Goal: Task Accomplishment & Management: Manage account settings

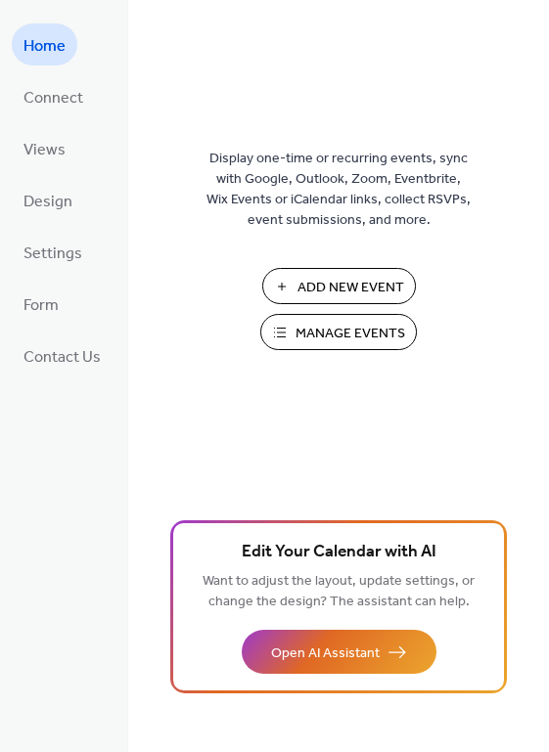
click at [362, 335] on span "Manage Events" at bounding box center [350, 334] width 110 height 21
click at [332, 324] on span "Manage Events" at bounding box center [350, 334] width 110 height 21
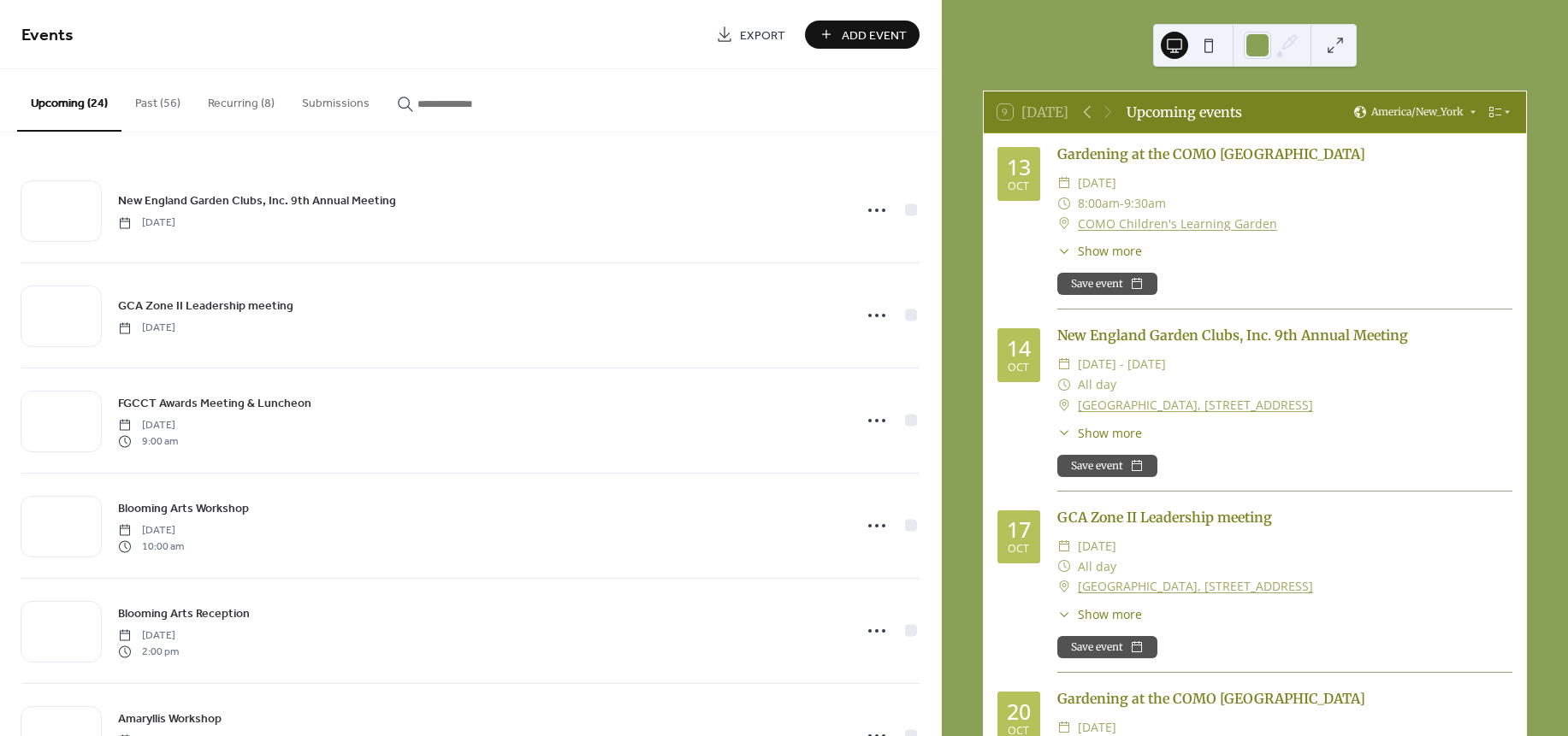
click at [250, 106] on button "Recurring (8)" at bounding box center [241, 99] width 94 height 60
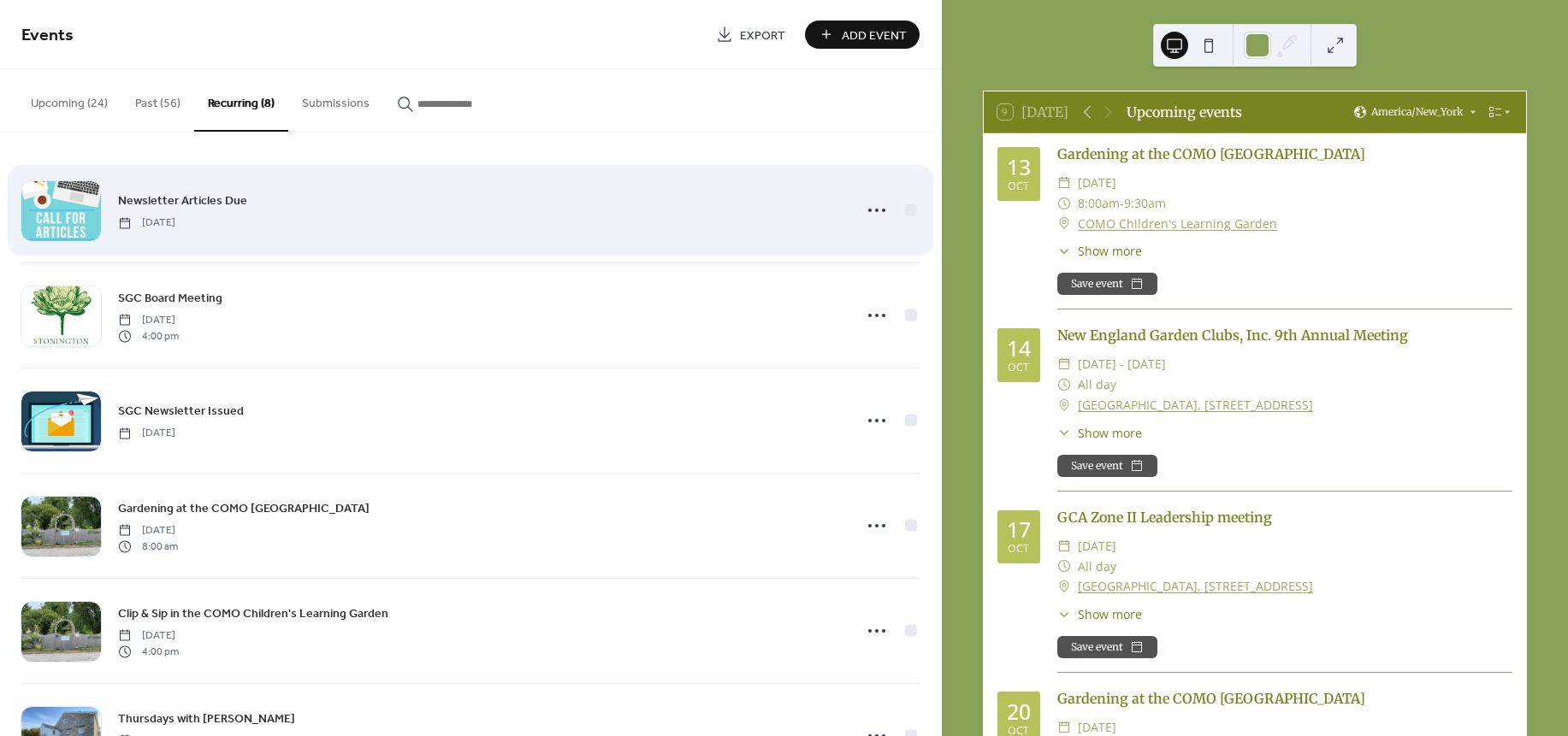
click at [443, 179] on div "Newsletter Articles Due Wednesday, January 29, 2025" at bounding box center [470, 210] width 898 height 104
click at [447, 209] on div "Newsletter Articles Due Wednesday, January 29, 2025" at bounding box center [479, 210] width 723 height 38
click at [875, 206] on icon at bounding box center [876, 210] width 27 height 27
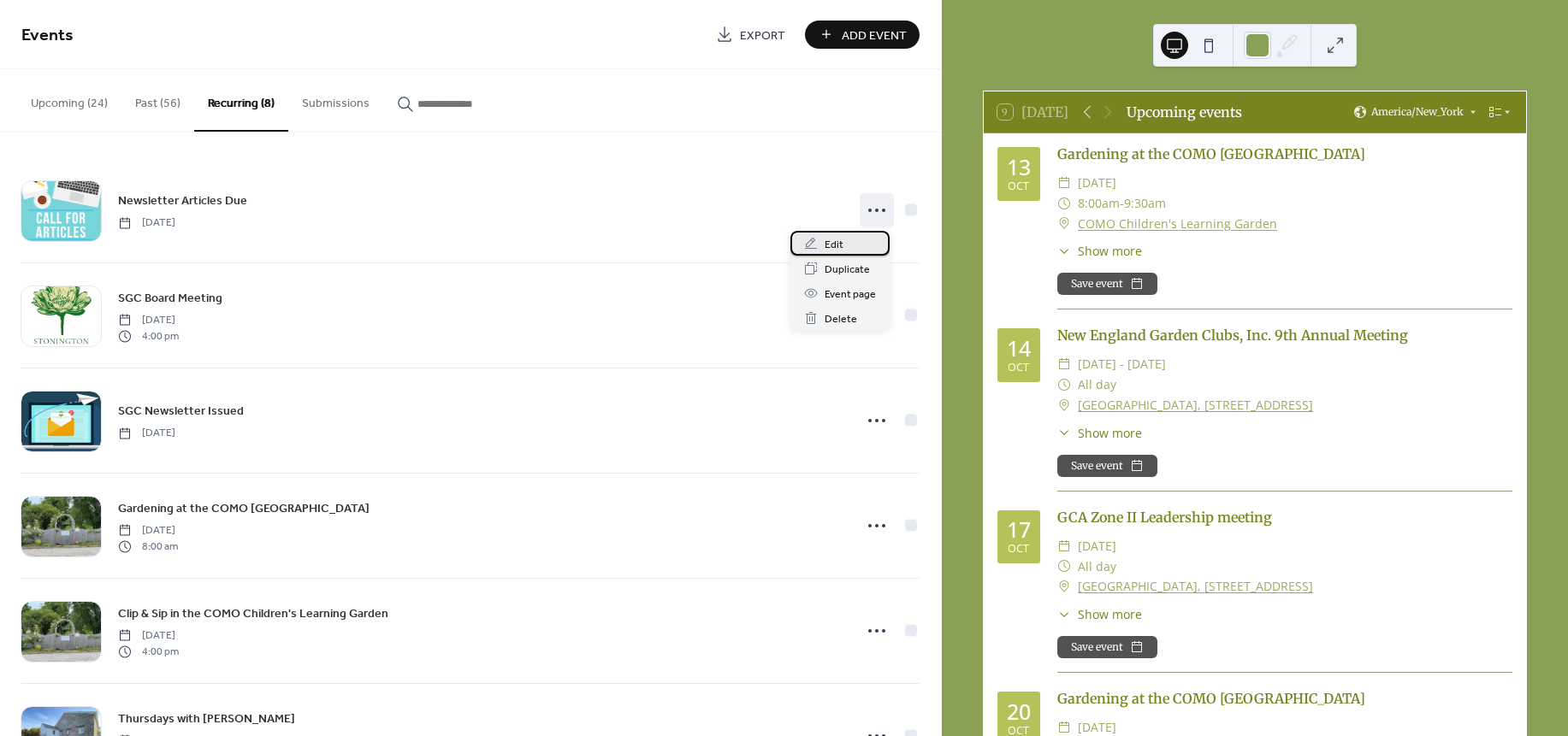
click at [832, 239] on span "Edit" at bounding box center [834, 245] width 19 height 18
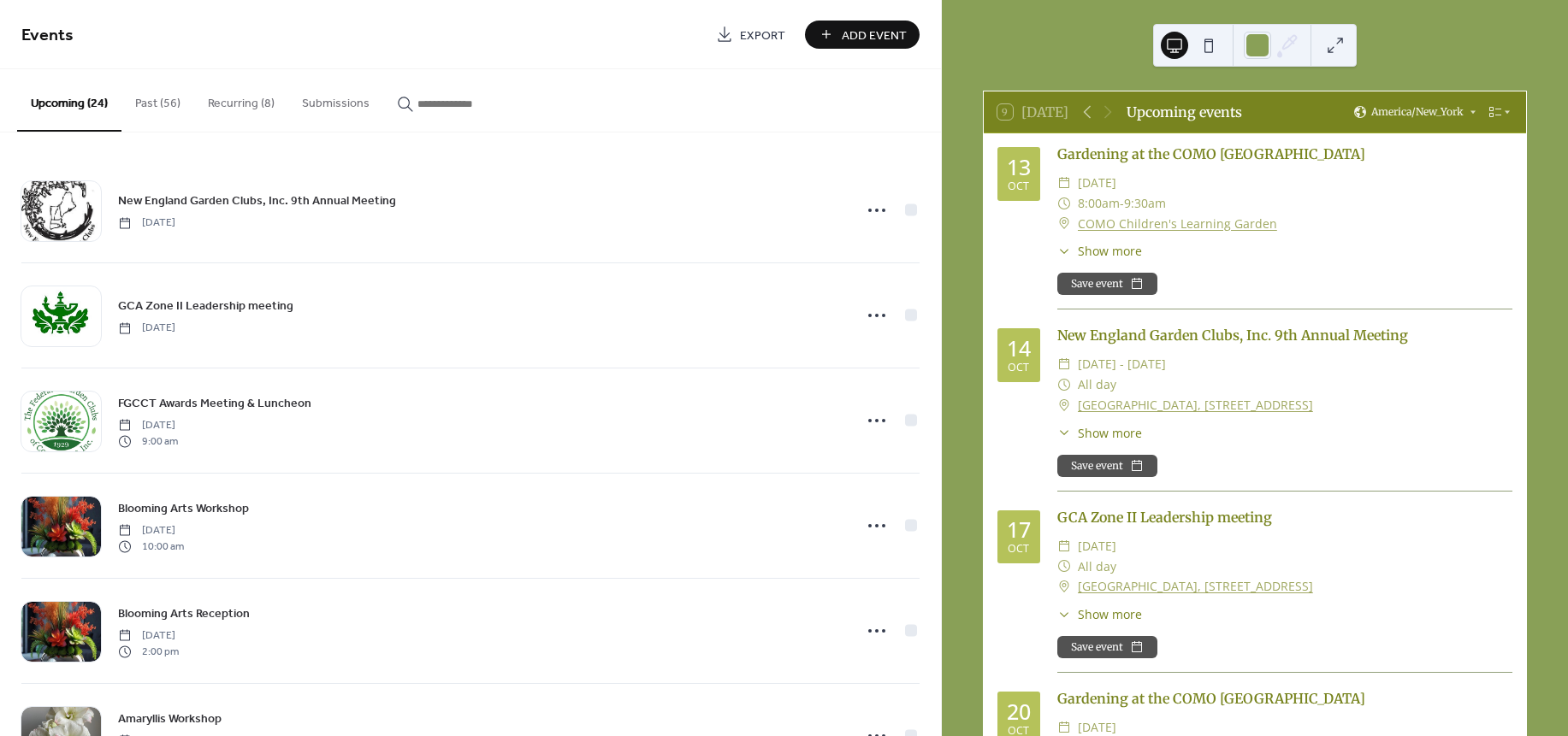
click at [240, 102] on button "Recurring (8)" at bounding box center [241, 99] width 94 height 60
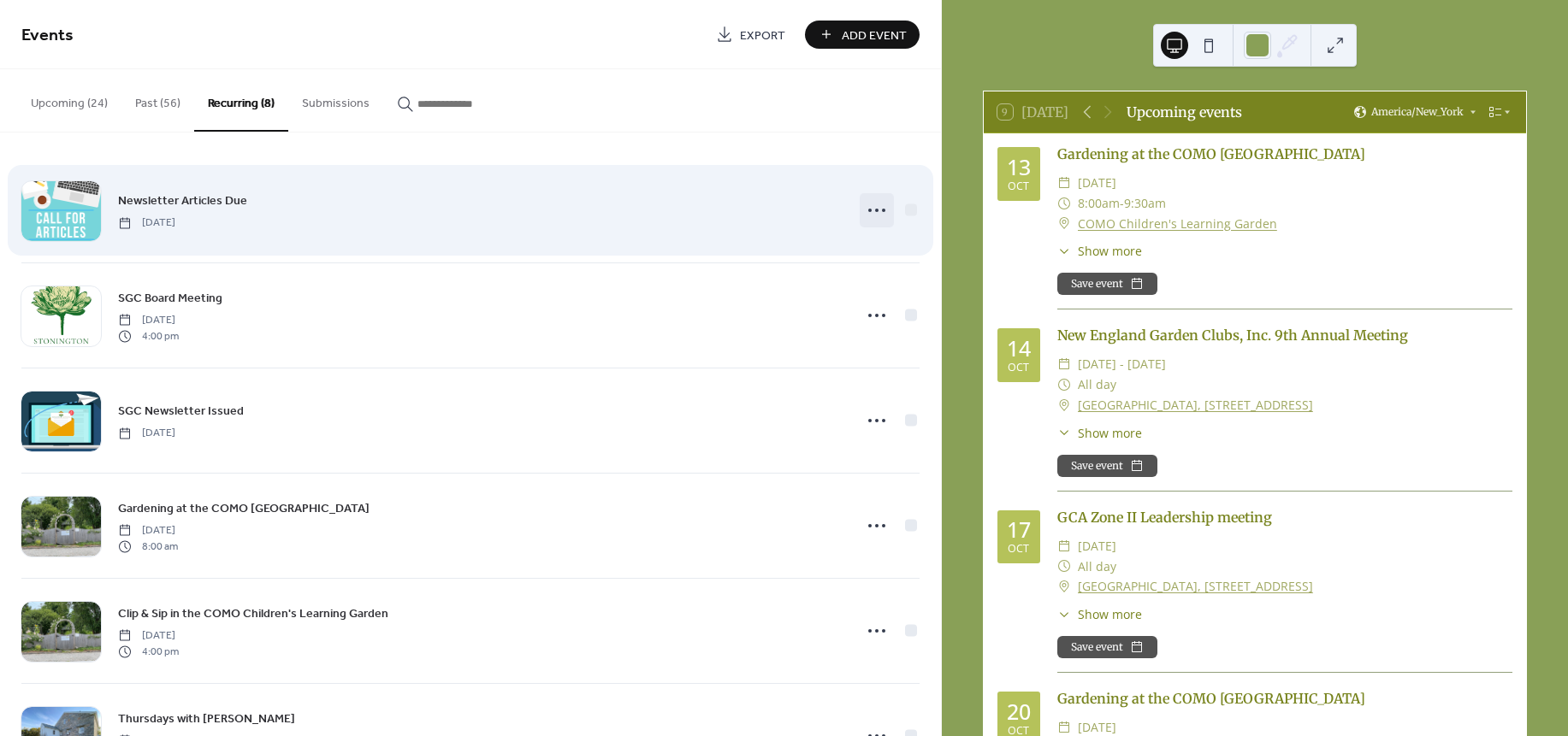
click at [870, 208] on icon at bounding box center [876, 210] width 27 height 27
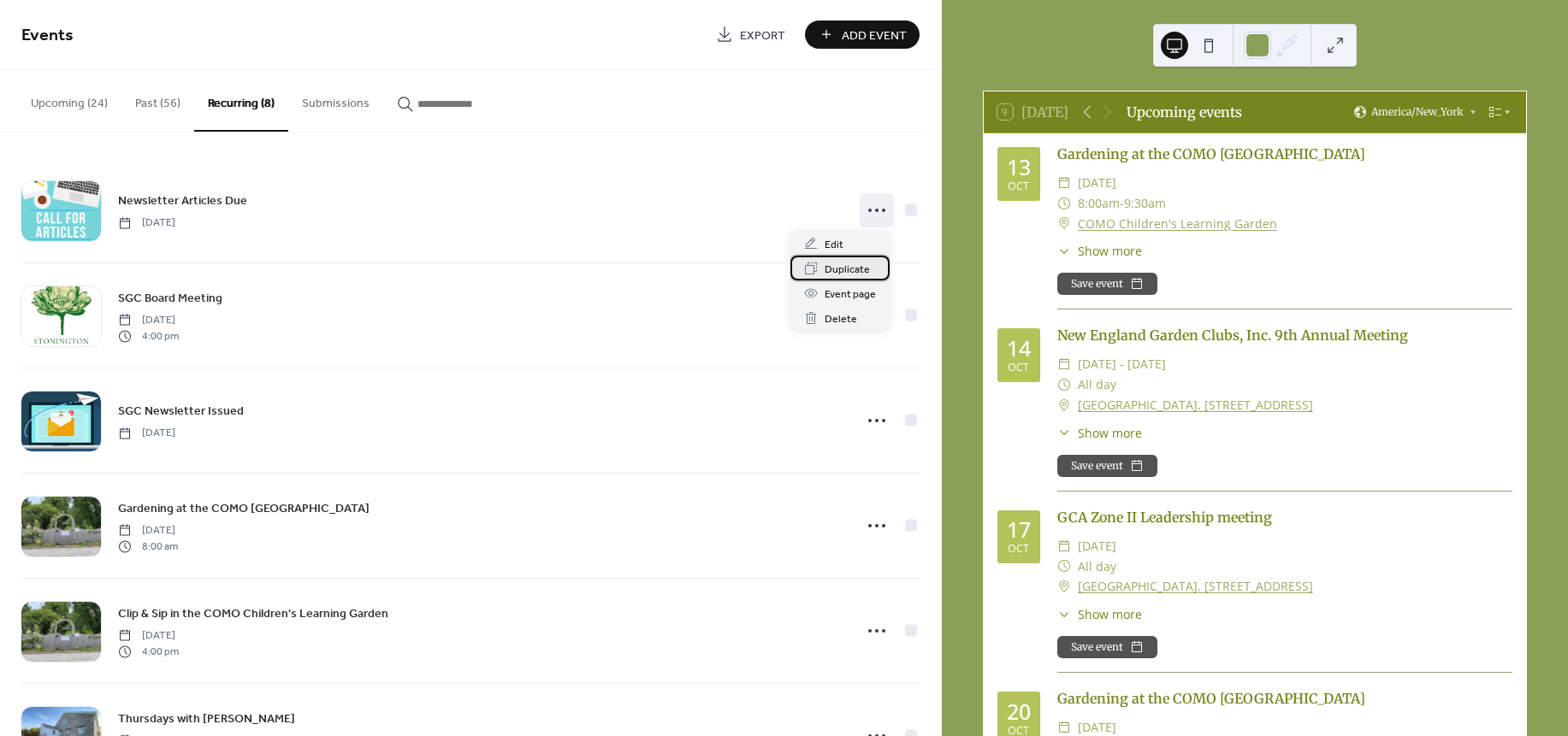
click at [847, 272] on span "Duplicate" at bounding box center [847, 269] width 45 height 18
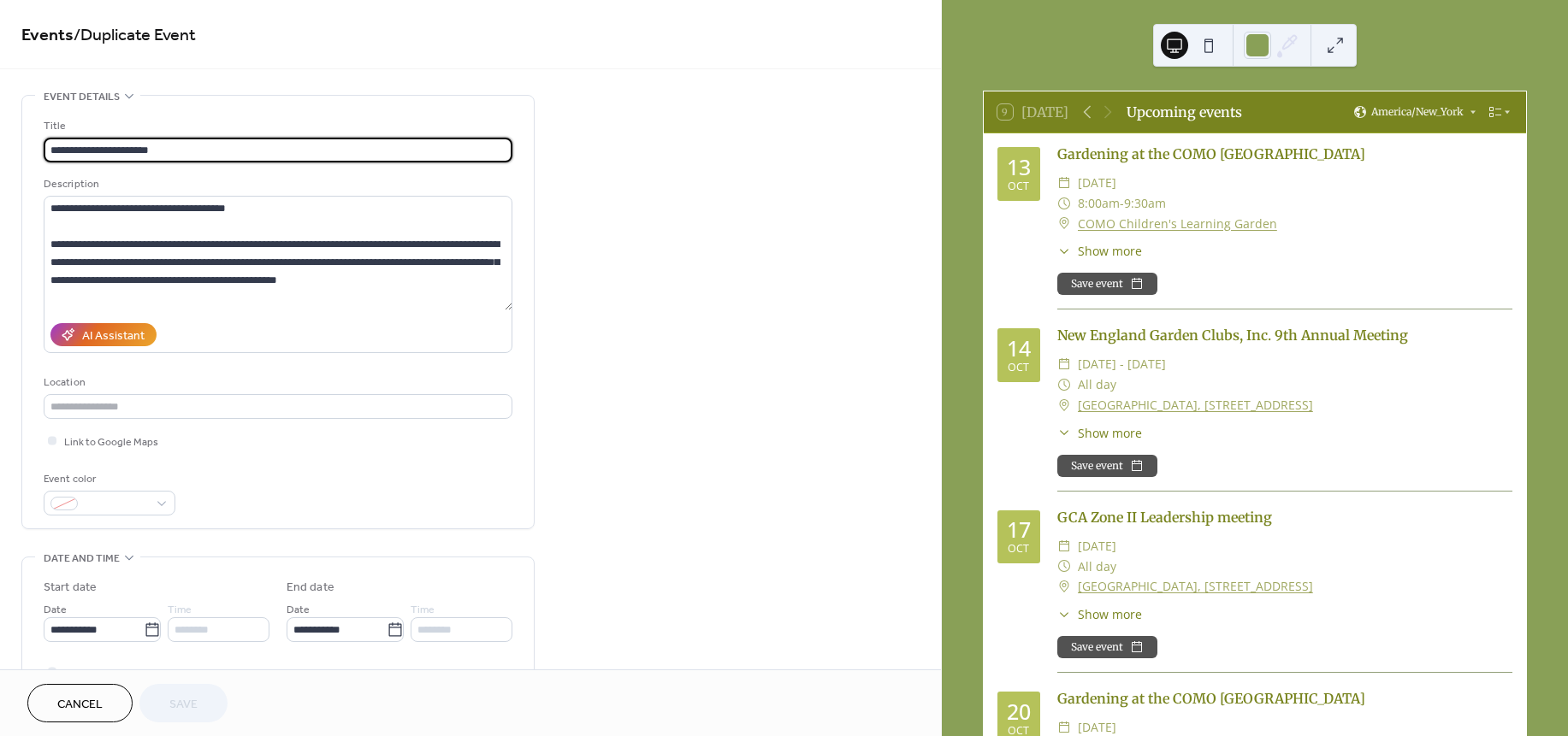
type input "**********"
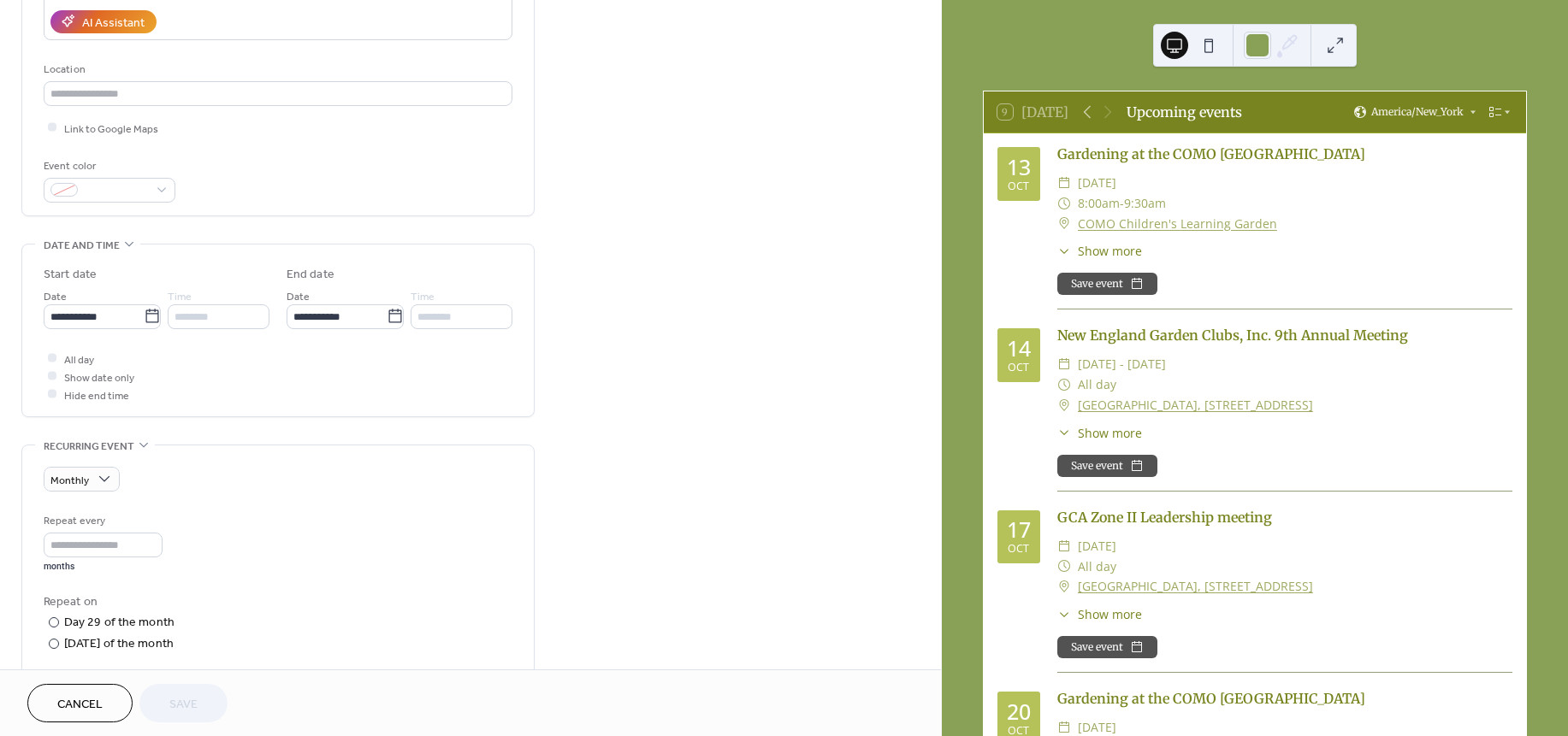
scroll to position [351, 0]
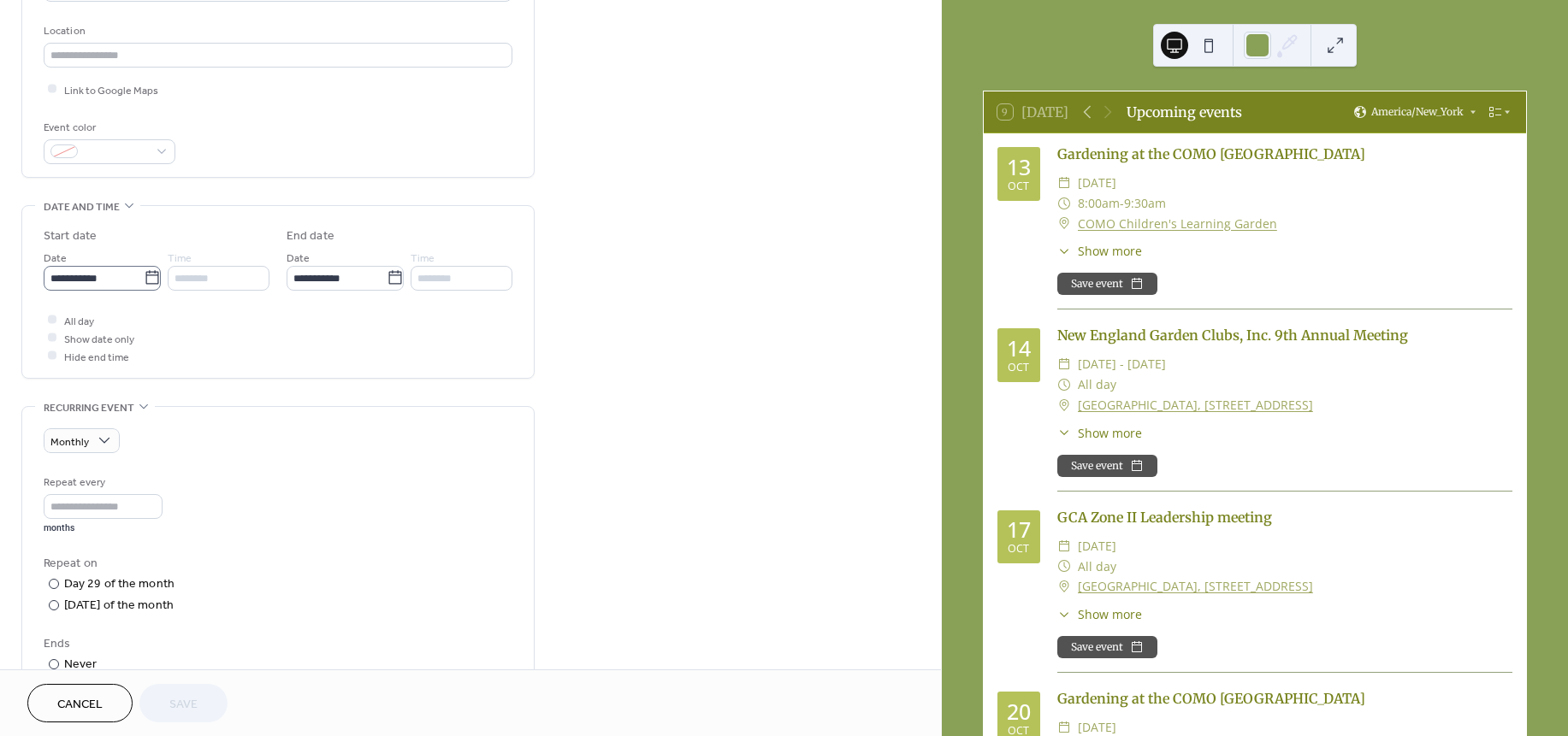
click at [151, 277] on icon at bounding box center [151, 278] width 13 height 14
click at [143, 277] on input "**********" at bounding box center [94, 278] width 100 height 24
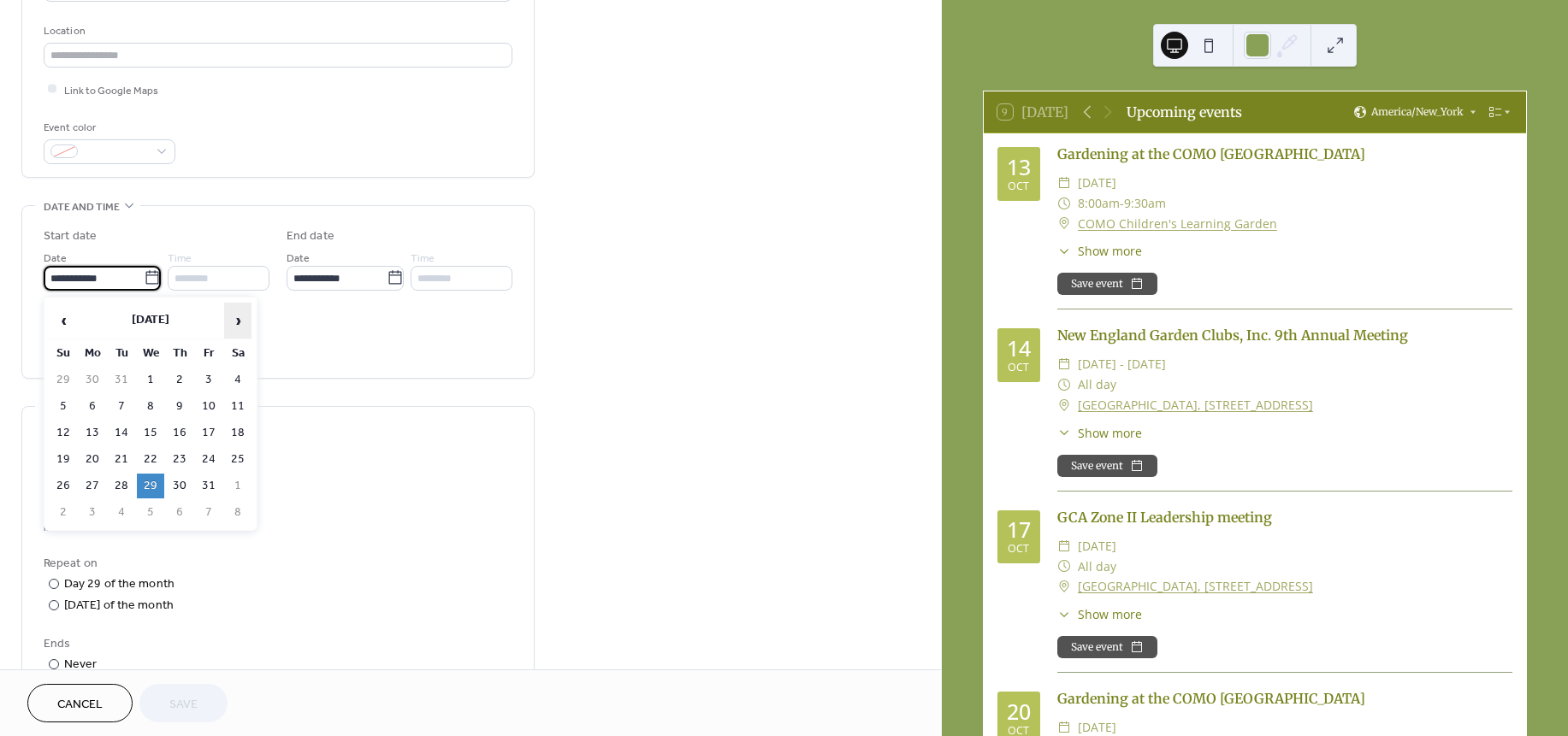
click at [241, 314] on span "›" at bounding box center [237, 320] width 25 height 34
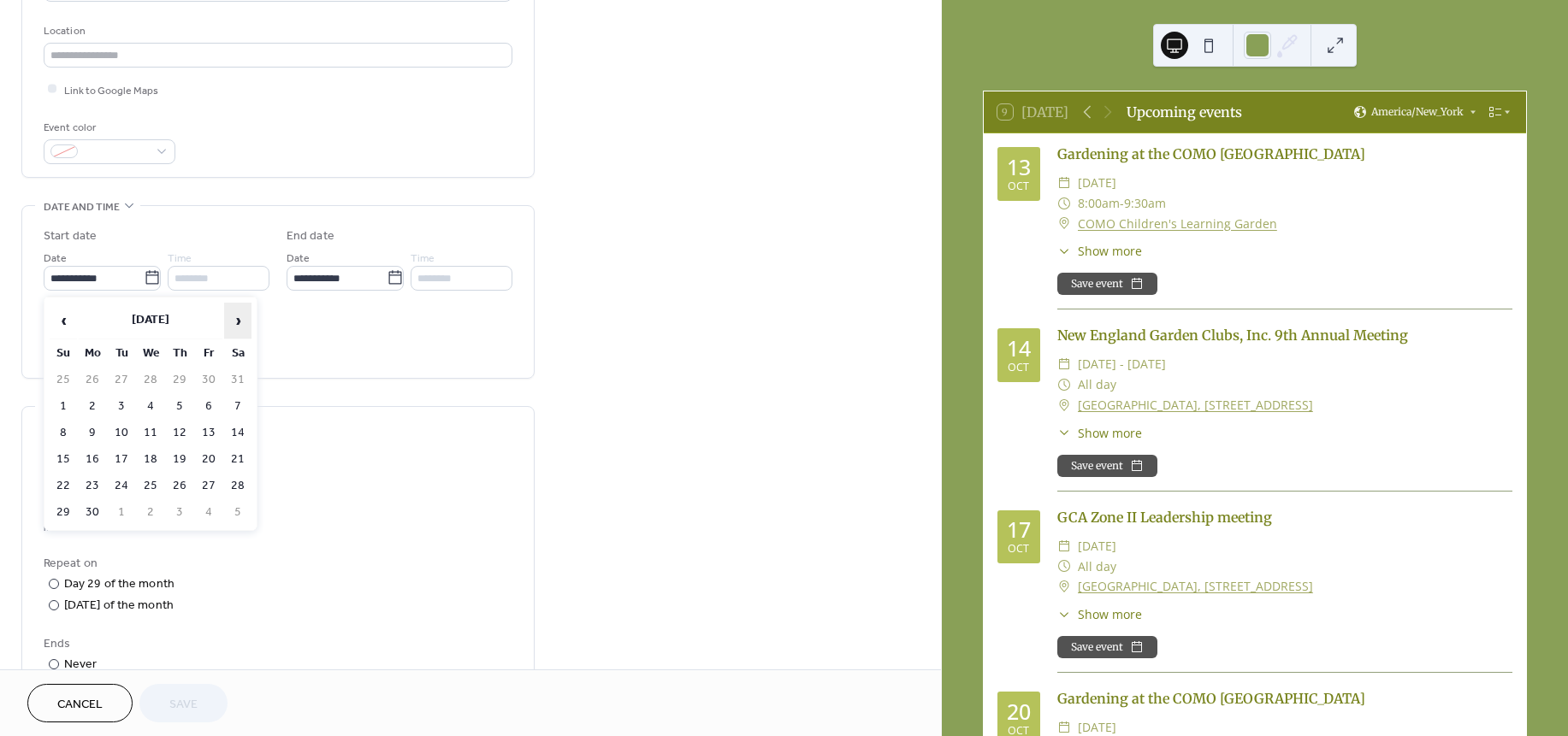
click at [241, 314] on span "›" at bounding box center [237, 320] width 25 height 34
click at [55, 321] on span "‹" at bounding box center [63, 320] width 25 height 34
click at [147, 452] on td "23" at bounding box center [150, 460] width 27 height 24
type input "**********"
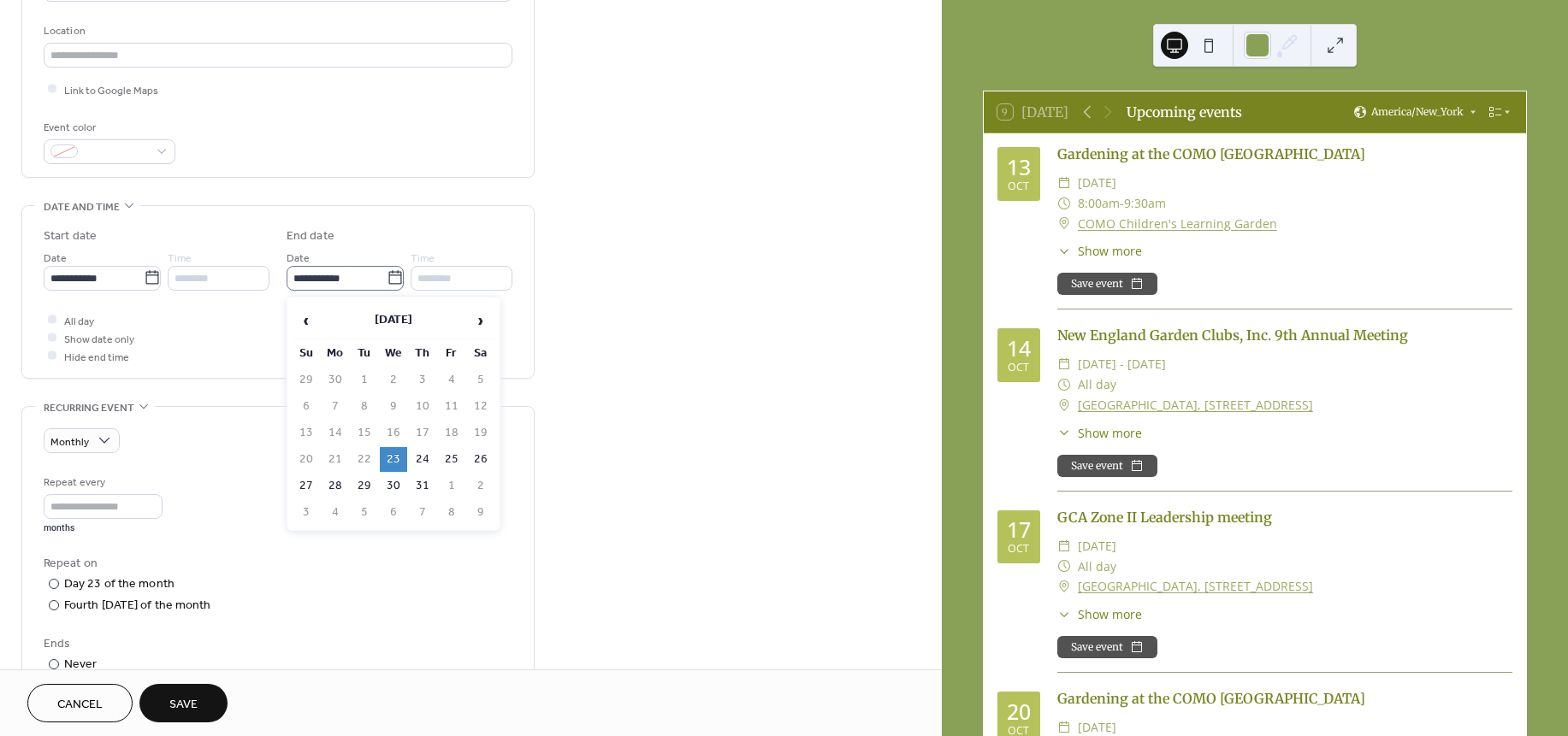
click at [396, 277] on icon at bounding box center [395, 278] width 17 height 17
click at [387, 277] on input "**********" at bounding box center [337, 278] width 100 height 24
click at [478, 316] on span "›" at bounding box center [480, 320] width 25 height 34
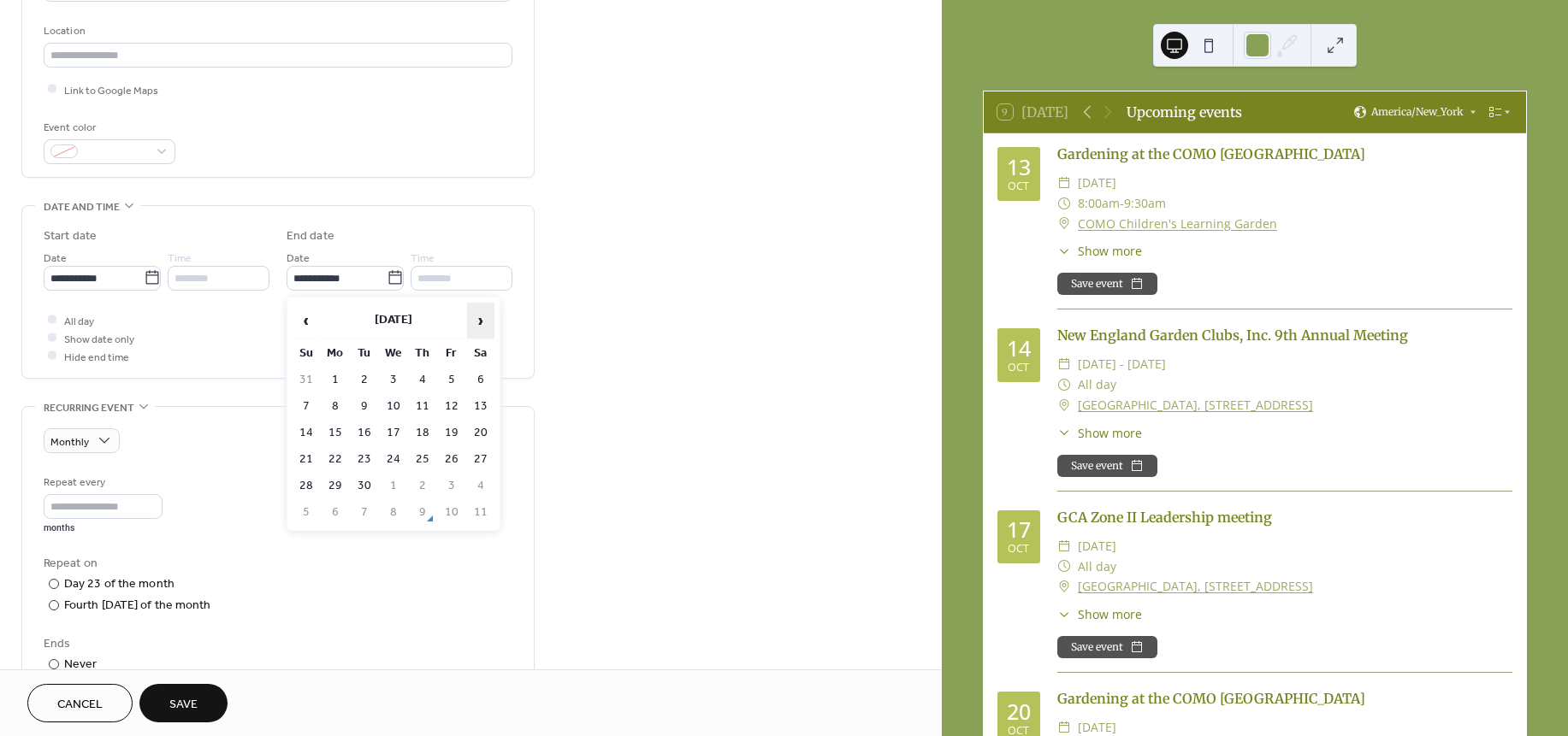
click at [478, 316] on span "›" at bounding box center [480, 320] width 25 height 34
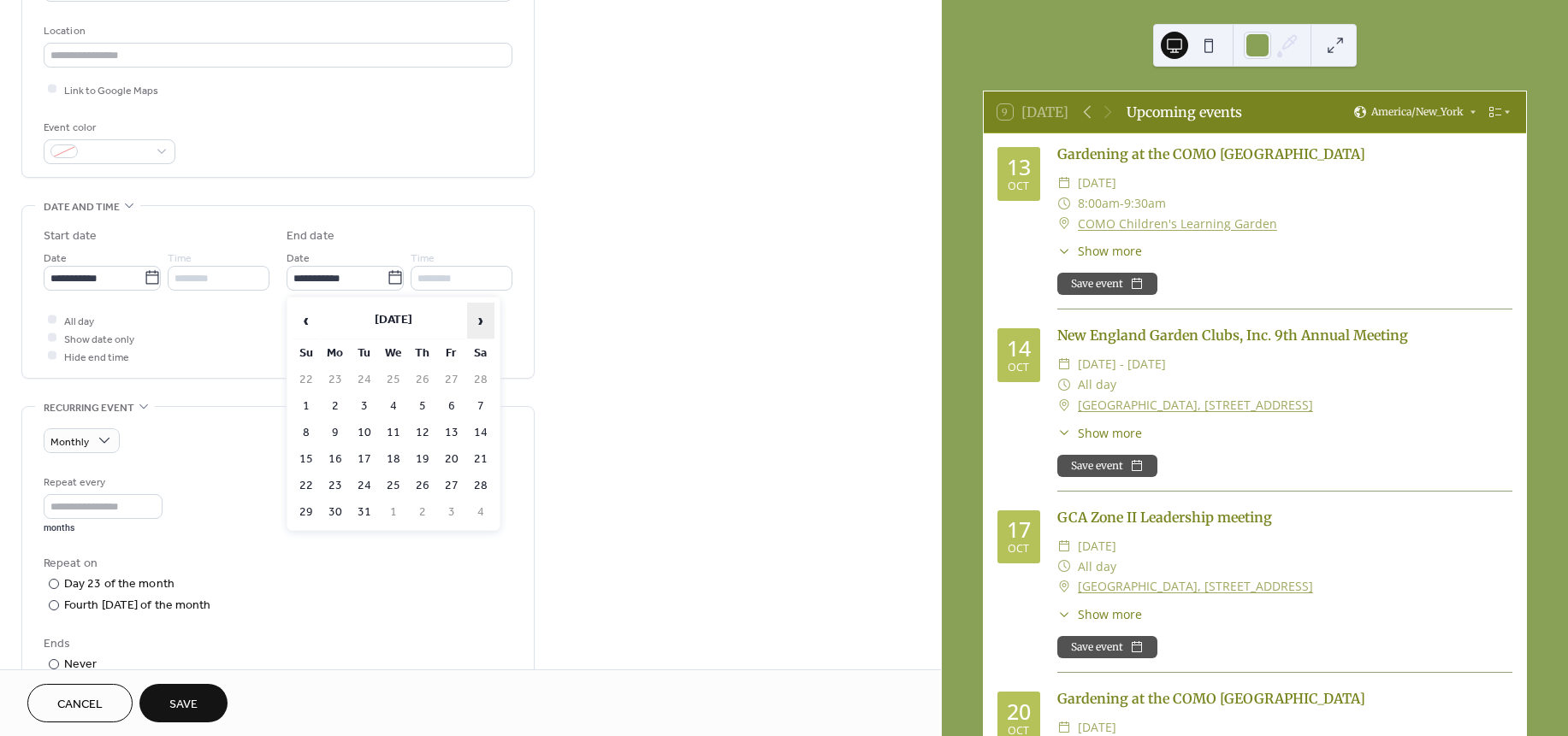
click at [478, 316] on span "›" at bounding box center [480, 320] width 25 height 34
click at [429, 372] on td "4" at bounding box center [422, 380] width 27 height 24
click at [49, 614] on div "​" at bounding box center [52, 606] width 17 height 18
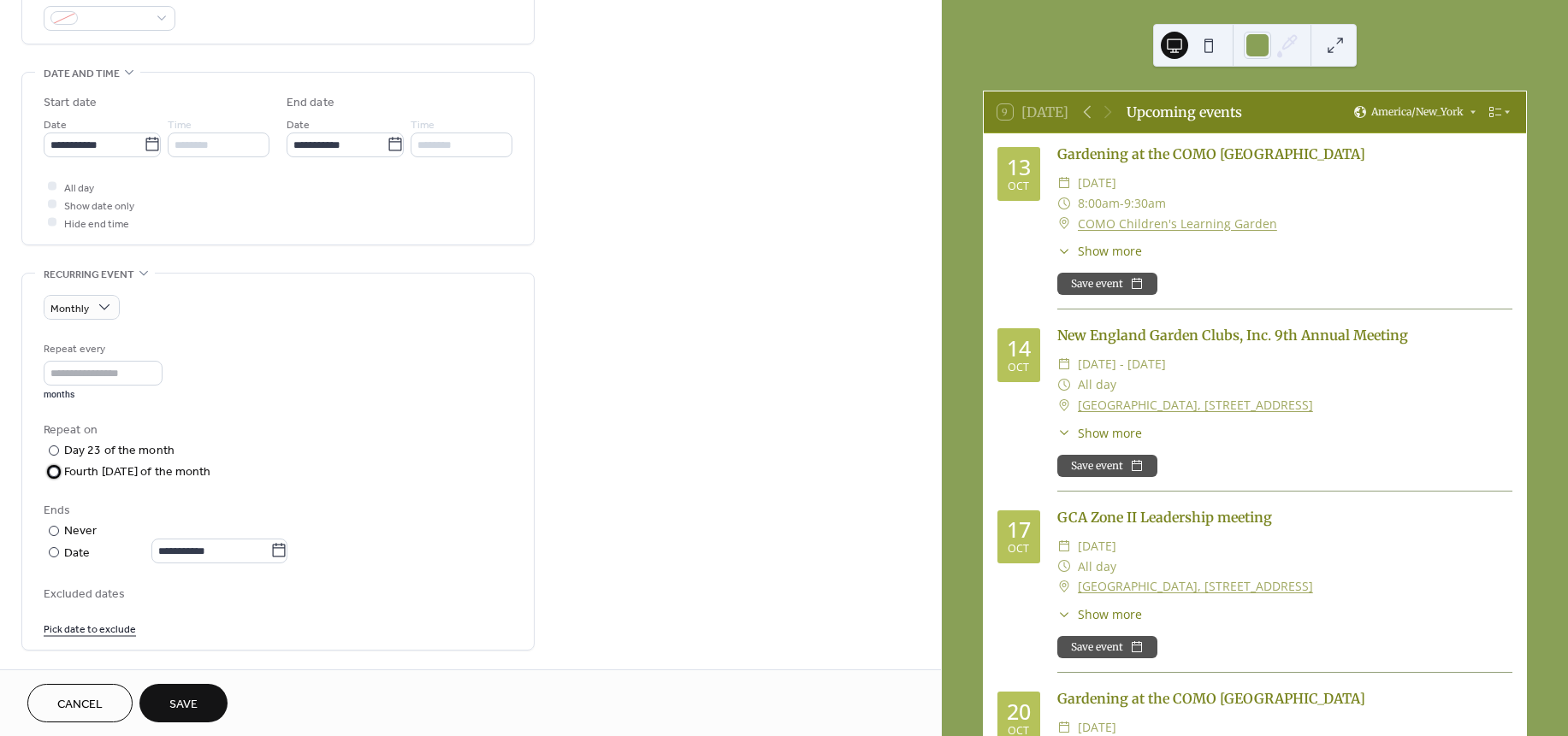
scroll to position [468, 0]
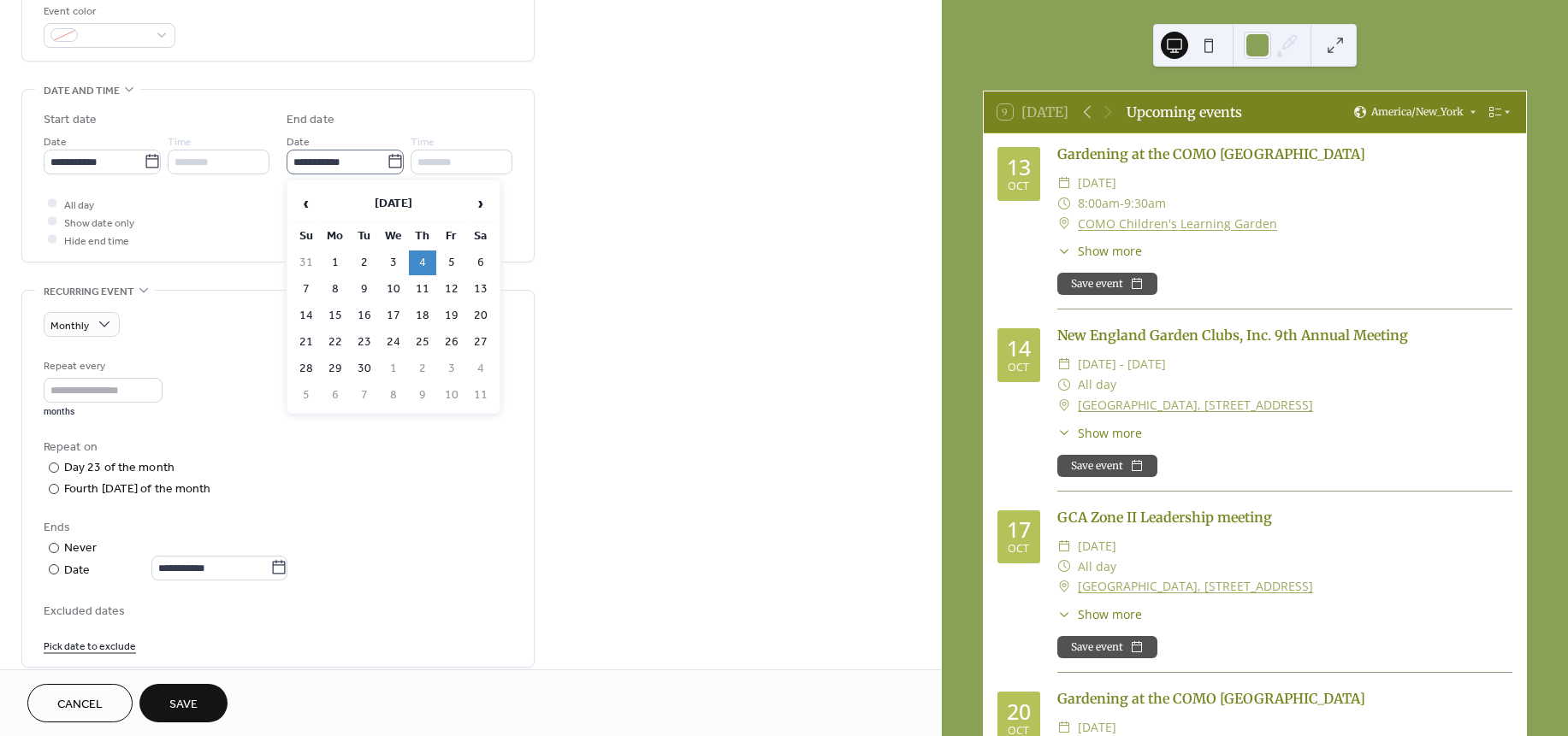
click at [390, 167] on icon at bounding box center [395, 162] width 17 height 17
click at [387, 167] on input "**********" at bounding box center [337, 162] width 100 height 24
click at [308, 204] on span "‹" at bounding box center [305, 203] width 25 height 34
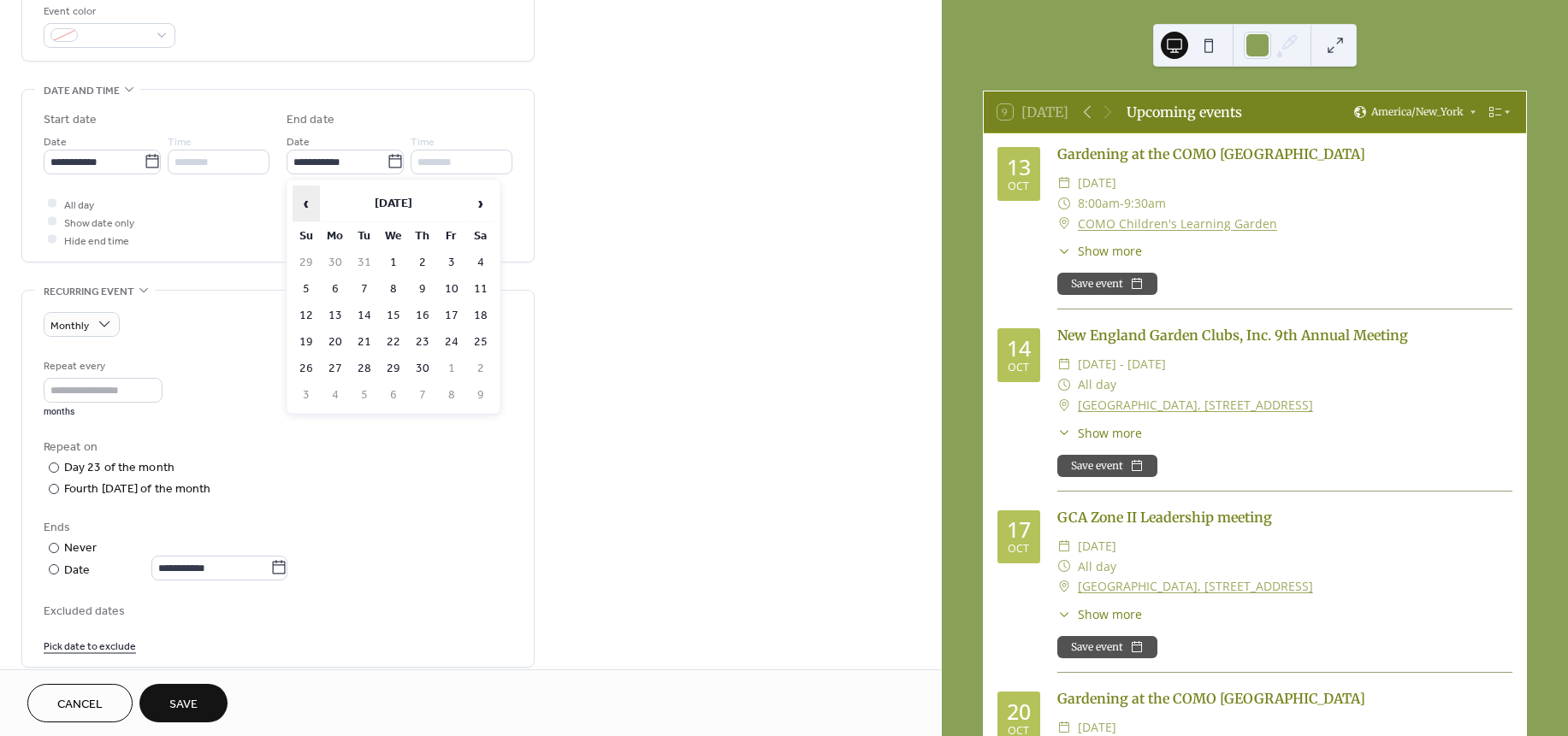
click at [308, 204] on span "‹" at bounding box center [305, 203] width 25 height 34
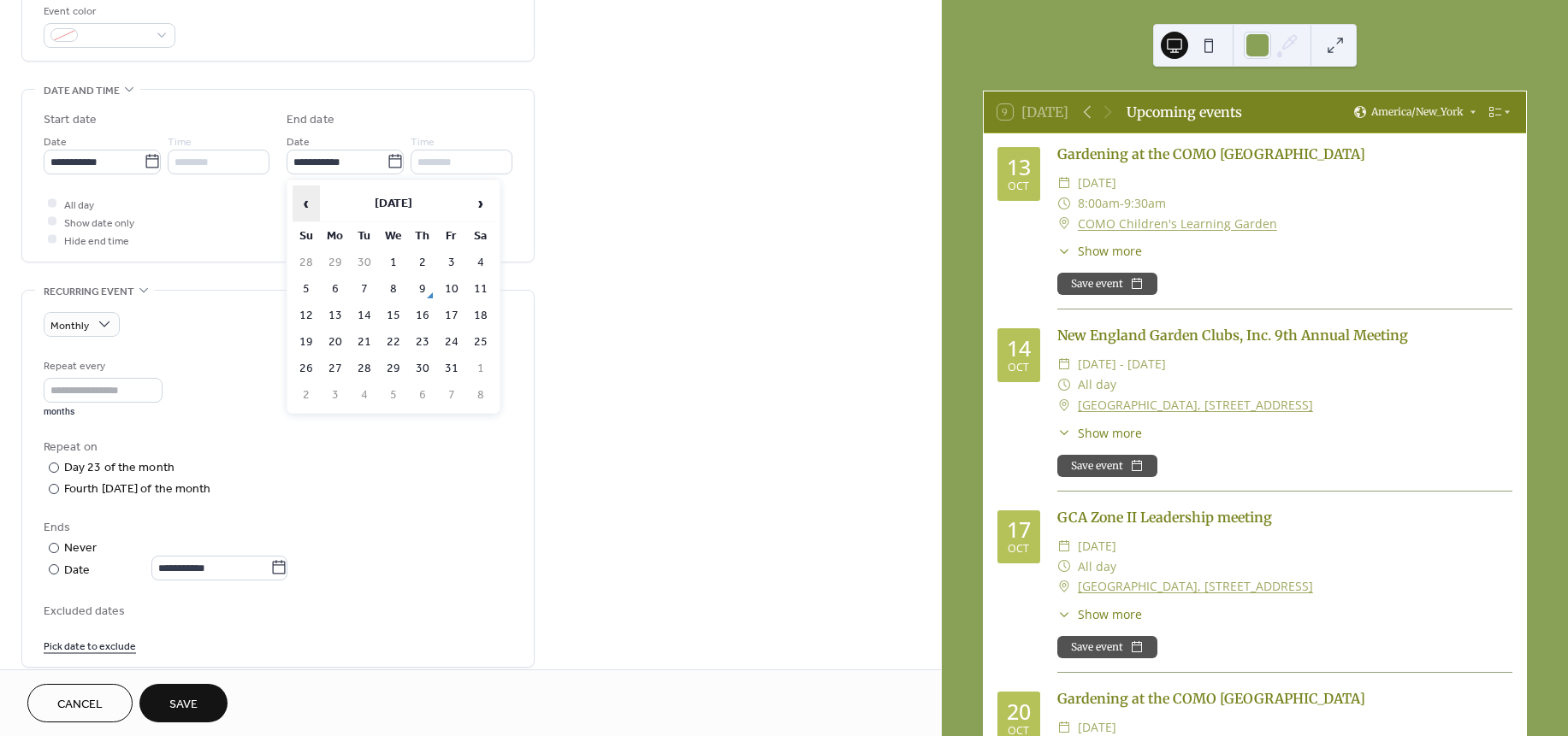
click at [308, 204] on span "‹" at bounding box center [305, 203] width 25 height 34
click at [395, 360] on td "25" at bounding box center [393, 369] width 27 height 24
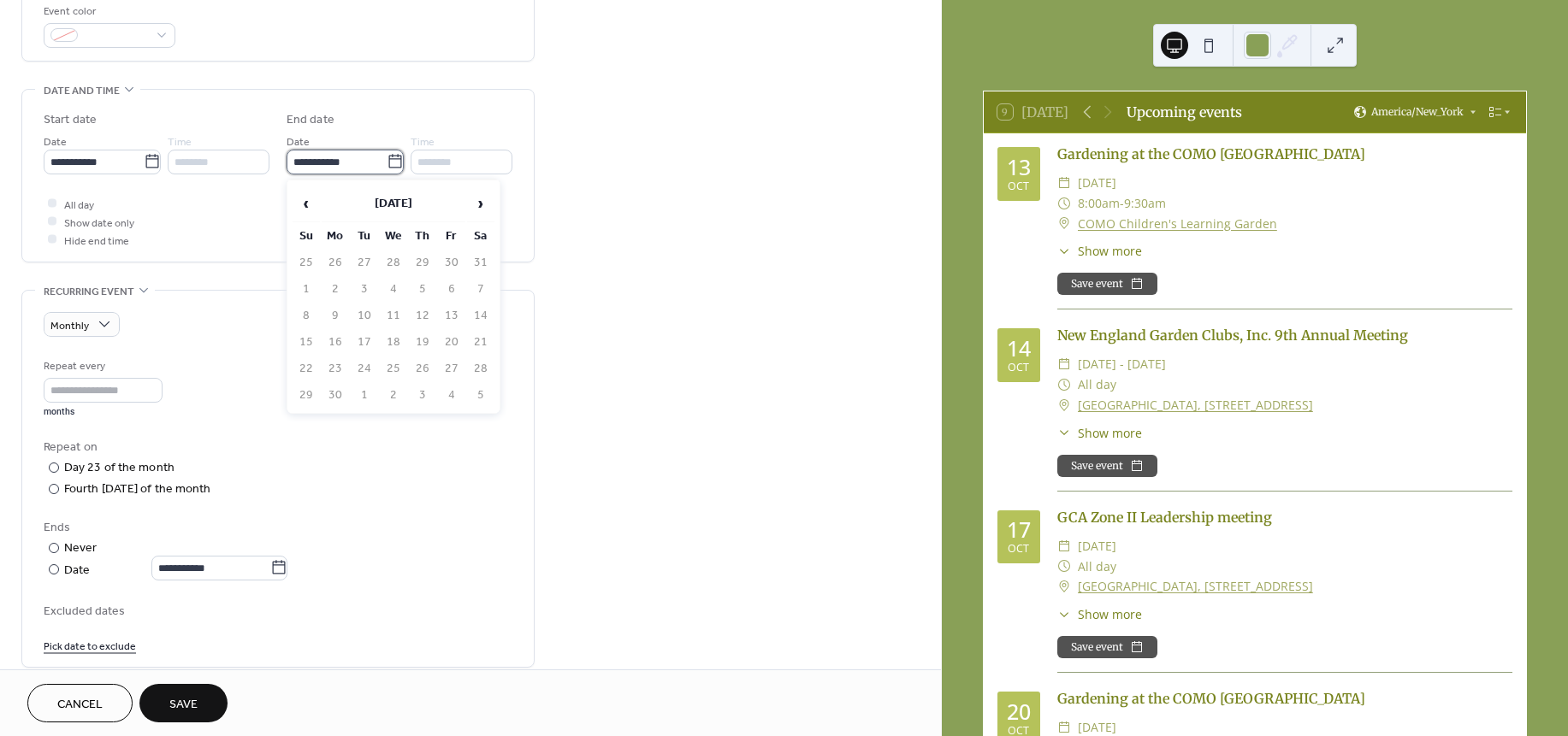
click at [337, 159] on input "**********" at bounding box center [337, 162] width 100 height 24
click at [309, 204] on span "‹" at bounding box center [305, 203] width 25 height 34
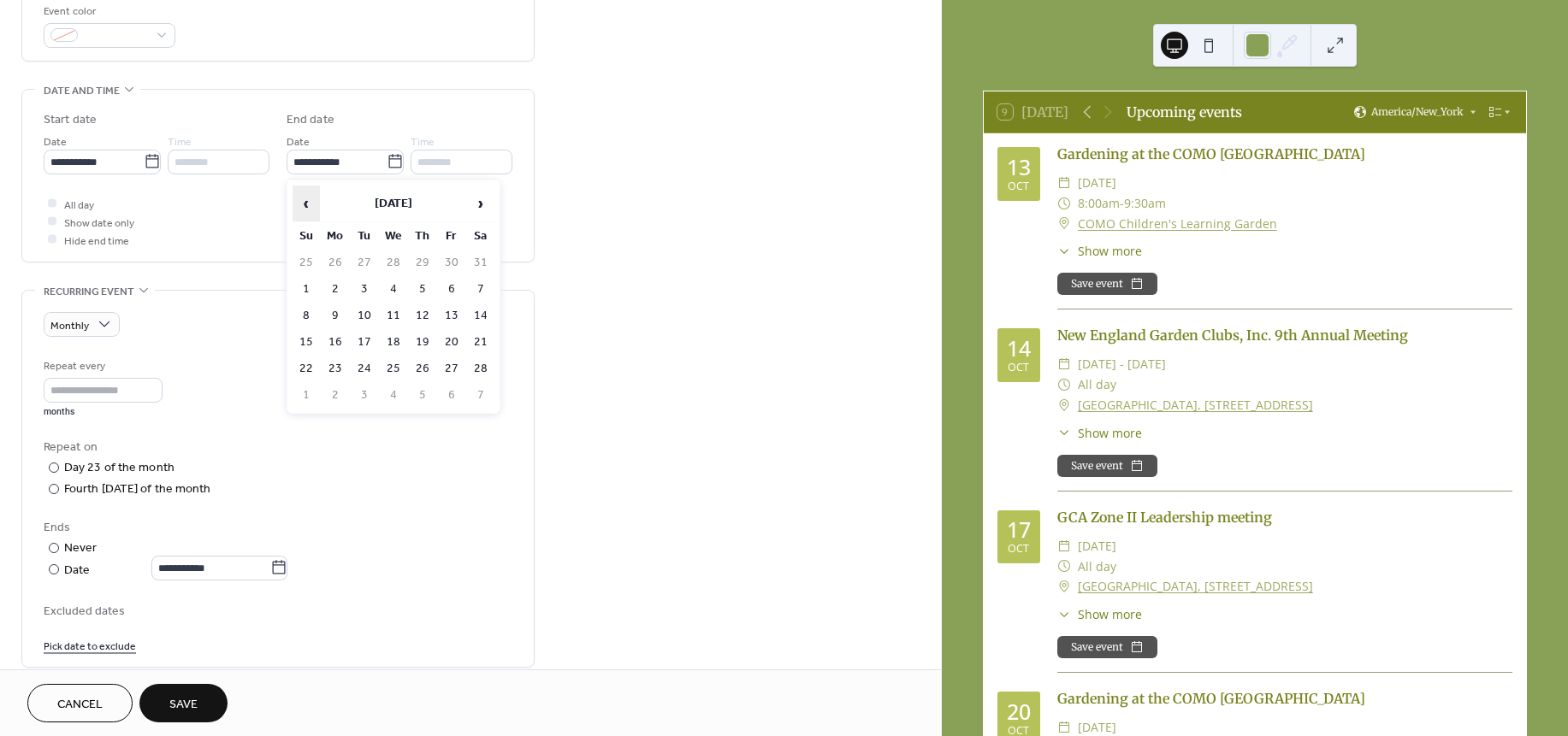
click at [309, 204] on span "‹" at bounding box center [305, 203] width 25 height 34
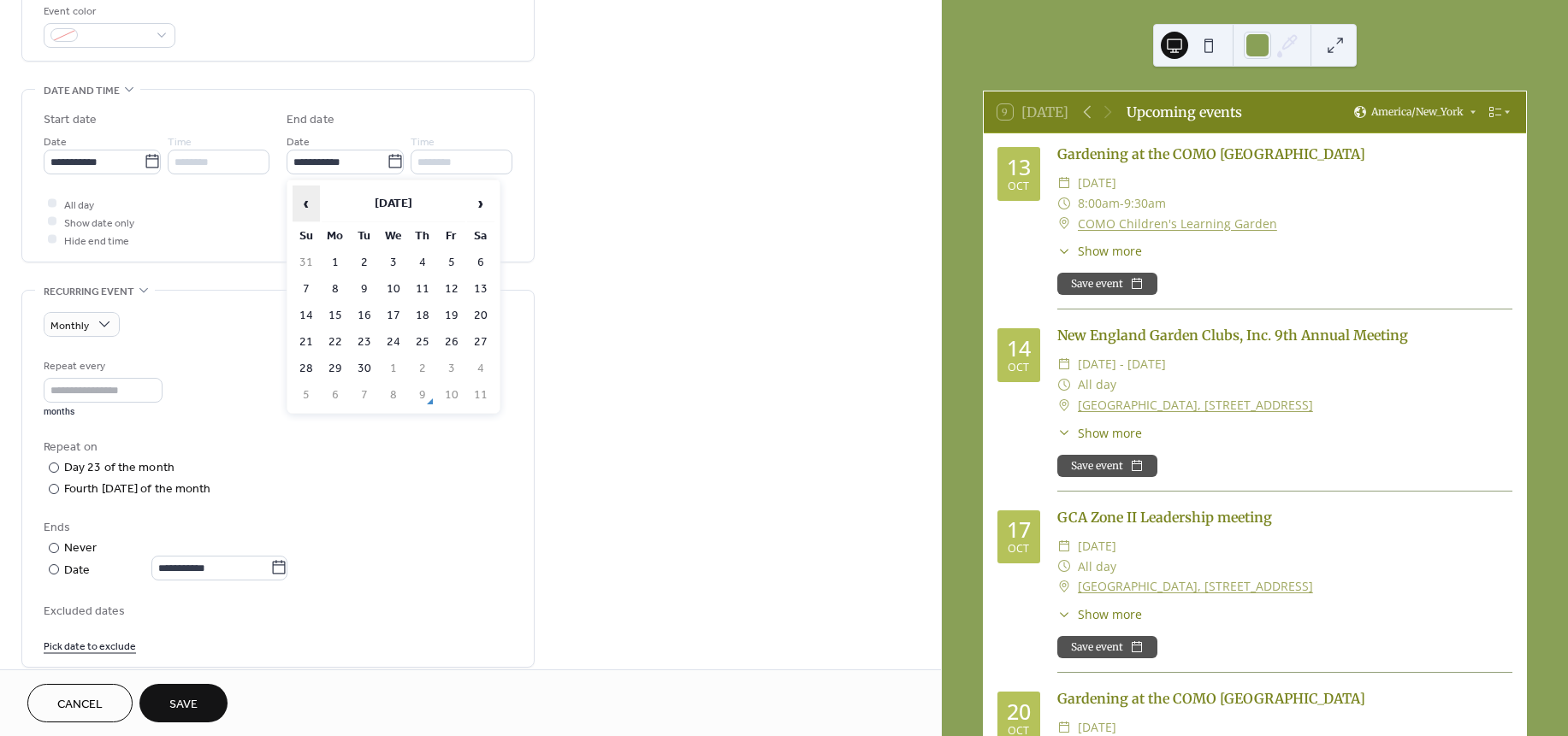
click at [309, 204] on span "‹" at bounding box center [305, 203] width 25 height 34
click at [478, 203] on span "›" at bounding box center [480, 203] width 25 height 34
click at [390, 338] on td "23" at bounding box center [393, 343] width 27 height 24
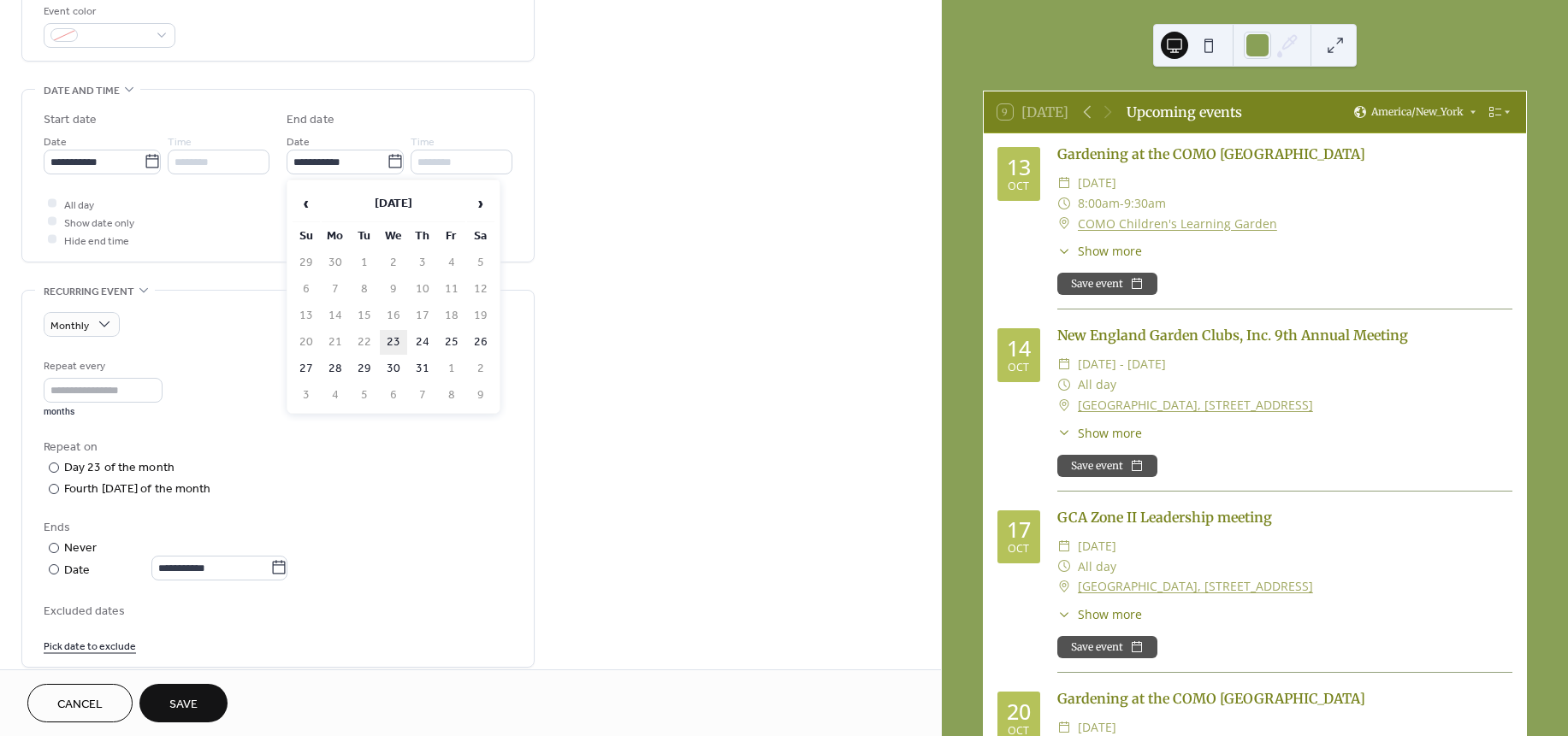
type input "**********"
click at [288, 569] on icon at bounding box center [279, 568] width 17 height 17
click at [270, 569] on input "**********" at bounding box center [211, 568] width 119 height 24
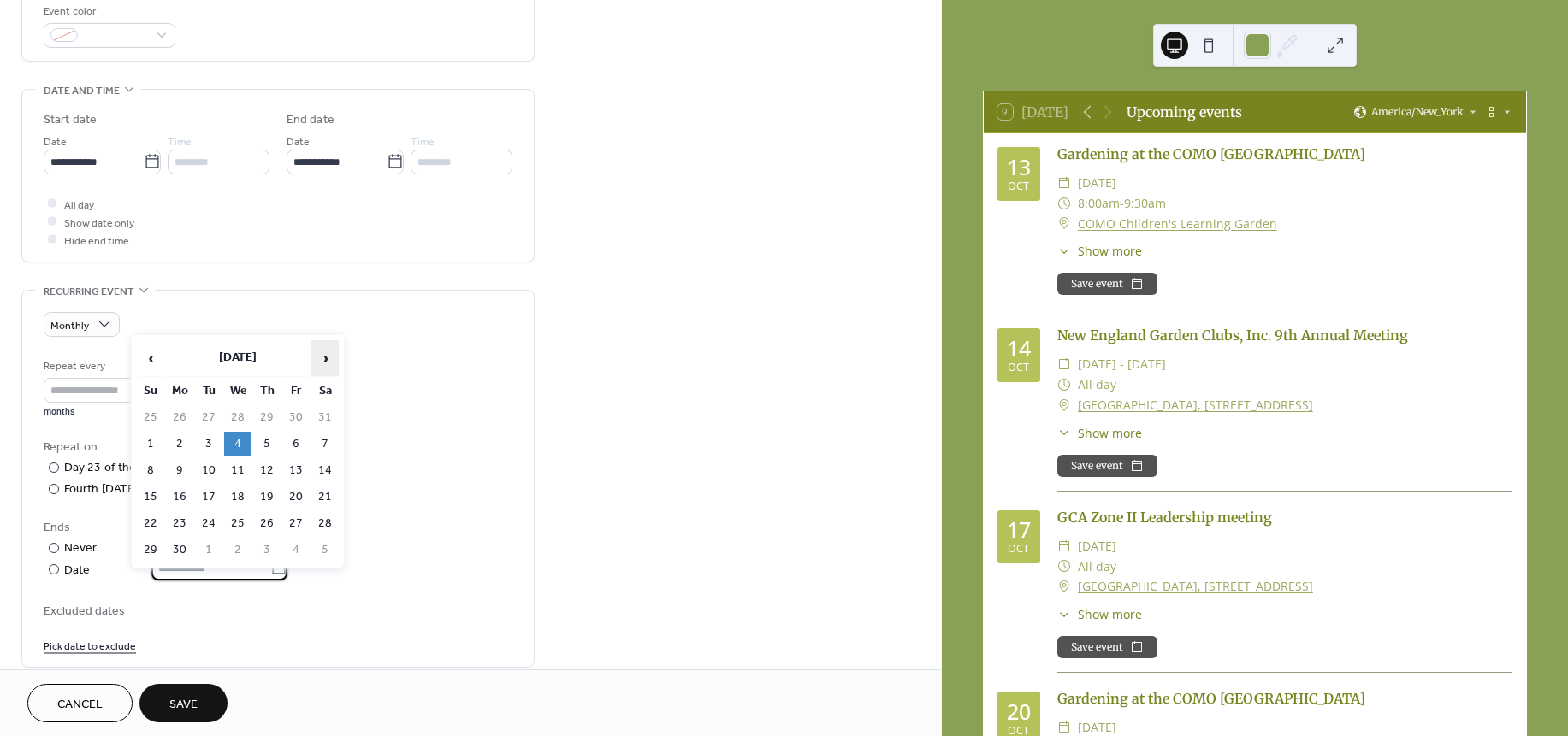
click at [324, 363] on span "›" at bounding box center [324, 358] width 25 height 34
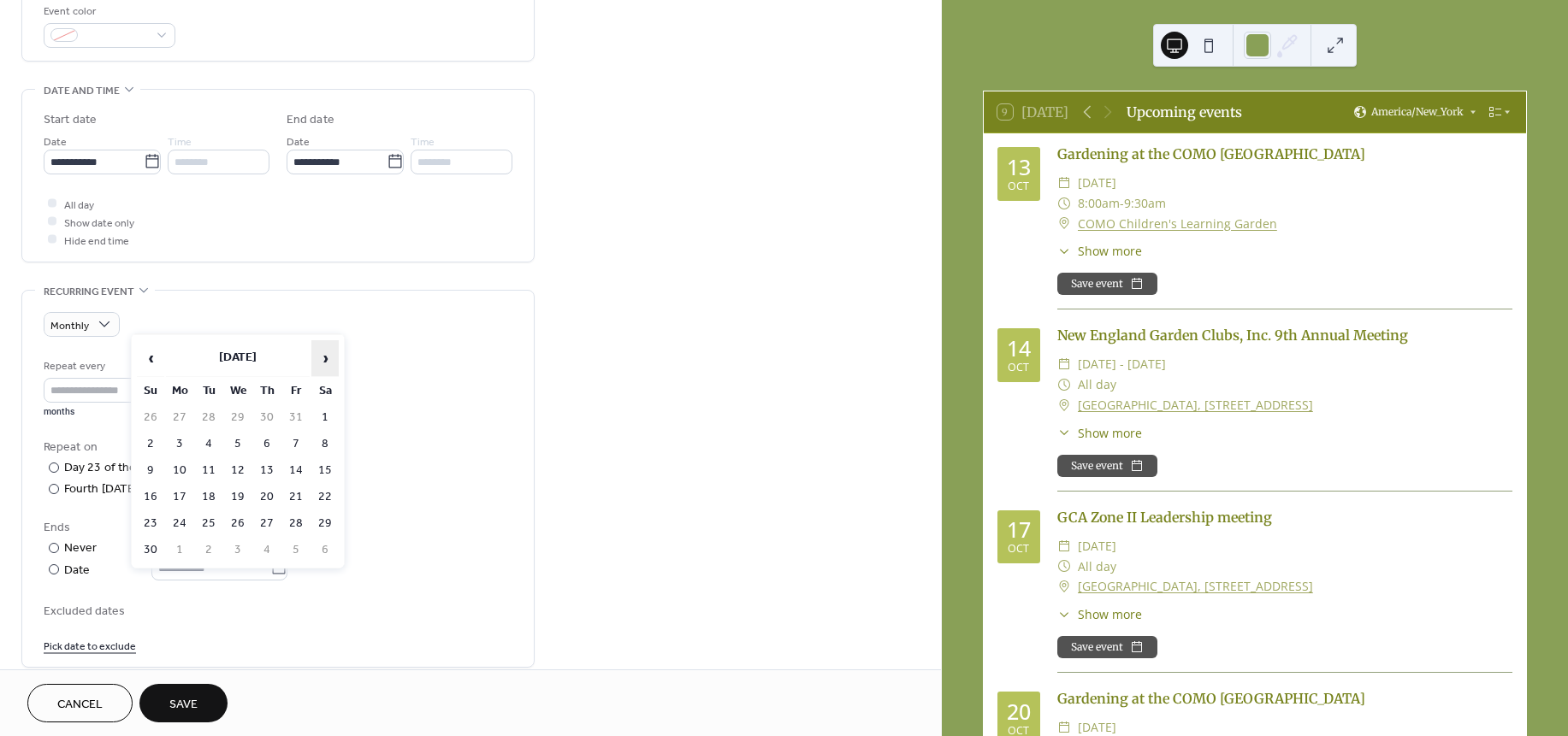
click at [324, 363] on span "›" at bounding box center [324, 358] width 25 height 34
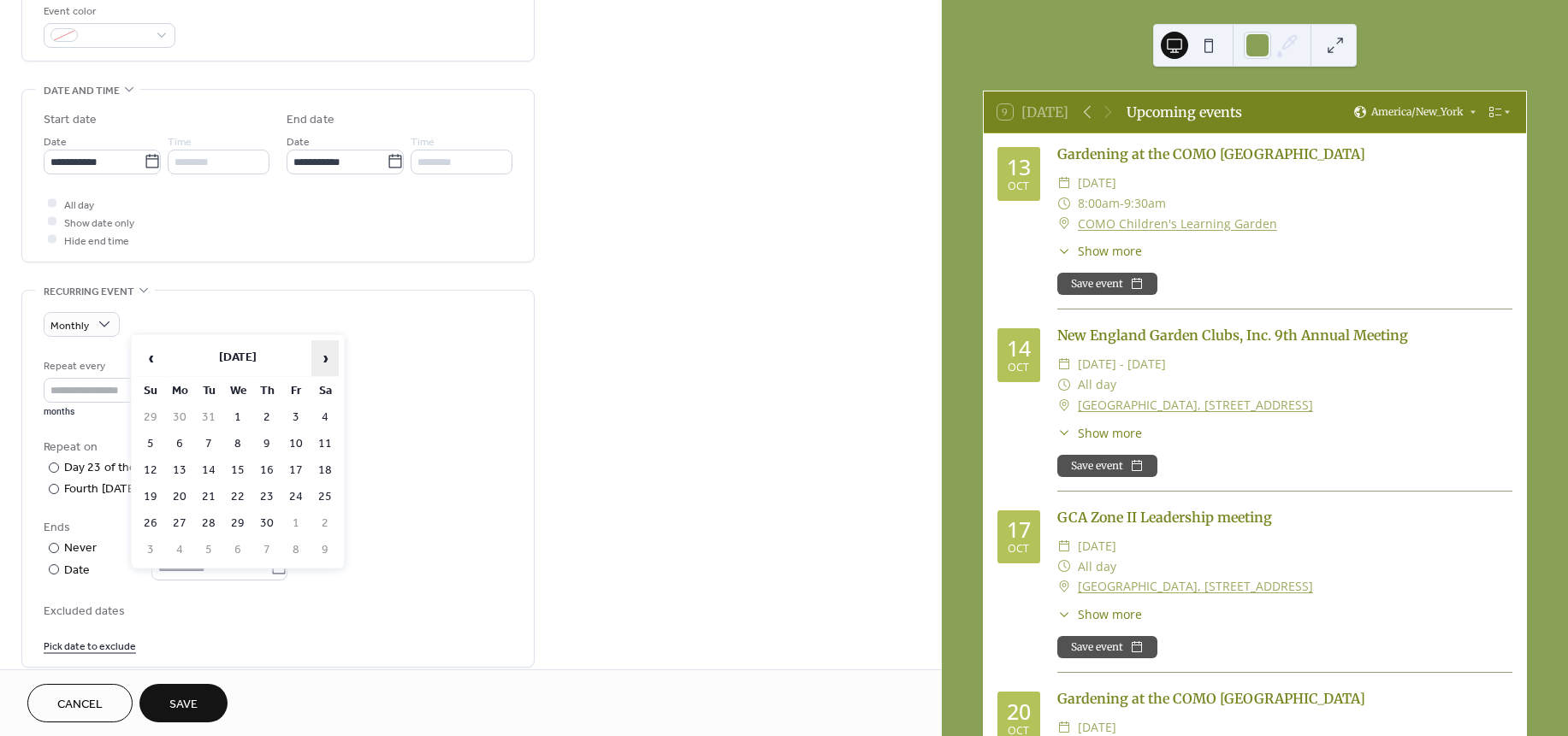
click at [324, 363] on span "›" at bounding box center [324, 358] width 25 height 34
click at [152, 359] on span "‹" at bounding box center [150, 358] width 25 height 34
click at [273, 437] on td "11" at bounding box center [267, 444] width 27 height 24
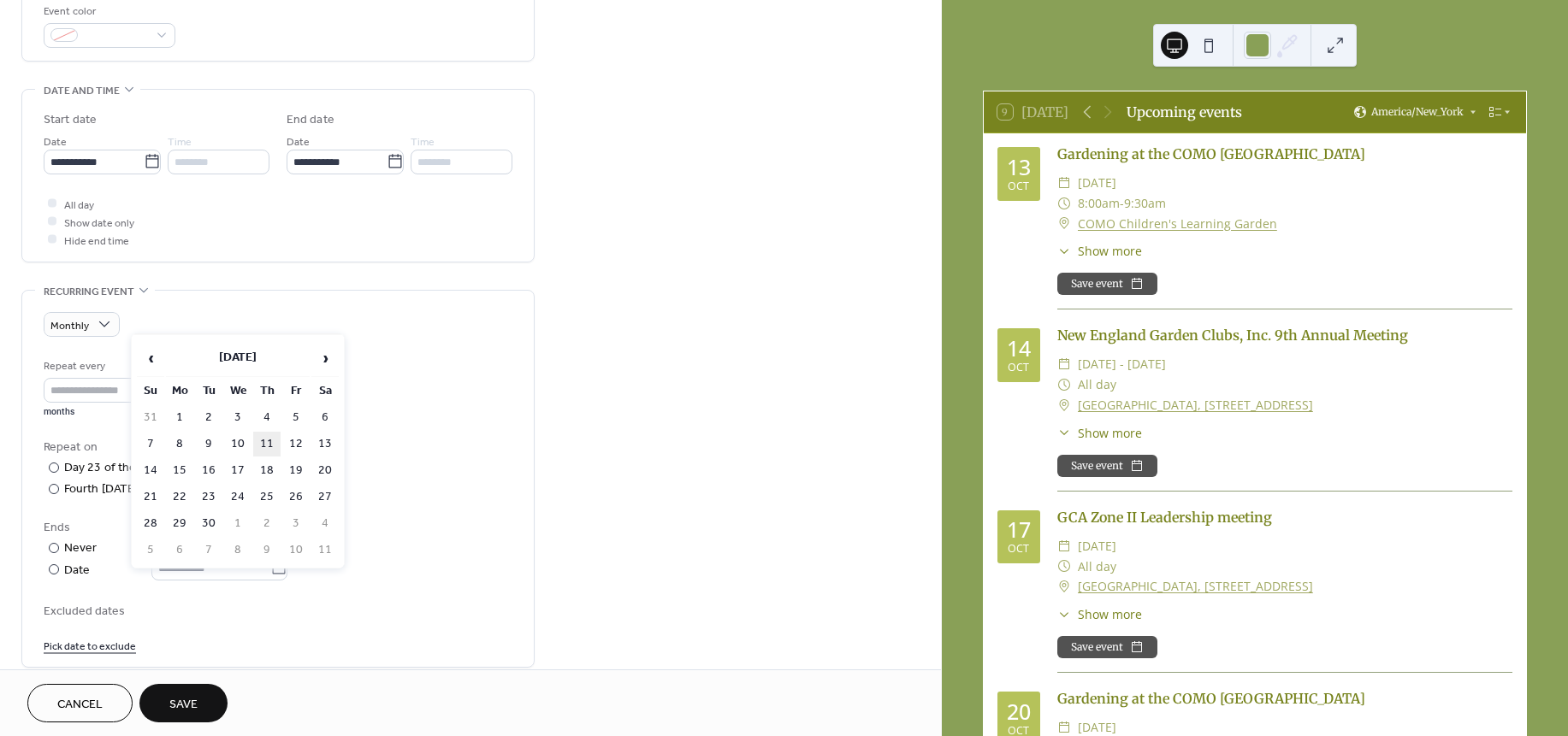
type input "**********"
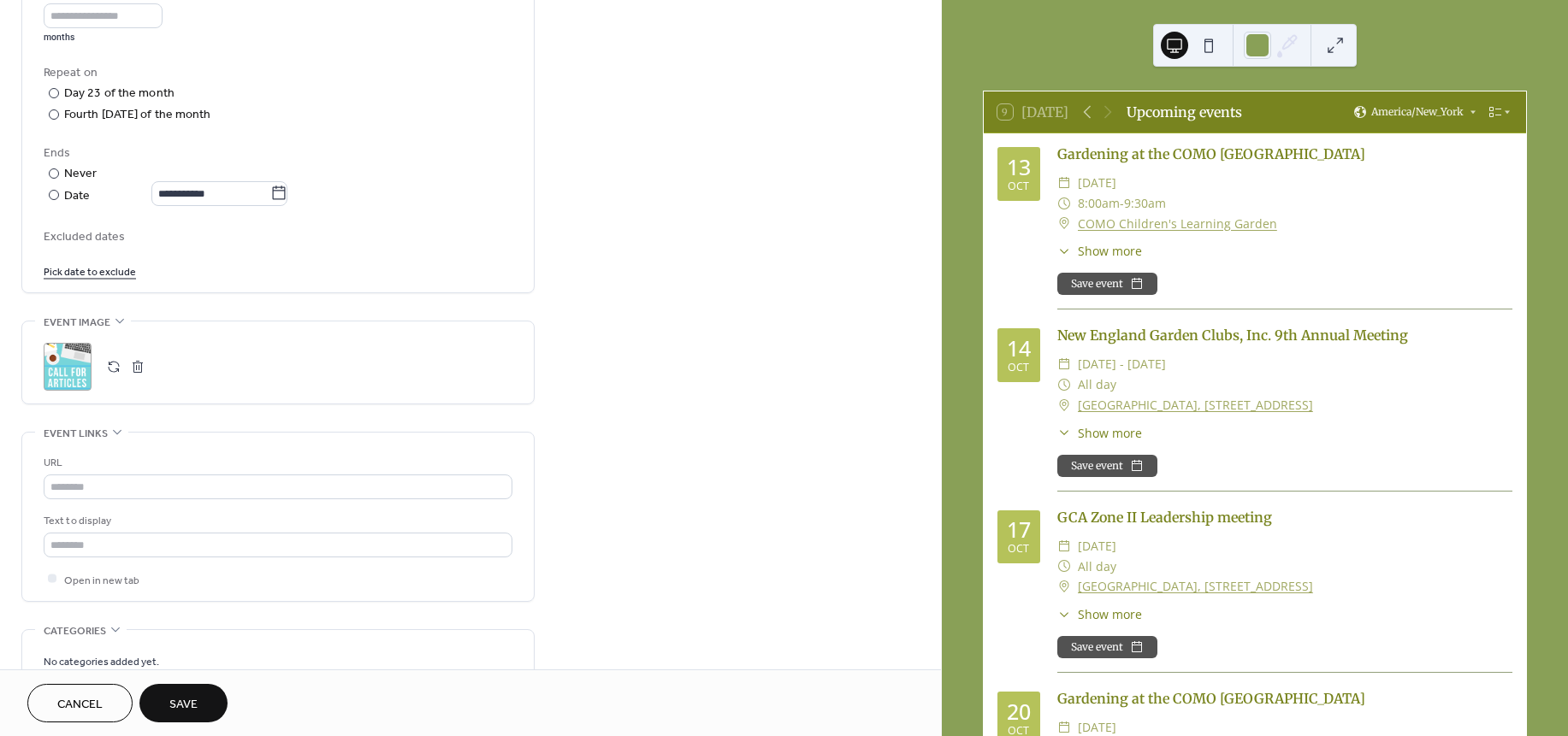
scroll to position [849, 0]
click at [940, 75] on div "**********" at bounding box center [470, 335] width 941 height 670
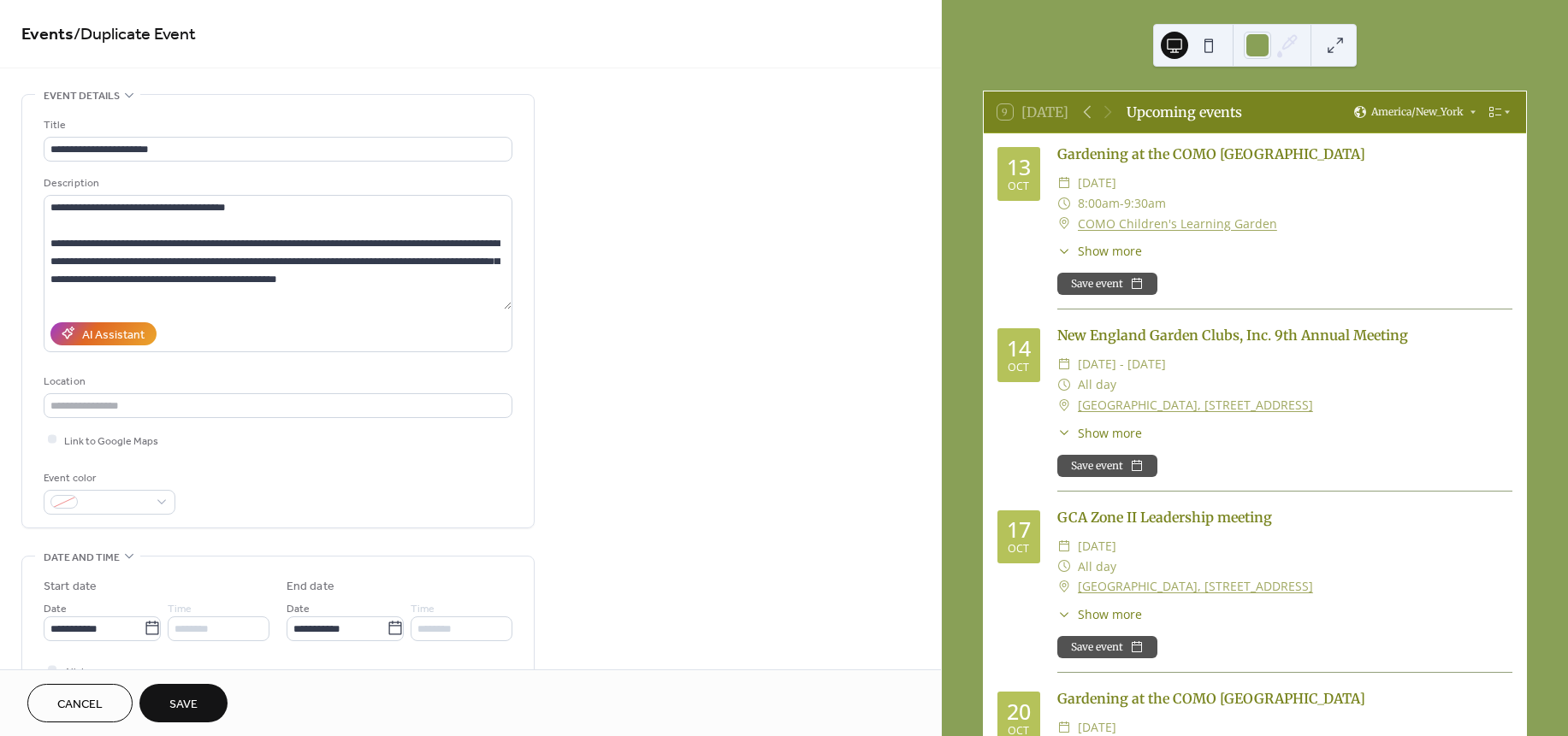
scroll to position [0, 0]
click at [143, 635] on icon at bounding box center [152, 629] width 17 height 17
click at [142, 635] on input "**********" at bounding box center [94, 629] width 100 height 24
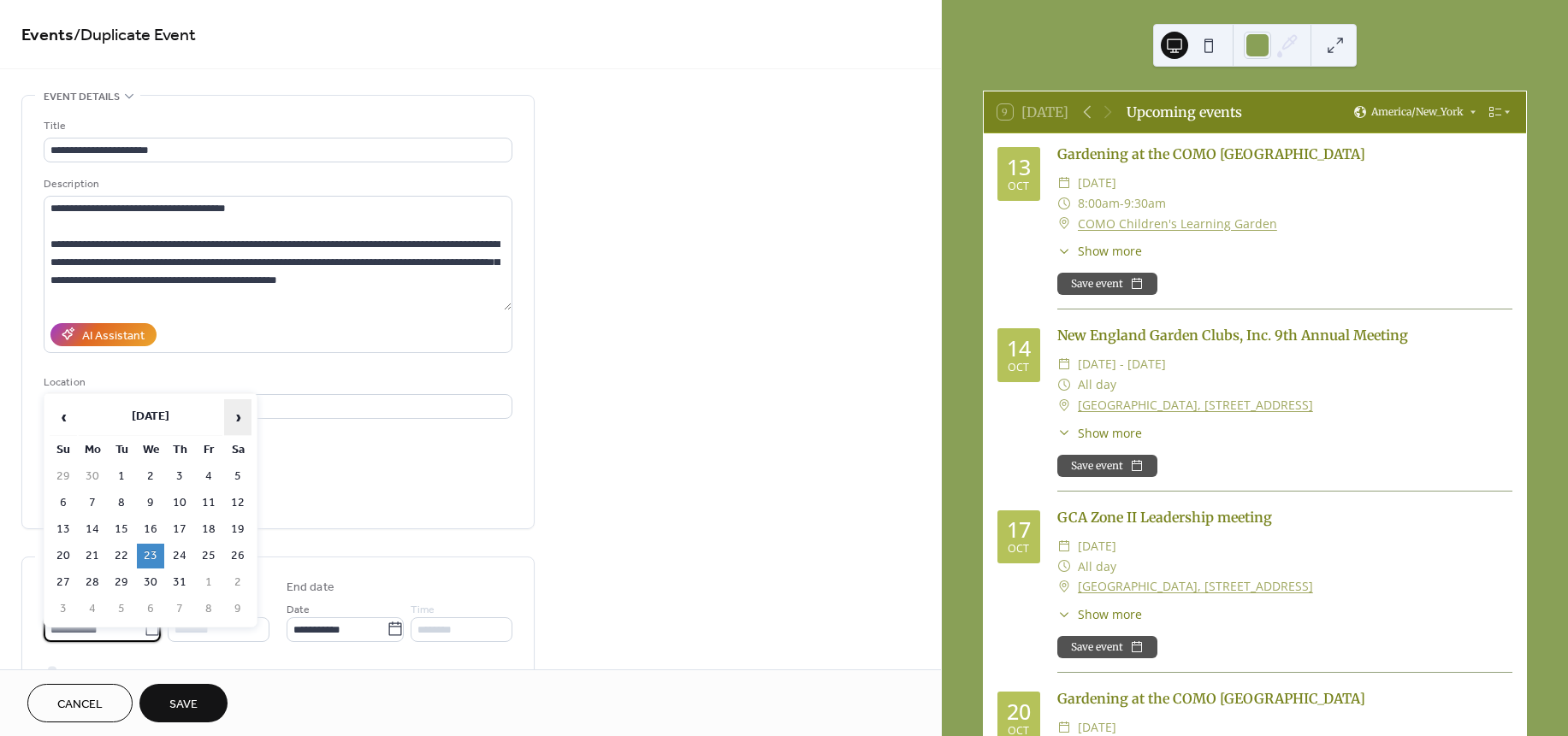
click at [240, 419] on span "›" at bounding box center [237, 417] width 25 height 34
click at [150, 570] on td "27" at bounding box center [150, 582] width 27 height 24
type input "**********"
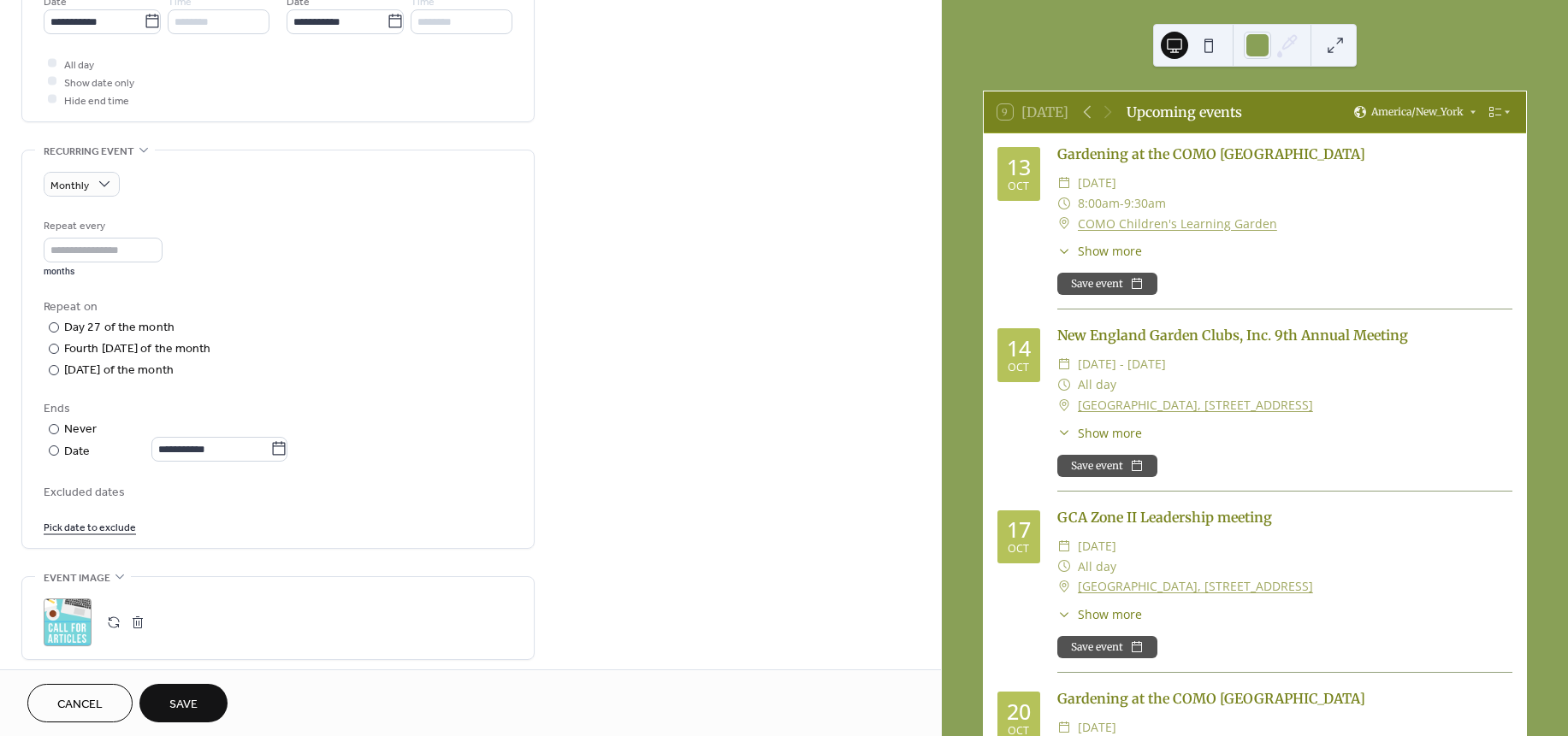
scroll to position [624, 0]
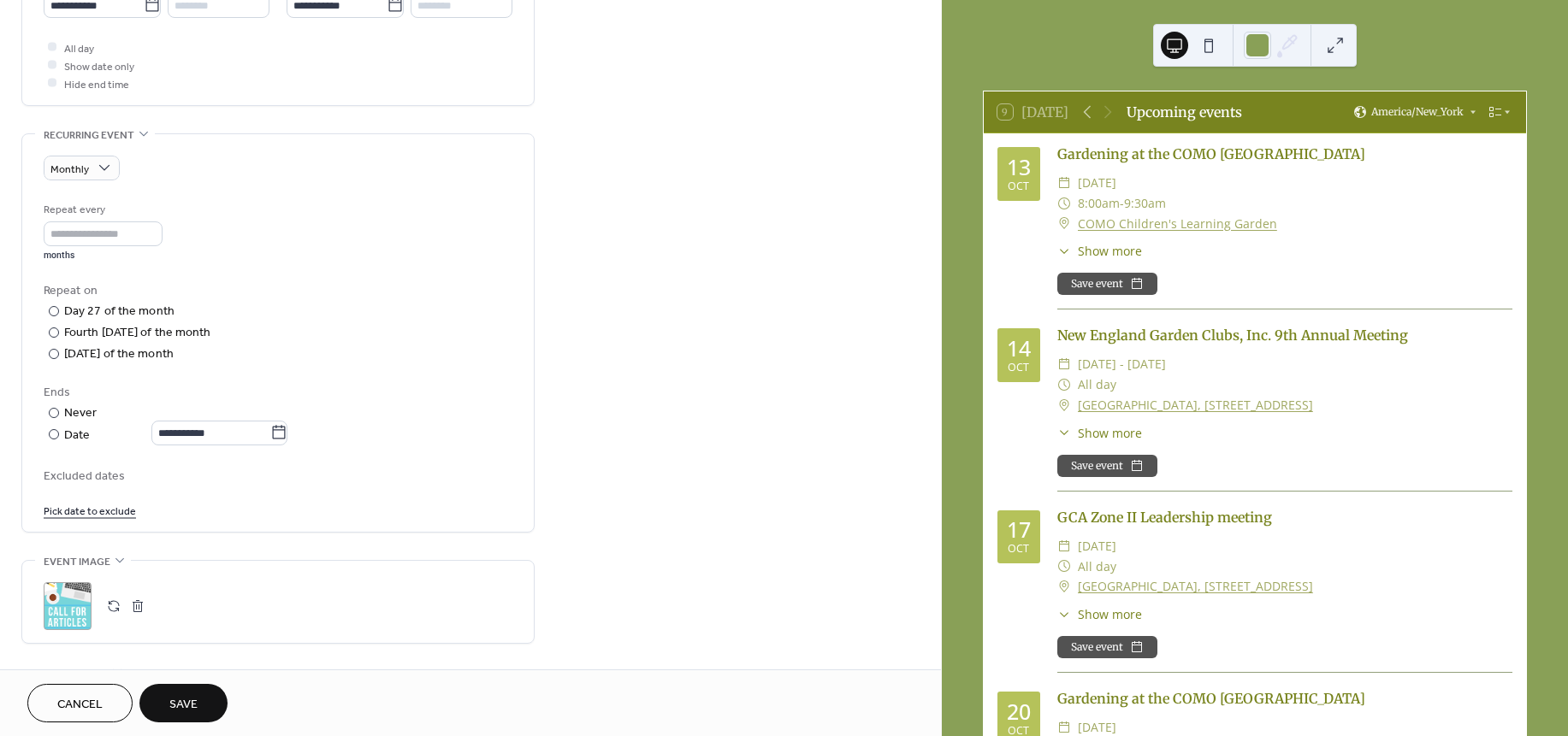
click at [115, 509] on link "Pick date to exclude" at bounding box center [90, 510] width 93 height 18
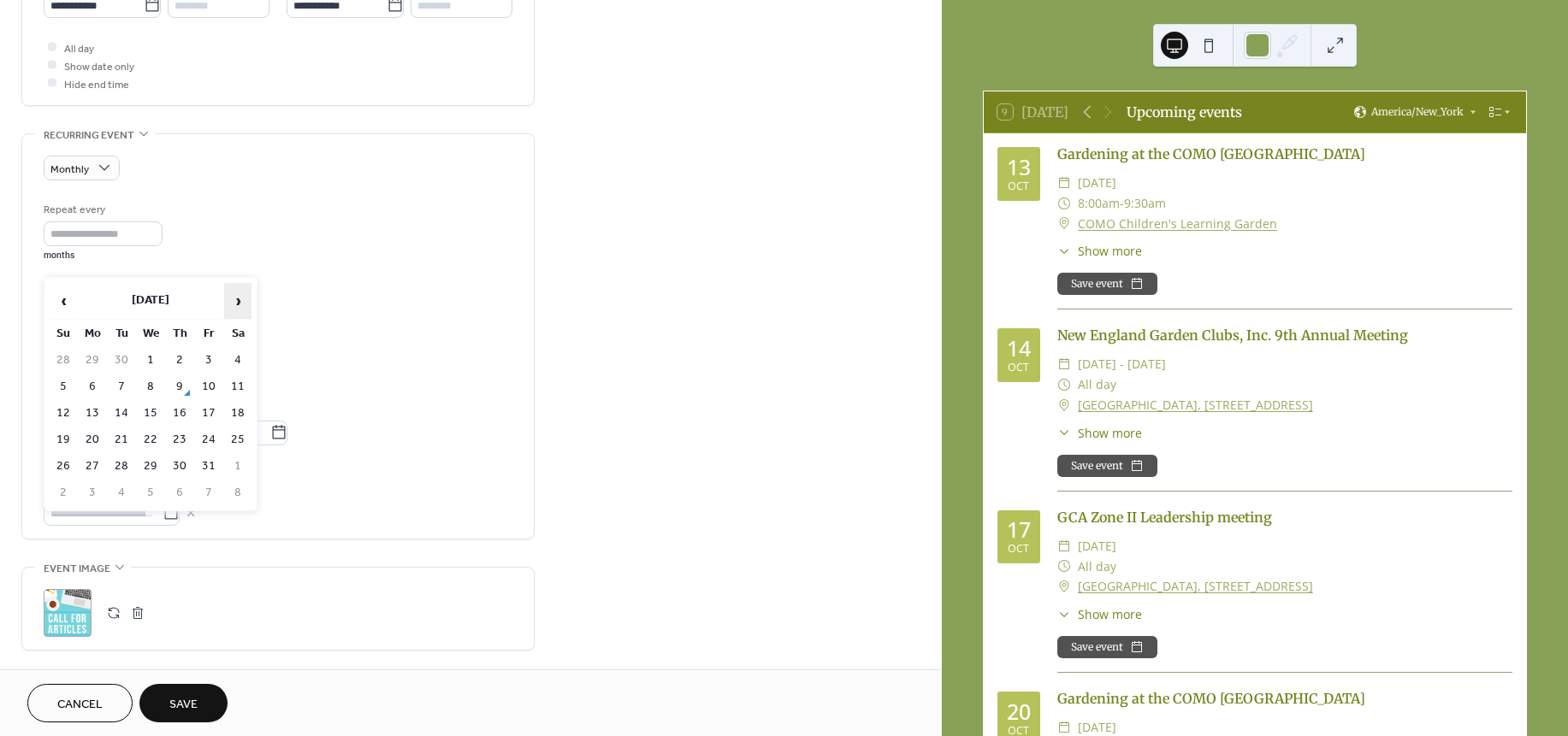
click at [244, 290] on span "›" at bounding box center [237, 301] width 25 height 34
click at [152, 431] on td "24" at bounding box center [150, 440] width 27 height 24
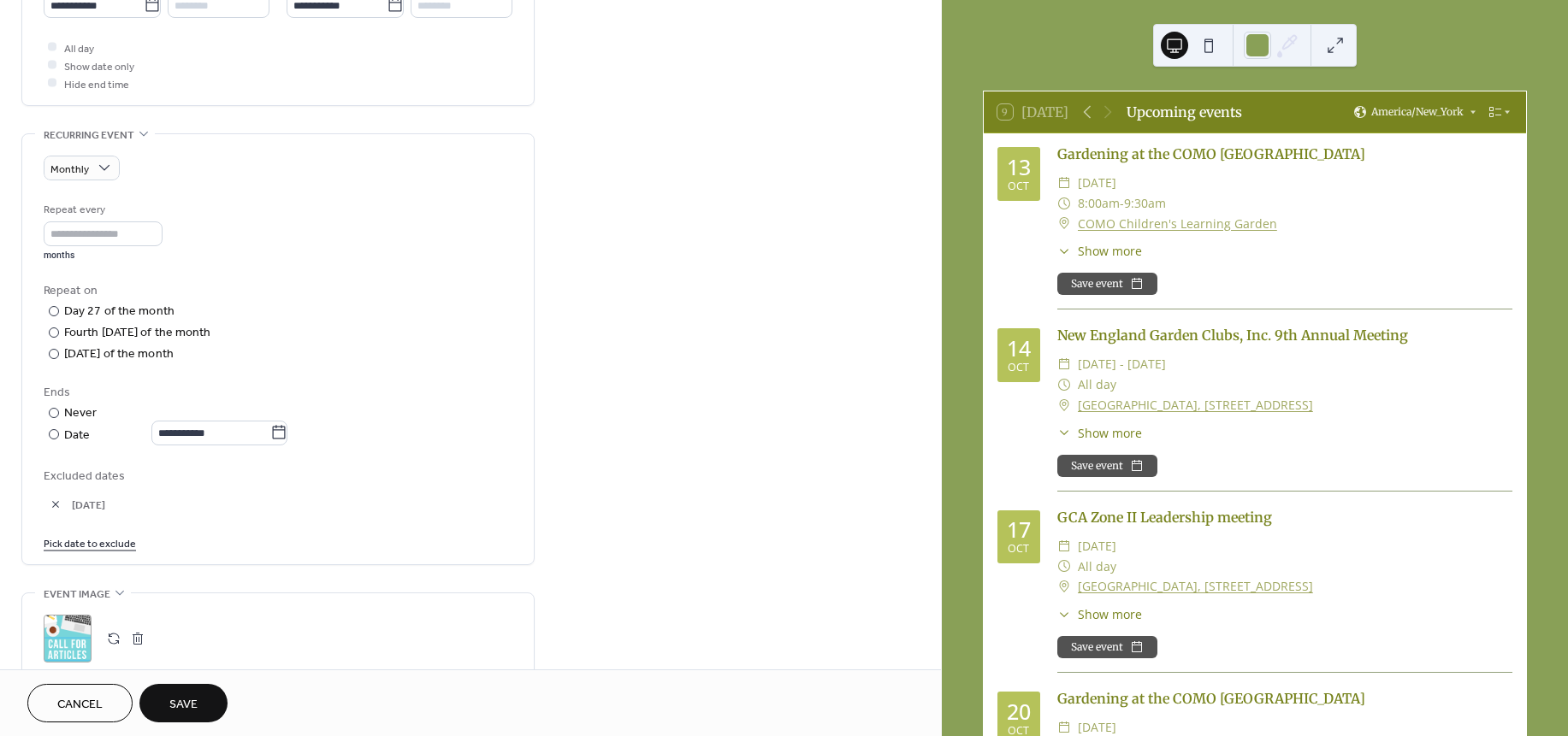
click at [103, 539] on link "Pick date to exclude" at bounding box center [90, 542] width 93 height 18
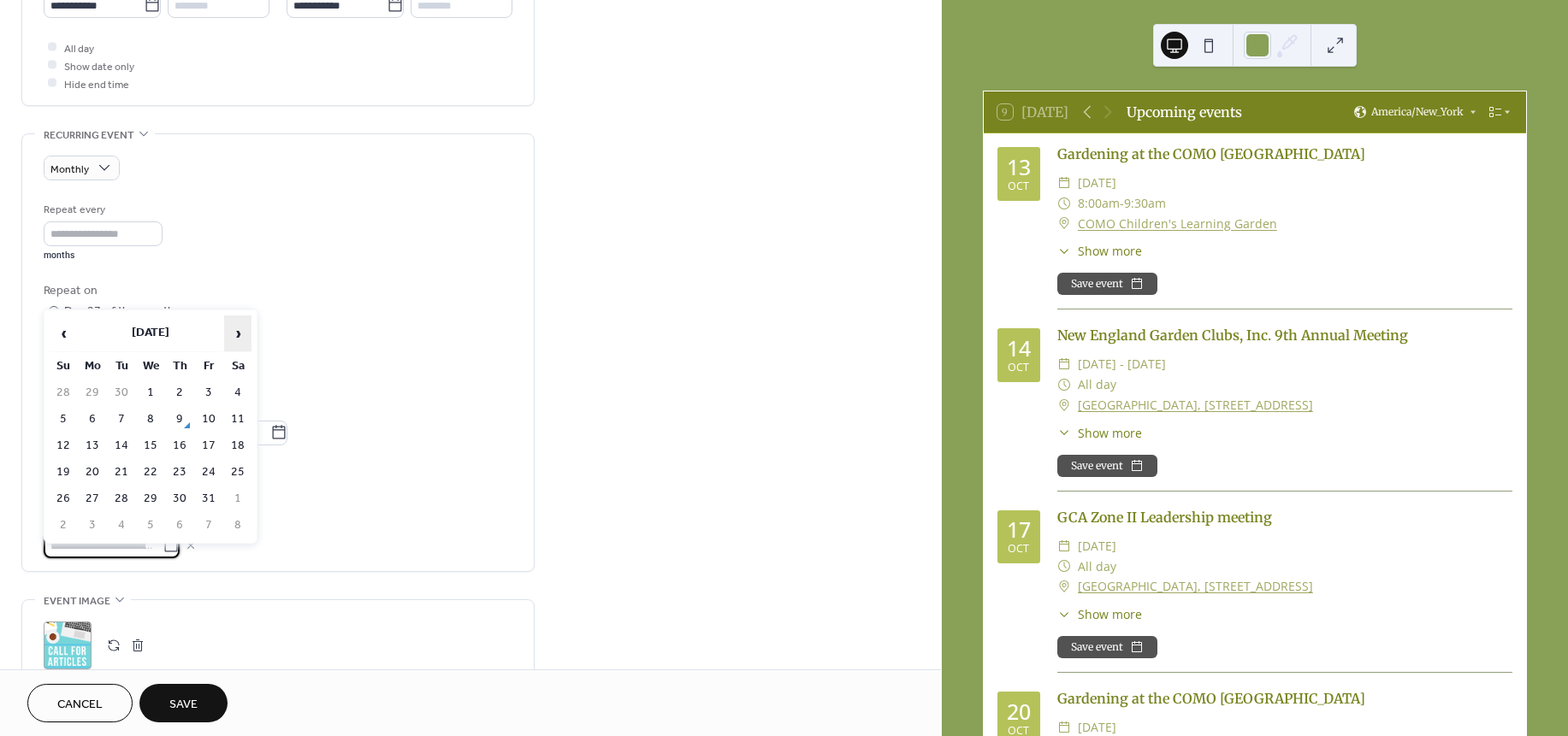
click at [232, 326] on span "›" at bounding box center [237, 333] width 25 height 34
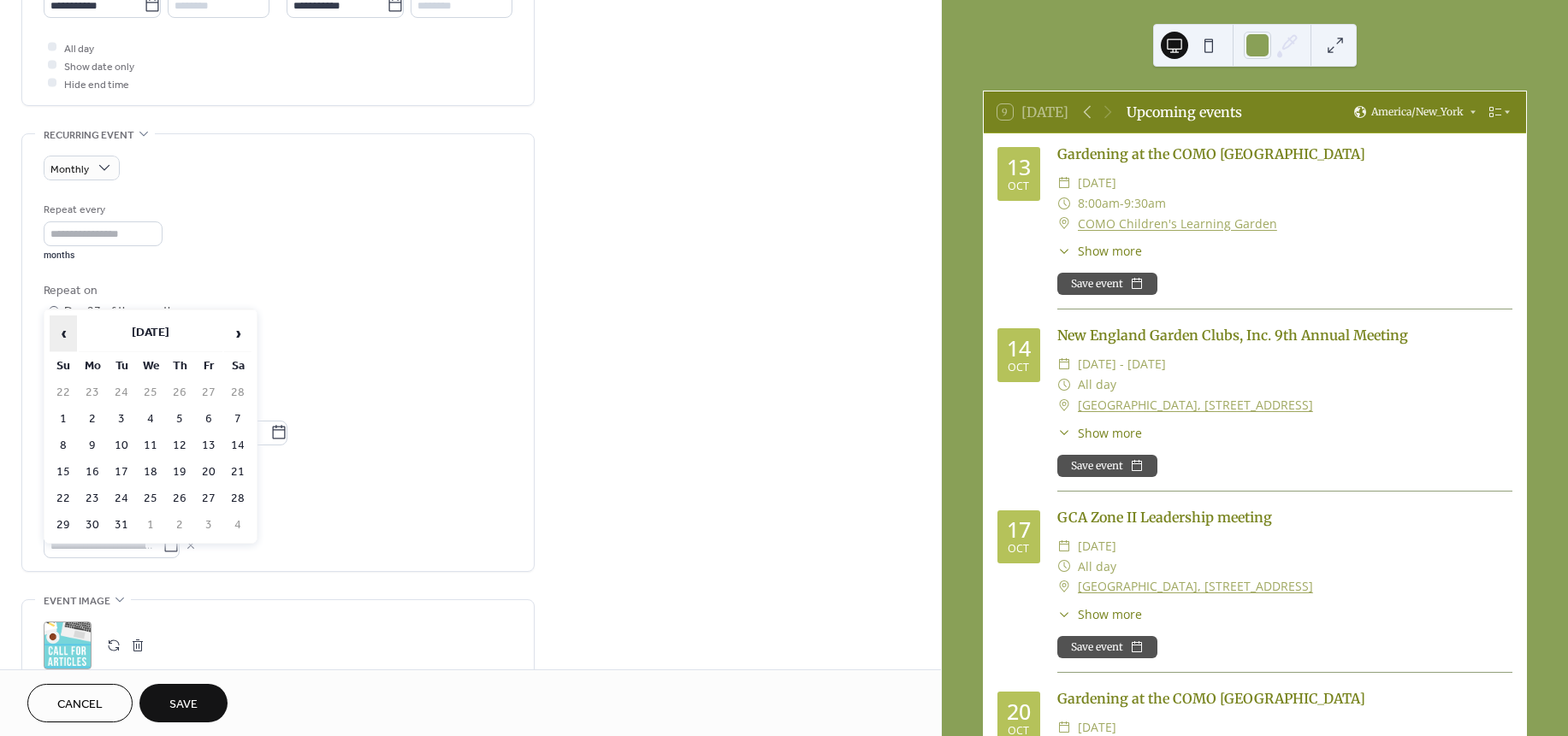
click at [65, 331] on span "‹" at bounding box center [63, 333] width 25 height 34
click at [154, 492] on td "28" at bounding box center [150, 499] width 27 height 24
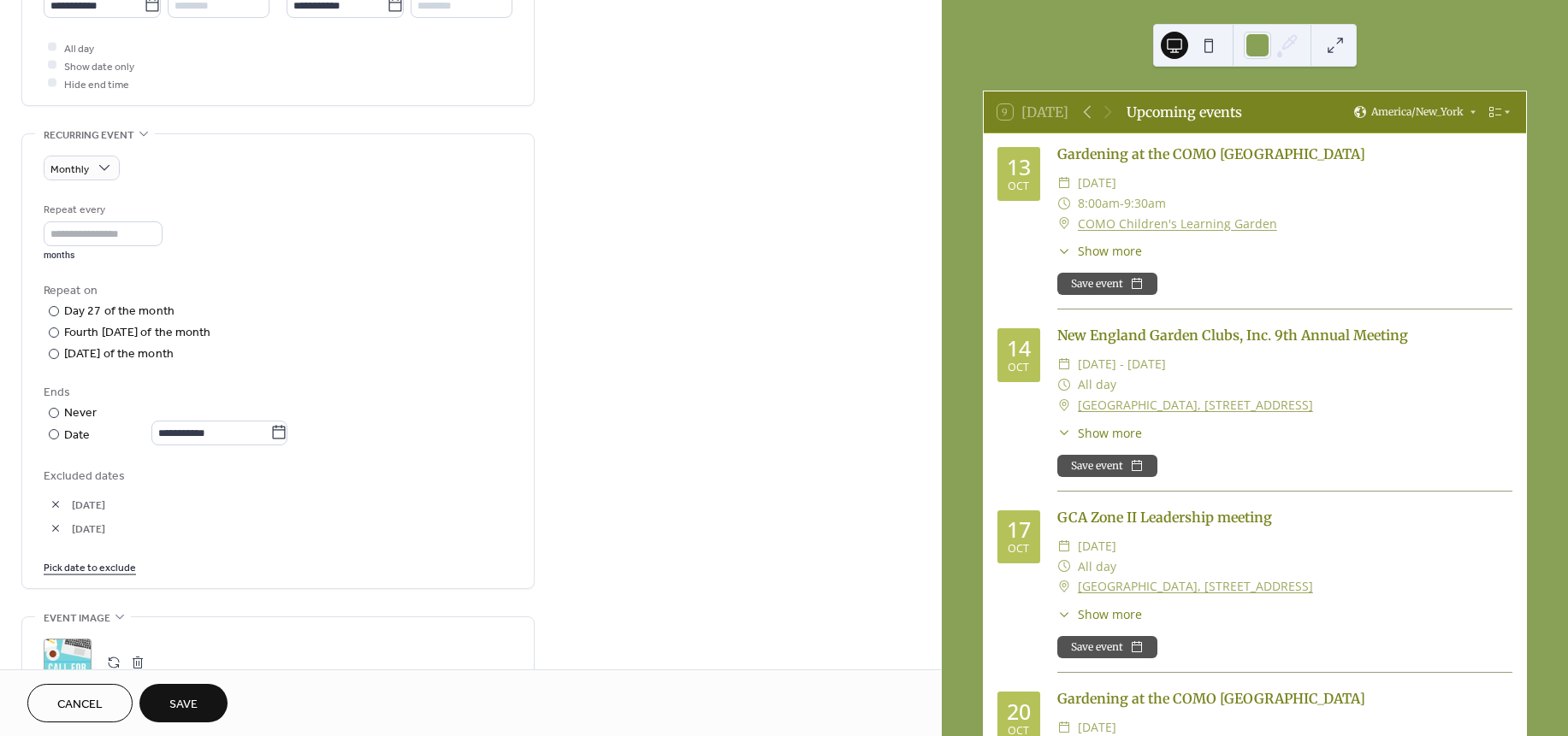
click at [100, 574] on link "Pick date to exclude" at bounding box center [90, 566] width 93 height 18
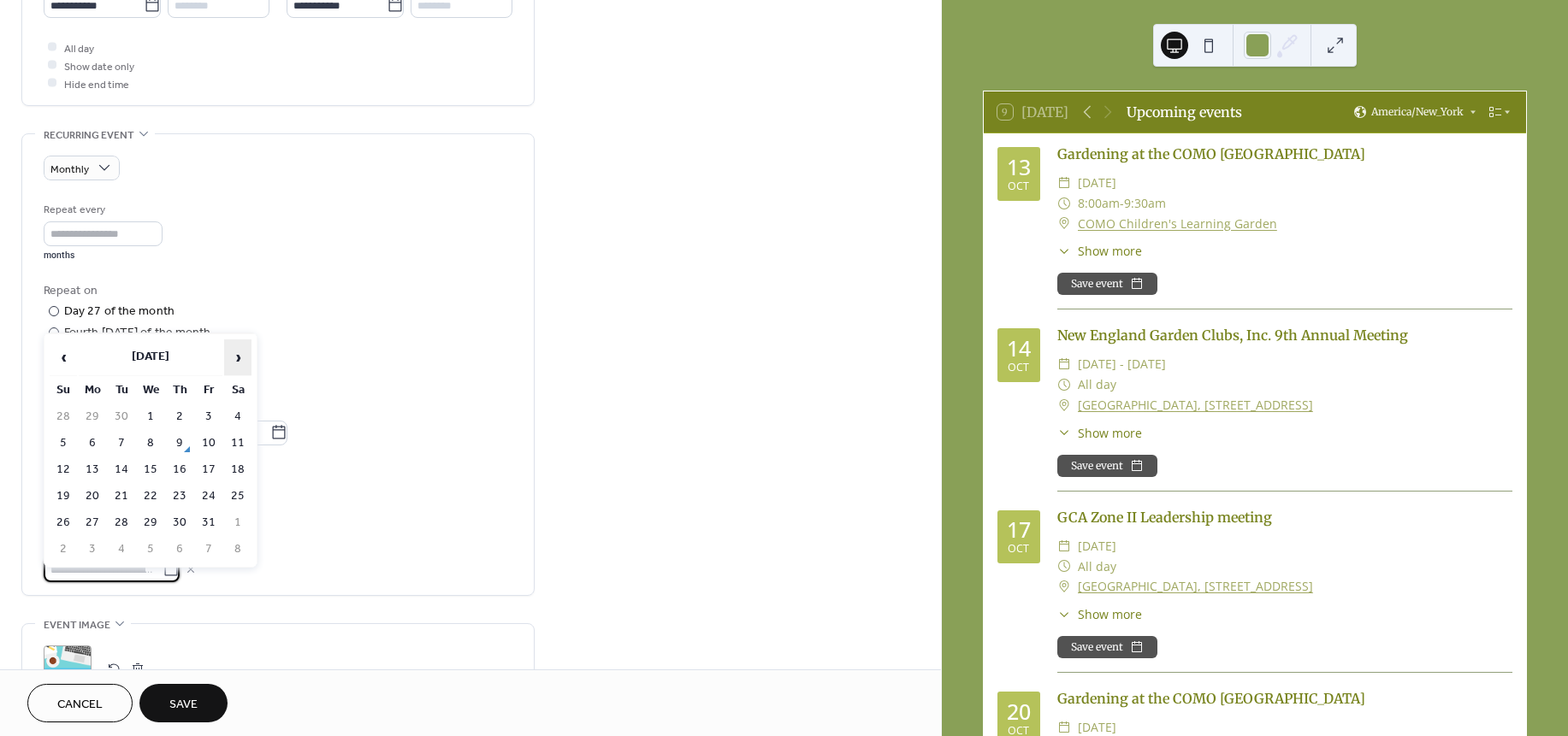
click at [240, 350] on span "›" at bounding box center [237, 357] width 25 height 34
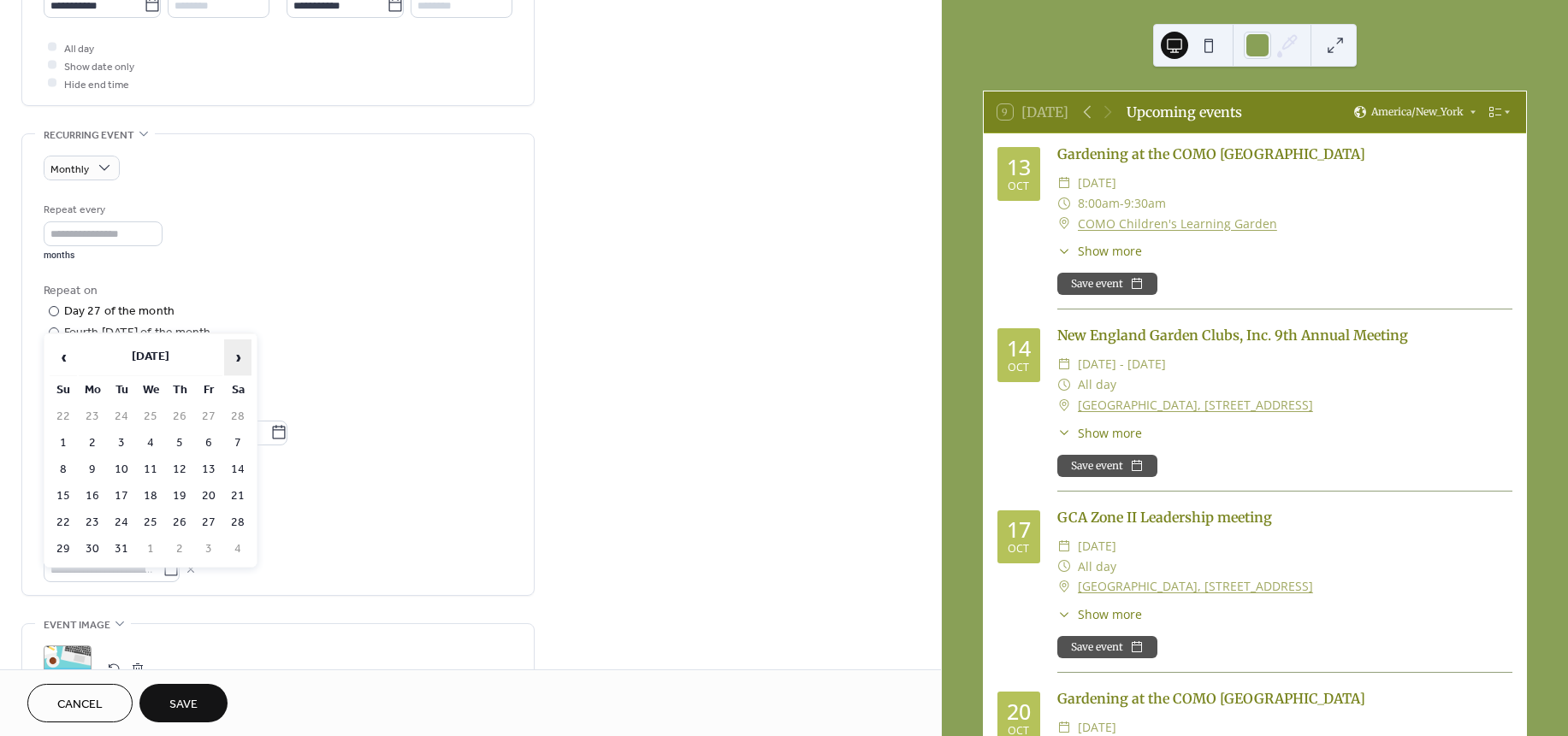
click at [240, 350] on span "›" at bounding box center [237, 357] width 25 height 34
click at [240, 351] on span "›" at bounding box center [237, 357] width 25 height 34
click at [152, 490] on td "24" at bounding box center [150, 496] width 27 height 24
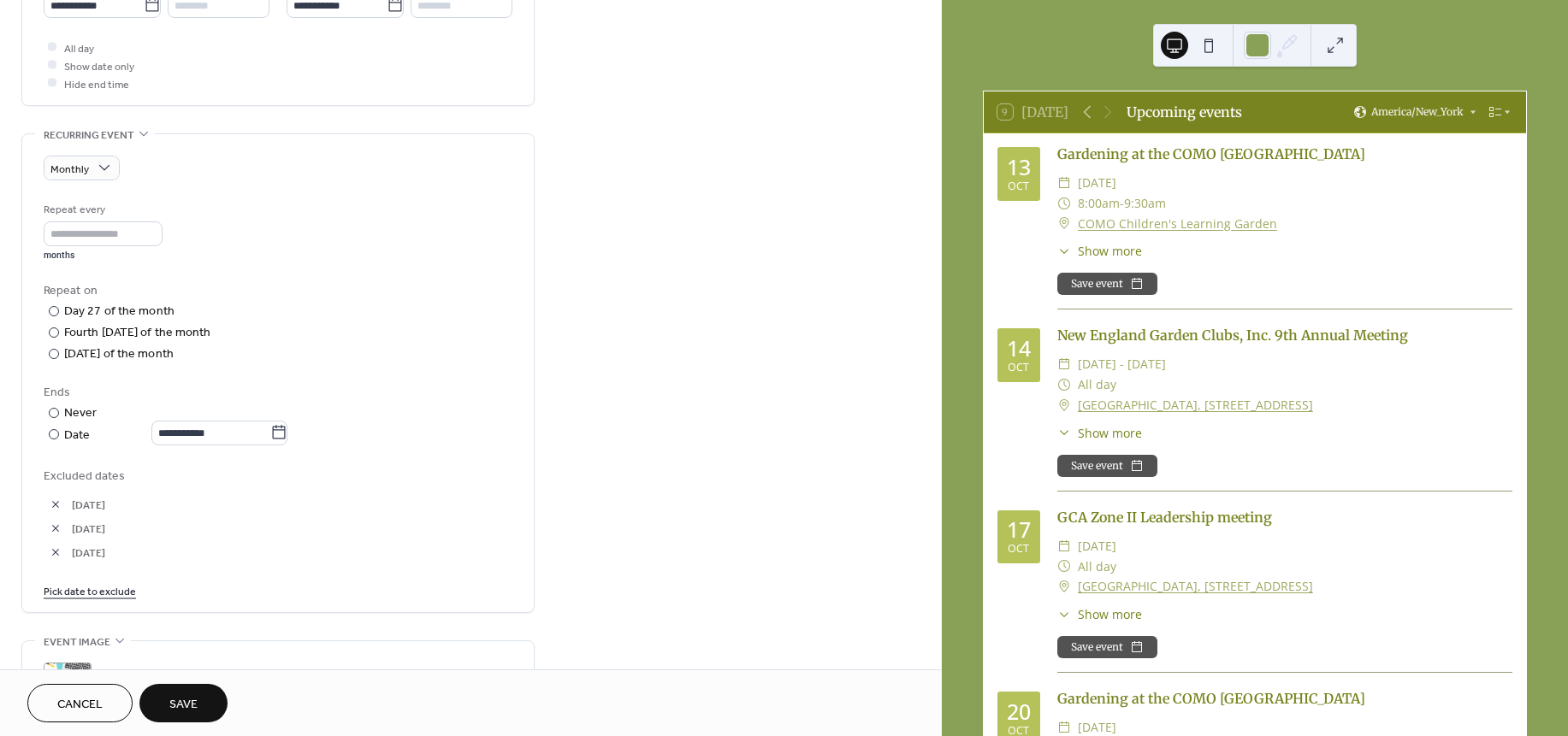
click at [55, 549] on button "button" at bounding box center [55, 552] width 24 height 24
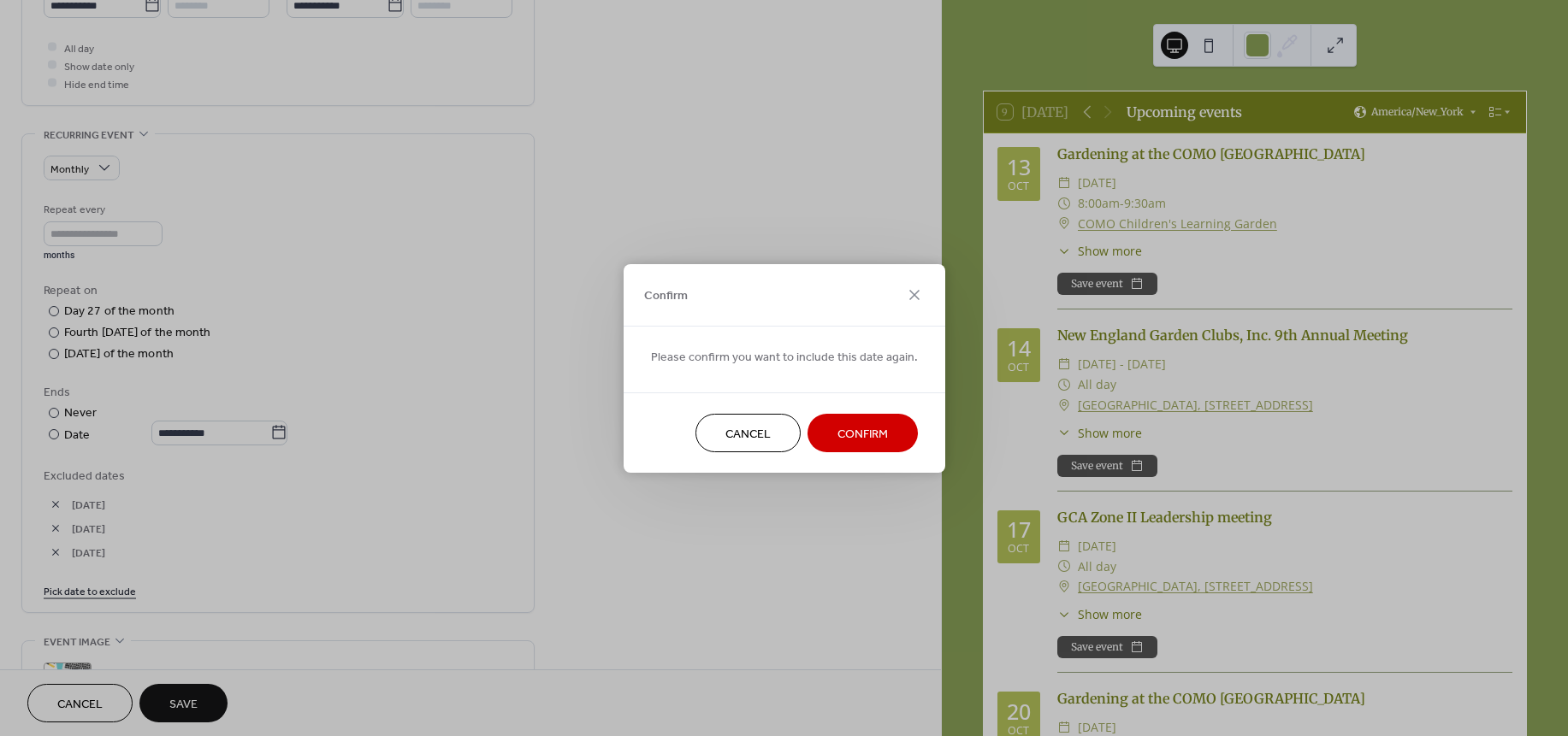
click at [855, 432] on span "Confirm" at bounding box center [863, 434] width 51 height 18
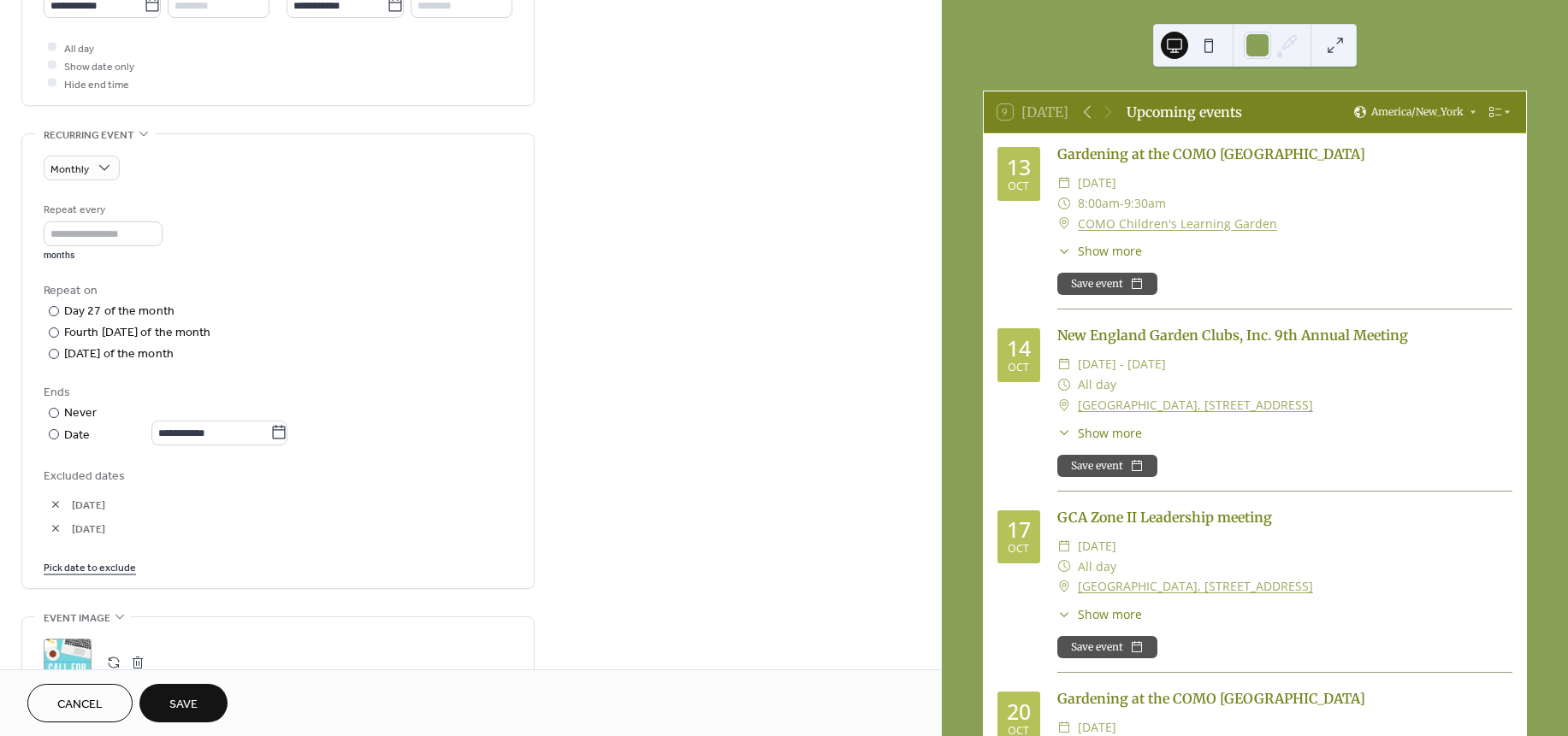
click at [103, 574] on link "Pick date to exclude" at bounding box center [90, 566] width 93 height 18
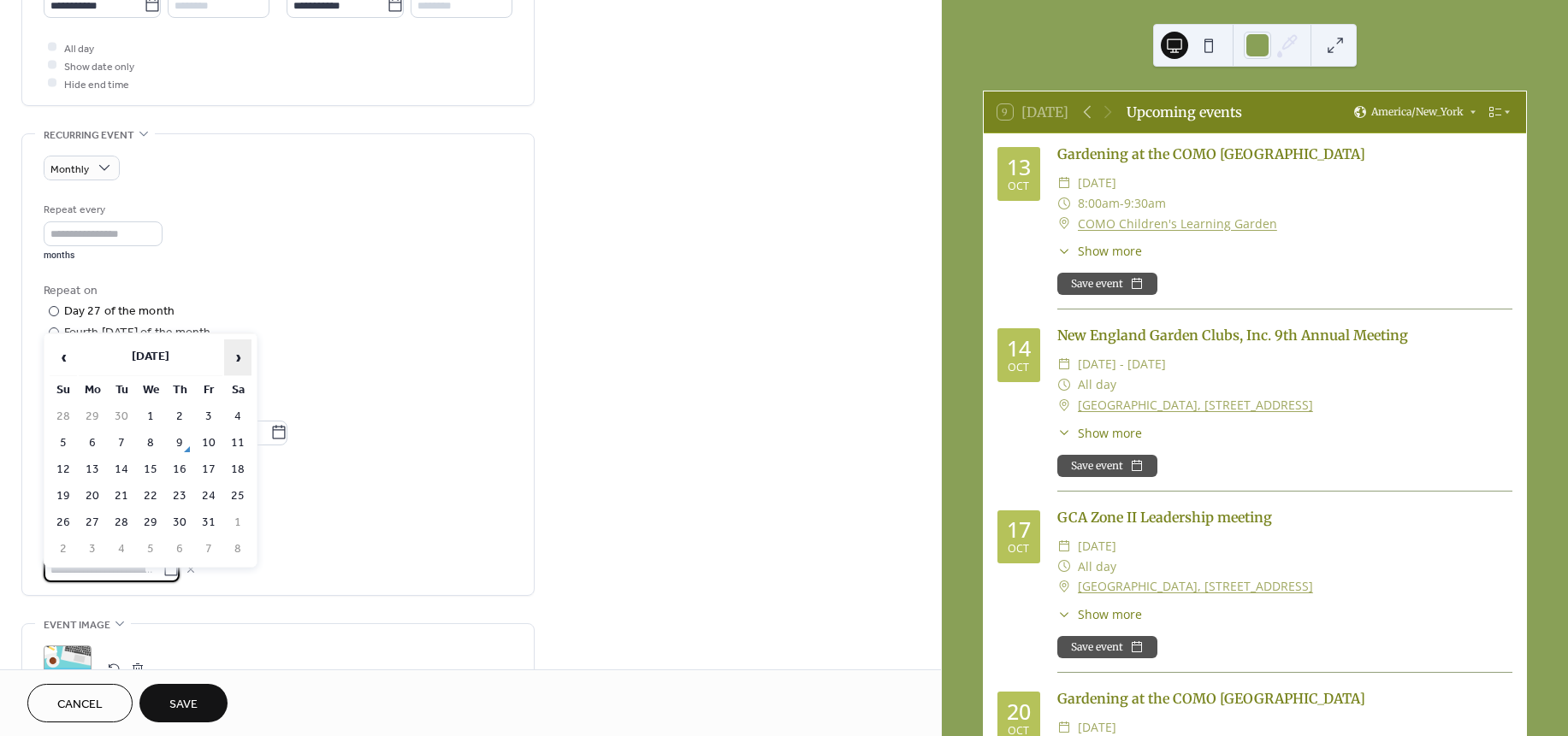
click at [242, 355] on span "›" at bounding box center [237, 357] width 25 height 34
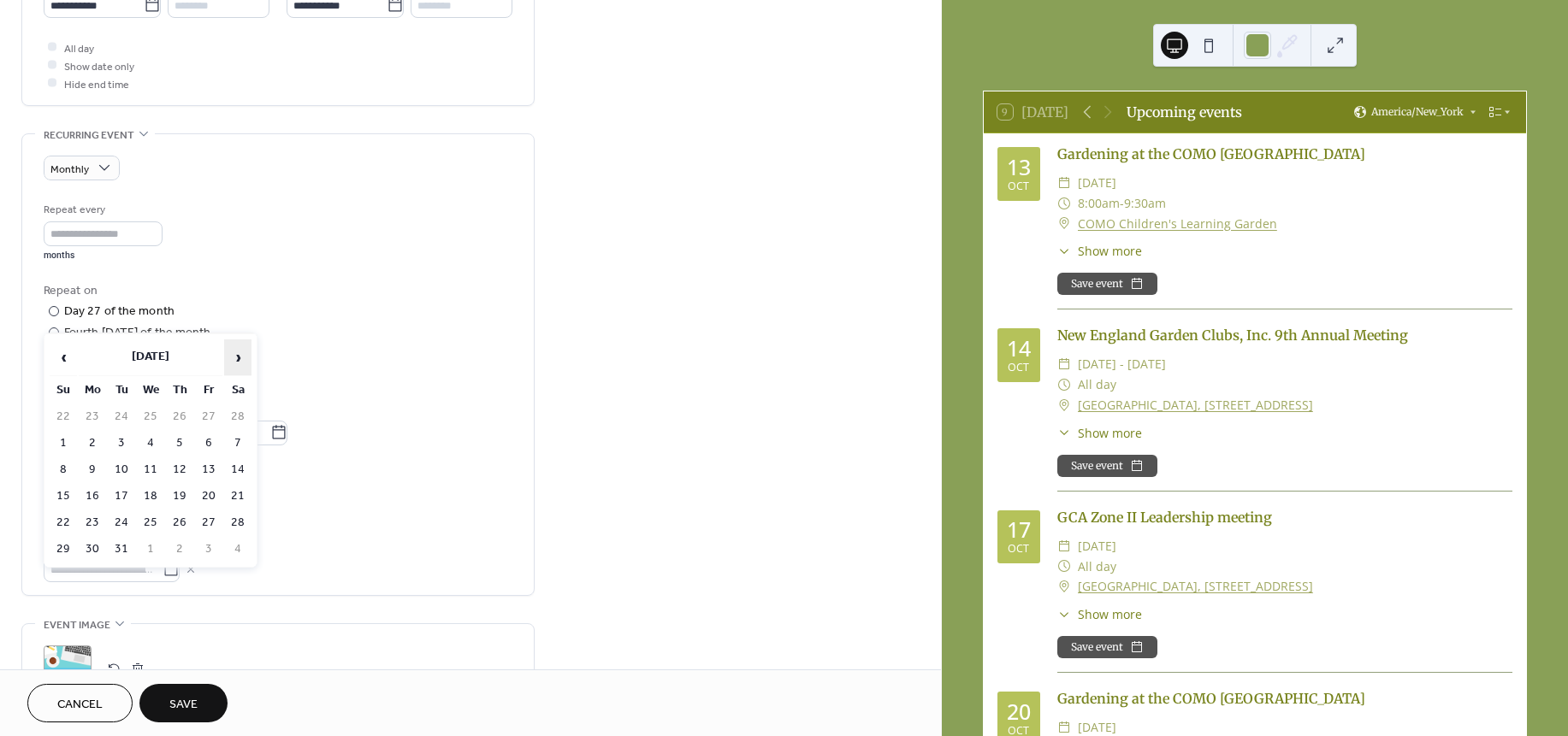
click at [242, 355] on span "›" at bounding box center [237, 357] width 25 height 34
click at [150, 514] on td "27" at bounding box center [150, 523] width 27 height 24
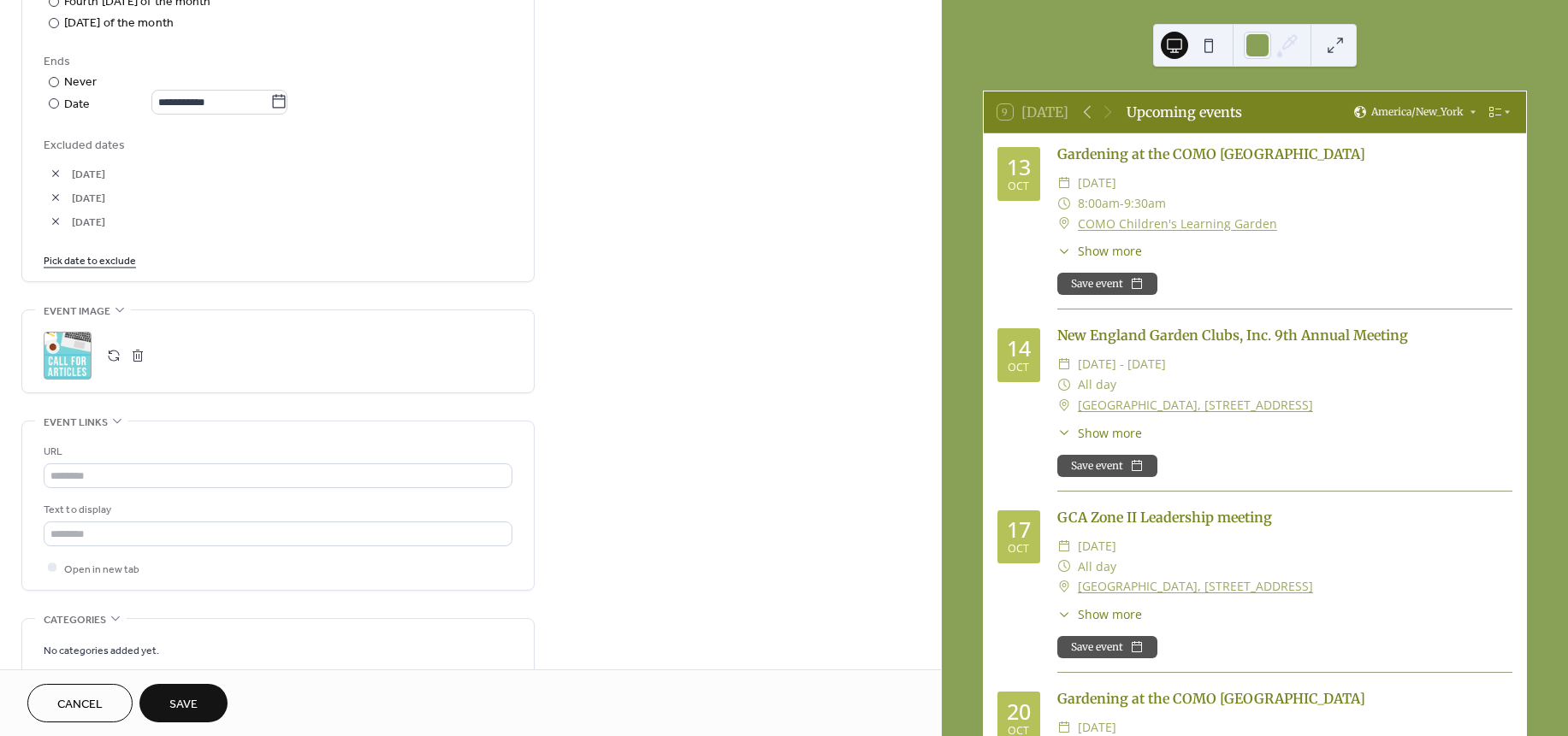
scroll to position [972, 0]
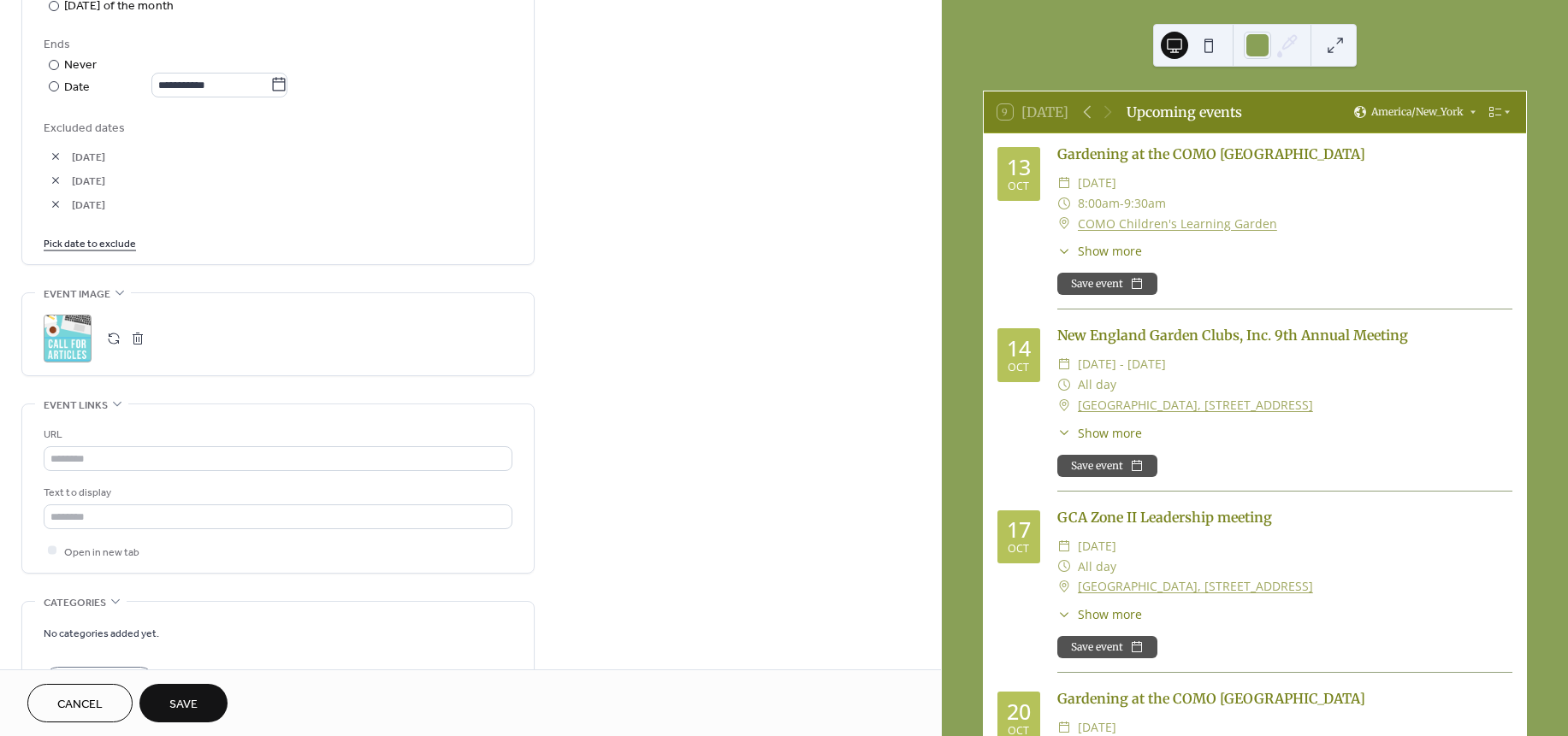
click at [172, 708] on span "Save" at bounding box center [184, 705] width 28 height 18
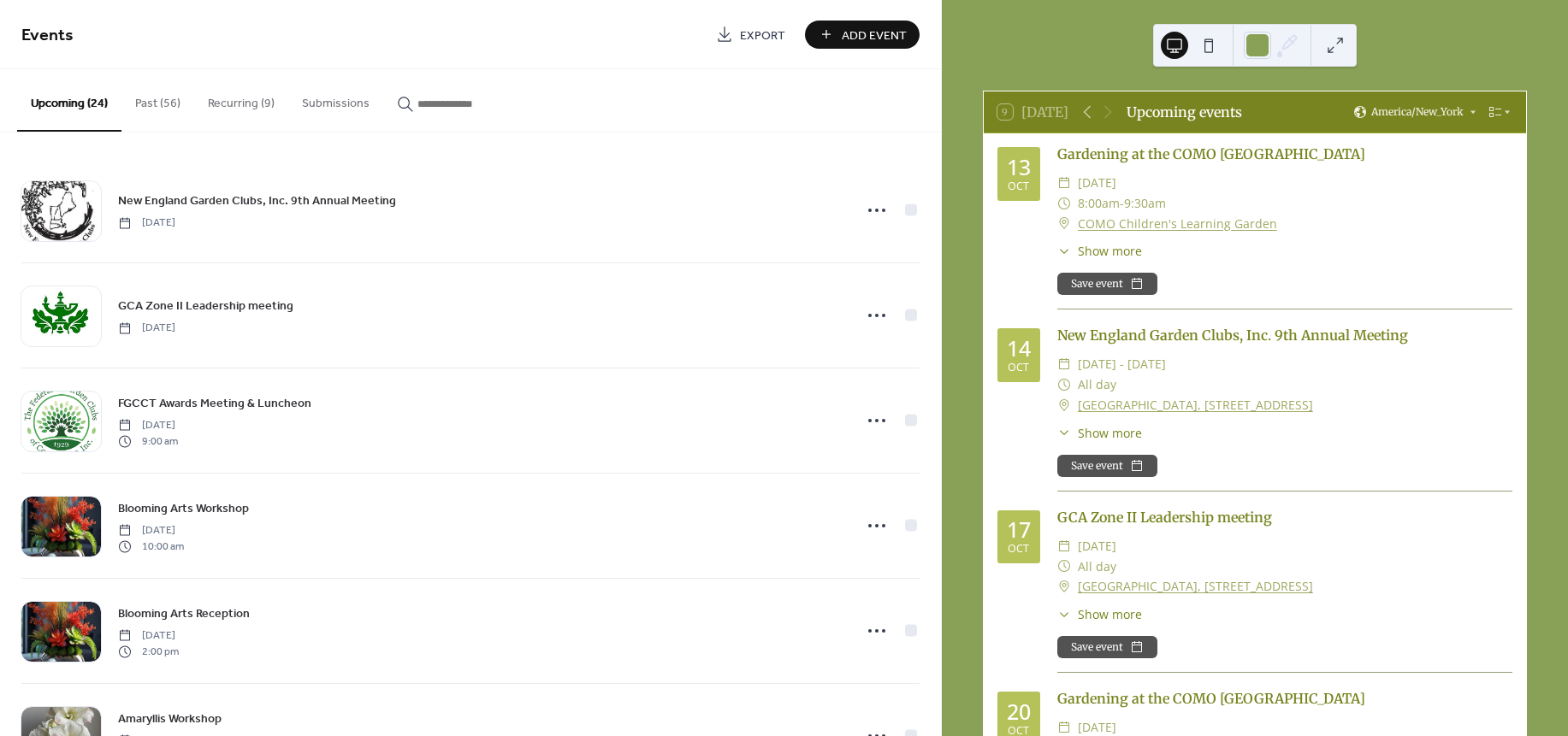
click at [135, 96] on button "Past (56)" at bounding box center [157, 99] width 73 height 60
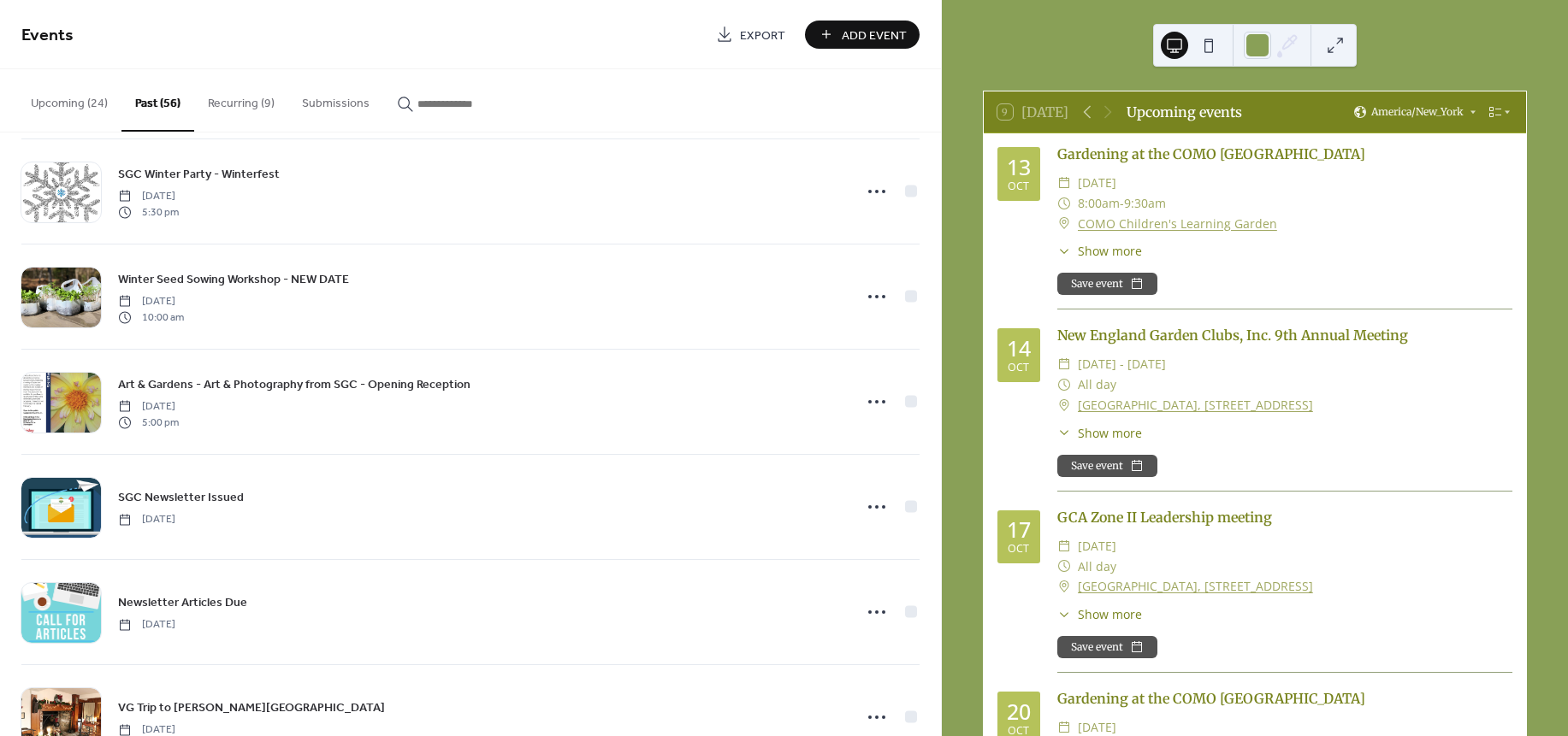
scroll to position [4774, 0]
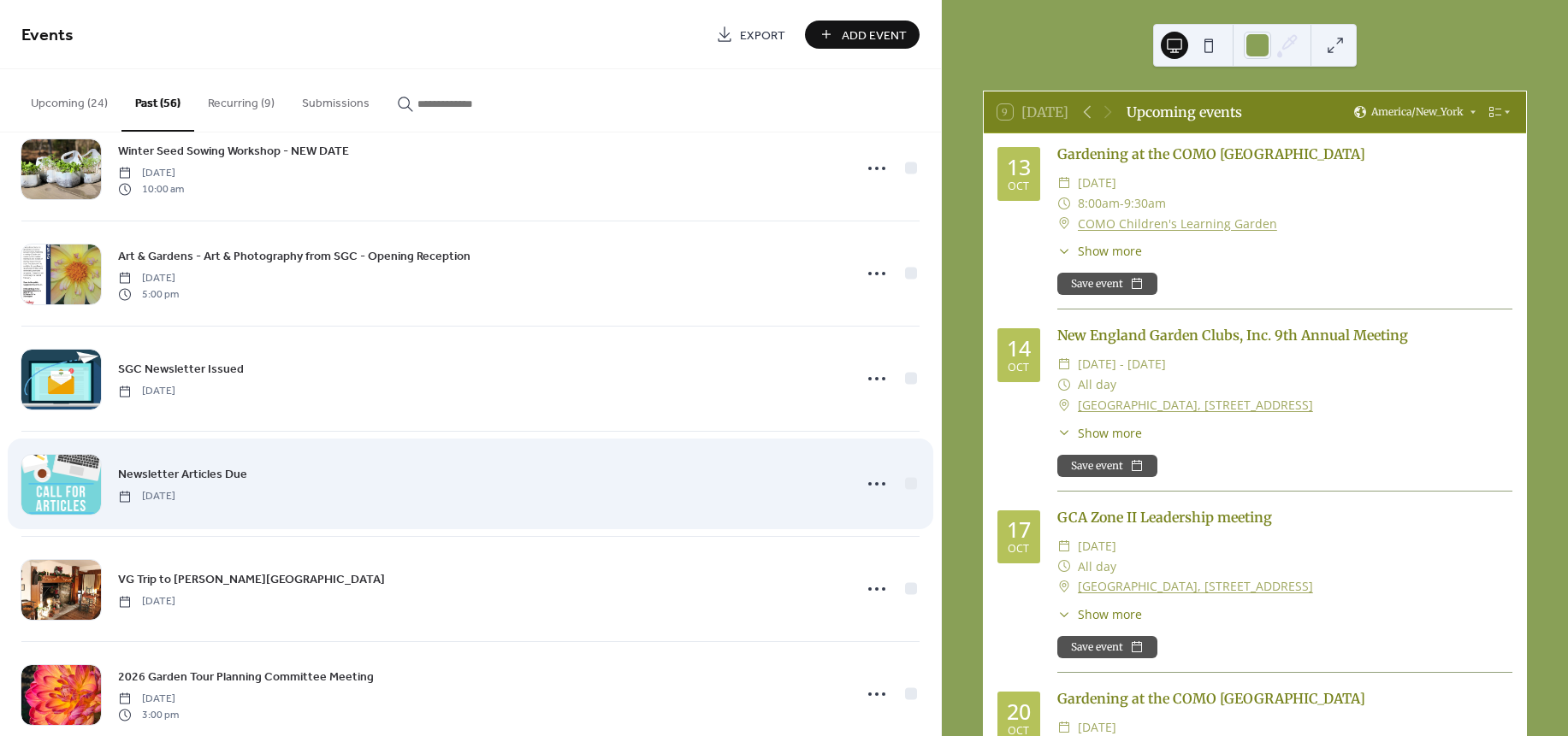
click at [629, 497] on div "Newsletter Articles Due Friday, December 27, 2024" at bounding box center [479, 483] width 723 height 38
click at [870, 497] on icon at bounding box center [876, 483] width 27 height 27
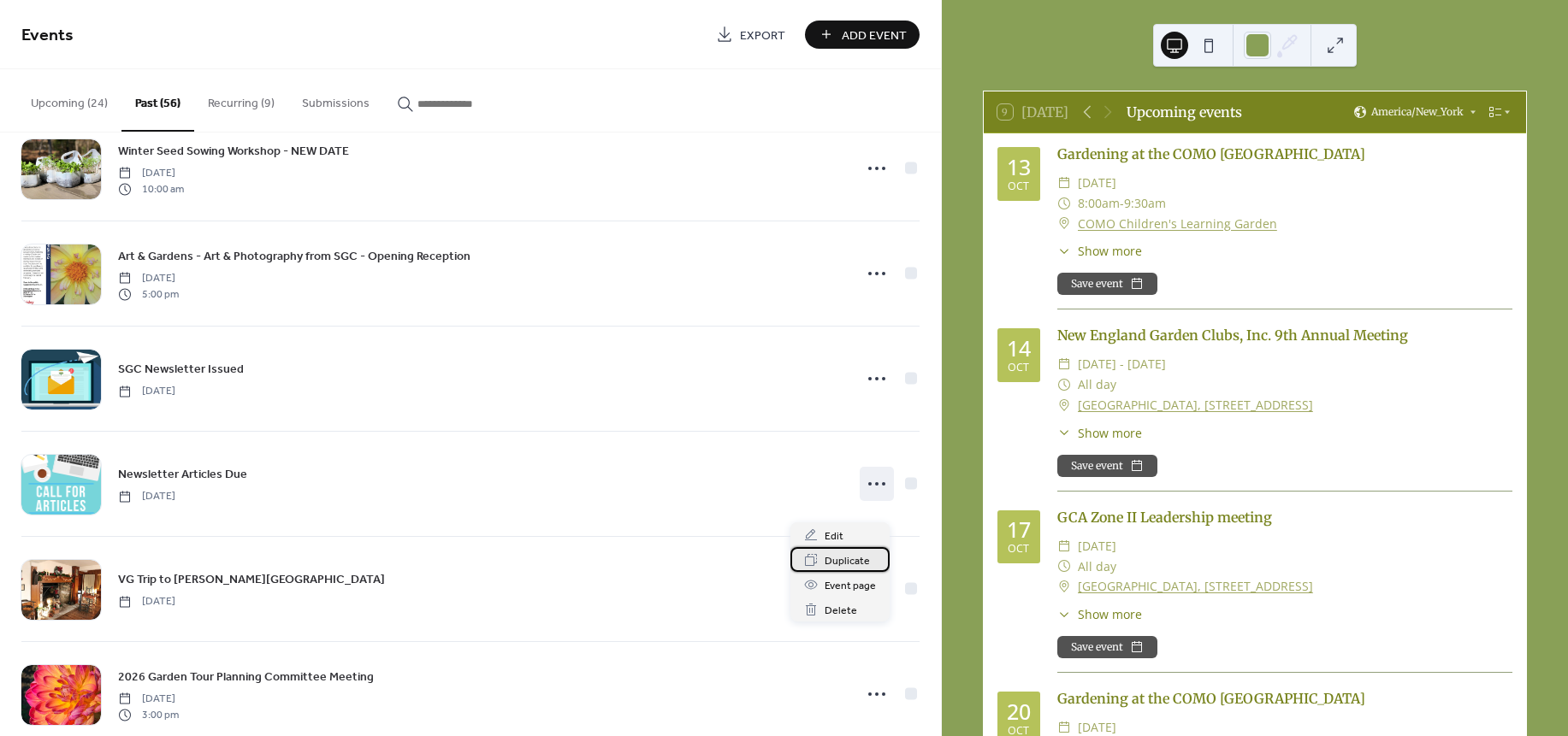
click at [854, 559] on span "Duplicate" at bounding box center [847, 561] width 45 height 18
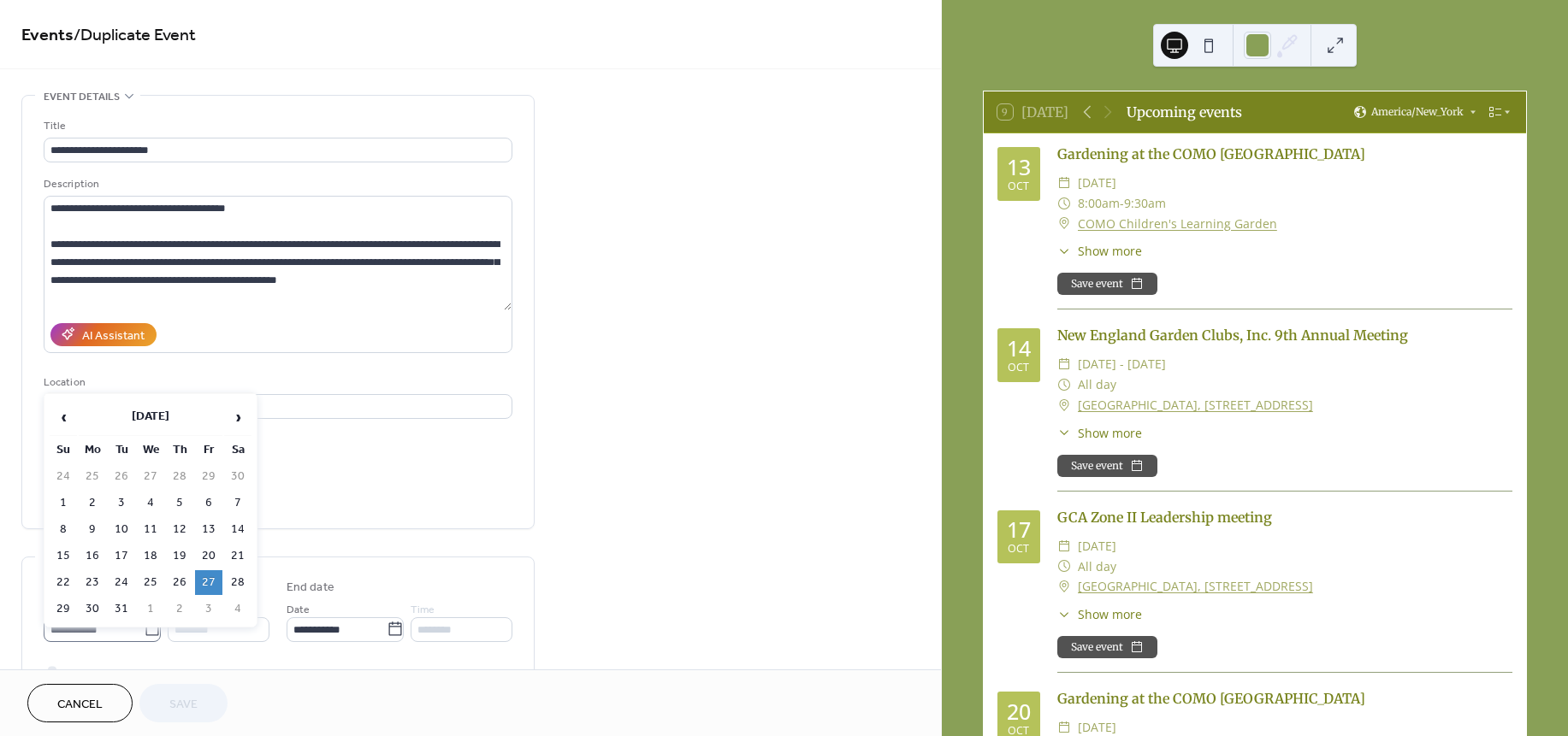
click at [144, 634] on icon at bounding box center [152, 629] width 17 height 17
click at [143, 634] on input "**********" at bounding box center [94, 629] width 100 height 24
click at [234, 411] on span "›" at bounding box center [237, 417] width 25 height 34
click at [178, 472] on td "2" at bounding box center [179, 476] width 27 height 24
type input "**********"
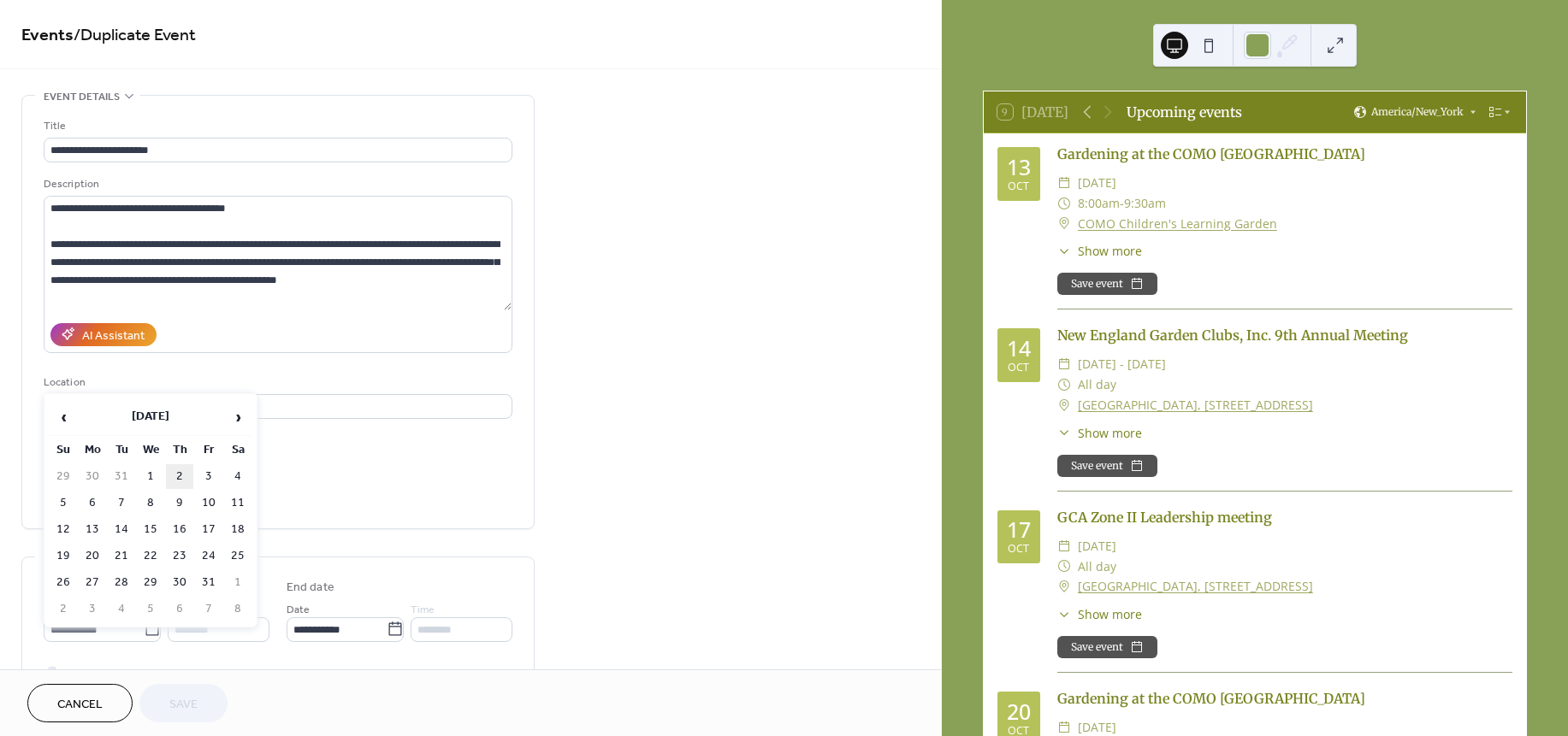
type input "**********"
click at [145, 629] on icon at bounding box center [151, 629] width 13 height 14
click at [141, 629] on input "**********" at bounding box center [94, 629] width 100 height 24
click at [239, 421] on span "›" at bounding box center [237, 417] width 25 height 34
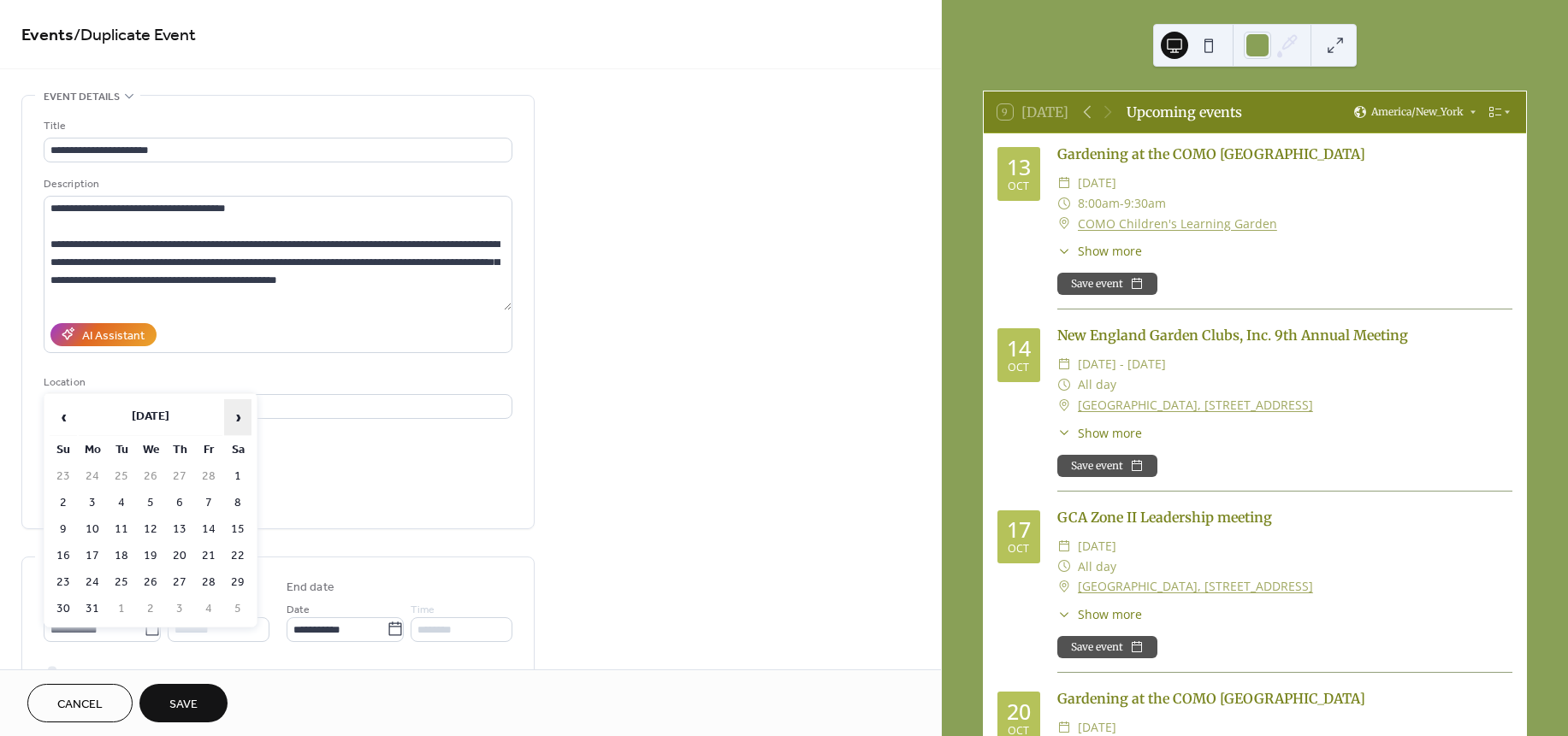
click at [239, 421] on span "›" at bounding box center [237, 417] width 25 height 34
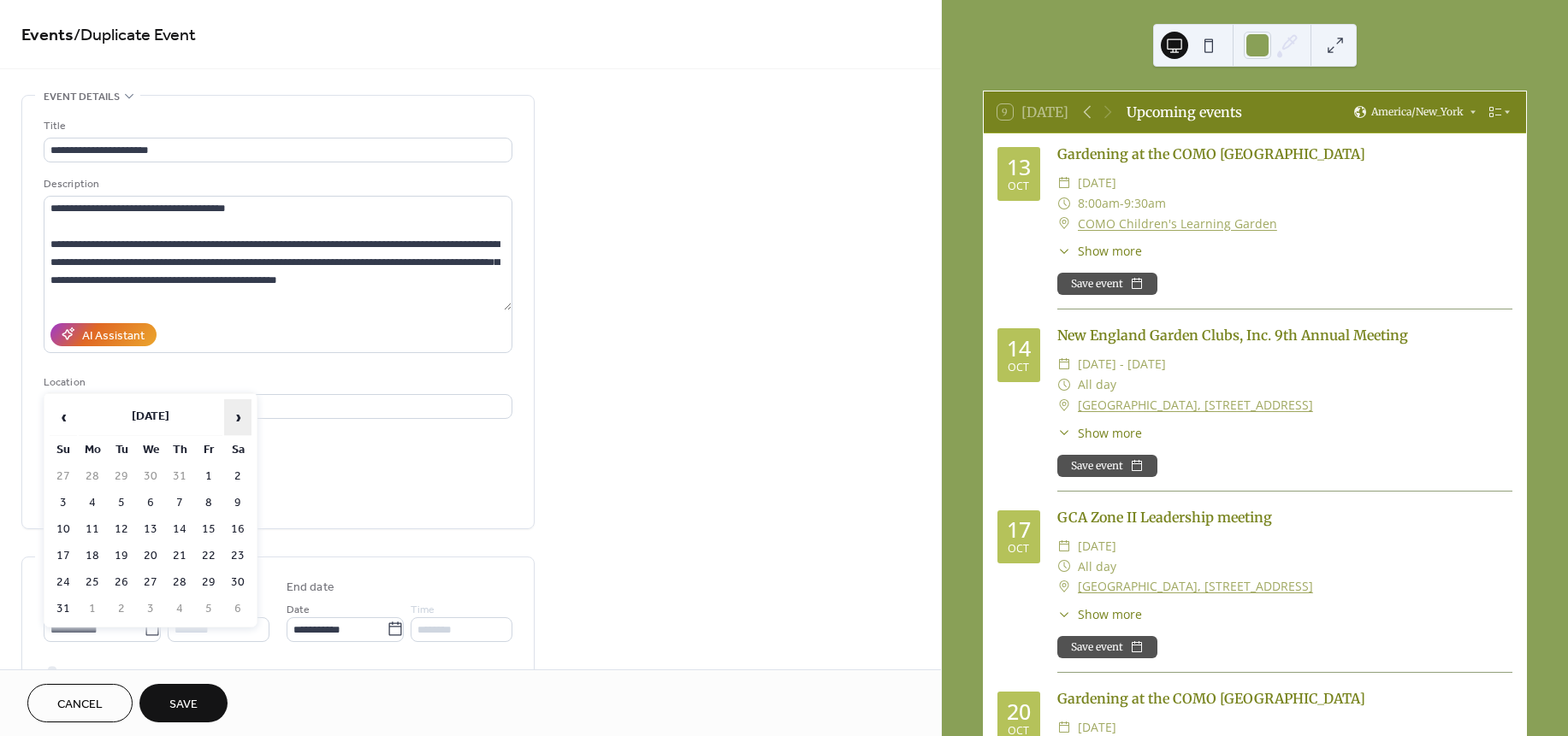
click at [239, 421] on span "›" at bounding box center [237, 417] width 25 height 34
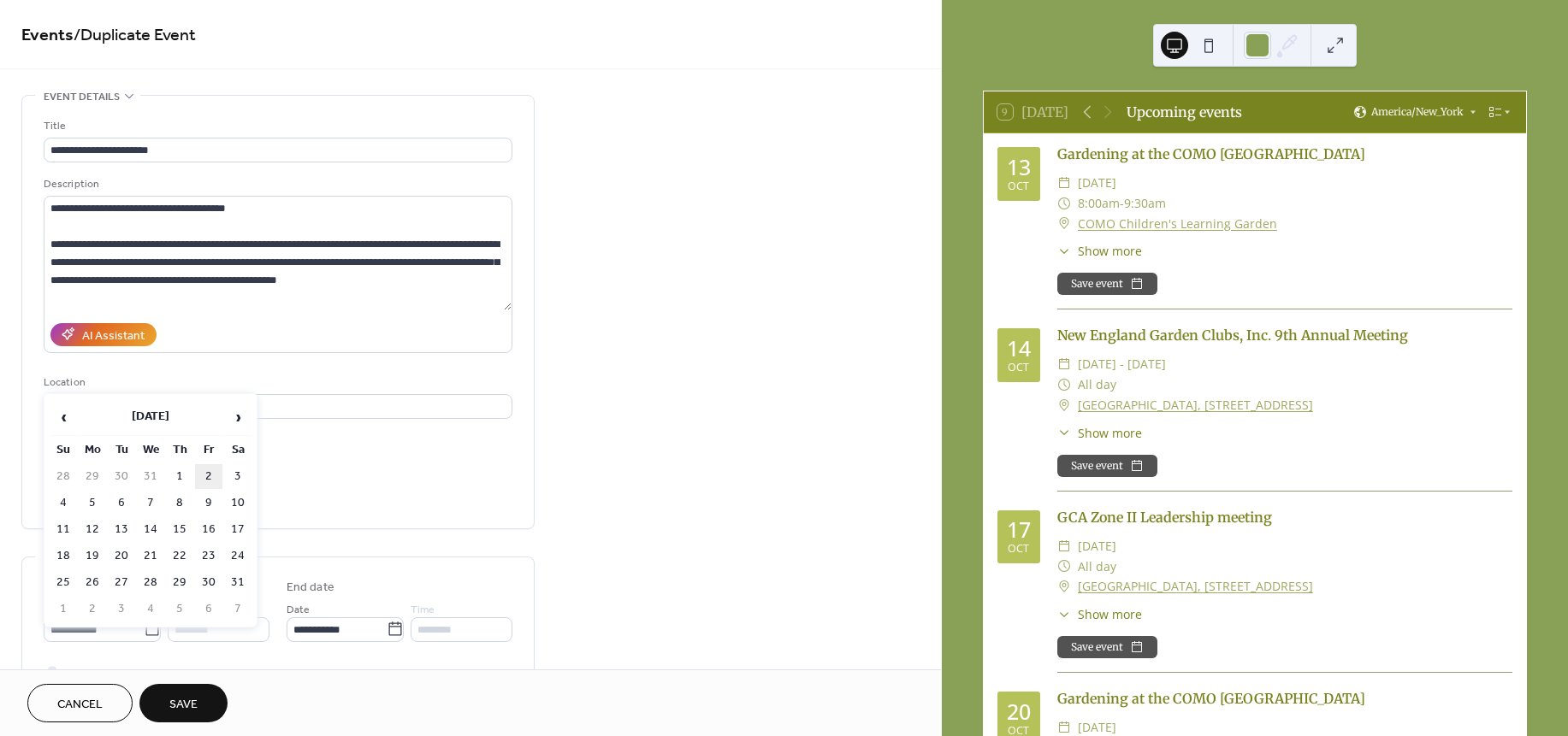
click at [203, 475] on td "2" at bounding box center [208, 476] width 27 height 24
type input "**********"
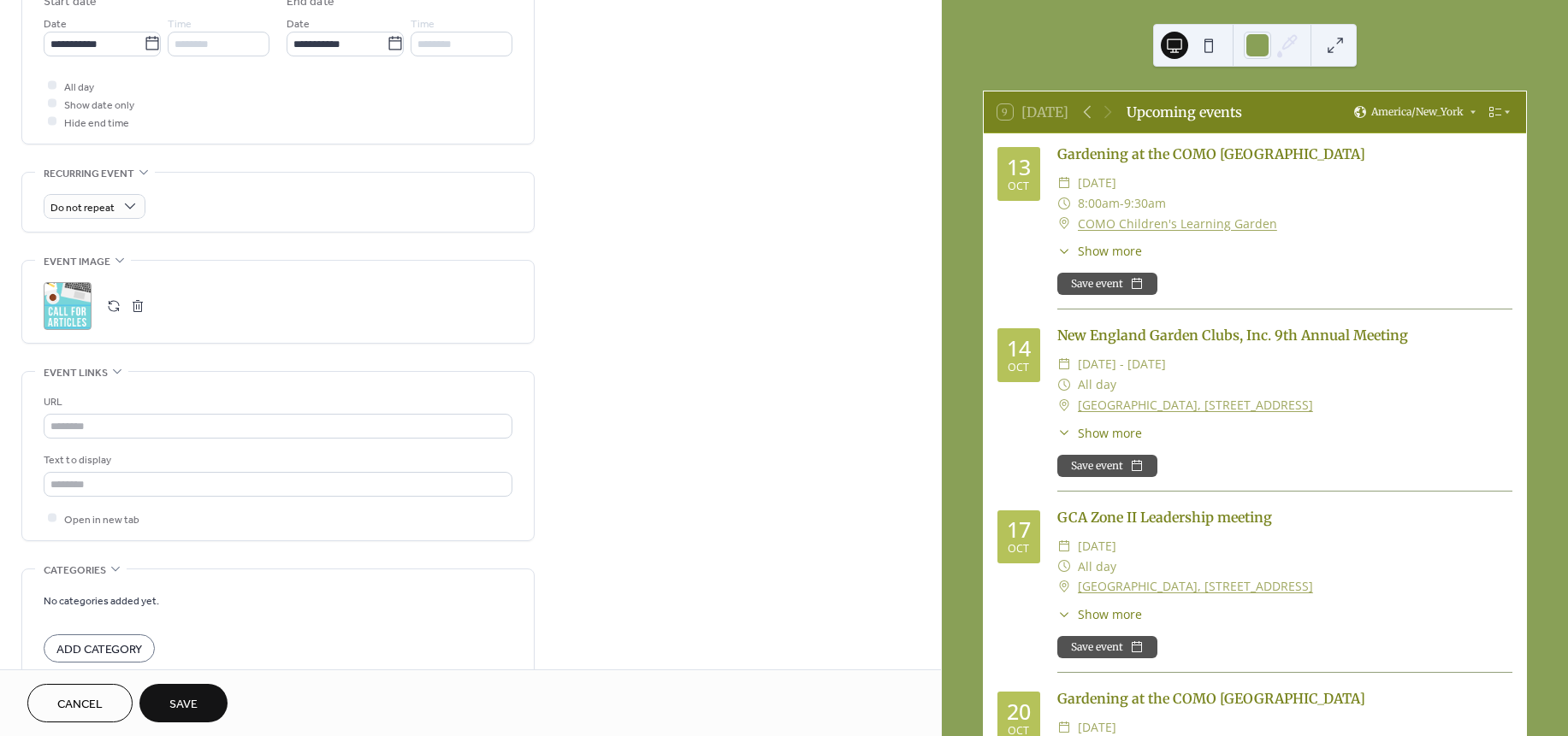
click at [185, 700] on span "Save" at bounding box center [184, 705] width 28 height 18
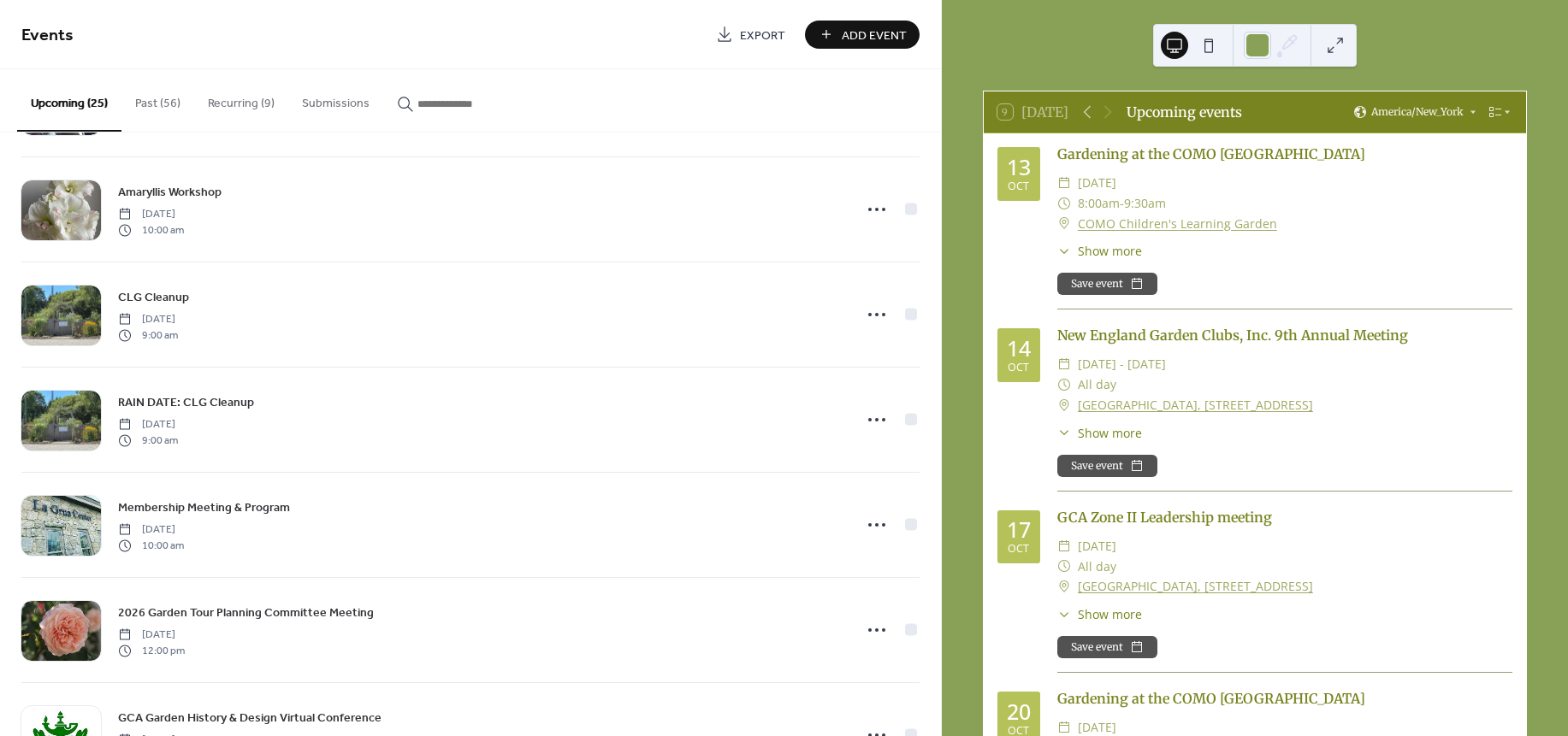
scroll to position [1055, 0]
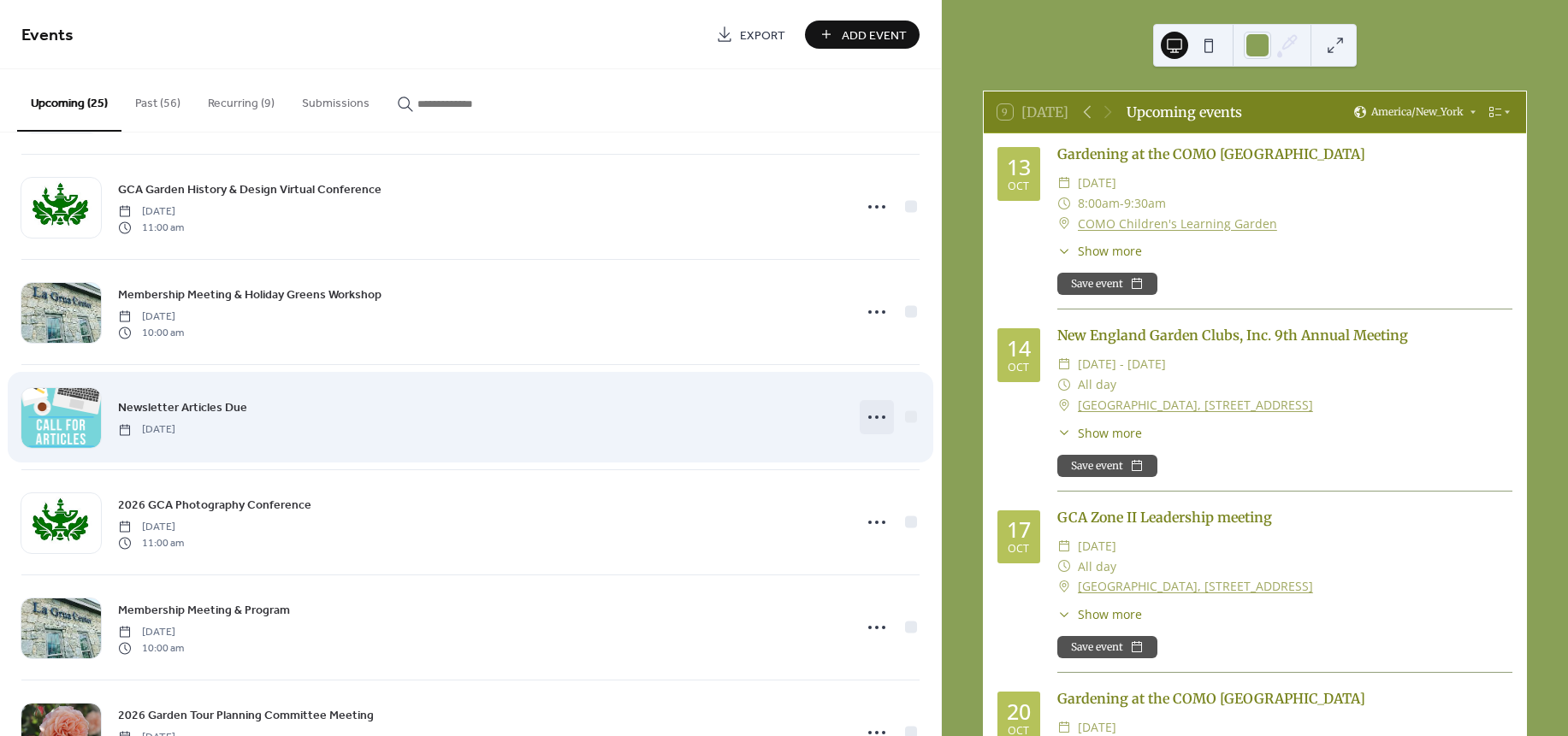
click at [875, 419] on circle at bounding box center [877, 417] width 3 height 3
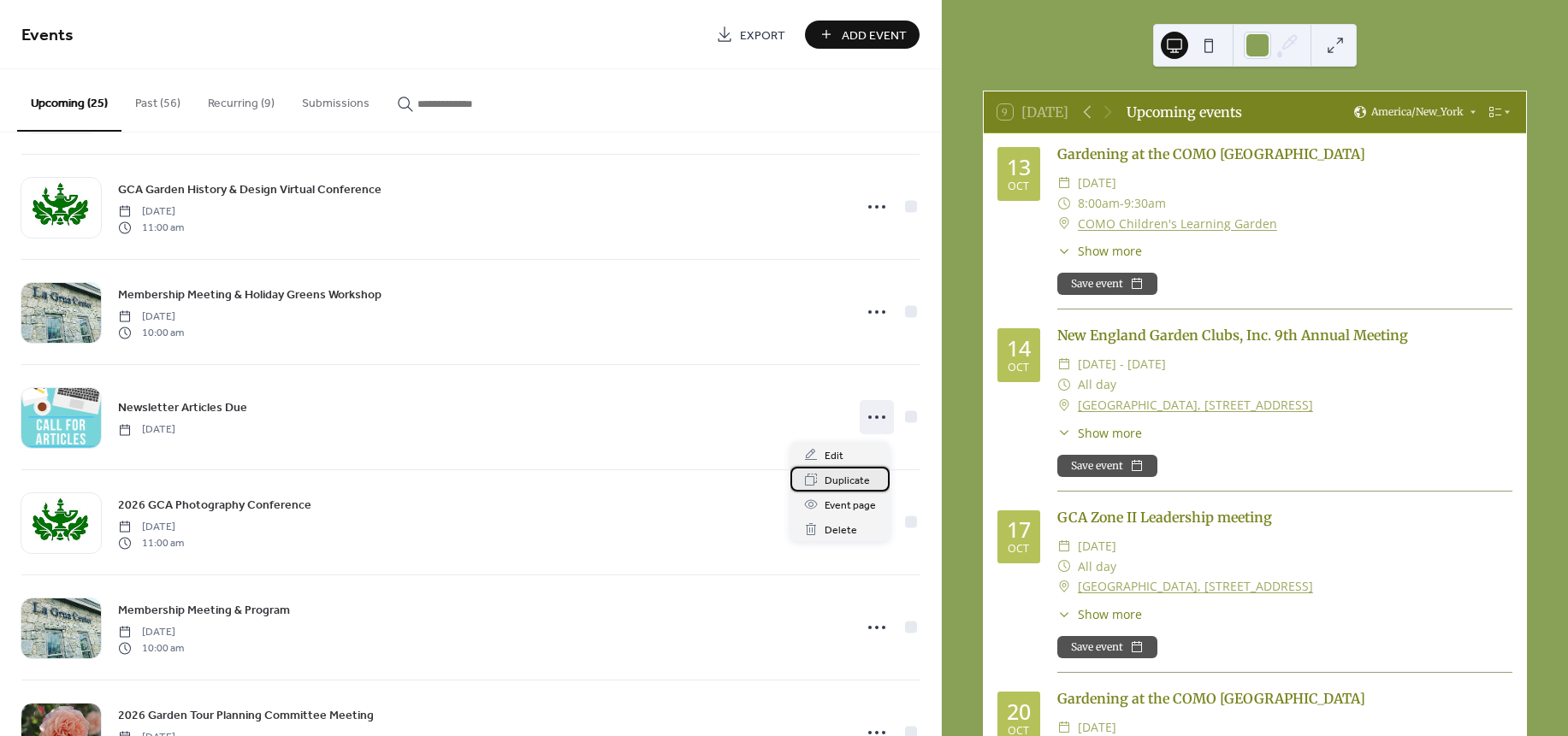
click at [849, 485] on span "Duplicate" at bounding box center [847, 481] width 45 height 18
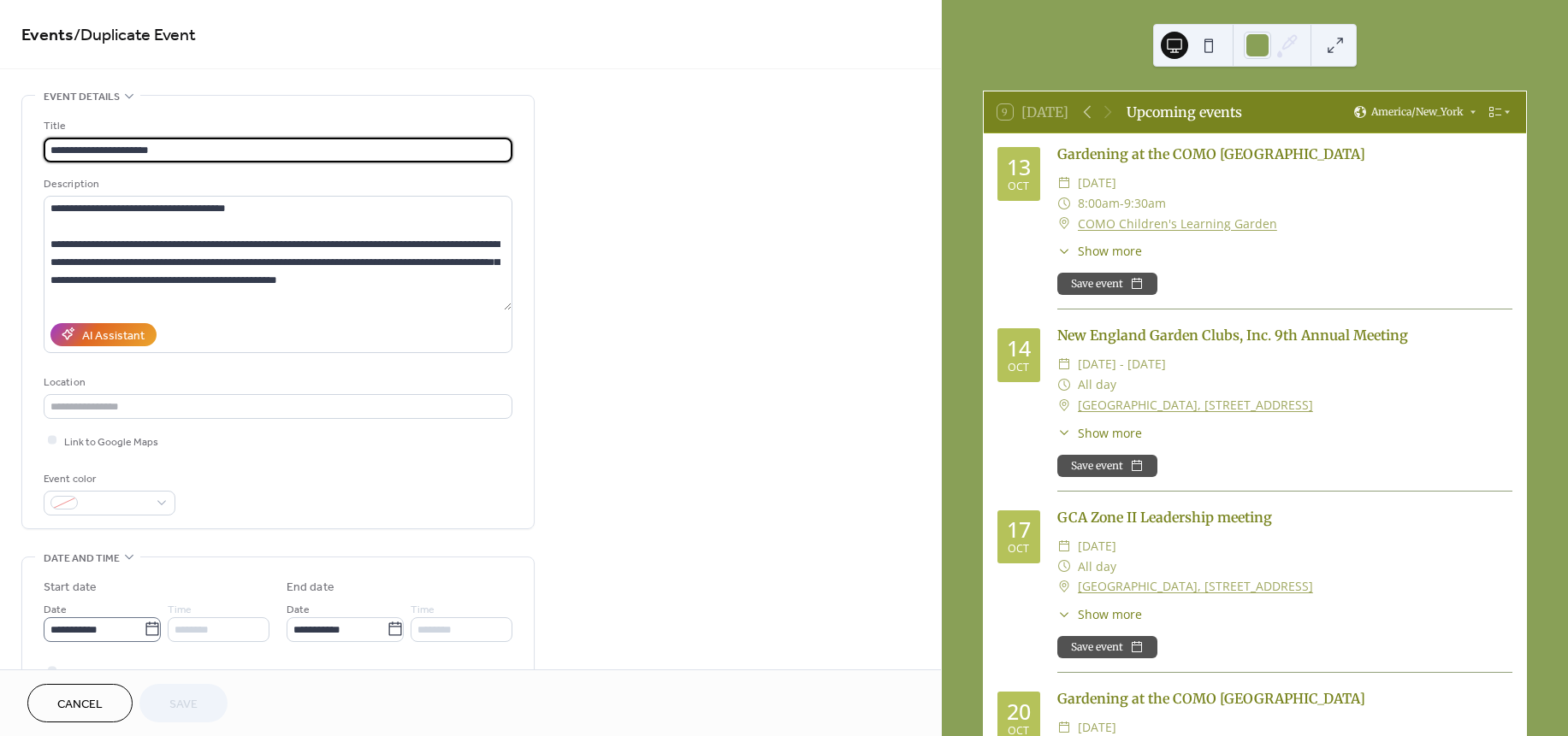
click at [146, 628] on icon at bounding box center [151, 629] width 13 height 14
click at [143, 628] on input "**********" at bounding box center [94, 629] width 100 height 24
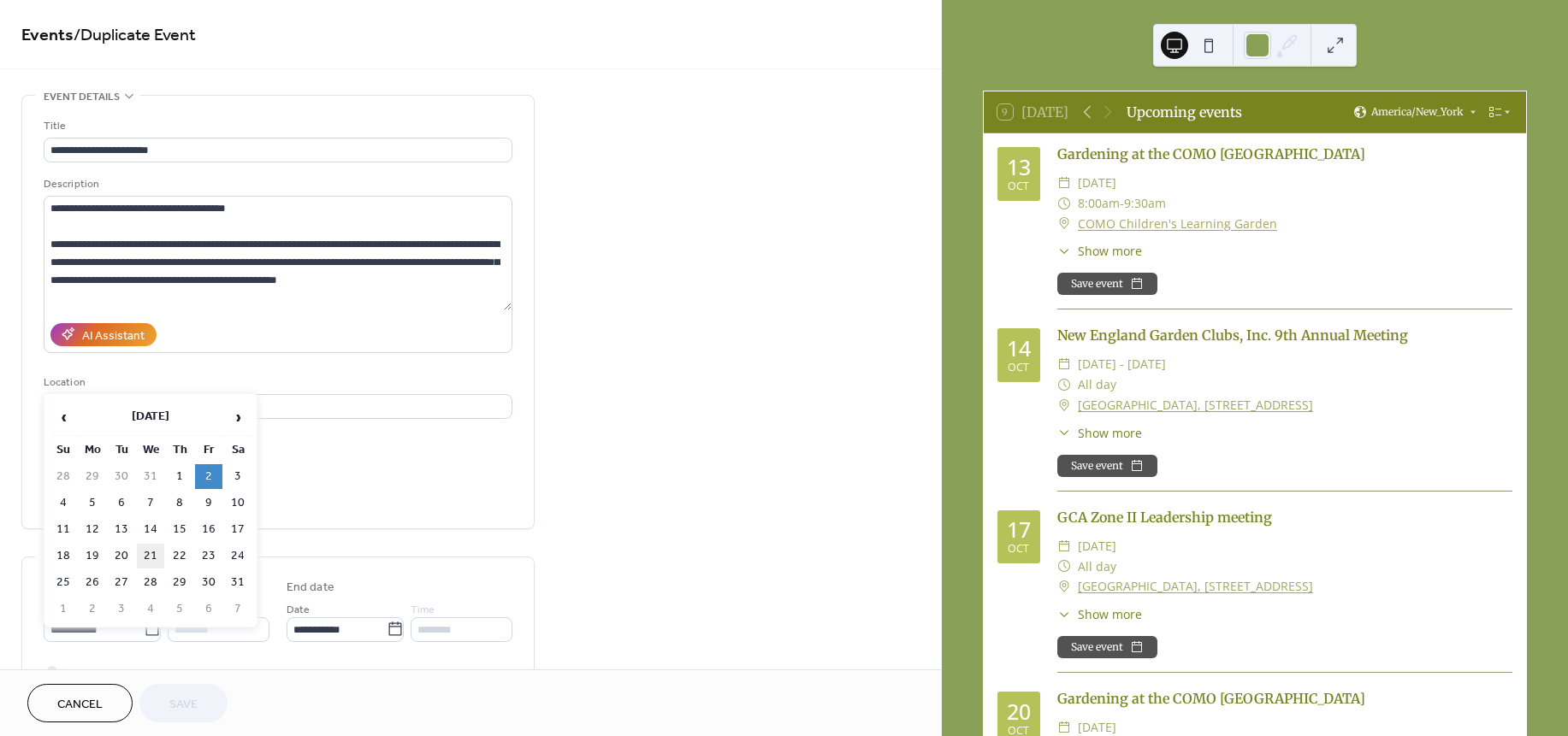
click at [152, 546] on td "21" at bounding box center [150, 556] width 27 height 24
type input "**********"
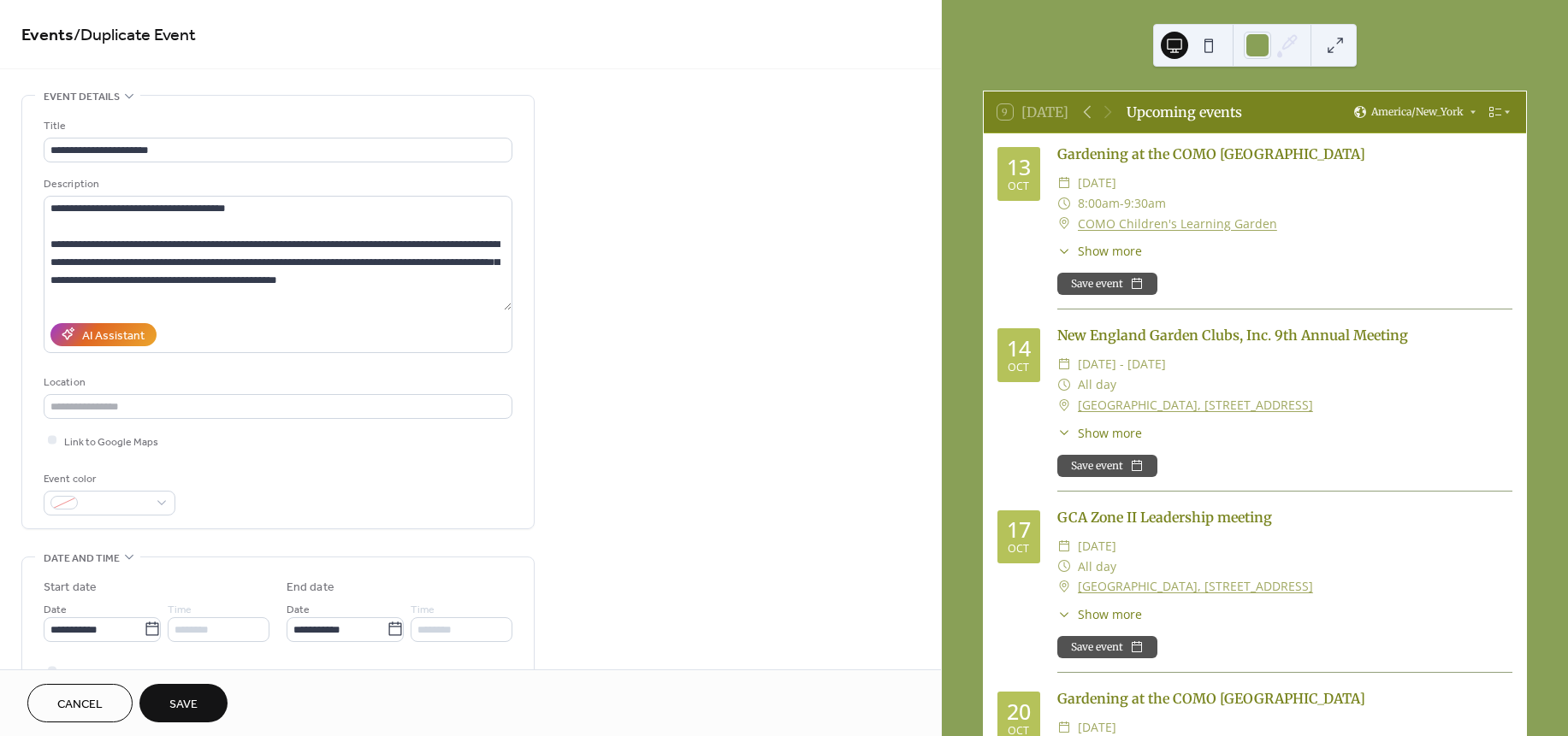
click at [192, 701] on span "Save" at bounding box center [184, 705] width 28 height 18
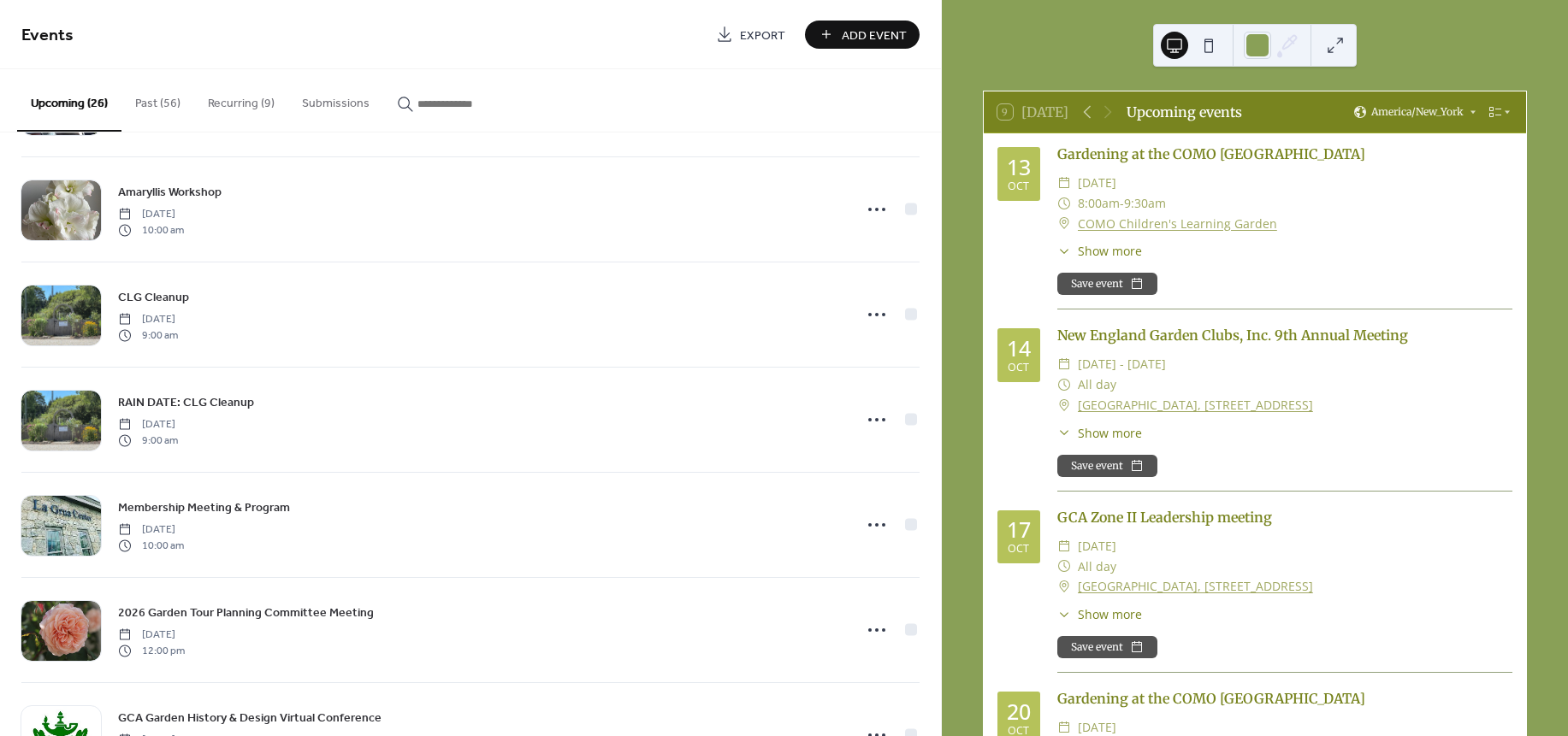
scroll to position [1055, 0]
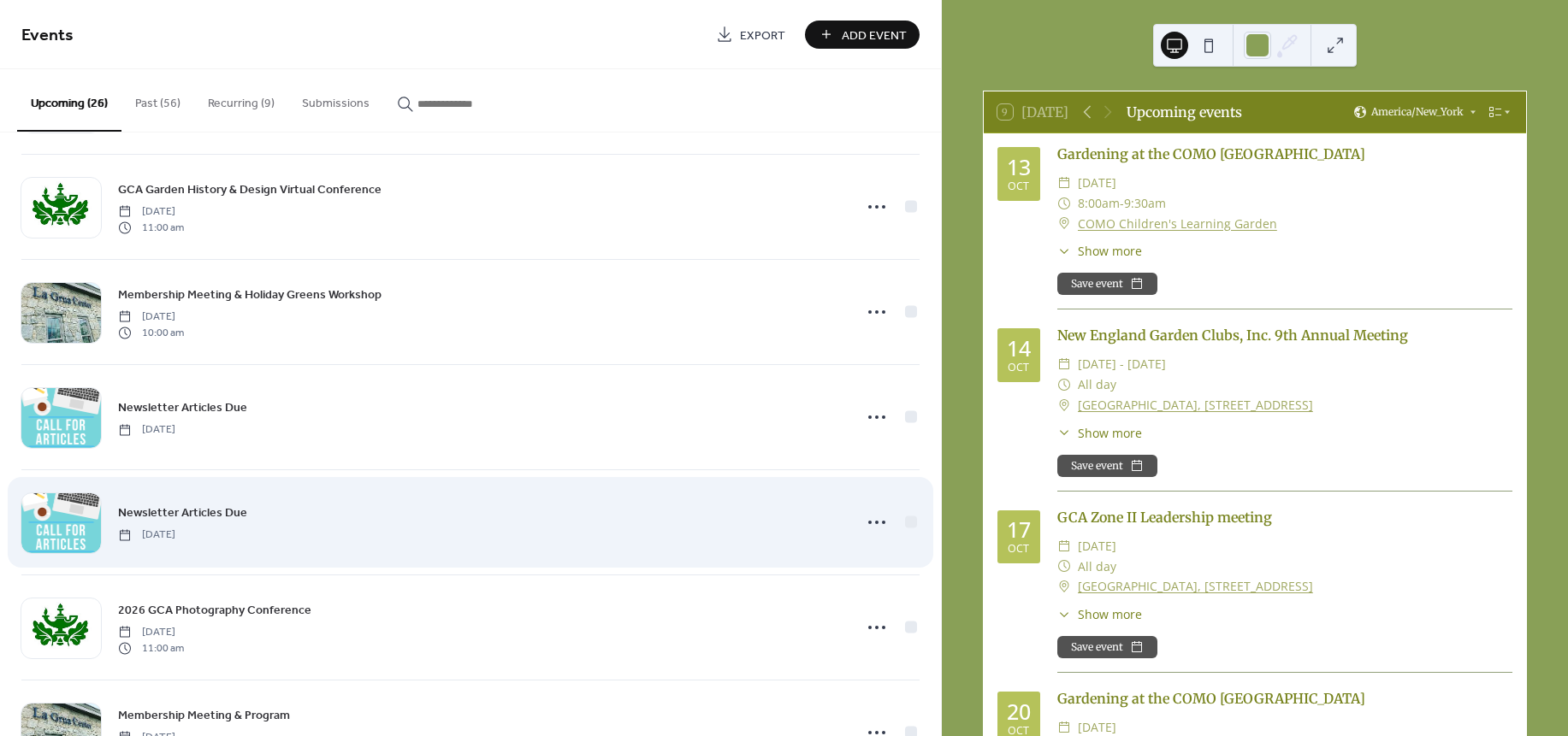
click at [318, 514] on div "Newsletter Articles Due Wednesday, January 21, 2026" at bounding box center [479, 522] width 723 height 38
click at [696, 529] on div "Newsletter Articles Due Wednesday, January 21, 2026" at bounding box center [479, 522] width 723 height 38
click at [870, 533] on icon at bounding box center [876, 522] width 27 height 27
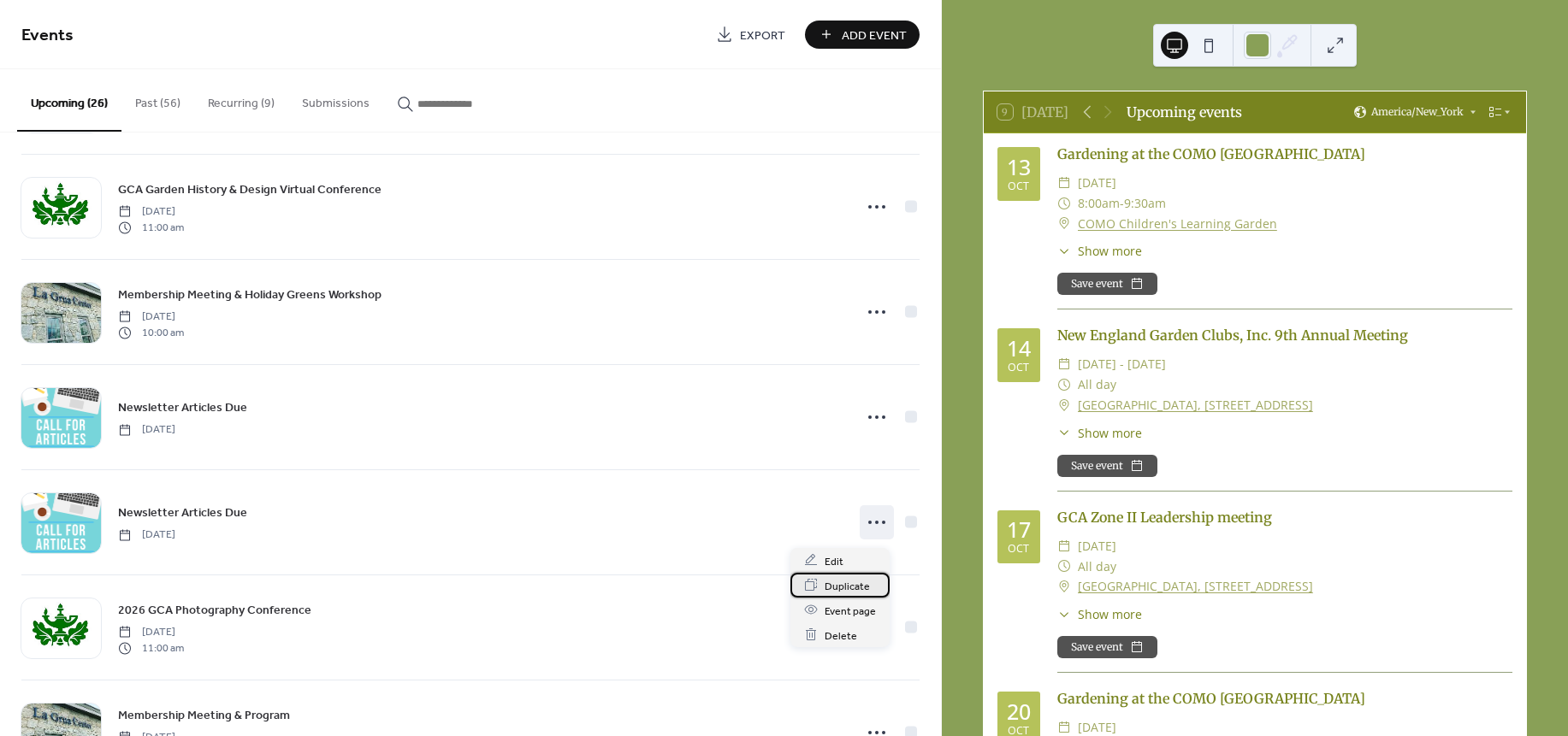
click at [834, 580] on span "Duplicate" at bounding box center [847, 586] width 45 height 18
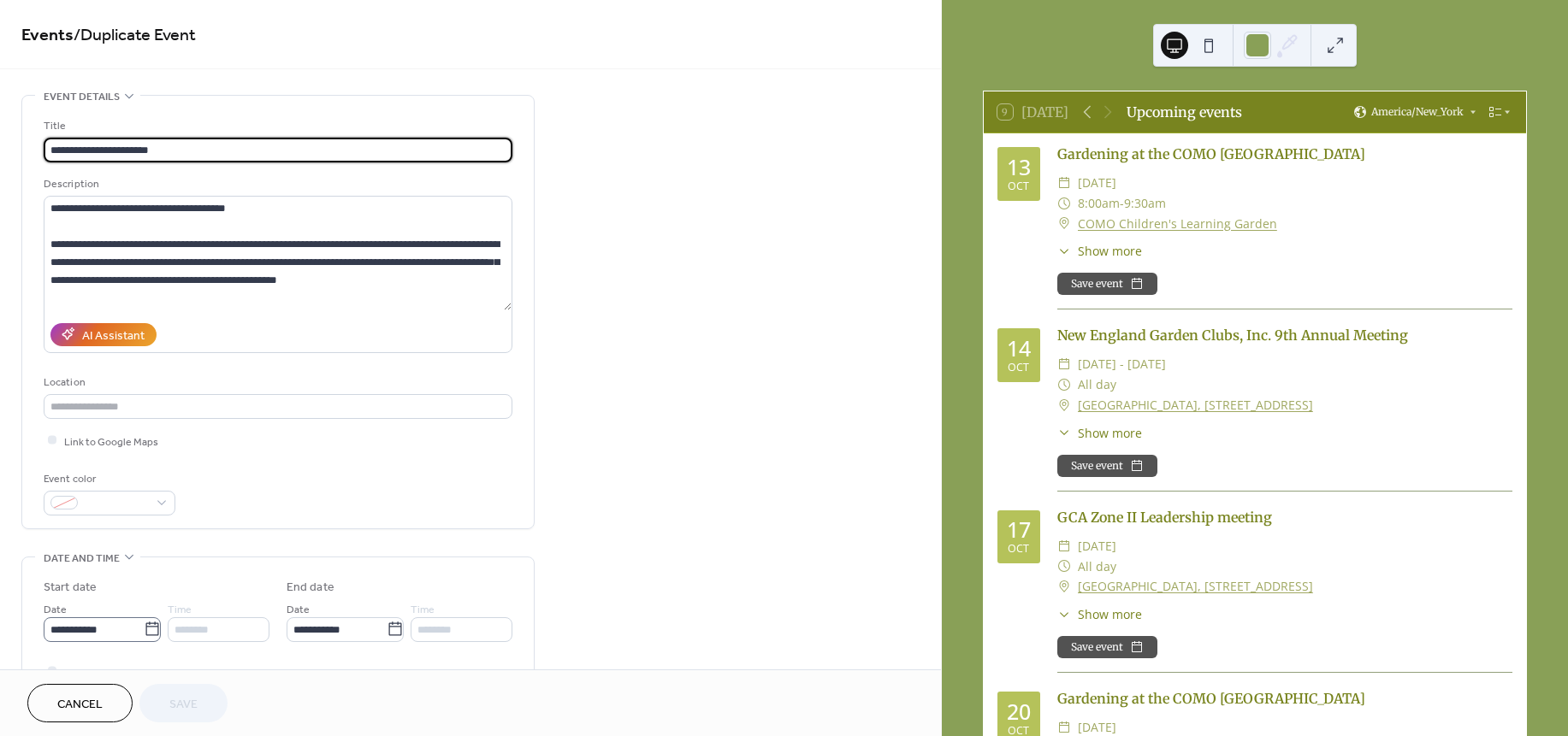
click at [143, 632] on icon at bounding box center [152, 629] width 17 height 17
click at [142, 632] on input "**********" at bounding box center [94, 629] width 100 height 24
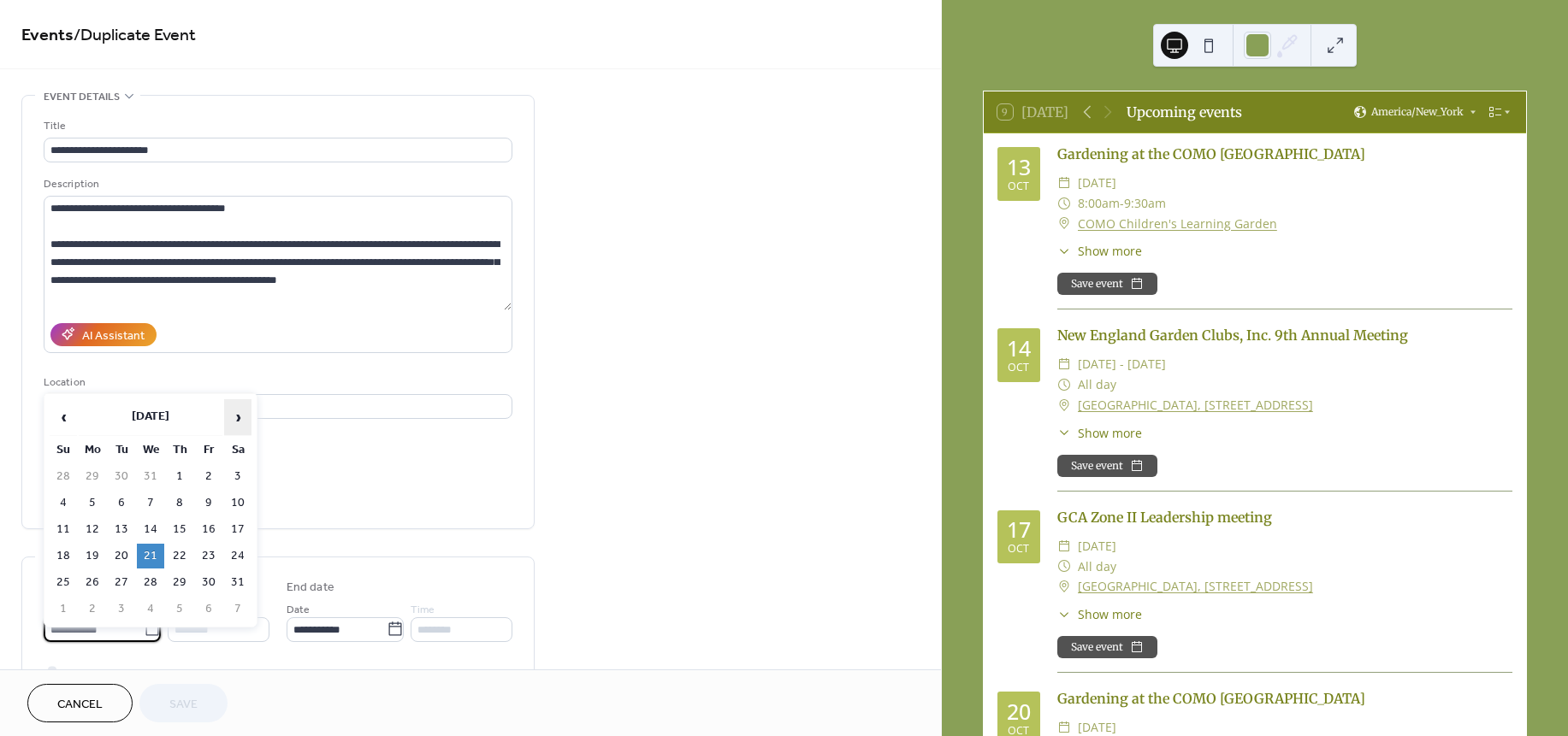
click at [231, 420] on span "›" at bounding box center [237, 417] width 25 height 34
click at [144, 550] on td "22" at bounding box center [150, 556] width 27 height 24
type input "**********"
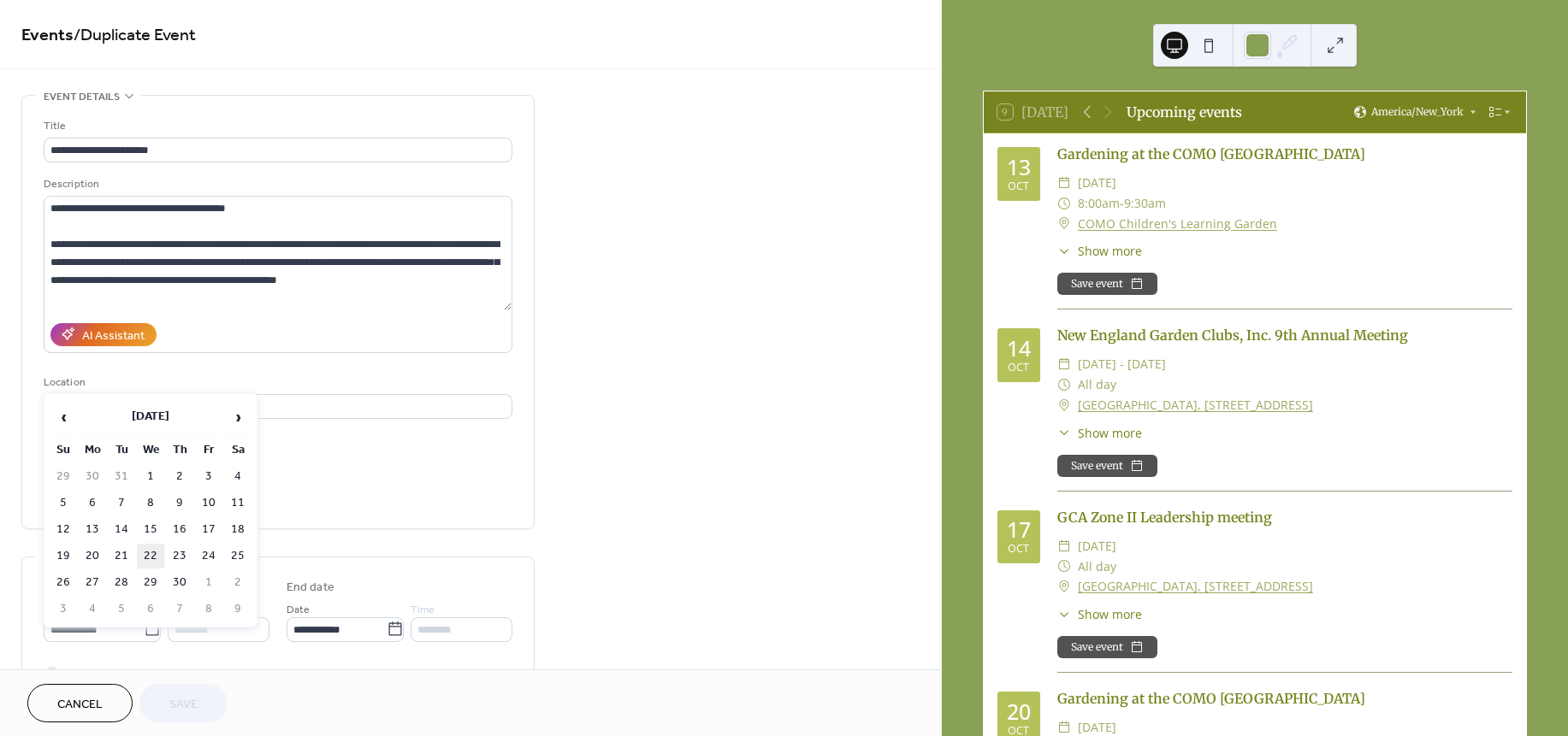
type input "**********"
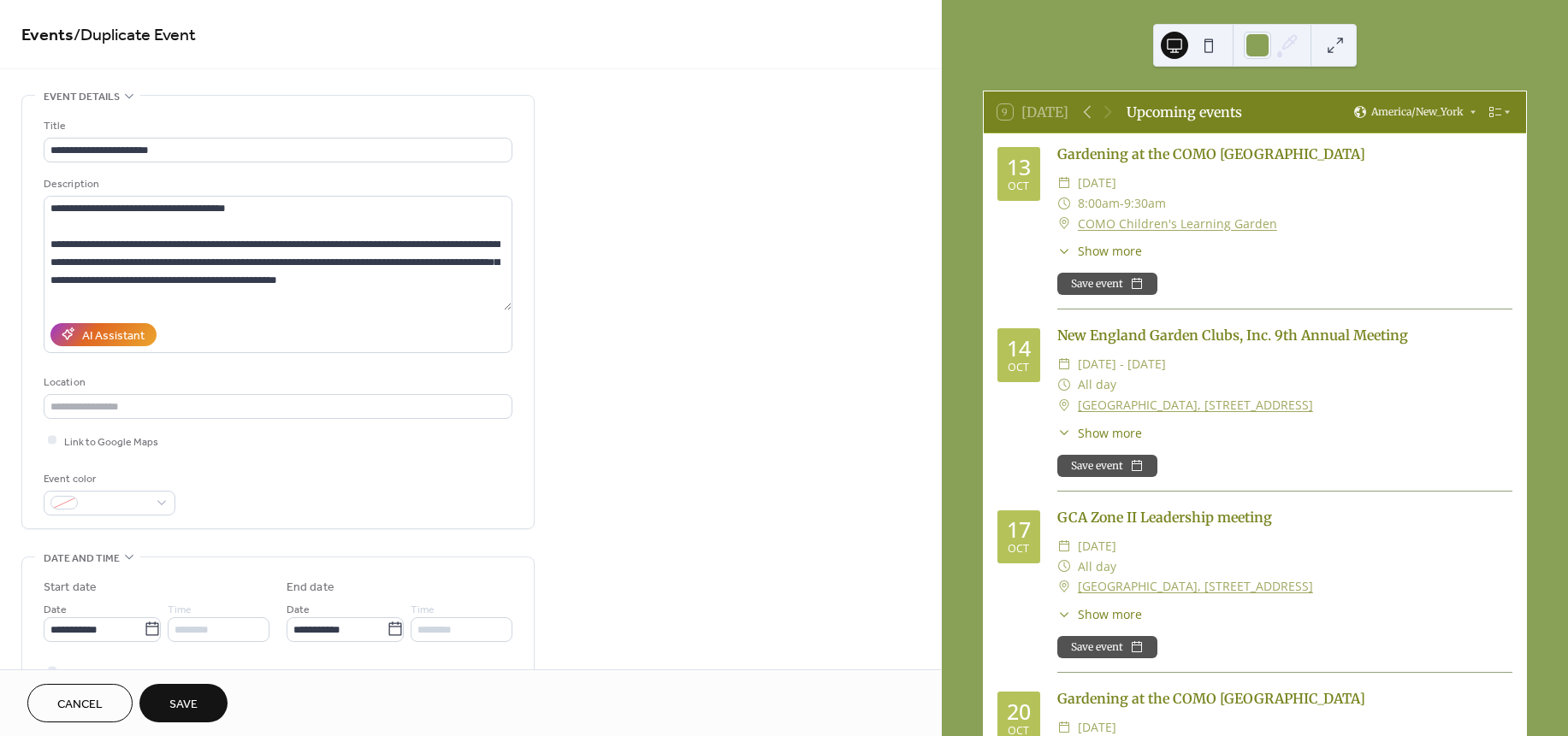
click at [177, 706] on span "Save" at bounding box center [184, 705] width 28 height 18
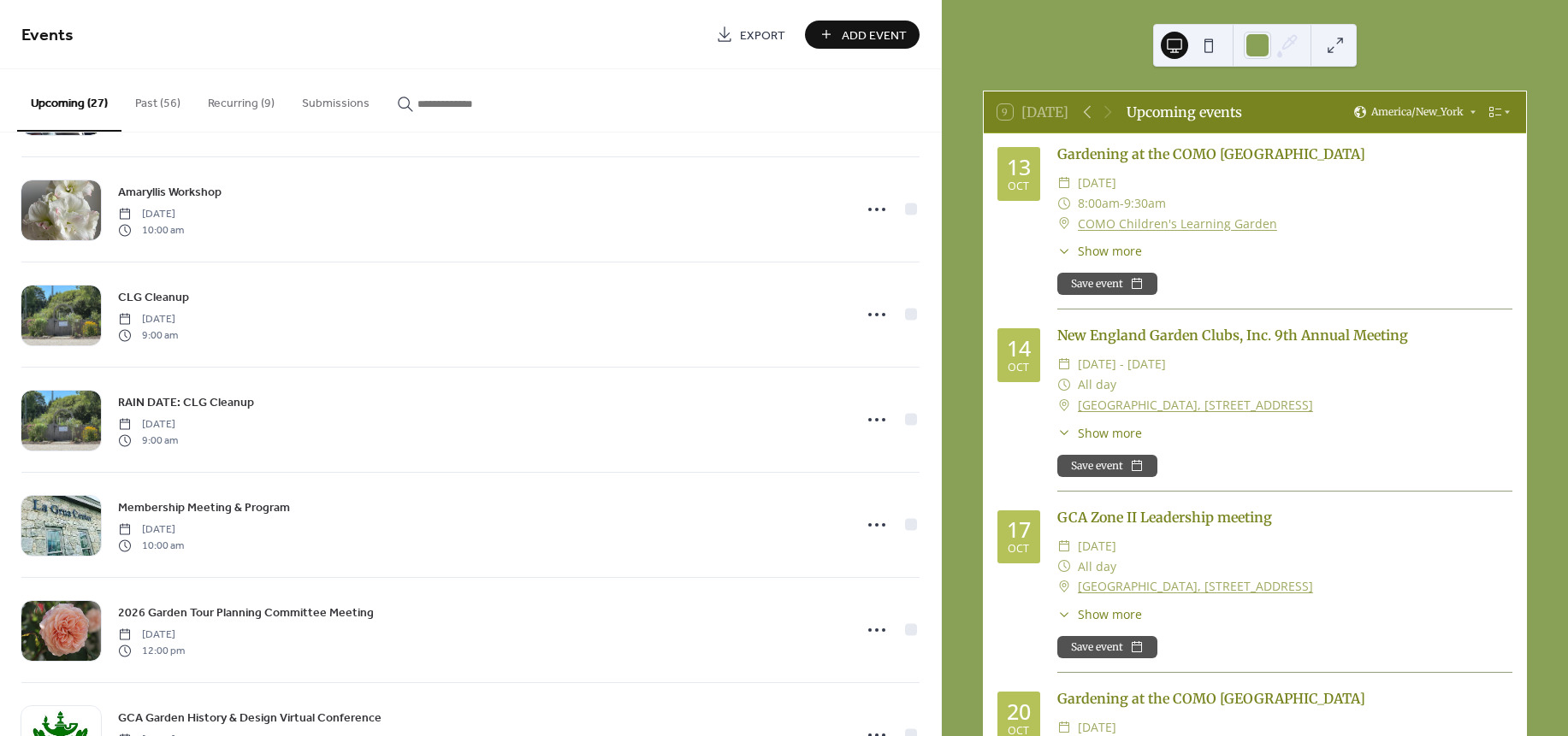
scroll to position [1055, 0]
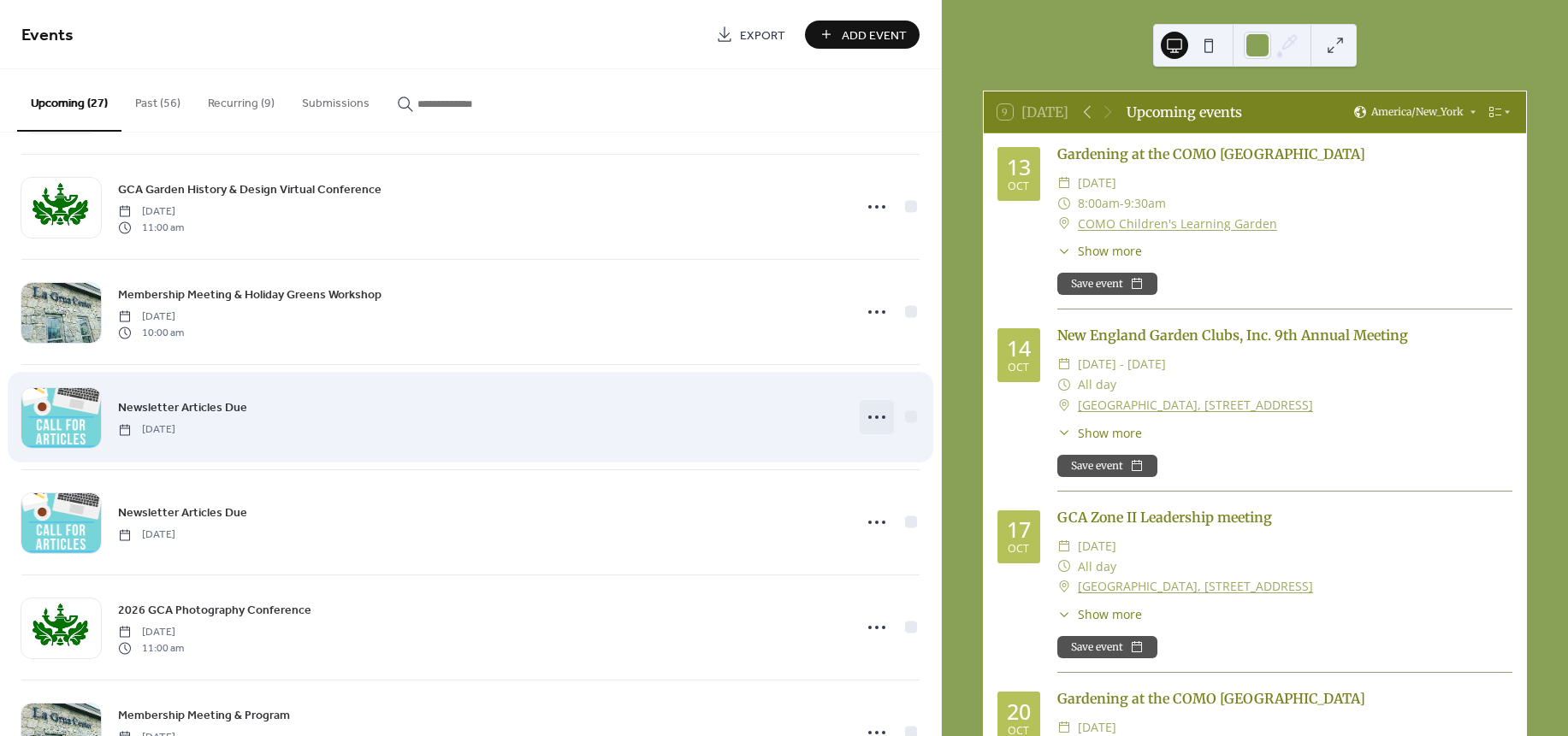
click at [868, 423] on icon at bounding box center [876, 417] width 27 height 27
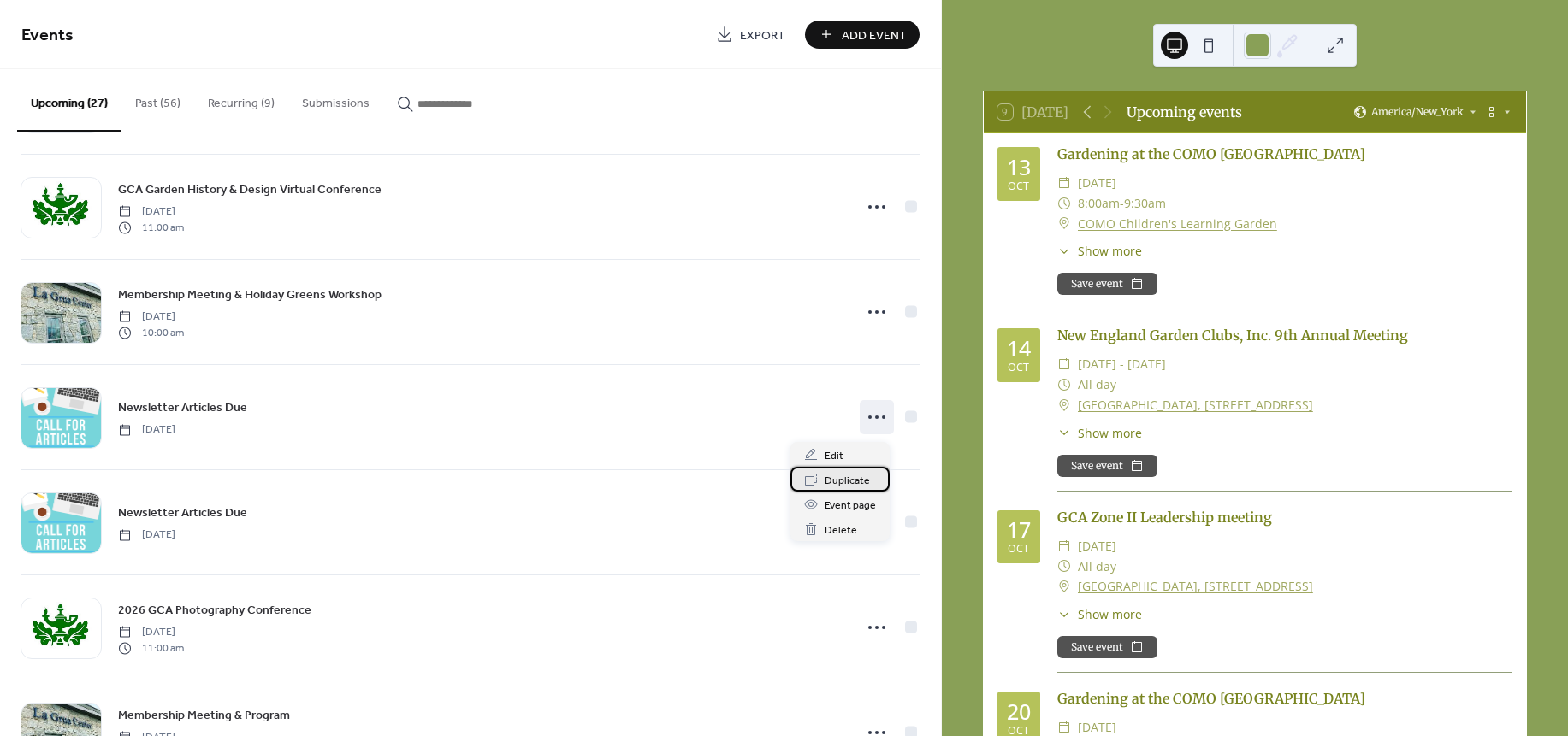
click at [845, 488] on span "Duplicate" at bounding box center [847, 481] width 45 height 18
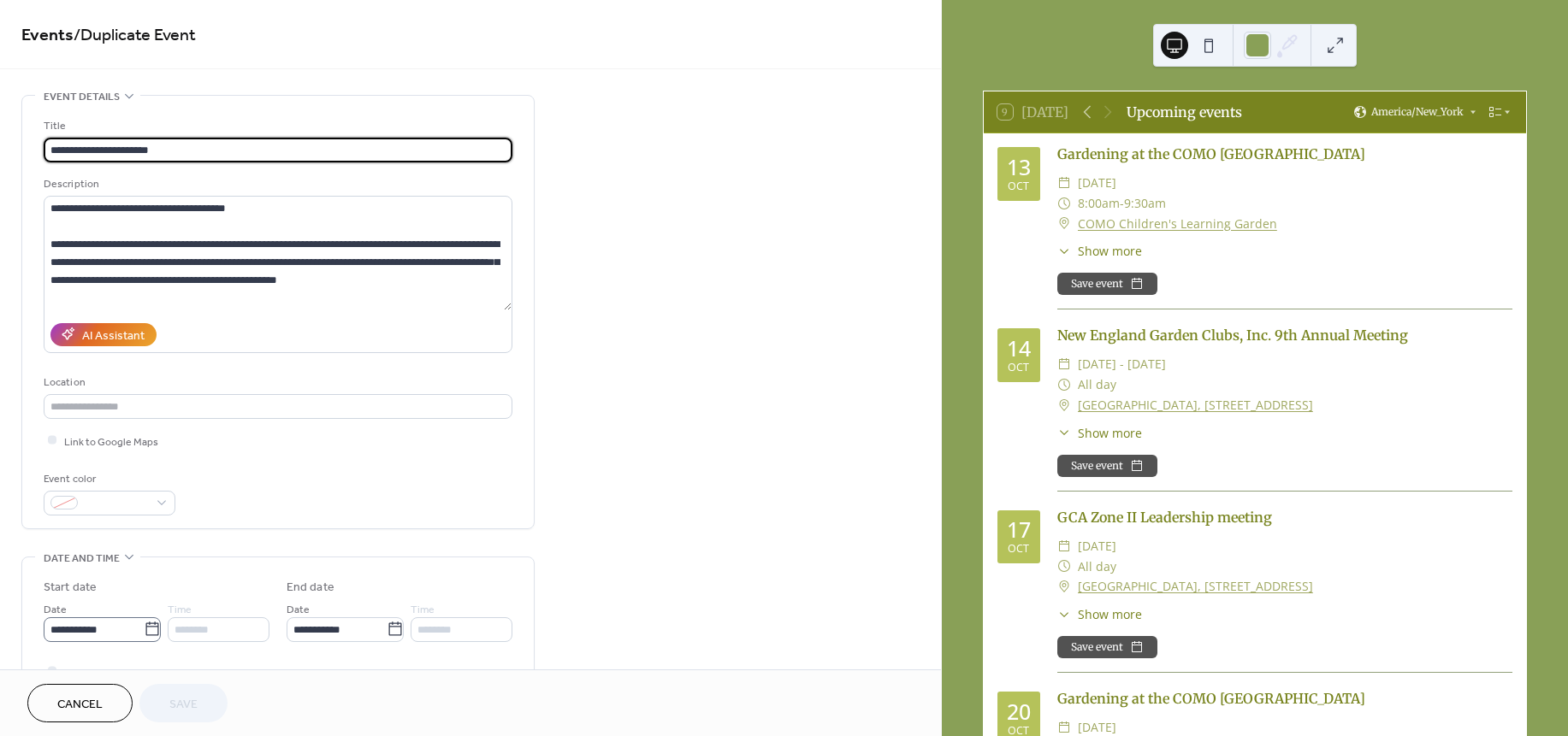
click at [146, 632] on icon at bounding box center [152, 629] width 17 height 17
click at [143, 632] on input "**********" at bounding box center [94, 629] width 100 height 24
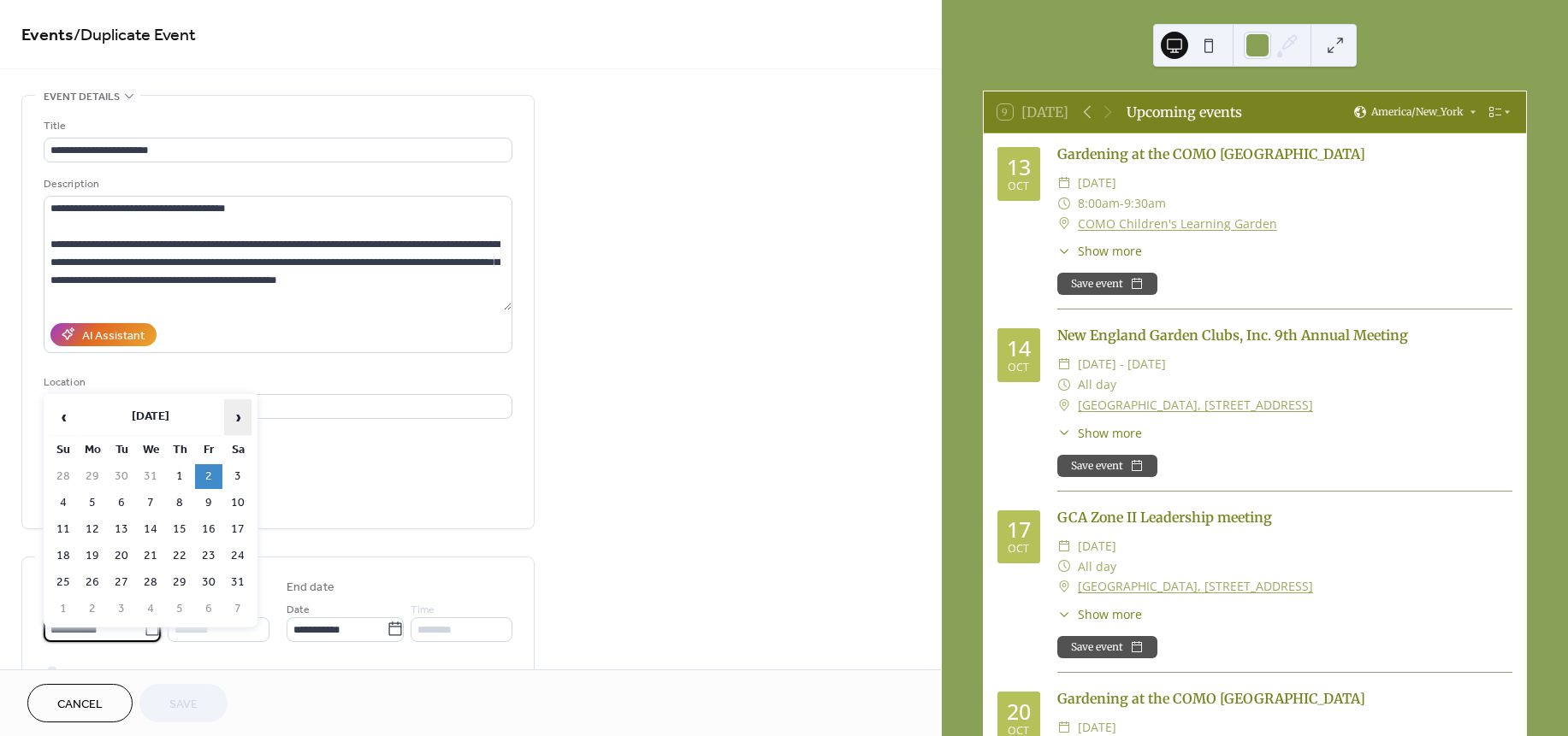
click at [237, 413] on span "›" at bounding box center [237, 417] width 25 height 34
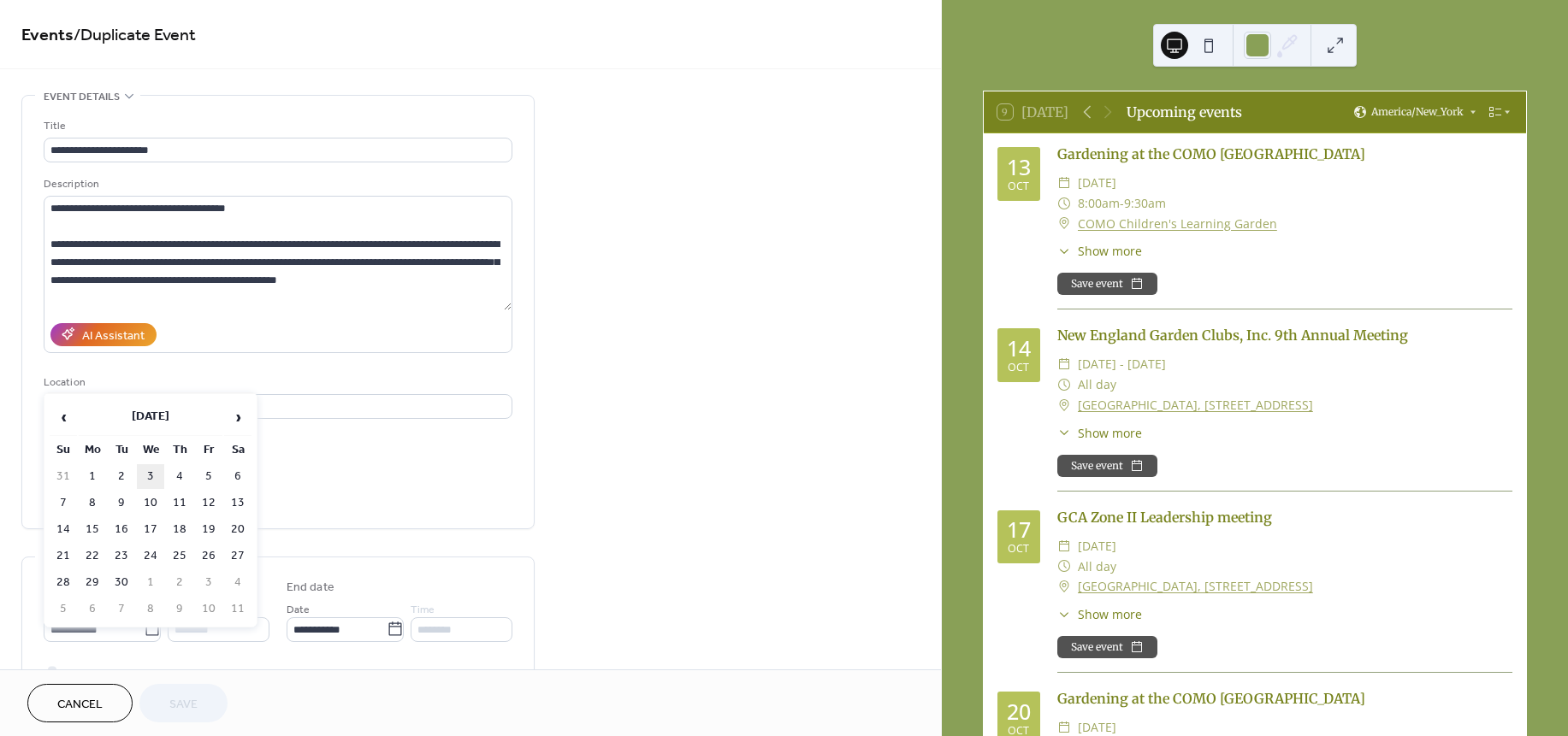
click at [150, 470] on td "3" at bounding box center [150, 476] width 27 height 24
type input "**********"
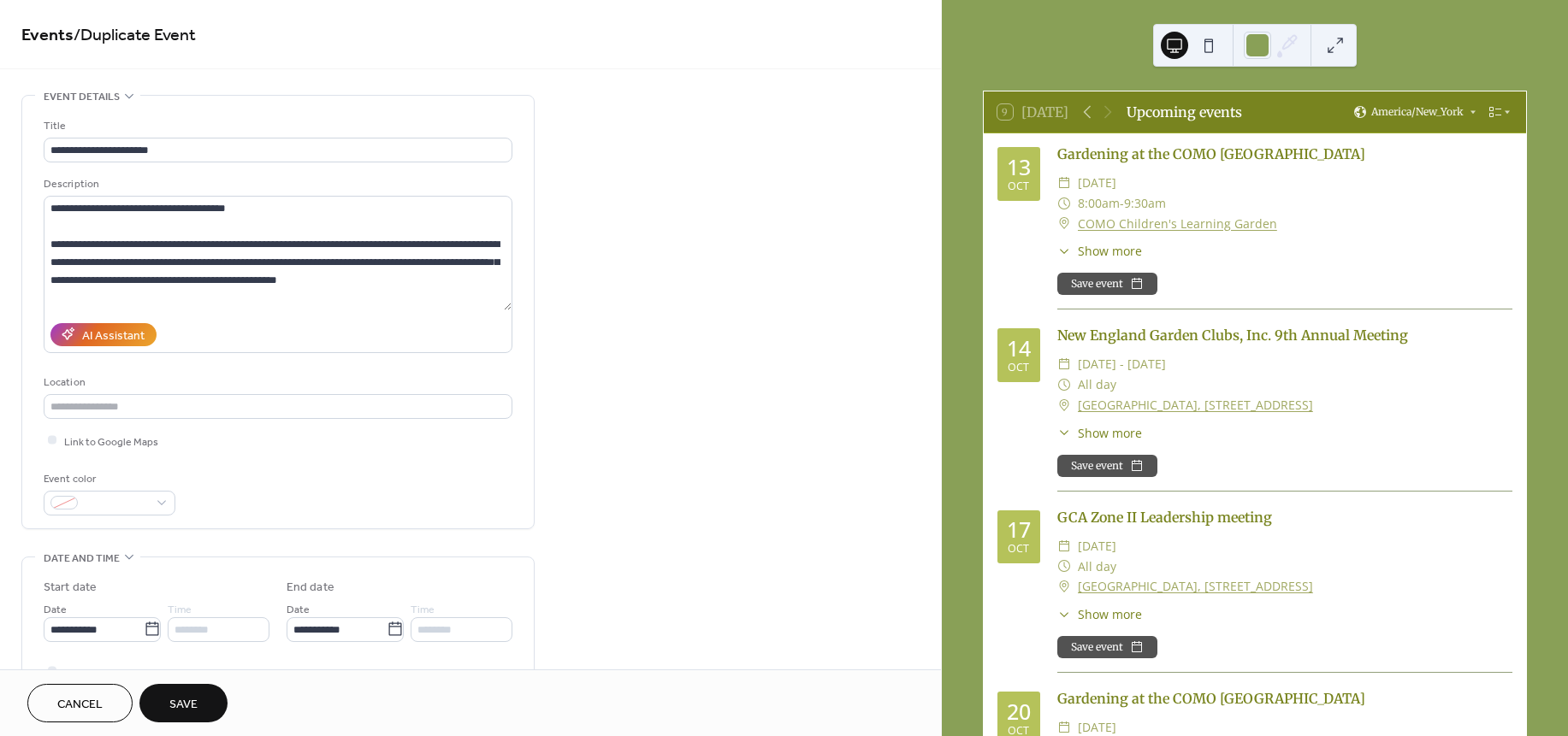
click at [165, 704] on button "Save" at bounding box center [183, 703] width 88 height 38
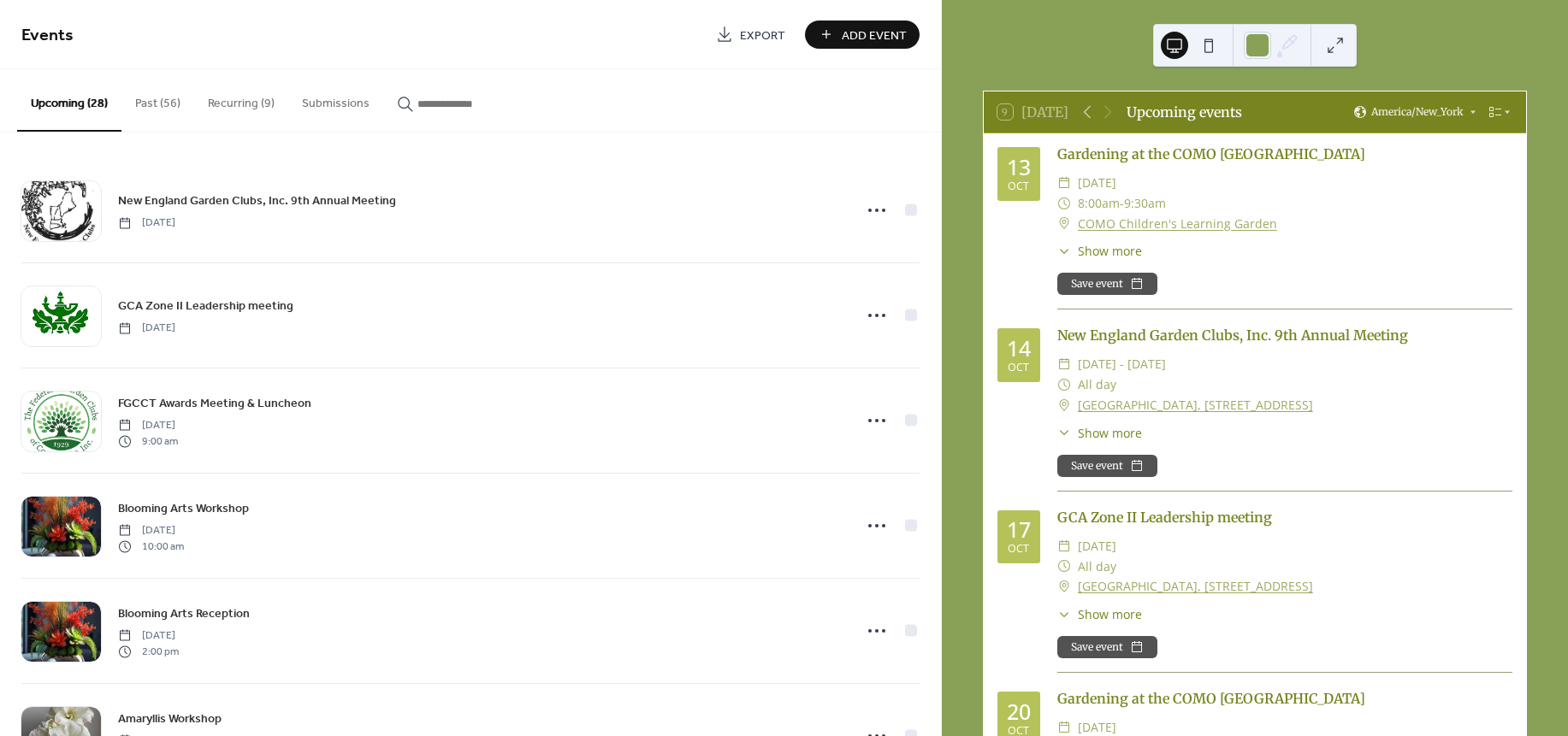
click at [459, 108] on input "button" at bounding box center [468, 104] width 102 height 18
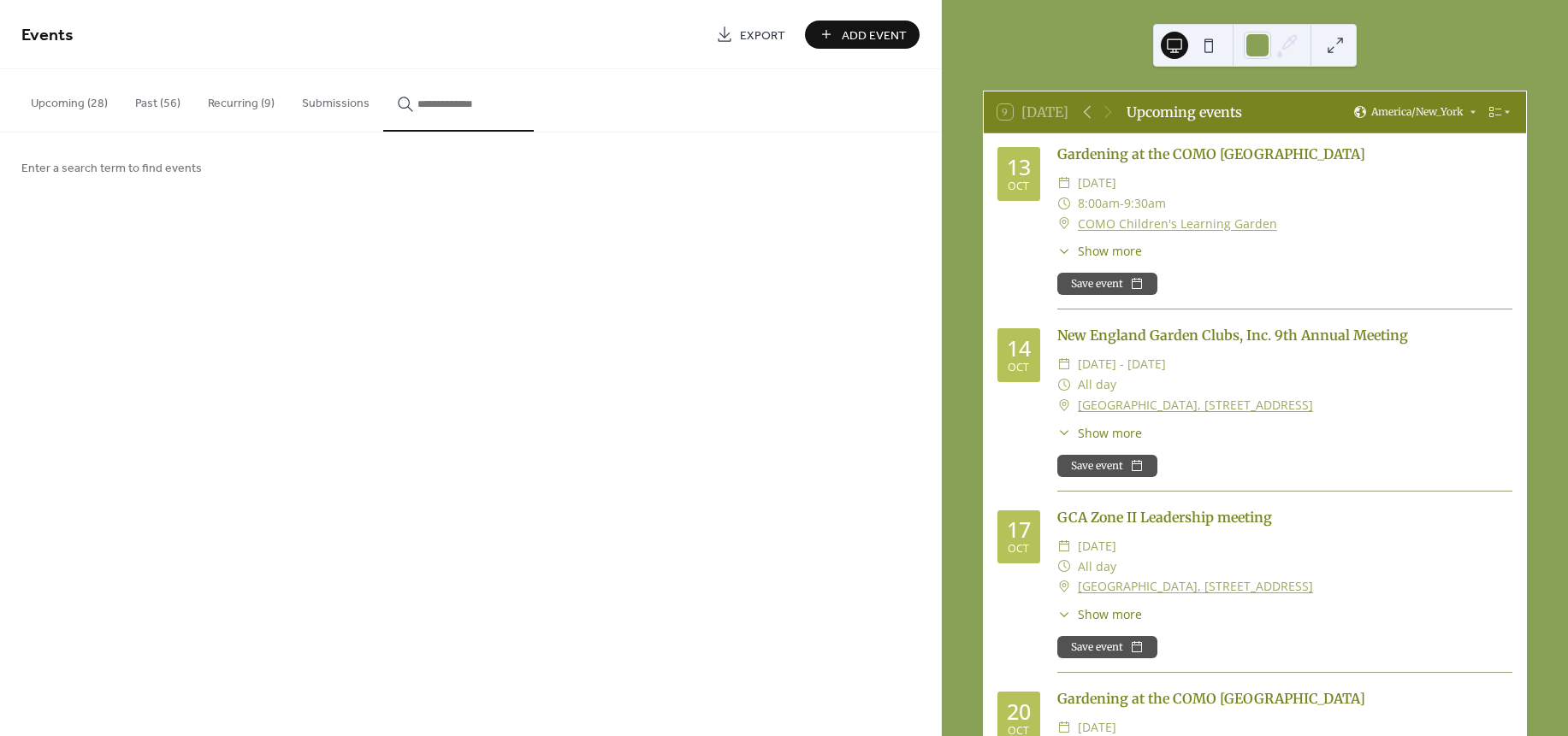
click at [237, 159] on div "Enter a search term to find events" at bounding box center [470, 167] width 941 height 69
click at [440, 138] on div "Enter a search term to find events" at bounding box center [470, 167] width 941 height 69
click at [44, 167] on span "Enter a search term to find events" at bounding box center [111, 169] width 180 height 18
click at [23, 167] on span "Enter a search term to find events" at bounding box center [111, 169] width 180 height 18
click at [439, 93] on button "button" at bounding box center [458, 100] width 150 height 62
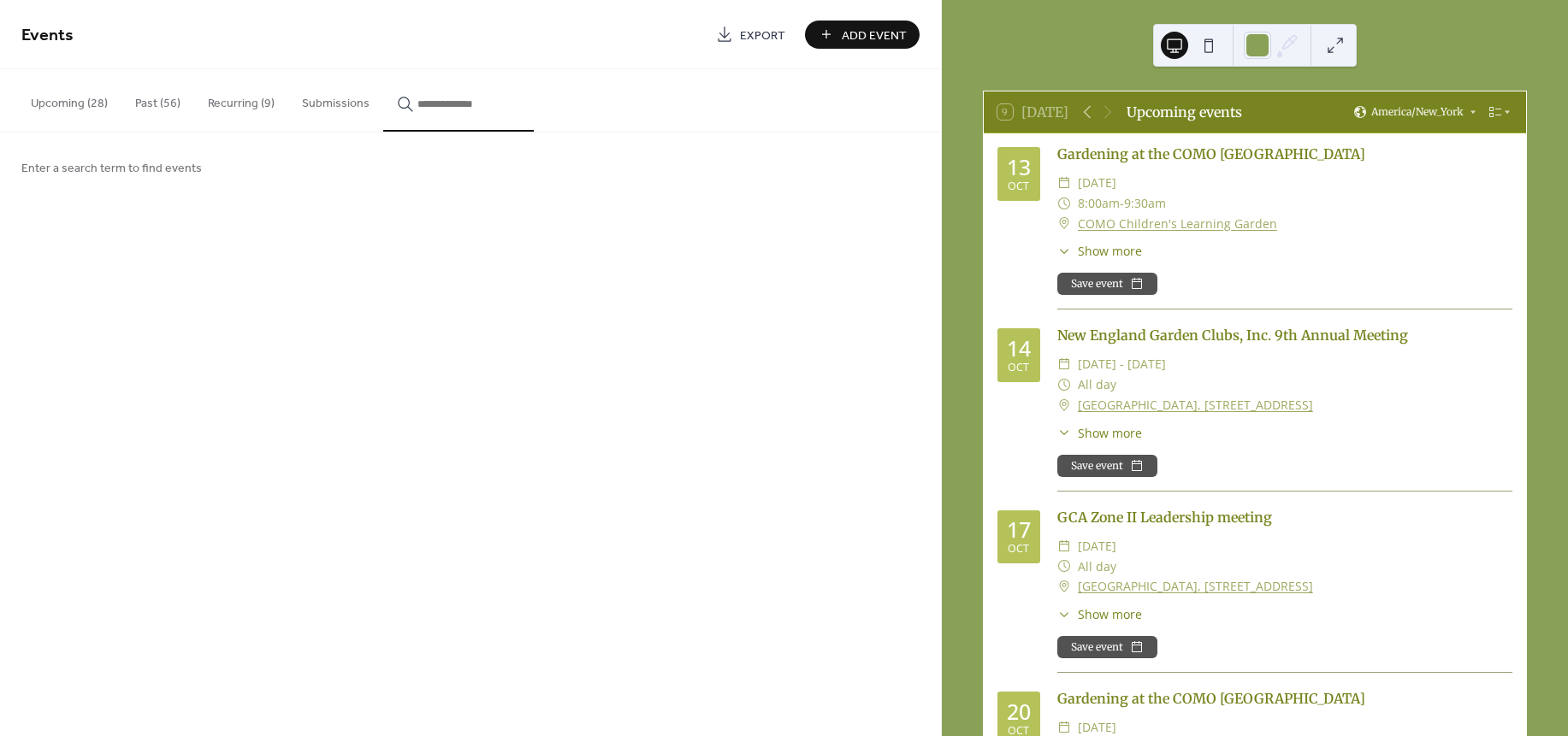
click at [447, 100] on input "button" at bounding box center [468, 104] width 102 height 18
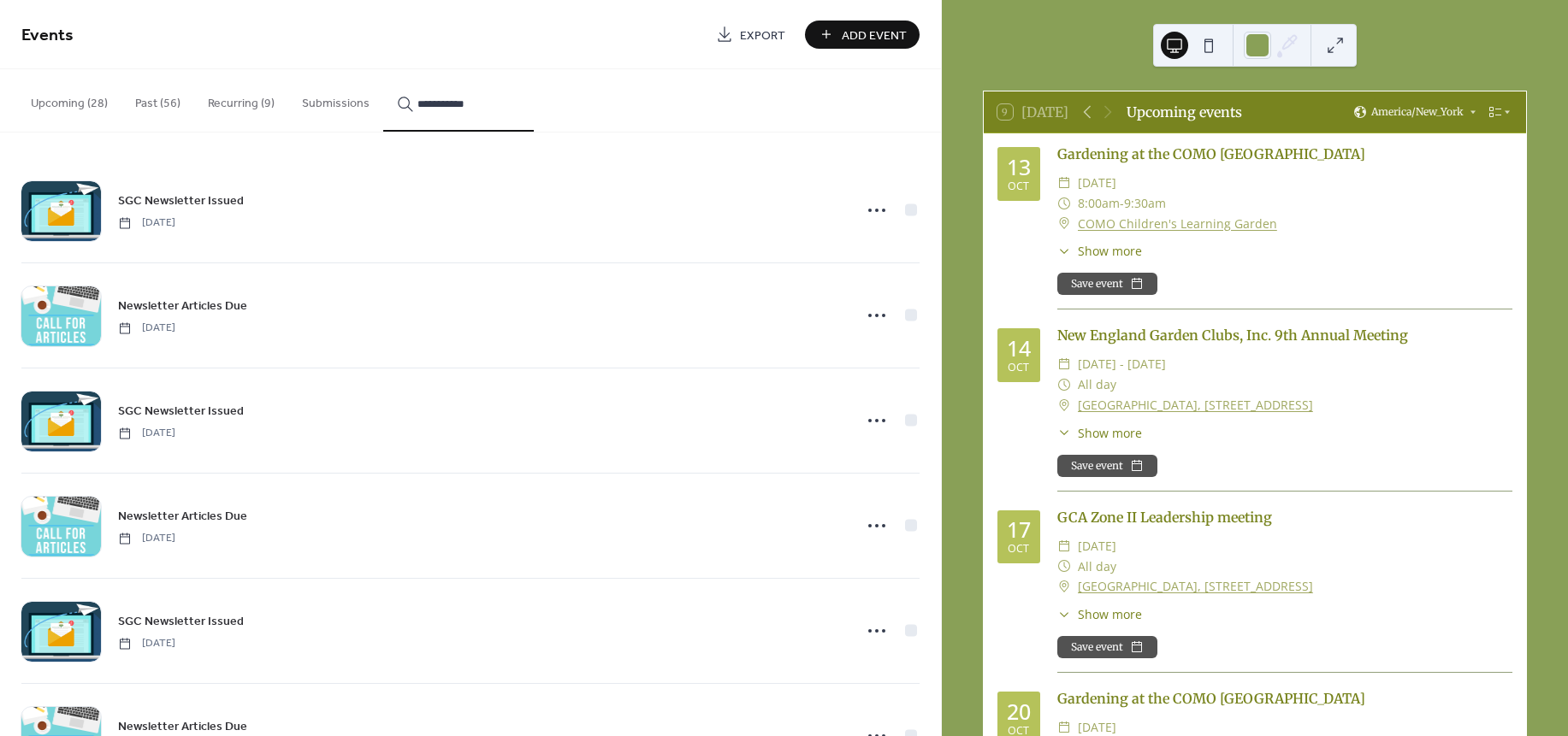
click at [383, 69] on button "**********" at bounding box center [458, 100] width 150 height 62
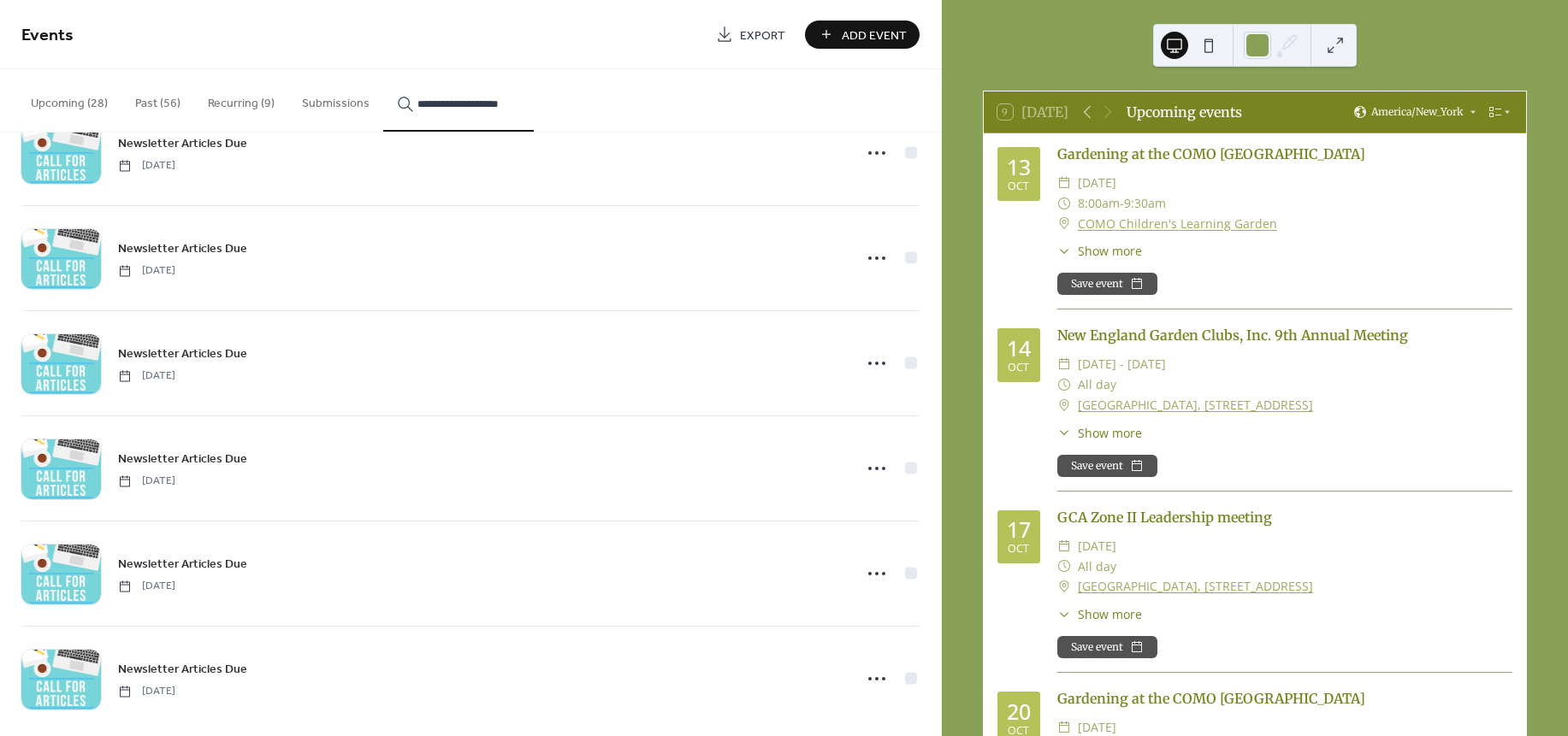
scroll to position [185, 0]
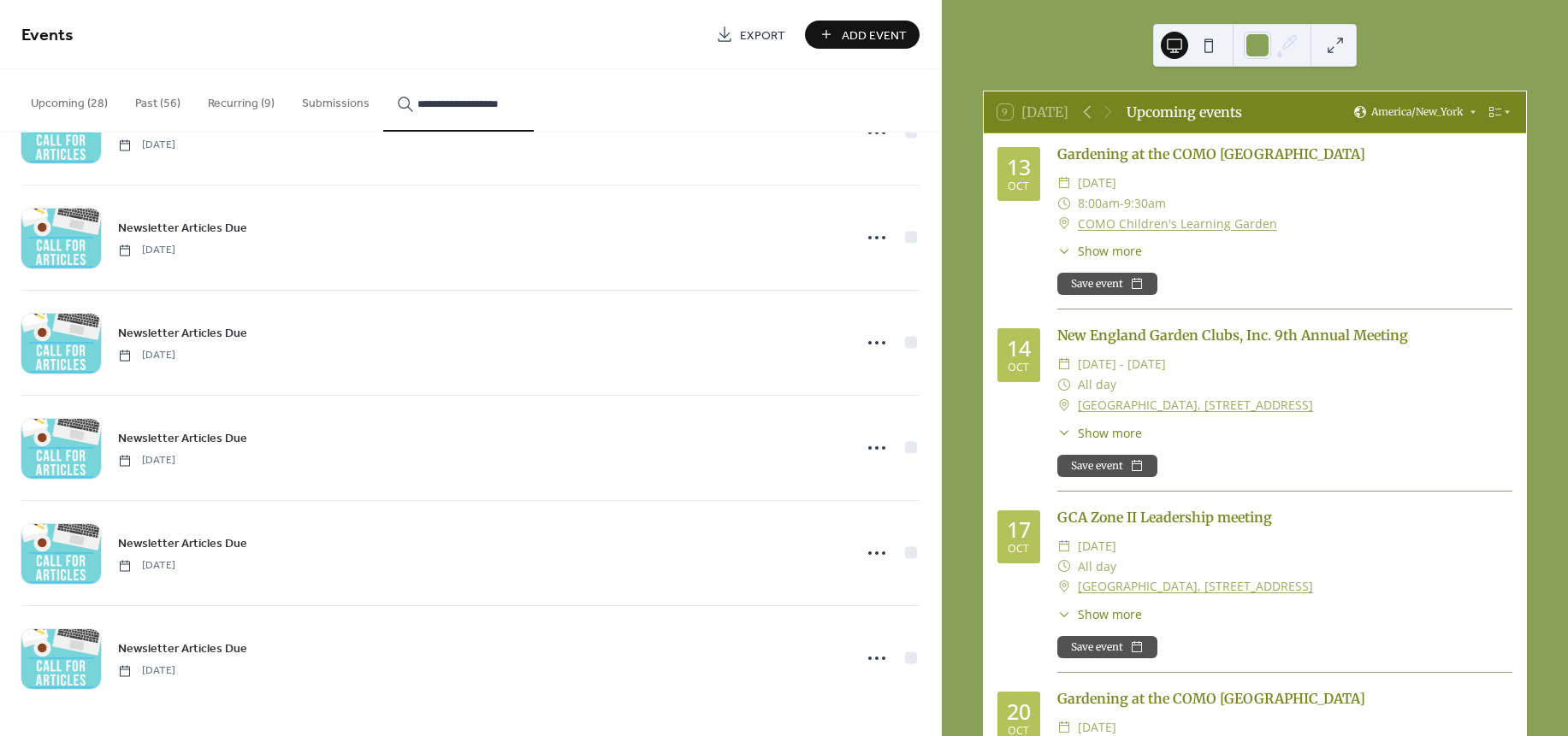
type input "**********"
click at [233, 97] on button "Recurring (9)" at bounding box center [241, 99] width 94 height 60
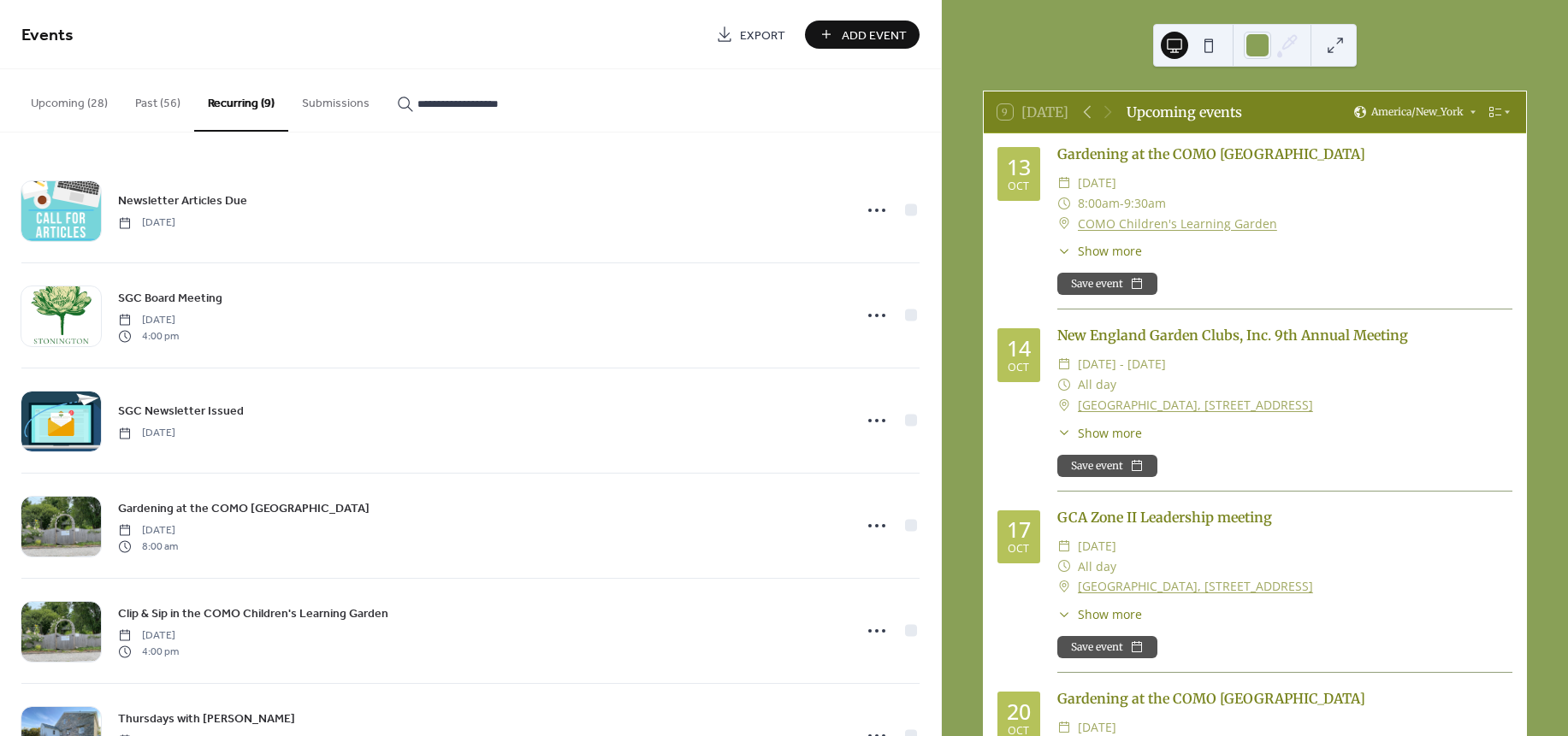
click at [498, 108] on input "**********" at bounding box center [468, 104] width 102 height 18
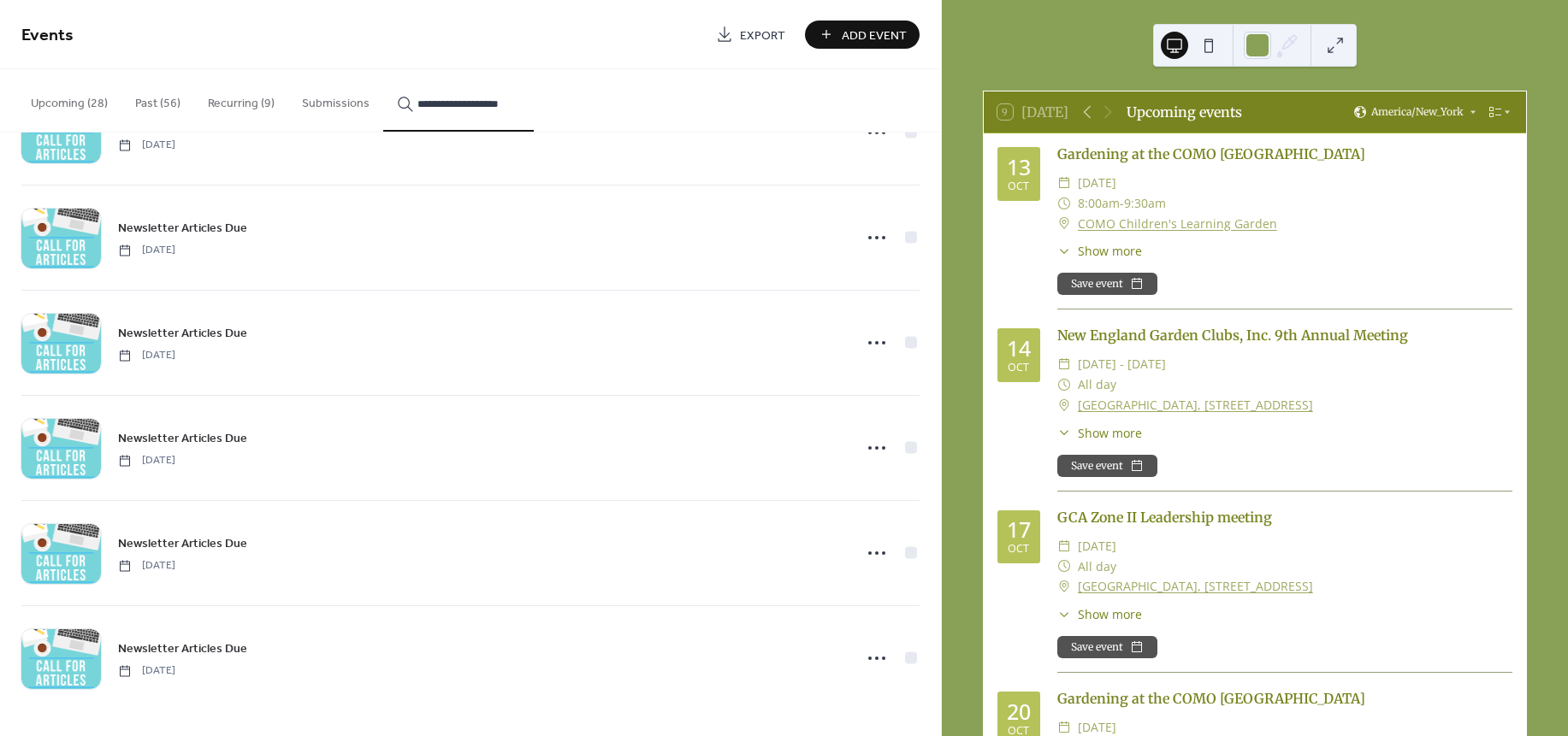
drag, startPoint x: 943, startPoint y: 298, endPoint x: 945, endPoint y: 206, distance: 92.0
click at [945, 206] on div "9 Today Upcoming events America/New_York 13 Oct Gardening at the COMO Children'…" at bounding box center [1255, 368] width 626 height 736
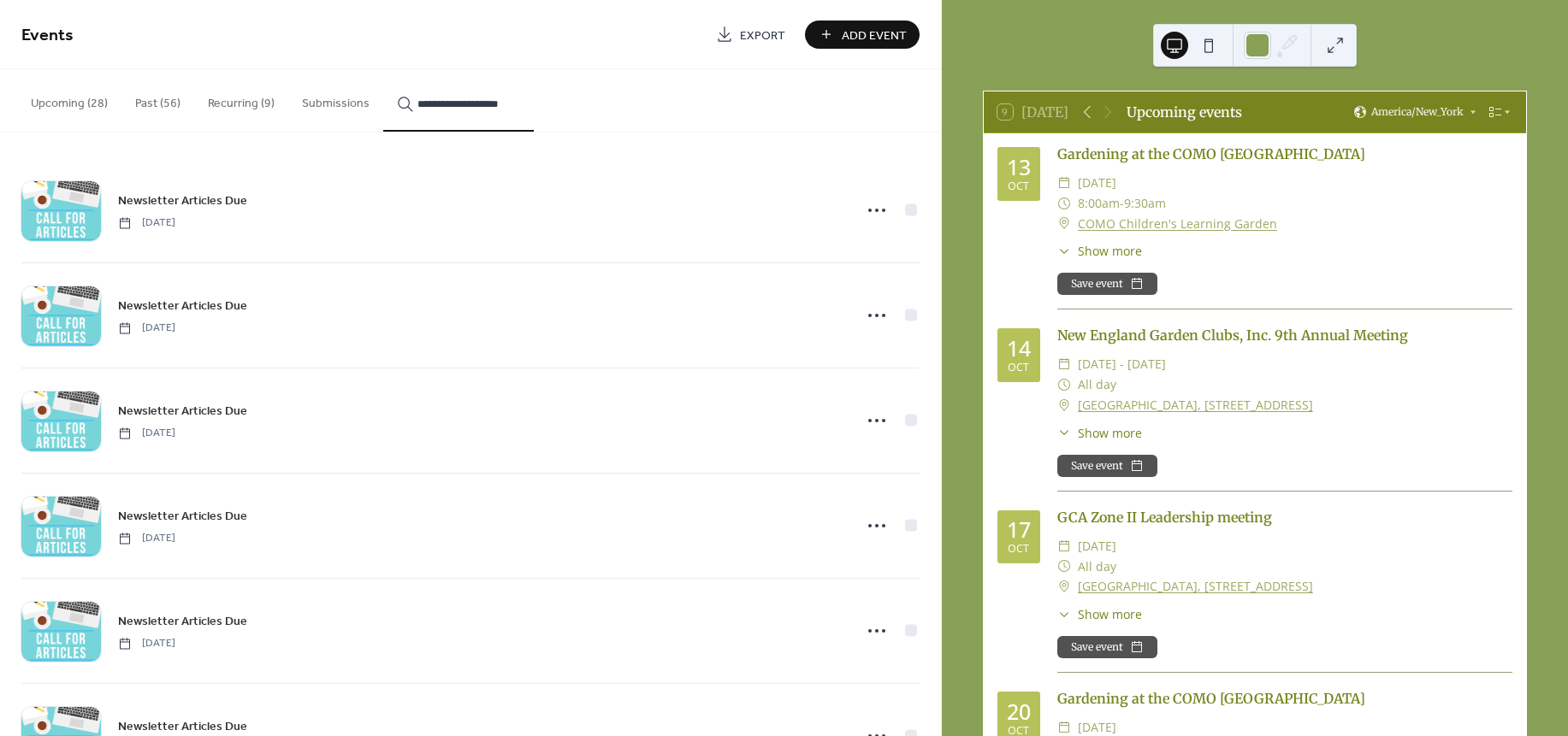
click at [1348, 250] on div "​ Show more Learn how to grow vegetables and help us with our new production fl…" at bounding box center [1285, 251] width 455 height 18
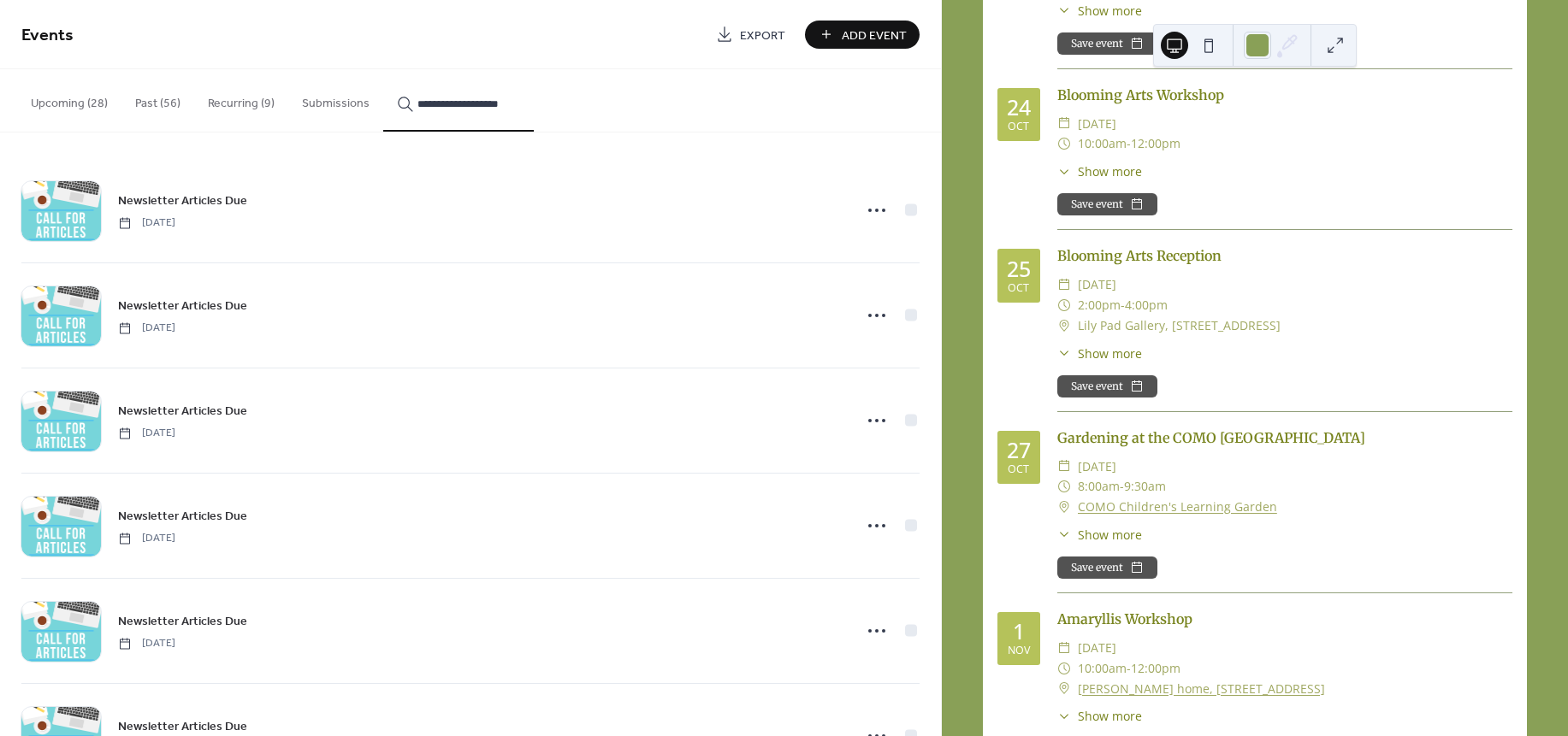
scroll to position [1180, 0]
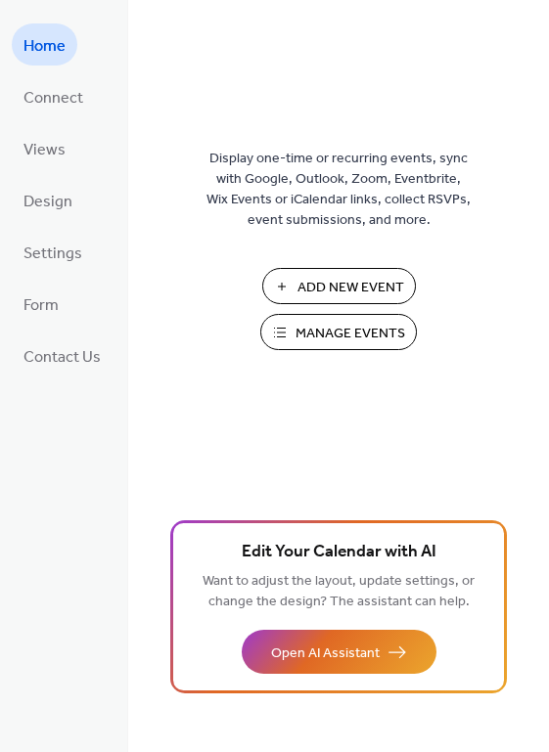
click at [320, 329] on span "Manage Events" at bounding box center [350, 334] width 110 height 21
click at [364, 334] on span "Manage Events" at bounding box center [350, 334] width 110 height 21
click at [324, 337] on span "Manage Events" at bounding box center [350, 334] width 110 height 21
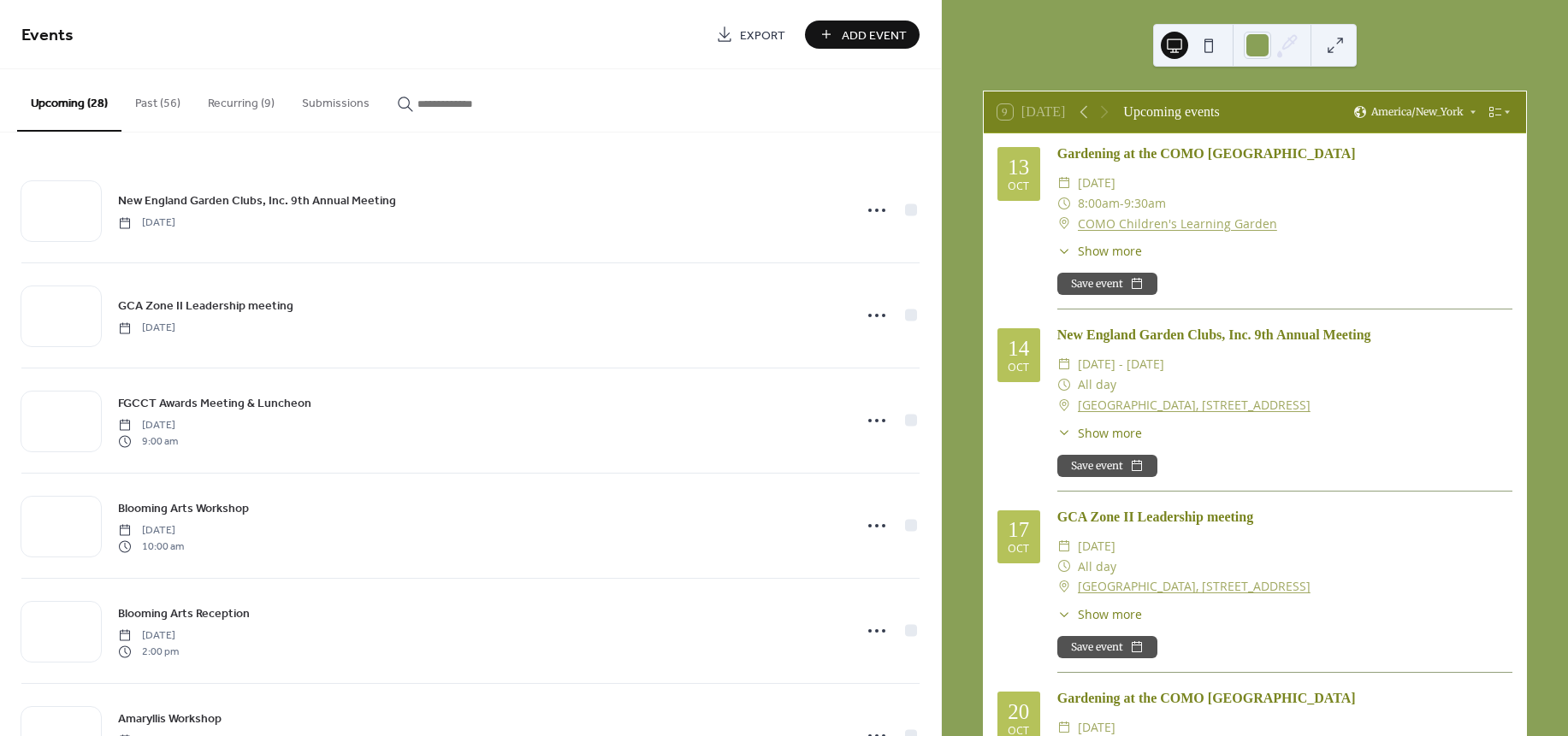
click at [934, 403] on div "New England Garden Clubs, Inc. 9th Annual Meeting [DATE] GCA Zone II Leadership…" at bounding box center [470, 434] width 941 height 604
click at [940, 409] on div "Events Export Add Event Upcoming (28) Past (56) Recurring (9) Submissions New E…" at bounding box center [470, 368] width 941 height 736
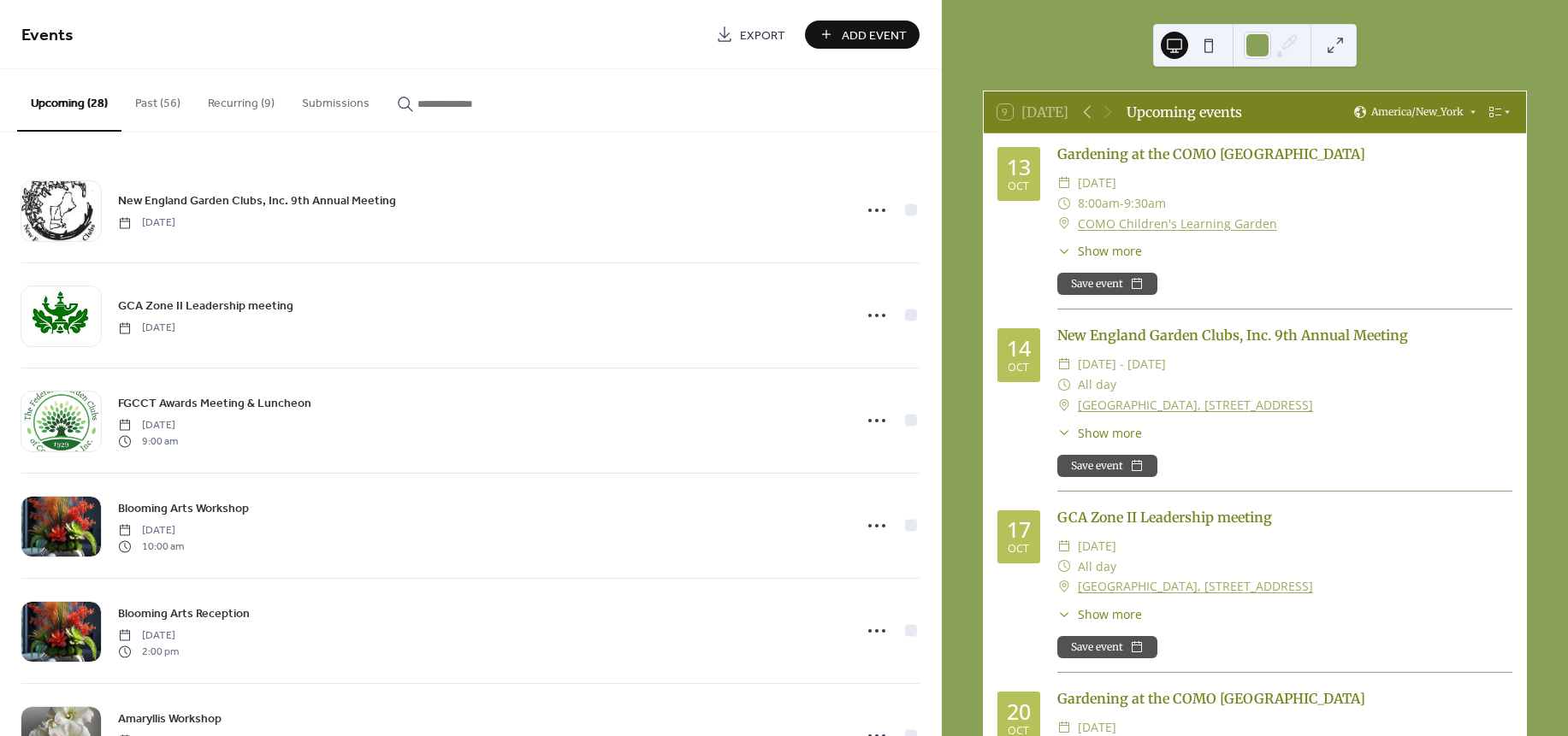
click at [950, 77] on div "9 [DATE] Upcoming events America/New_York [DATE] Gardening at the COMO Children…" at bounding box center [1255, 368] width 626 height 736
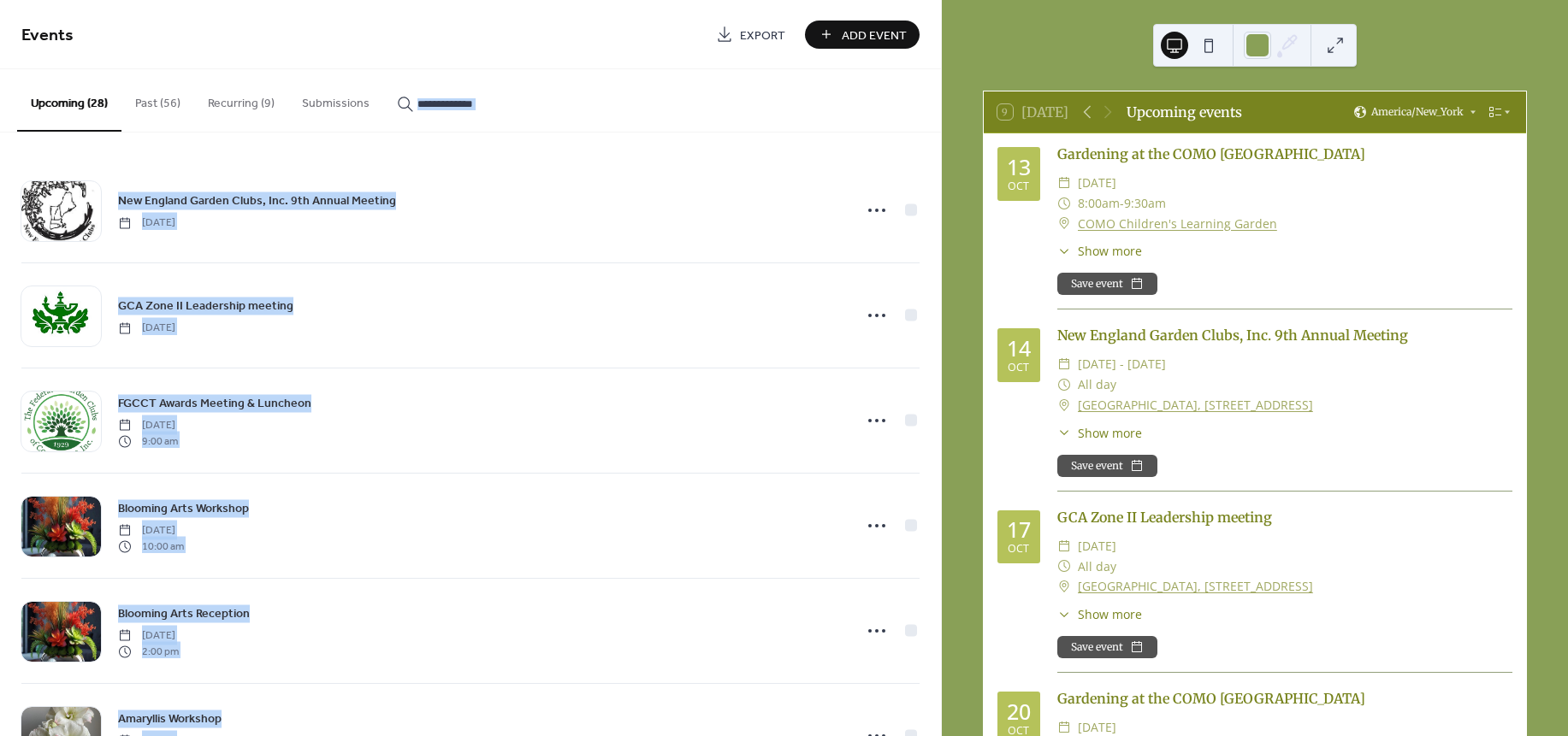
drag, startPoint x: 934, startPoint y: 69, endPoint x: 943, endPoint y: 132, distance: 63.6
click at [943, 132] on div "Events Export Add Event Upcoming (28) Past (56) Recurring (9) Submissions New E…" at bounding box center [784, 368] width 1568 height 736
click at [947, 50] on div "9 [DATE] Upcoming events America/New_York [DATE] Gardening at the COMO Children…" at bounding box center [1255, 368] width 626 height 736
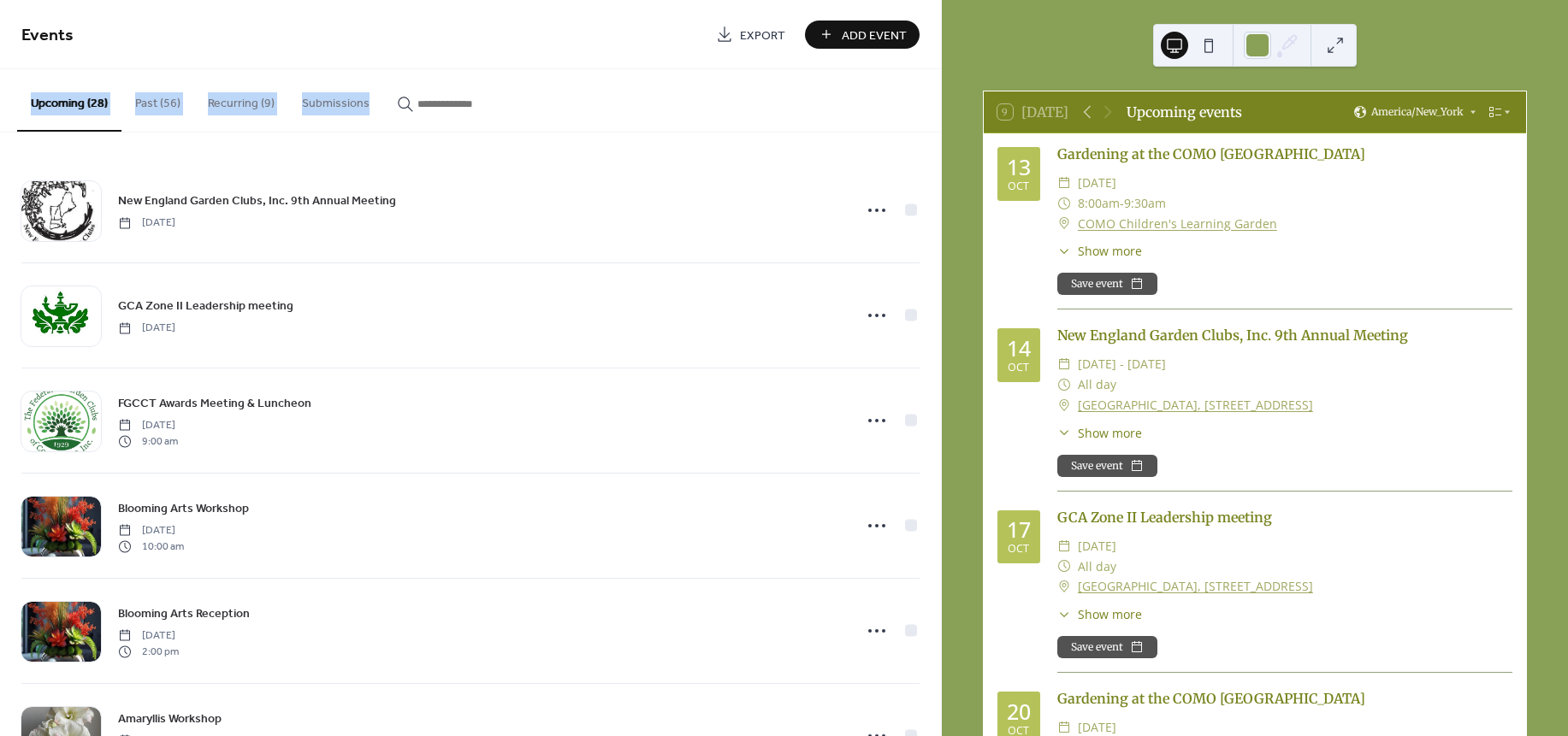
drag, startPoint x: 934, startPoint y: 37, endPoint x: 940, endPoint y: 78, distance: 41.4
click at [940, 78] on div "Events Export Add Event Upcoming (28) Past (56) Recurring (9) Submissions New E…" at bounding box center [470, 368] width 941 height 736
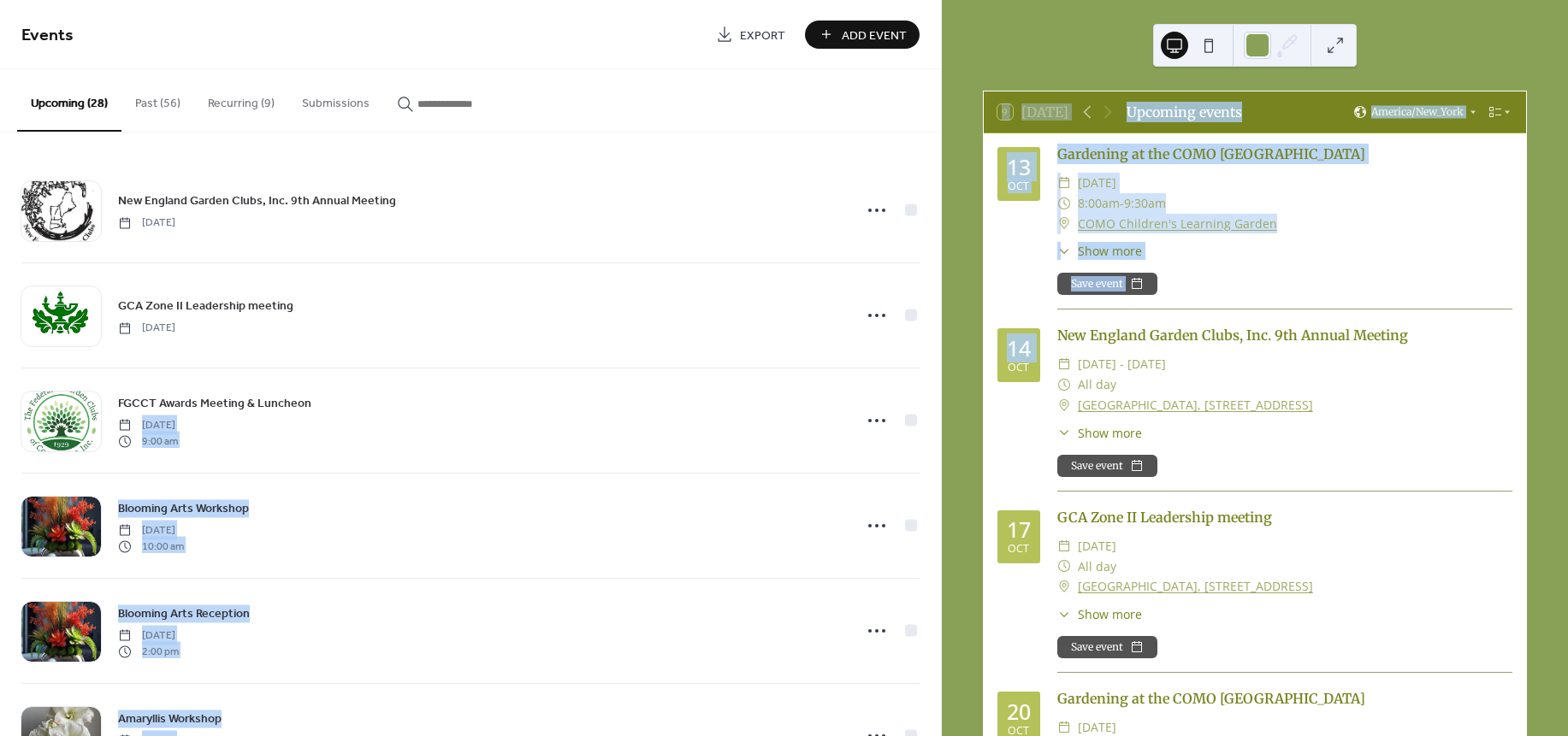
drag, startPoint x: 749, startPoint y: 399, endPoint x: 958, endPoint y: 419, distance: 210.0
click at [958, 419] on div "Events Export Add Event Upcoming (28) Past (56) Recurring (9) Submissions New E…" at bounding box center [784, 368] width 1568 height 736
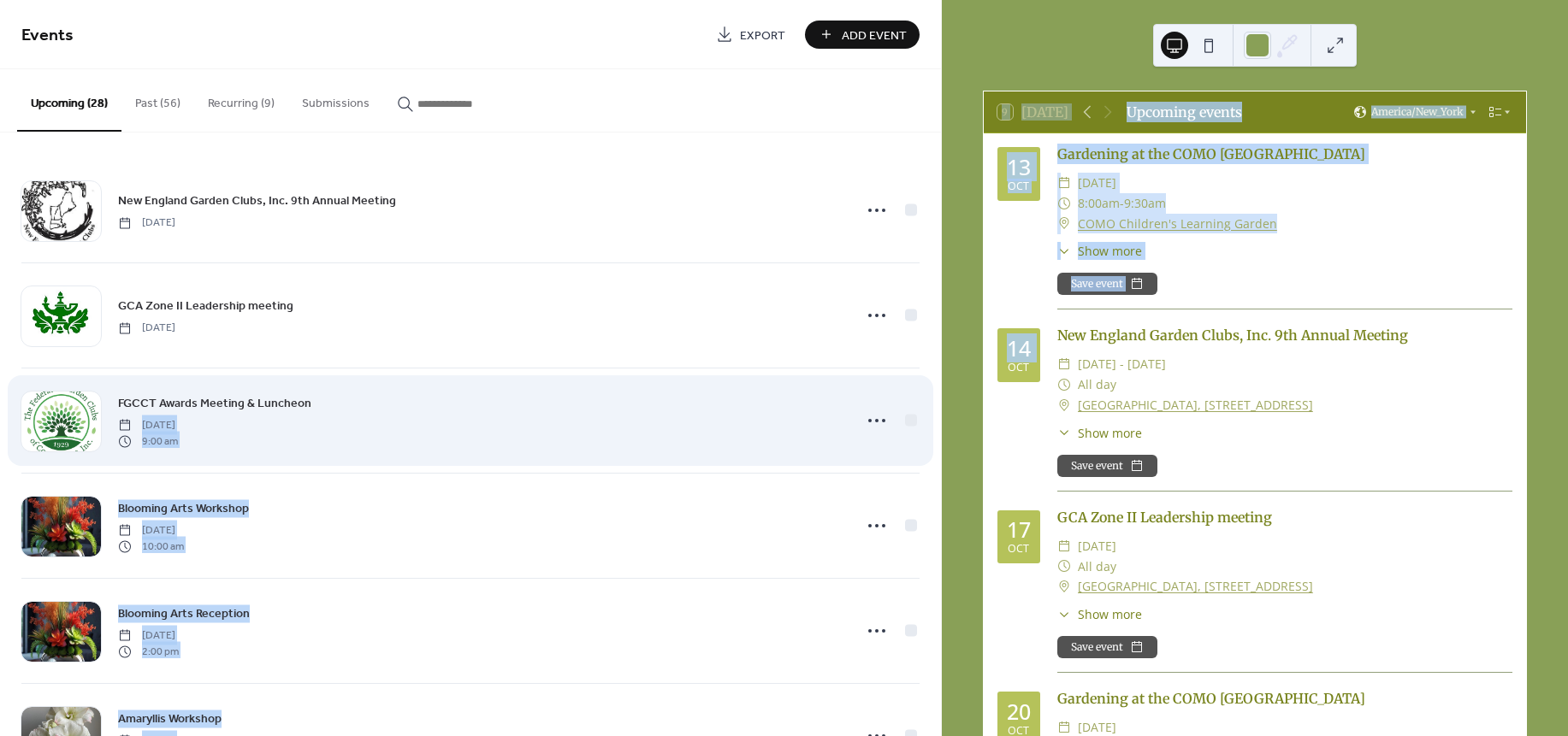
click at [565, 429] on div "FGCCT Awards Meeting & Luncheon [DATE] 9:00 am" at bounding box center [479, 420] width 723 height 55
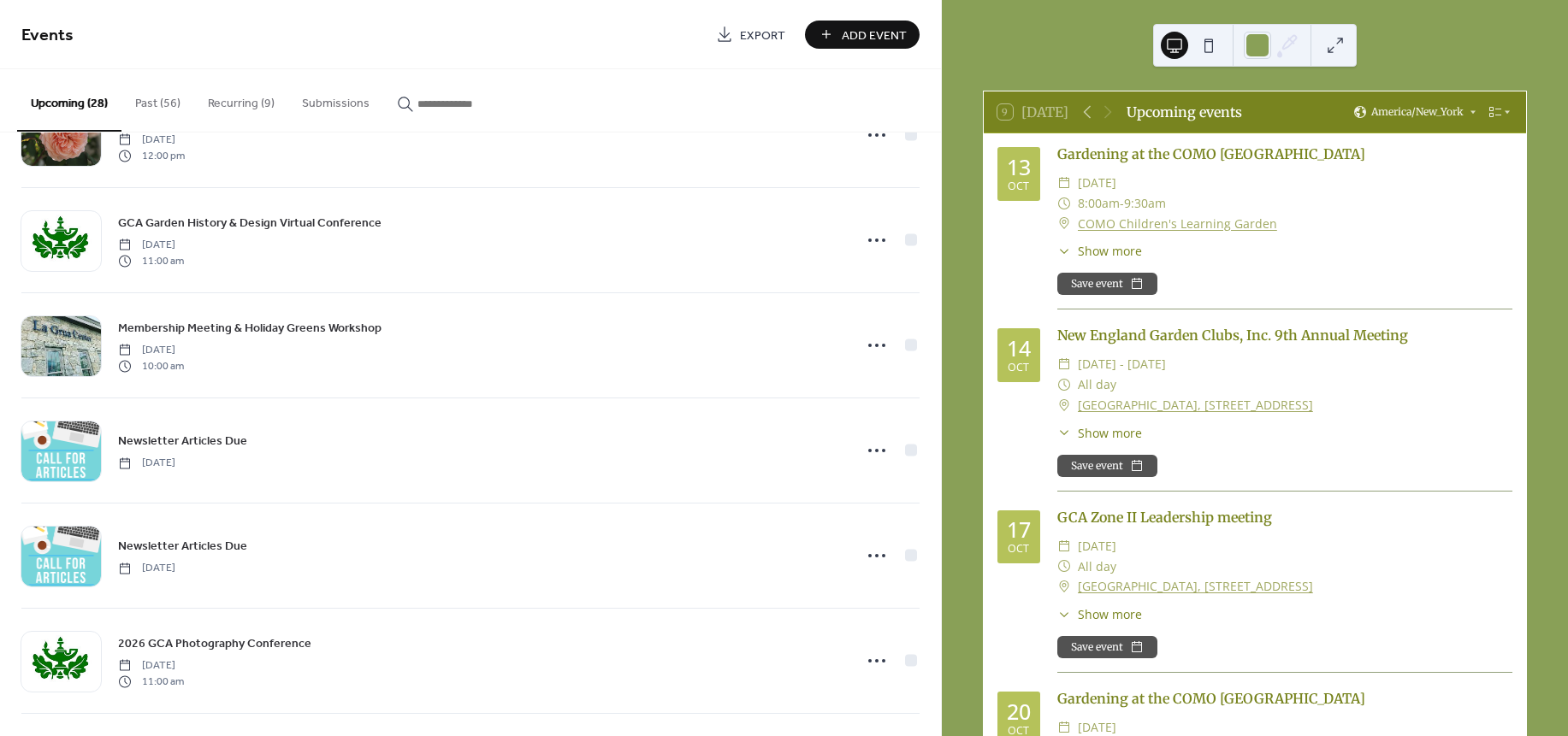
scroll to position [1026, 0]
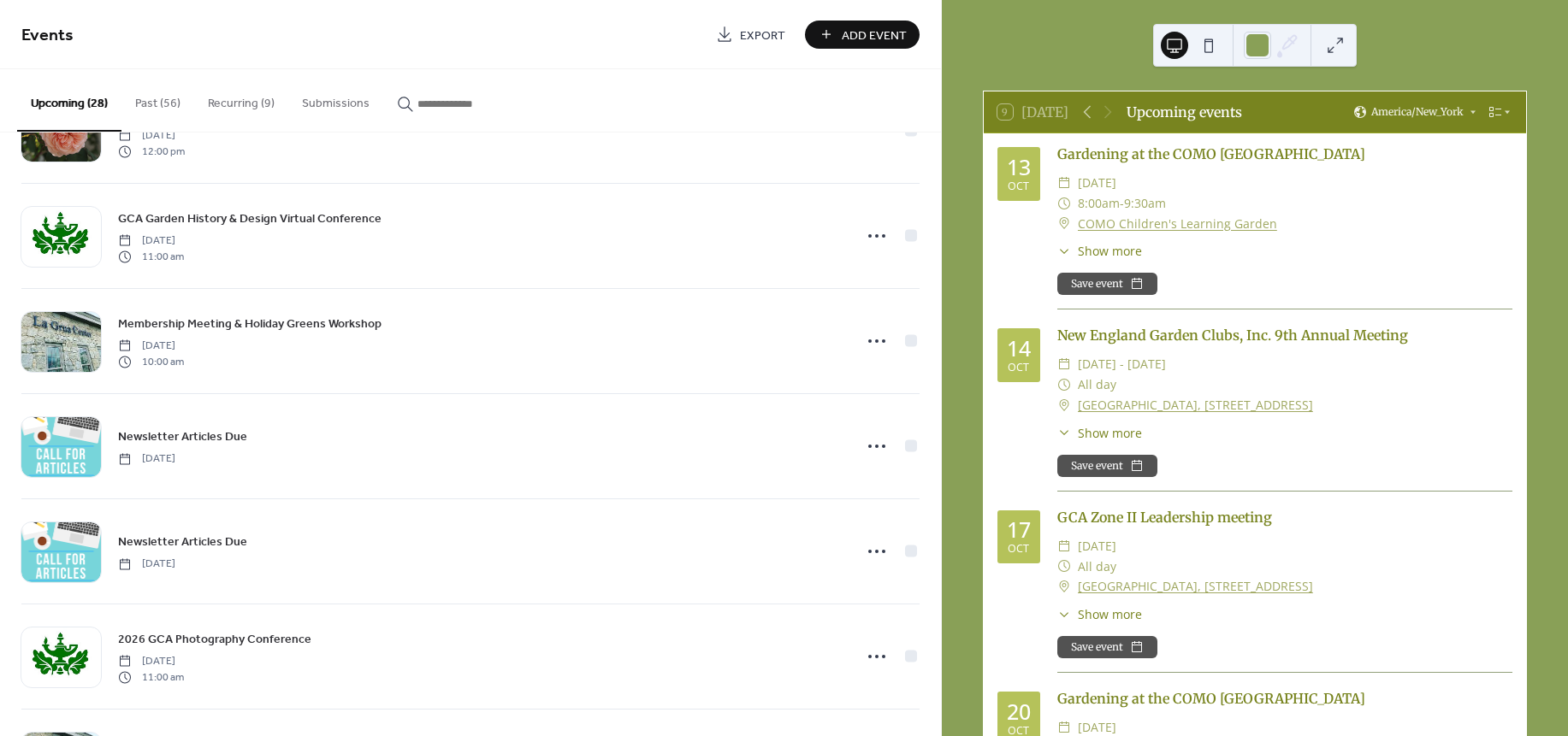
click at [253, 95] on button "Recurring (9)" at bounding box center [241, 99] width 94 height 60
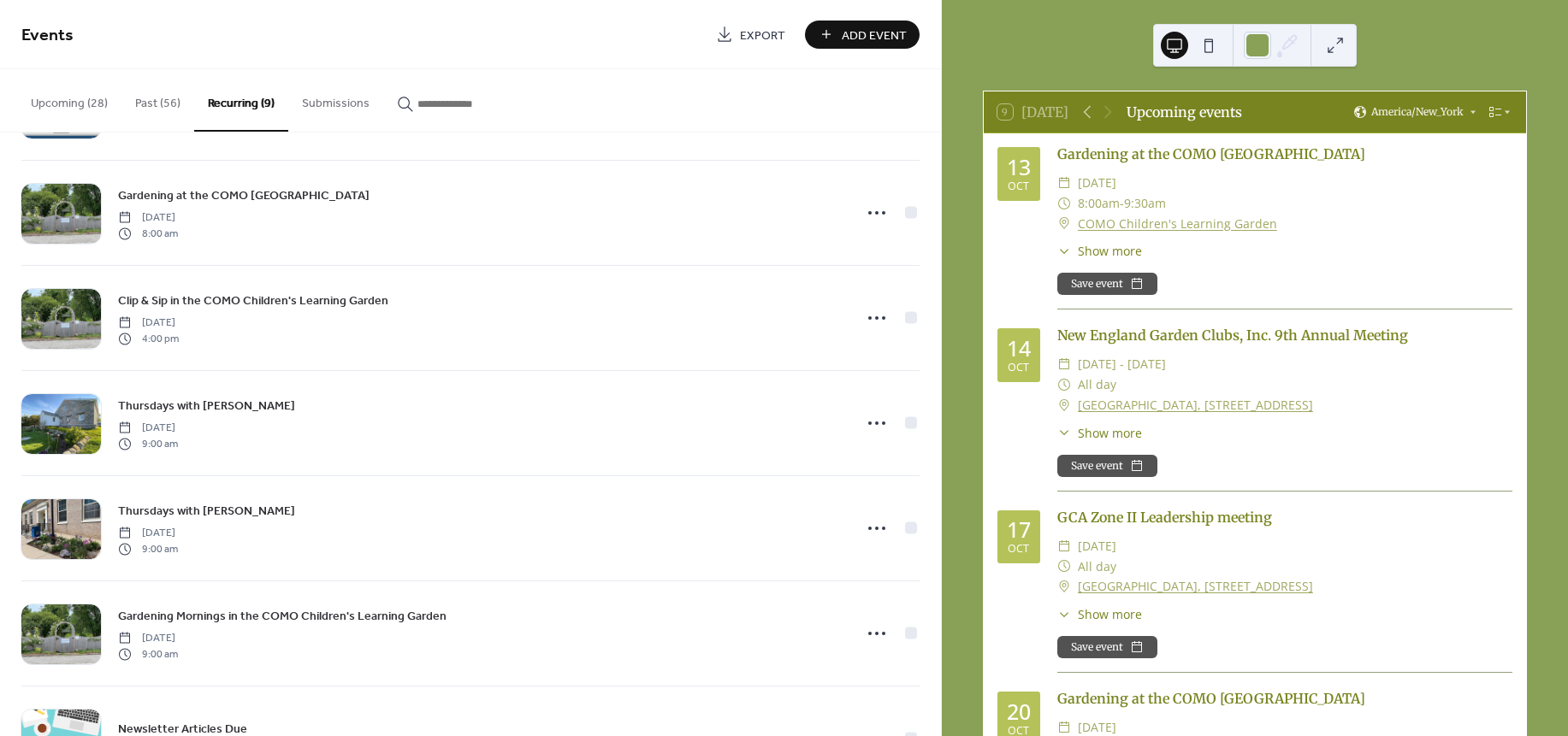
scroll to position [396, 0]
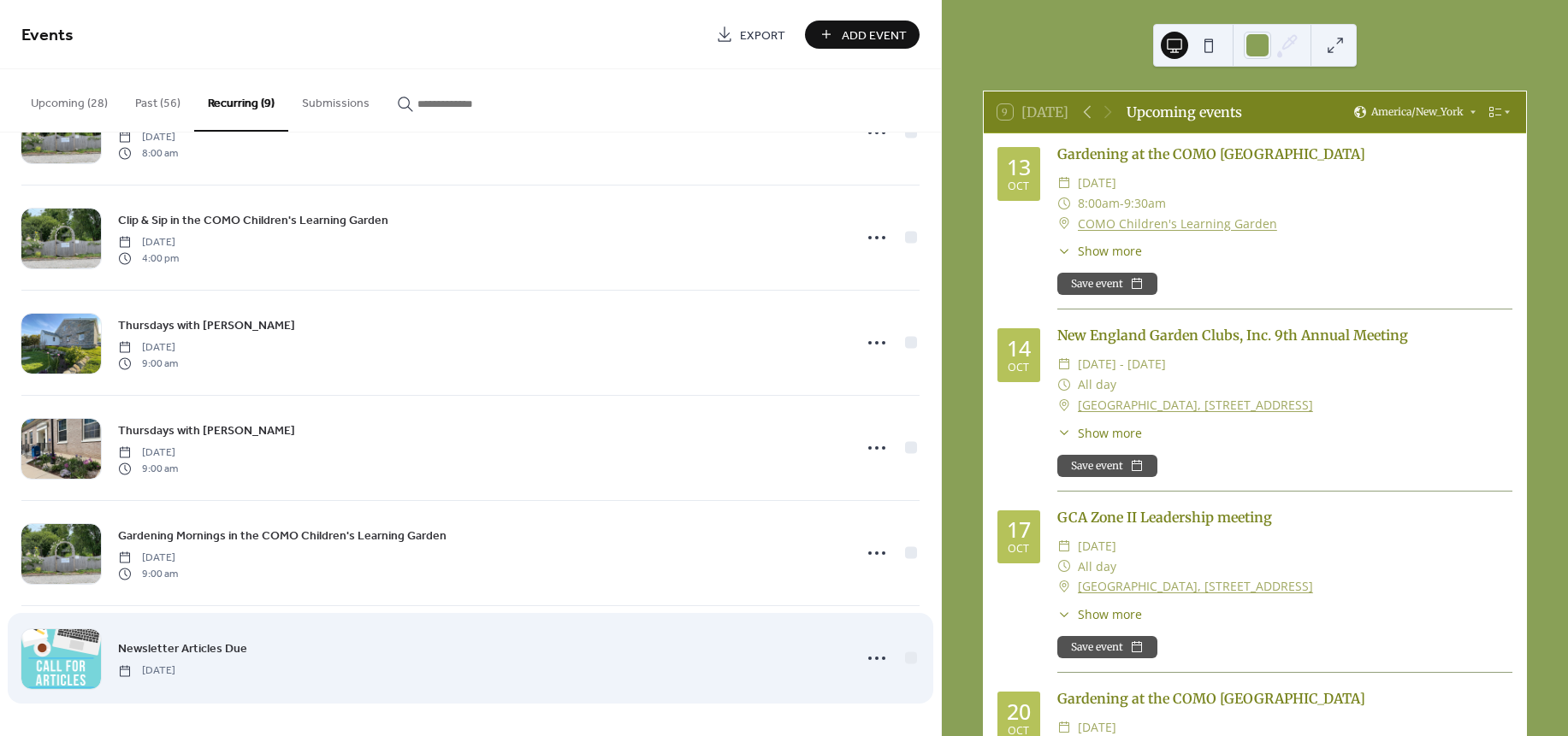
click at [411, 656] on div "Newsletter Articles Due [DATE]" at bounding box center [479, 658] width 723 height 38
click at [863, 663] on icon at bounding box center [876, 657] width 27 height 27
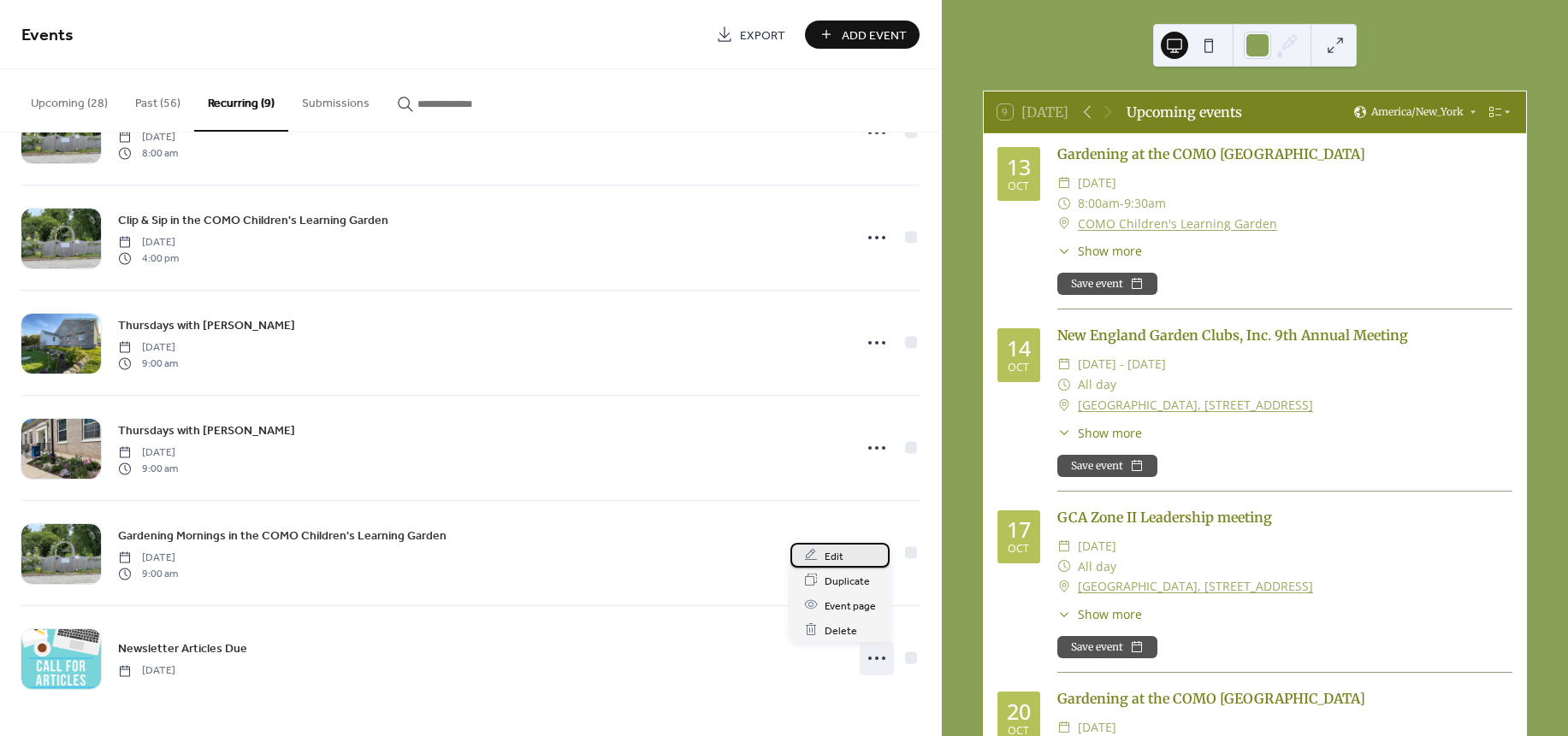
click at [817, 552] on icon at bounding box center [811, 555] width 14 height 14
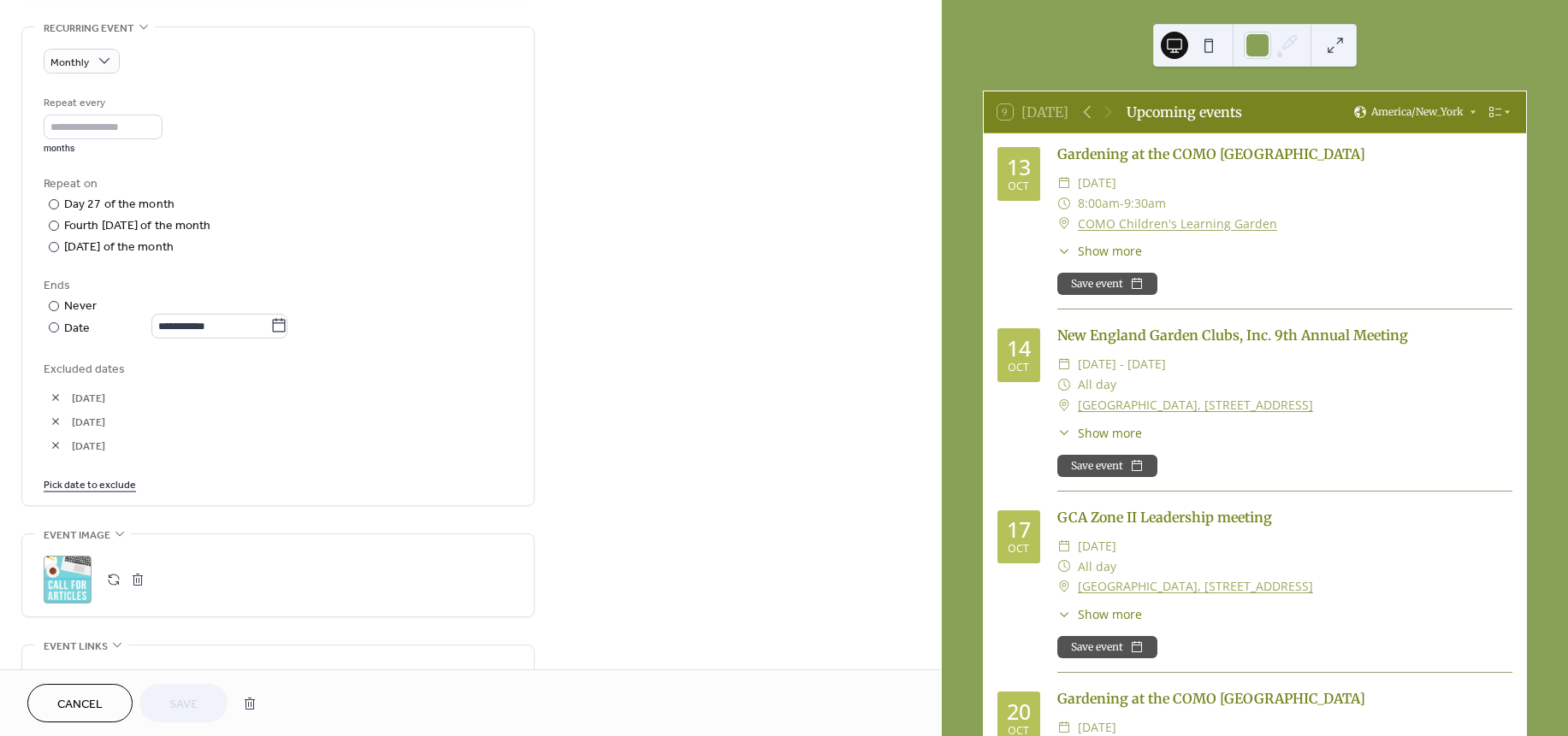
scroll to position [724, 0]
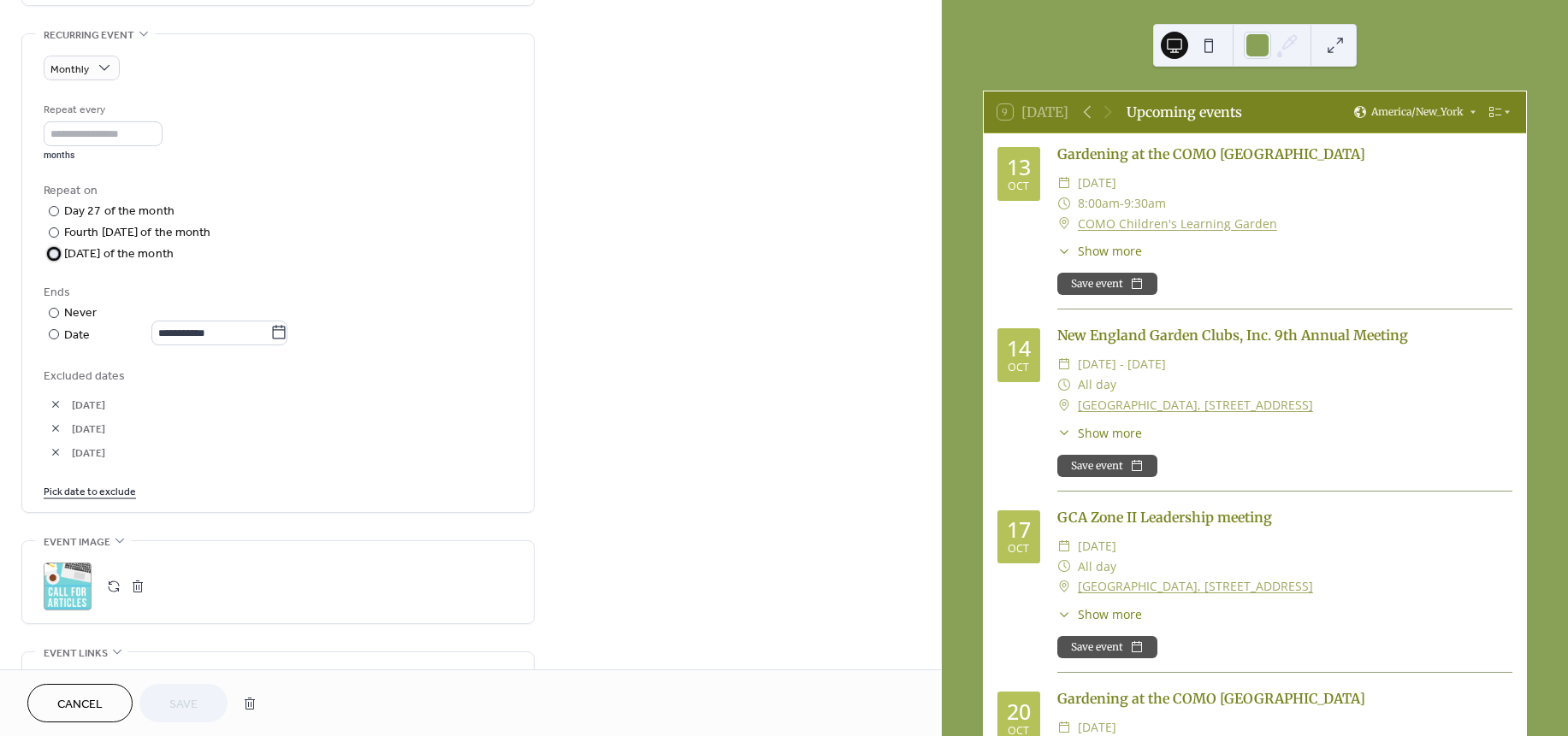
click at [55, 256] on div at bounding box center [54, 254] width 10 height 10
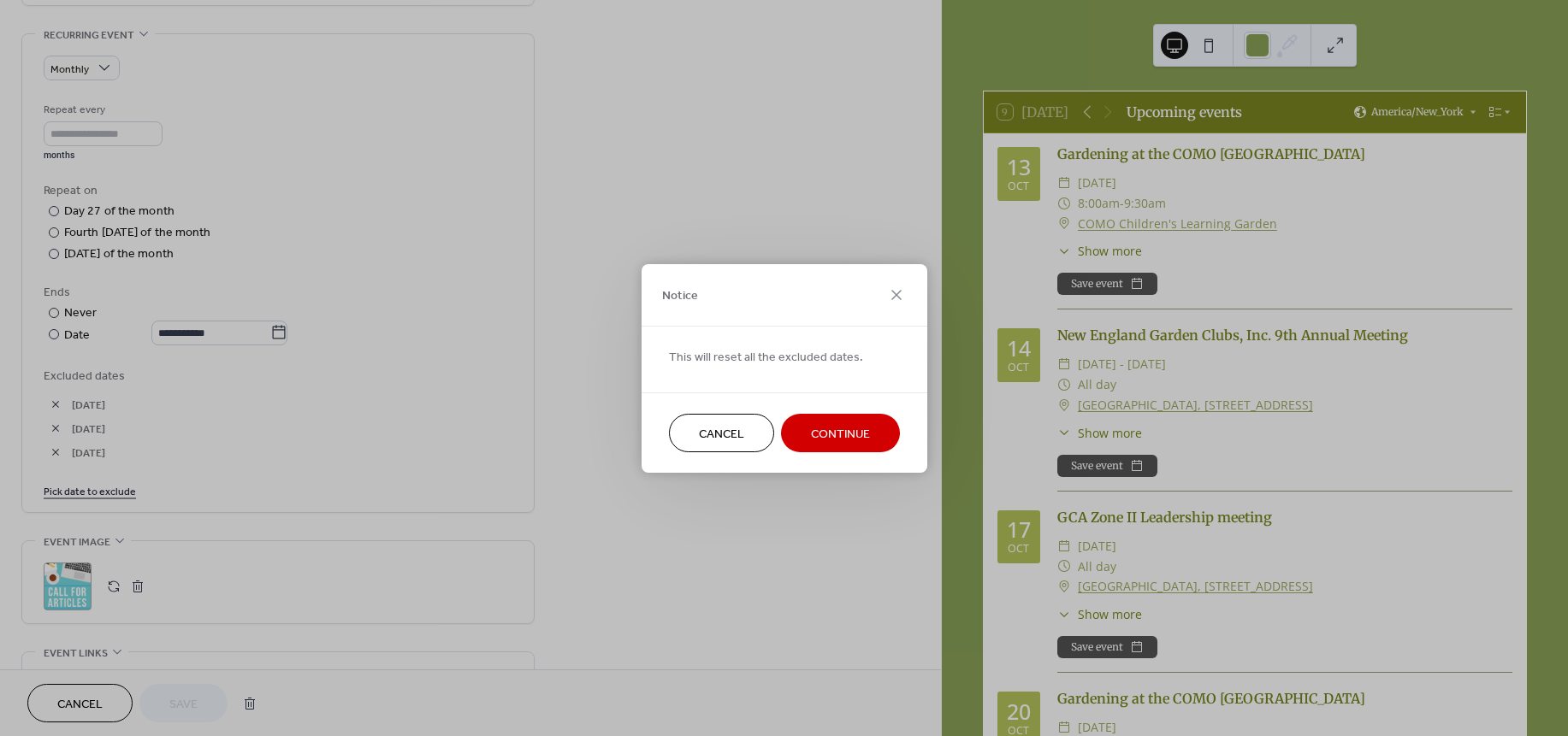
click at [847, 427] on span "Continue" at bounding box center [840, 434] width 59 height 18
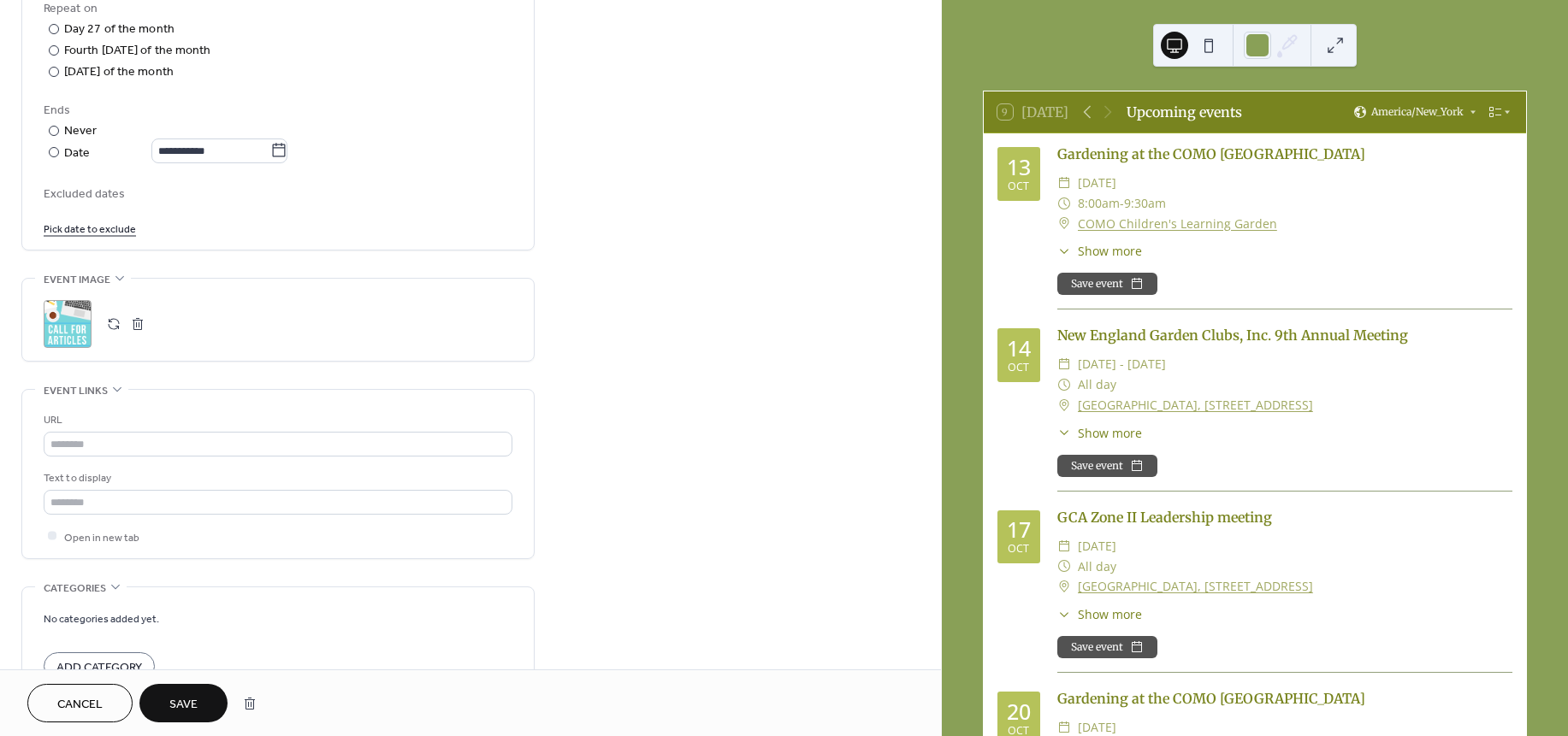
scroll to position [1019, 0]
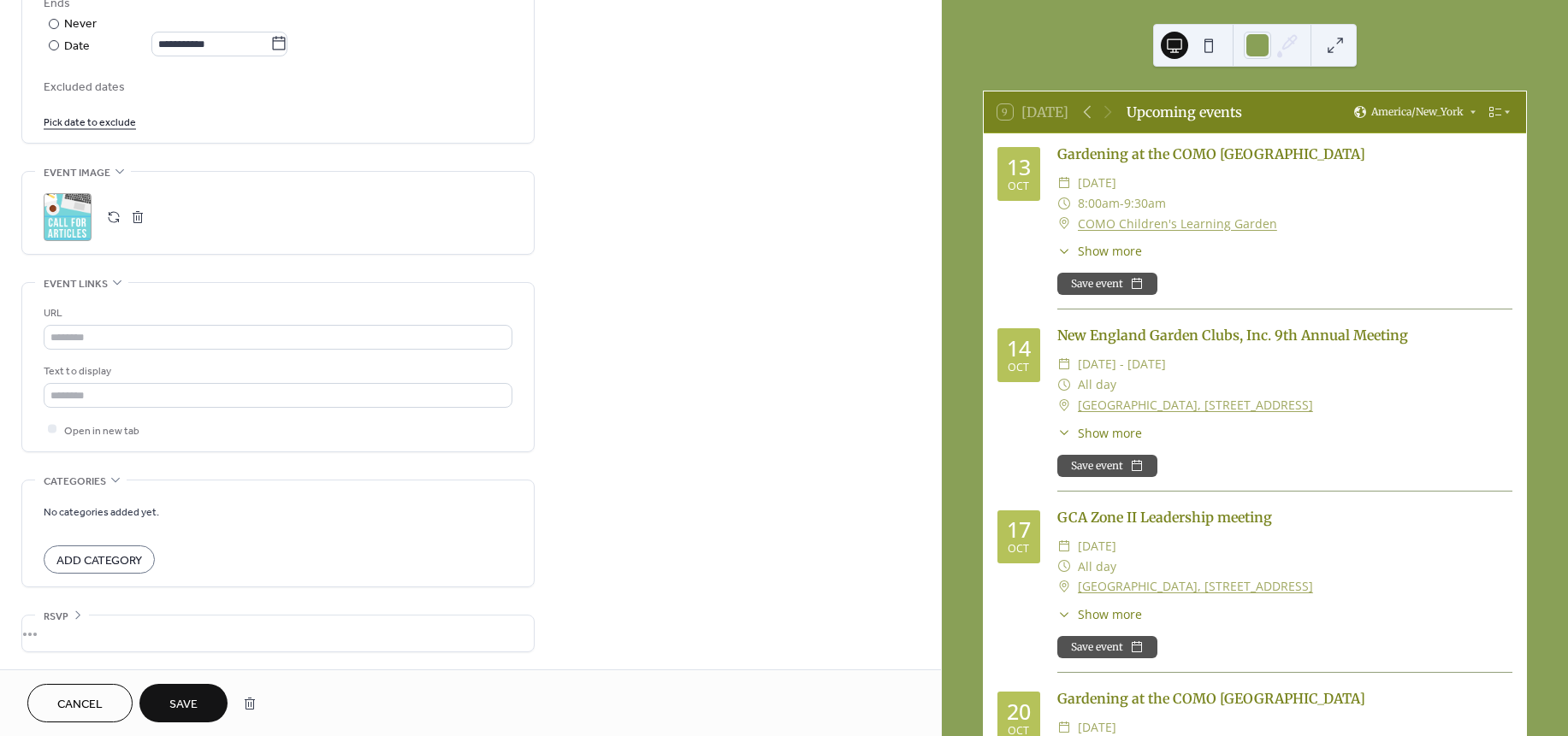
click at [185, 698] on span "Save" at bounding box center [184, 705] width 28 height 18
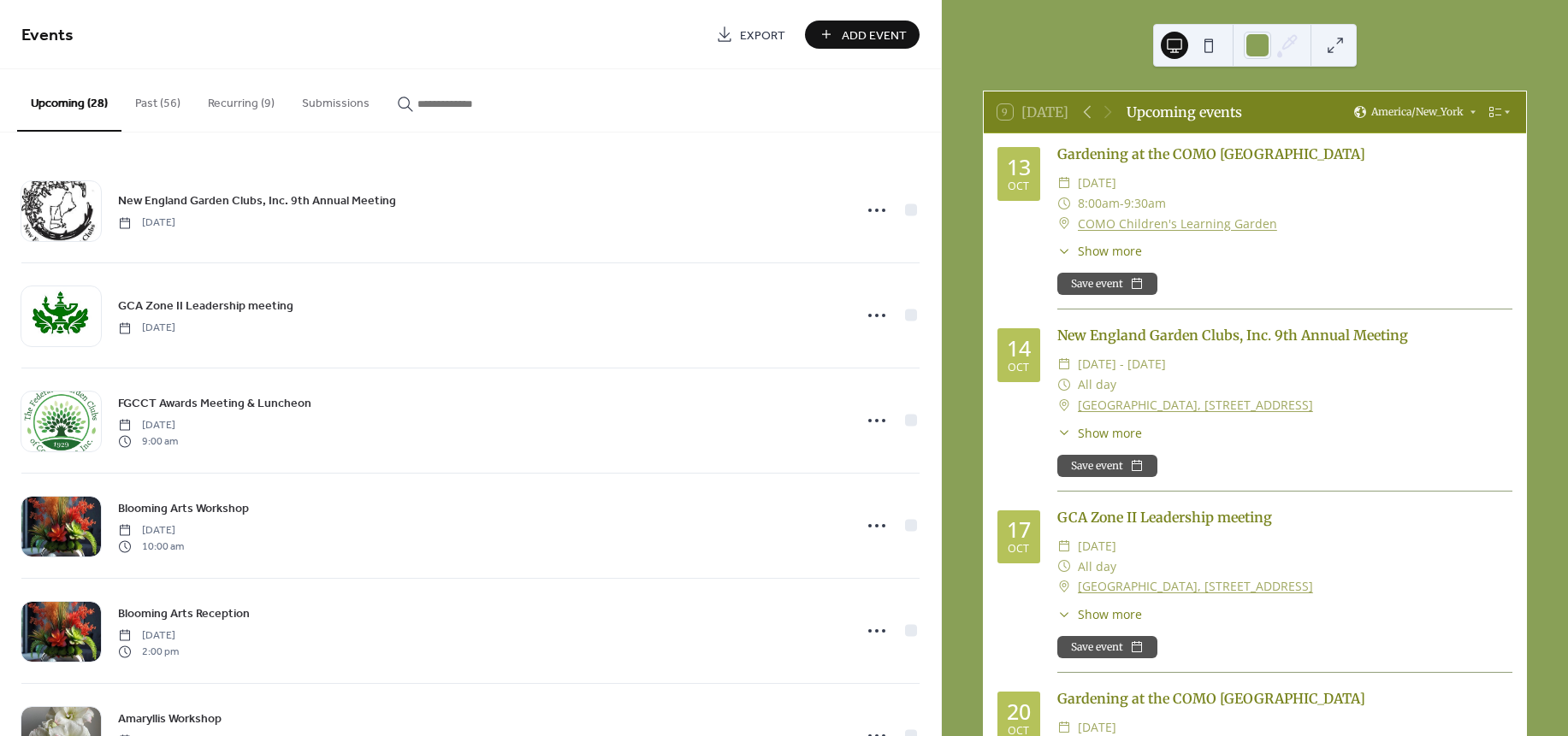
click at [1439, 631] on div "GCA Zone II Leadership meeting ​ Friday, October 17, 2025 ​ All day ​ CT Agricu…" at bounding box center [1285, 590] width 455 height 166
click at [1091, 113] on icon at bounding box center [1086, 111] width 20 height 20
click at [1437, 560] on div "​ 4:00pm - 6:00pm" at bounding box center [1285, 566] width 455 height 20
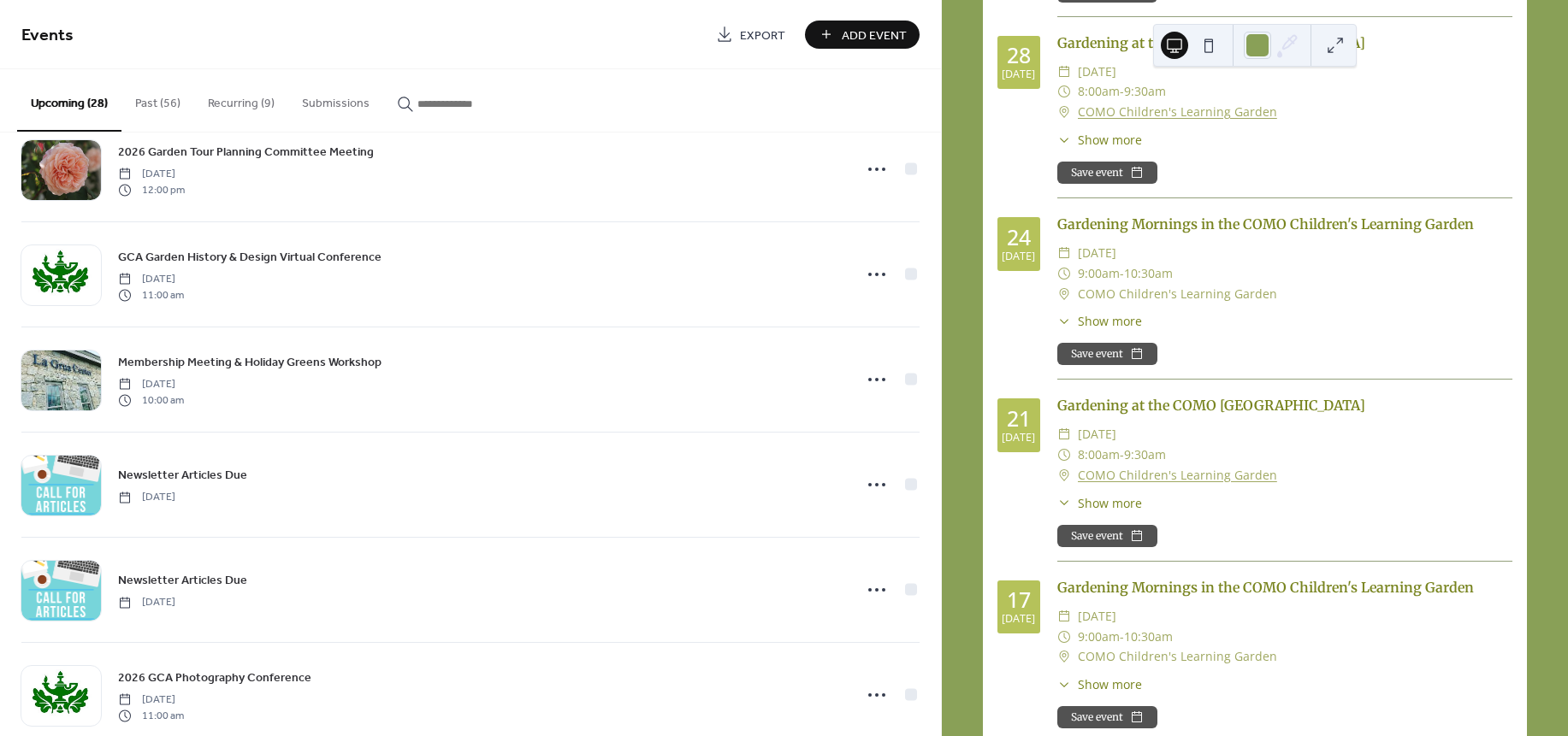
scroll to position [1055, 0]
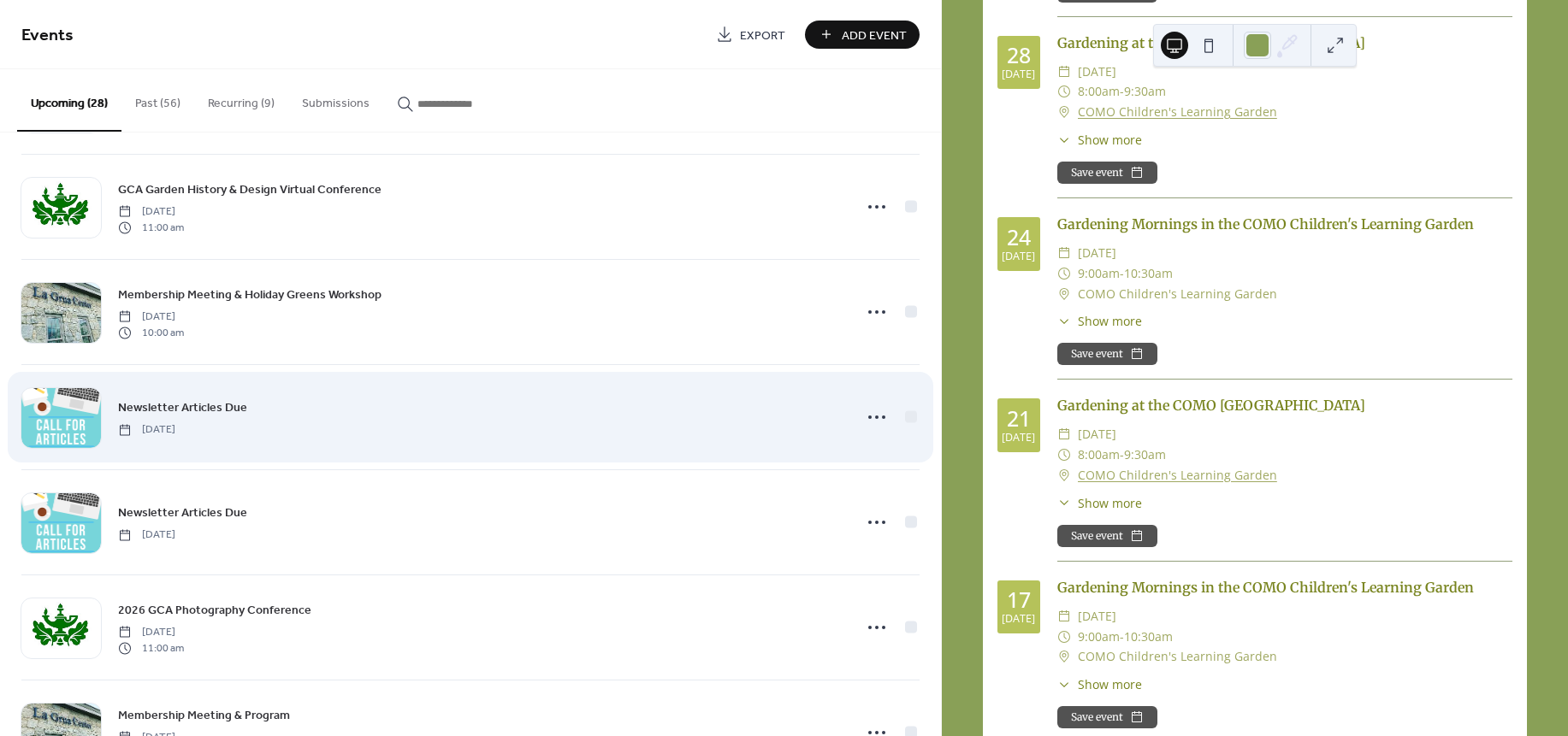
click at [630, 419] on div "Newsletter Articles Due Friday, January 2, 2026" at bounding box center [479, 417] width 723 height 38
click at [875, 419] on circle at bounding box center [877, 417] width 3 height 3
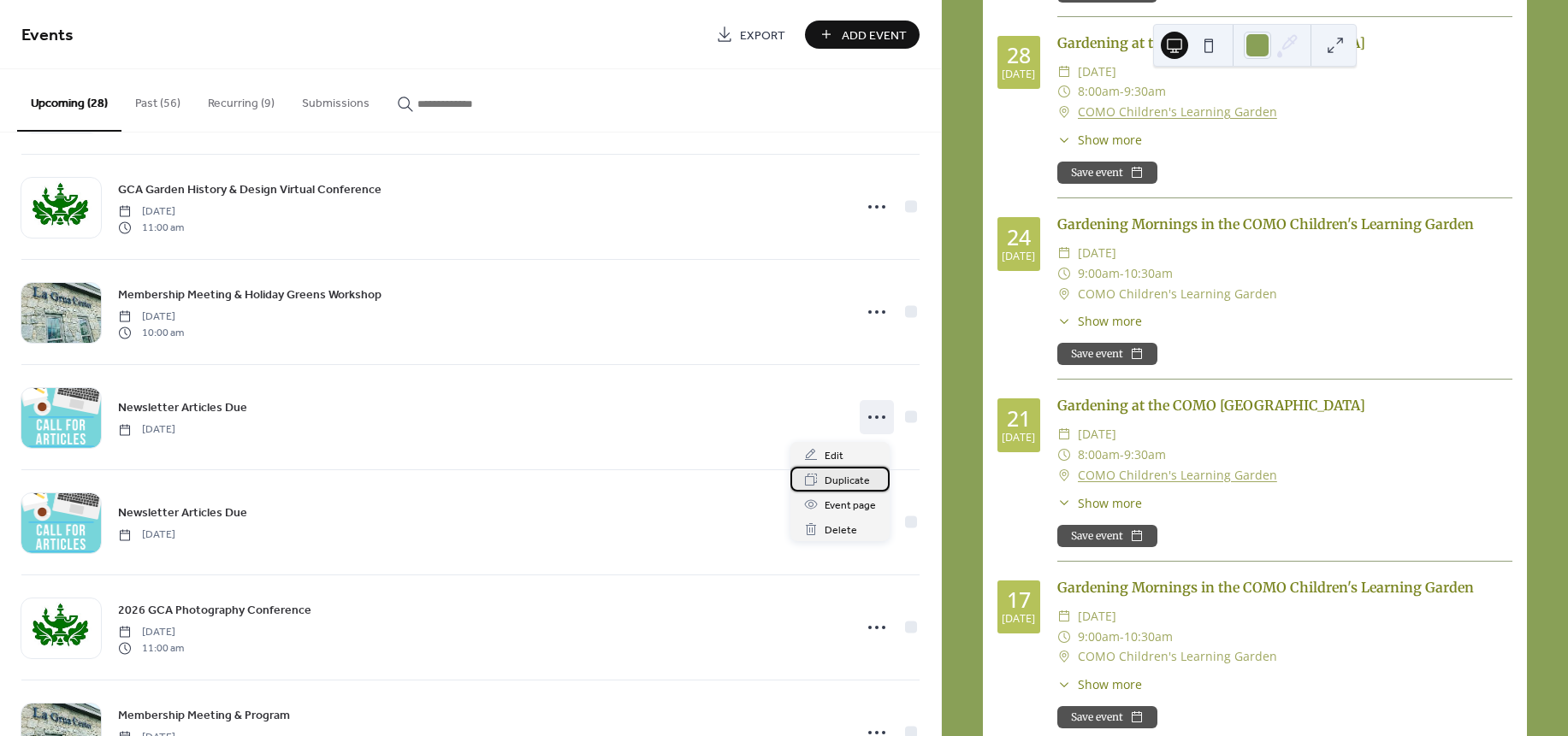
click at [849, 483] on span "Duplicate" at bounding box center [847, 481] width 45 height 18
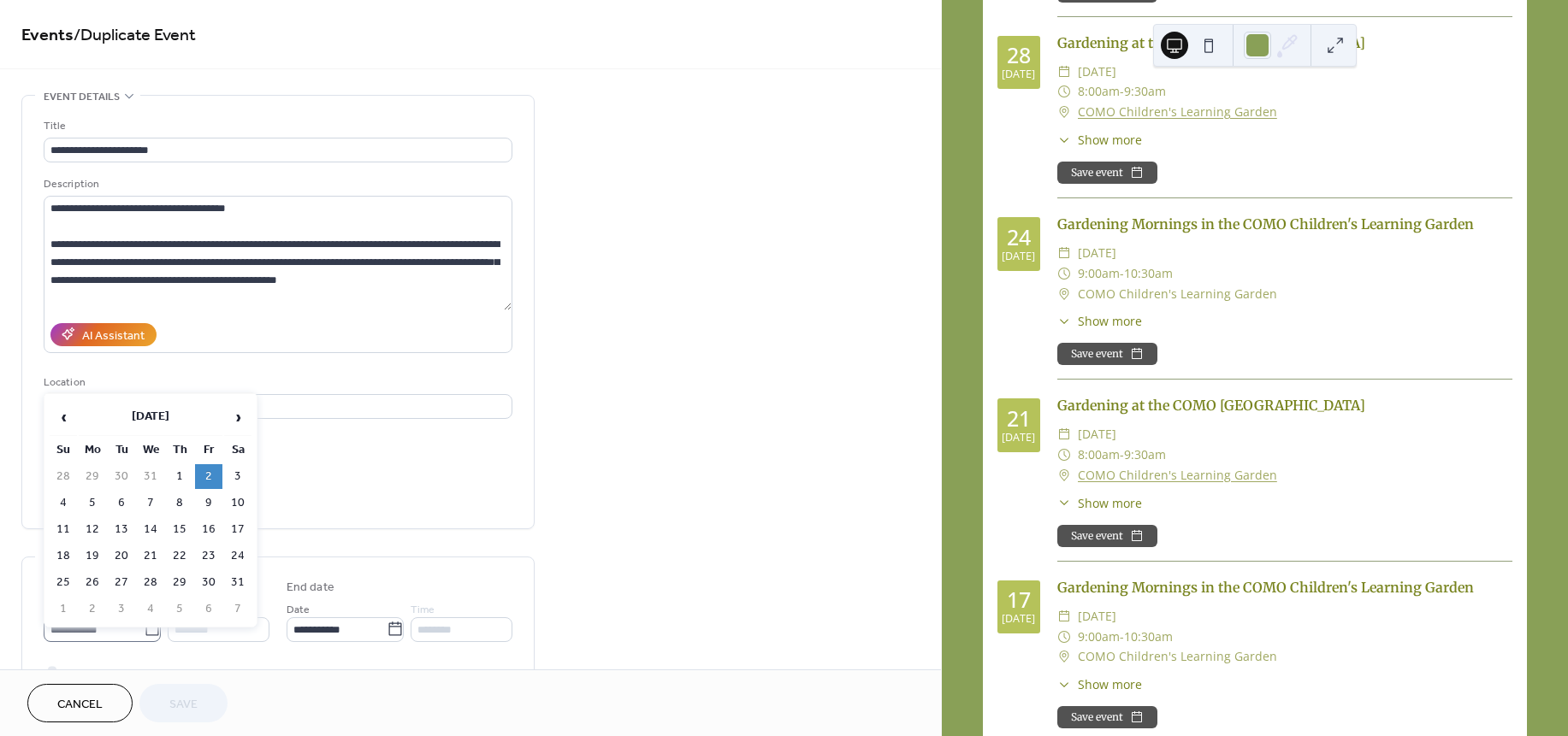
click at [144, 635] on icon at bounding box center [152, 629] width 17 height 17
click at [143, 635] on input "**********" at bounding box center [94, 629] width 100 height 24
click at [65, 413] on span "‹" at bounding box center [63, 417] width 25 height 34
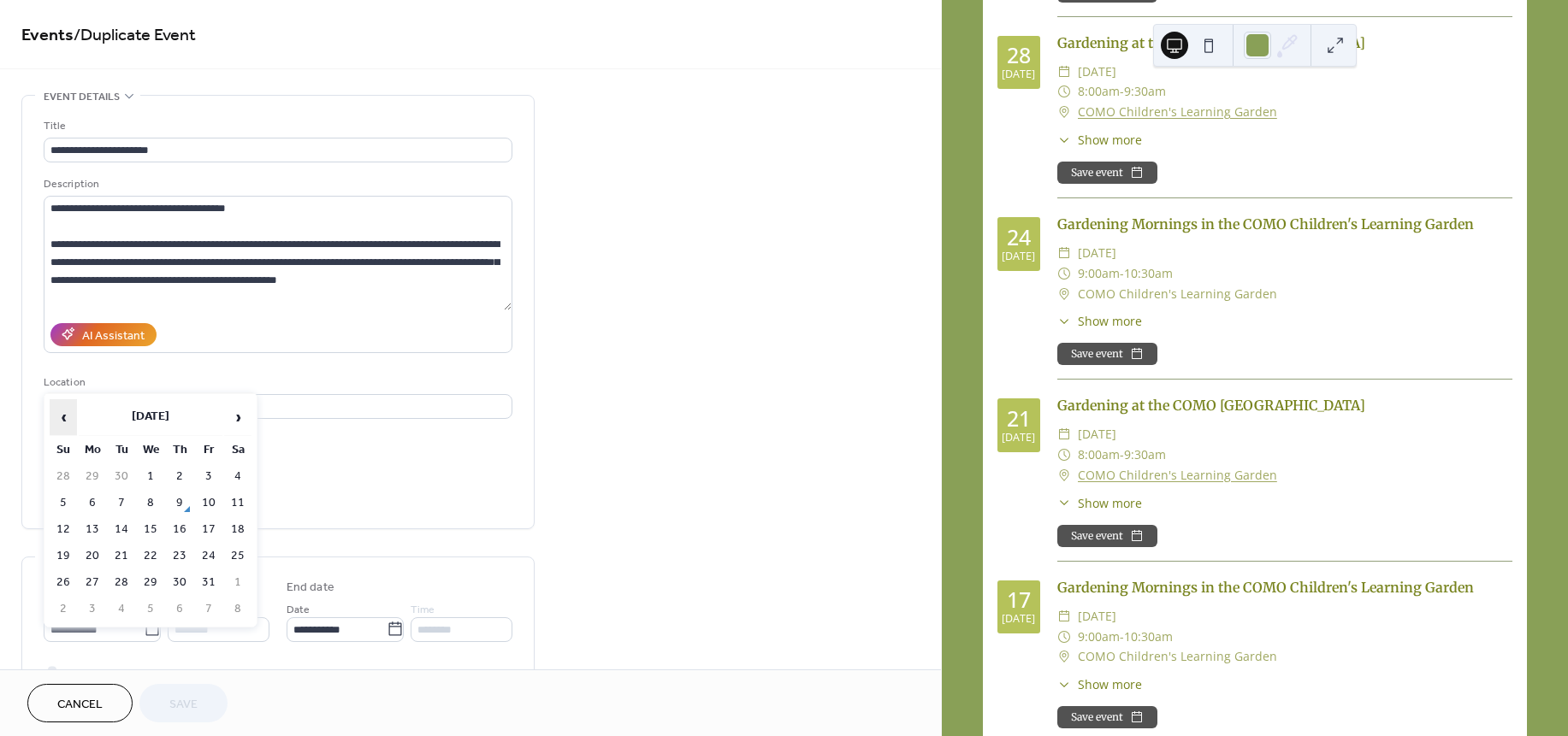
click at [65, 413] on span "‹" at bounding box center [63, 417] width 25 height 34
click at [146, 546] on td "23" at bounding box center [150, 556] width 27 height 24
type input "**********"
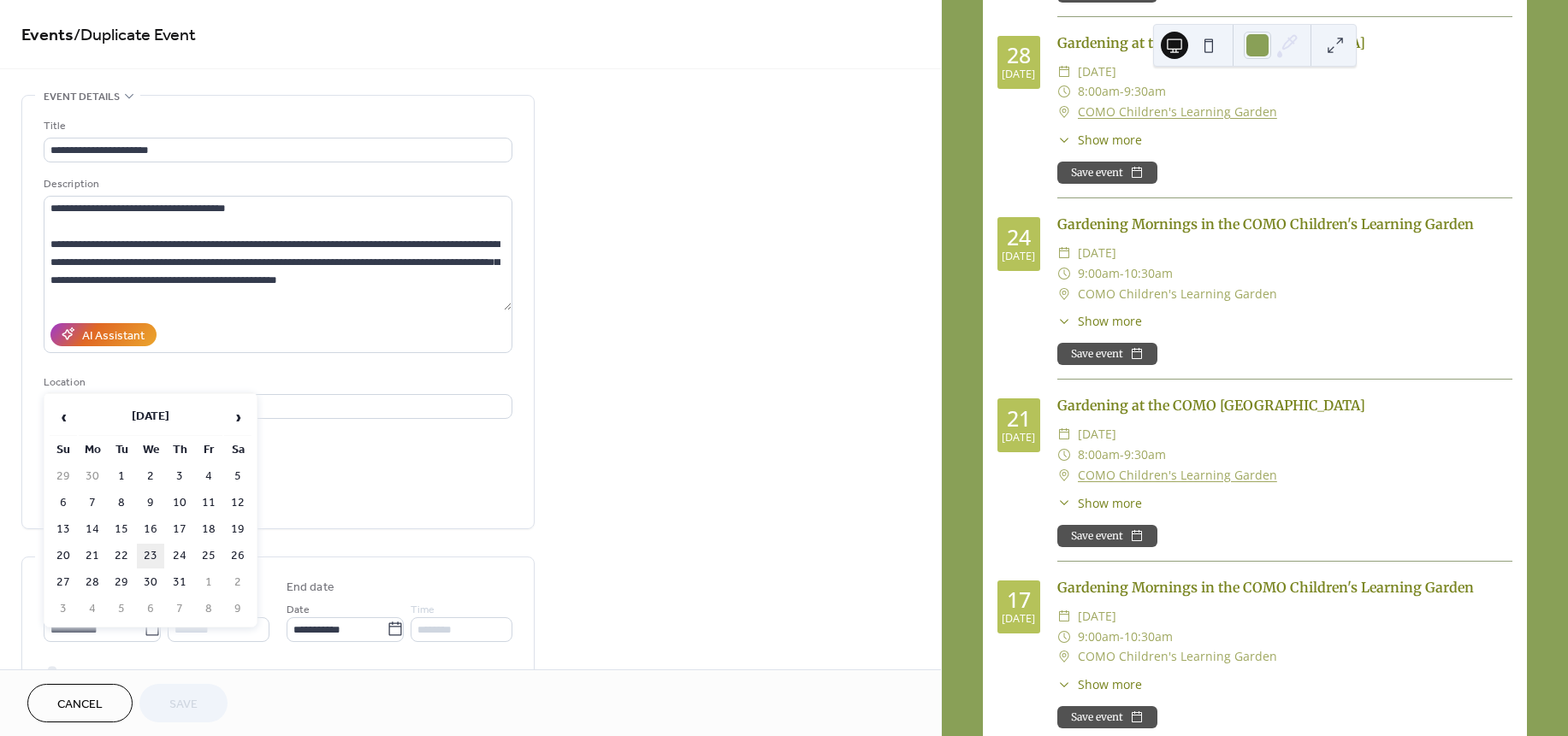
type input "**********"
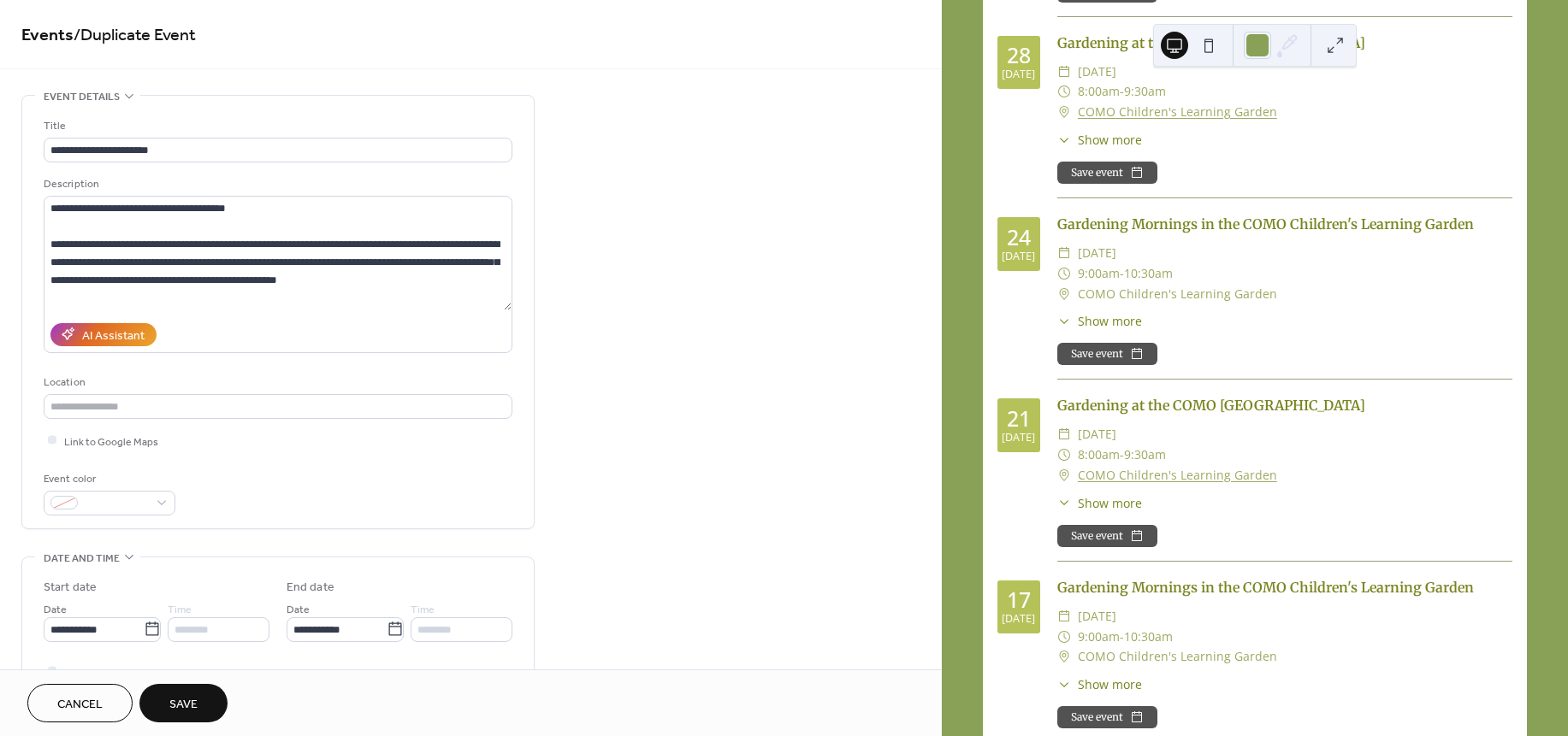
scroll to position [586, 0]
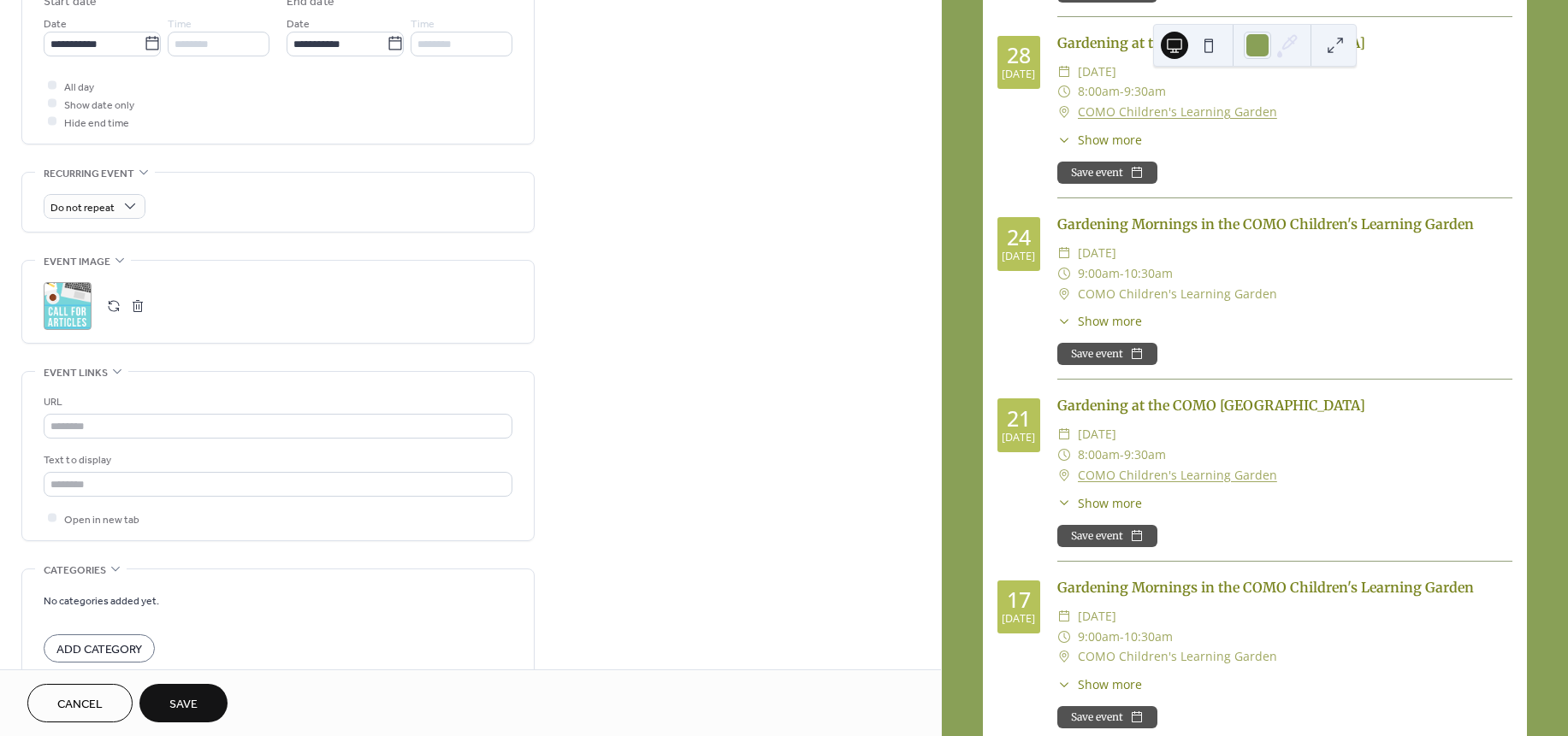
click at [182, 703] on span "Save" at bounding box center [184, 705] width 28 height 18
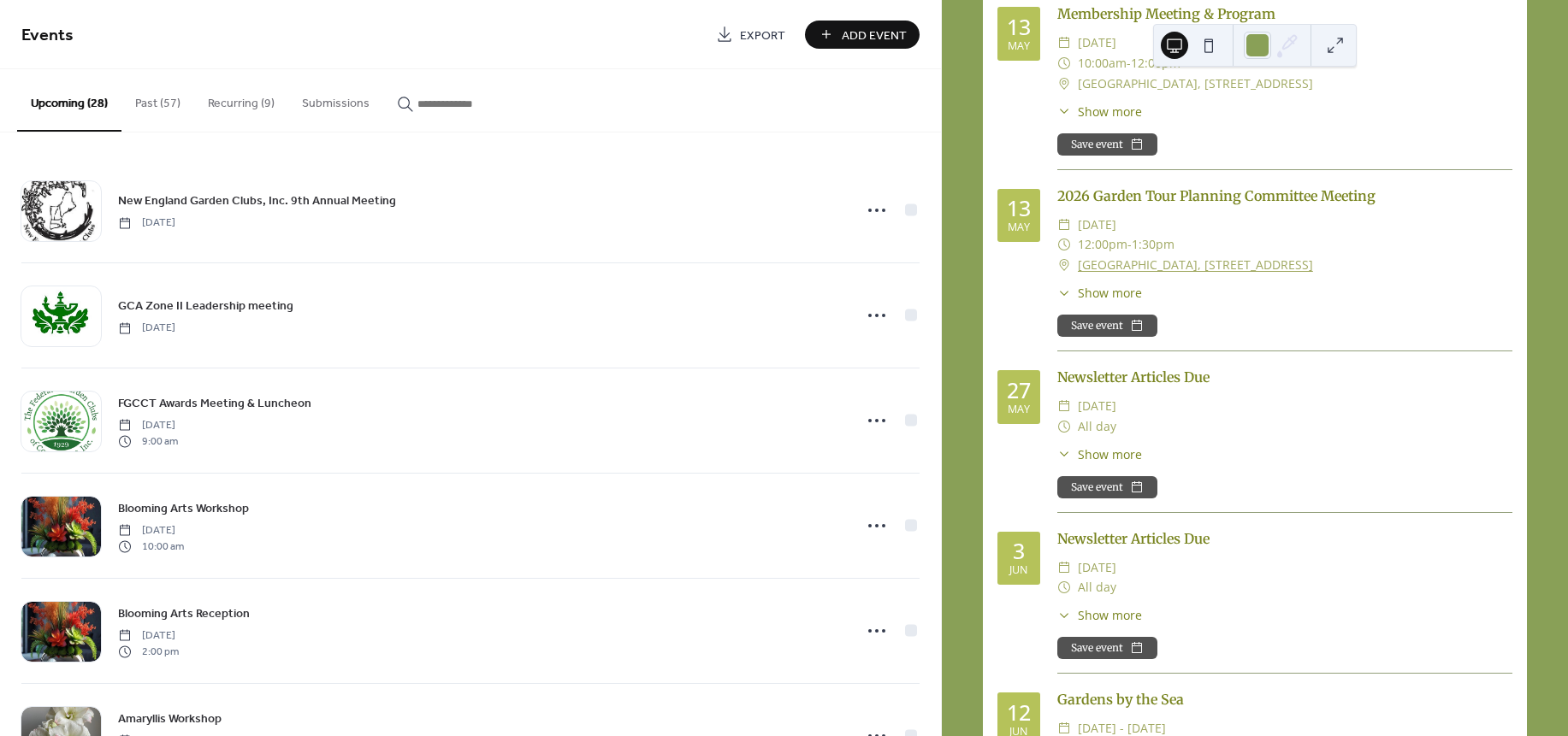
click at [1402, 481] on div "Newsletter Articles Due ​ Wednesday, May 27, 2026 ​ All day ​ Show more For all…" at bounding box center [1285, 440] width 455 height 146
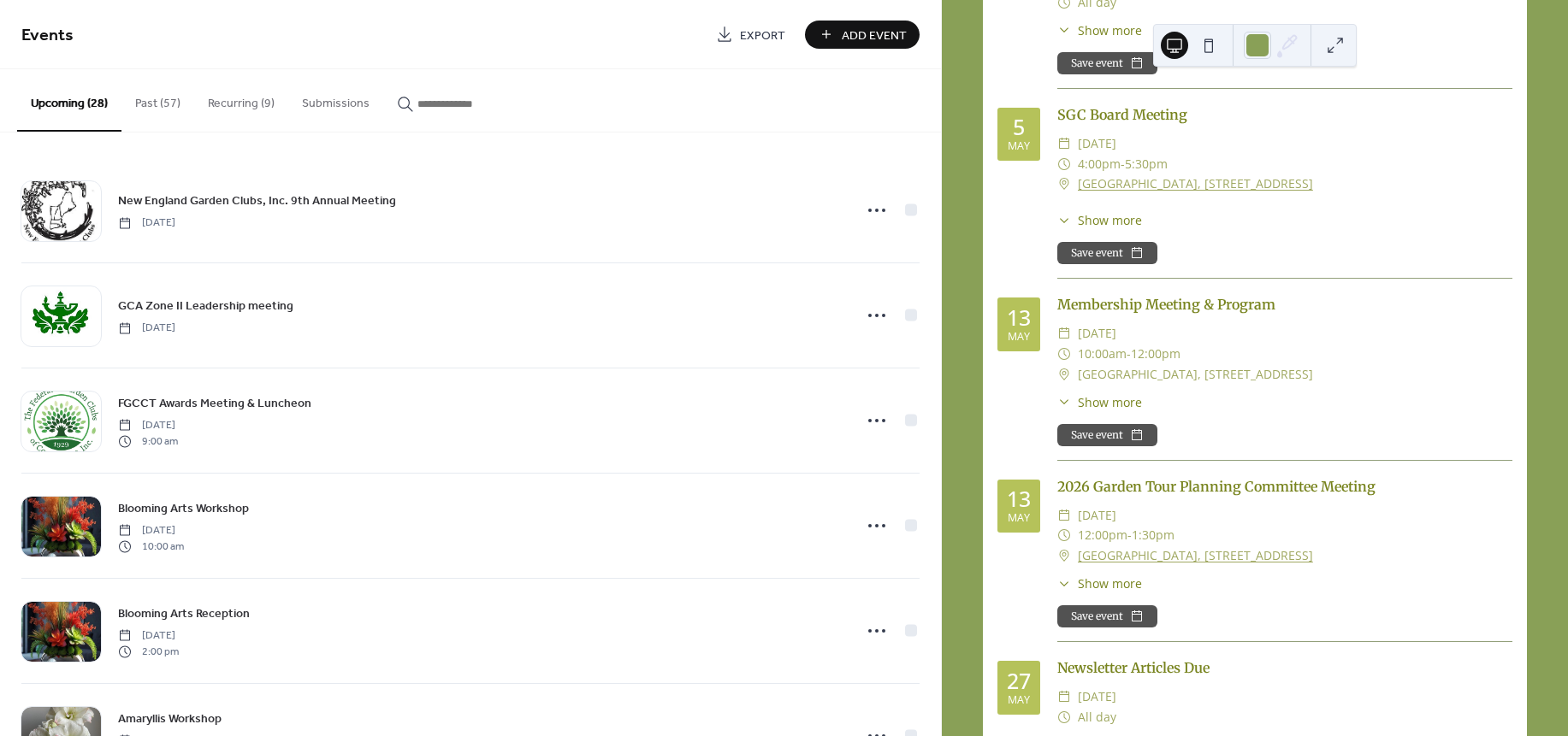
scroll to position [6308, 0]
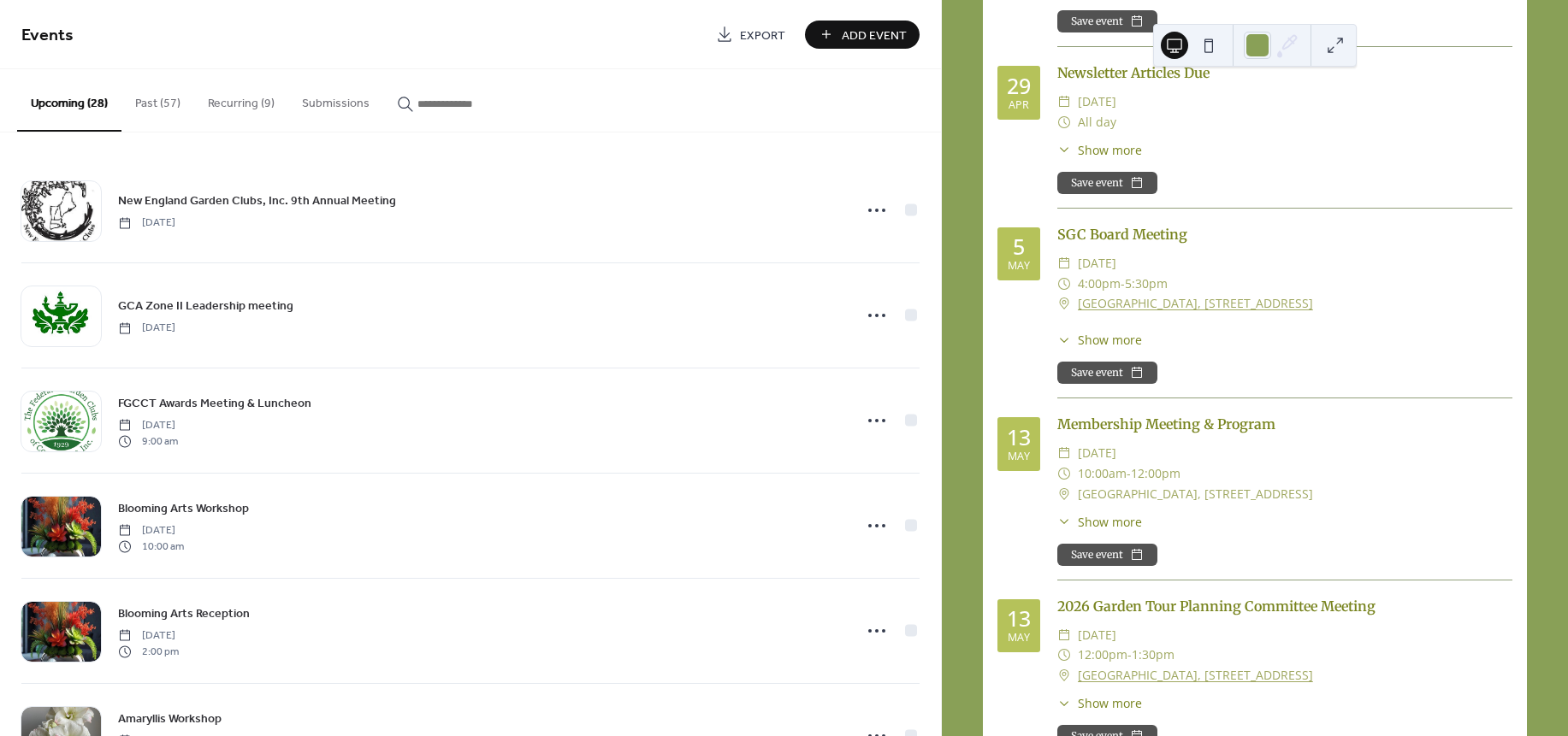
click at [1558, 28] on div "9 Today Upcoming events America/New_York 13 Oct Gardening at the COMO Children'…" at bounding box center [1255, 368] width 626 height 736
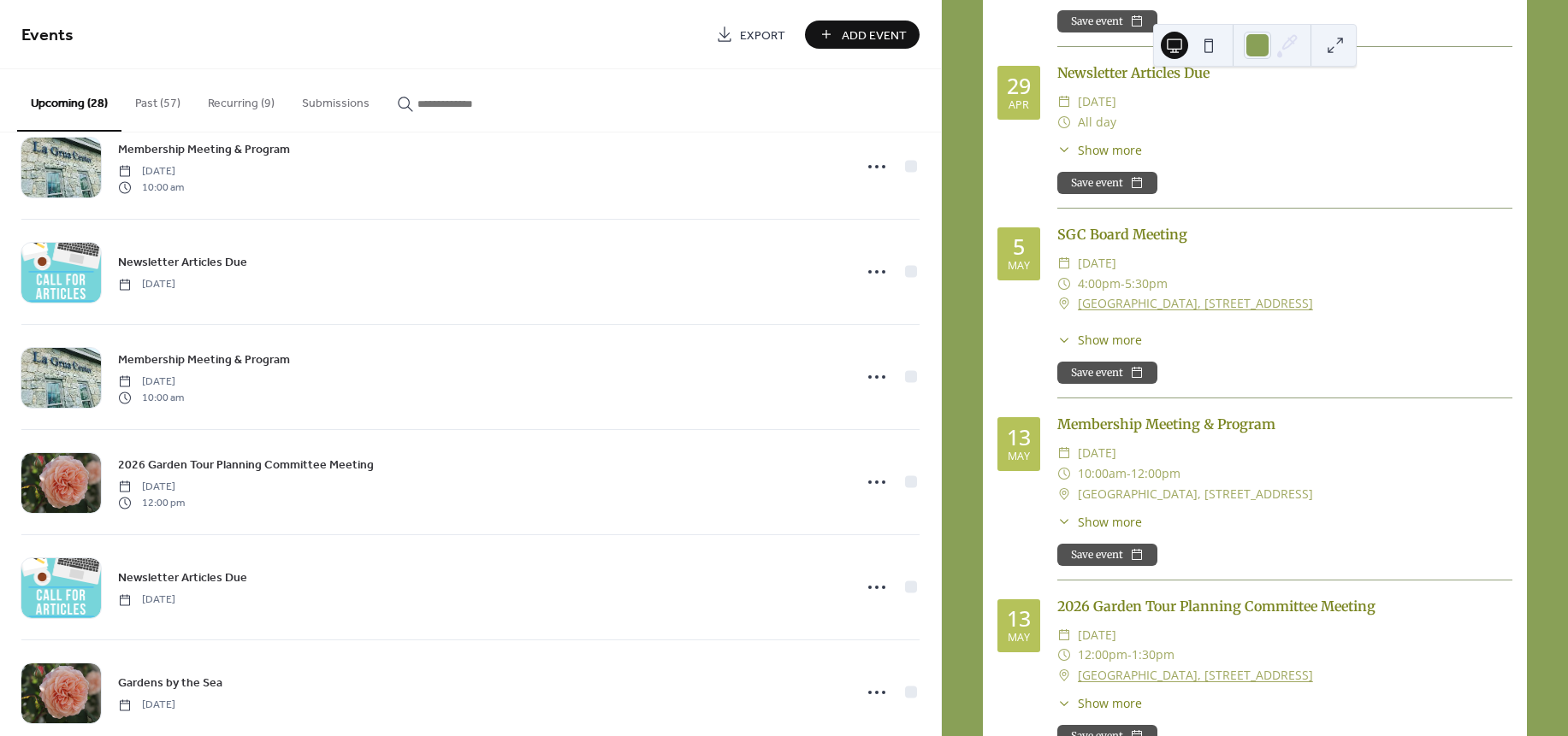
scroll to position [2401, 0]
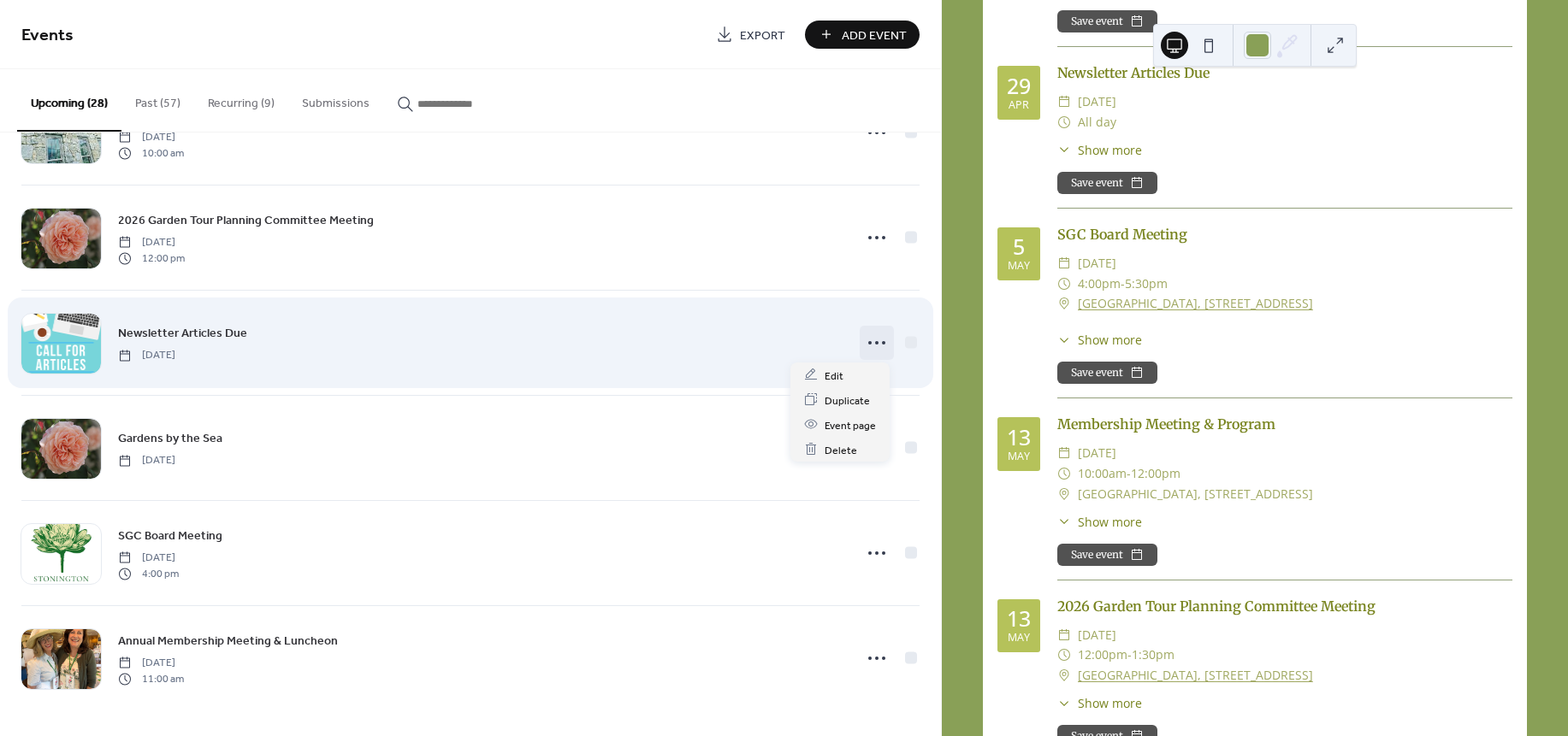
click at [875, 342] on icon at bounding box center [876, 343] width 27 height 27
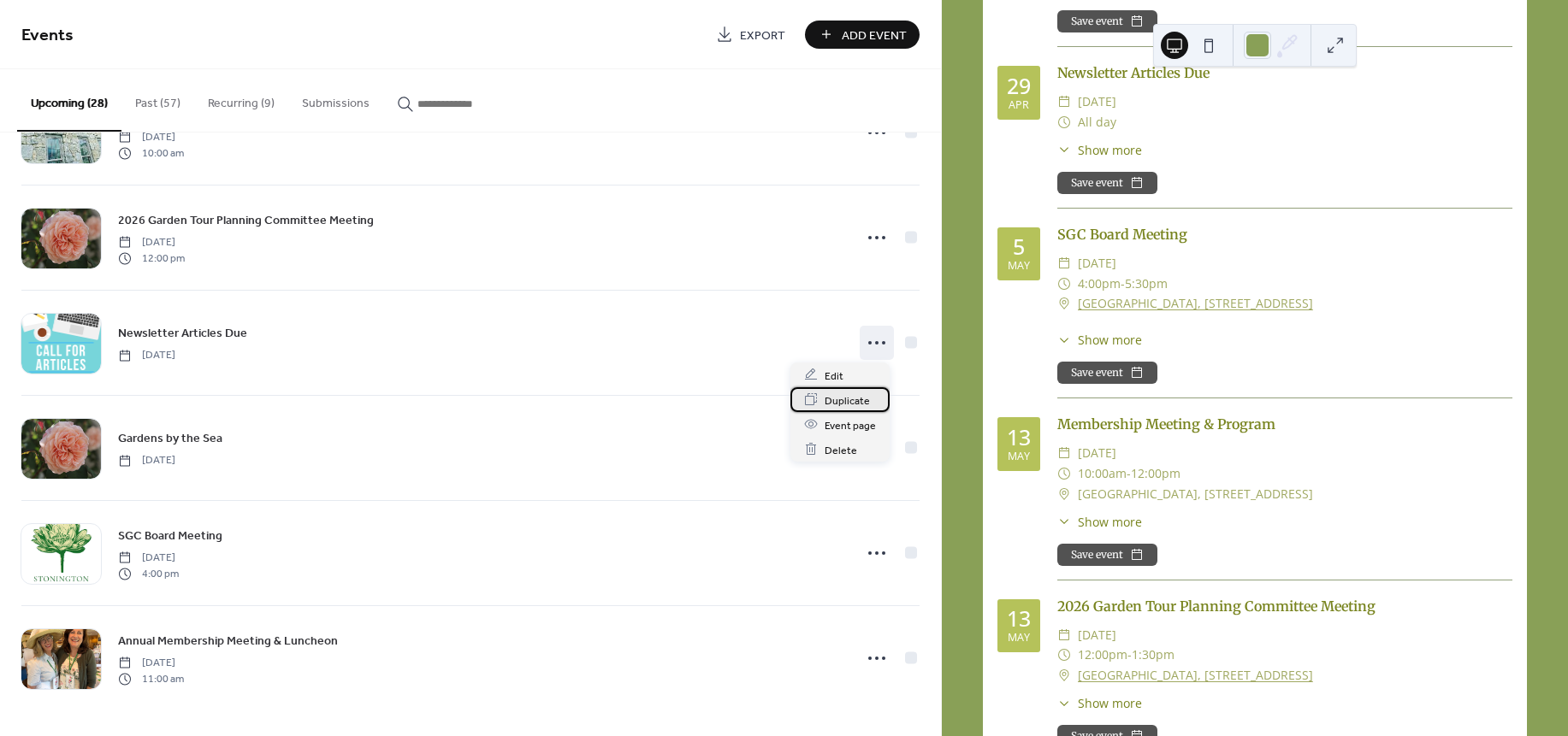
click at [844, 406] on span "Duplicate" at bounding box center [847, 400] width 45 height 18
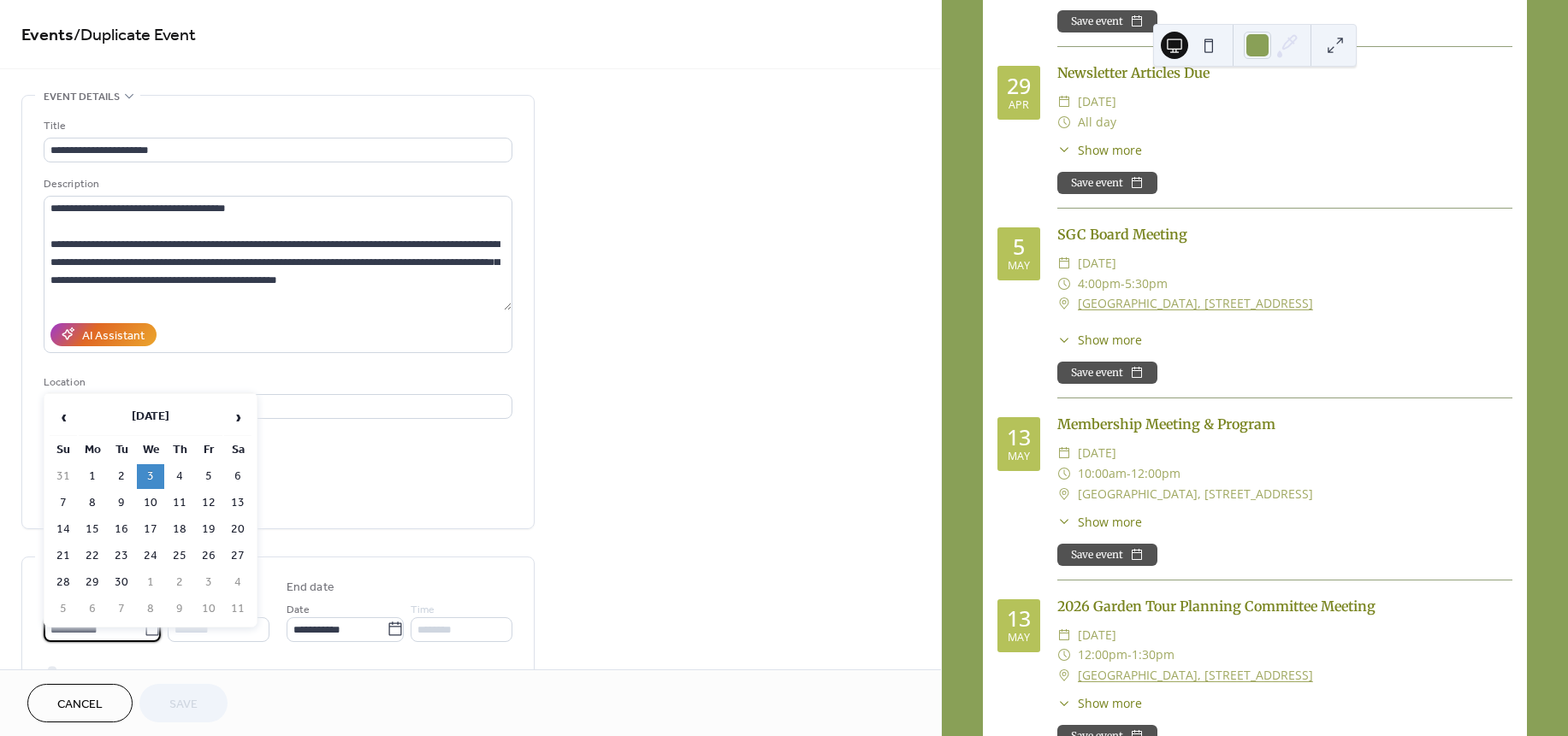
click at [103, 642] on input "**********" at bounding box center [94, 629] width 100 height 24
click at [61, 418] on span "‹" at bounding box center [63, 417] width 25 height 34
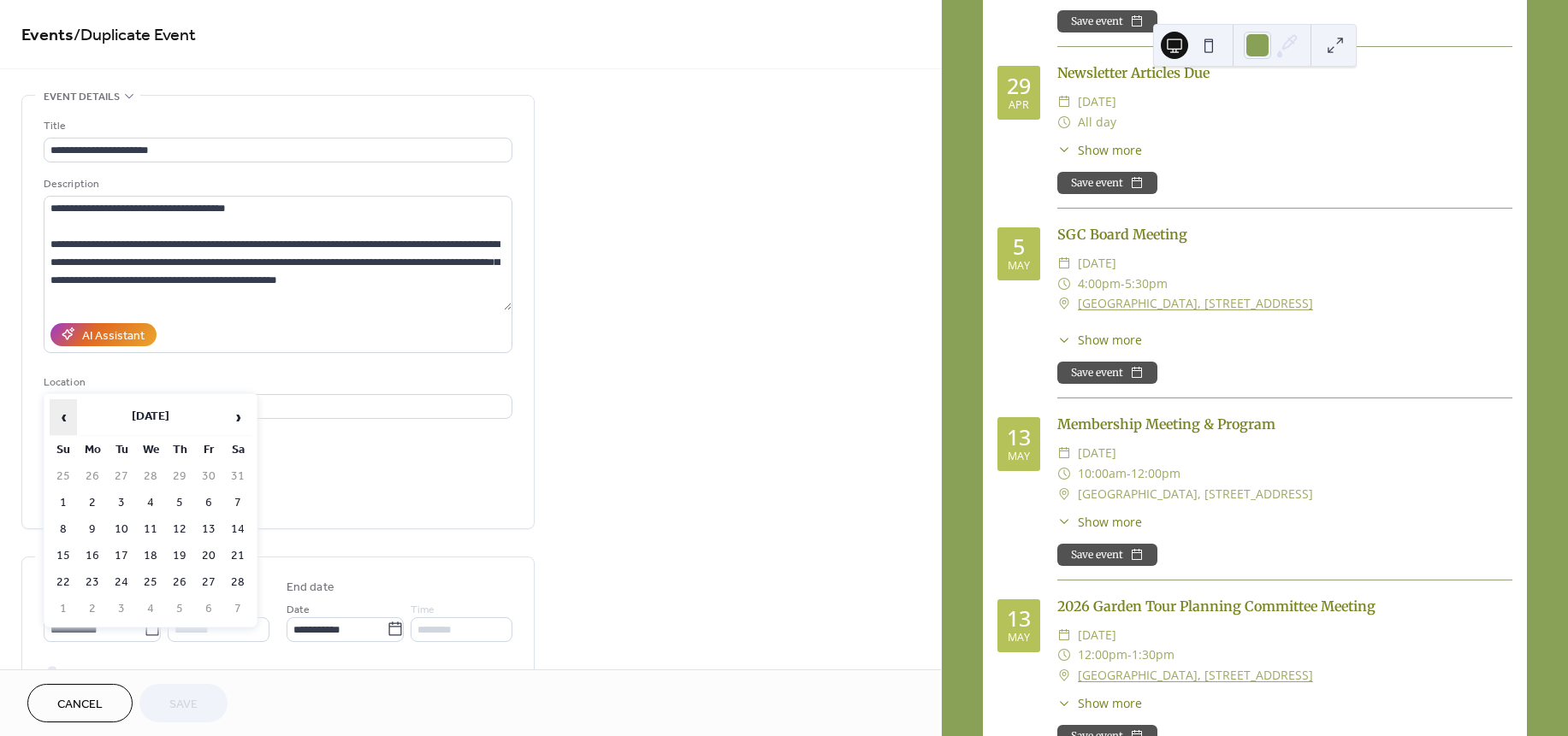
click at [61, 418] on span "‹" at bounding box center [63, 417] width 25 height 34
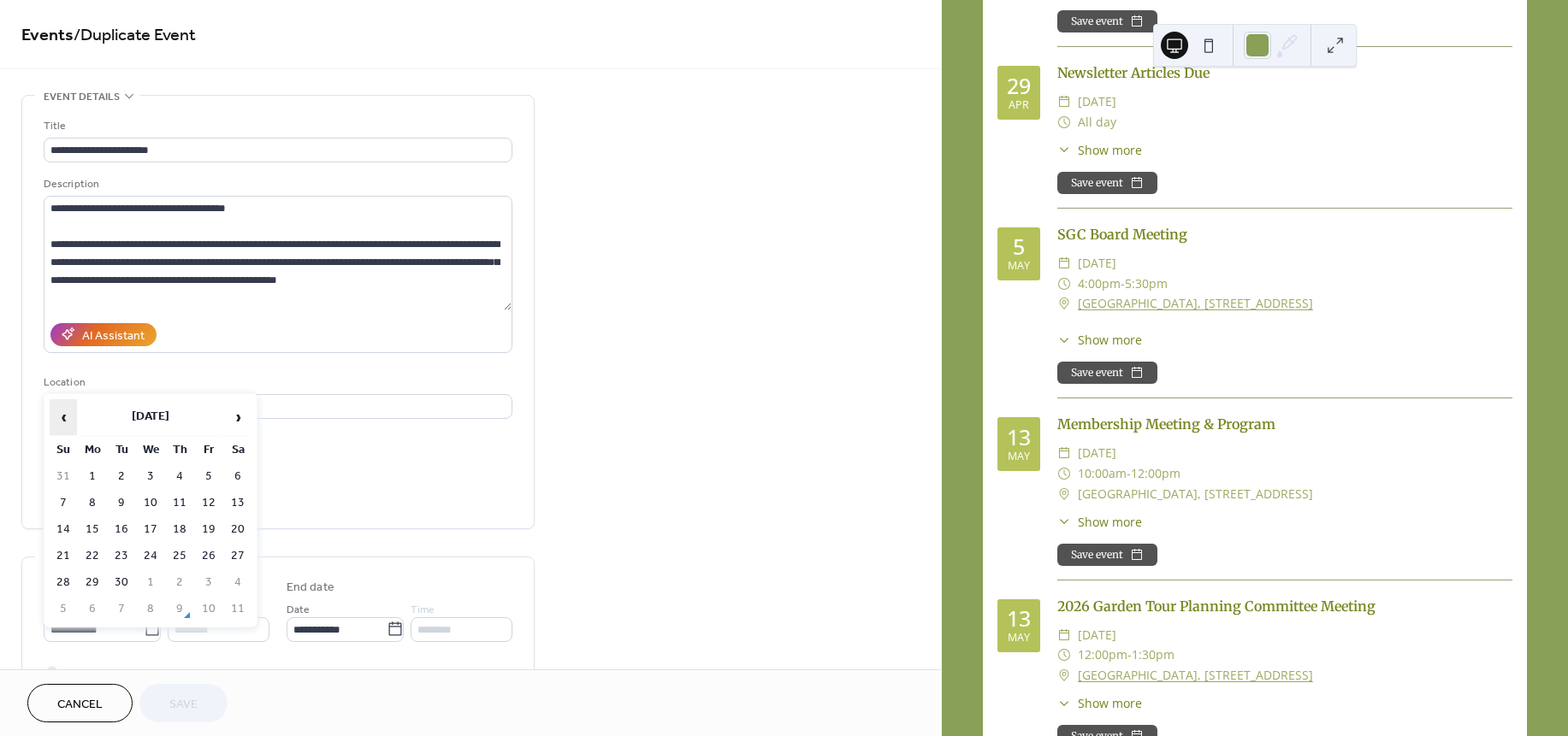
click at [61, 418] on span "‹" at bounding box center [63, 417] width 25 height 34
click at [149, 550] on td "23" at bounding box center [150, 556] width 27 height 24
type input "**********"
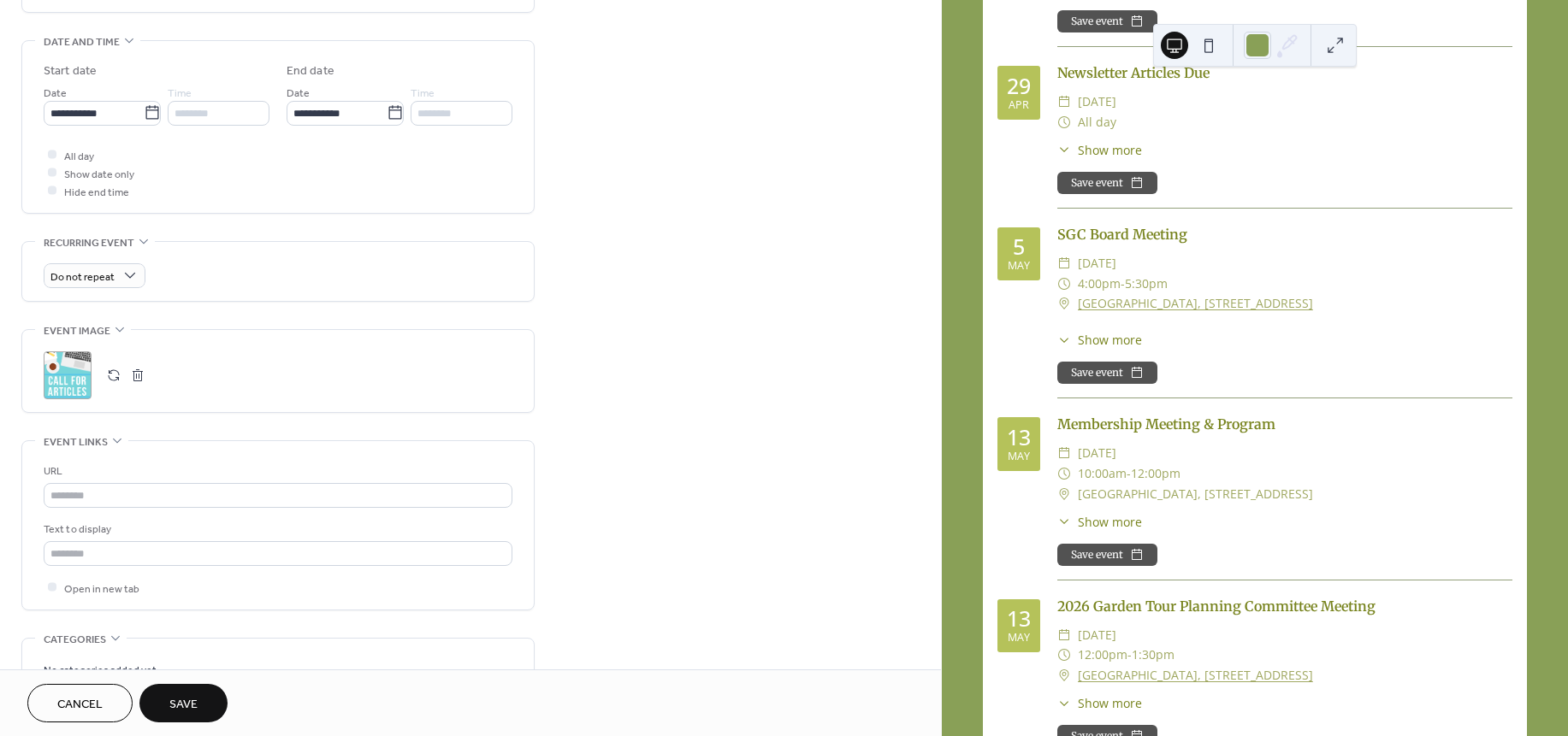
scroll to position [681, 0]
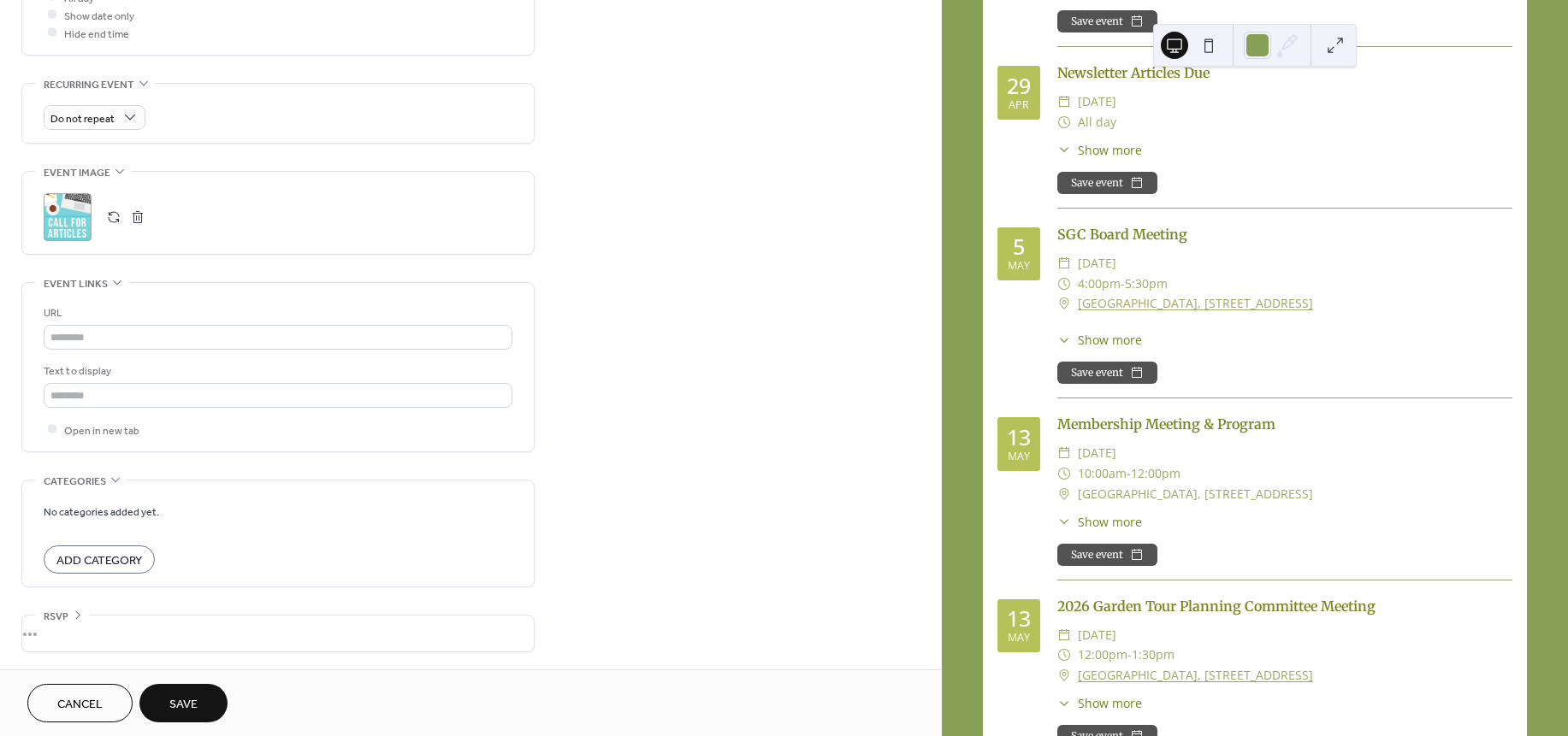
click at [183, 696] on span "Save" at bounding box center [184, 705] width 28 height 18
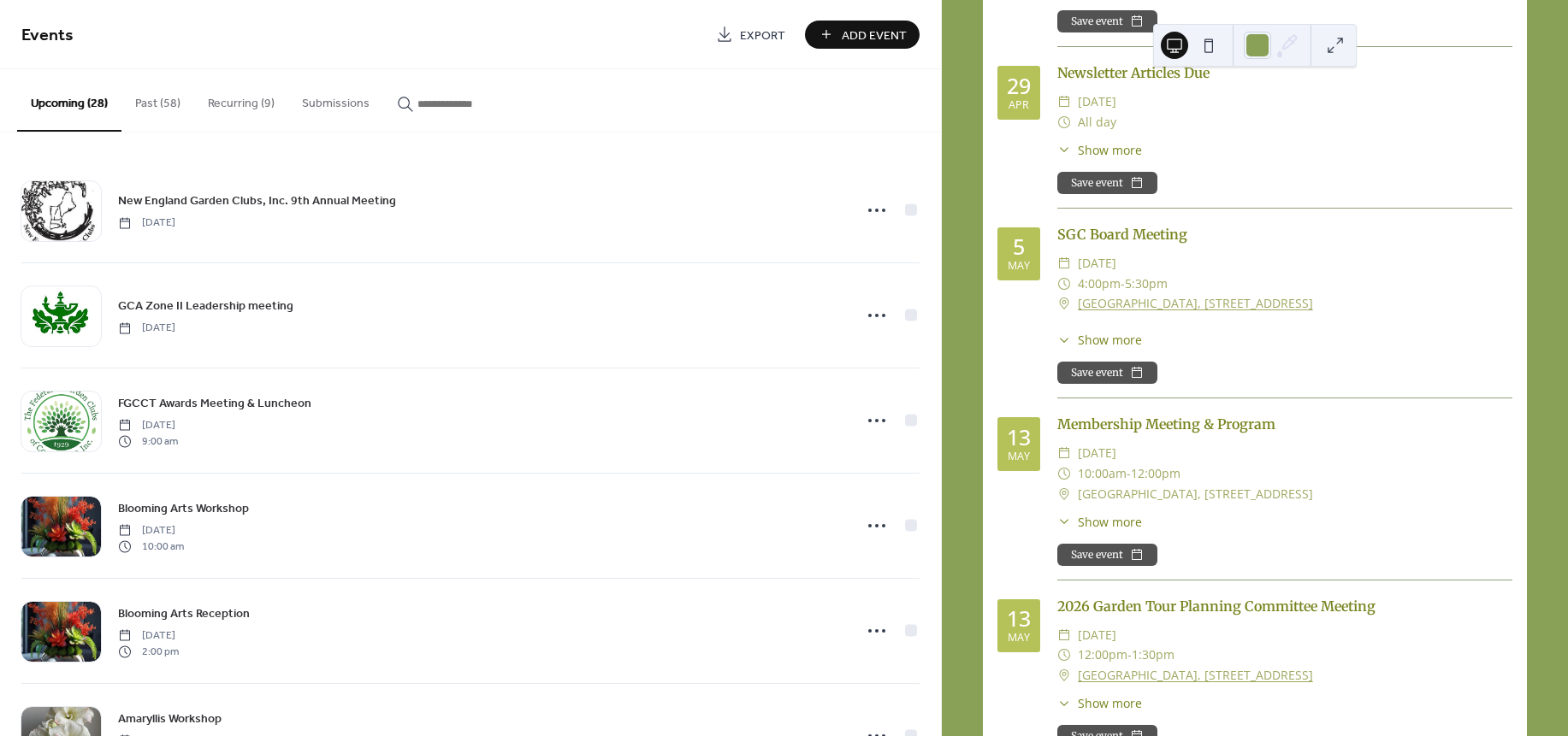
click at [934, 177] on div "New England Garden Clubs, Inc. 9th Annual Meeting Tuesday, October 14, 2025 GCA…" at bounding box center [470, 434] width 941 height 604
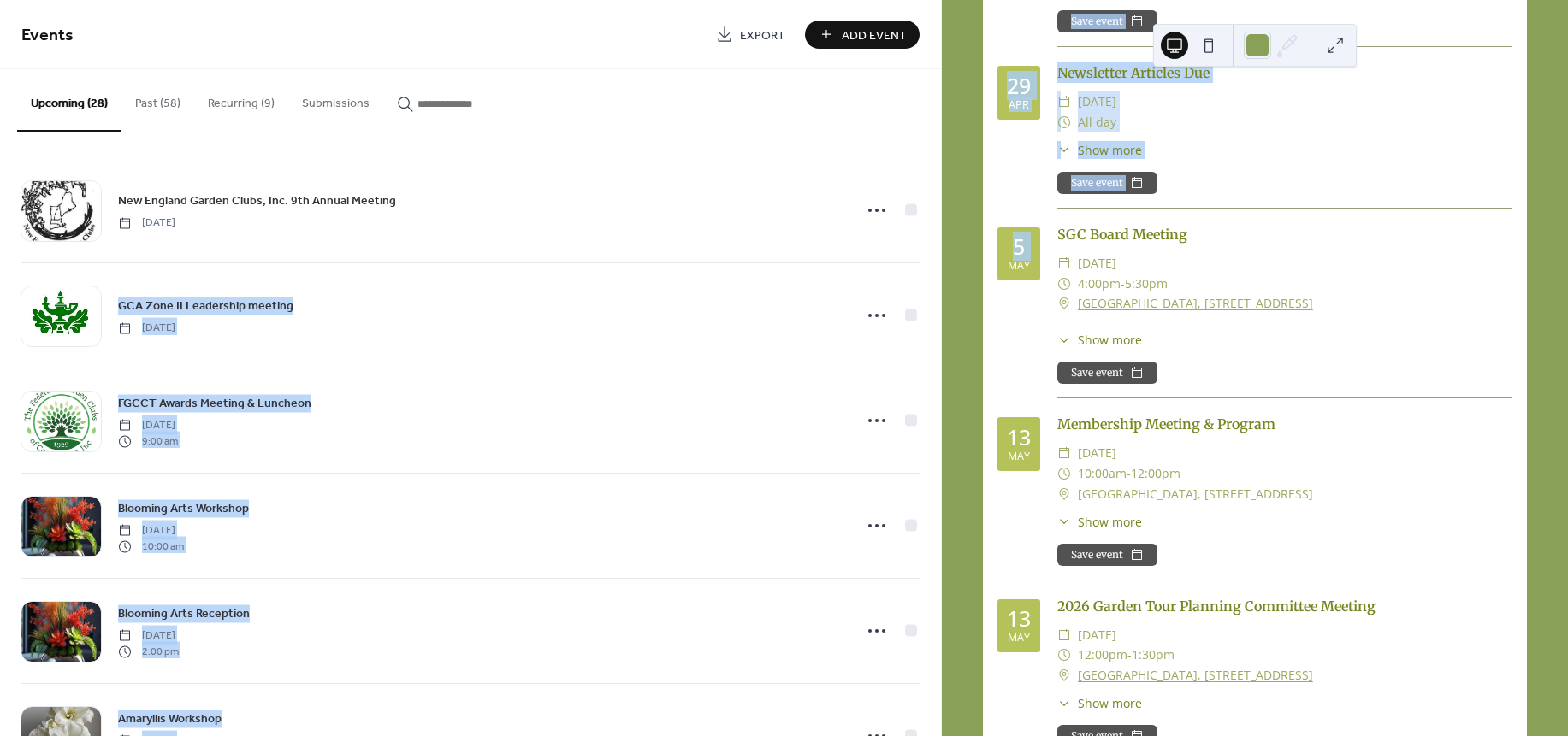
drag, startPoint x: 934, startPoint y: 177, endPoint x: 948, endPoint y: 295, distance: 118.8
click at [948, 295] on div "Events Export Add Event Upcoming (28) Past (58) Recurring (9) Submissions New E…" at bounding box center [784, 368] width 1568 height 736
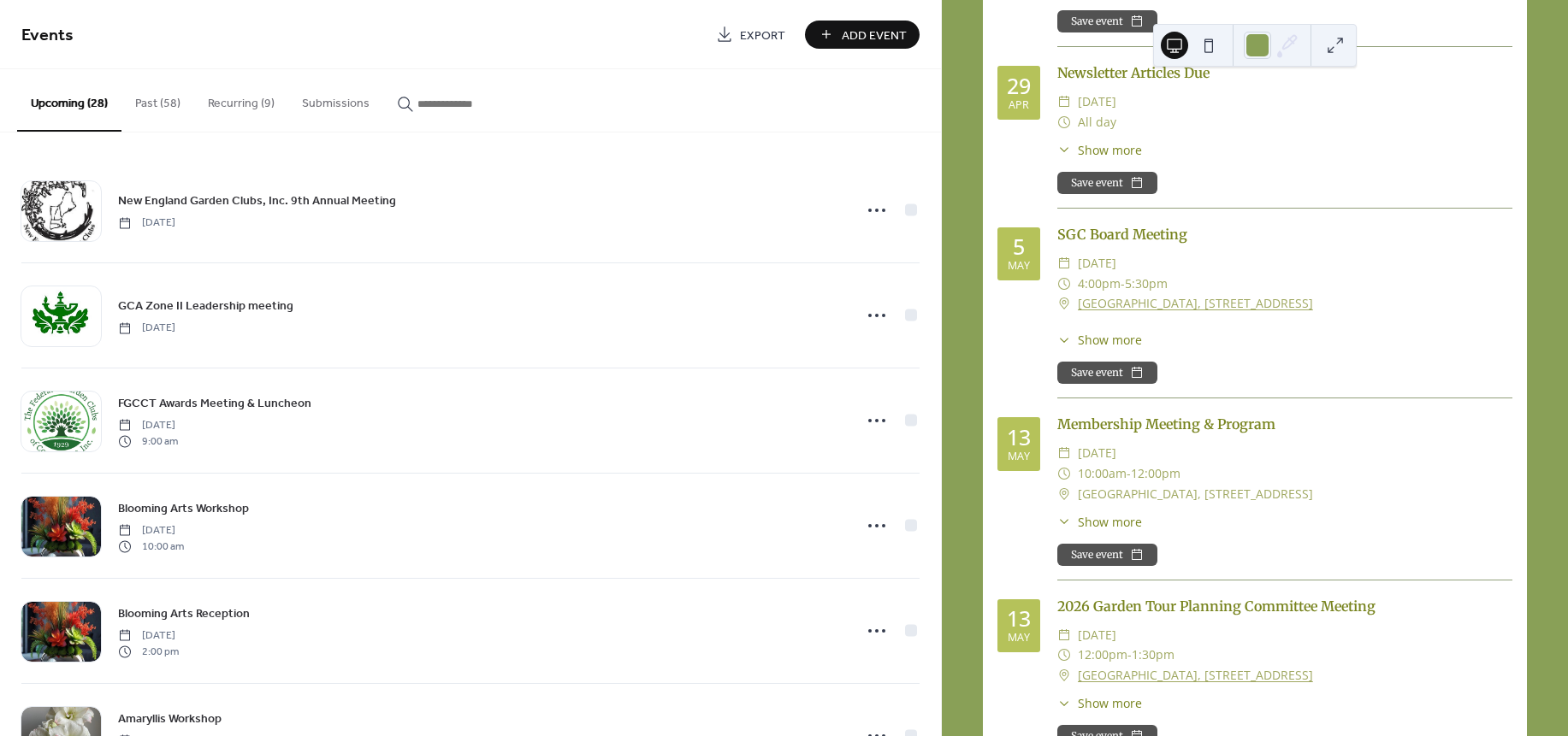
click at [932, 221] on div "New England Garden Clubs, Inc. 9th Annual Meeting Tuesday, October 14, 2025 GCA…" at bounding box center [470, 434] width 941 height 604
click at [163, 96] on button "Past (58)" at bounding box center [157, 99] width 73 height 60
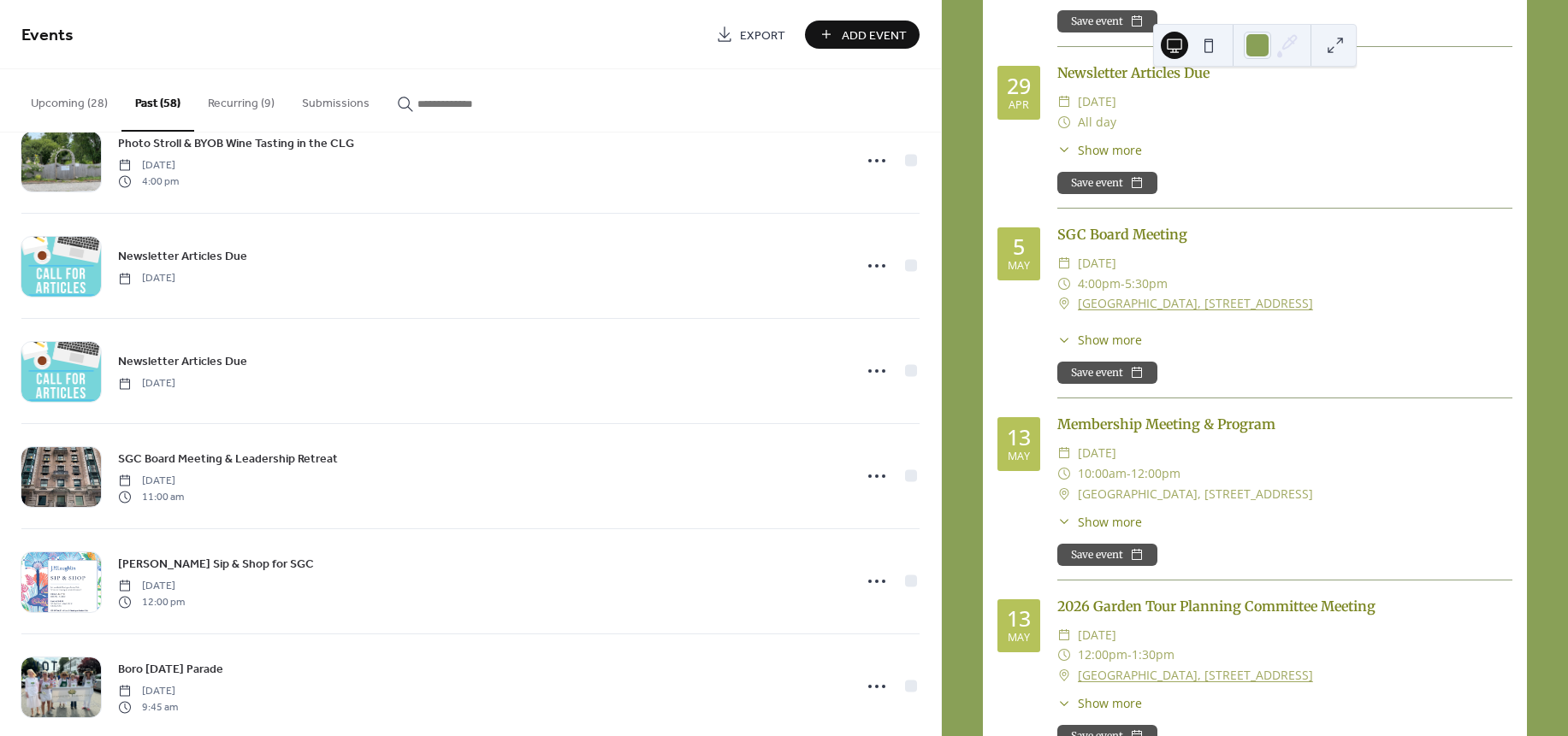
scroll to position [1429, 0]
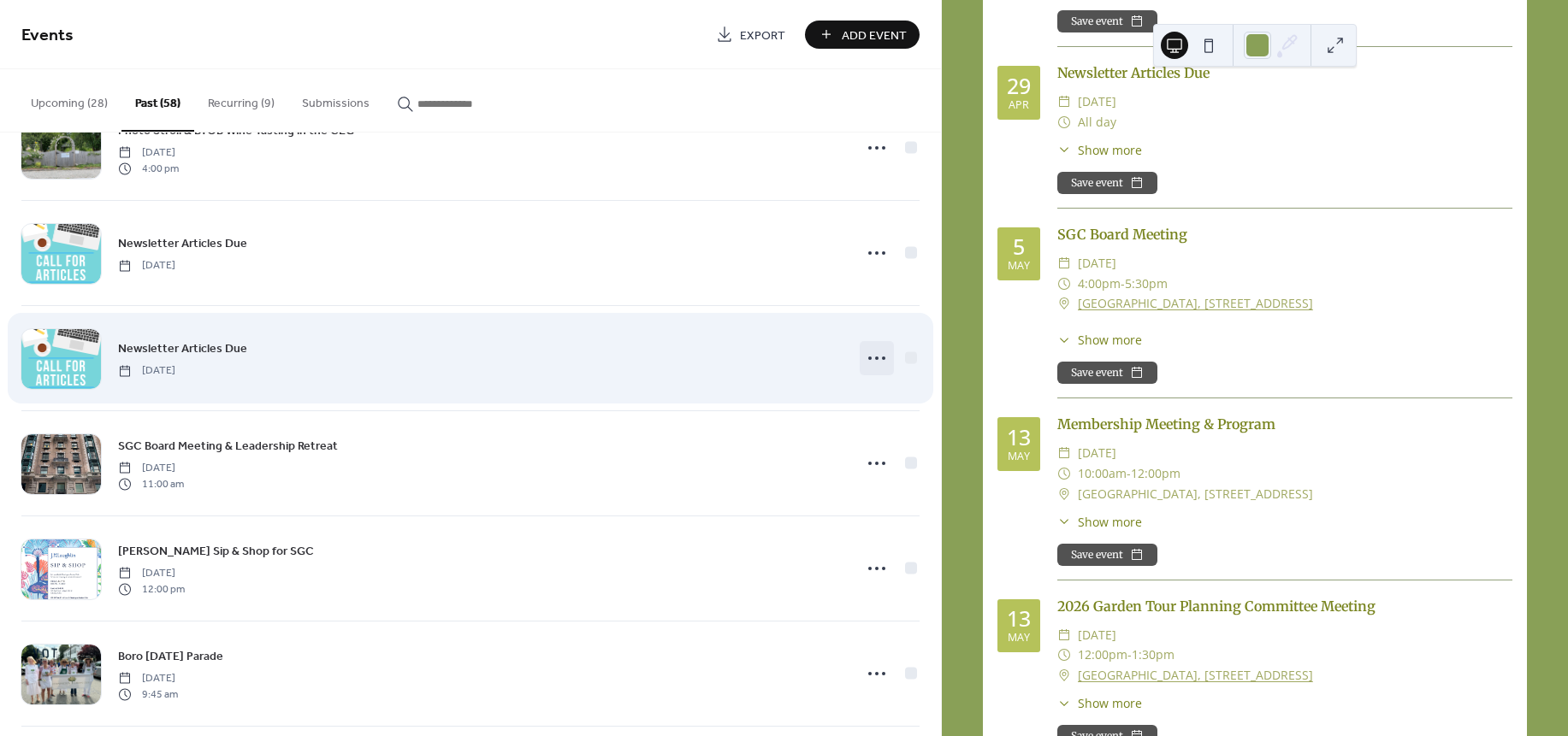
click at [871, 360] on icon at bounding box center [876, 358] width 27 height 27
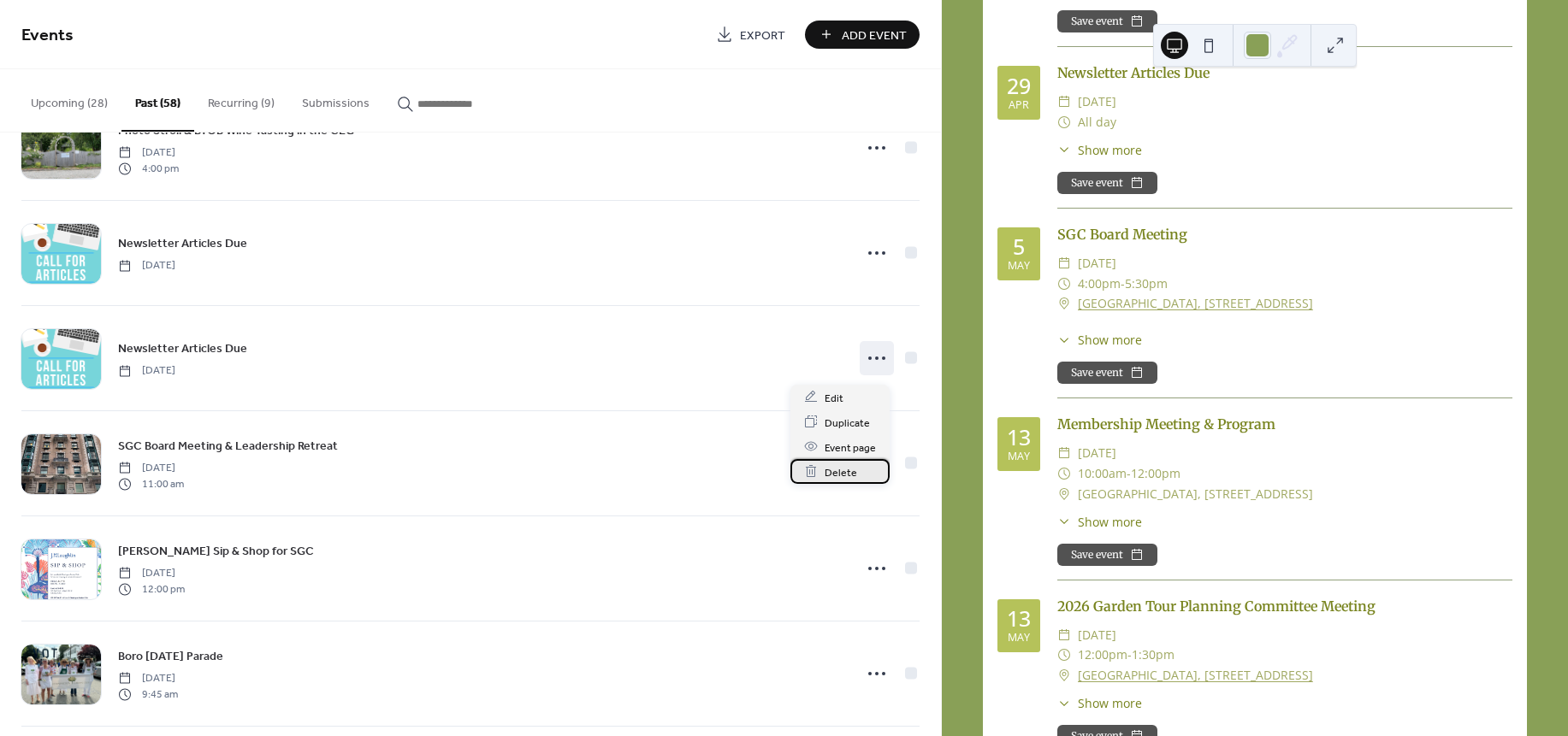
click at [835, 462] on div "Delete" at bounding box center [840, 471] width 99 height 24
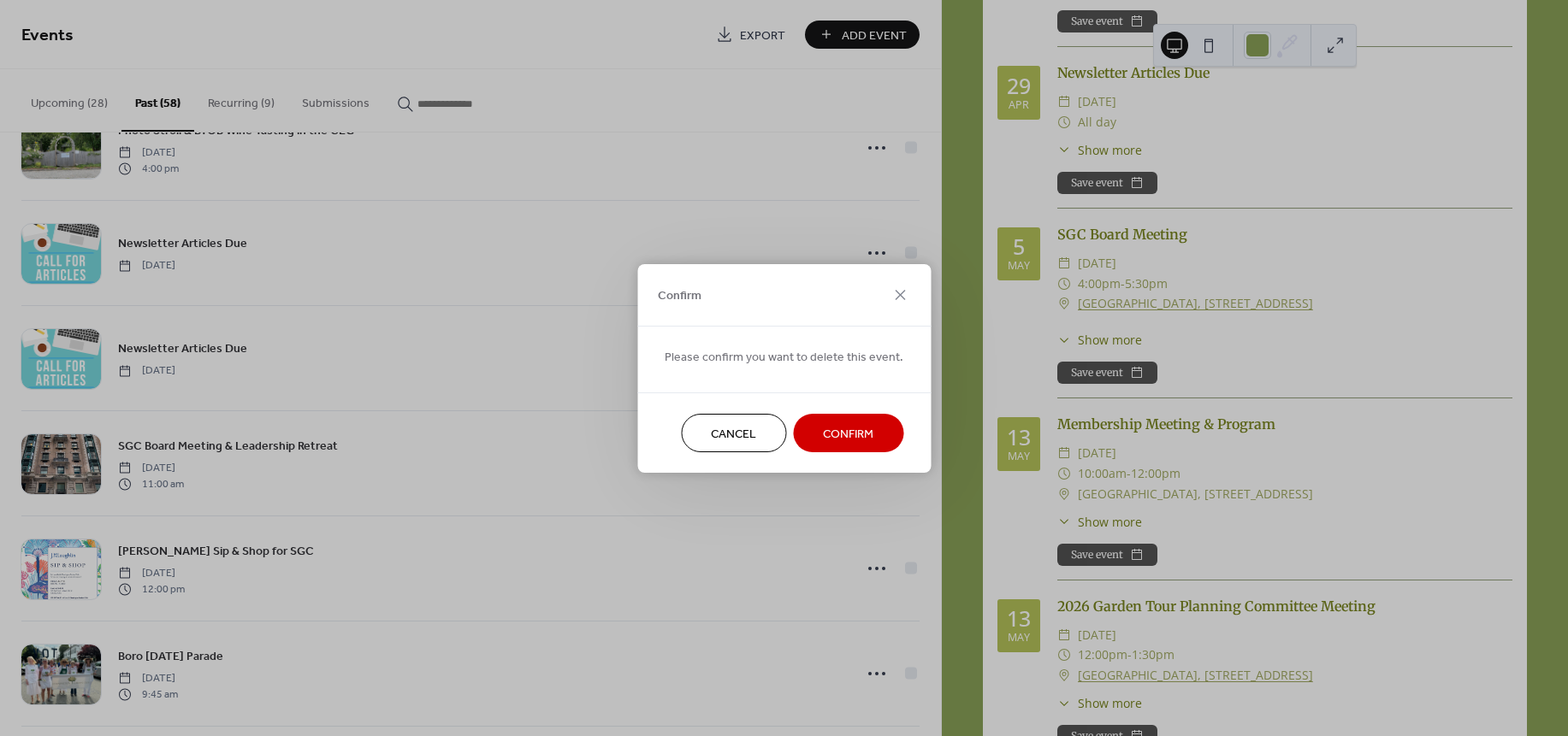
click at [825, 426] on span "Confirm" at bounding box center [848, 434] width 51 height 18
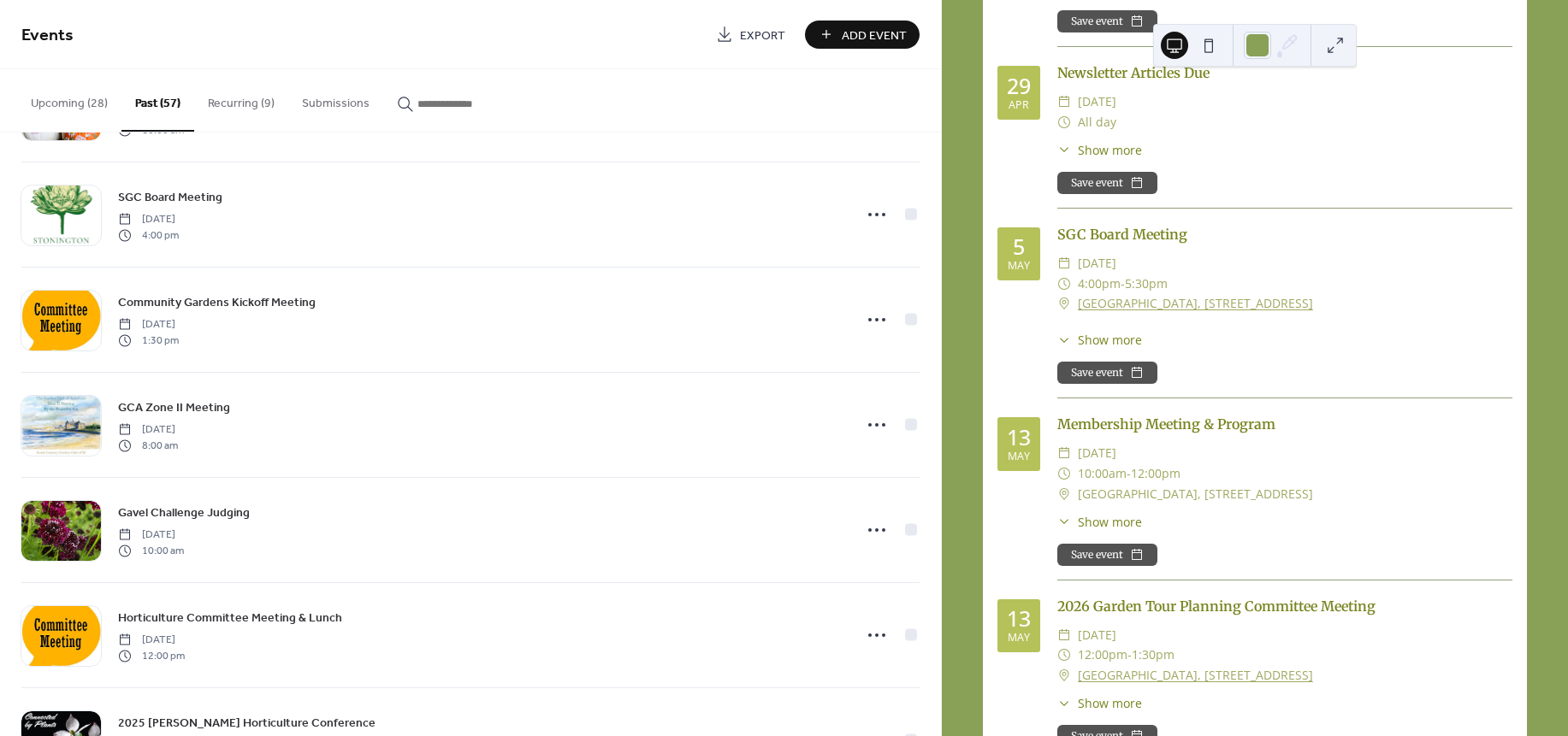
scroll to position [0, 0]
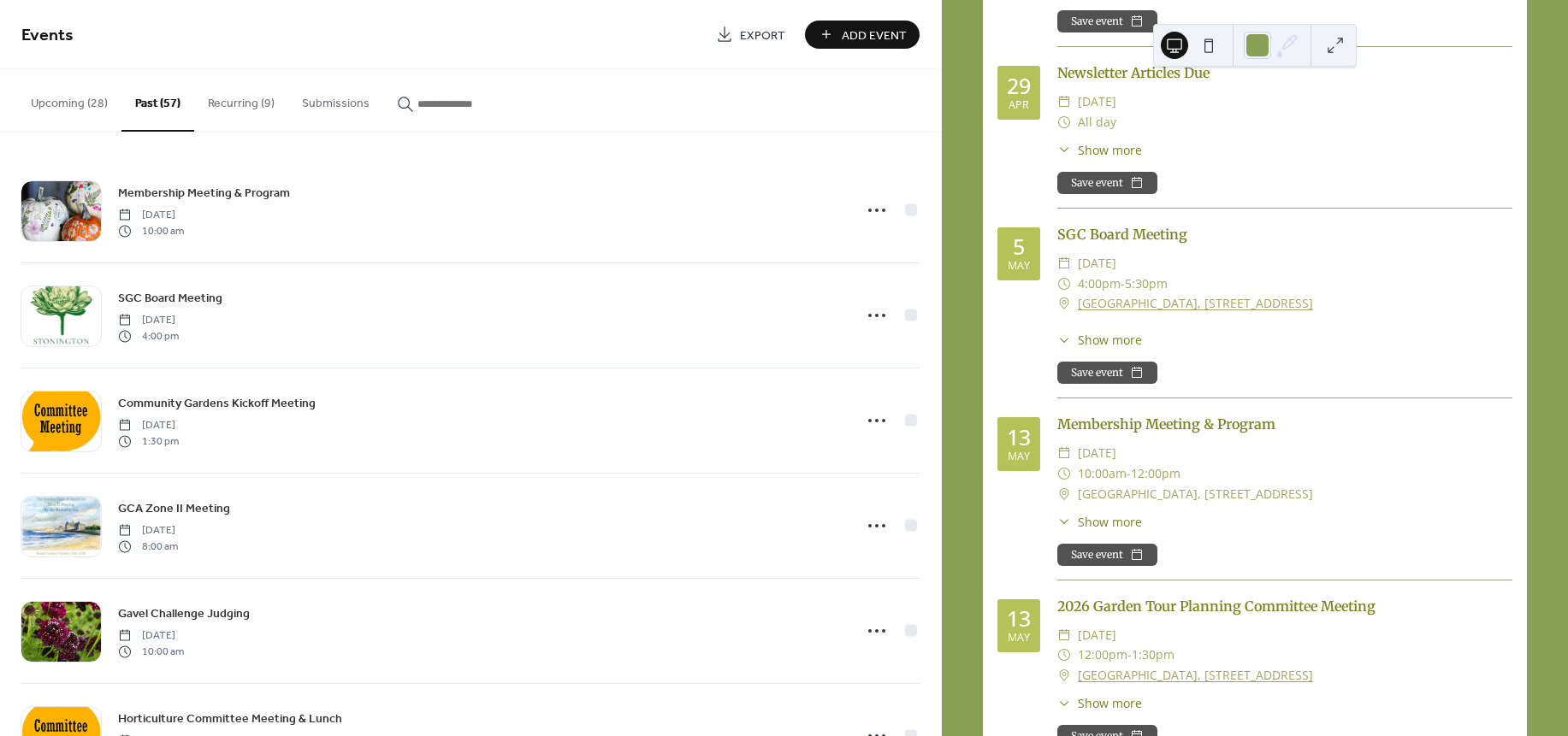
click at [77, 91] on button "Upcoming (28)" at bounding box center [69, 99] width 104 height 60
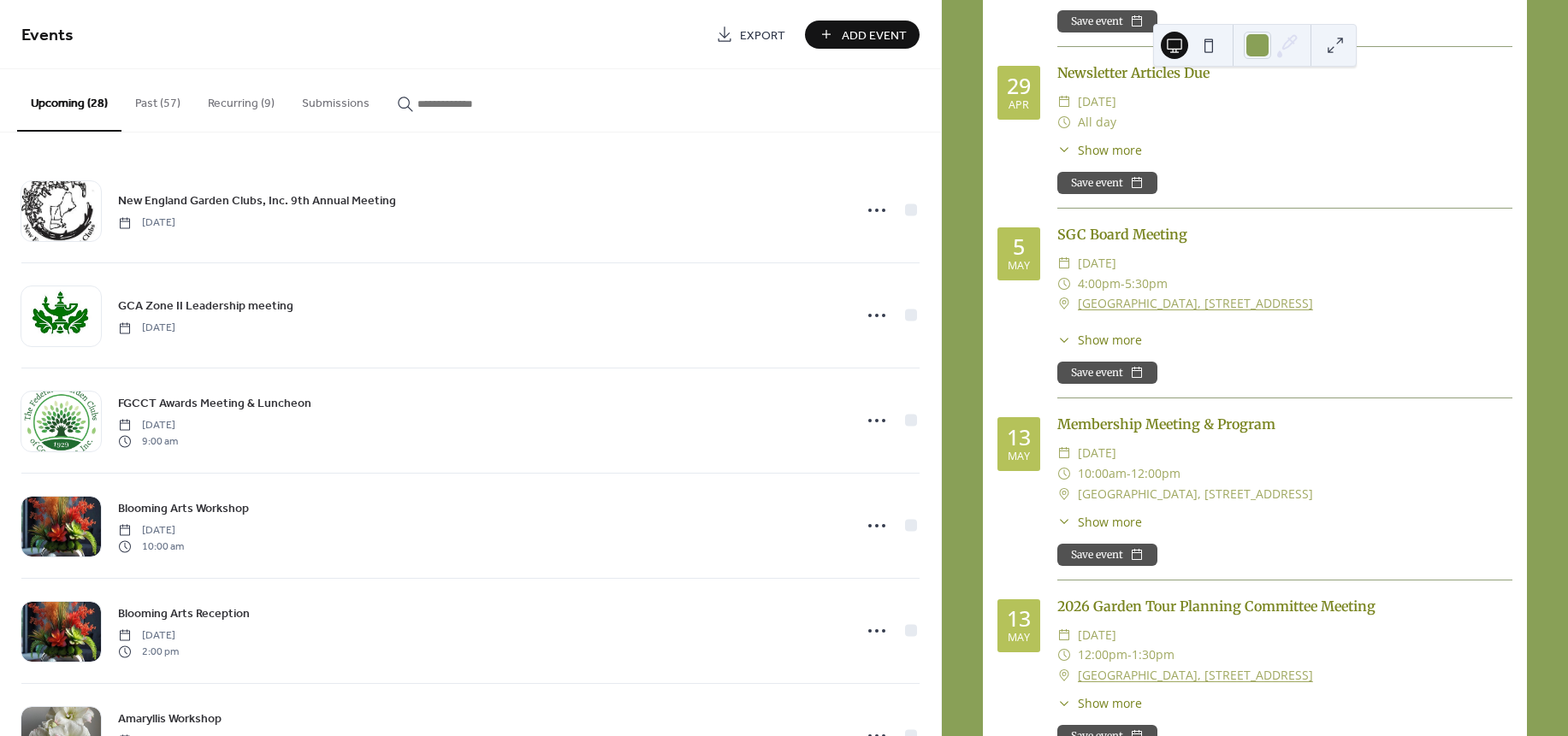
click at [1455, 144] on div "Newsletter Articles Due ​ Wednesday, April 29, 2026 ​ All day ​ Show more For a…" at bounding box center [1285, 135] width 455 height 146
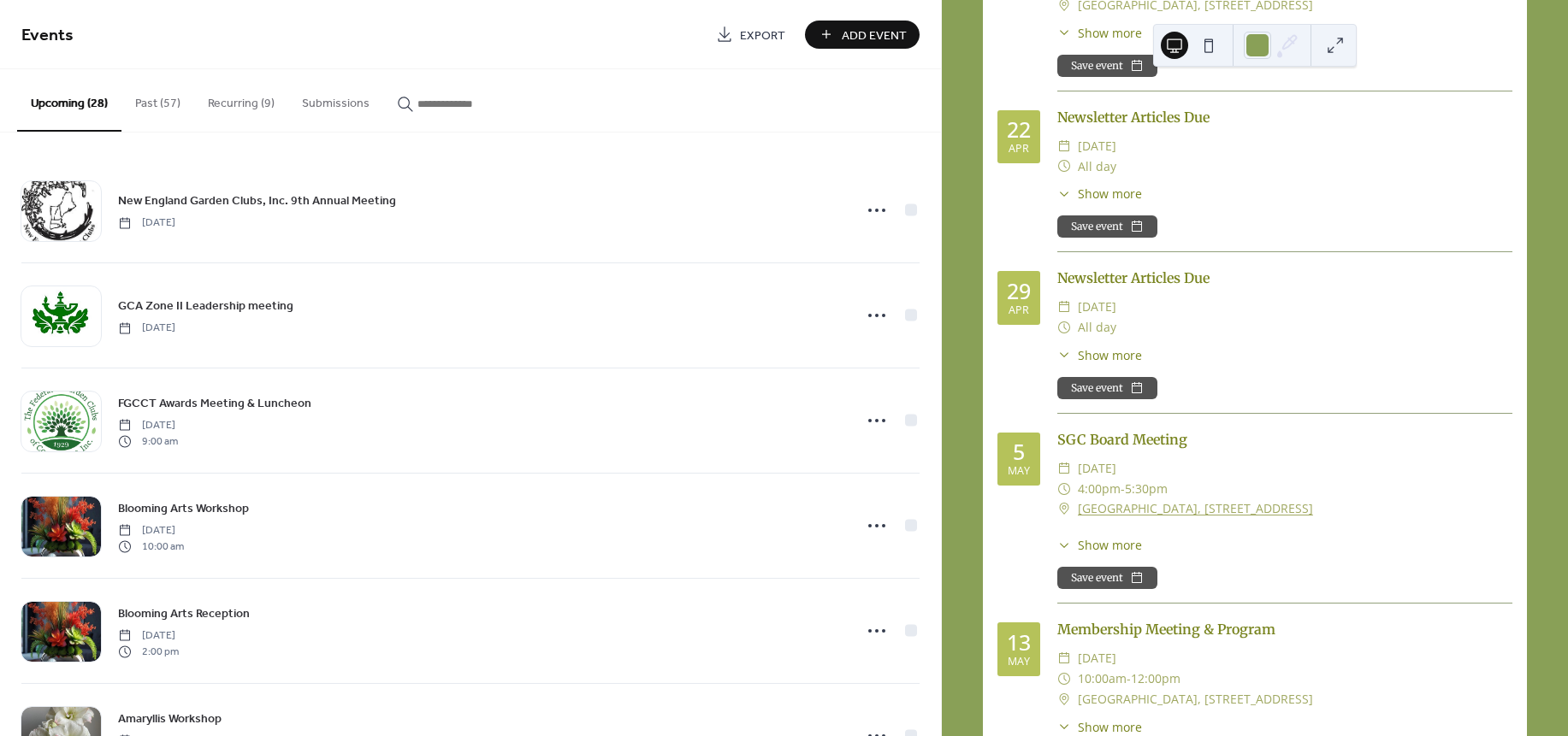
scroll to position [6051, 0]
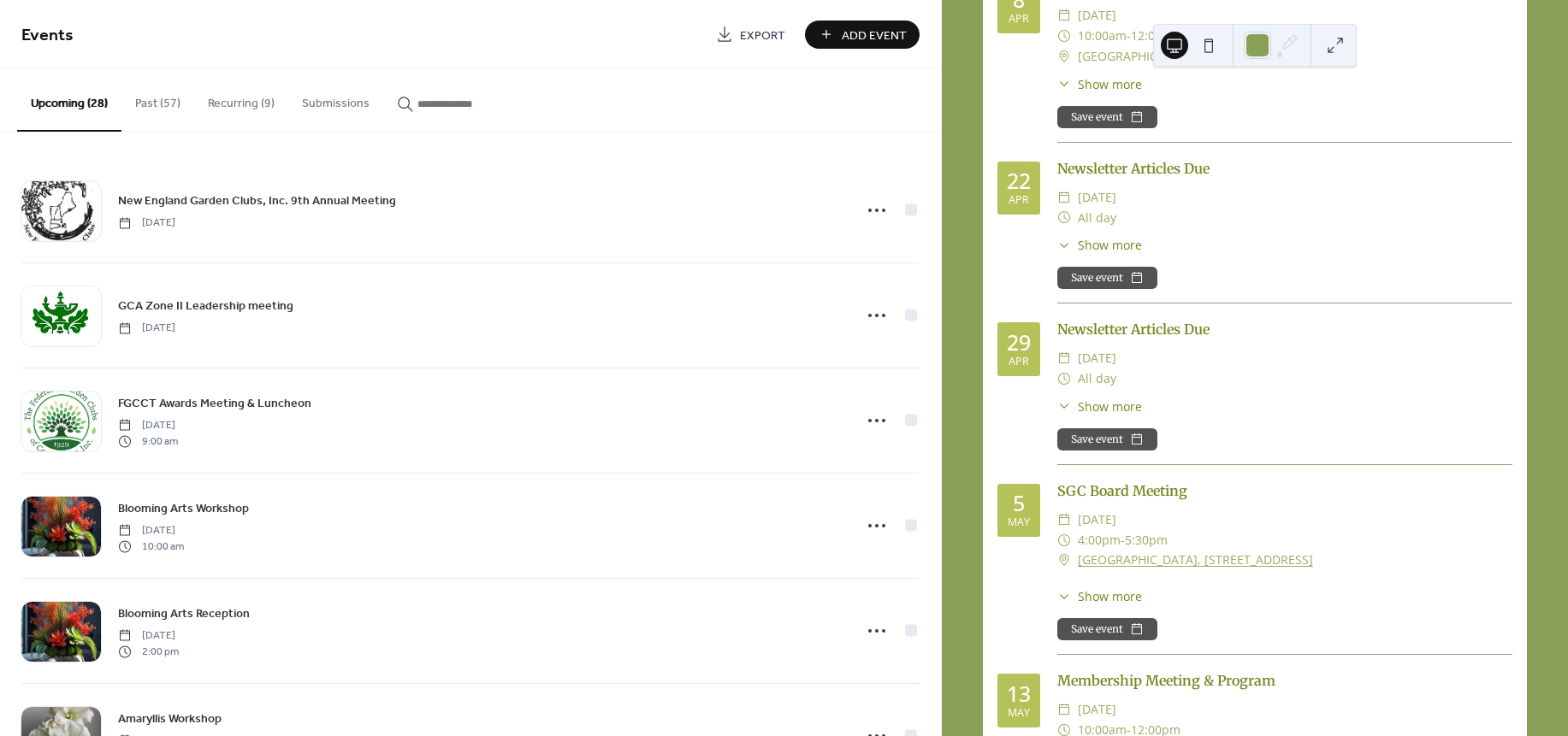
click at [233, 98] on button "Recurring (9)" at bounding box center [241, 99] width 94 height 60
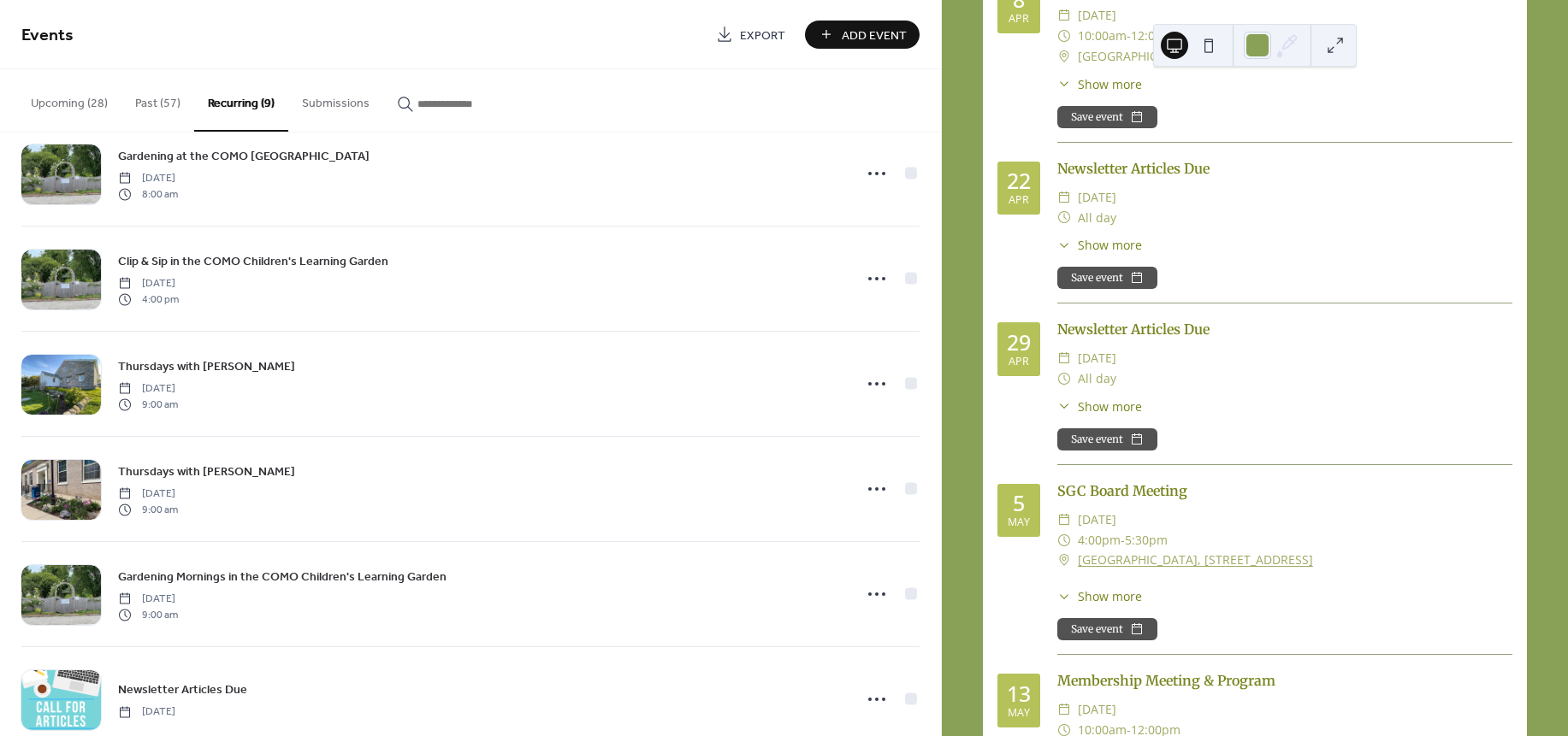
scroll to position [396, 0]
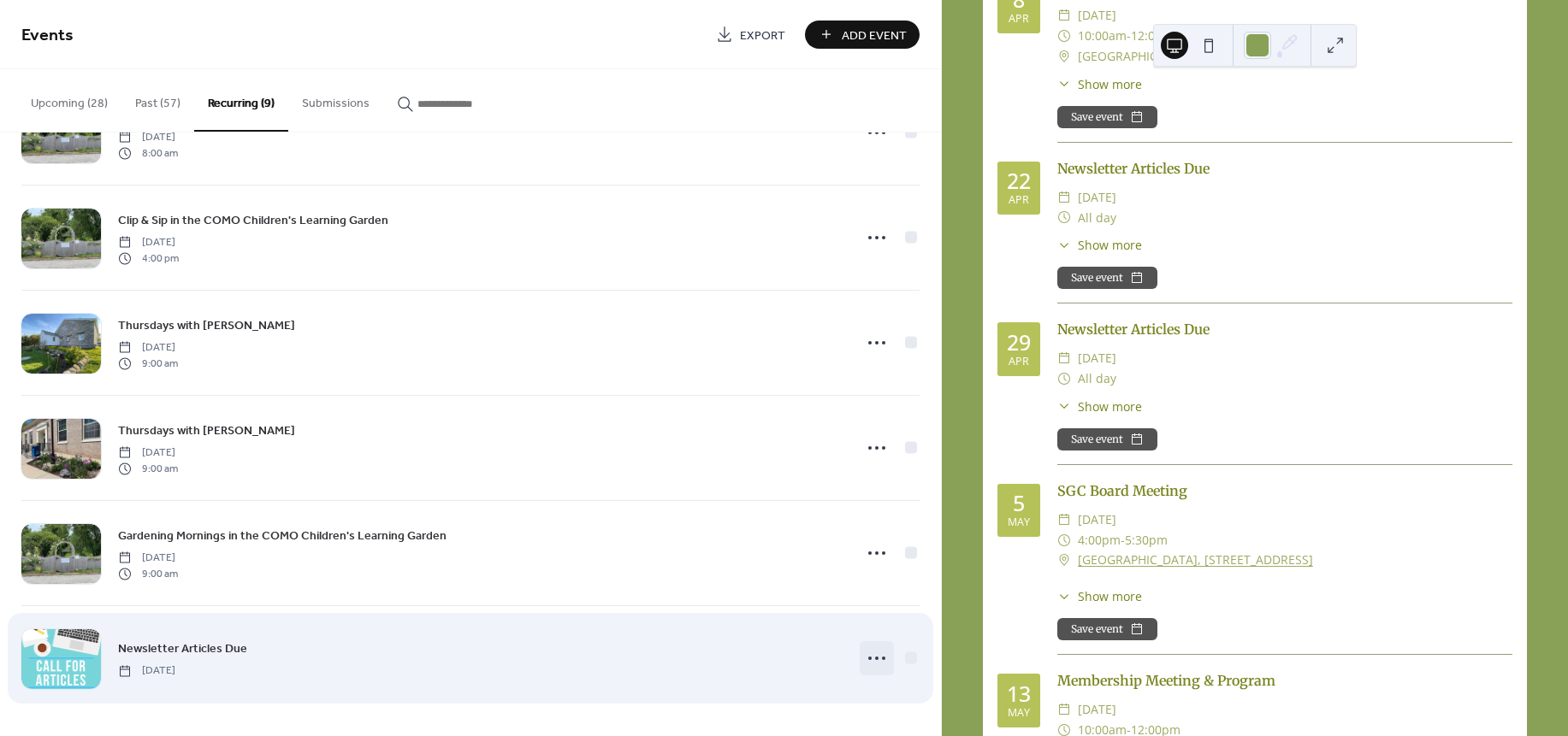
click at [868, 657] on circle at bounding box center [870, 658] width 3 height 3
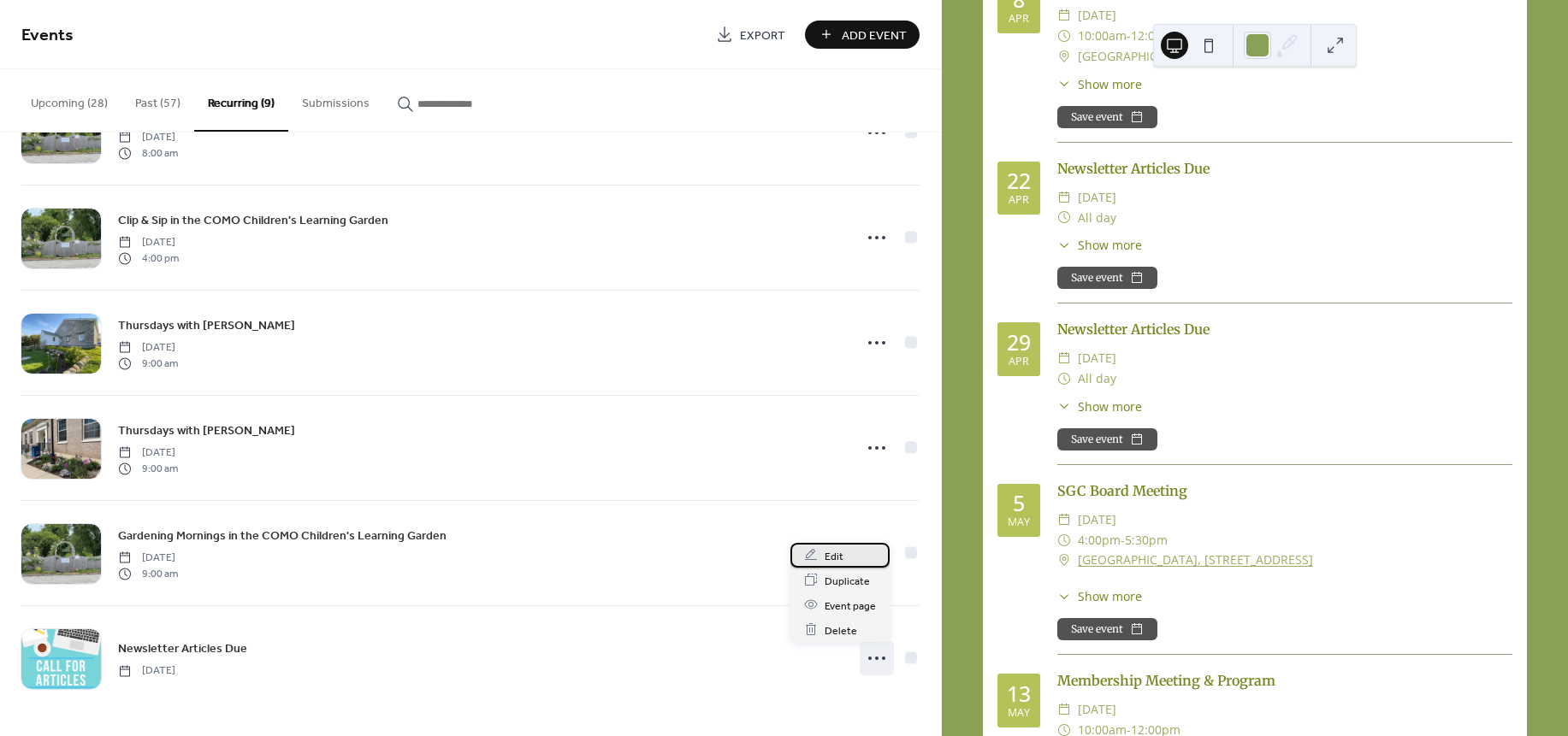
click at [821, 560] on div "Edit" at bounding box center [840, 555] width 99 height 24
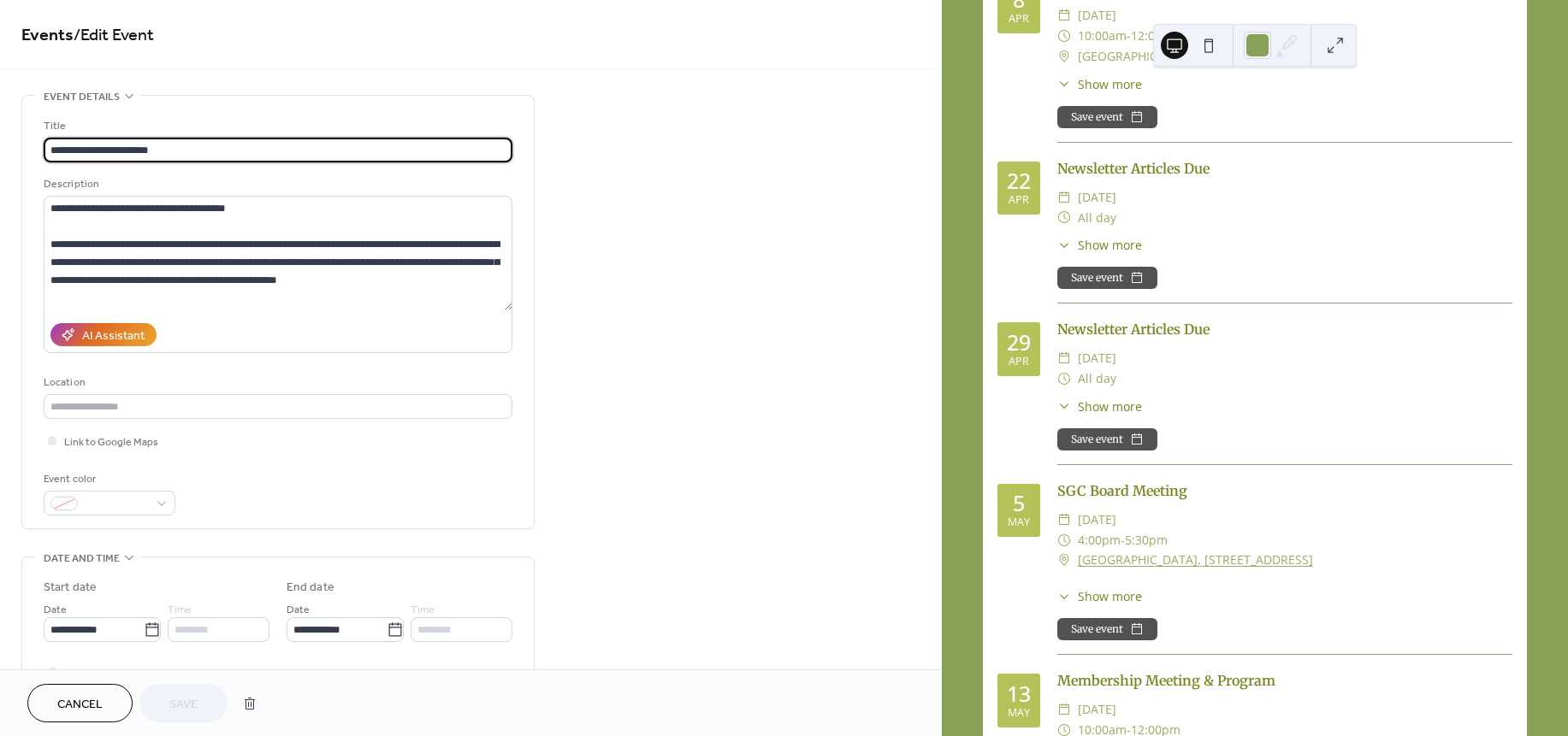
type input "**********"
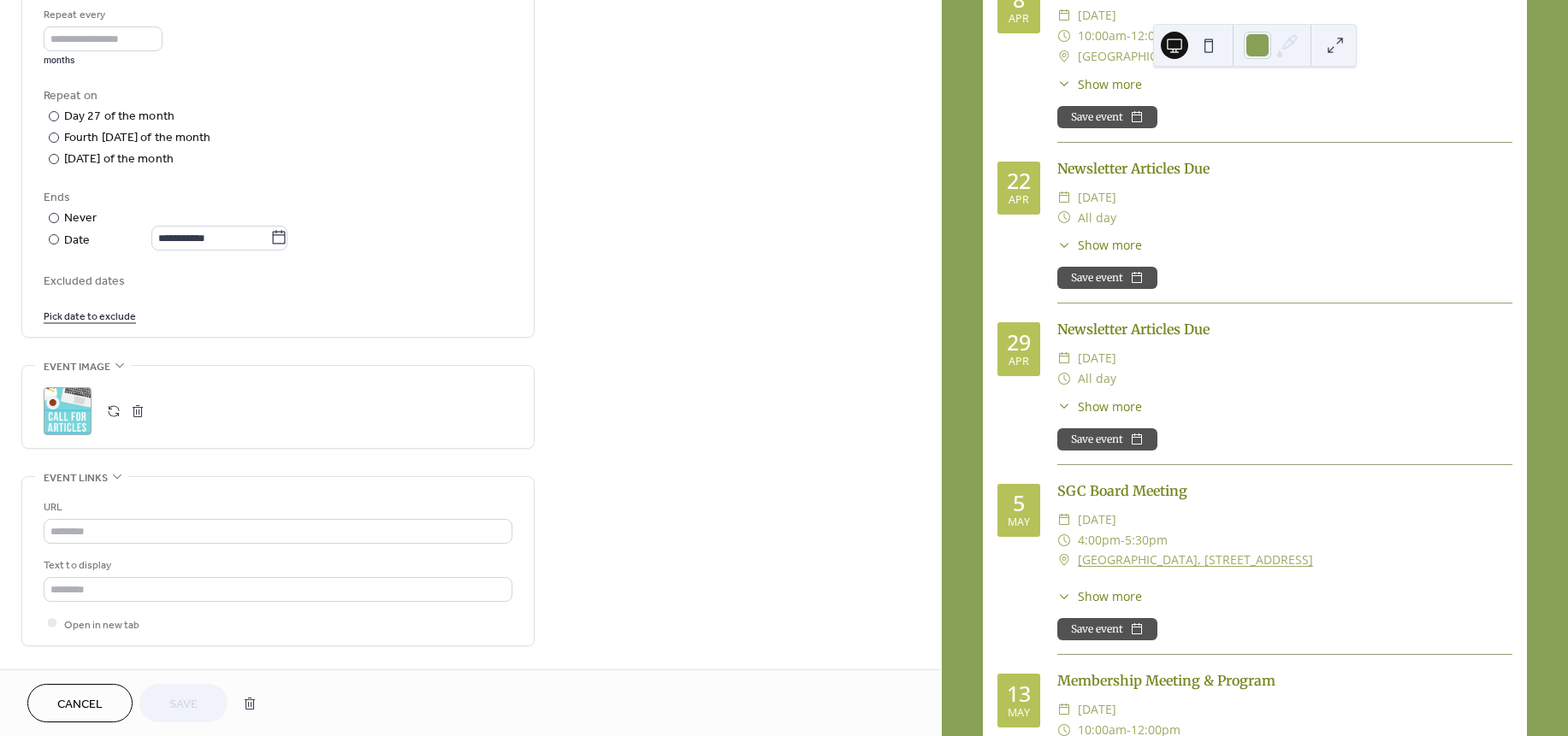
scroll to position [871, 0]
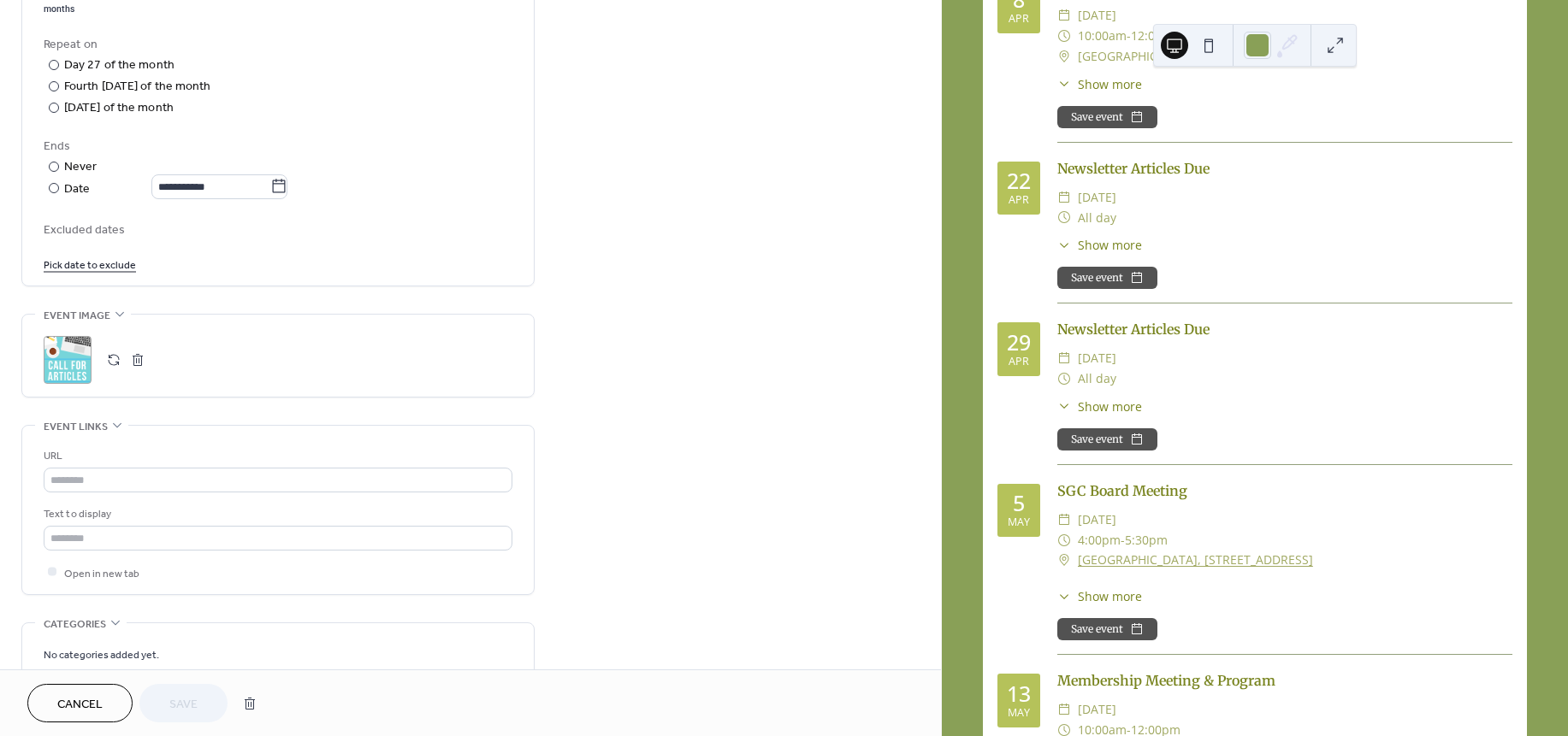
click at [121, 261] on link "Pick date to exclude" at bounding box center [90, 263] width 93 height 18
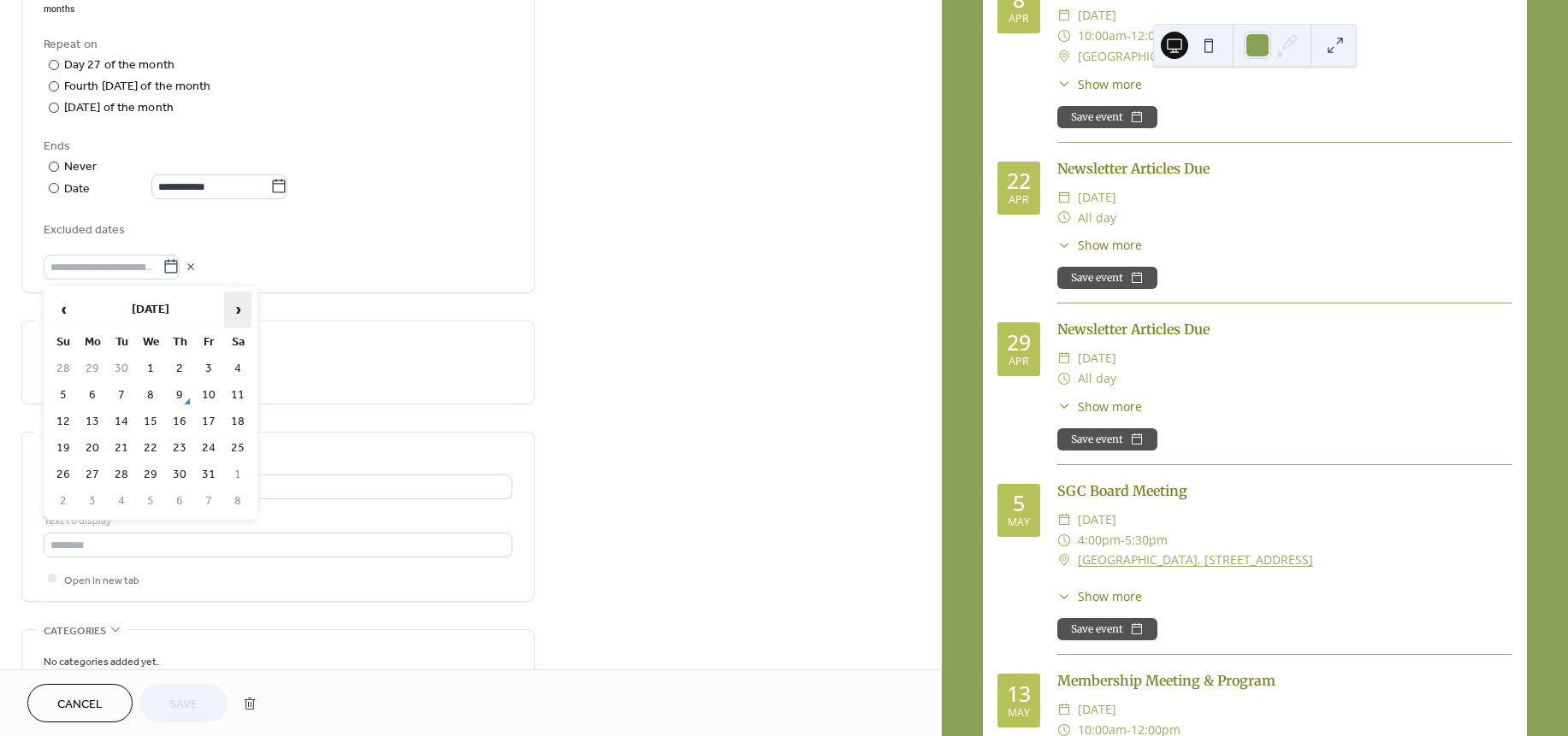
click at [236, 310] on span "›" at bounding box center [237, 309] width 25 height 34
click at [150, 469] on td "31" at bounding box center [150, 475] width 27 height 24
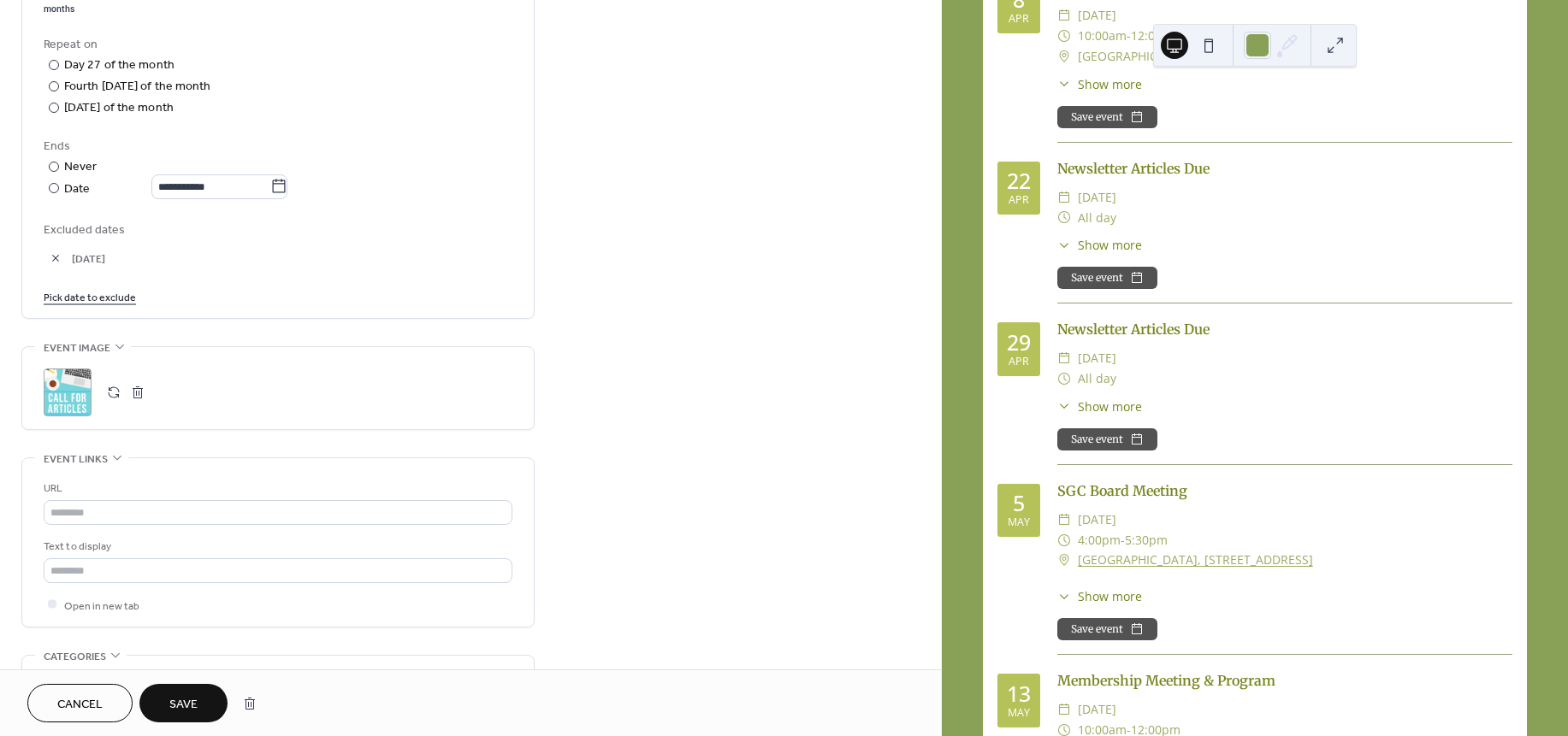
click at [113, 297] on link "Pick date to exclude" at bounding box center [90, 296] width 93 height 18
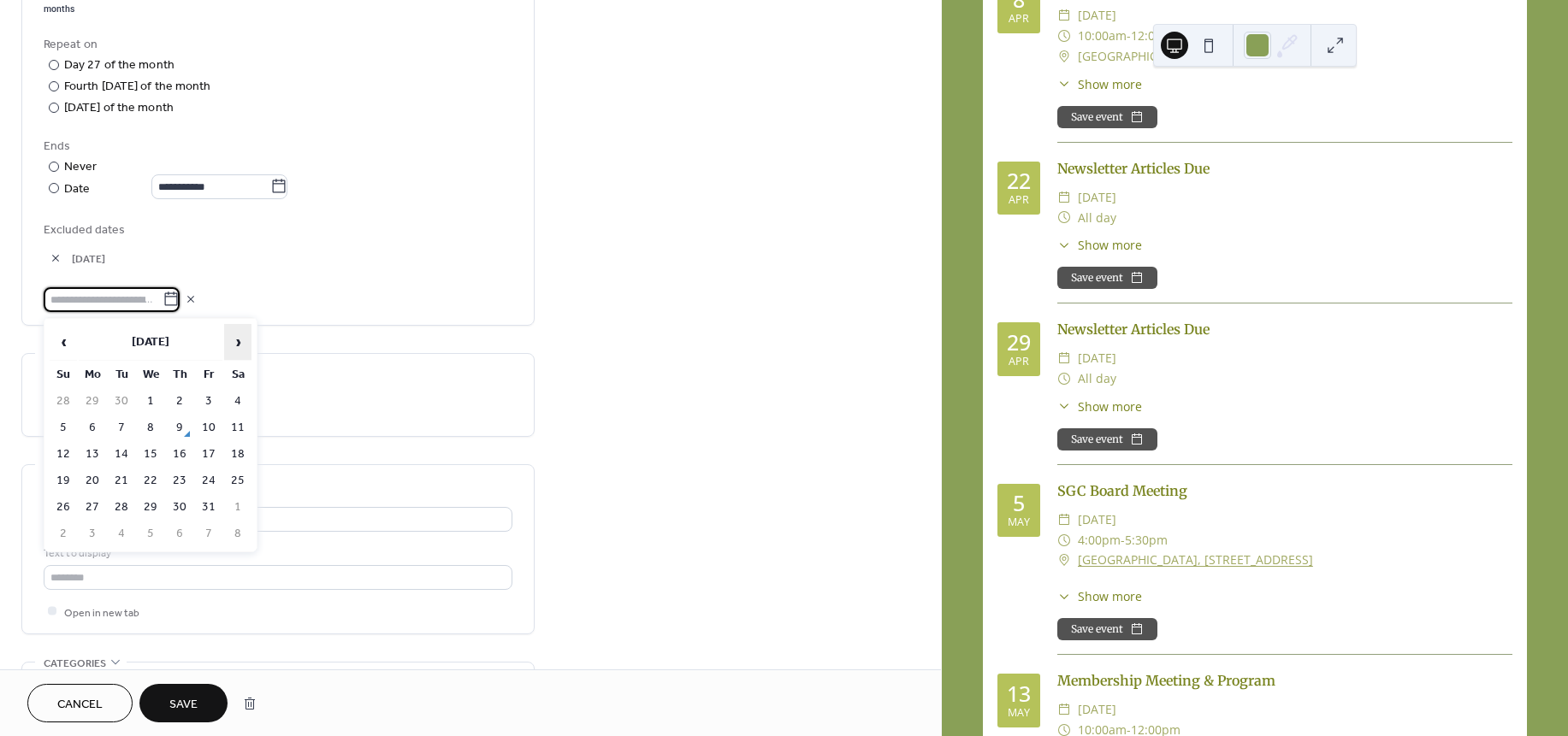
click at [236, 342] on span "›" at bounding box center [237, 342] width 25 height 34
click at [152, 500] on td "28" at bounding box center [150, 507] width 27 height 24
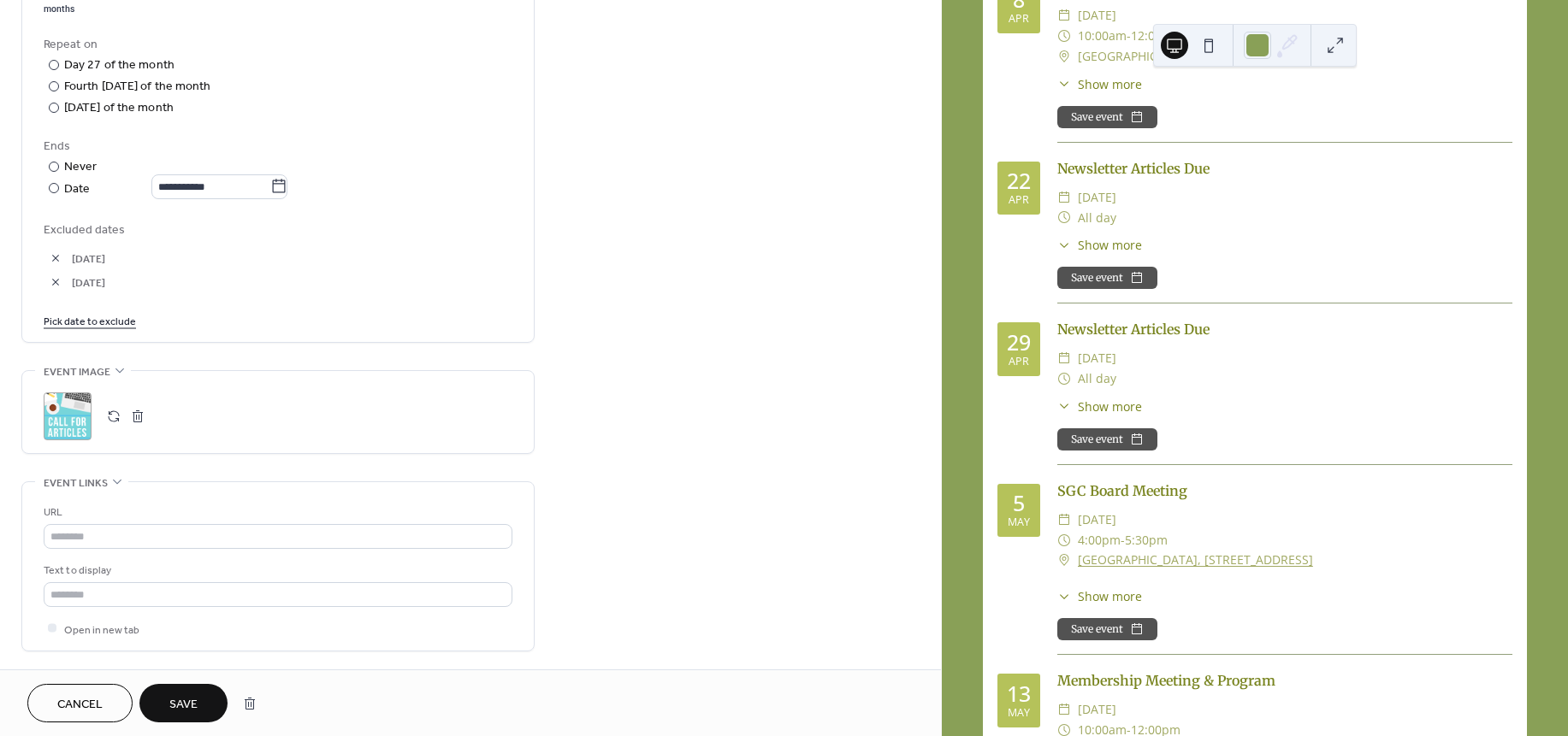
click at [102, 319] on link "Pick date to exclude" at bounding box center [90, 320] width 93 height 18
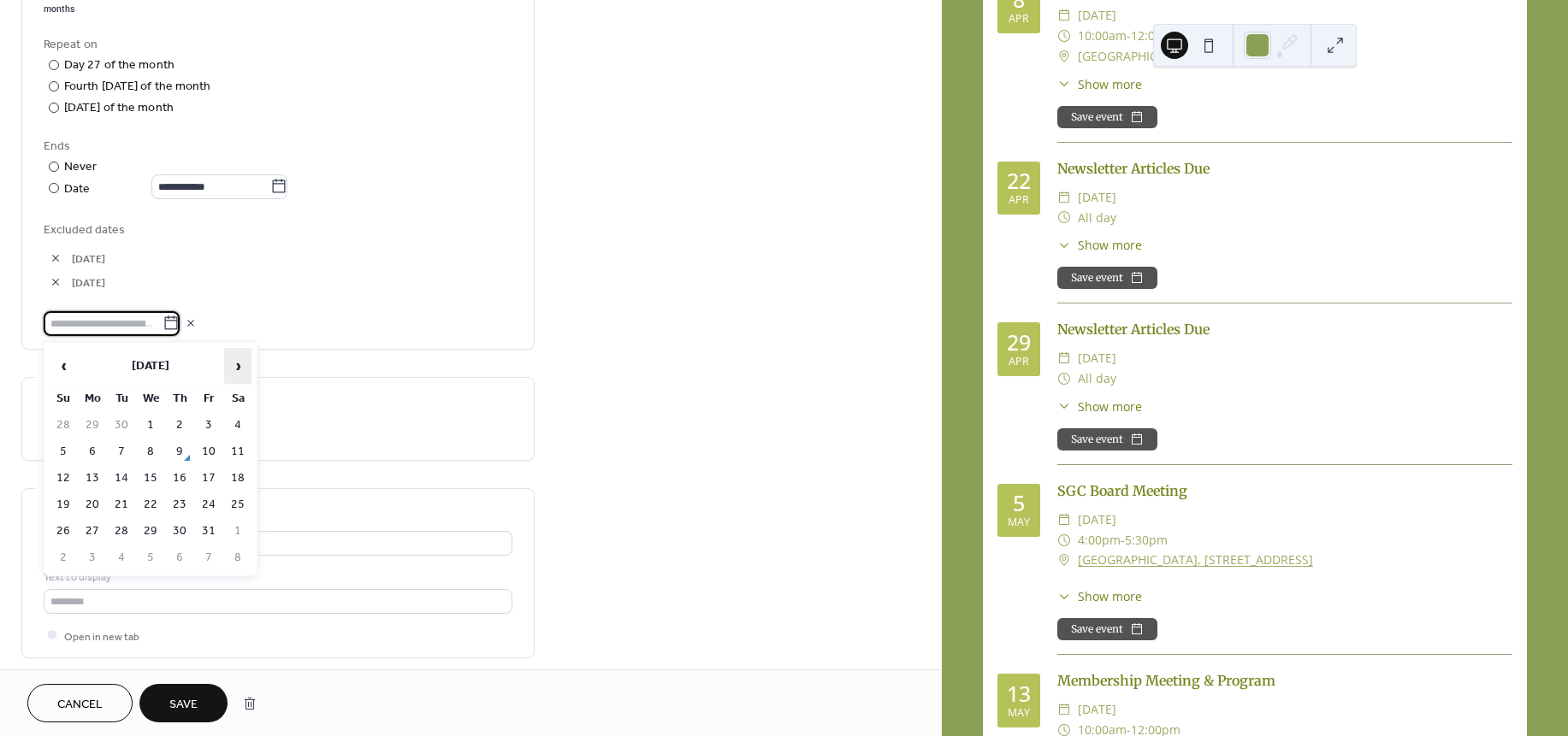
click at [241, 370] on span "›" at bounding box center [237, 365] width 25 height 34
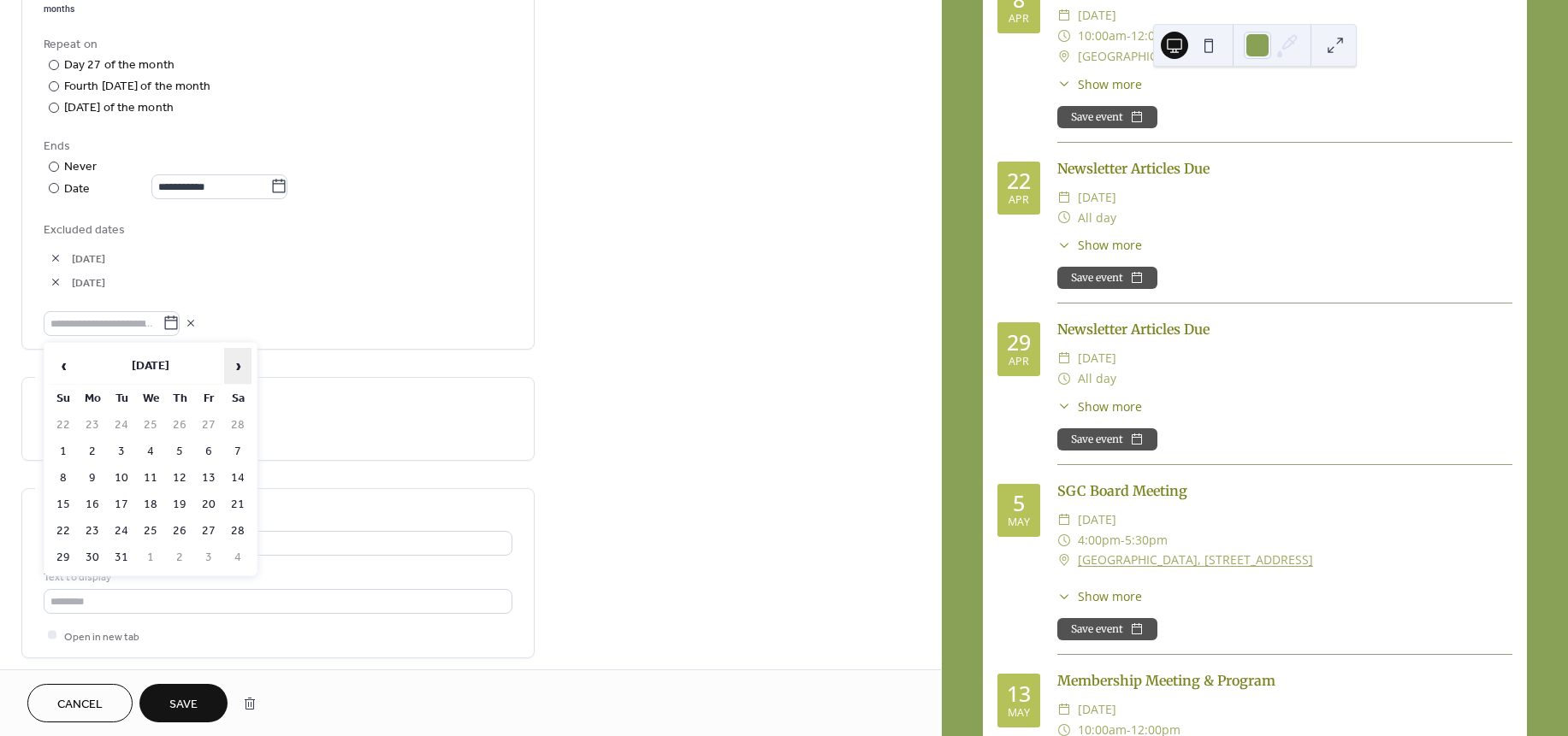
click at [241, 370] on span "›" at bounding box center [237, 365] width 25 height 34
click at [149, 526] on td "29" at bounding box center [150, 531] width 27 height 24
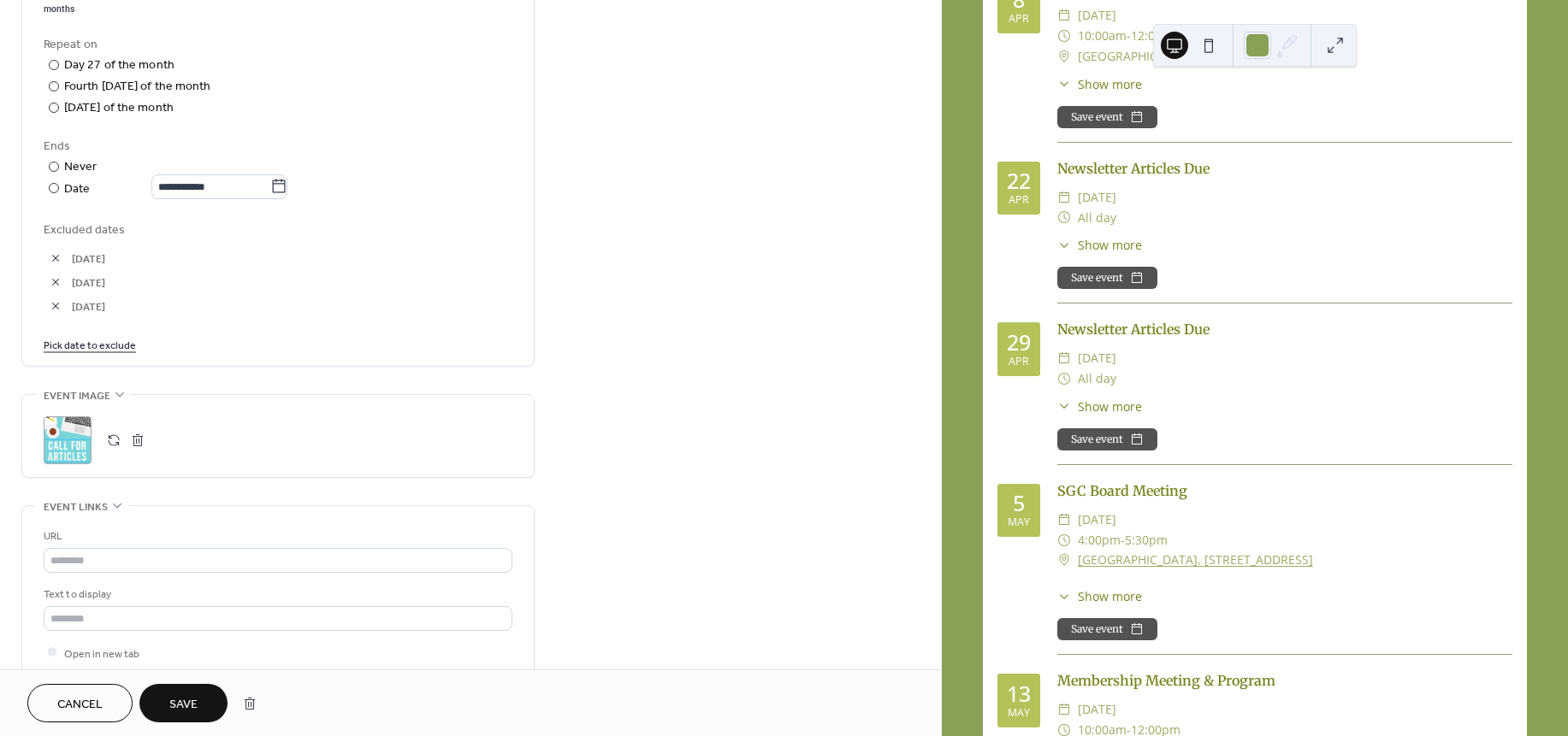
click at [103, 349] on link "Pick date to exclude" at bounding box center [90, 344] width 93 height 18
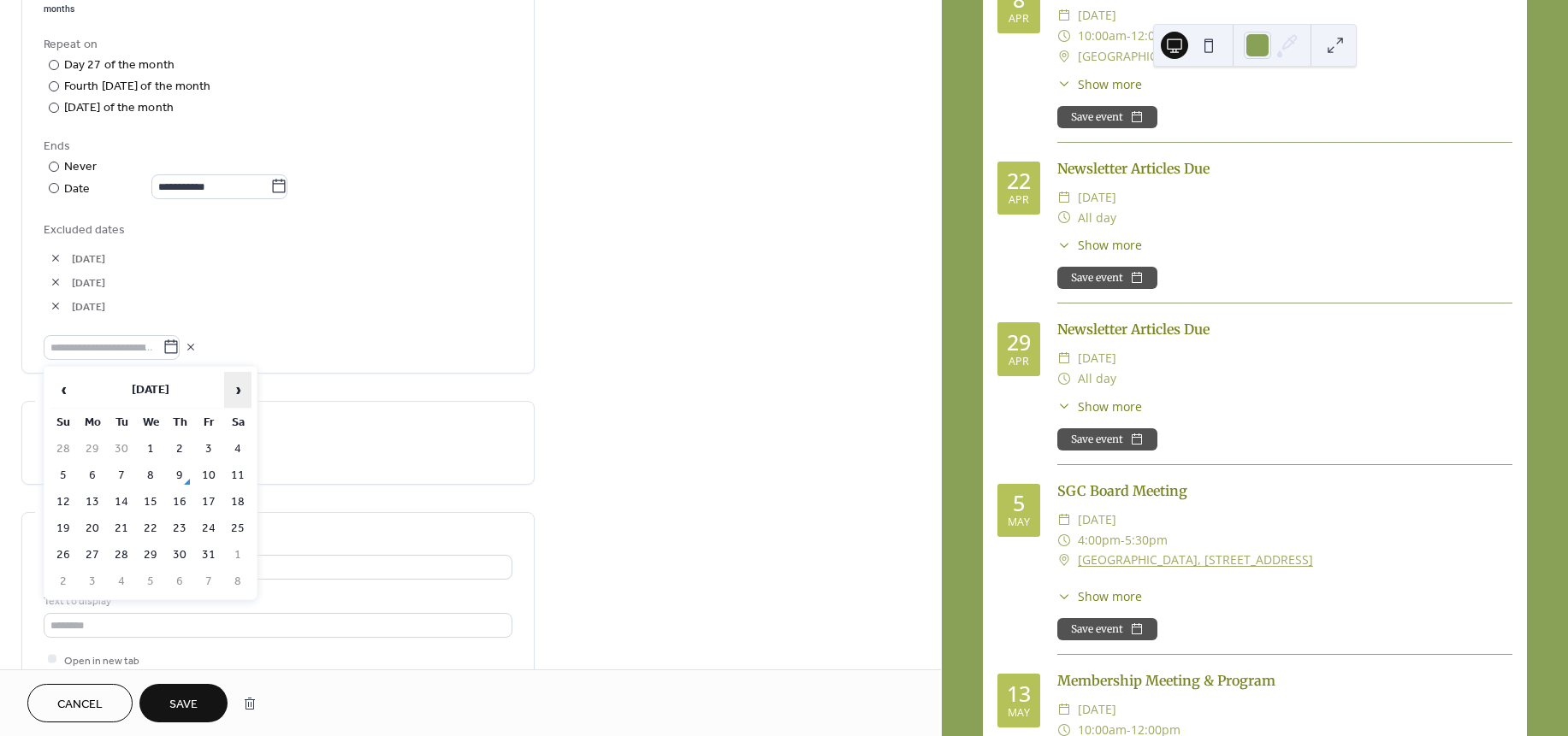
click at [236, 395] on span "›" at bounding box center [237, 389] width 25 height 34
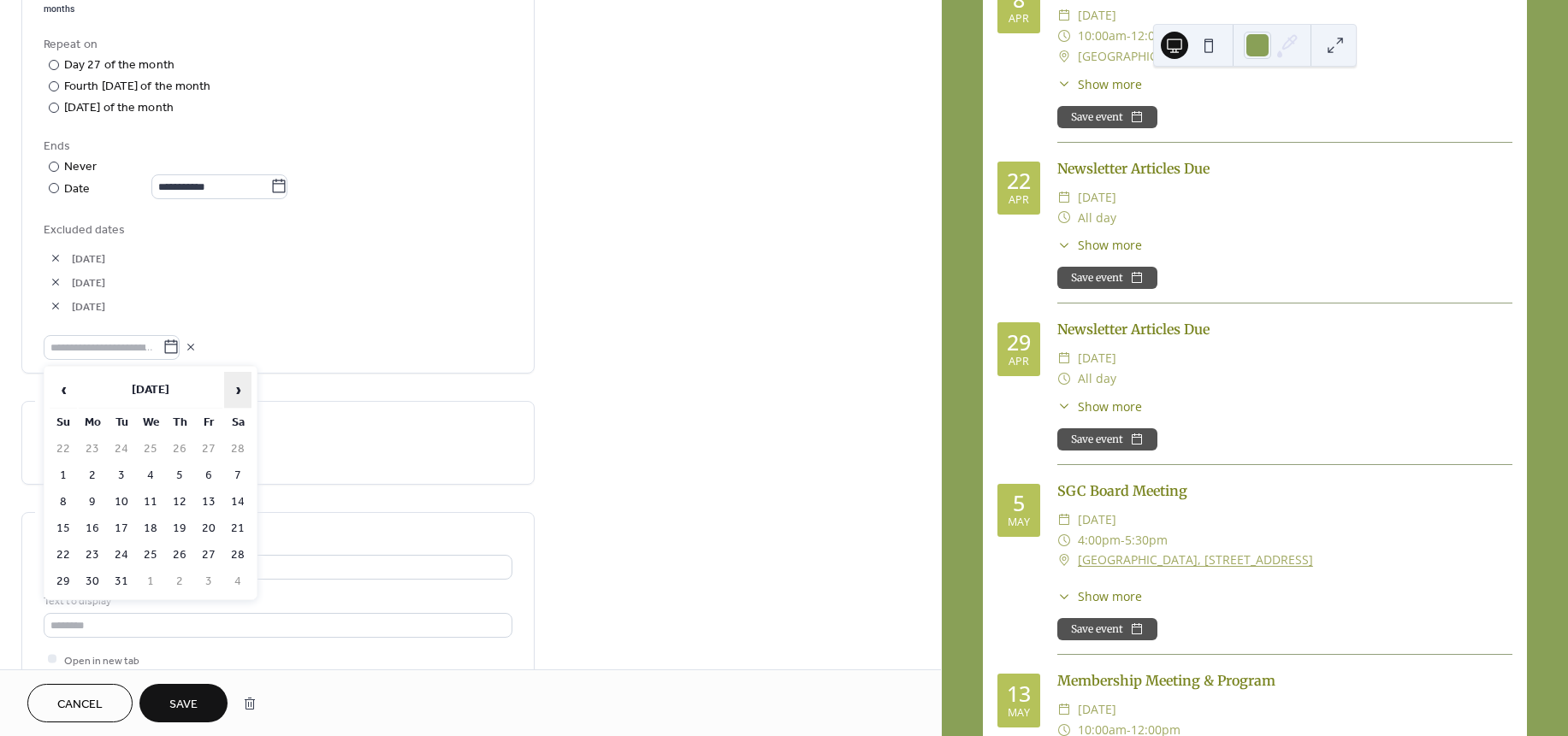
click at [236, 395] on span "›" at bounding box center [237, 389] width 25 height 34
click at [155, 543] on td "27" at bounding box center [150, 555] width 27 height 24
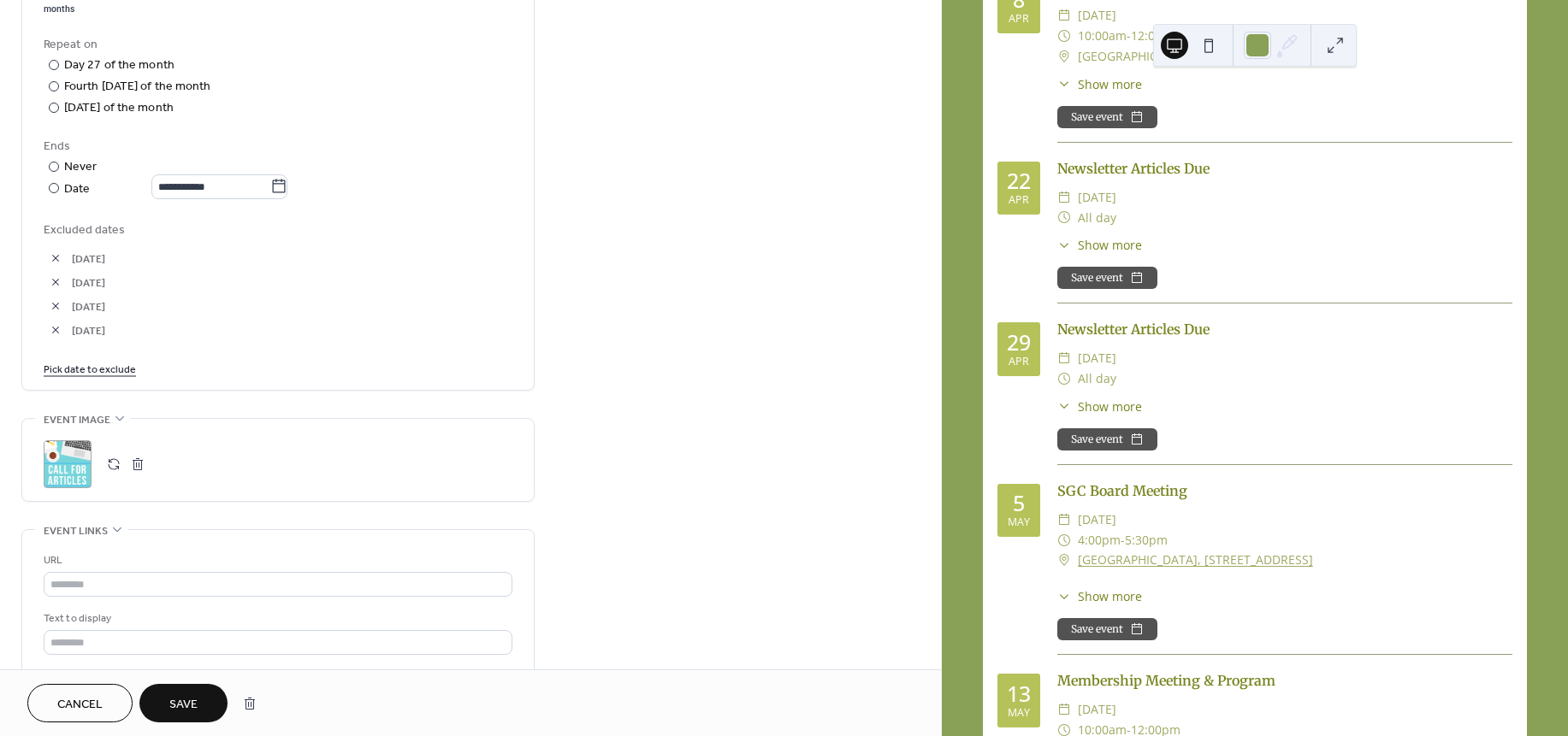
click at [182, 698] on span "Save" at bounding box center [184, 705] width 28 height 18
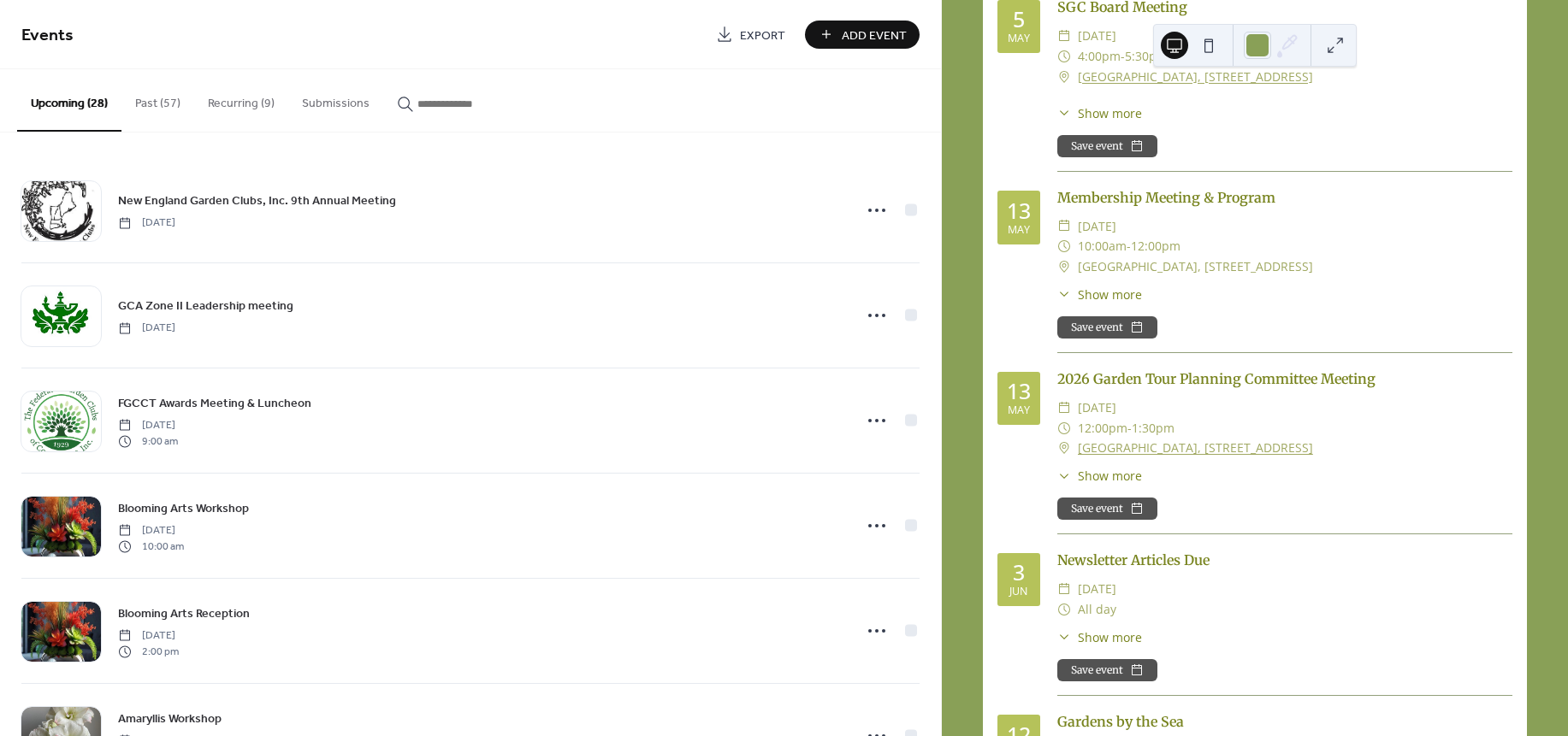
scroll to position [5728, 0]
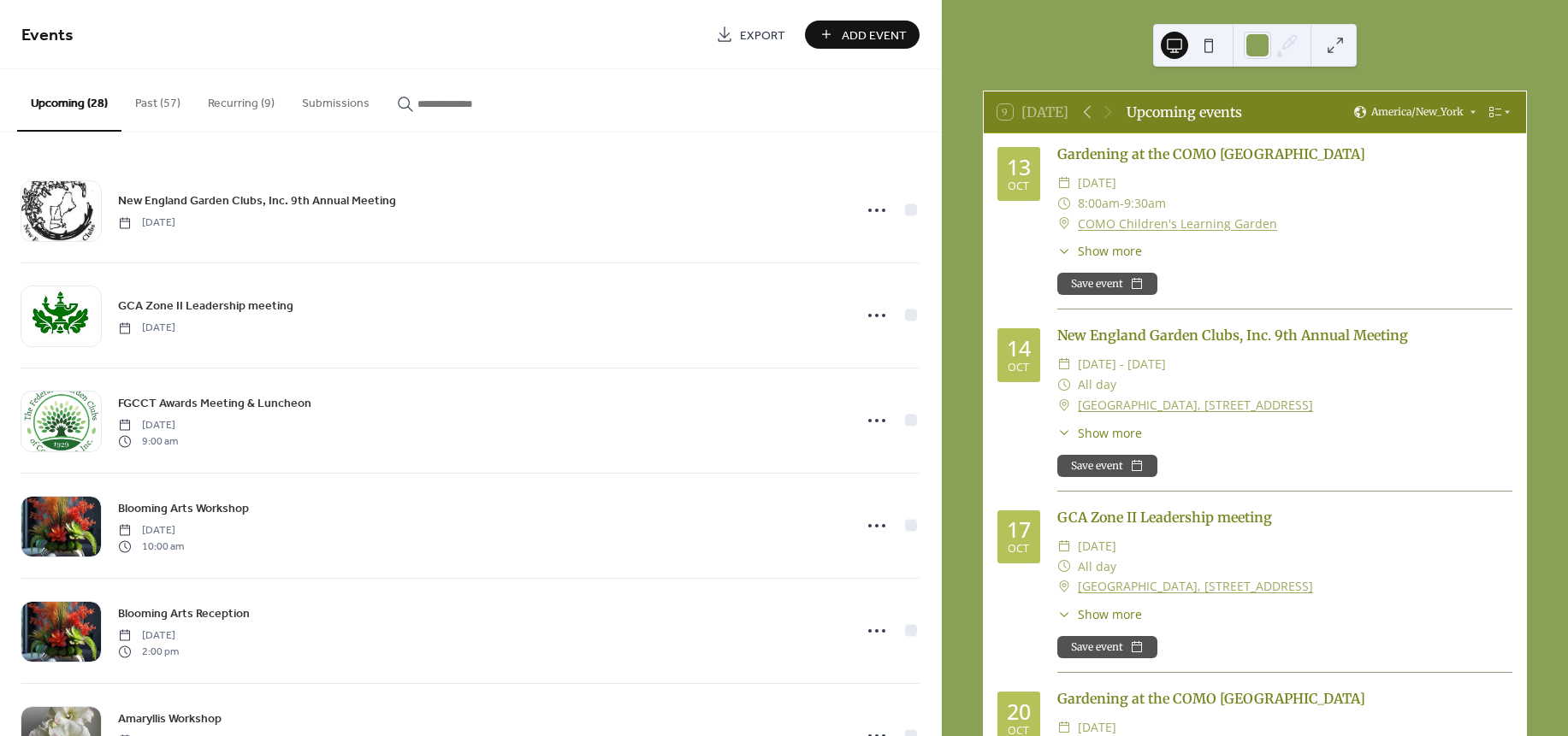
click at [1503, 529] on div "GCA Zone II Leadership meeting ​ Friday, October 17, 2025 ​ All day ​ CT Agricu…" at bounding box center [1285, 590] width 455 height 166
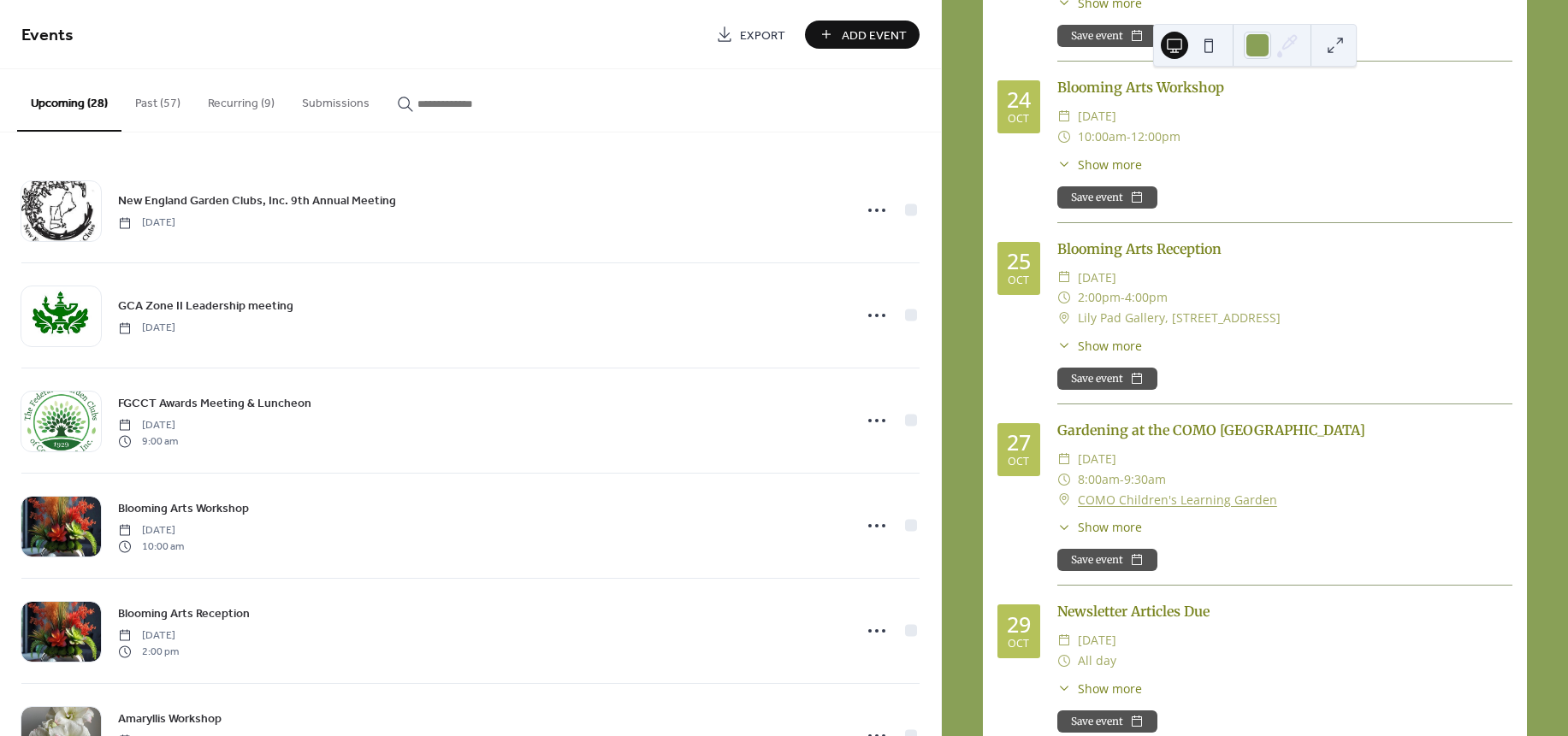
click at [1503, 529] on div "Gardening at the COMO Children's Learning Garden ​ Monday, October 27, 2025 ​ 8…" at bounding box center [1285, 503] width 455 height 166
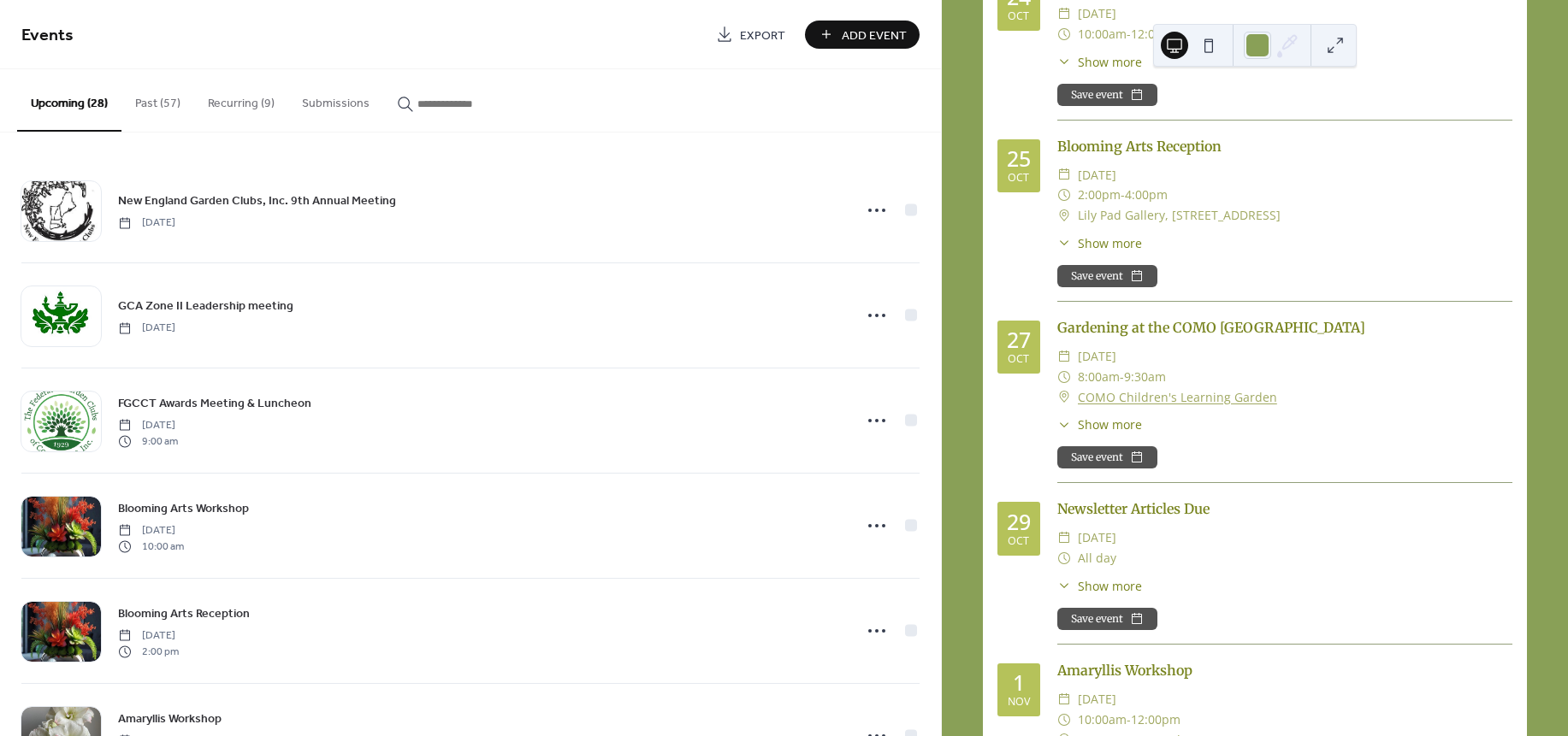
scroll to position [1128, 0]
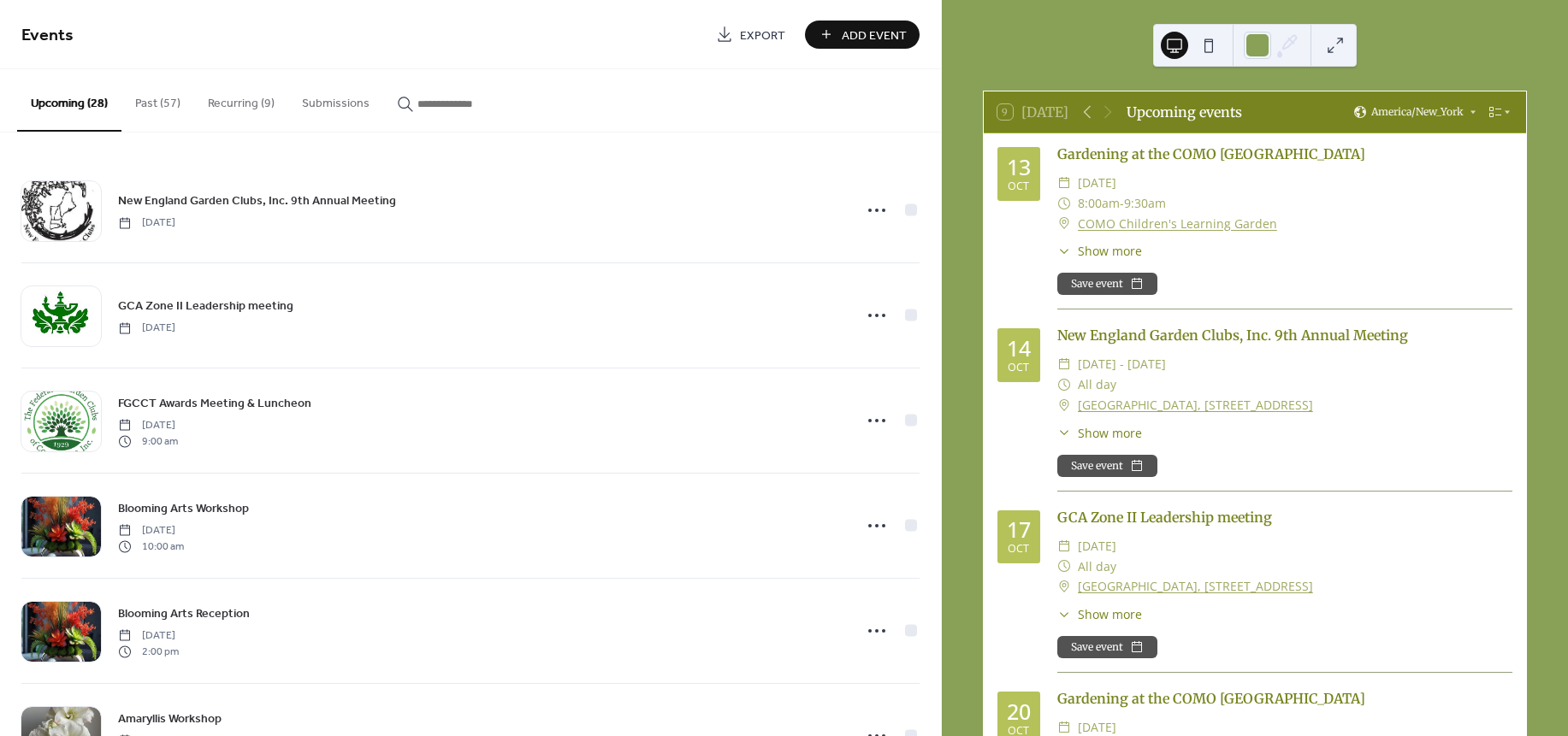
click at [244, 110] on button "Recurring (9)" at bounding box center [241, 99] width 94 height 60
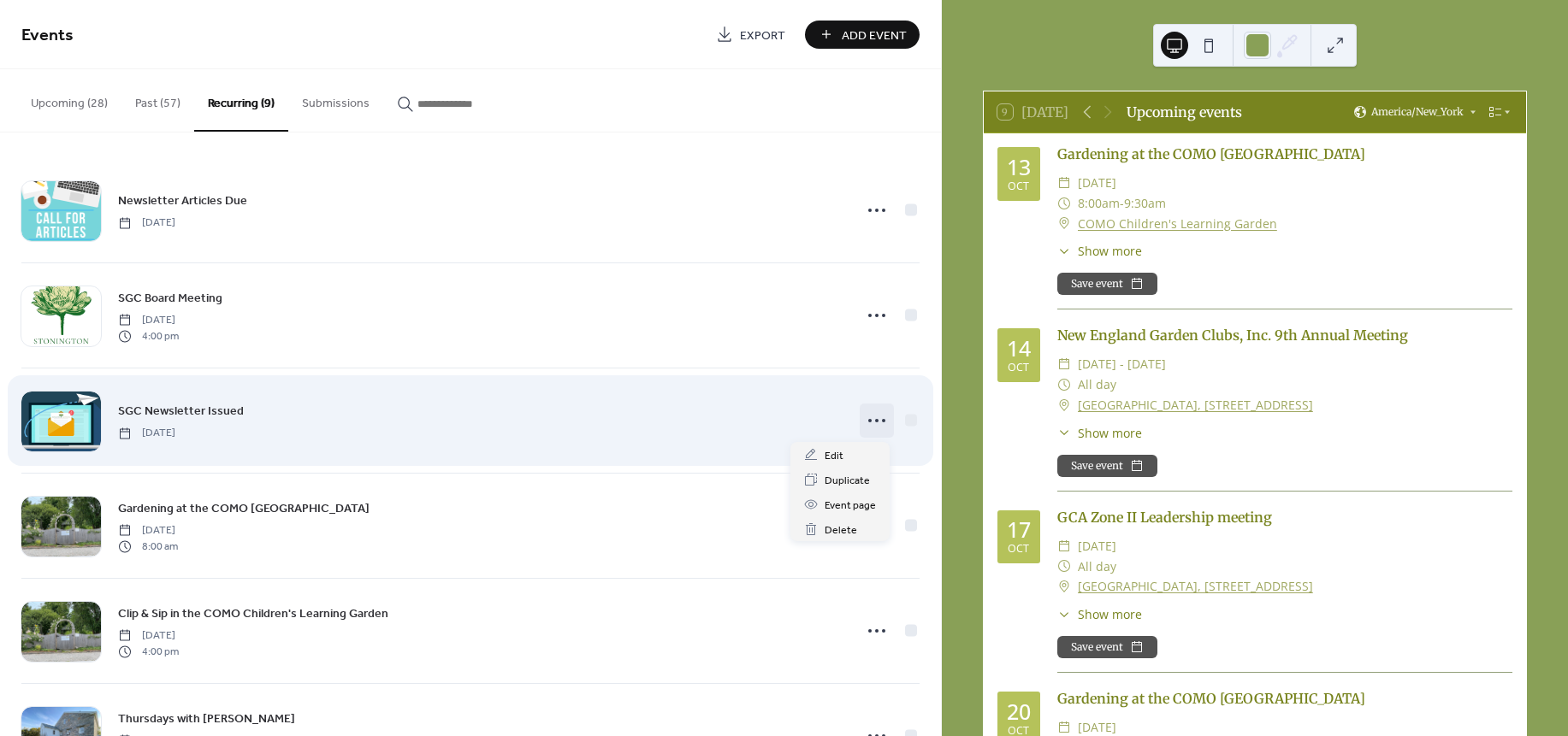
click at [870, 418] on icon at bounding box center [876, 420] width 27 height 27
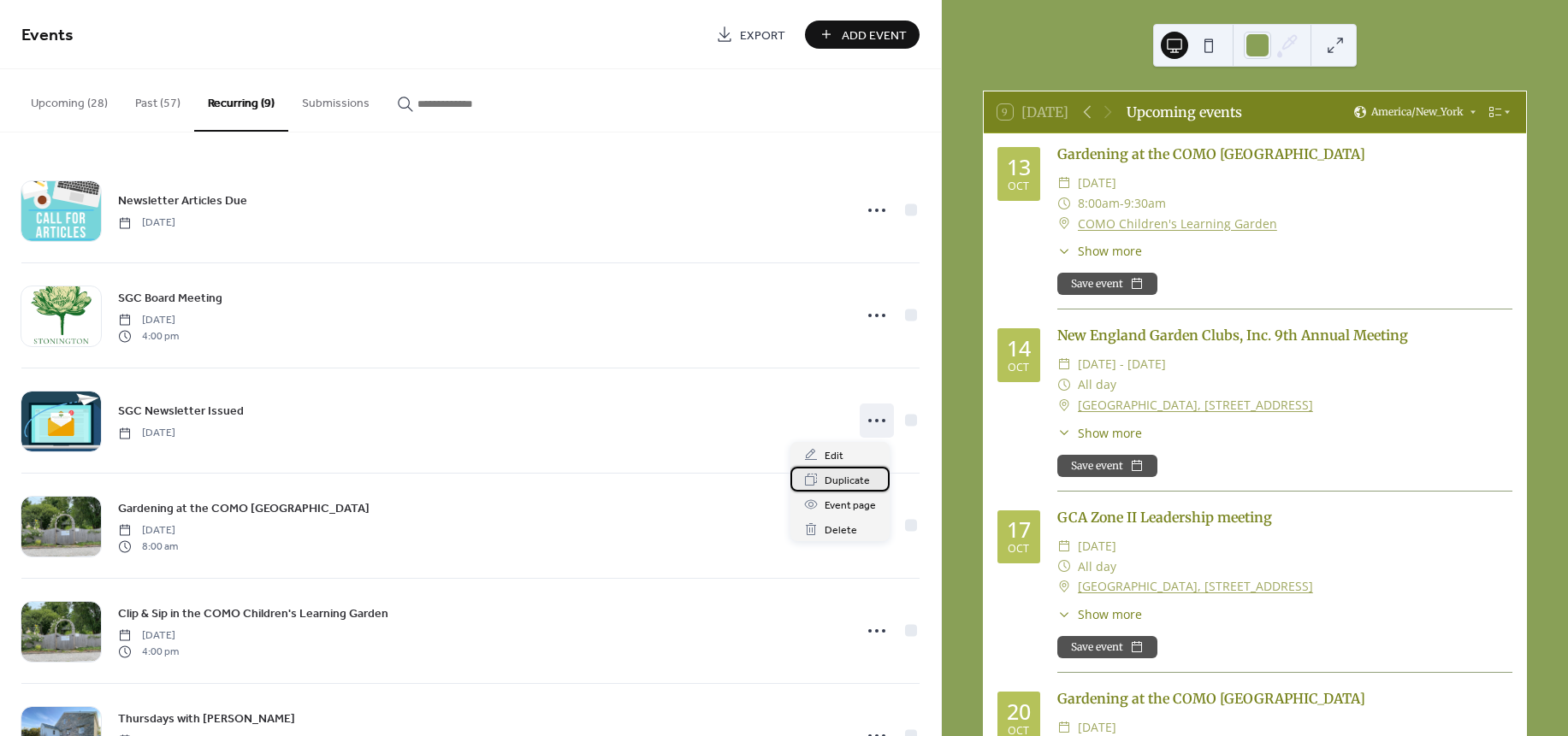
click at [852, 480] on span "Duplicate" at bounding box center [847, 481] width 45 height 18
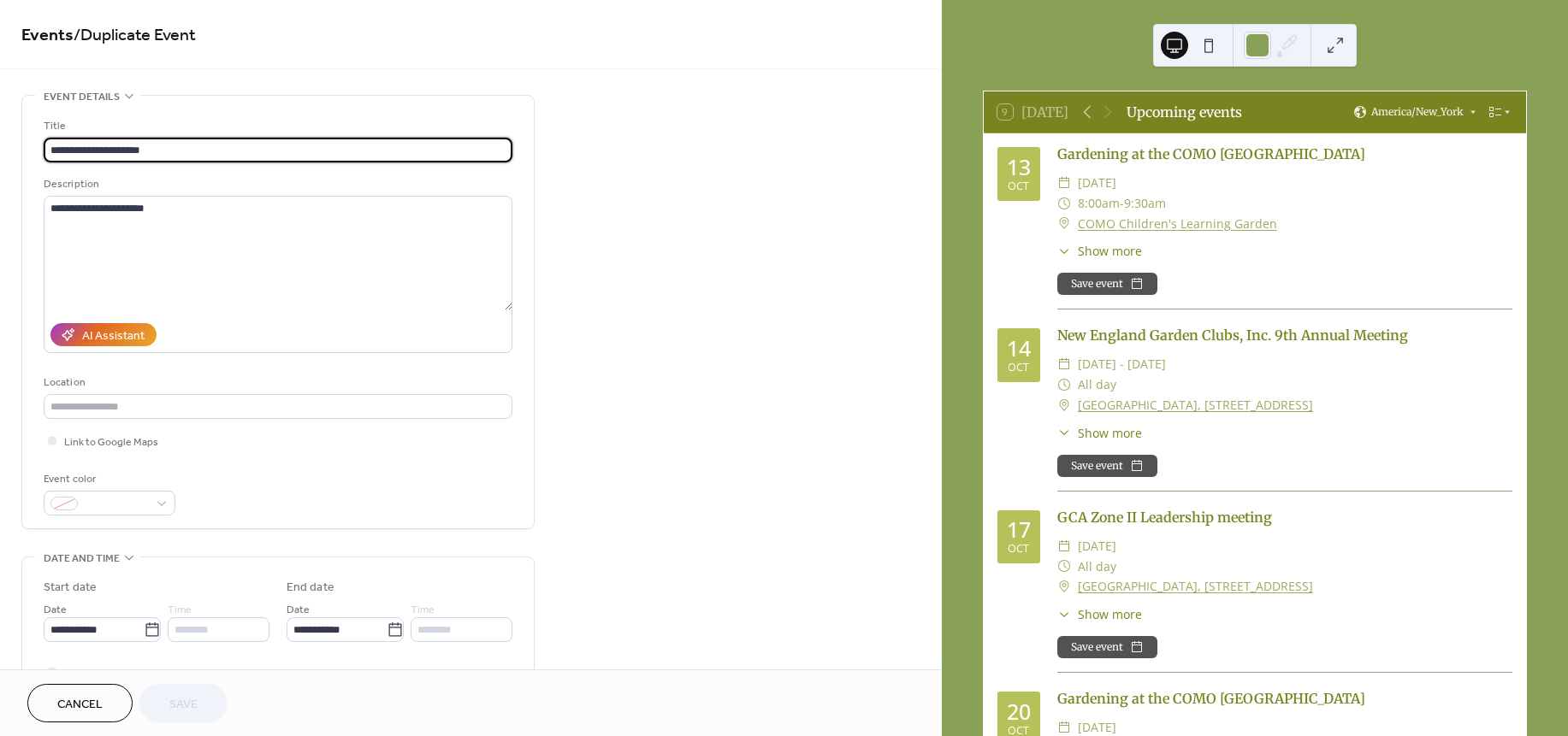
type input "**********"
click at [144, 632] on icon at bounding box center [152, 629] width 17 height 17
click at [143, 632] on input "**********" at bounding box center [94, 629] width 100 height 24
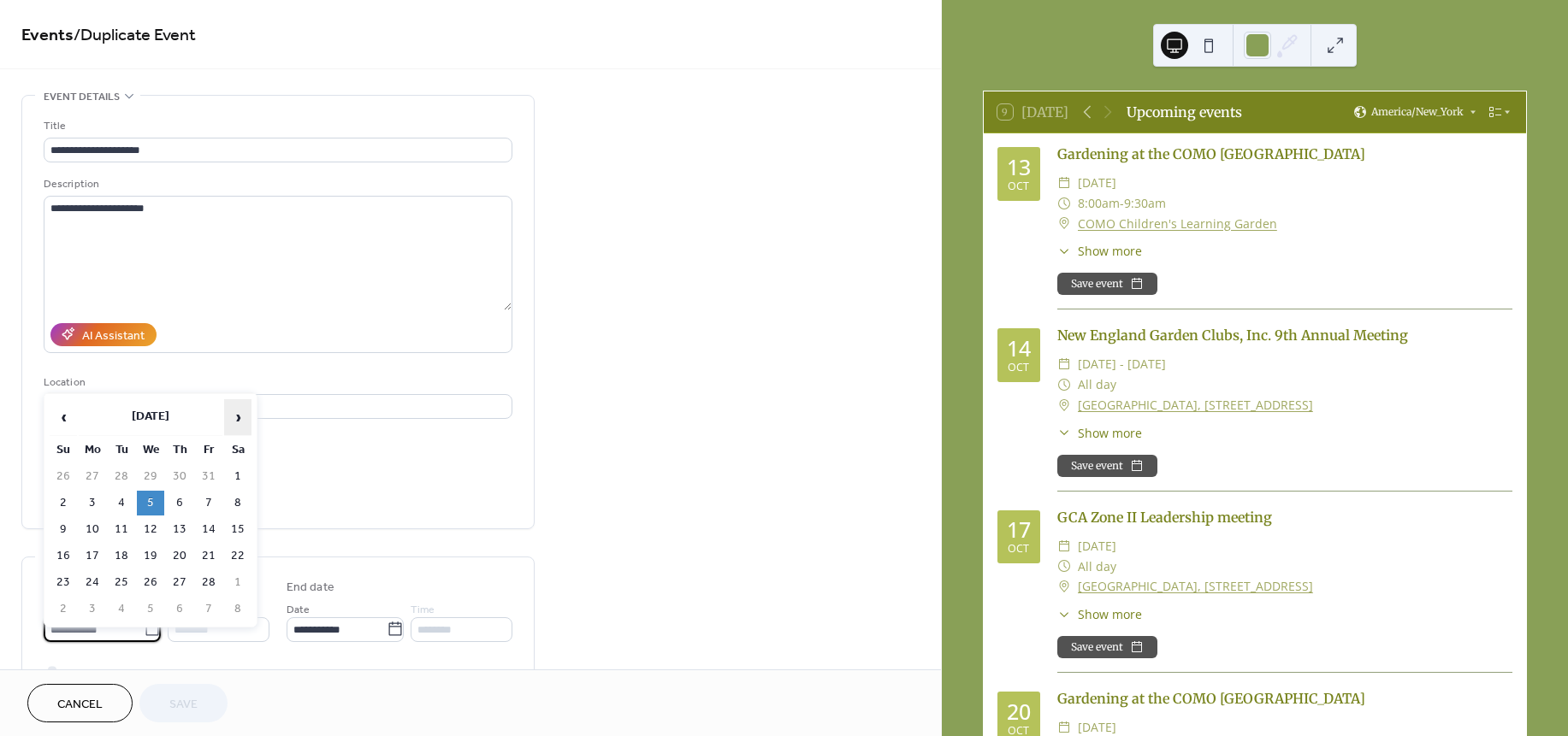
click at [240, 413] on span "›" at bounding box center [237, 417] width 25 height 34
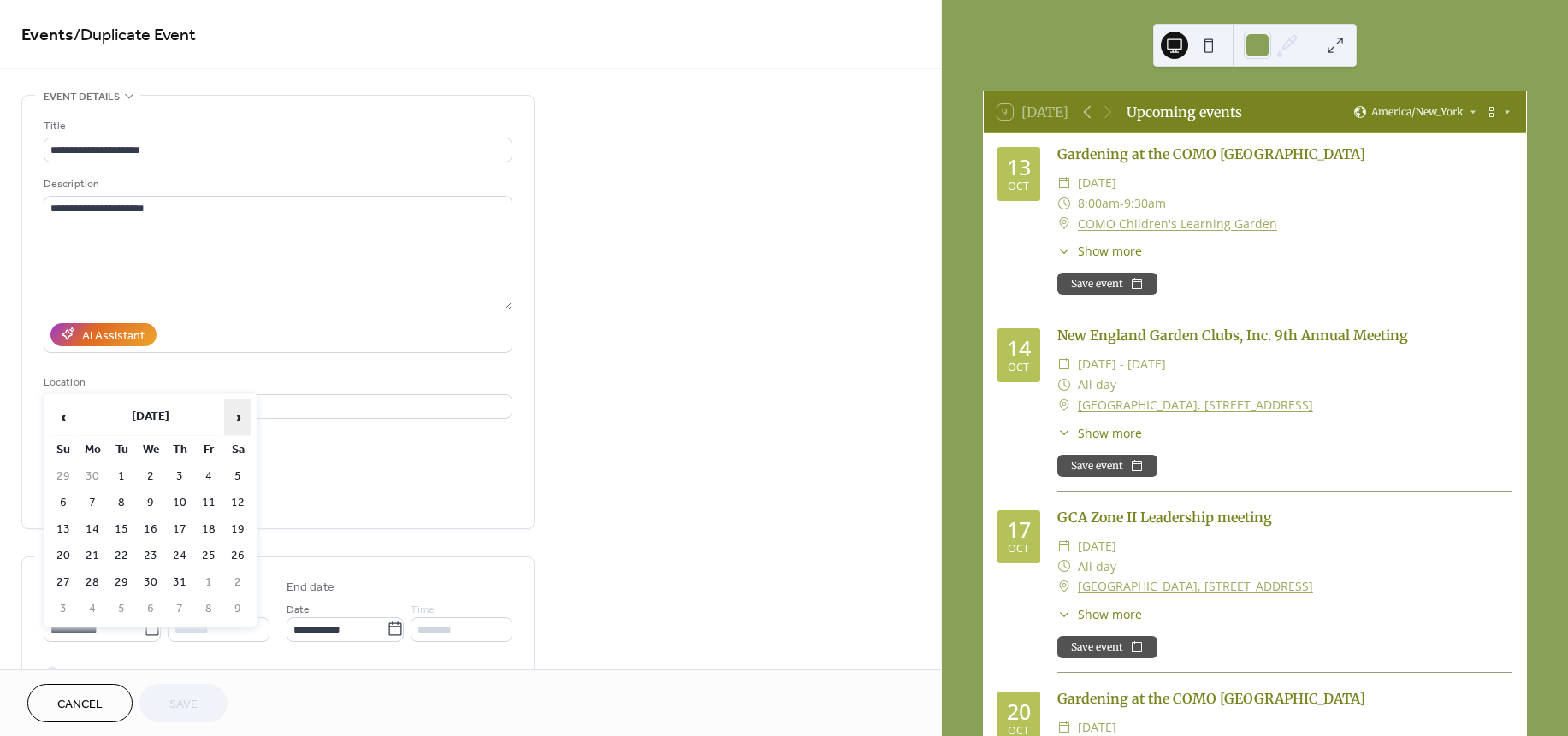
click at [237, 419] on span "›" at bounding box center [237, 417] width 25 height 34
click at [239, 410] on span "›" at bounding box center [237, 417] width 25 height 34
click at [143, 475] on td "3" at bounding box center [150, 476] width 27 height 24
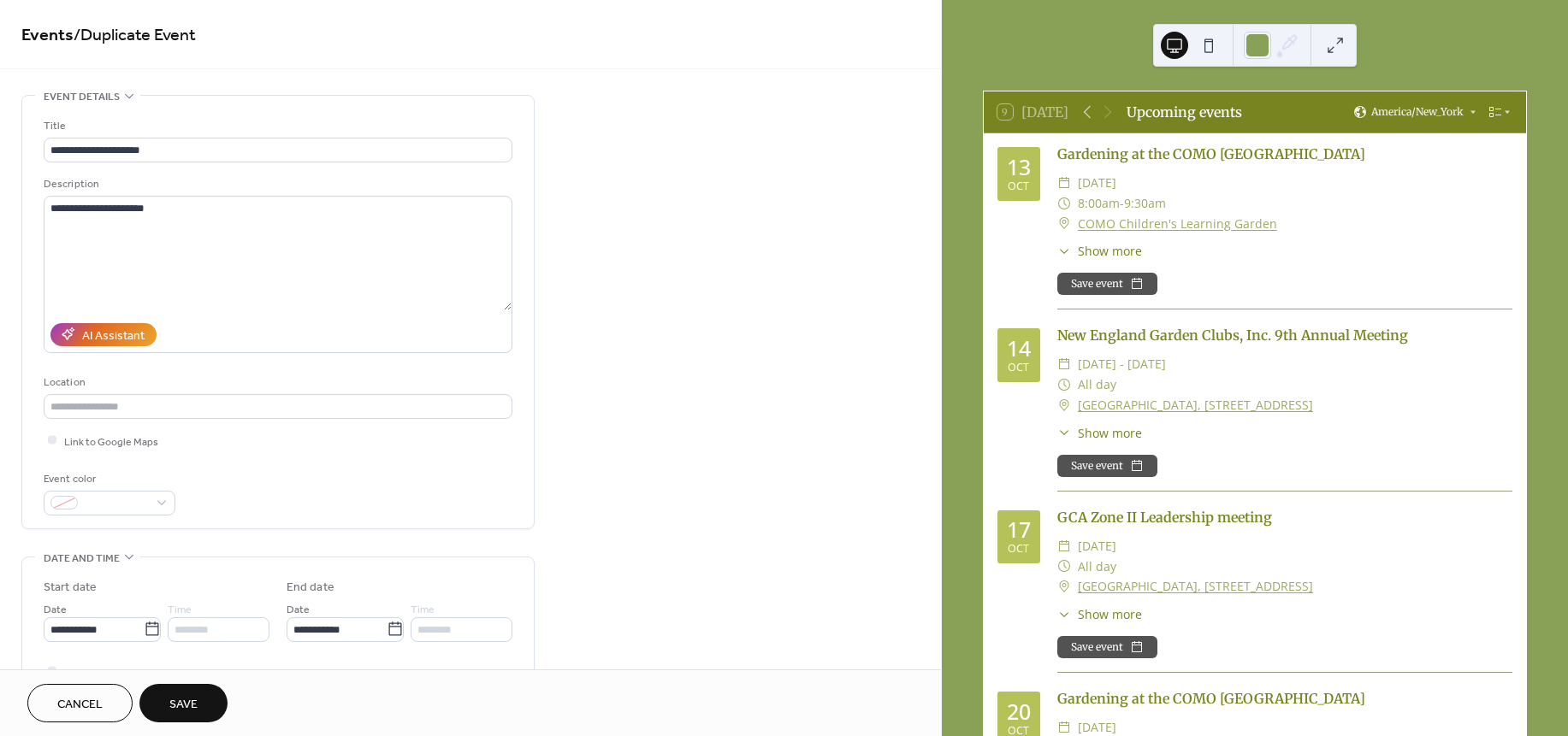
type input "**********"
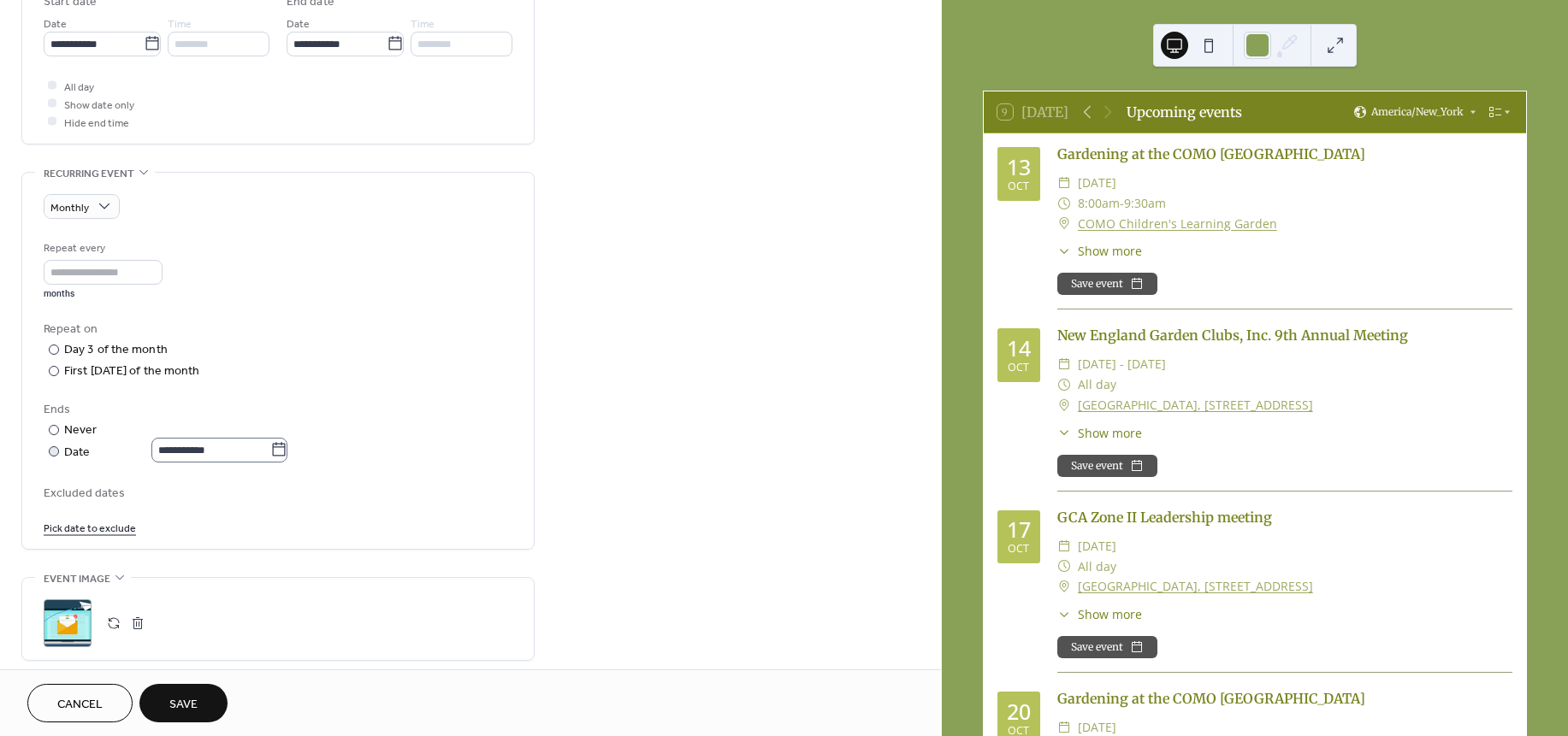
click at [288, 455] on icon at bounding box center [279, 450] width 17 height 17
click at [270, 455] on input "**********" at bounding box center [211, 450] width 119 height 24
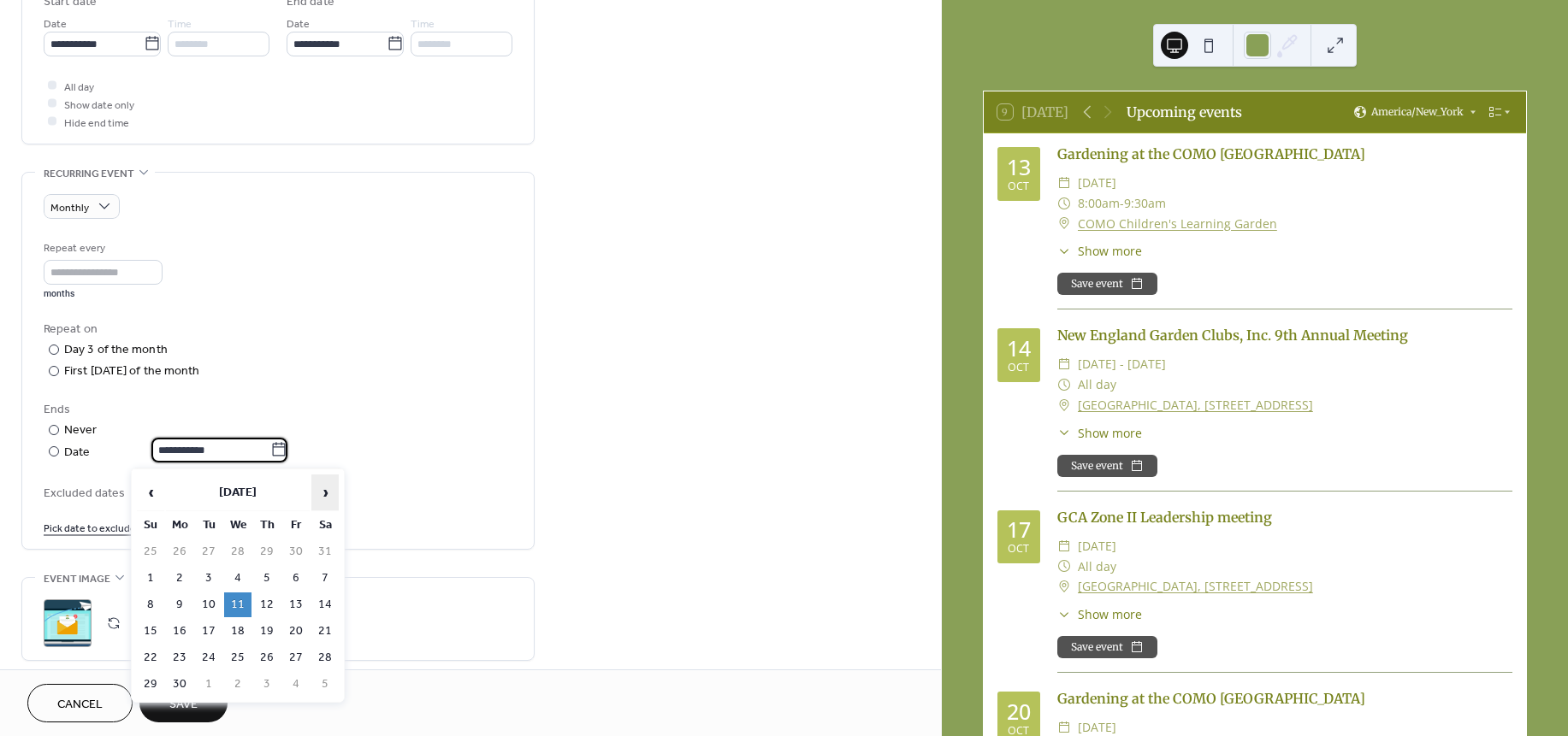
click at [324, 497] on span "›" at bounding box center [324, 492] width 25 height 34
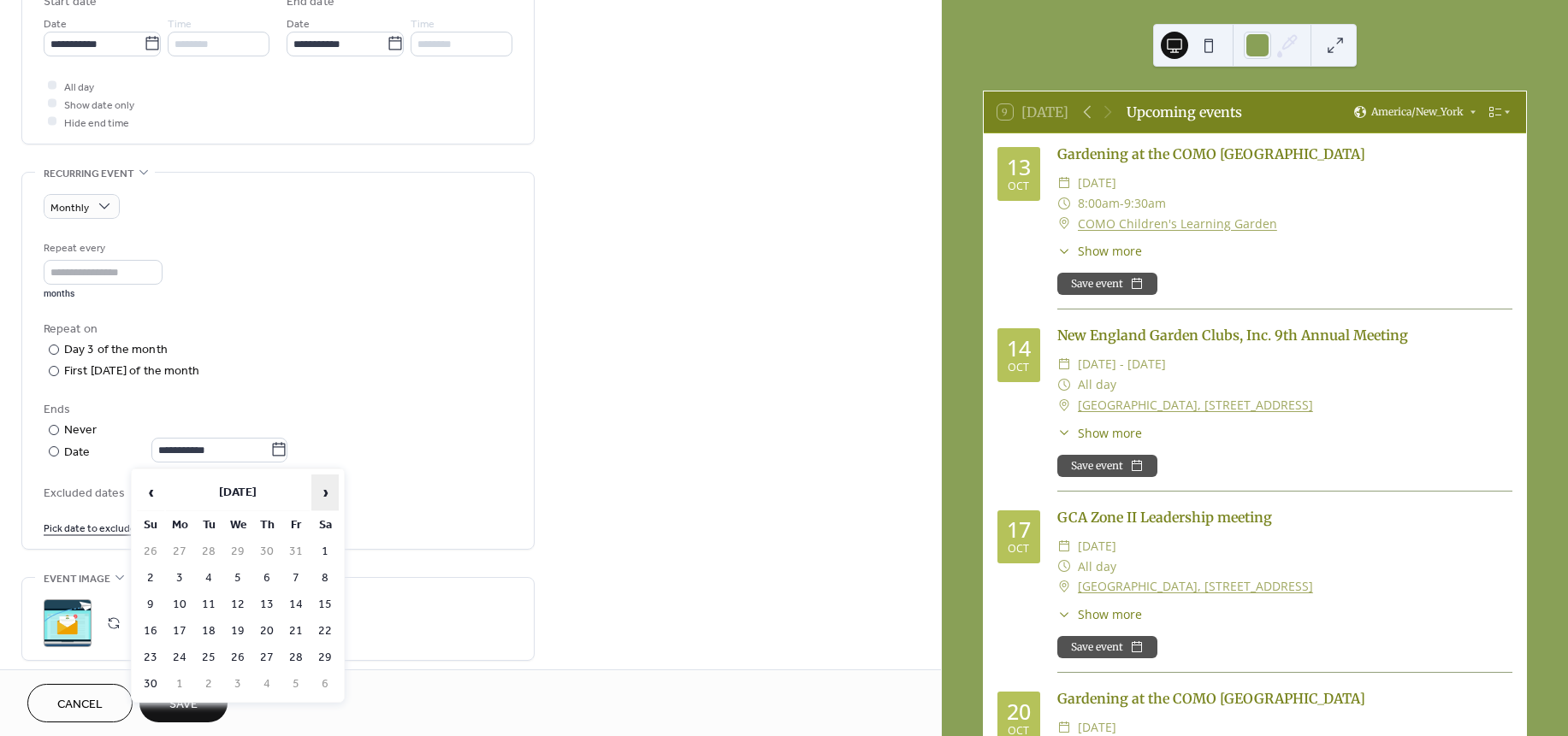
click at [324, 497] on span "›" at bounding box center [324, 492] width 25 height 34
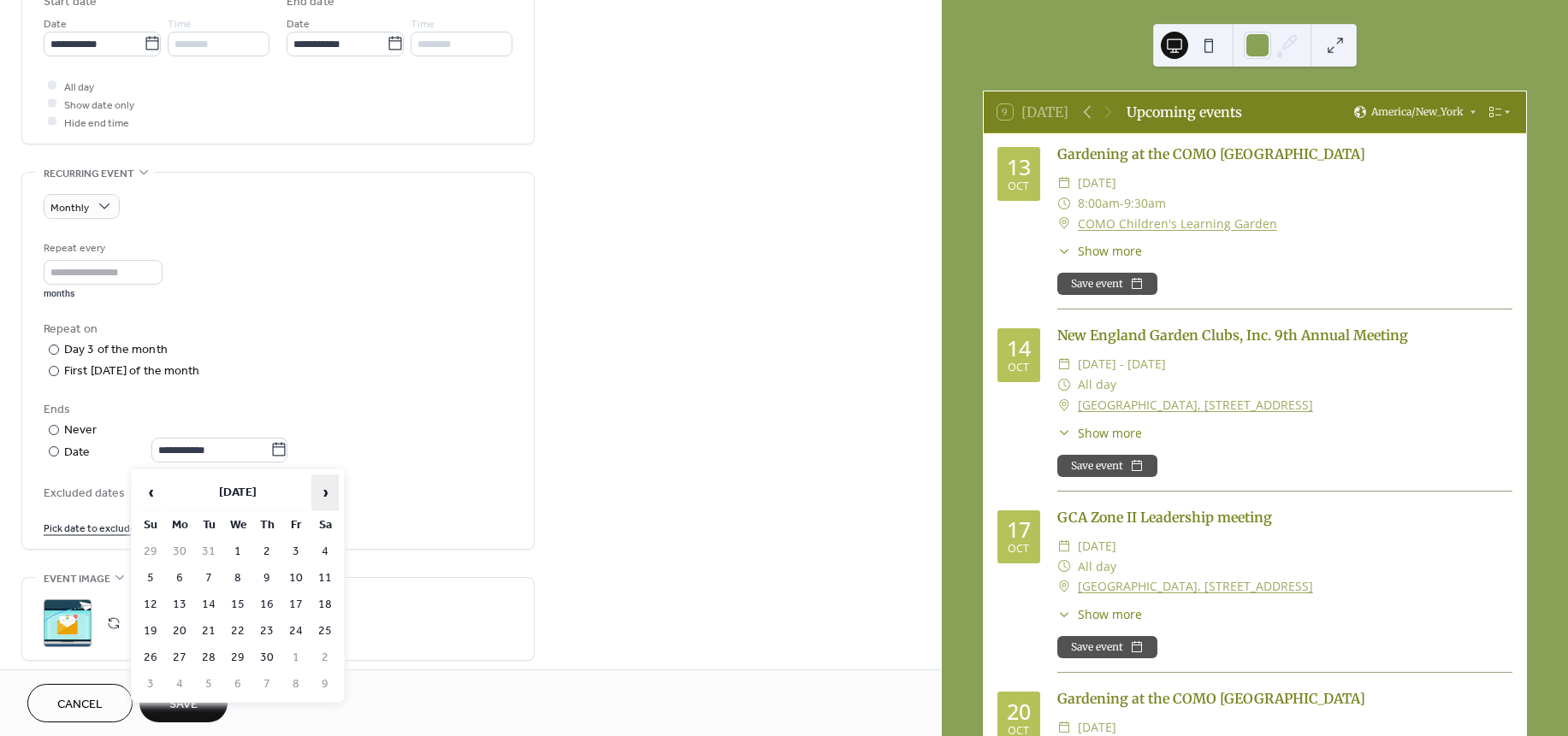
click at [324, 497] on span "›" at bounding box center [324, 492] width 25 height 34
click at [269, 572] on td "11" at bounding box center [267, 578] width 27 height 24
type input "**********"
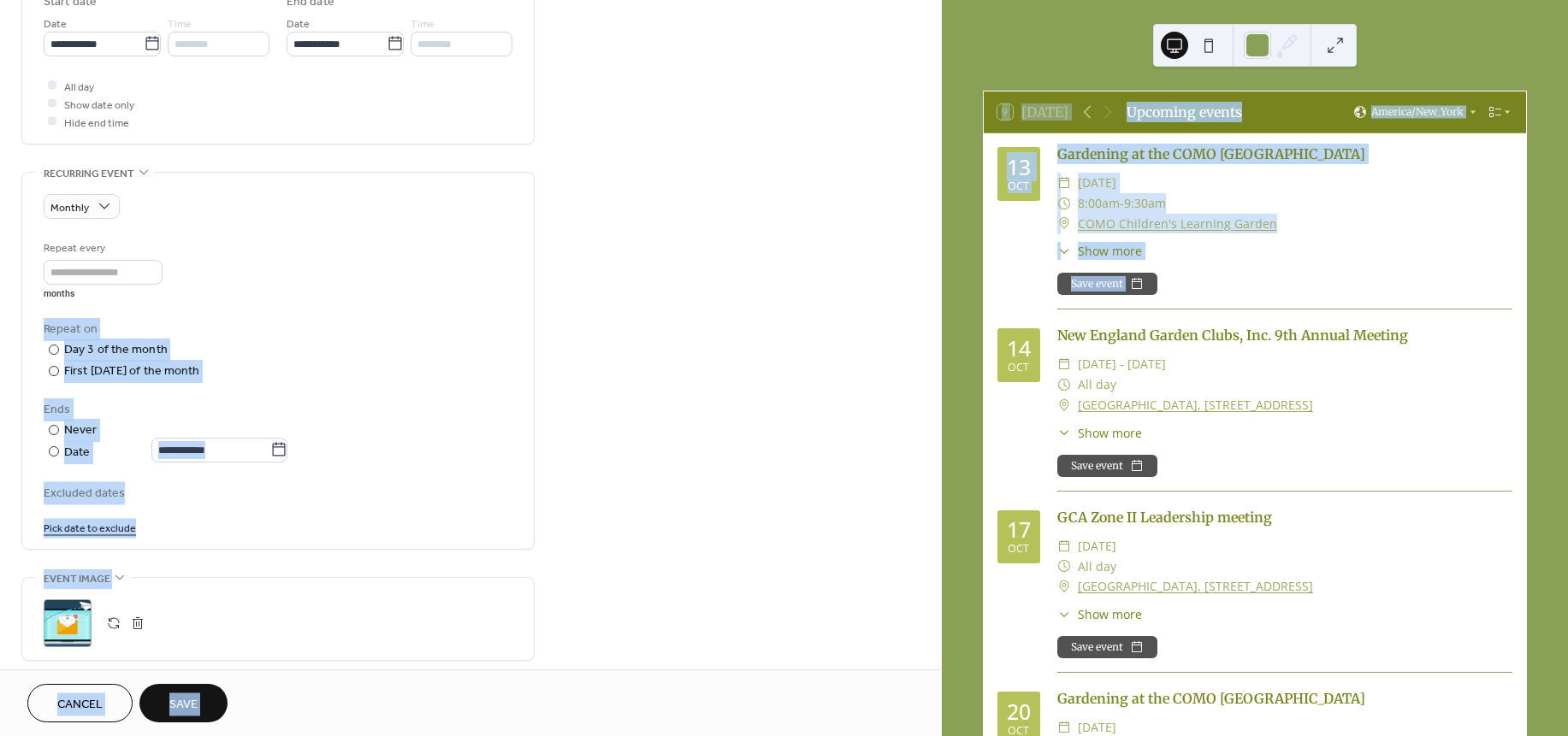
drag, startPoint x: 940, startPoint y: 260, endPoint x: 944, endPoint y: 322, distance: 62.1
click at [944, 322] on div "**********" at bounding box center [784, 368] width 1568 height 736
click at [797, 393] on div "**********" at bounding box center [470, 293] width 941 height 1566
drag, startPoint x: 940, startPoint y: 378, endPoint x: 939, endPoint y: 472, distance: 94.0
click at [939, 472] on div "**********" at bounding box center [470, 335] width 941 height 670
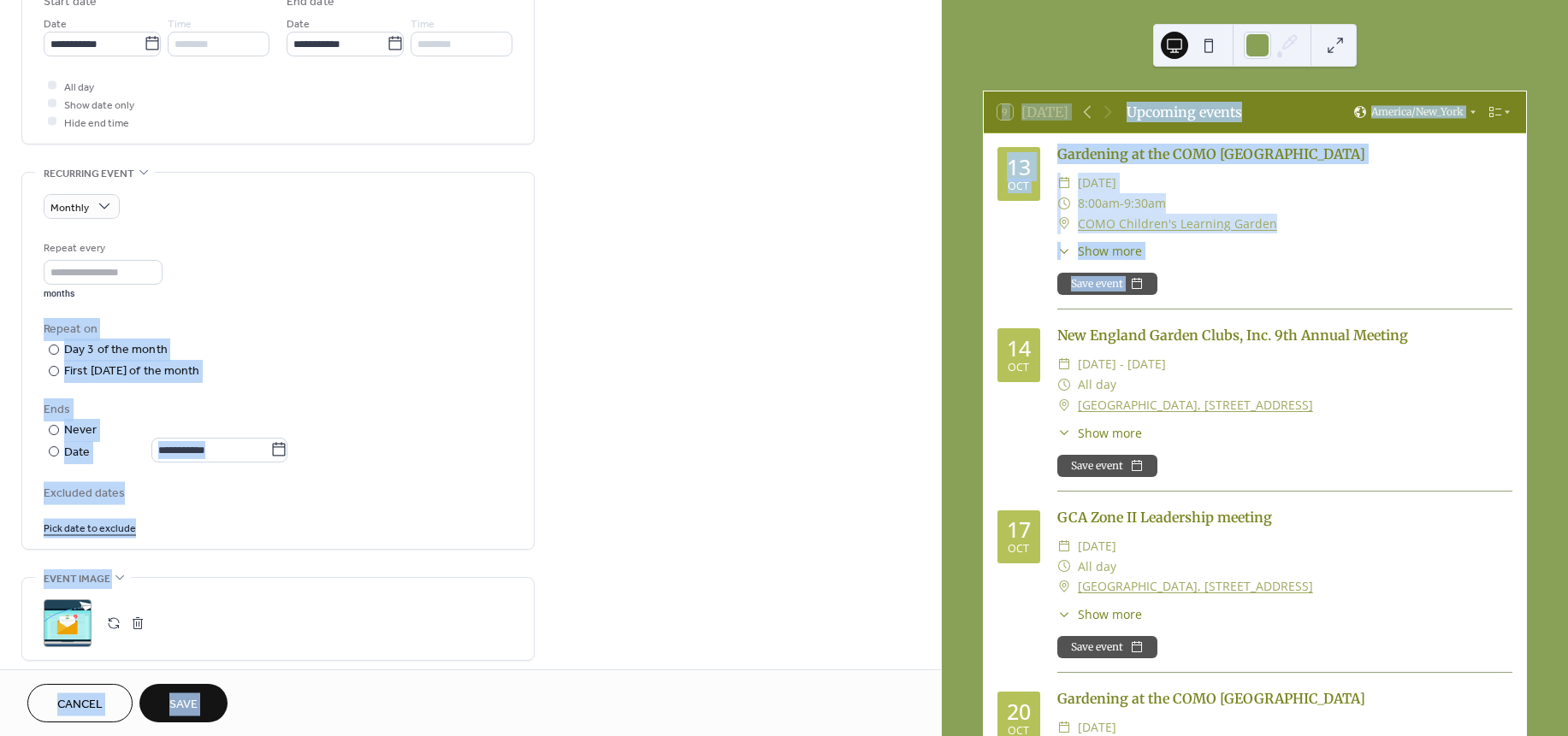
scroll to position [601, 0]
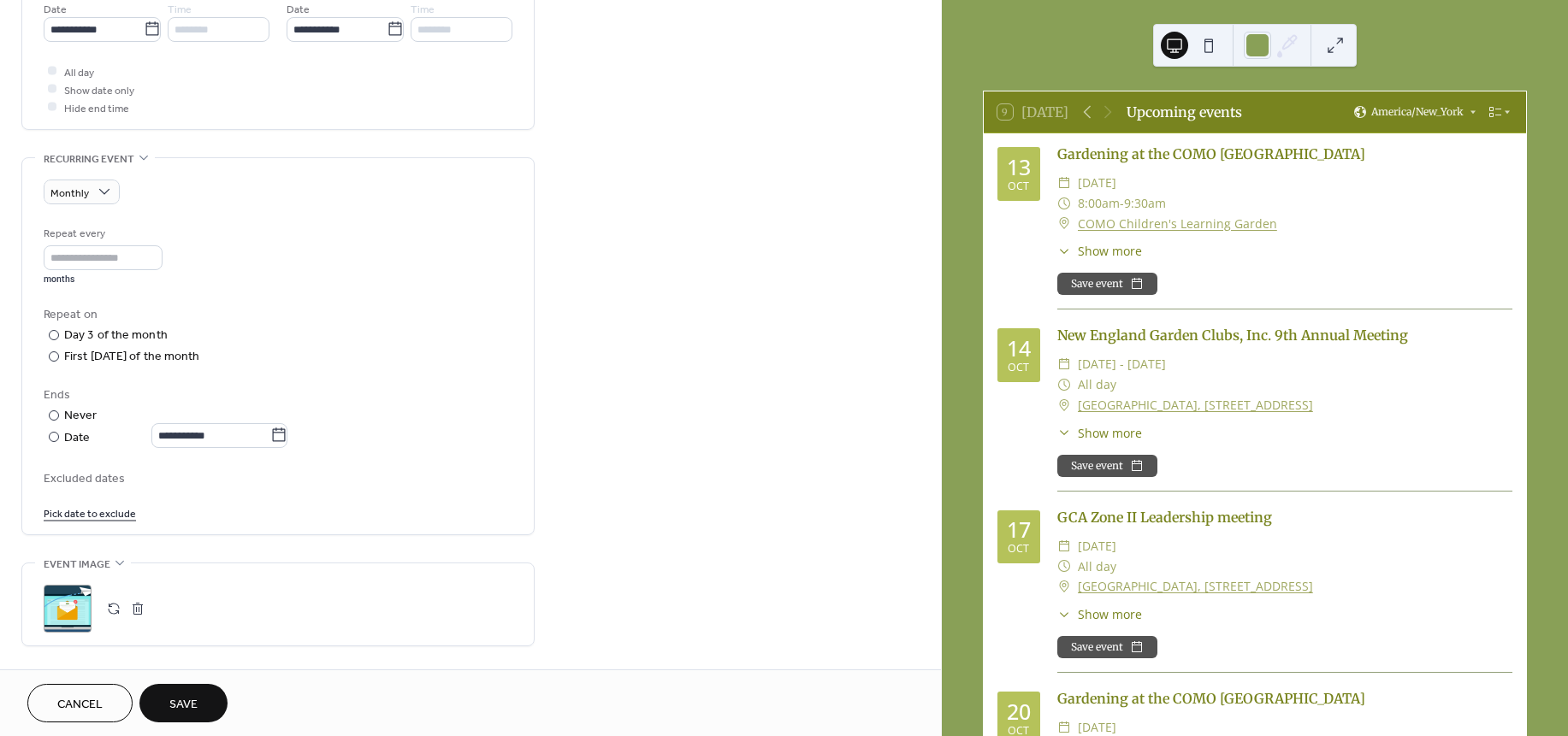
click at [87, 513] on link "Pick date to exclude" at bounding box center [90, 512] width 93 height 18
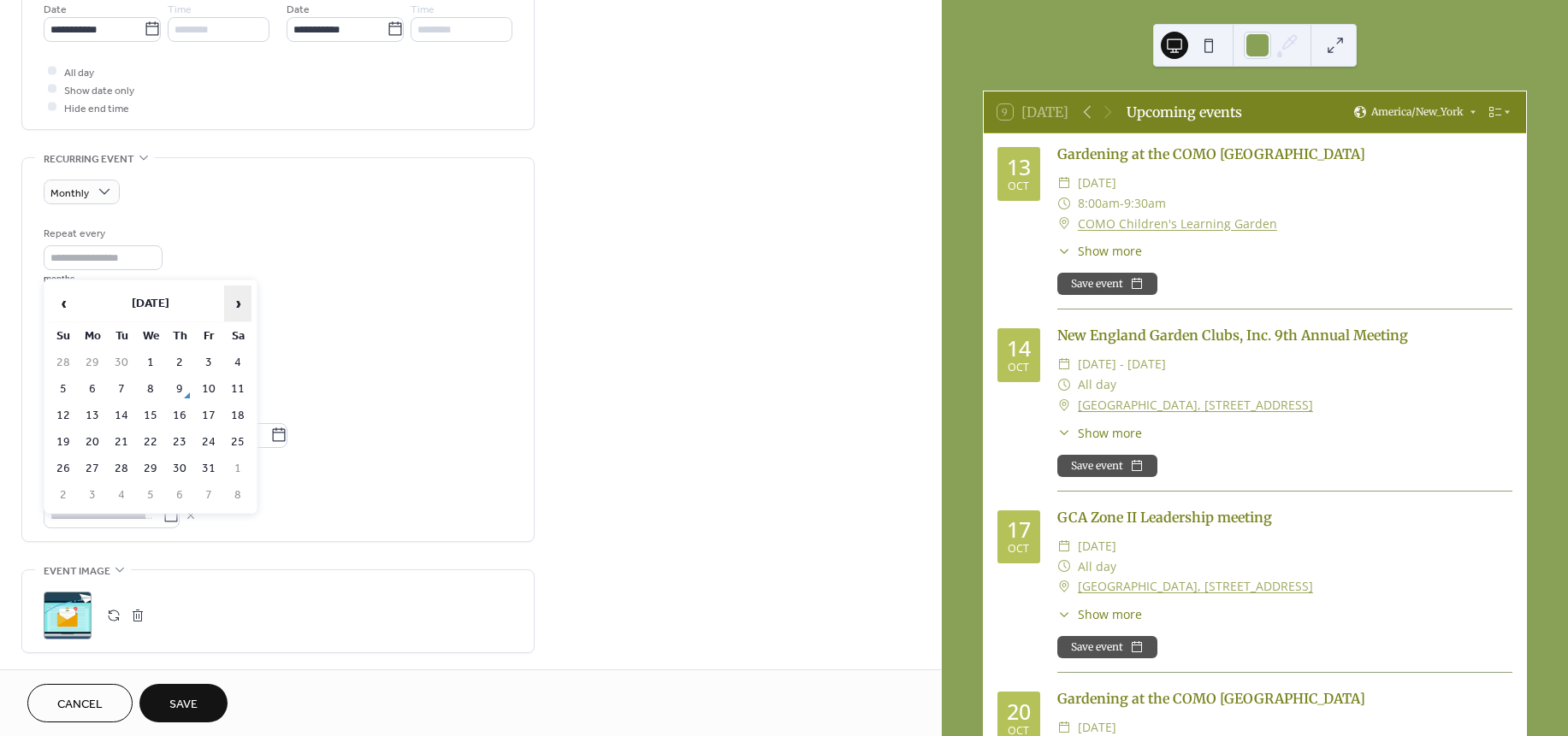
click at [232, 301] on span "›" at bounding box center [237, 303] width 25 height 34
click at [126, 382] on td "6" at bounding box center [121, 389] width 27 height 24
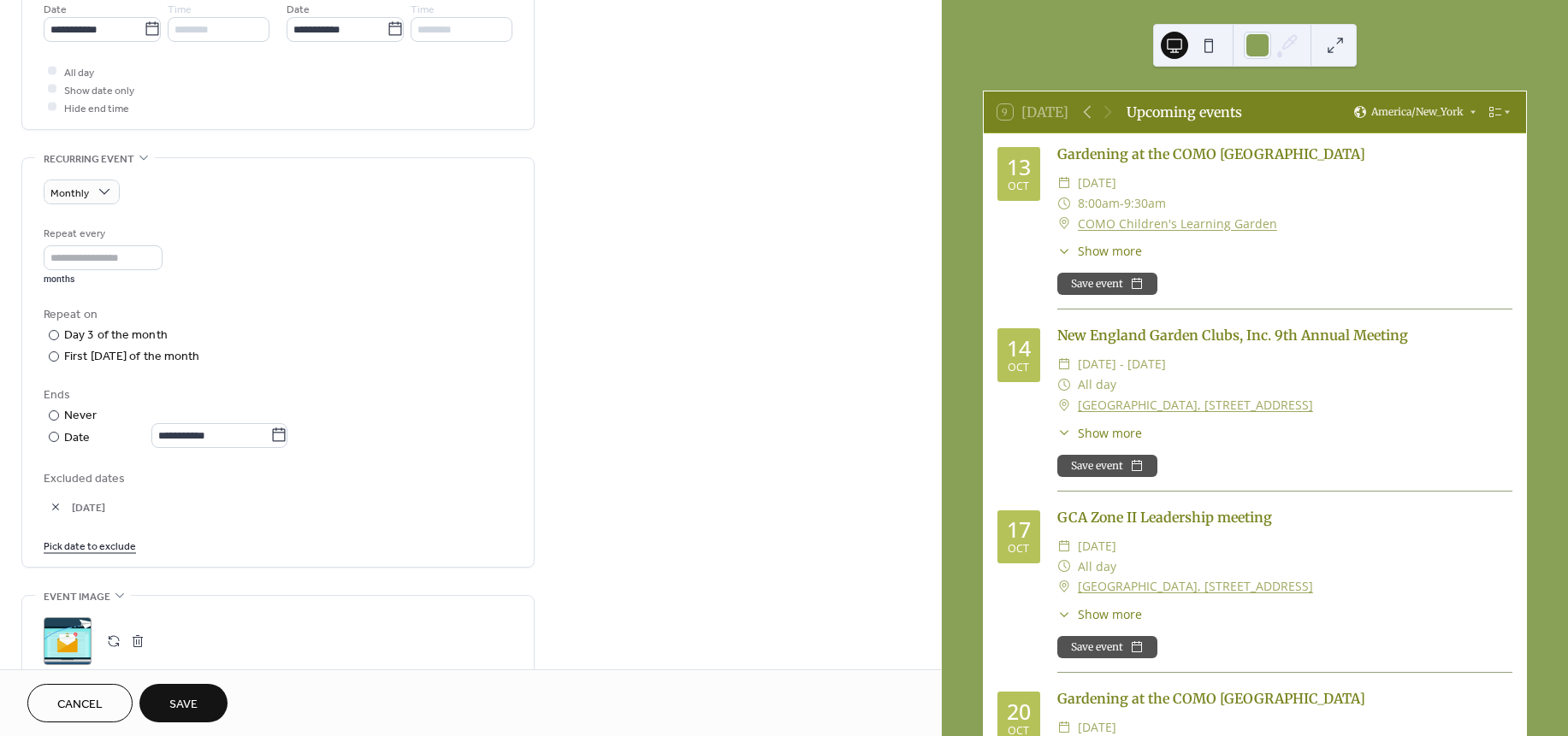
click at [111, 552] on link "Pick date to exclude" at bounding box center [90, 545] width 93 height 18
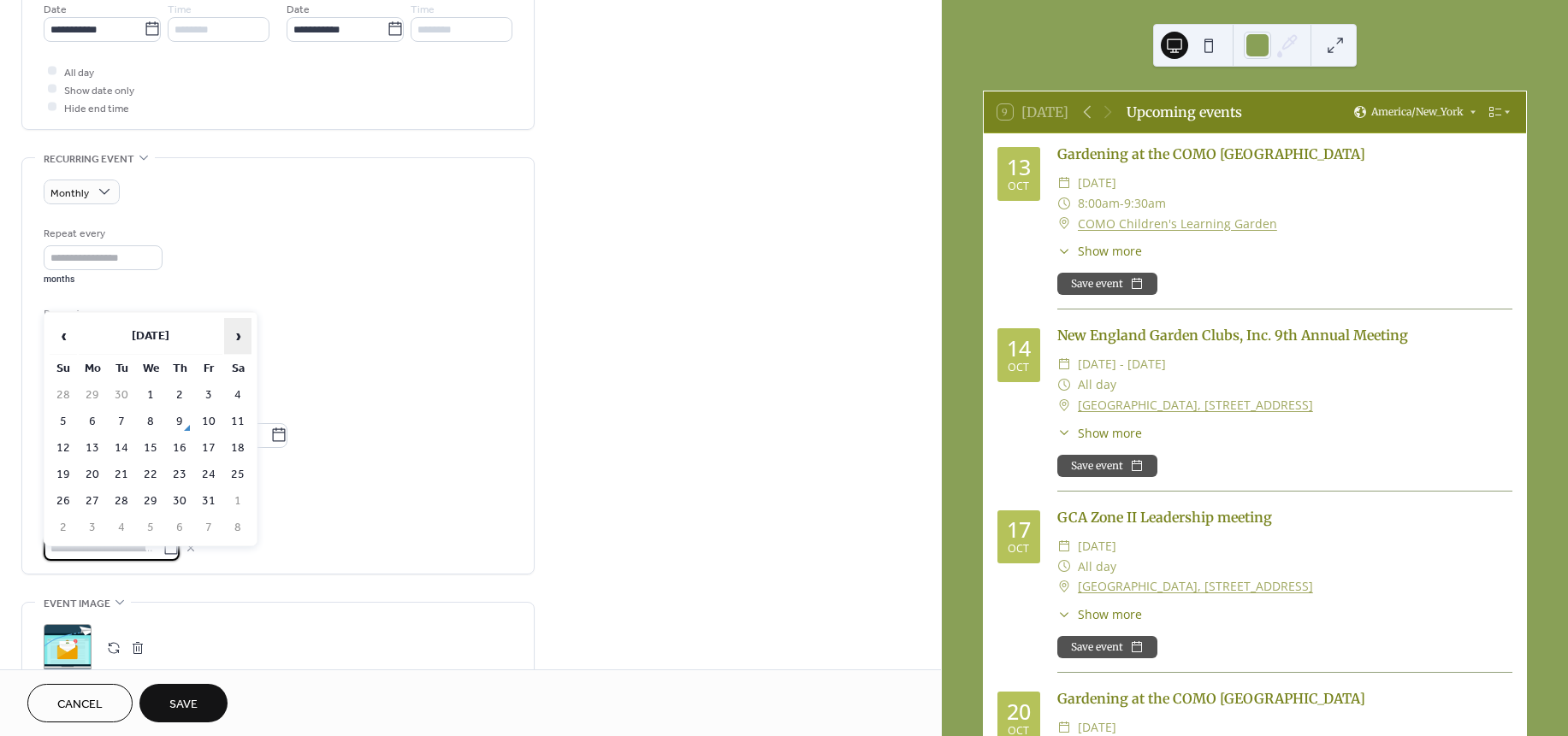
click at [240, 331] on span "›" at bounding box center [237, 336] width 25 height 34
click at [157, 419] on td "4" at bounding box center [150, 421] width 27 height 24
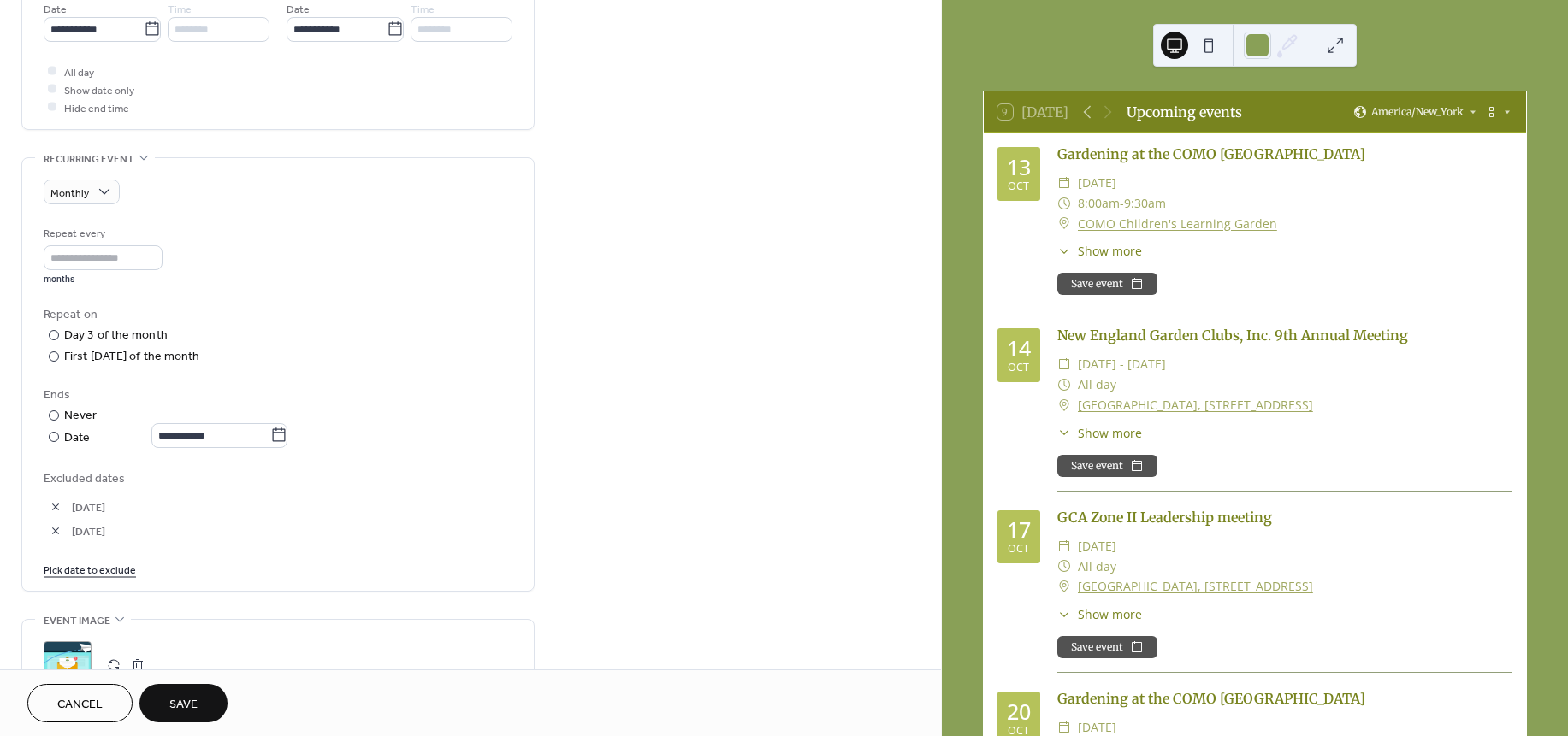
click at [114, 572] on link "Pick date to exclude" at bounding box center [90, 569] width 93 height 18
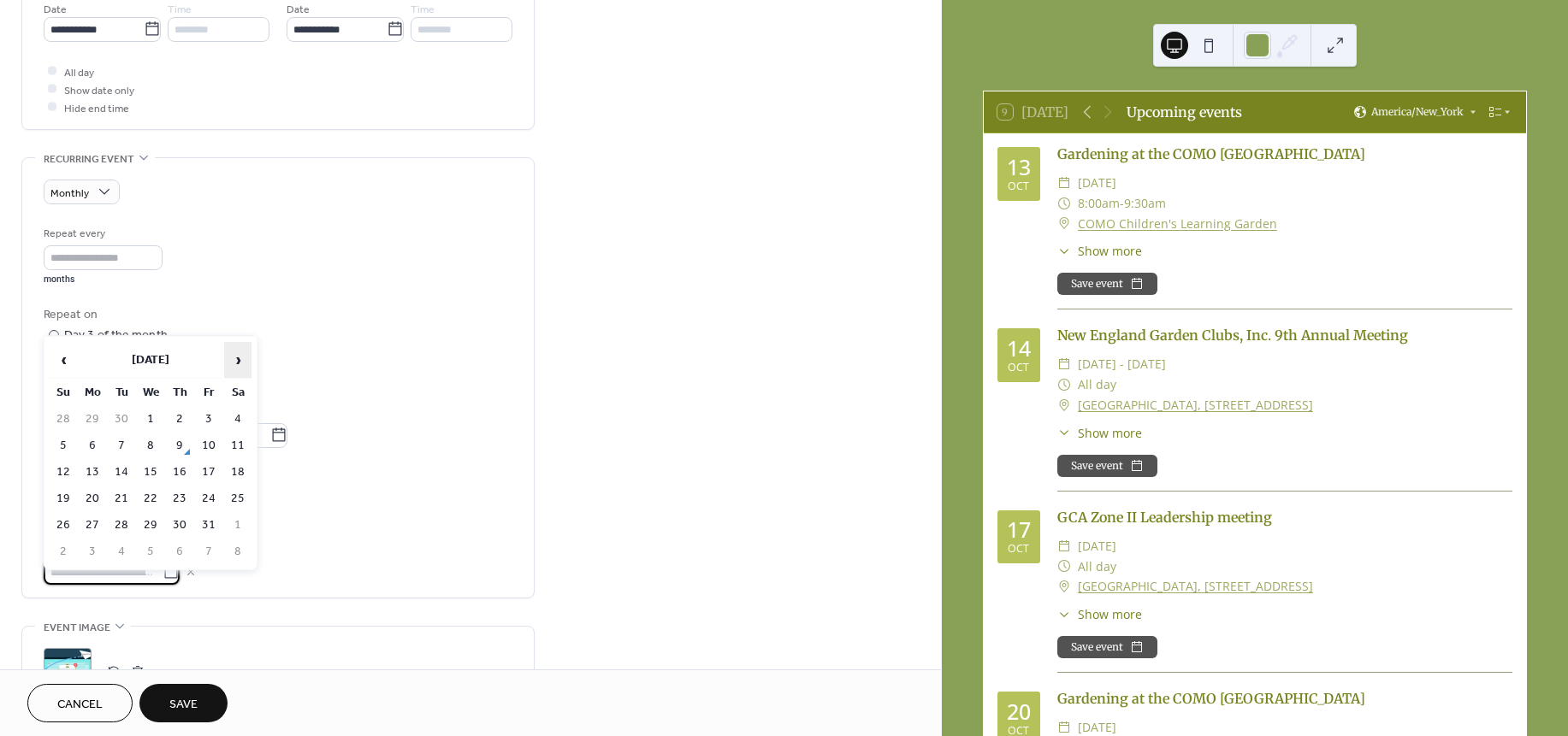
click at [237, 360] on span "›" at bounding box center [237, 359] width 25 height 34
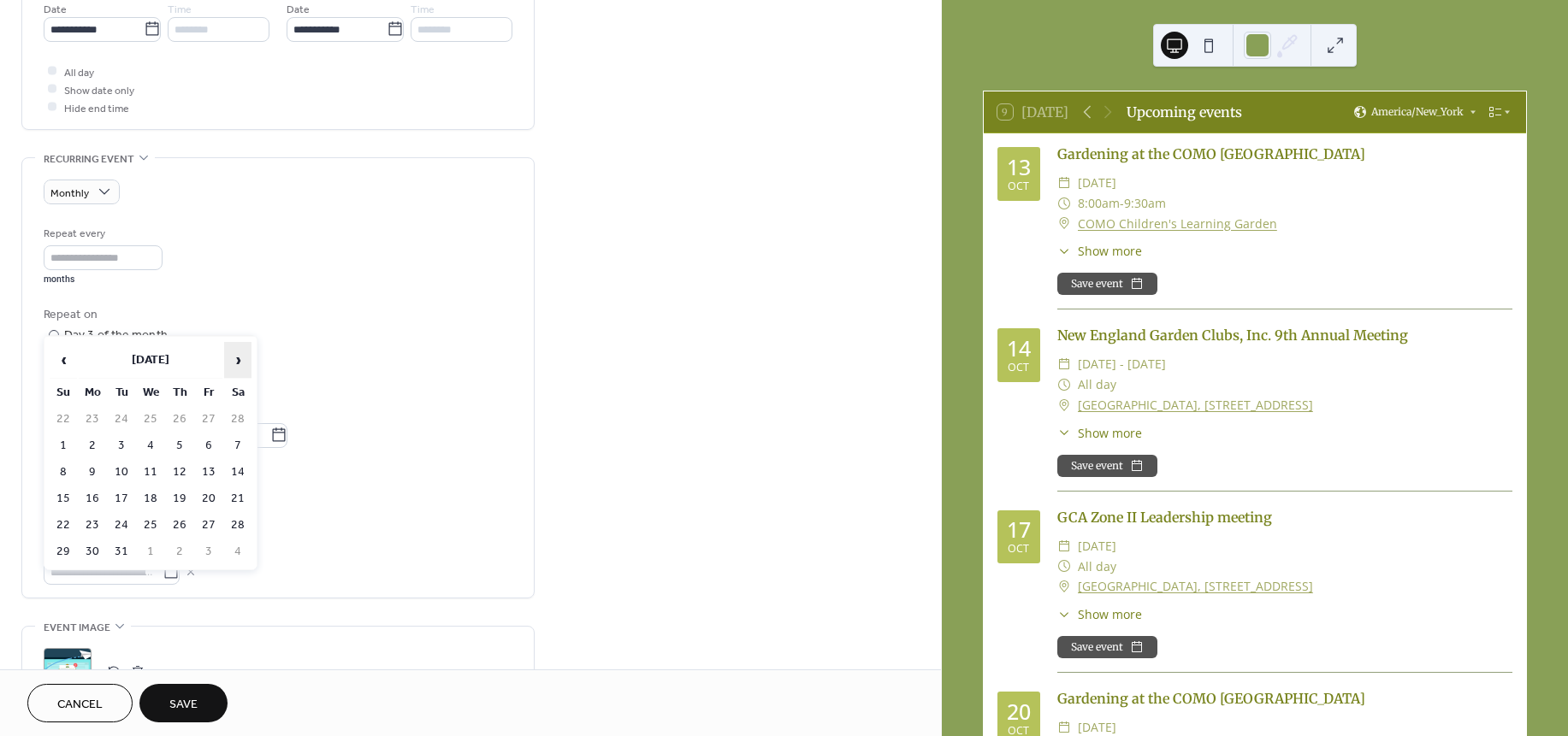
click at [237, 360] on span "›" at bounding box center [237, 359] width 25 height 34
click at [122, 439] on td "5" at bounding box center [121, 446] width 27 height 24
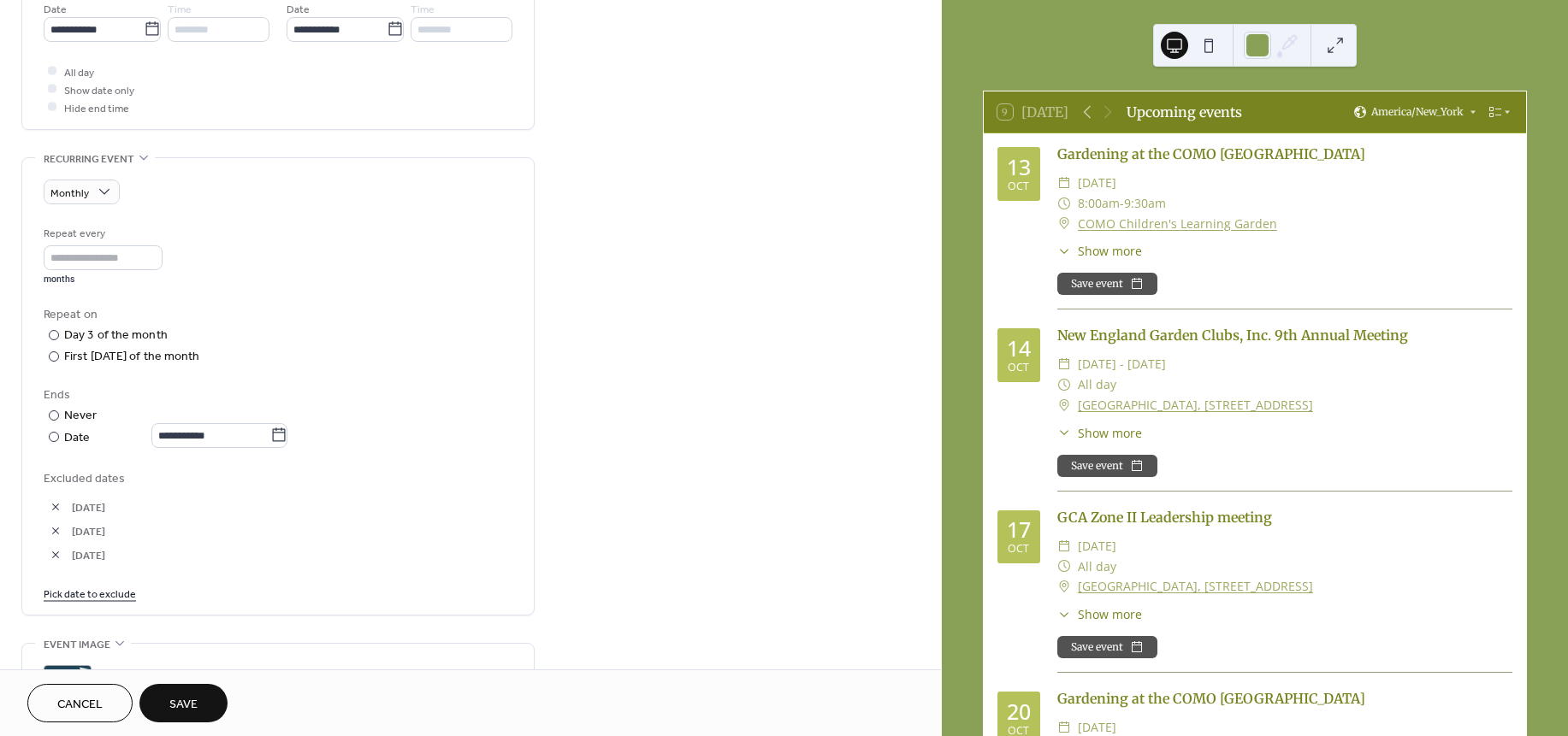
click at [55, 539] on button "button" at bounding box center [55, 531] width 24 height 24
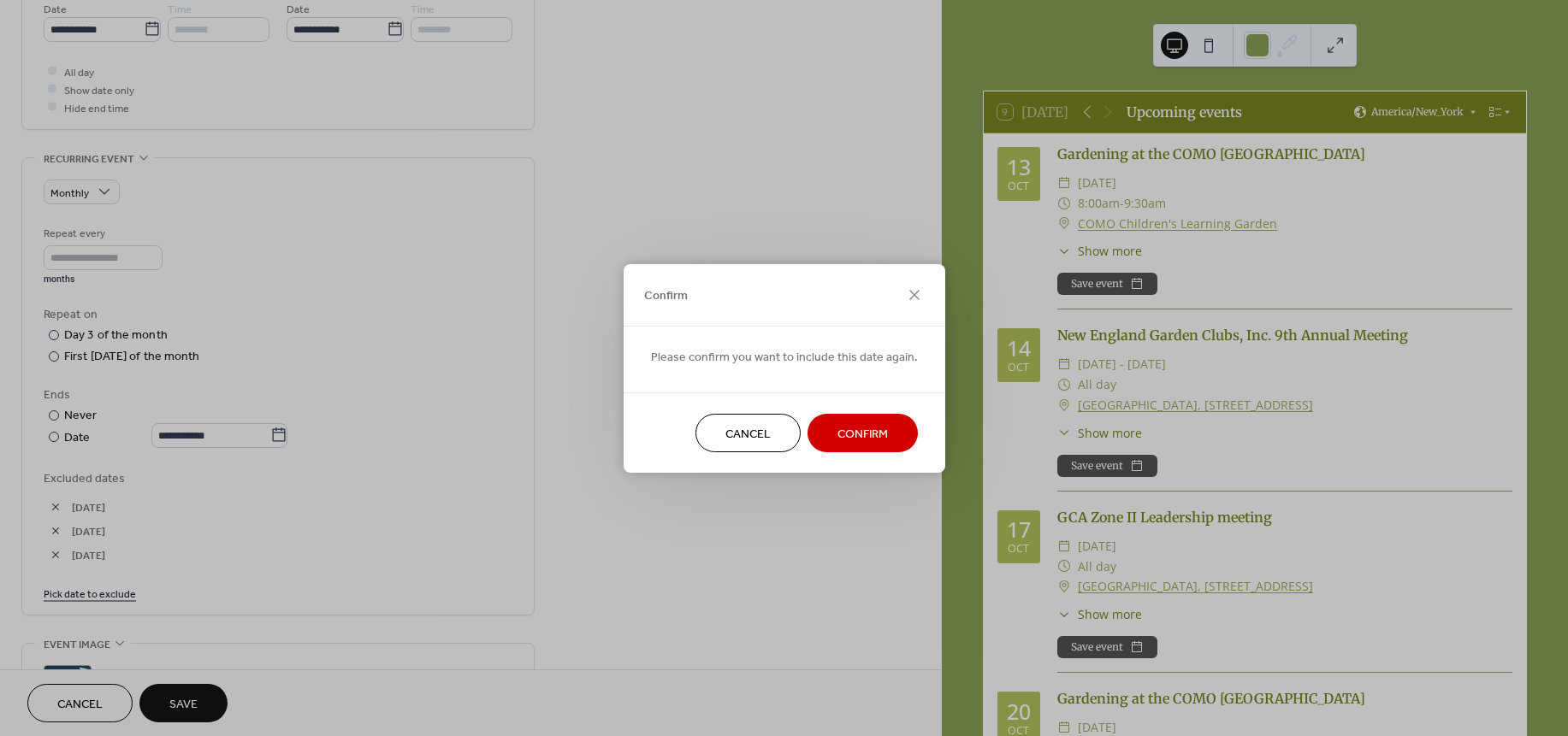
click at [844, 427] on span "Confirm" at bounding box center [863, 434] width 51 height 18
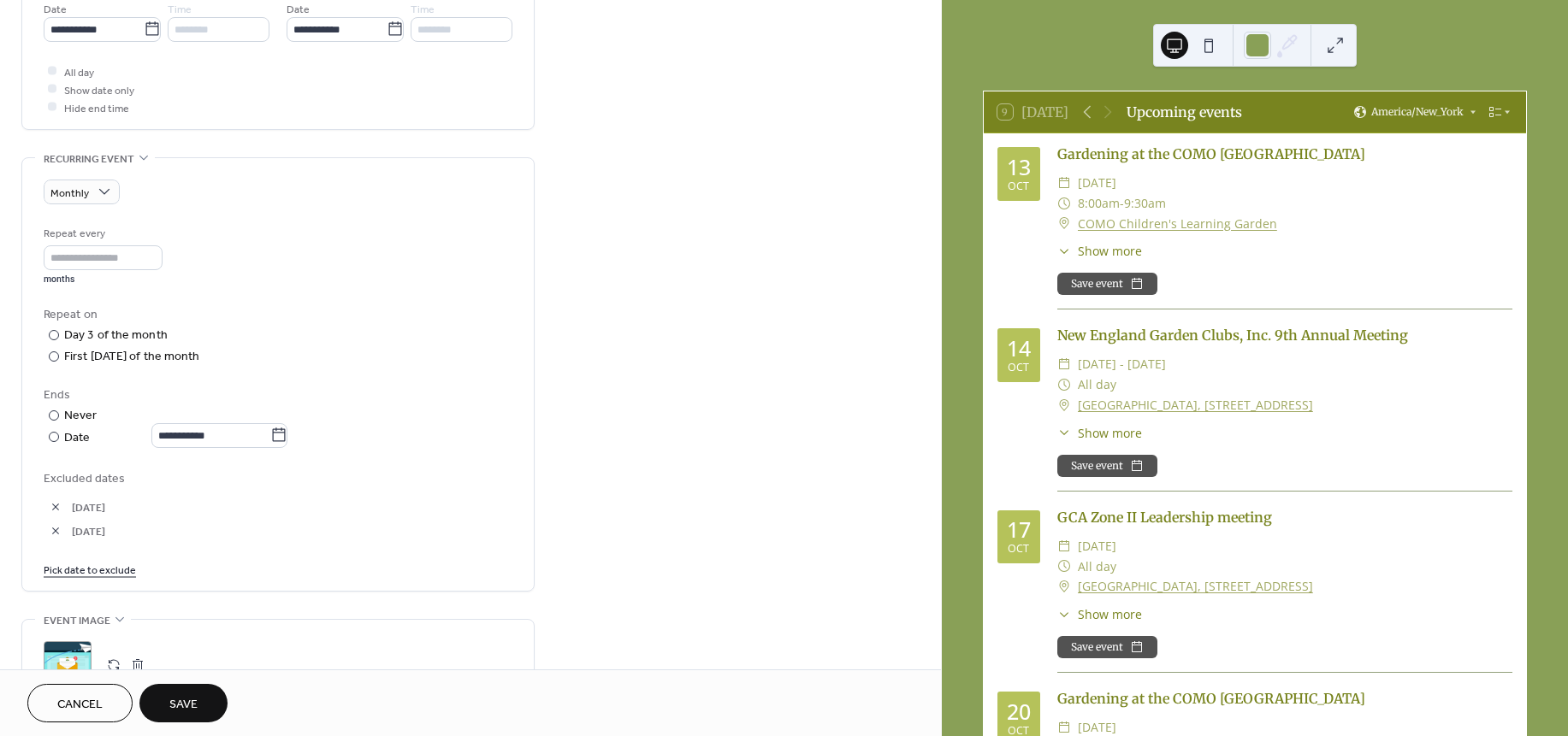
click at [113, 570] on link "Pick date to exclude" at bounding box center [90, 569] width 93 height 18
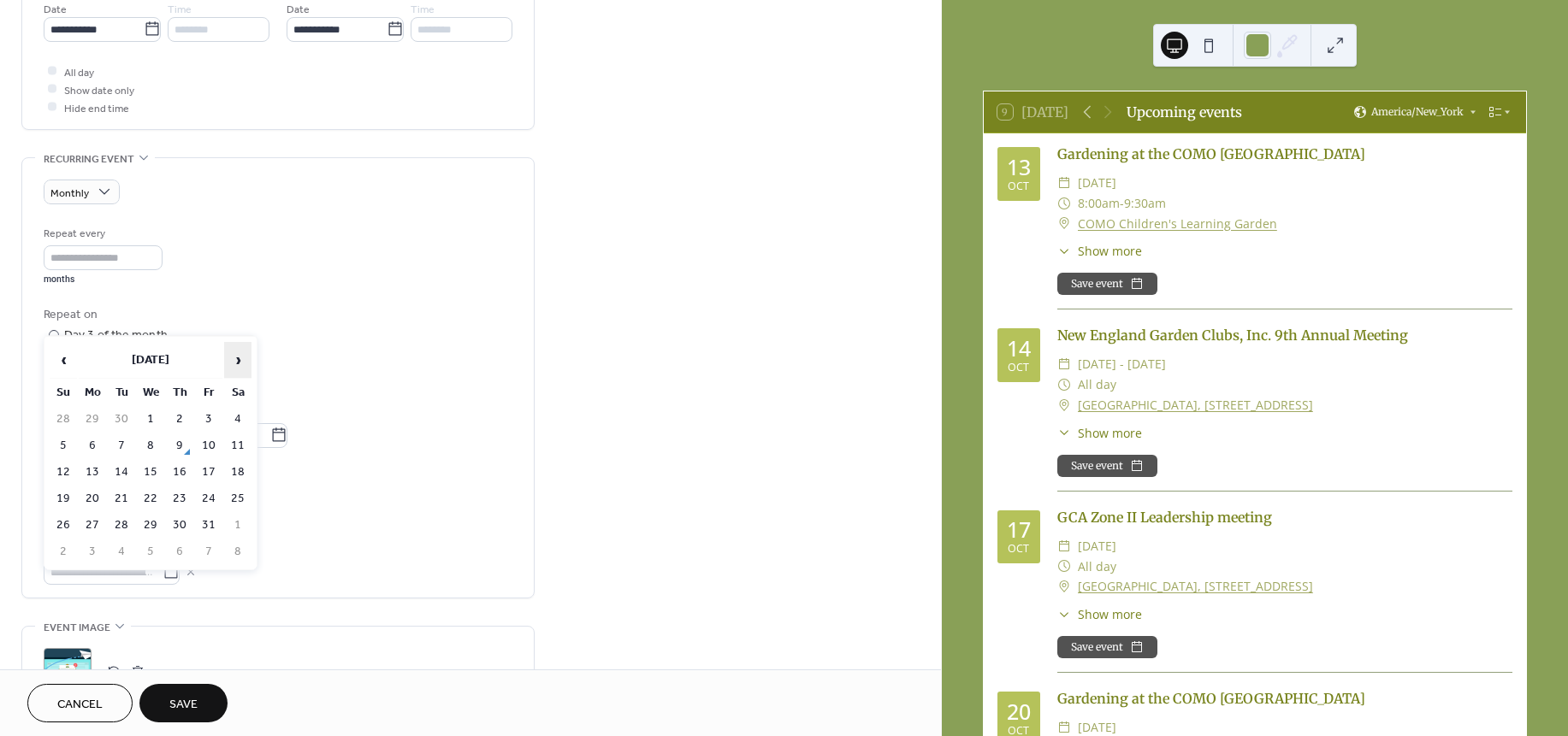
click at [233, 355] on span "›" at bounding box center [237, 359] width 25 height 34
click at [123, 442] on td "3" at bounding box center [121, 446] width 27 height 24
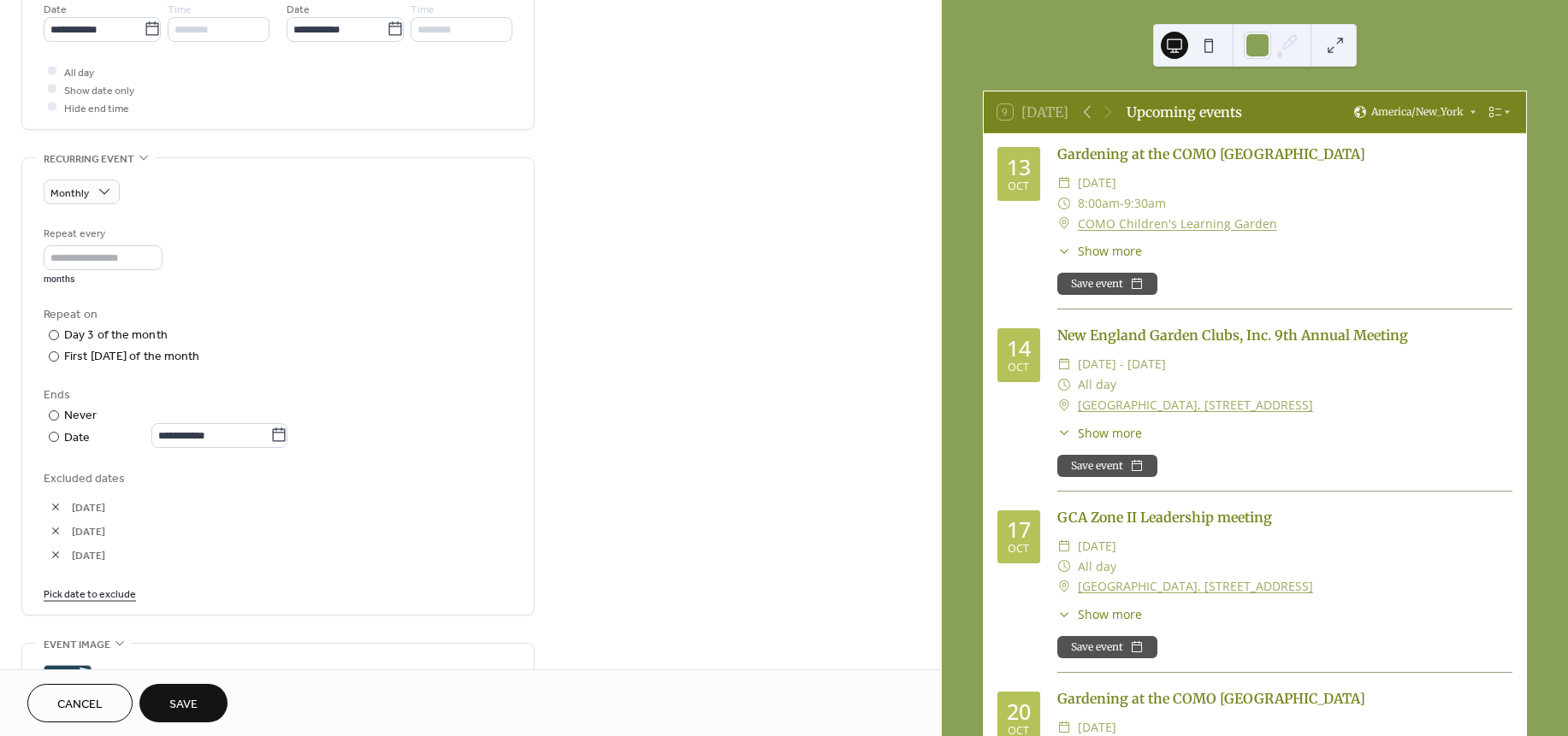
click at [129, 593] on link "Pick date to exclude" at bounding box center [90, 593] width 93 height 18
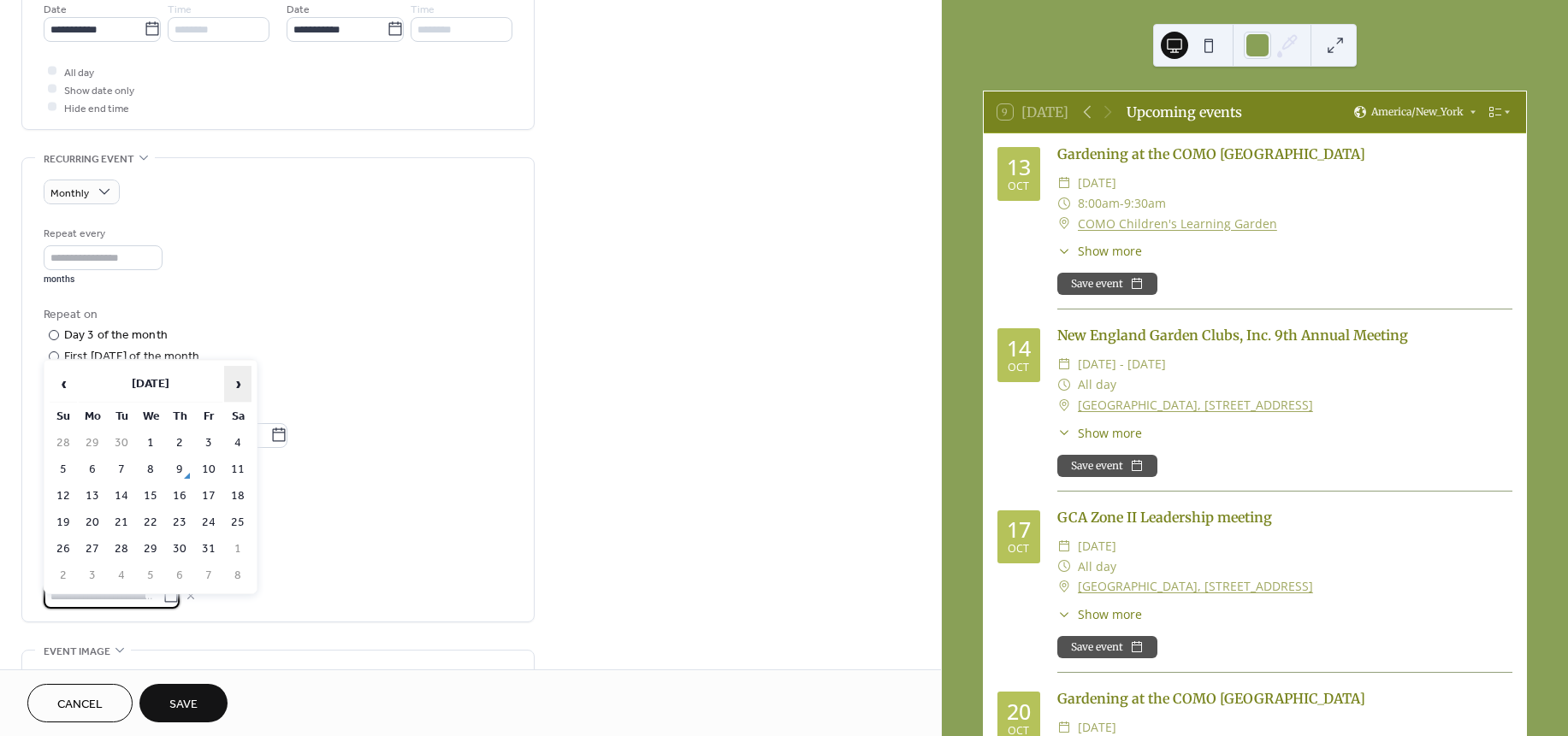
click at [237, 380] on span "›" at bounding box center [237, 384] width 25 height 34
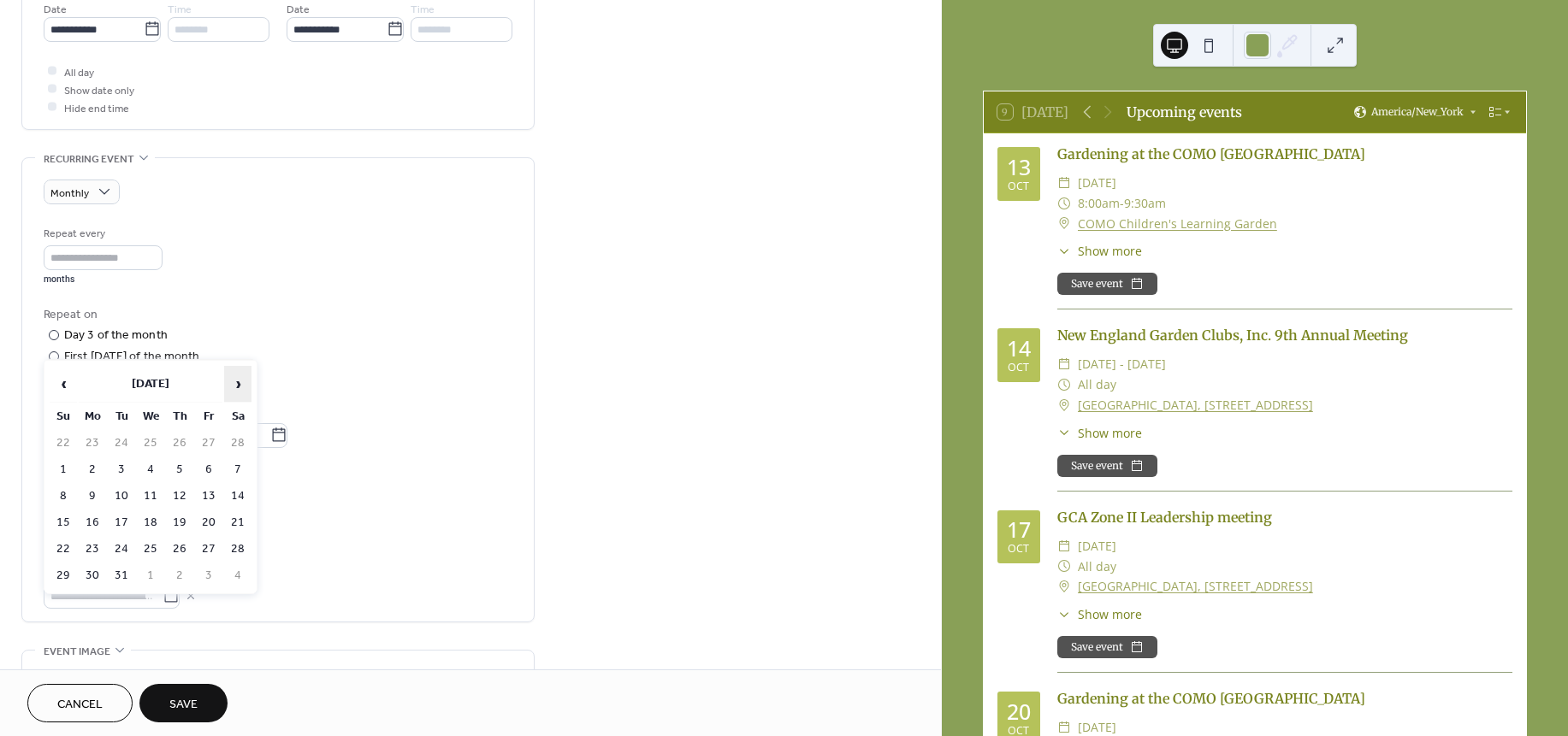
click at [237, 380] on span "›" at bounding box center [237, 384] width 25 height 34
drag, startPoint x: 147, startPoint y: 436, endPoint x: 136, endPoint y: 436, distance: 11.0
click at [136, 436] on td "3" at bounding box center [150, 443] width 27 height 24
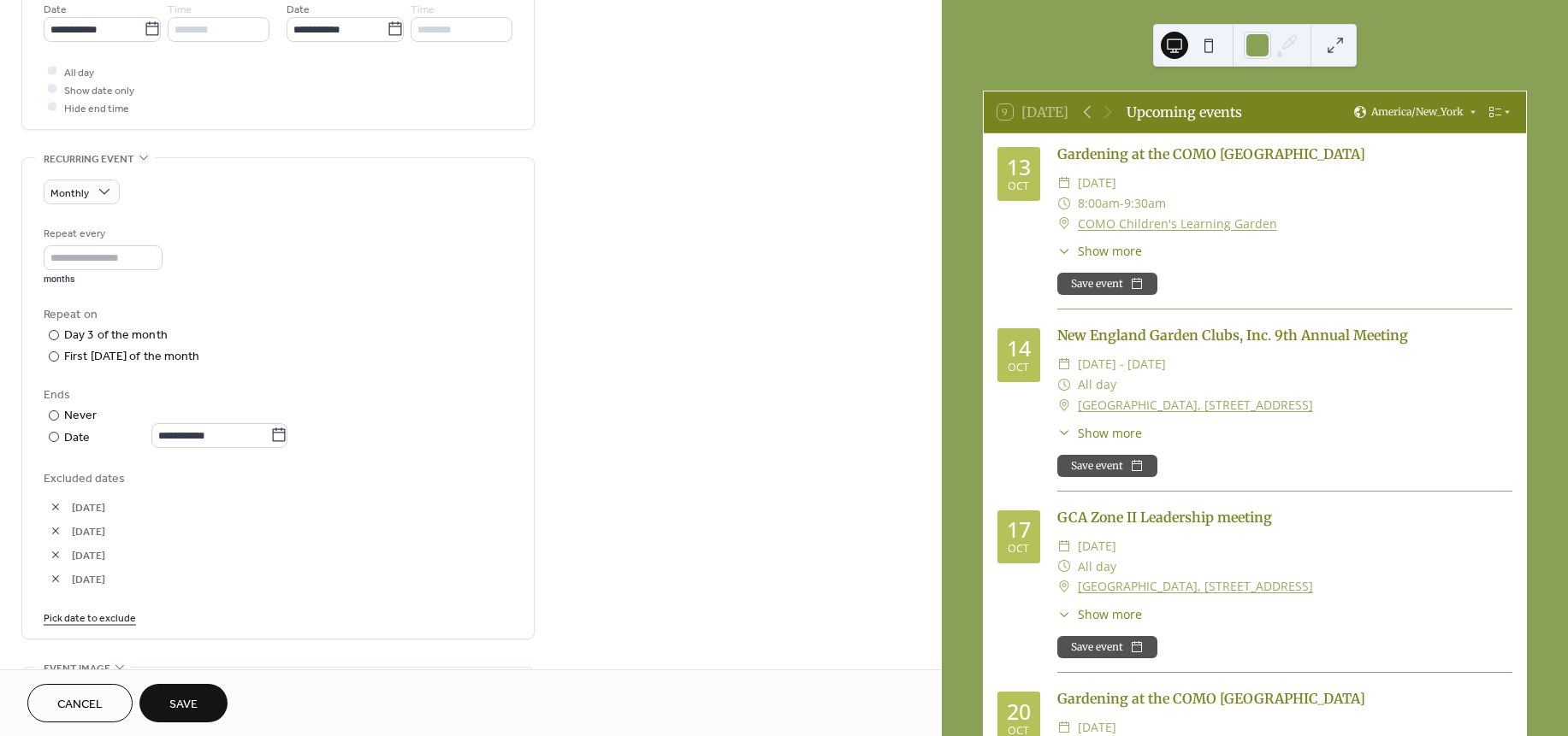
click at [52, 586] on button "button" at bounding box center [55, 578] width 24 height 24
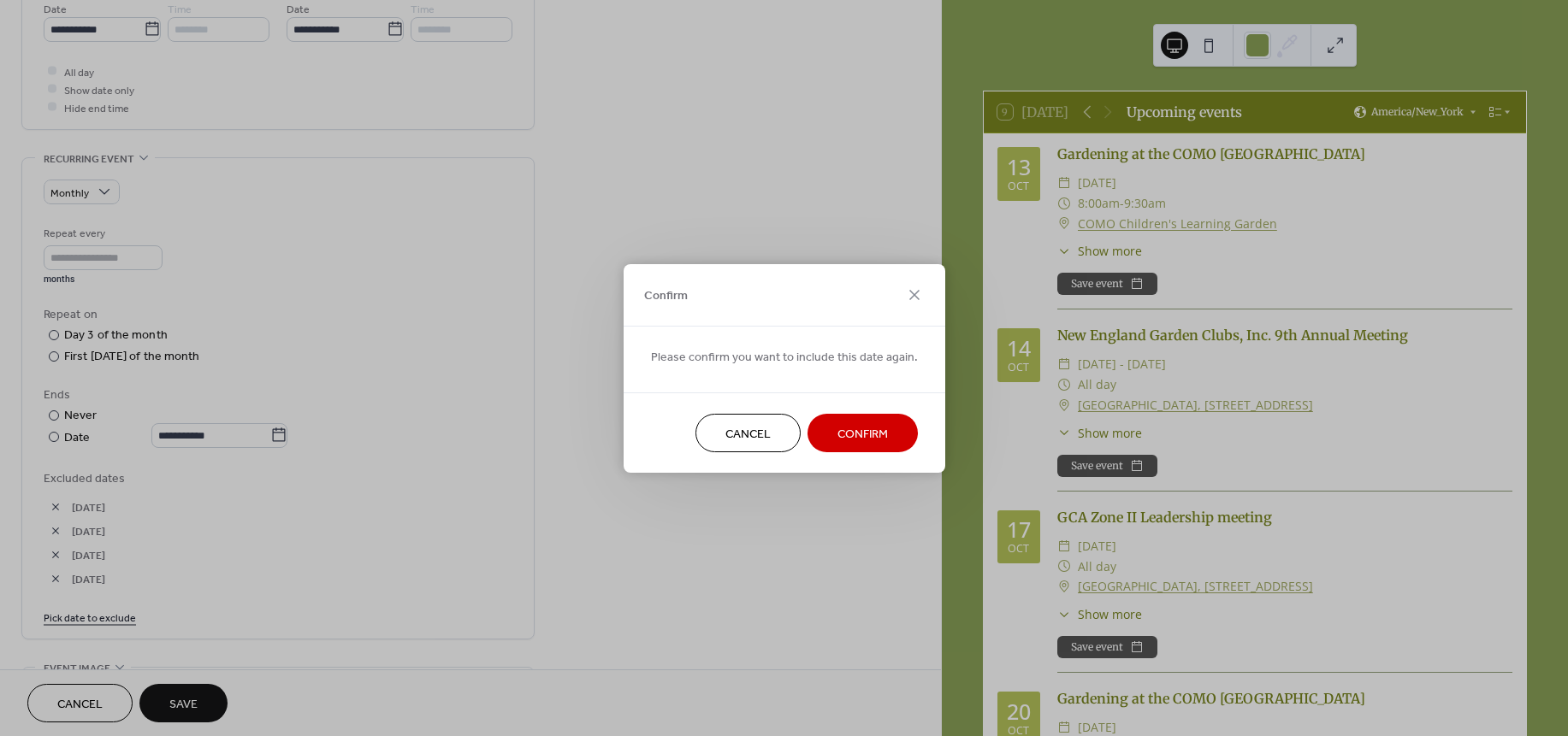
click at [865, 434] on span "Confirm" at bounding box center [863, 434] width 51 height 18
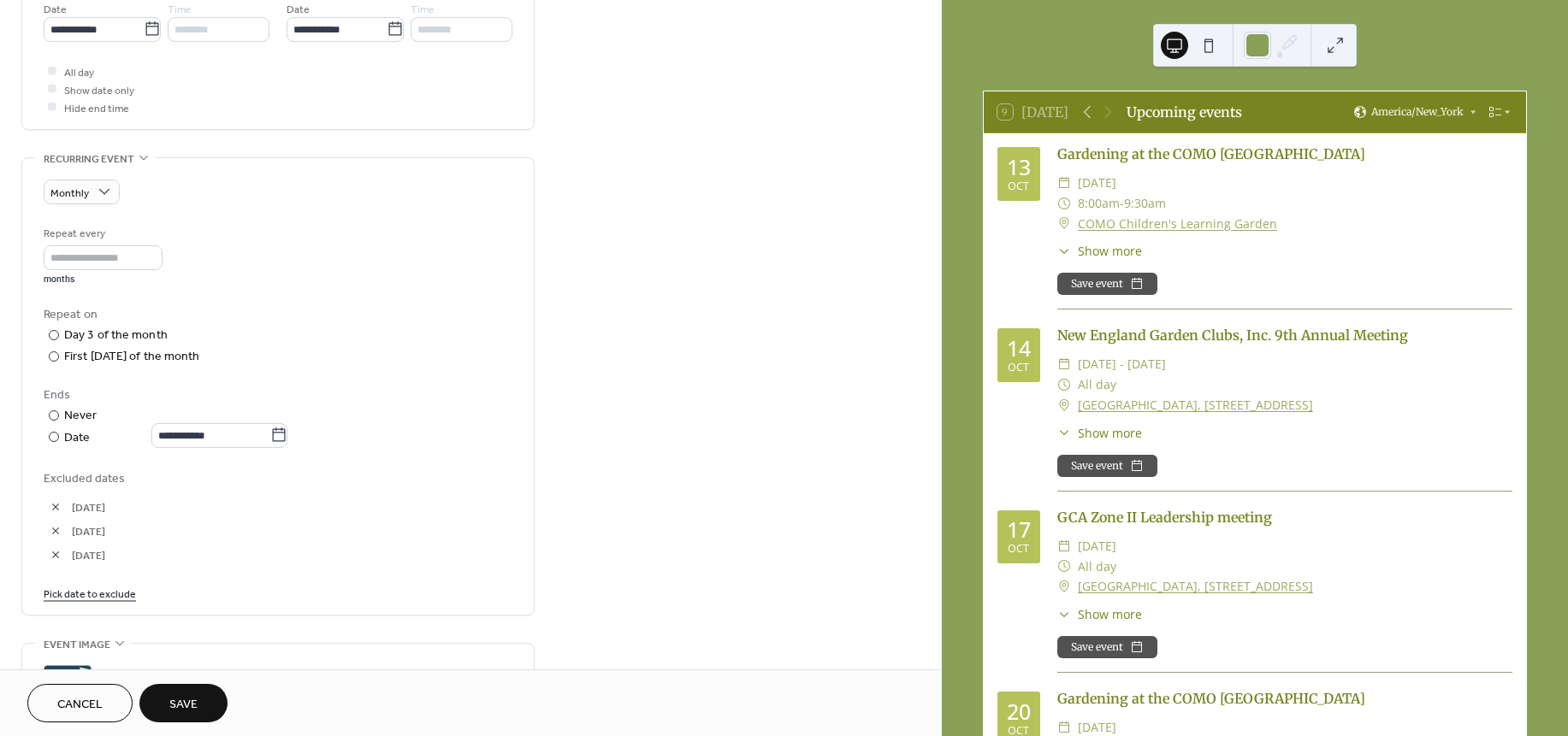
click at [52, 511] on button "button" at bounding box center [55, 506] width 24 height 24
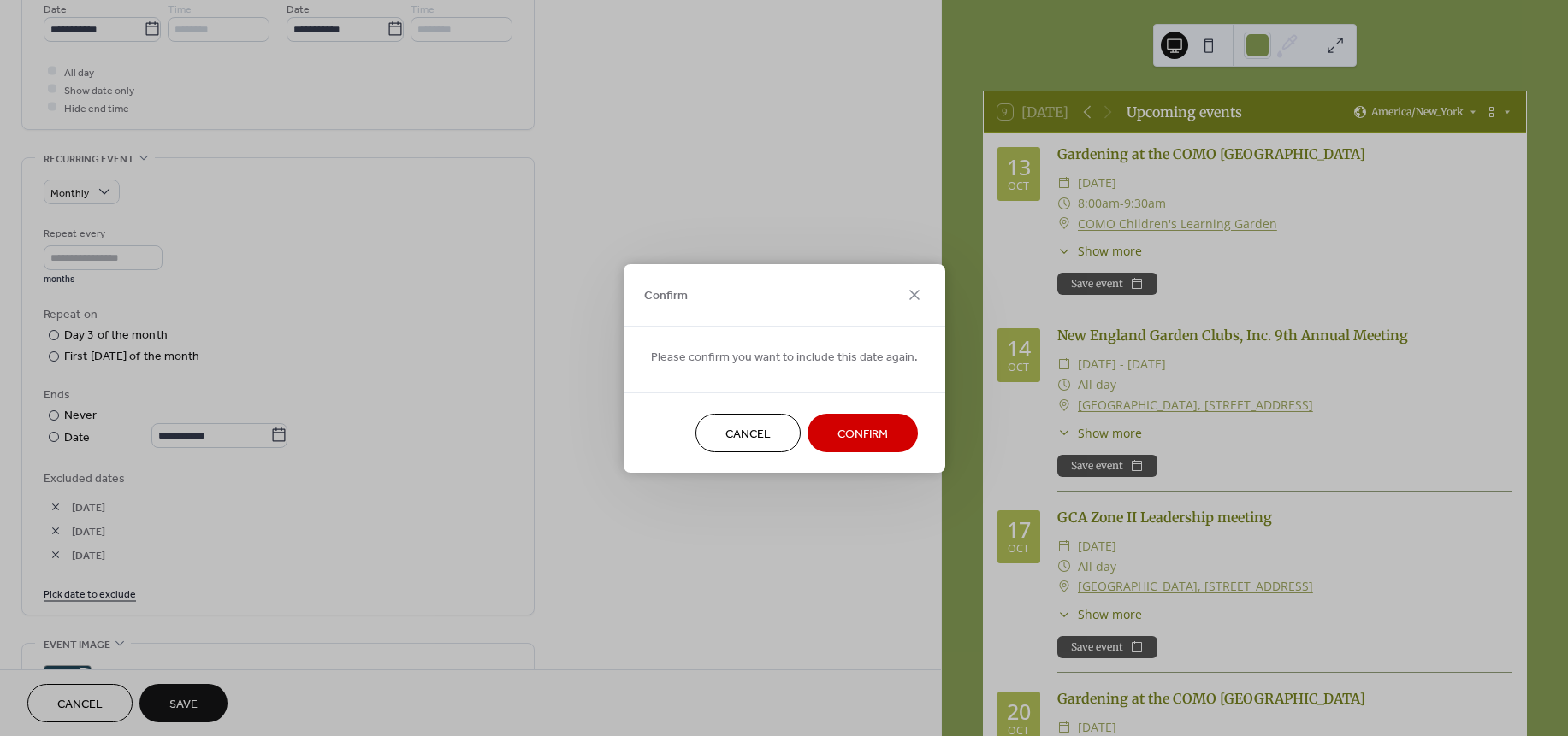
click at [55, 531] on div "Confirm Please confirm you want to include this date again. Cancel Confirm" at bounding box center [784, 368] width 1568 height 736
click at [852, 429] on span "Confirm" at bounding box center [863, 434] width 51 height 18
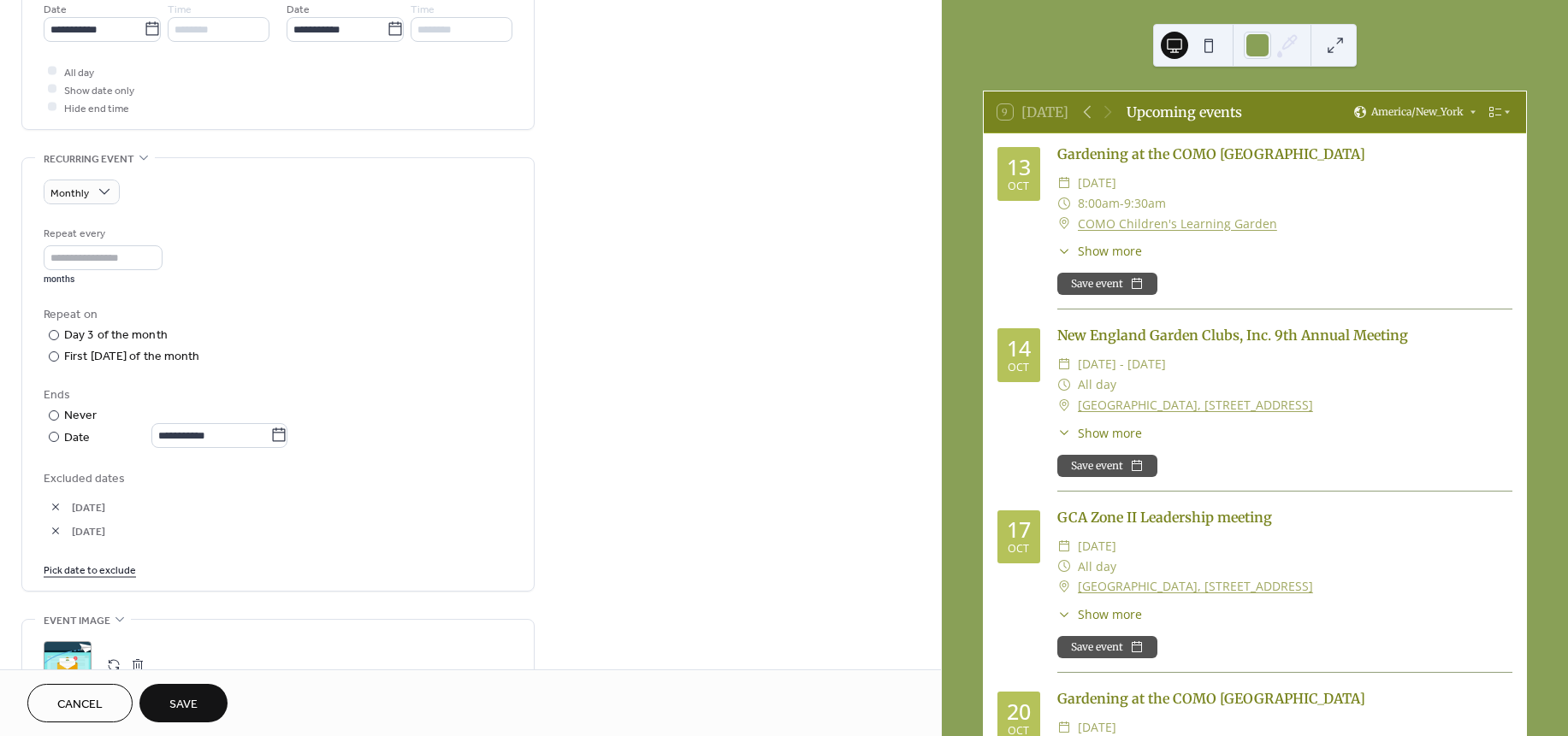
click at [58, 503] on button "button" at bounding box center [55, 506] width 24 height 24
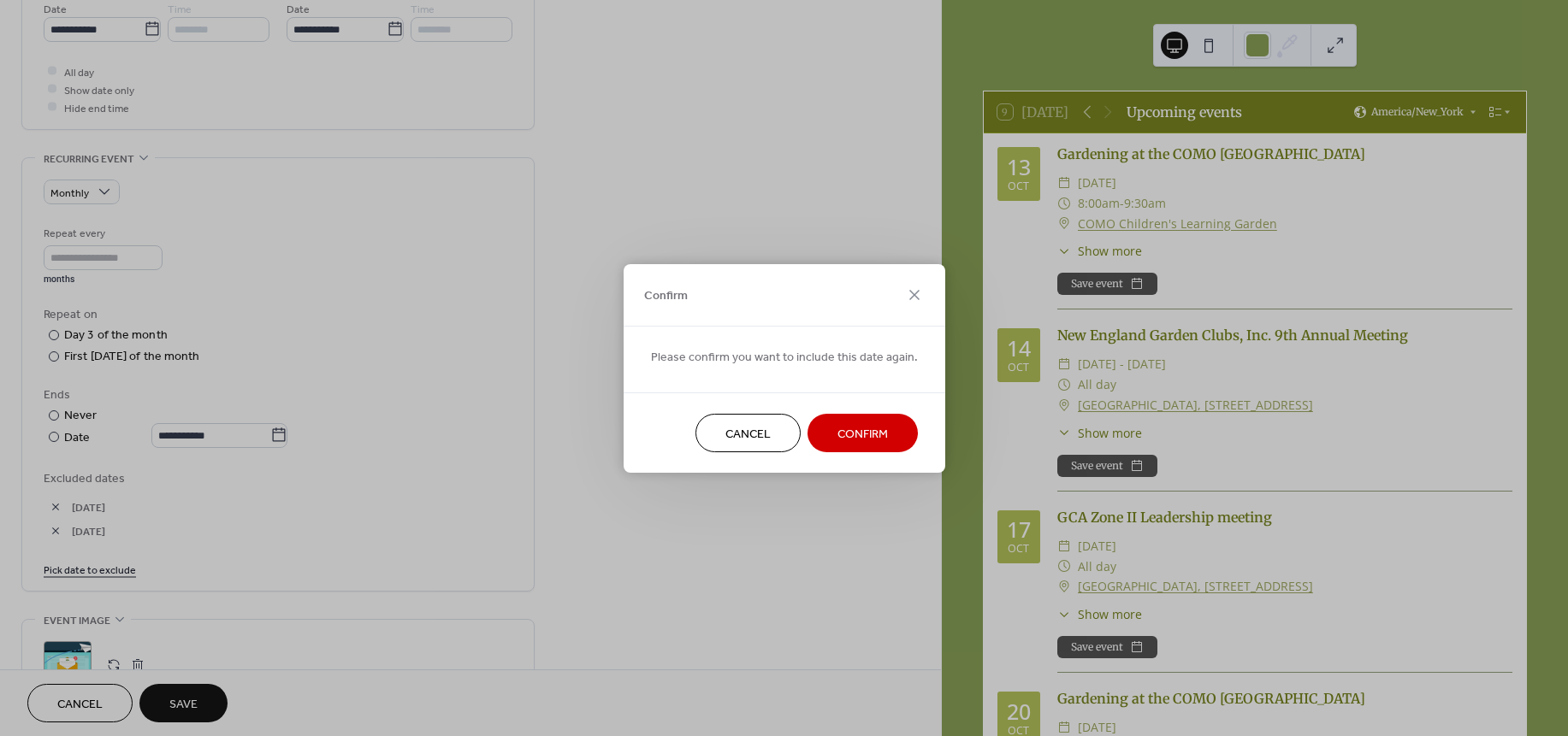
click at [888, 428] on button "Confirm" at bounding box center [862, 433] width 110 height 38
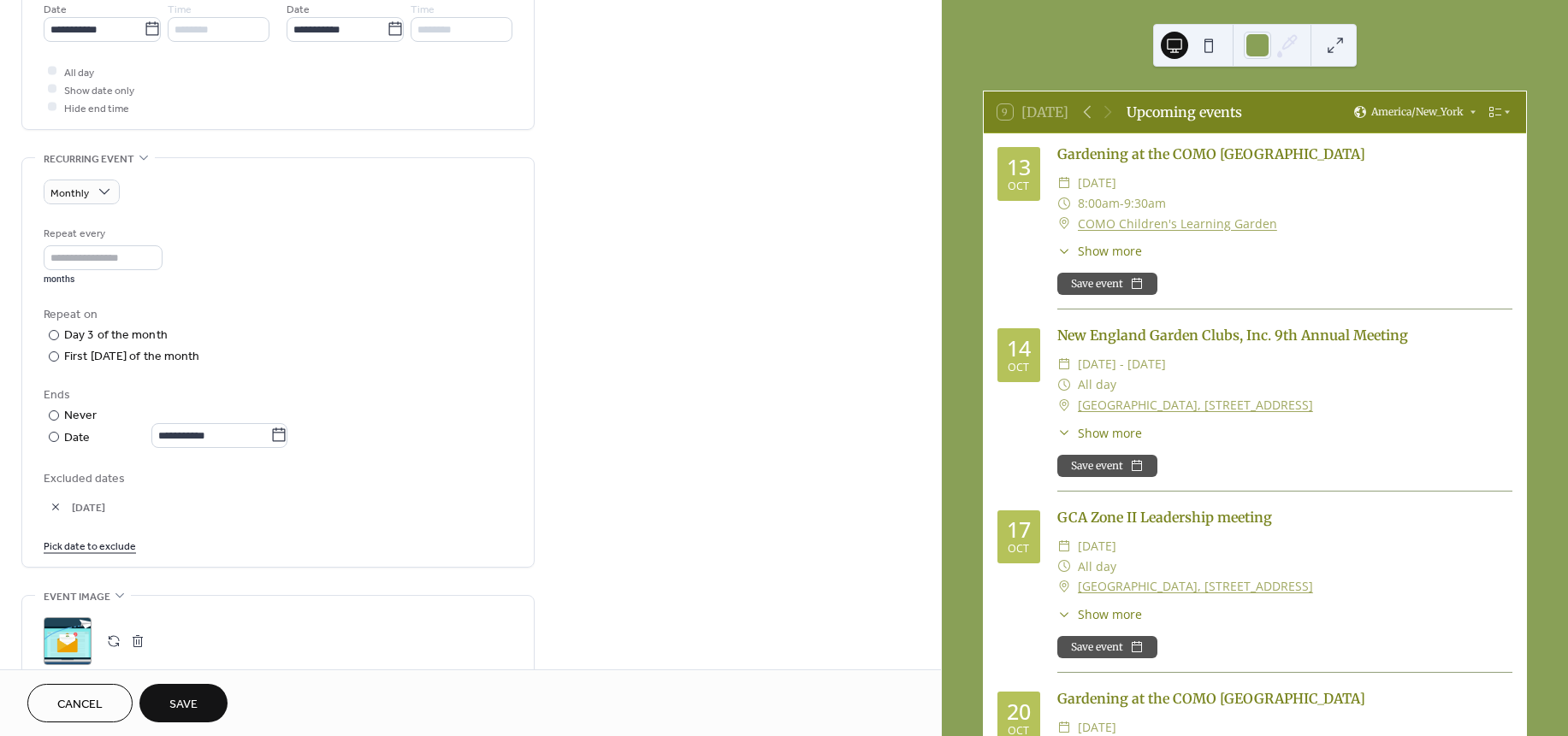
click at [52, 513] on button "button" at bounding box center [55, 506] width 24 height 24
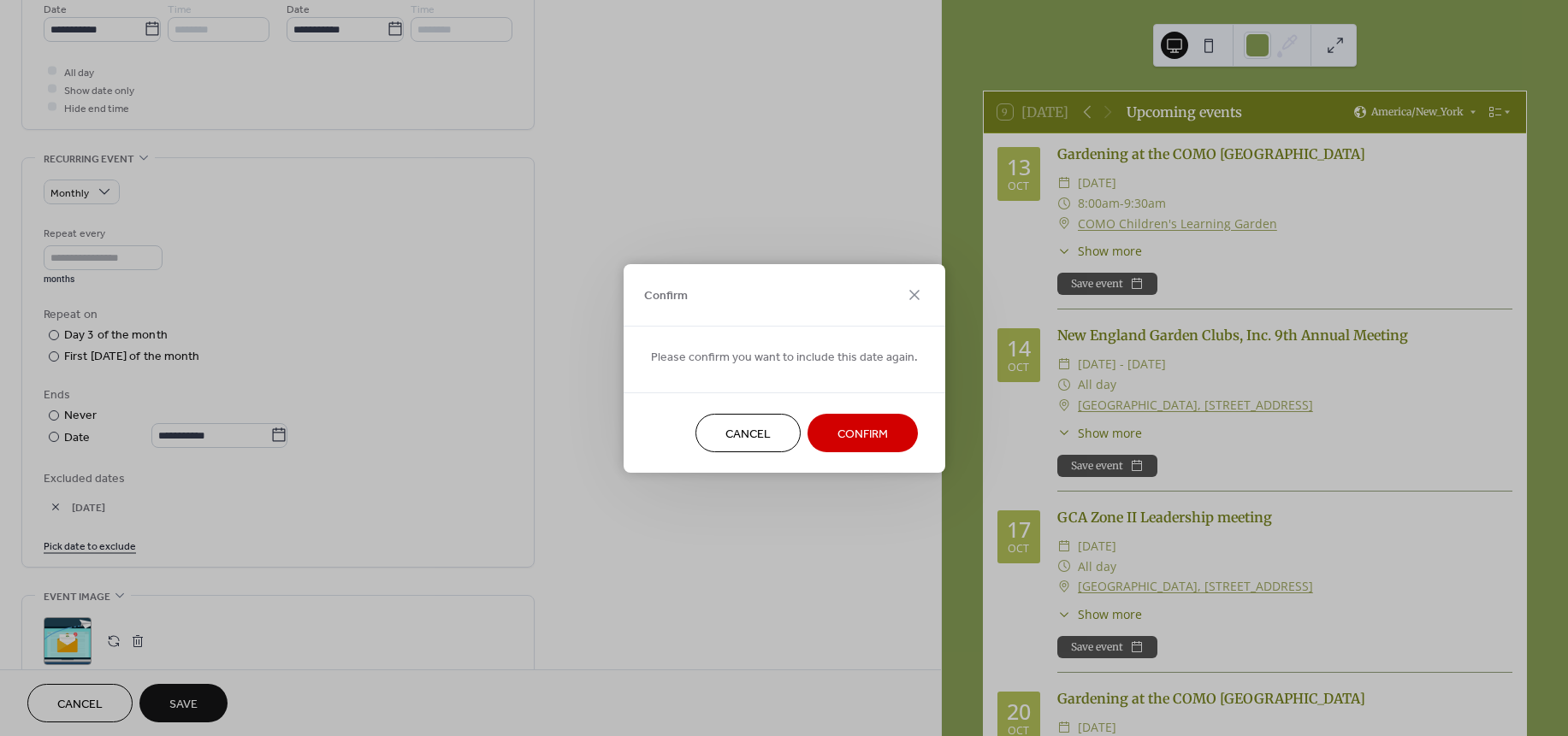
click at [860, 436] on span "Confirm" at bounding box center [863, 434] width 51 height 18
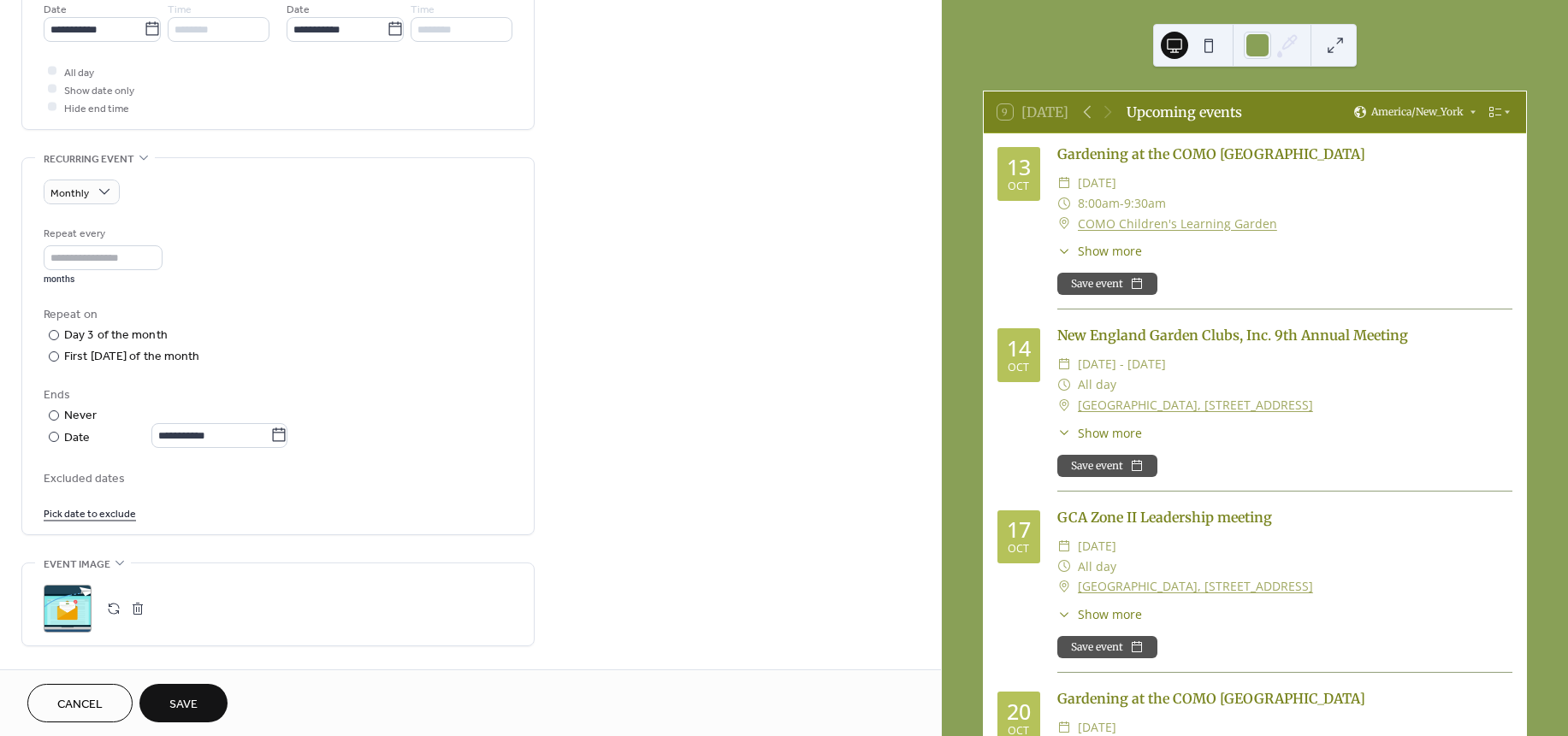
click at [106, 510] on link "Pick date to exclude" at bounding box center [90, 512] width 93 height 18
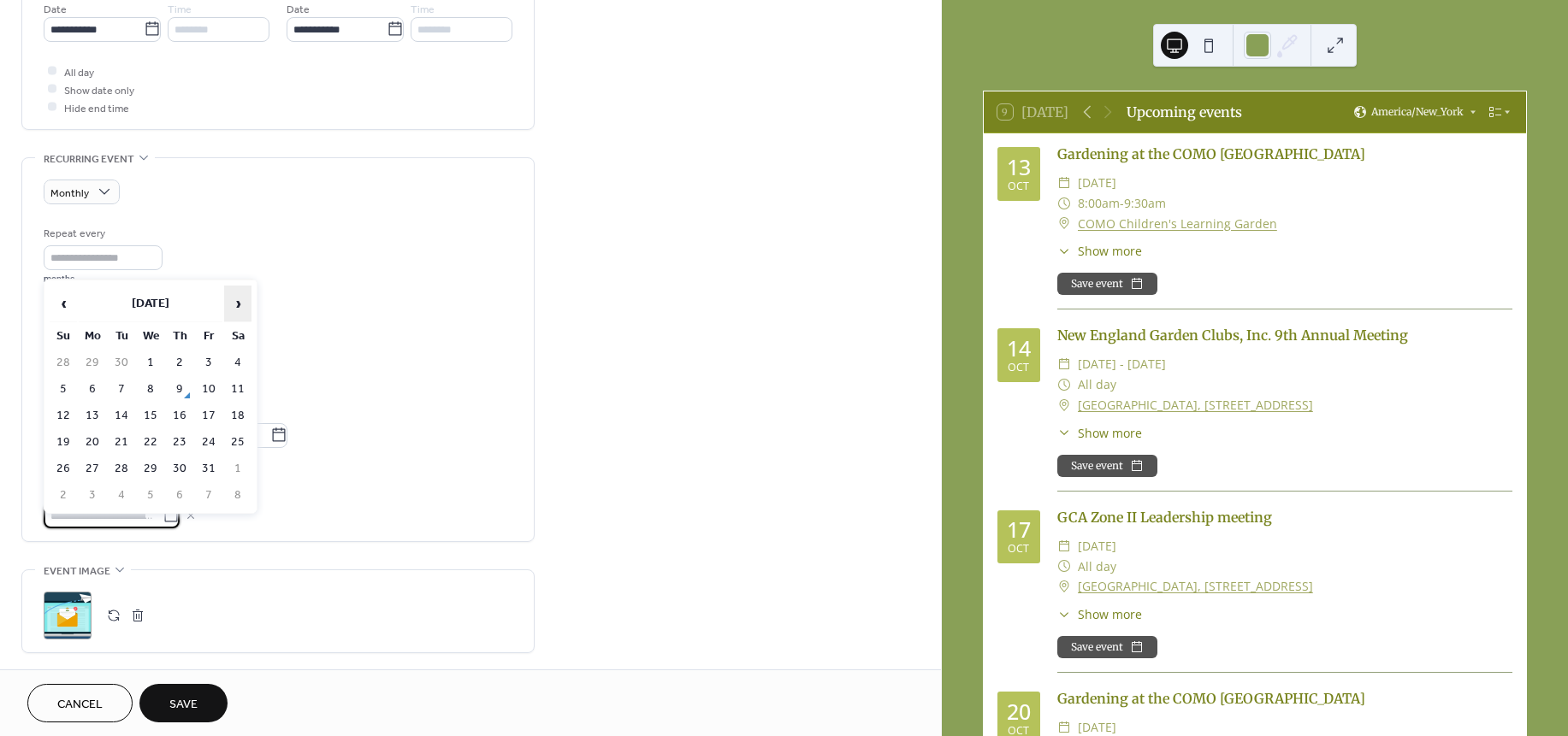
click at [231, 306] on span "›" at bounding box center [237, 303] width 25 height 34
click at [150, 383] on td "7" at bounding box center [150, 389] width 27 height 24
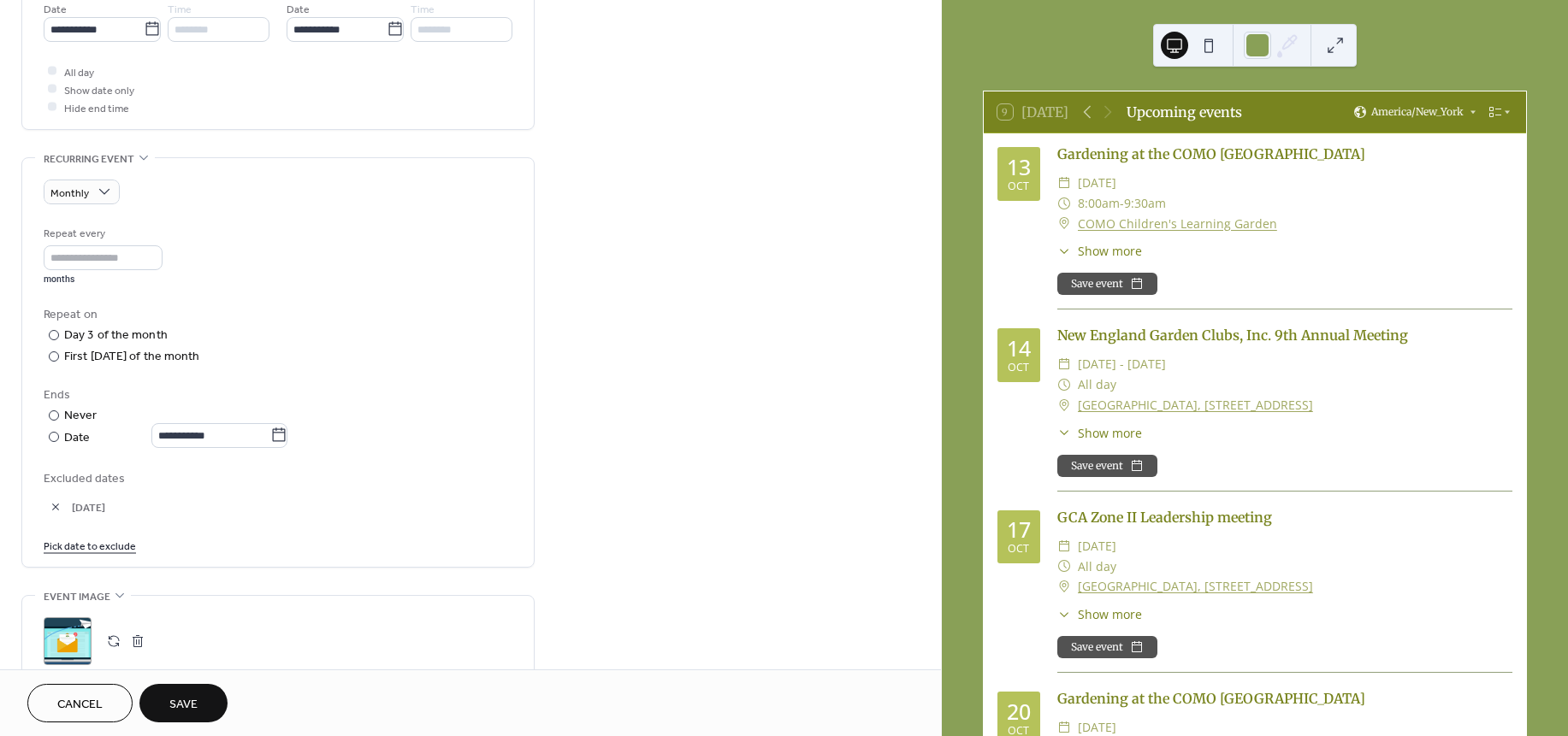
click at [103, 542] on link "Pick date to exclude" at bounding box center [90, 545] width 93 height 18
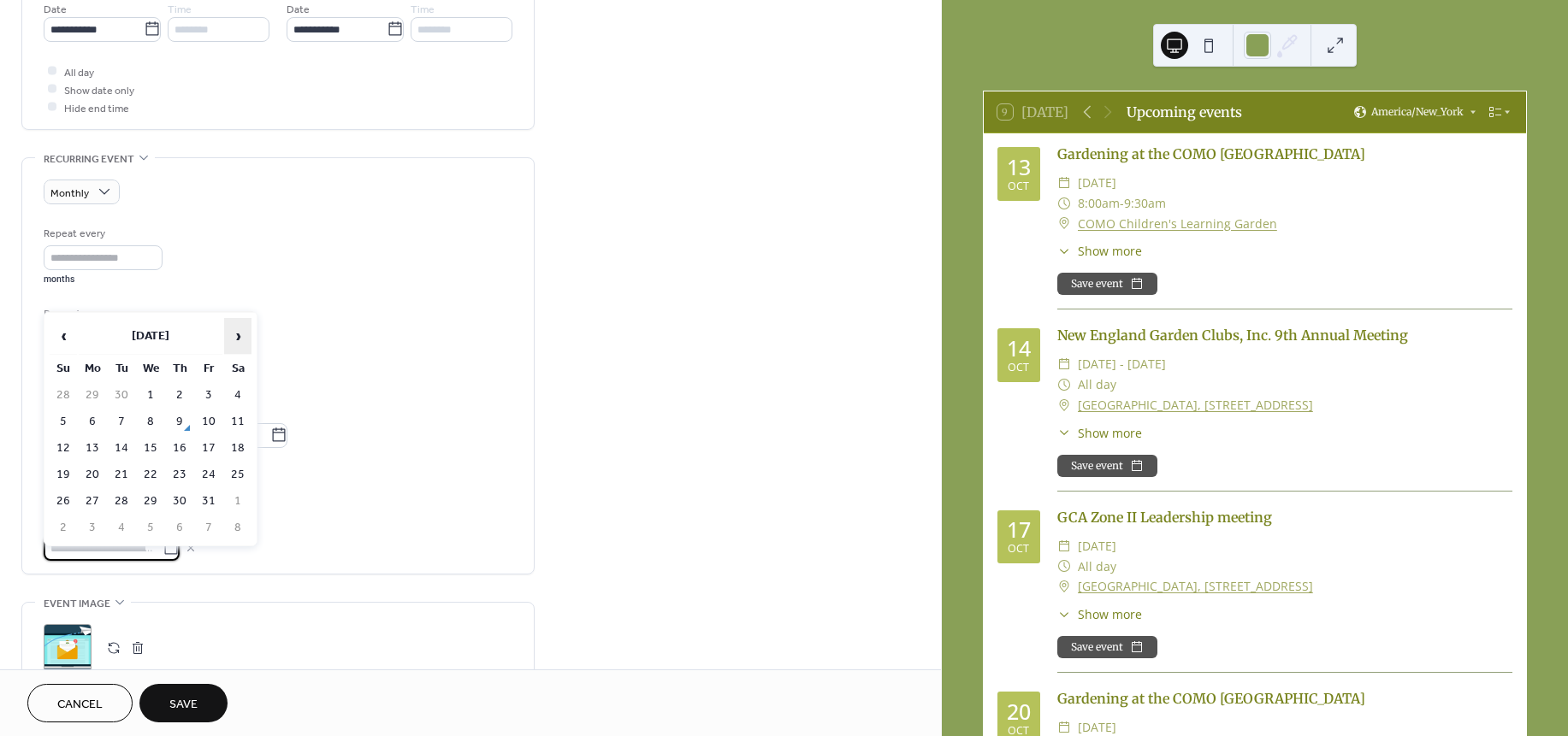
click at [247, 334] on span "›" at bounding box center [237, 336] width 25 height 34
click at [228, 334] on span "›" at bounding box center [237, 336] width 25 height 34
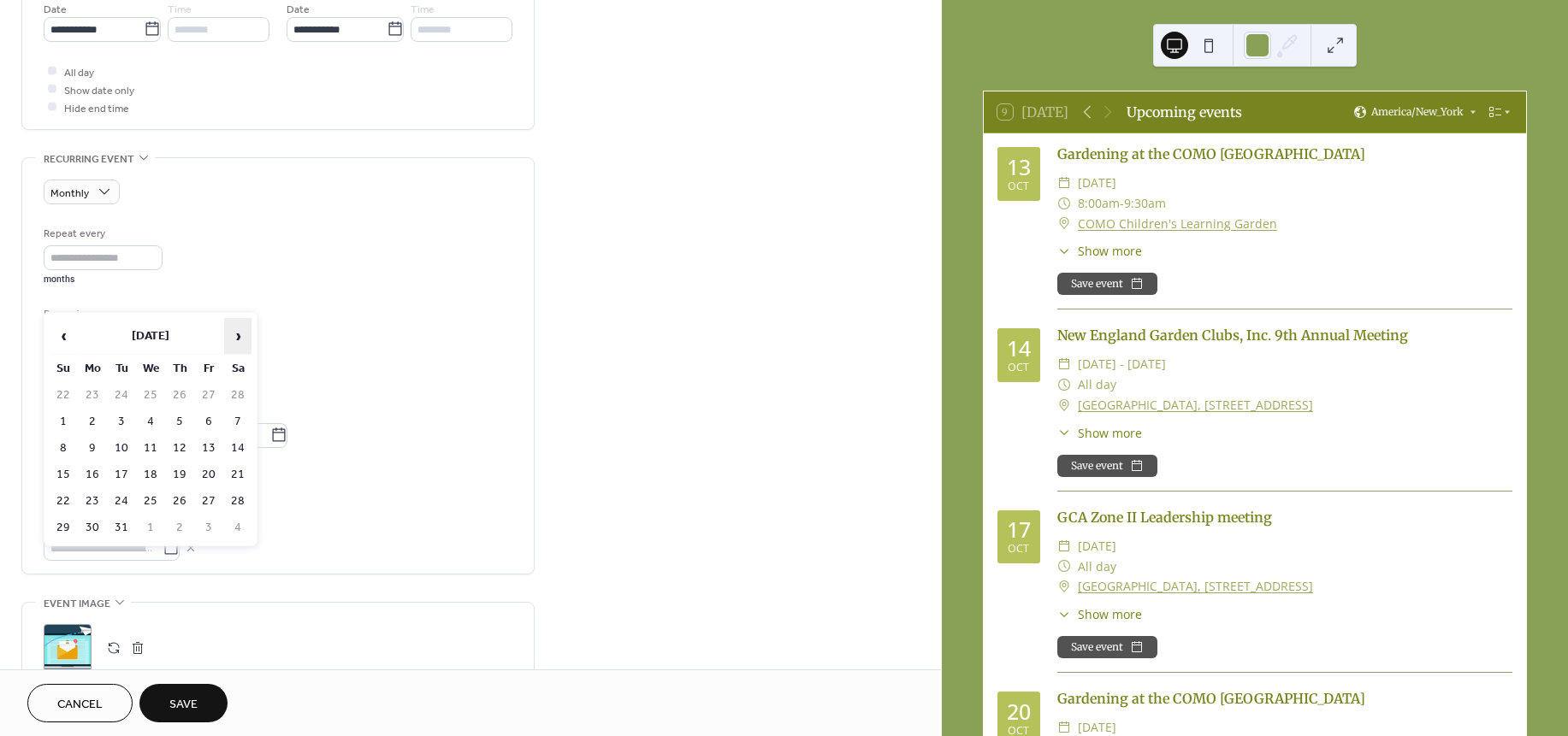
click at [228, 334] on span "›" at bounding box center [237, 336] width 25 height 34
click at [151, 395] on td "3" at bounding box center [150, 395] width 27 height 24
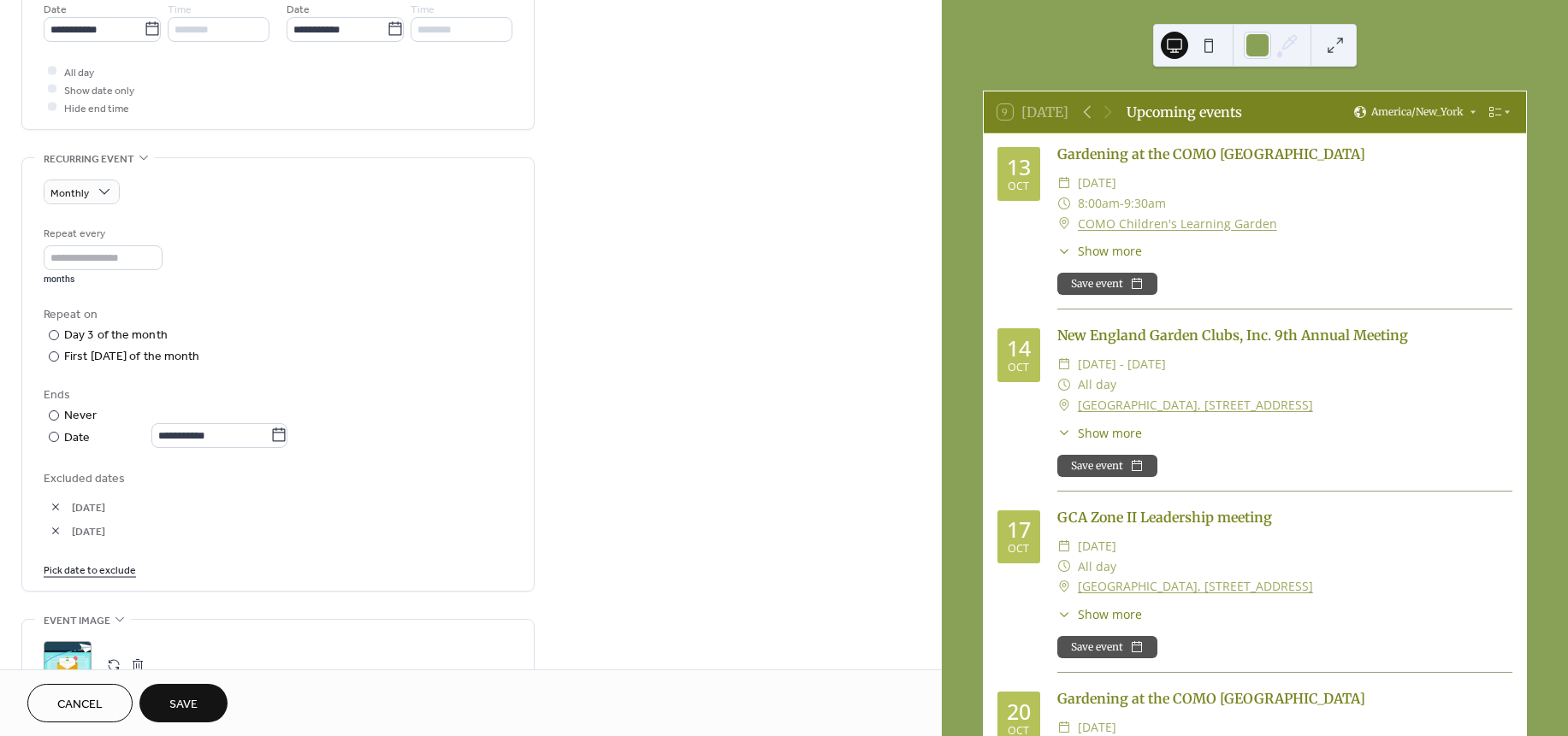
click at [108, 569] on link "Pick date to exclude" at bounding box center [90, 569] width 93 height 18
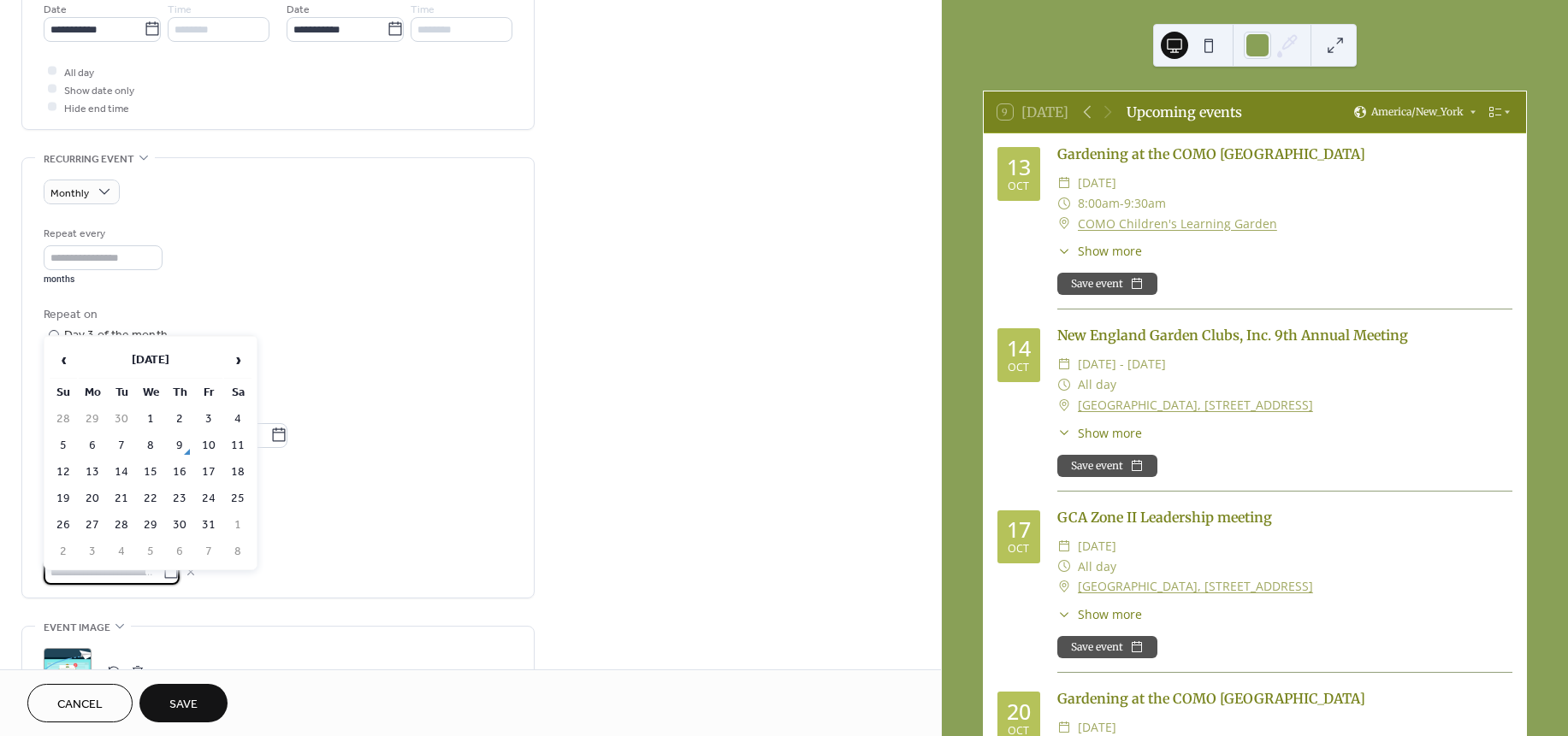
click at [108, 569] on input "text" at bounding box center [103, 573] width 119 height 24
click at [236, 363] on span "›" at bounding box center [237, 359] width 25 height 34
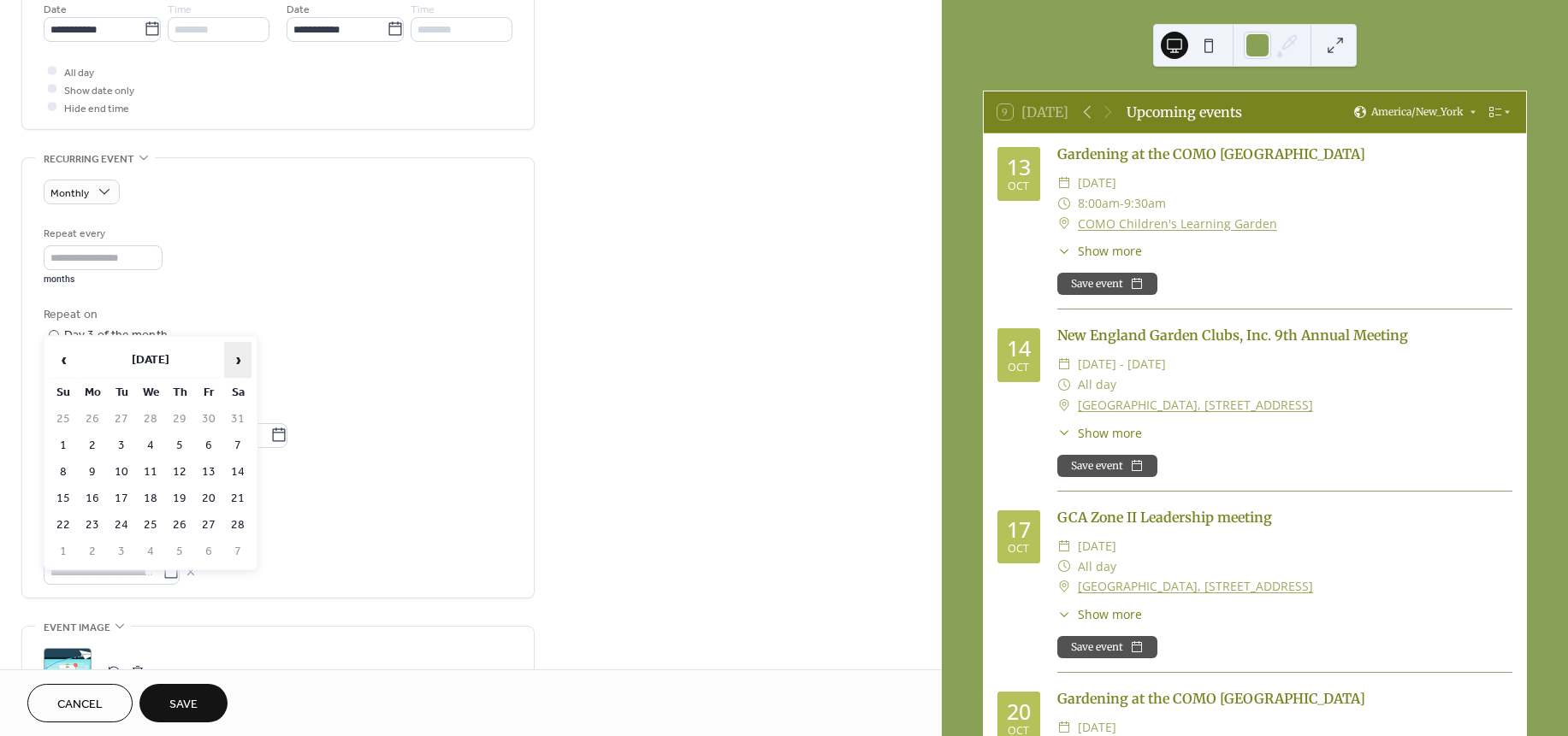
click at [236, 363] on span "›" at bounding box center [237, 359] width 25 height 34
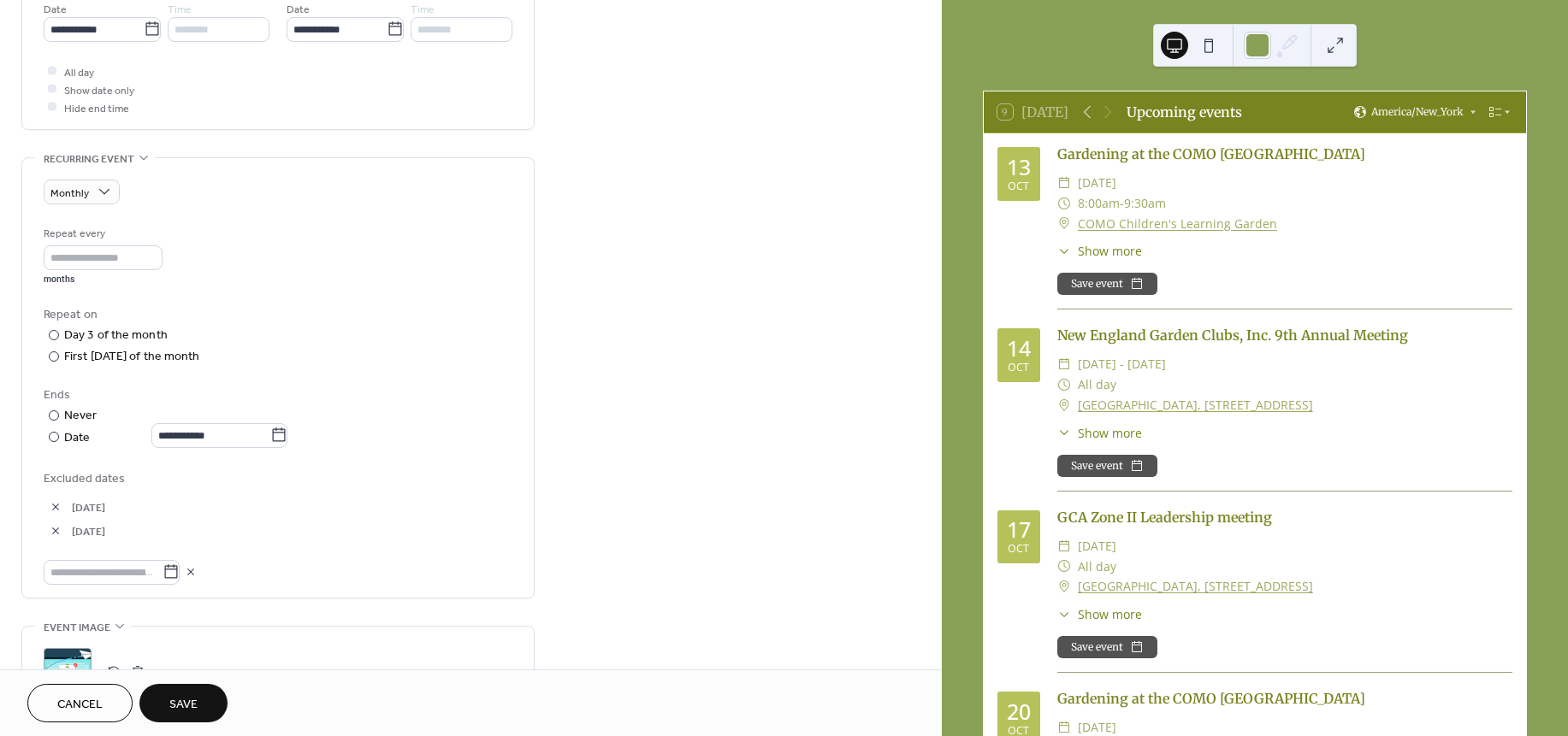
click at [359, 370] on div "**********" at bounding box center [278, 405] width 469 height 360
click at [193, 708] on span "Save" at bounding box center [184, 705] width 28 height 18
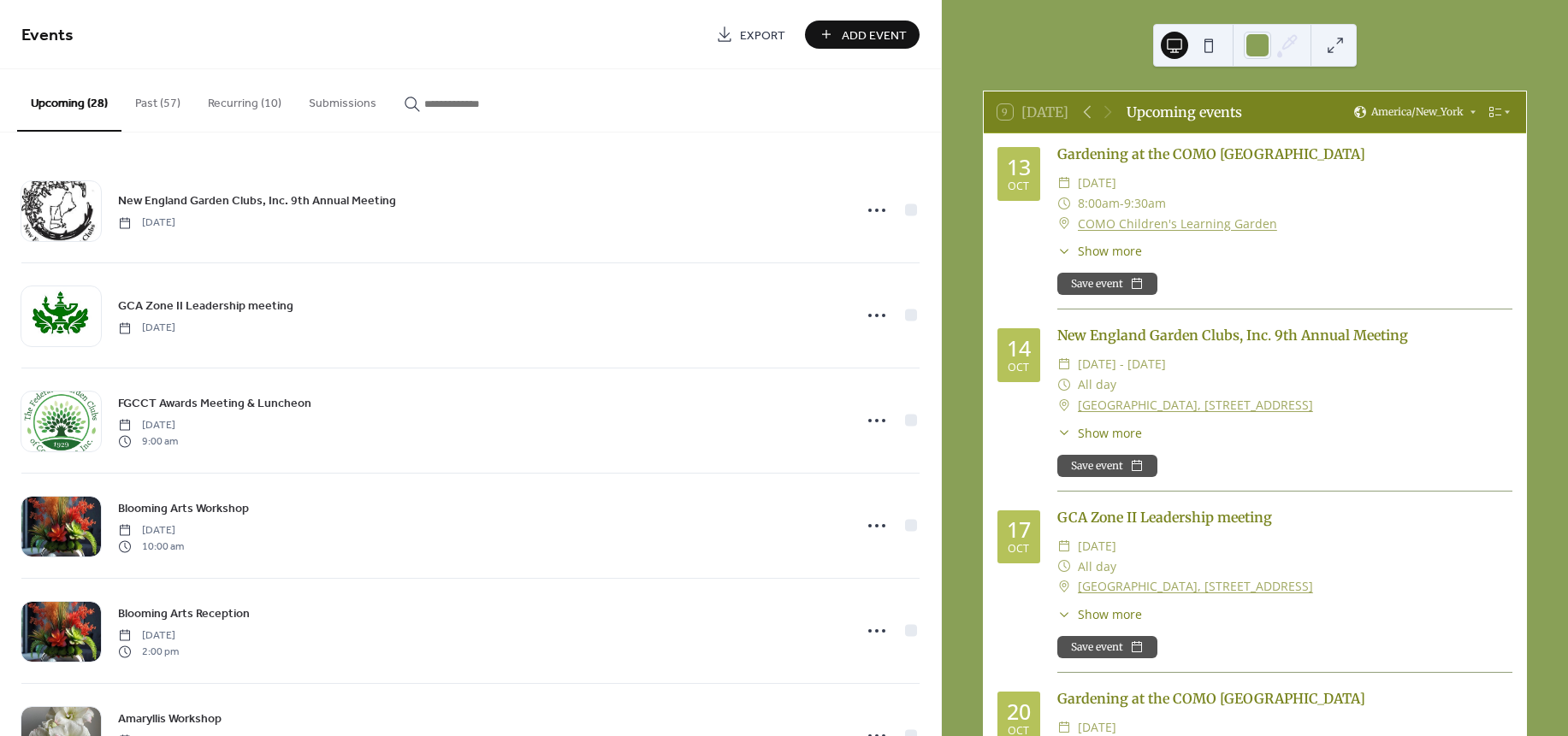
click at [940, 216] on div "Events Export Add Event Upcoming (28) Past (57) Recurring (10) Submissions New …" at bounding box center [470, 368] width 941 height 736
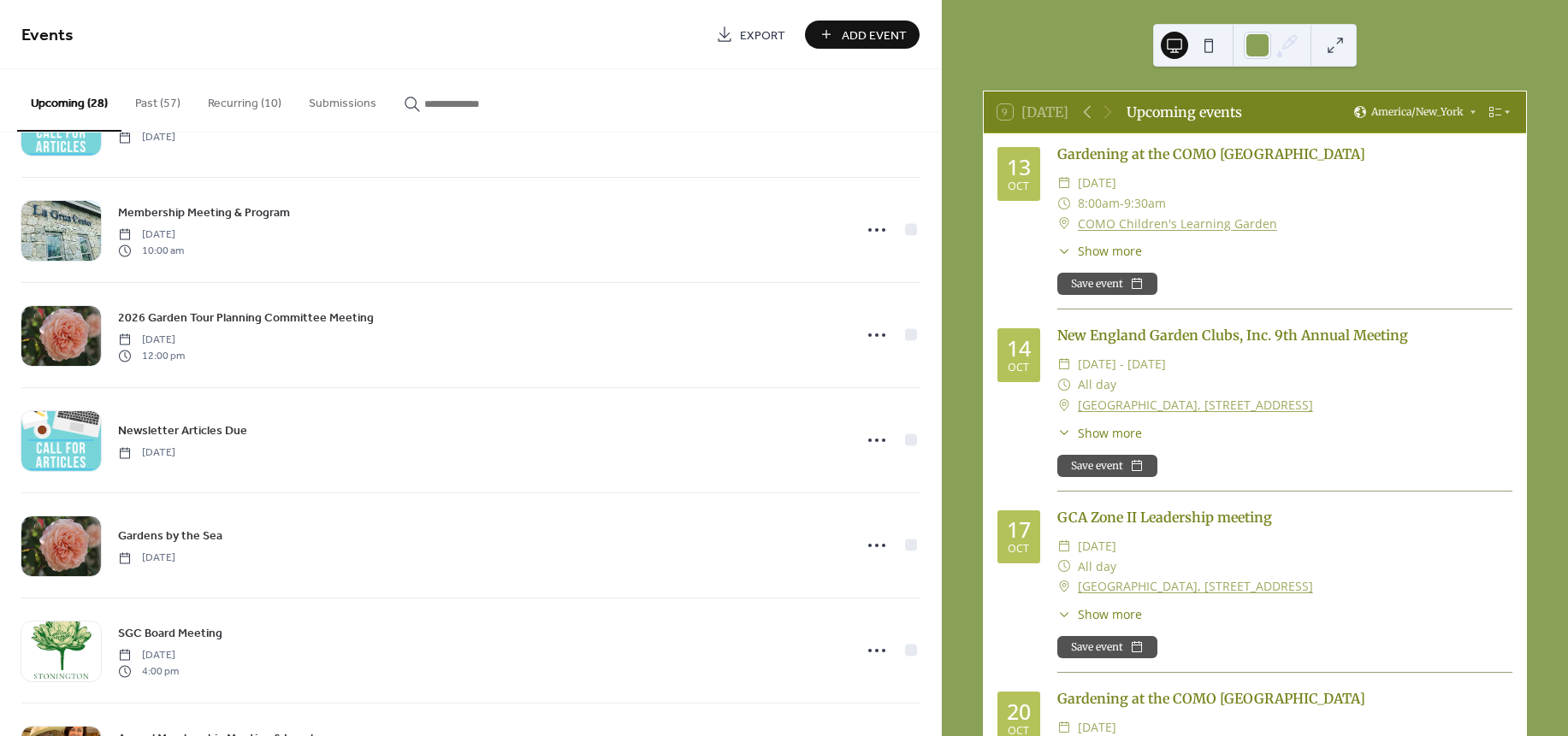
scroll to position [2401, 0]
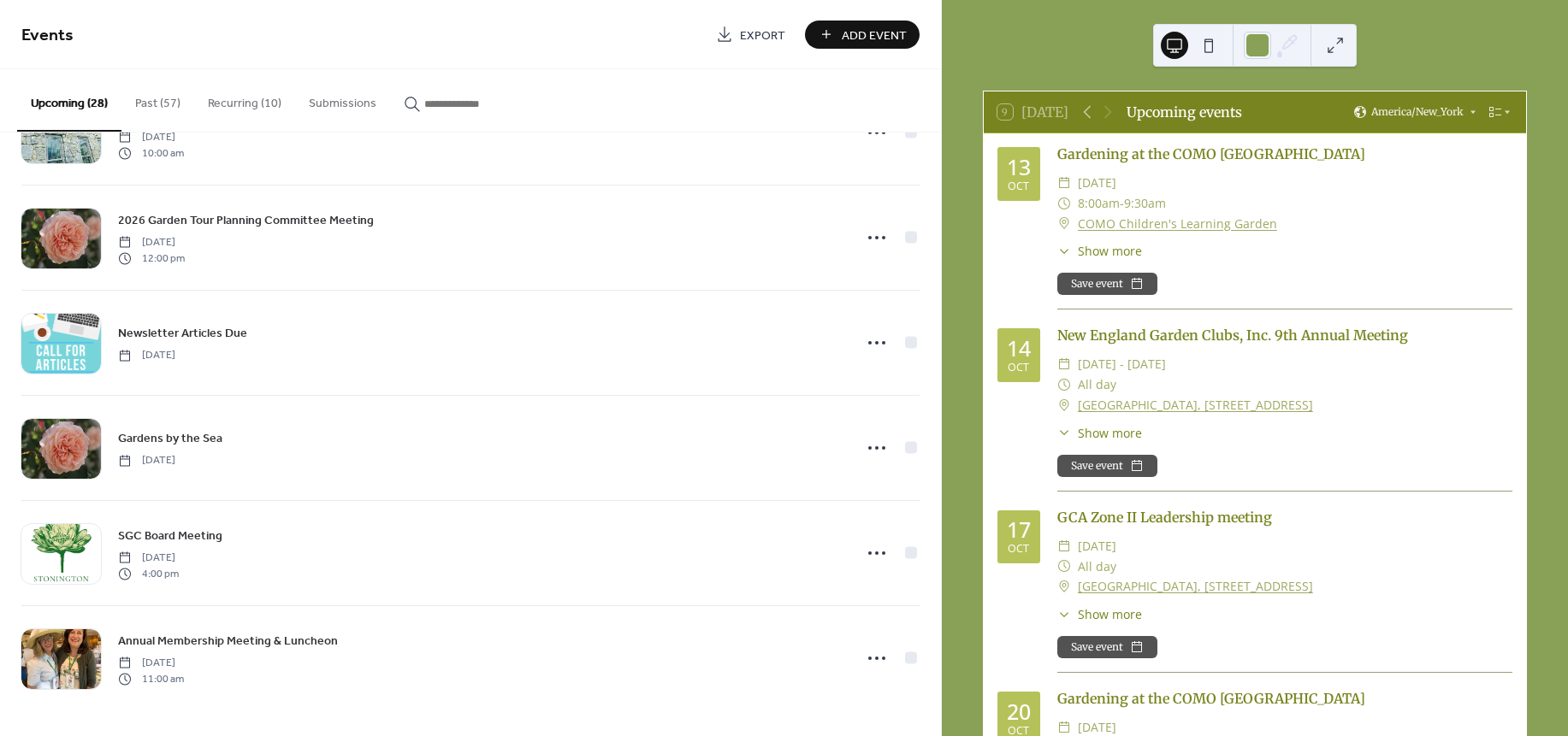
click at [155, 108] on button "Past (57)" at bounding box center [157, 99] width 73 height 60
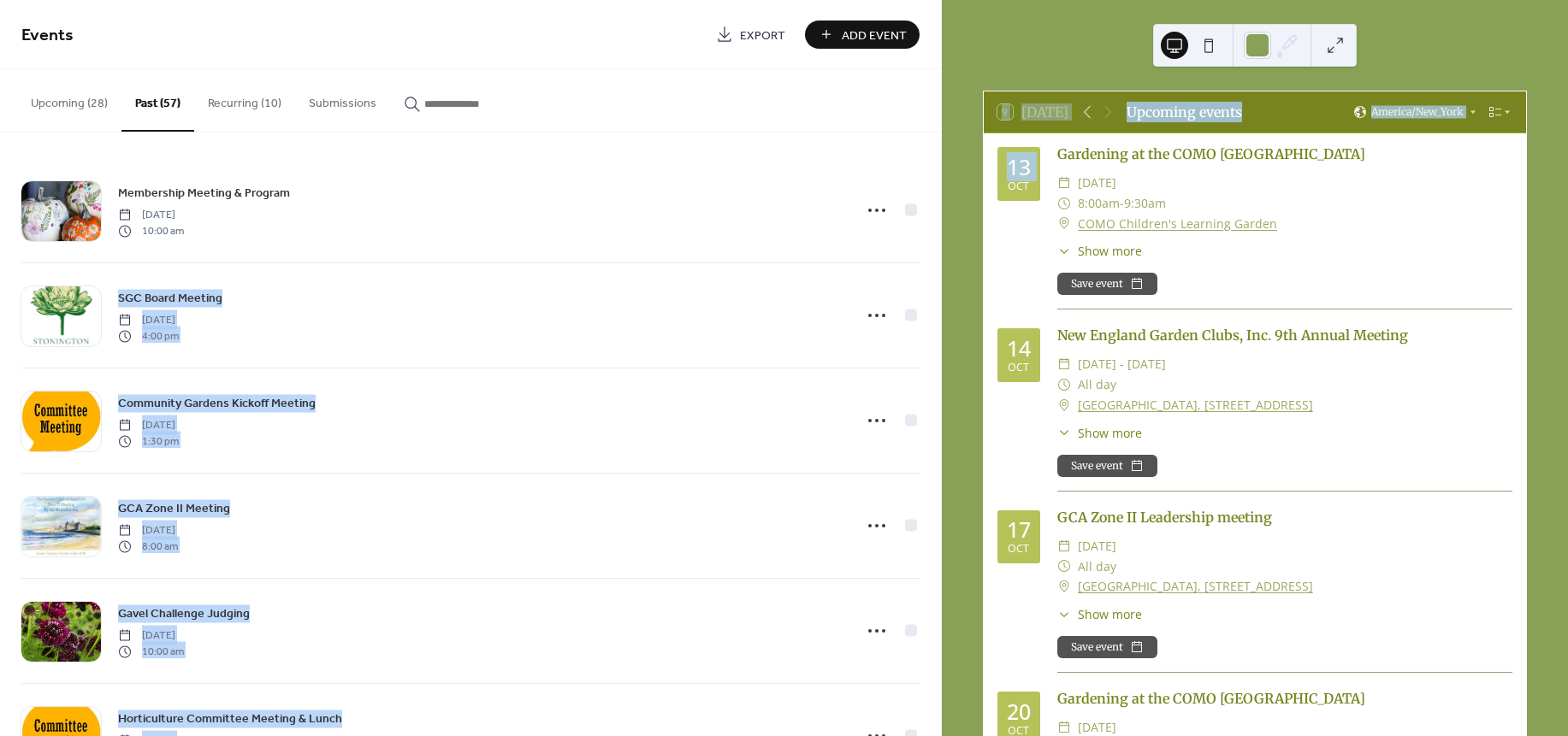
drag, startPoint x: 934, startPoint y: 191, endPoint x: 943, endPoint y: 245, distance: 54.7
click at [943, 245] on div "Events Export Add Event Upcoming (28) Past (57) Recurring (10) Submissions New …" at bounding box center [784, 368] width 1568 height 736
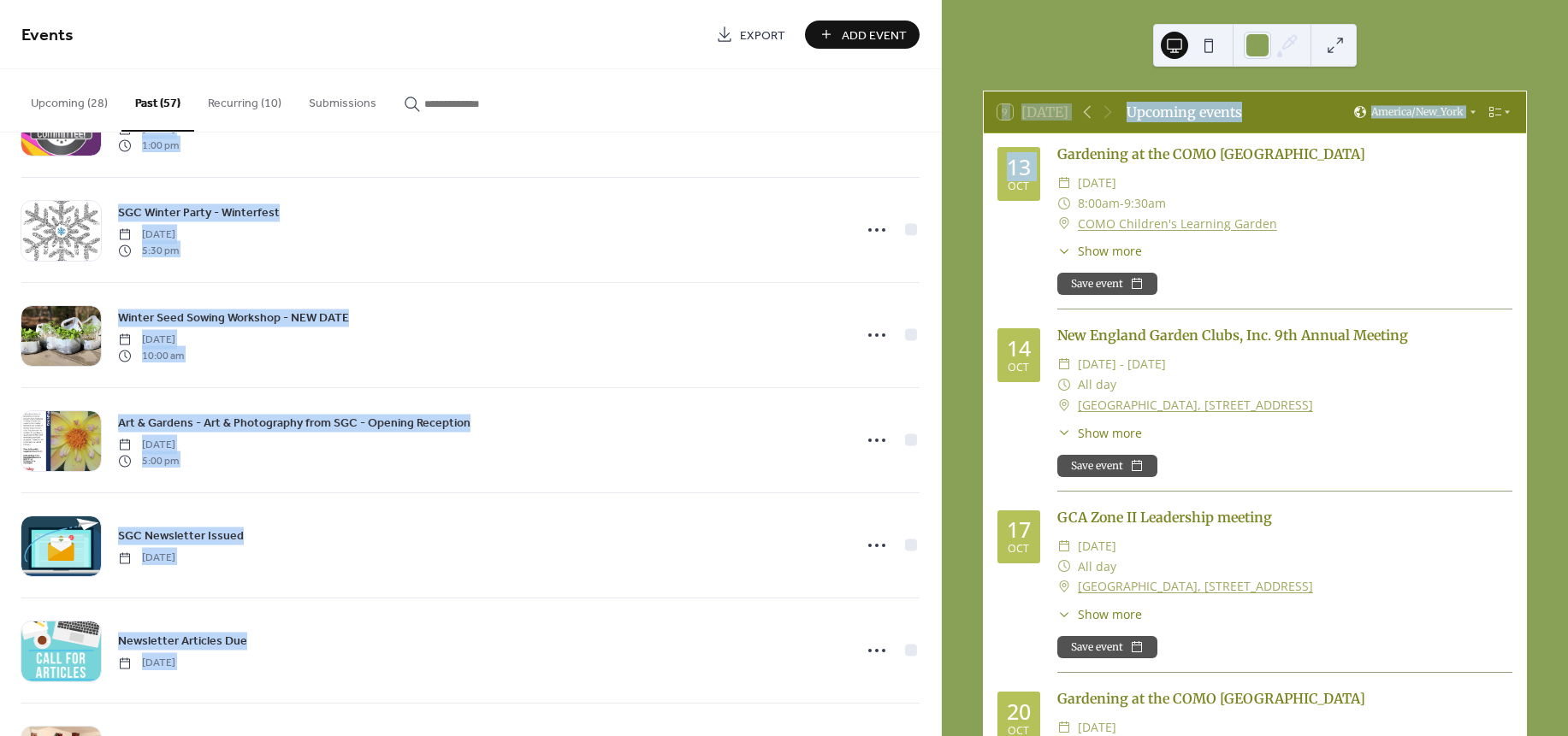
scroll to position [4739, 0]
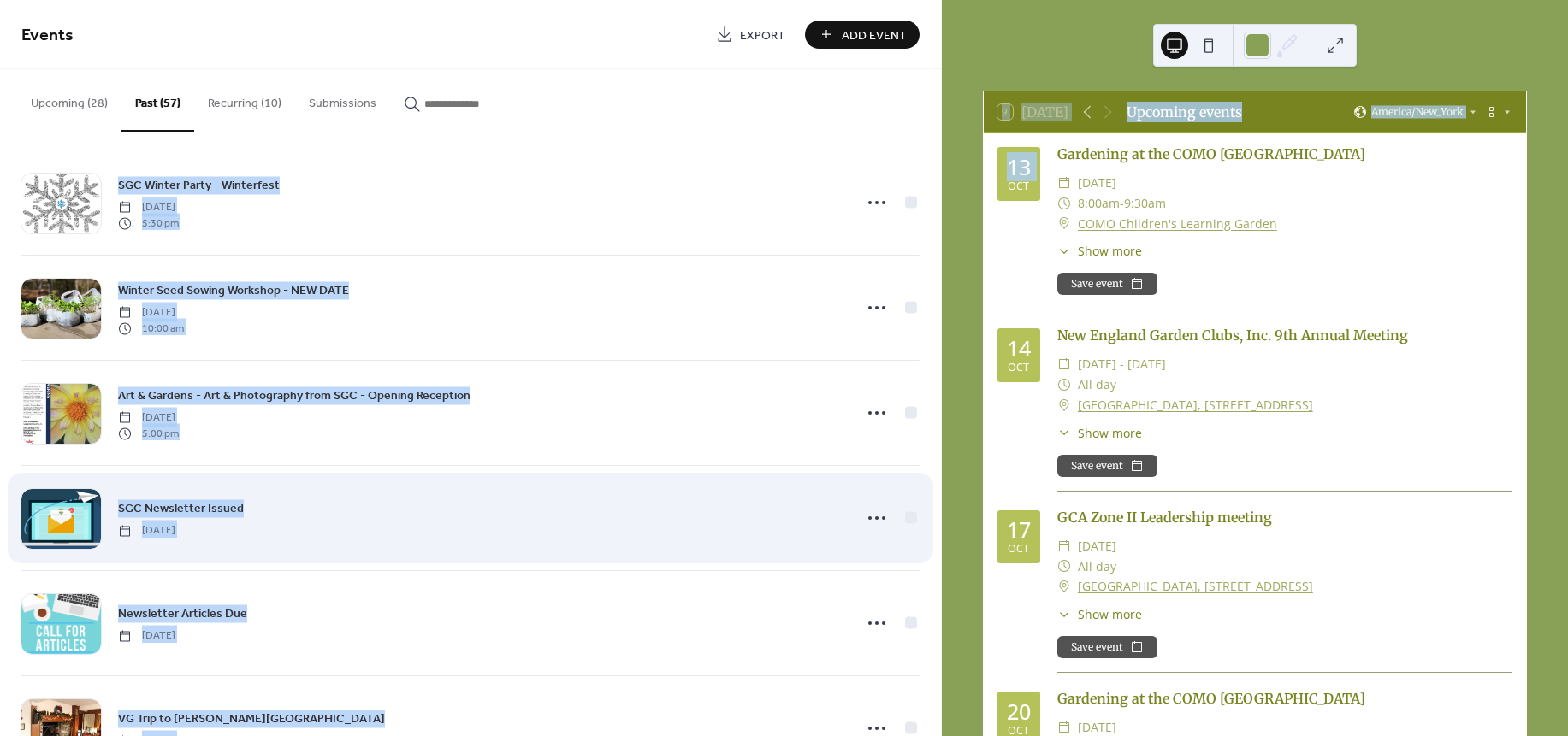
click at [313, 565] on div "SGC Newsletter Issued Friday, January 3, 2025" at bounding box center [470, 517] width 898 height 104
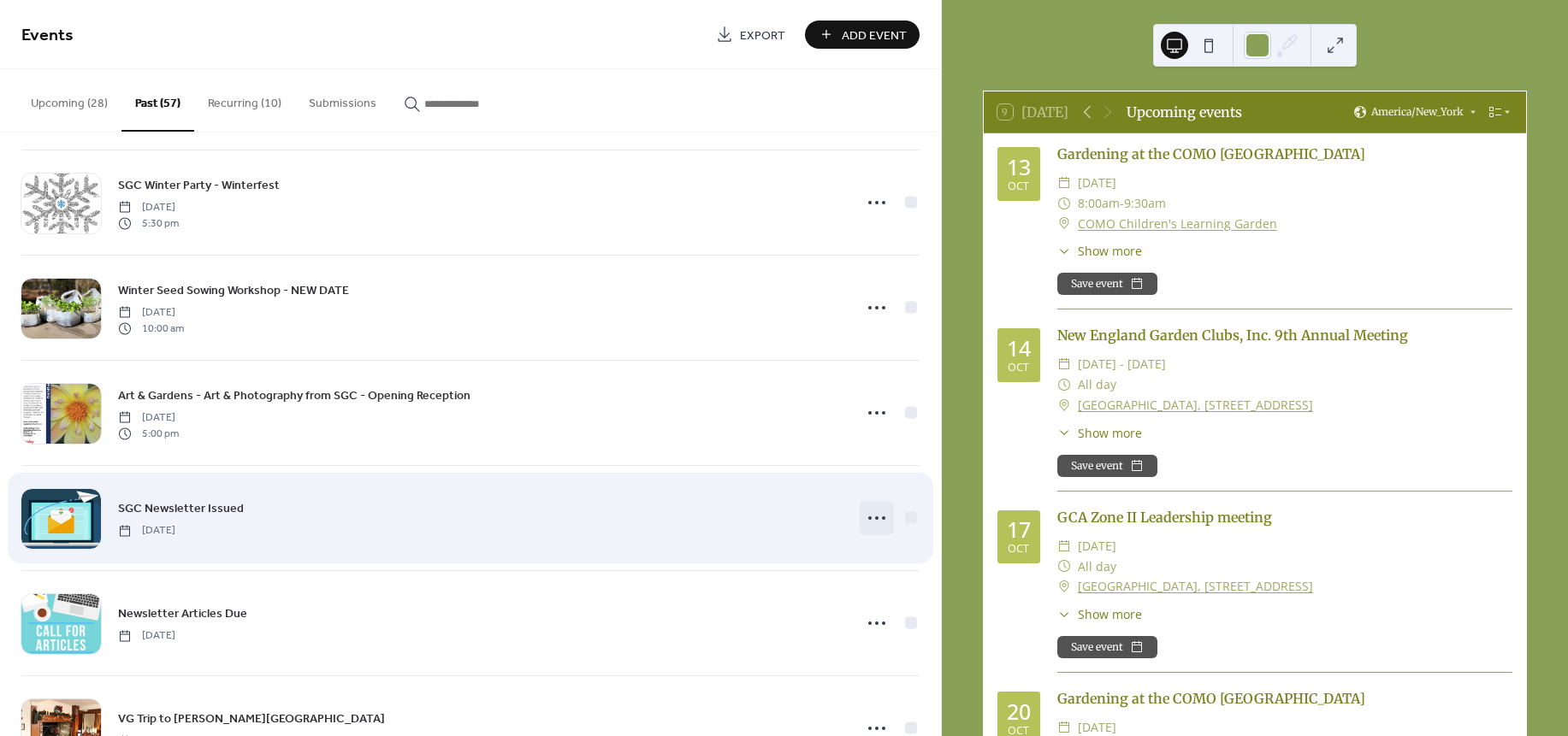
click at [882, 520] on circle at bounding box center [883, 518] width 3 height 3
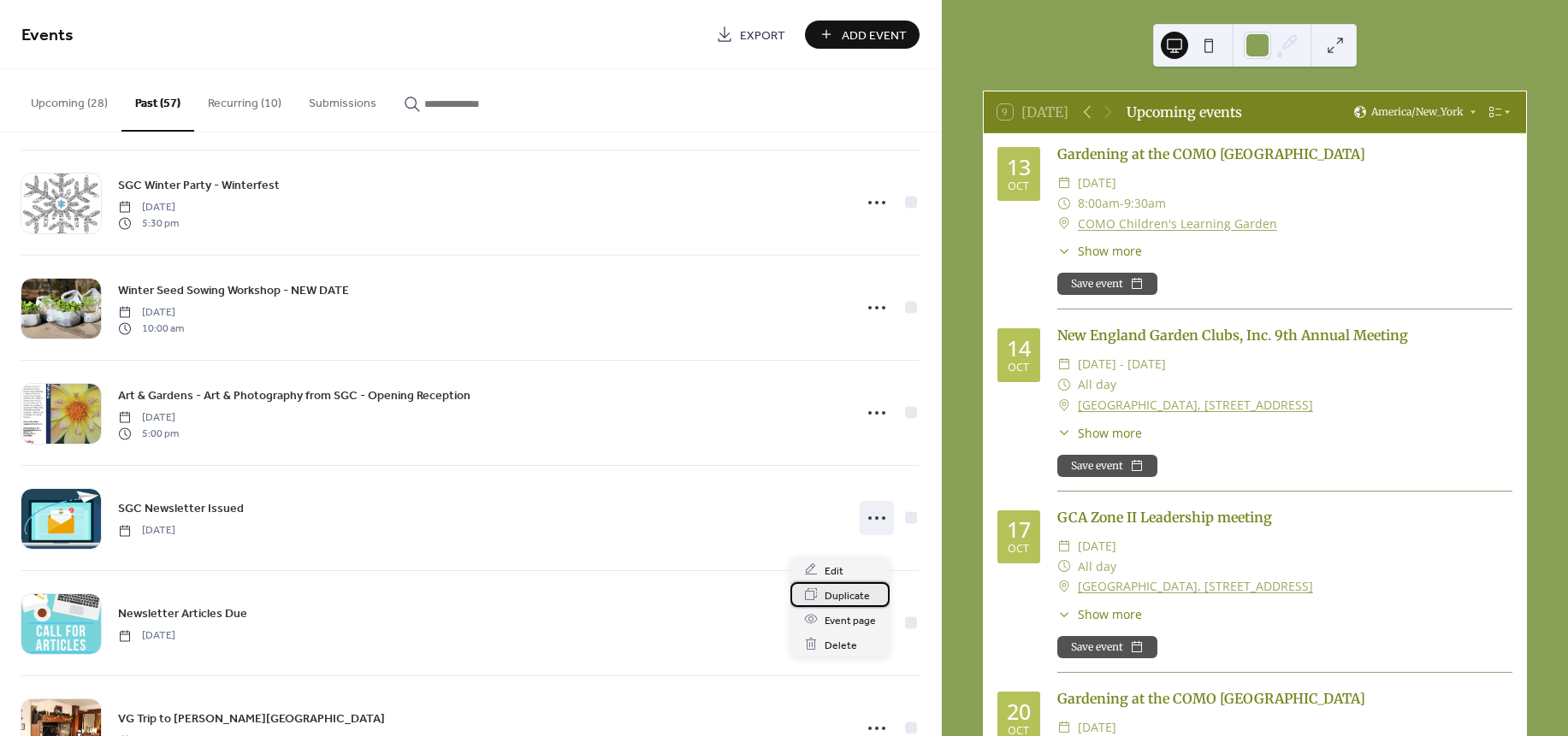
click at [853, 591] on span "Duplicate" at bounding box center [847, 595] width 45 height 18
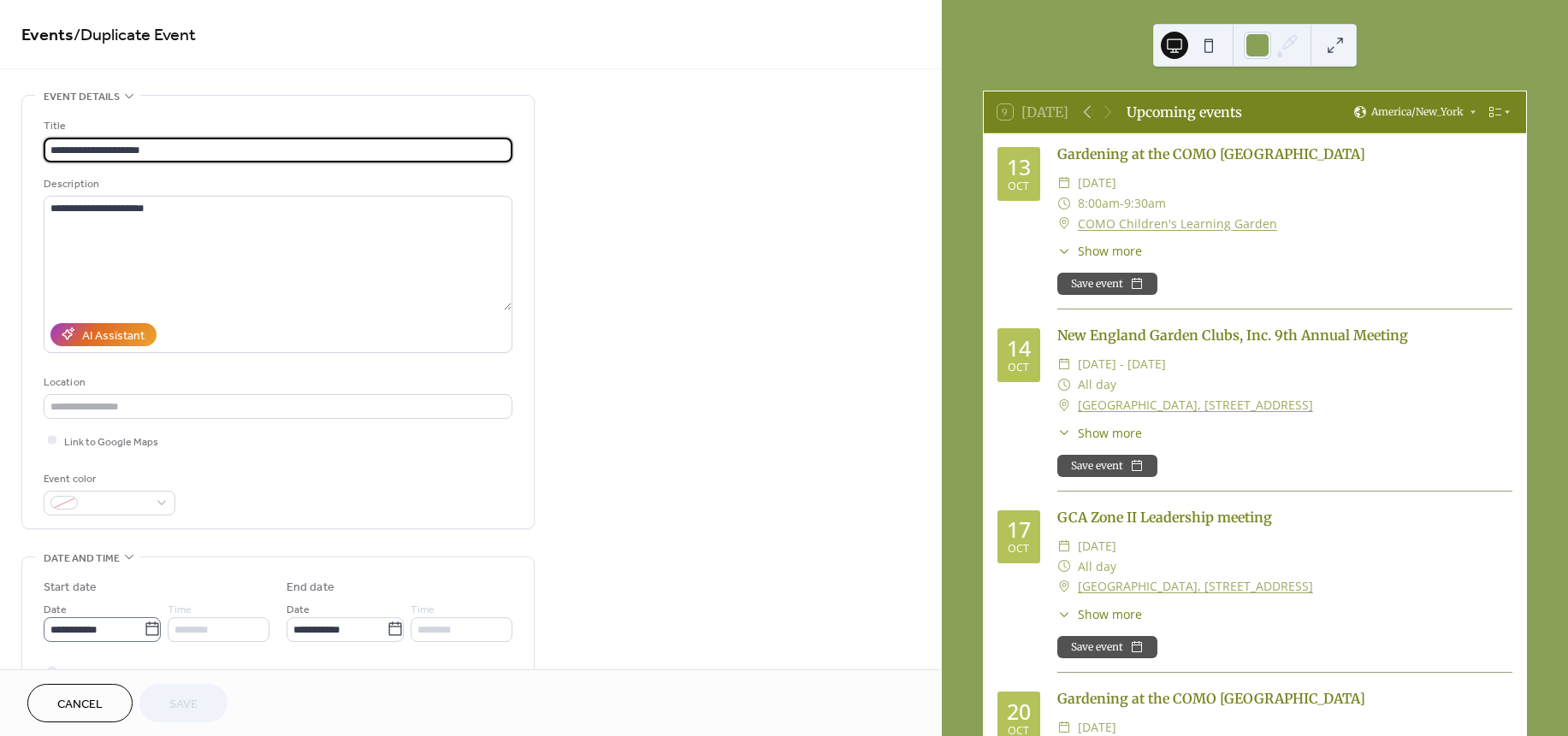
click at [150, 629] on icon at bounding box center [152, 629] width 17 height 17
click at [143, 629] on input "**********" at bounding box center [94, 629] width 100 height 24
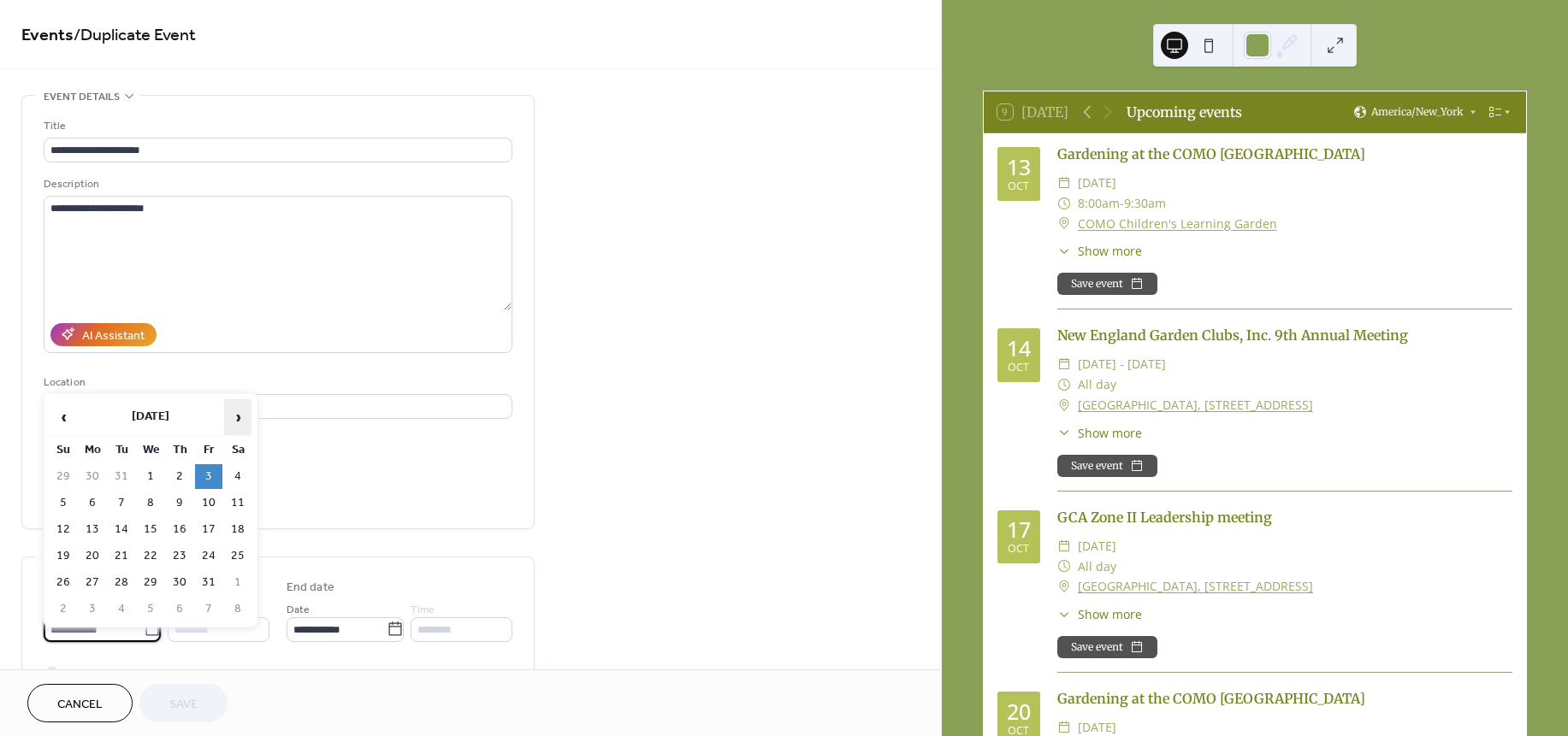
click at [240, 421] on span "›" at bounding box center [237, 417] width 25 height 34
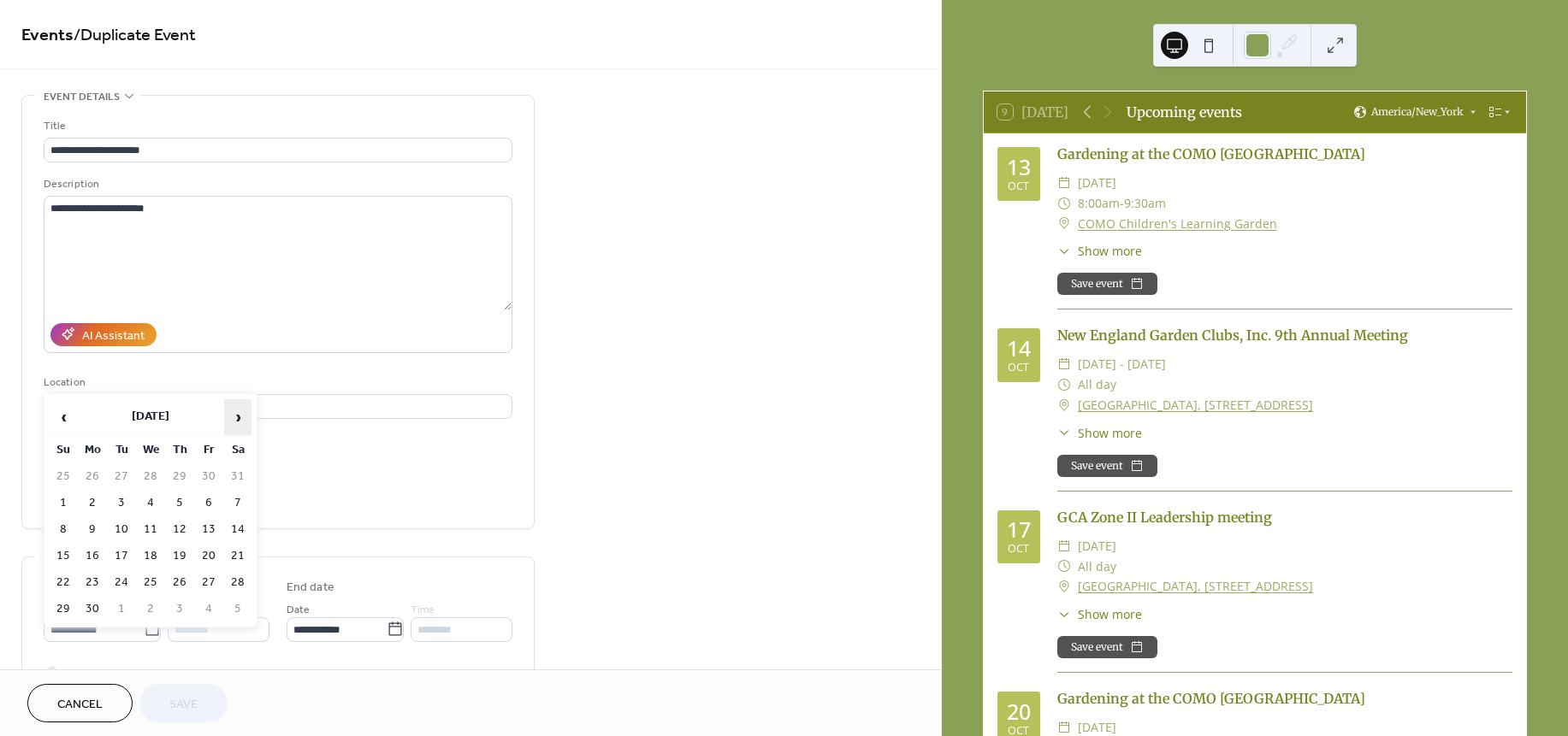
click at [226, 423] on span "›" at bounding box center [237, 417] width 25 height 34
click at [154, 572] on td "30" at bounding box center [150, 582] width 27 height 24
type input "**********"
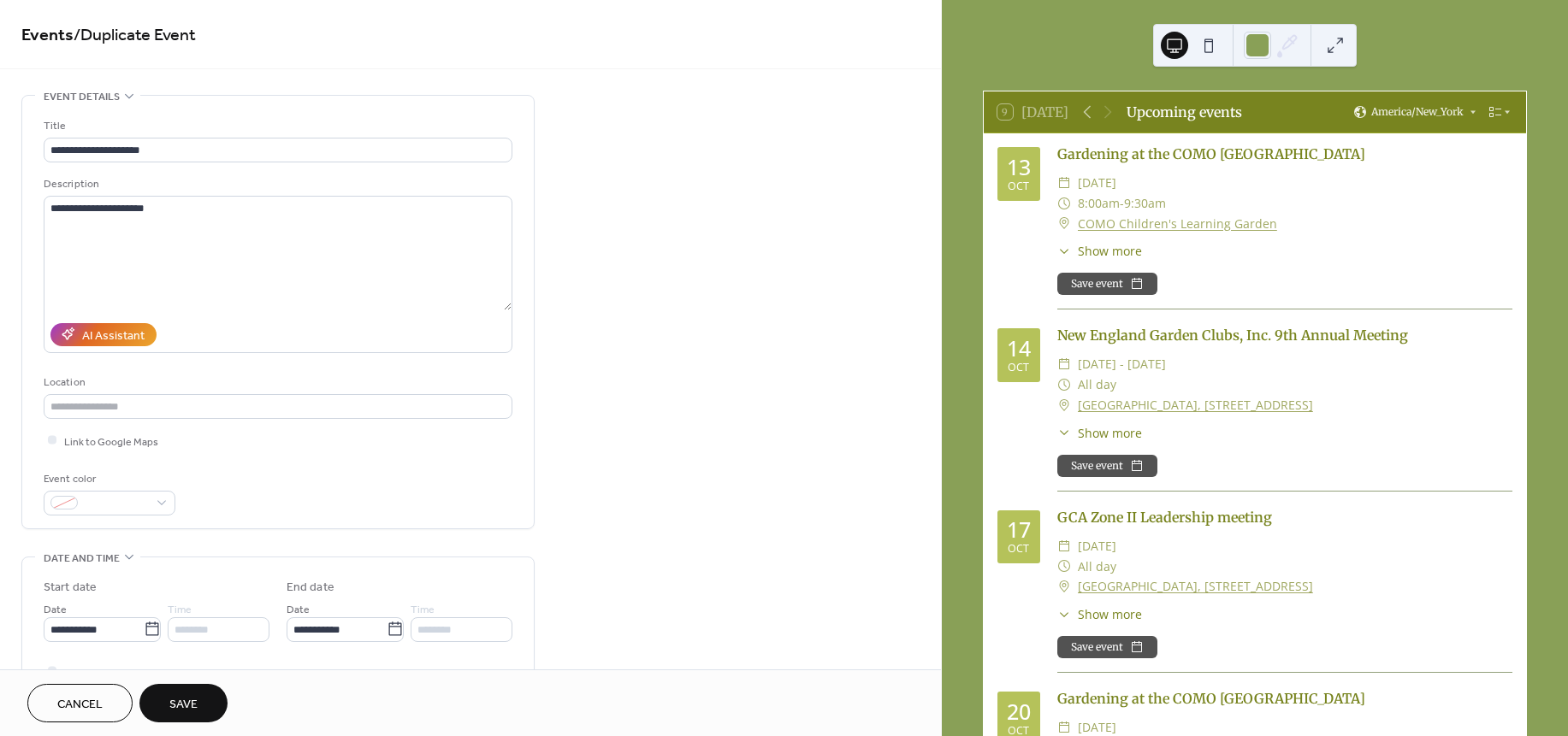
click at [187, 705] on span "Save" at bounding box center [184, 705] width 28 height 18
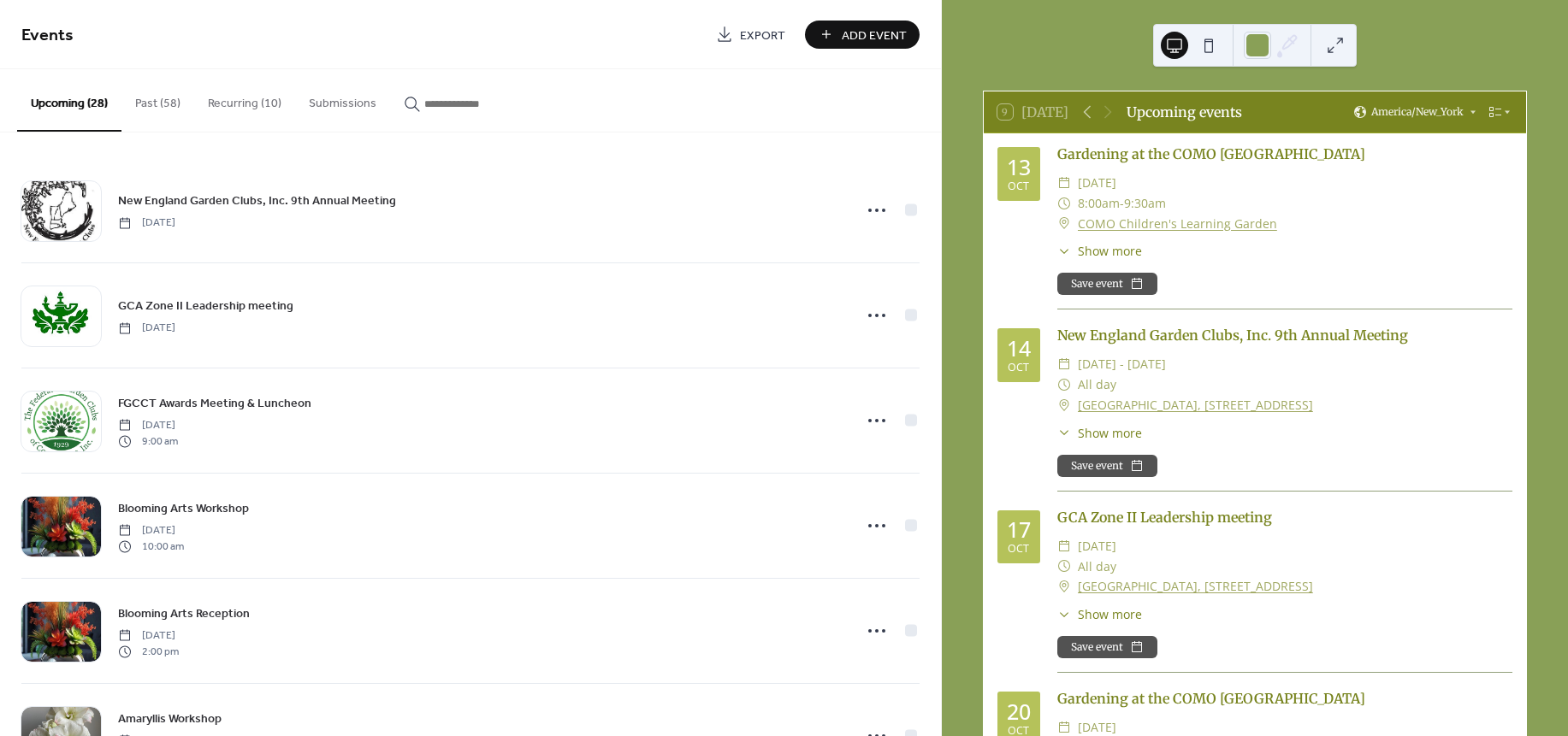
click at [157, 90] on button "Past (58)" at bounding box center [157, 99] width 73 height 60
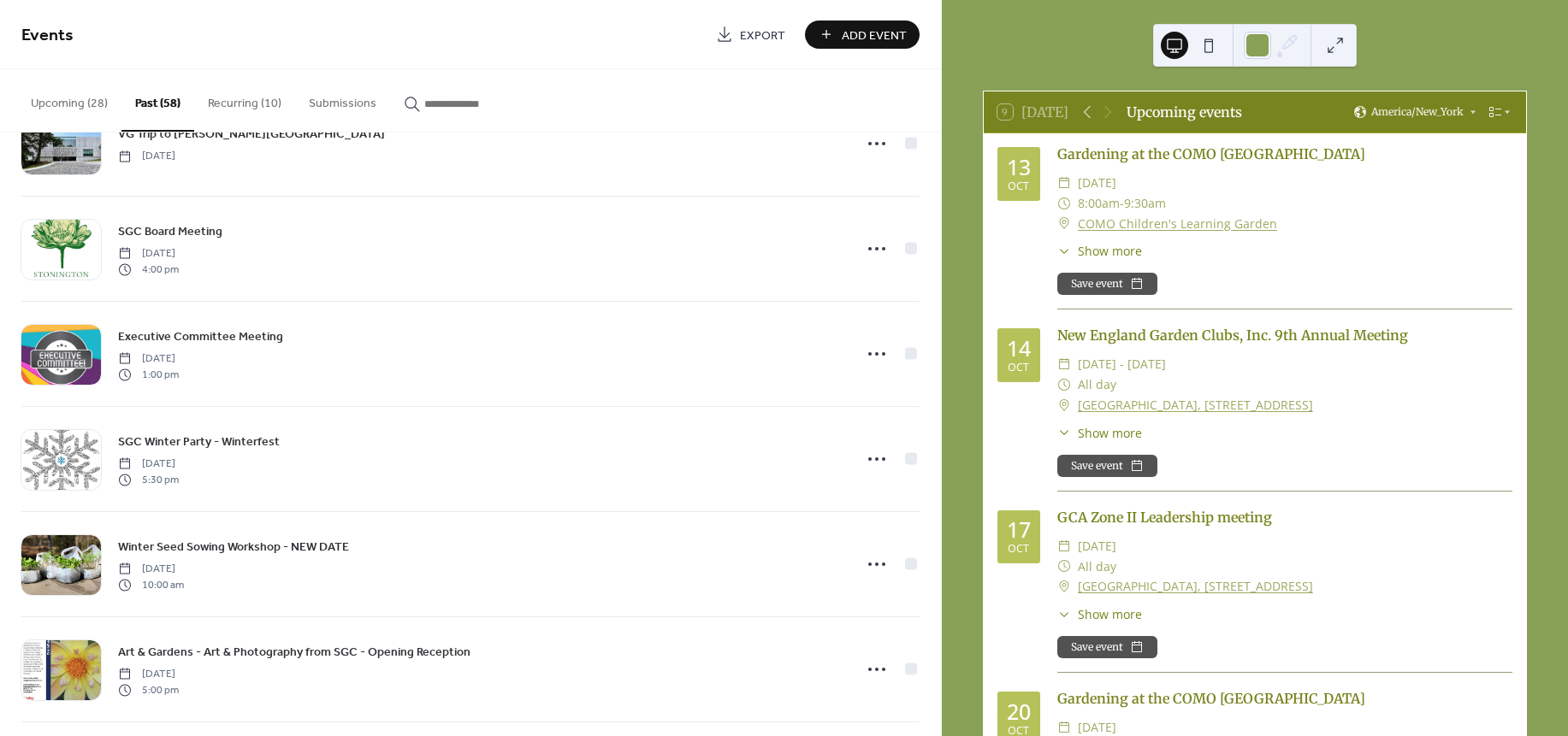
scroll to position [4725, 0]
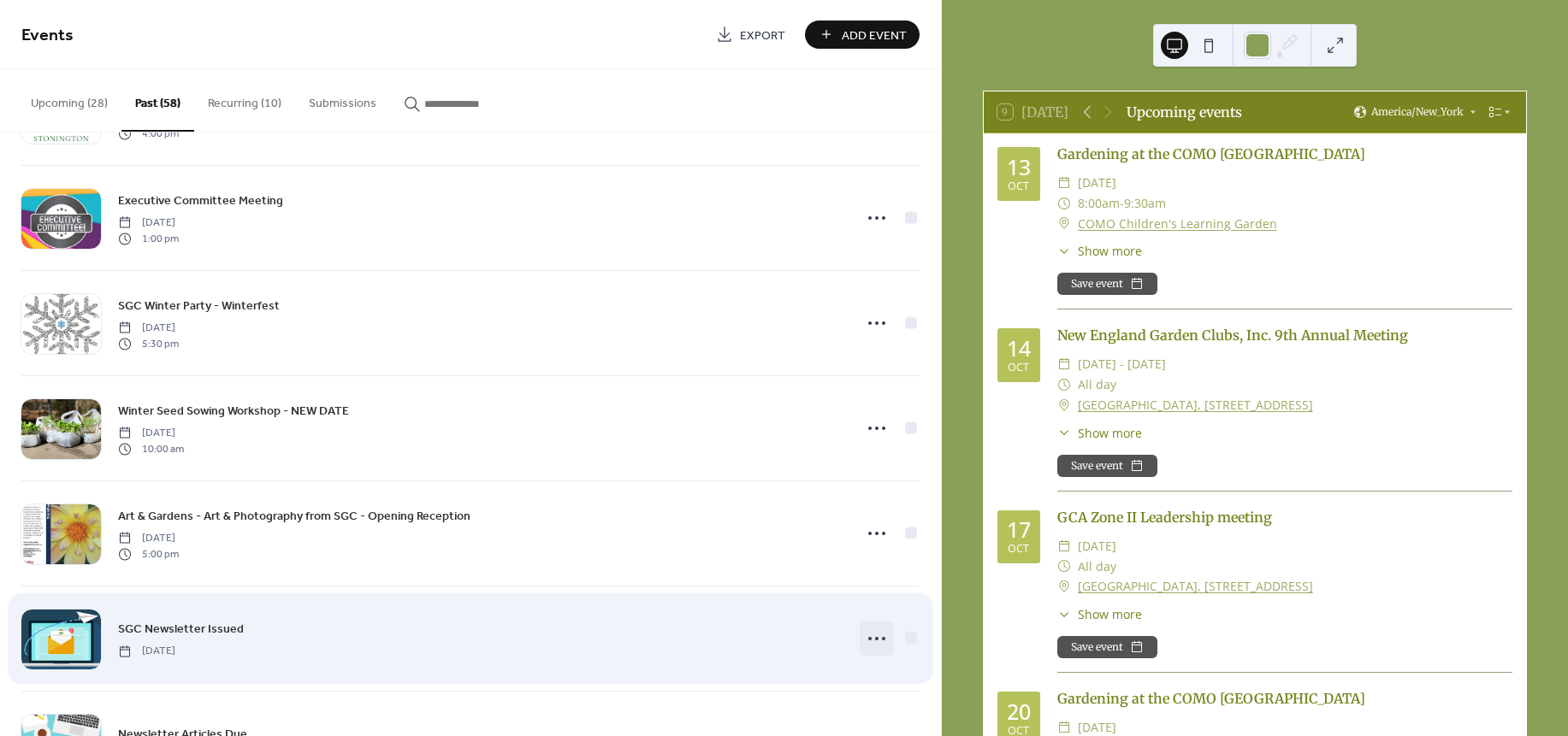
click at [870, 652] on icon at bounding box center [876, 638] width 27 height 27
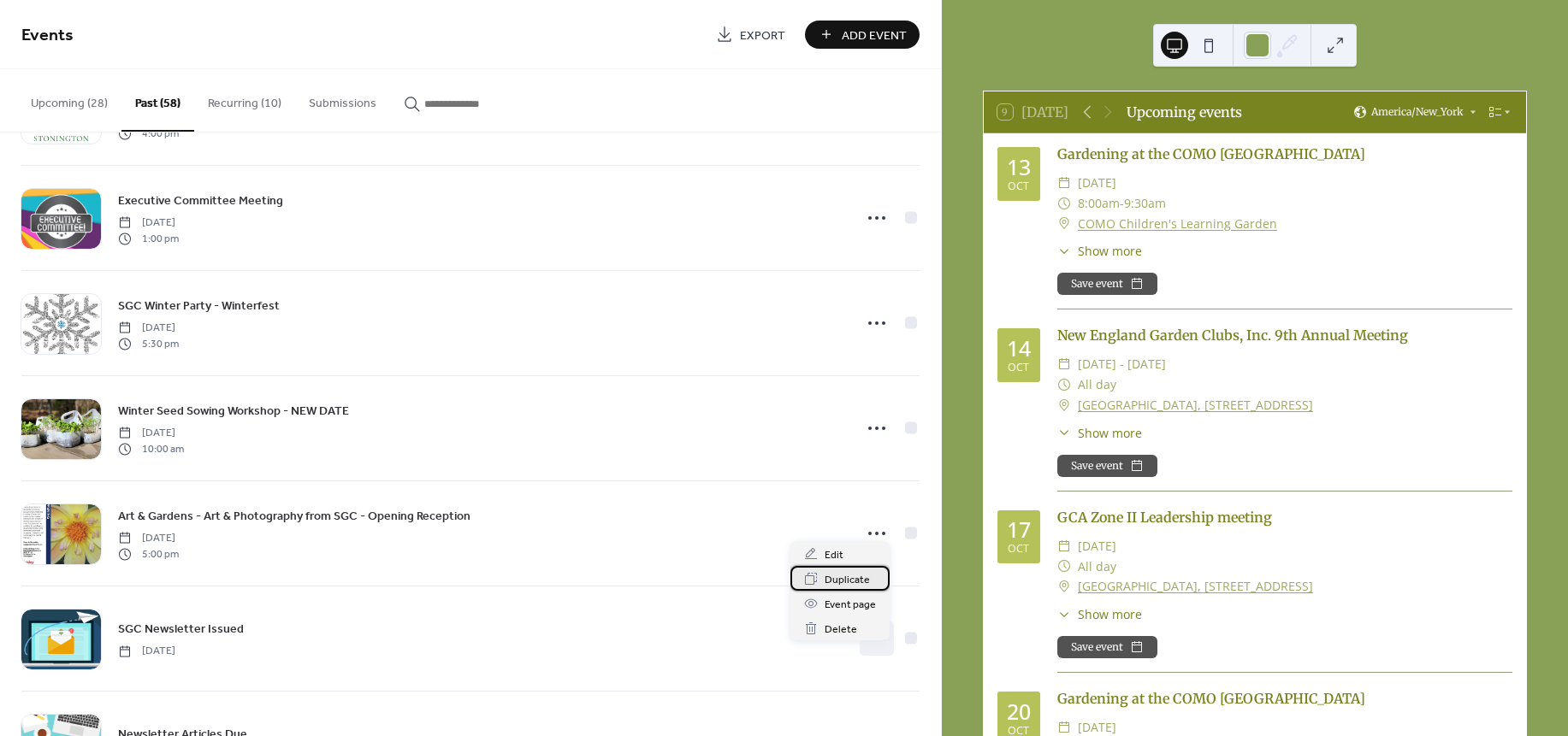
click at [830, 571] on span "Duplicate" at bounding box center [847, 580] width 45 height 18
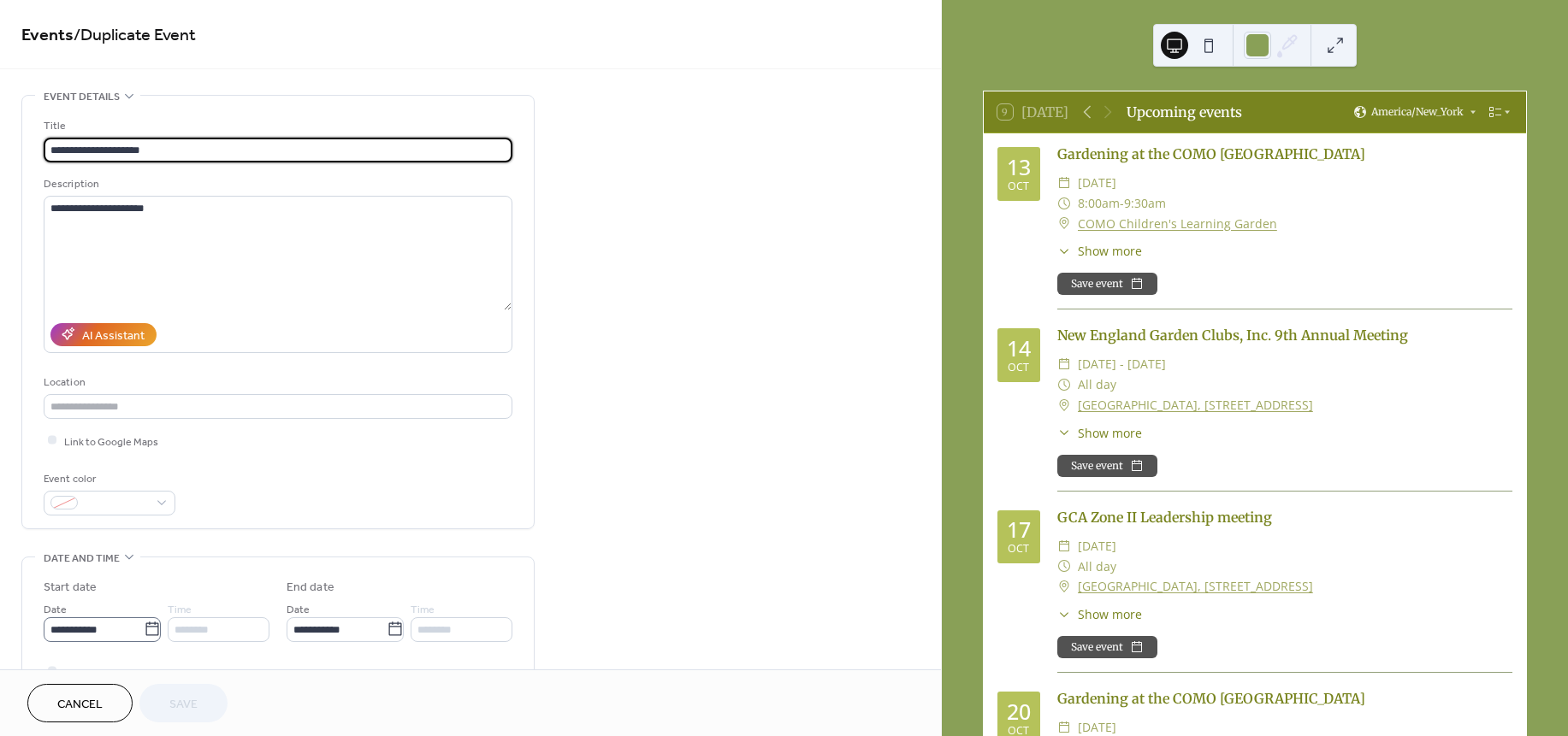
click at [151, 631] on icon at bounding box center [152, 629] width 17 height 17
click at [143, 631] on input "**********" at bounding box center [94, 629] width 100 height 24
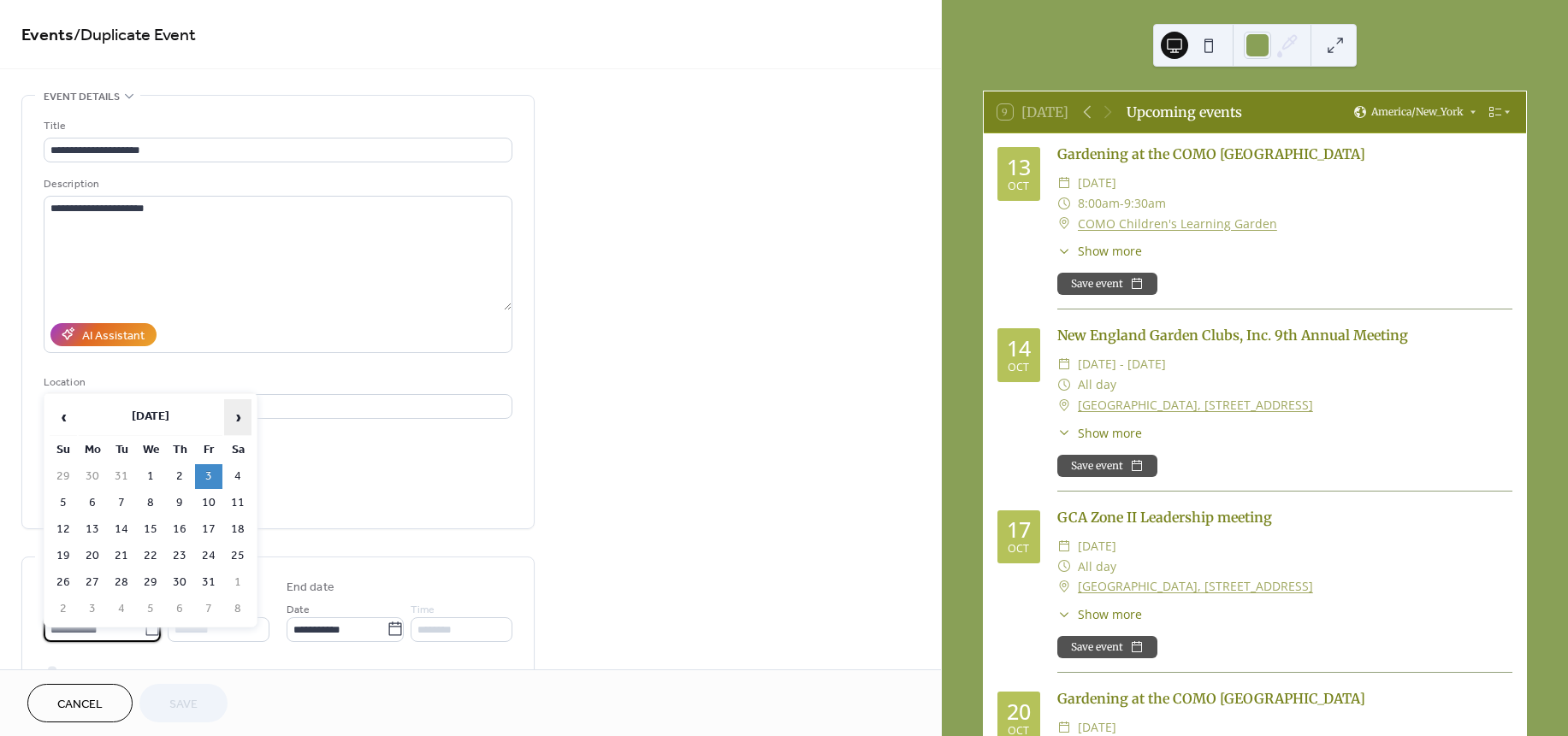
click at [247, 410] on span "›" at bounding box center [237, 417] width 25 height 34
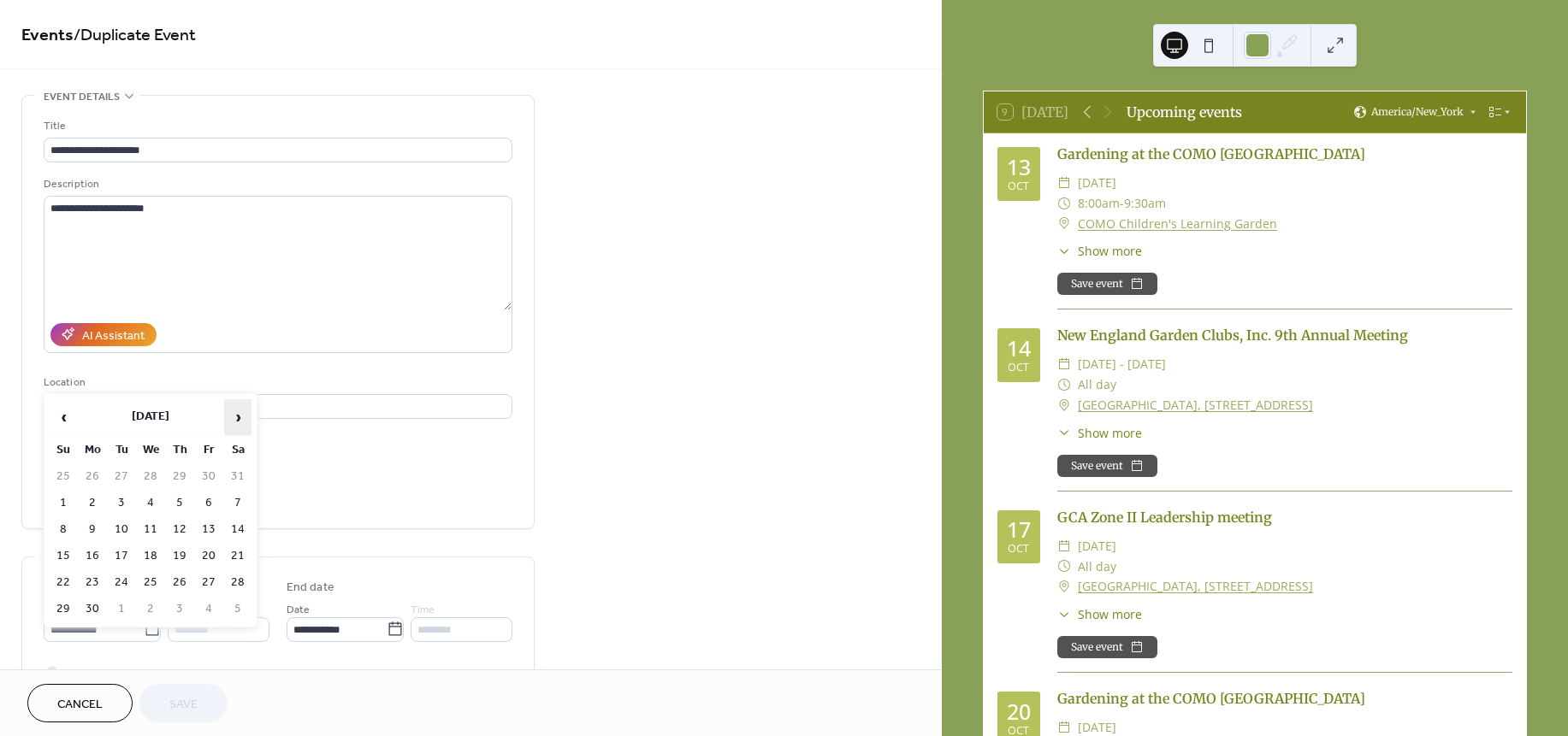
click at [247, 410] on span "›" at bounding box center [237, 417] width 25 height 34
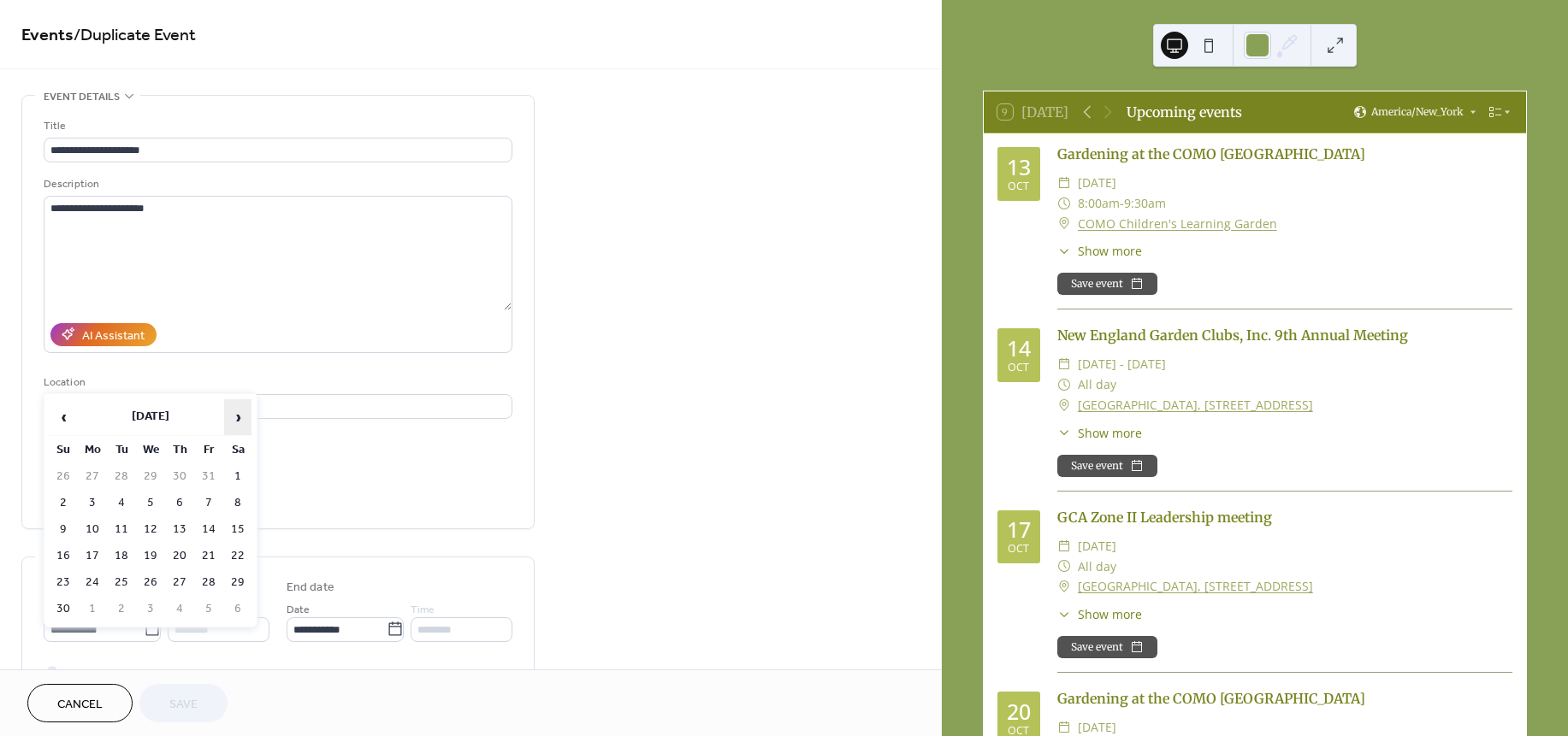
click at [247, 410] on span "›" at bounding box center [237, 417] width 25 height 34
click at [209, 490] on td "9" at bounding box center [208, 503] width 27 height 24
type input "**********"
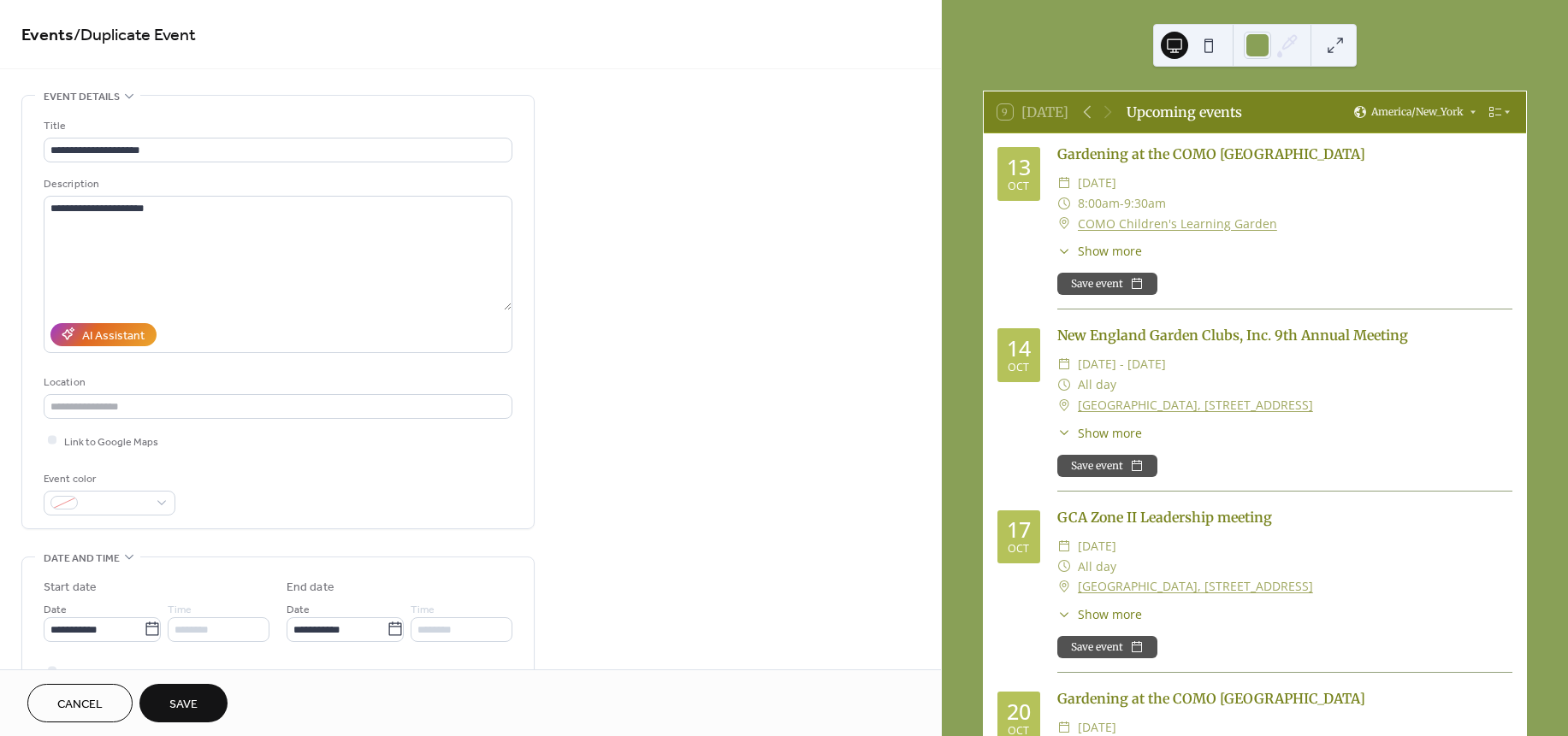
click at [192, 706] on span "Save" at bounding box center [184, 705] width 28 height 18
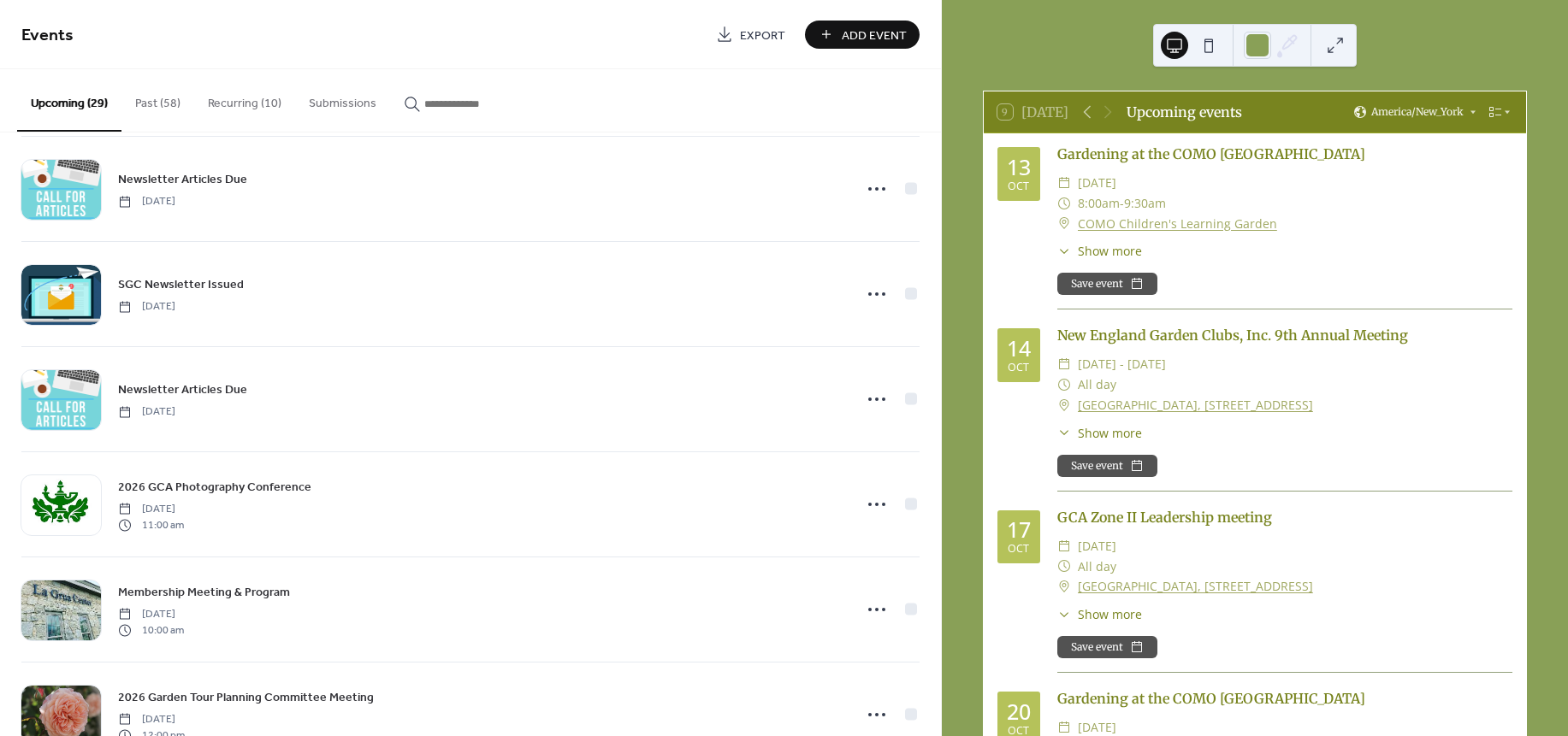
scroll to position [1383, 0]
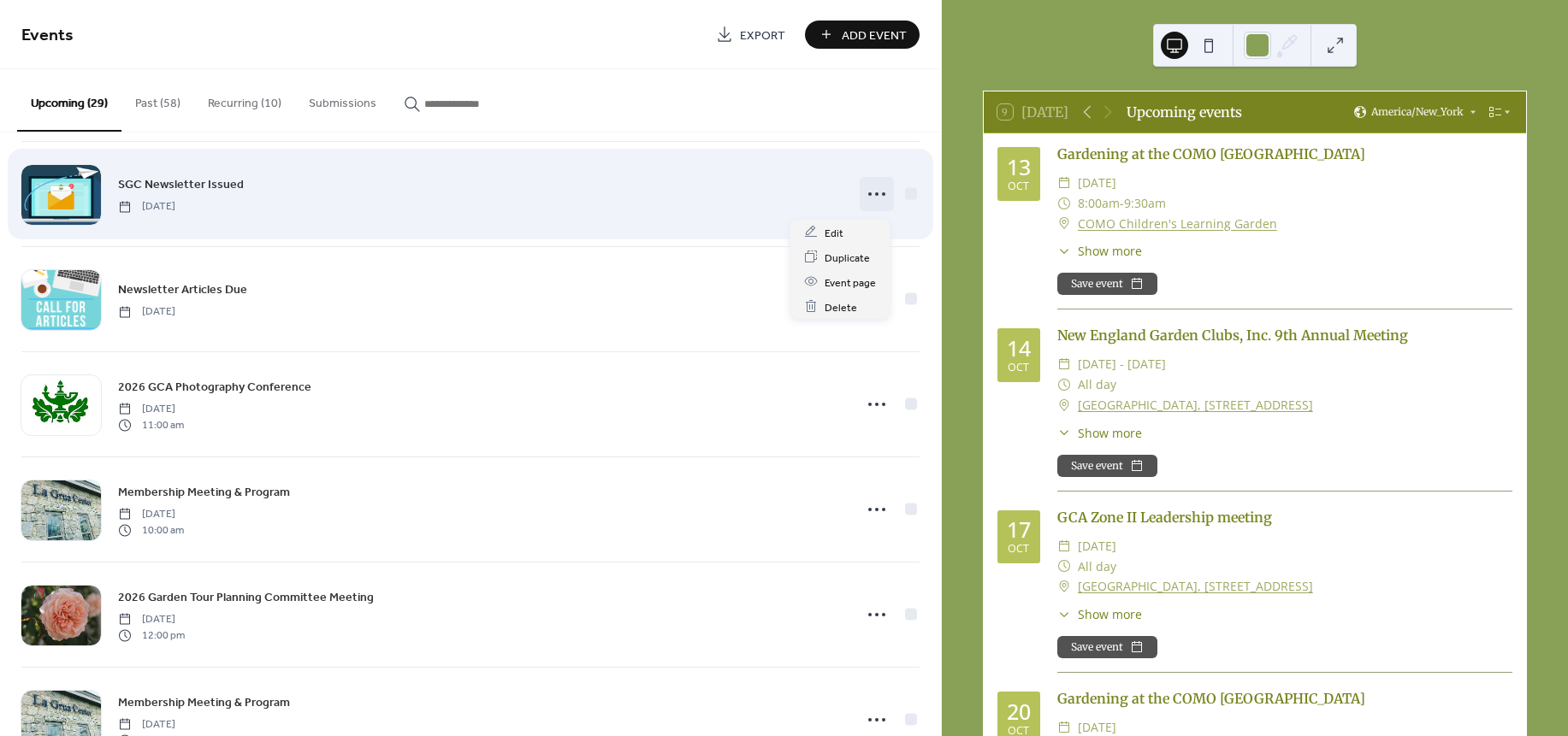
click at [877, 193] on icon at bounding box center [876, 193] width 27 height 27
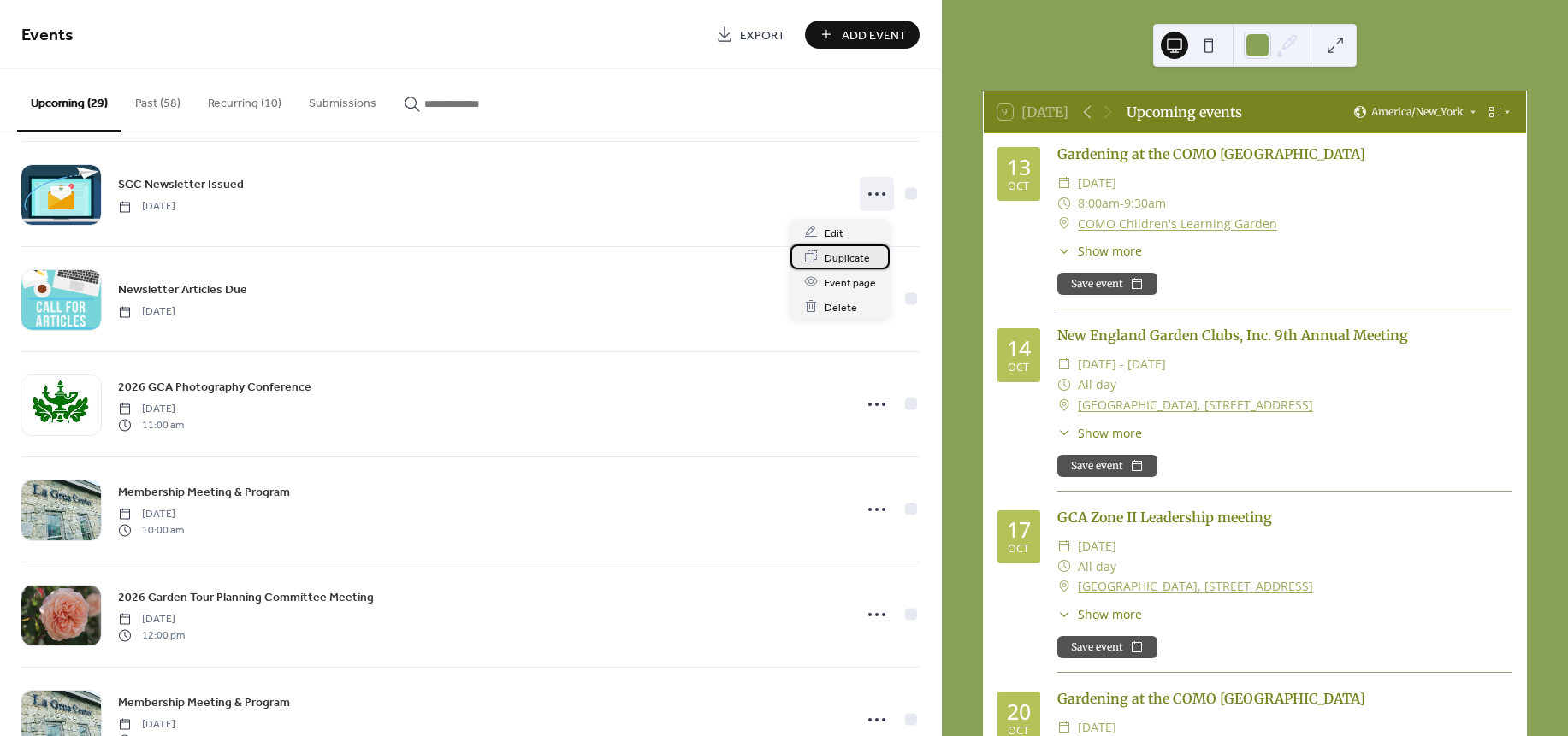
click at [844, 254] on span "Duplicate" at bounding box center [847, 258] width 45 height 18
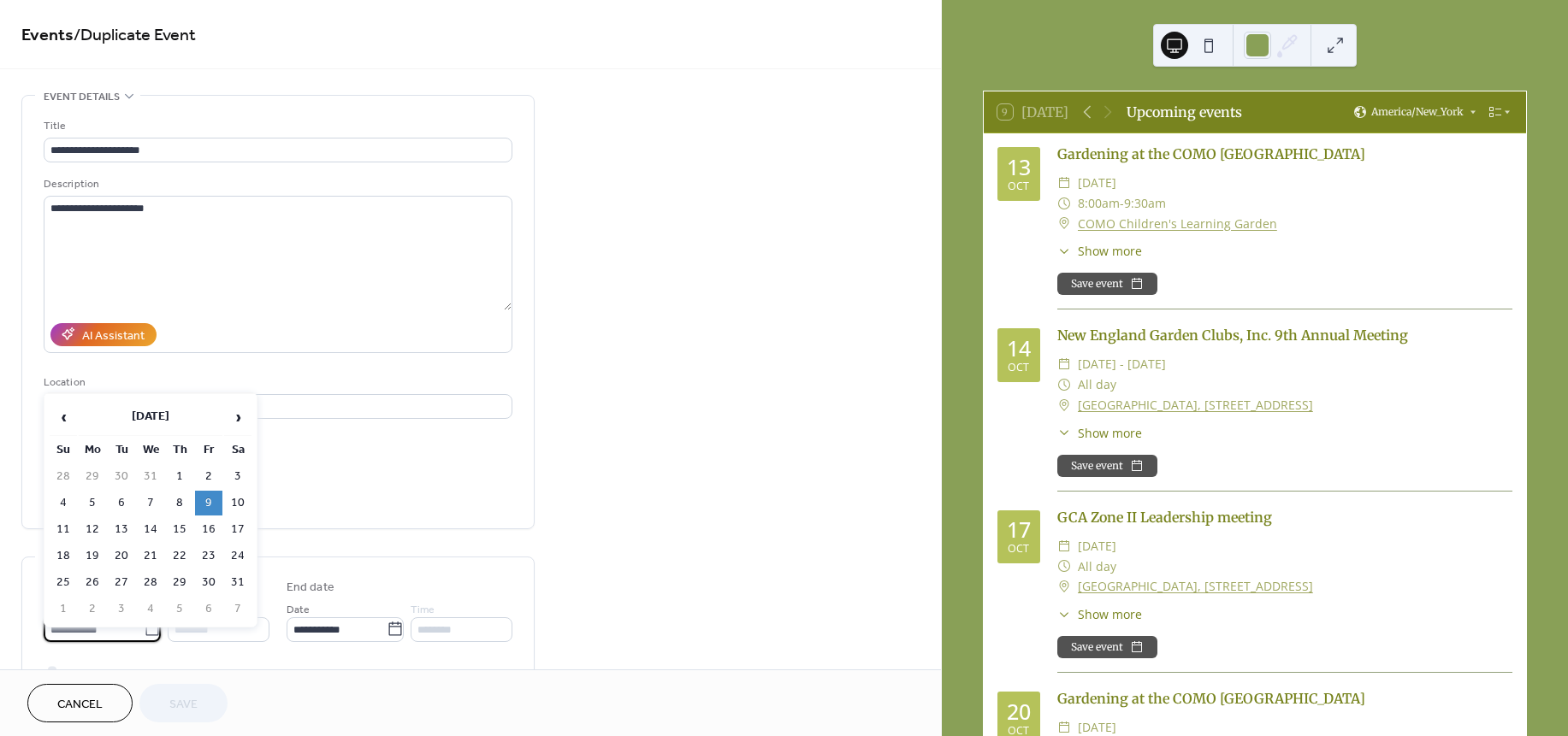
click at [119, 635] on input "**********" at bounding box center [94, 629] width 100 height 24
click at [237, 419] on span "›" at bounding box center [237, 417] width 25 height 34
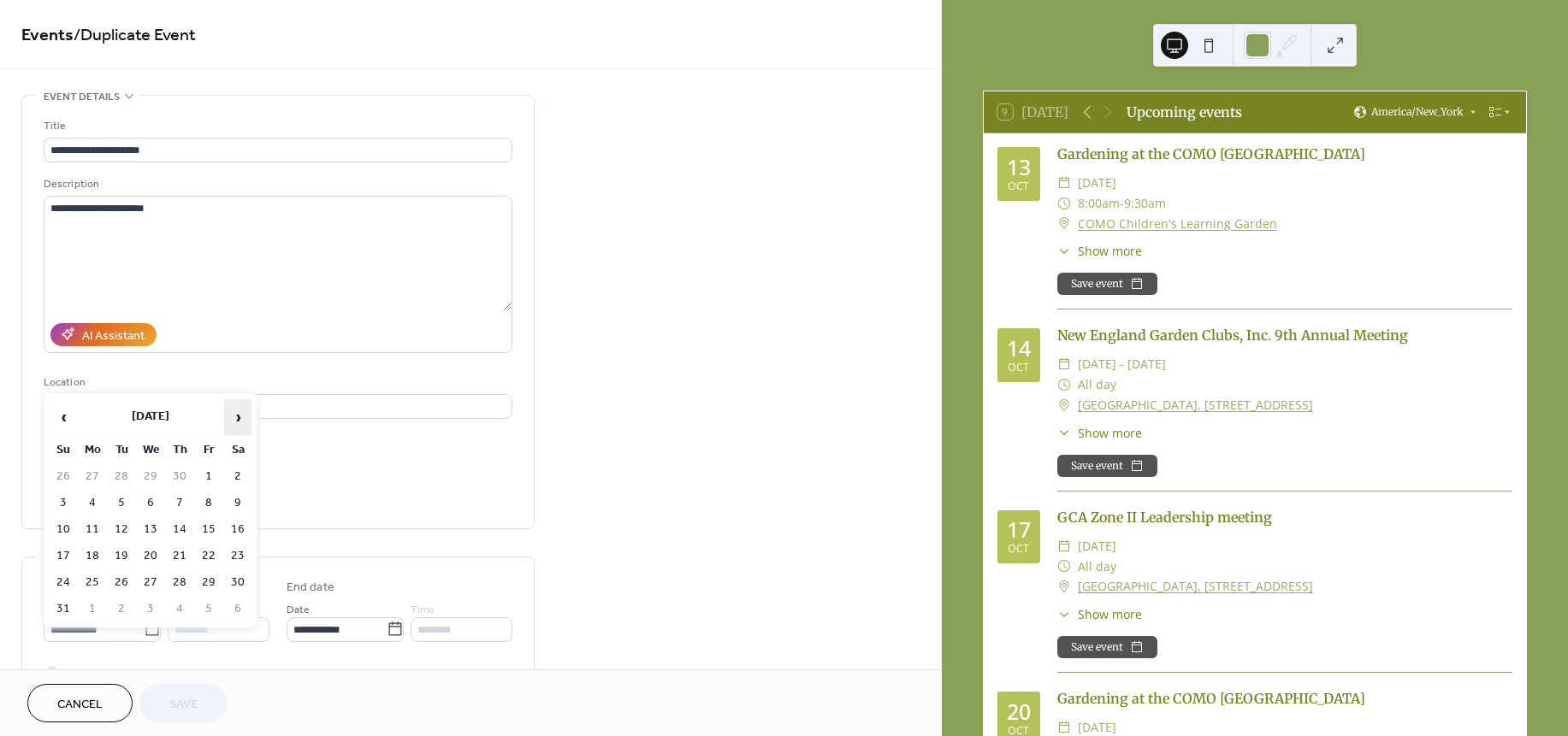
click at [237, 419] on span "›" at bounding box center [237, 417] width 25 height 34
click at [154, 519] on td "17" at bounding box center [150, 530] width 27 height 24
type input "**********"
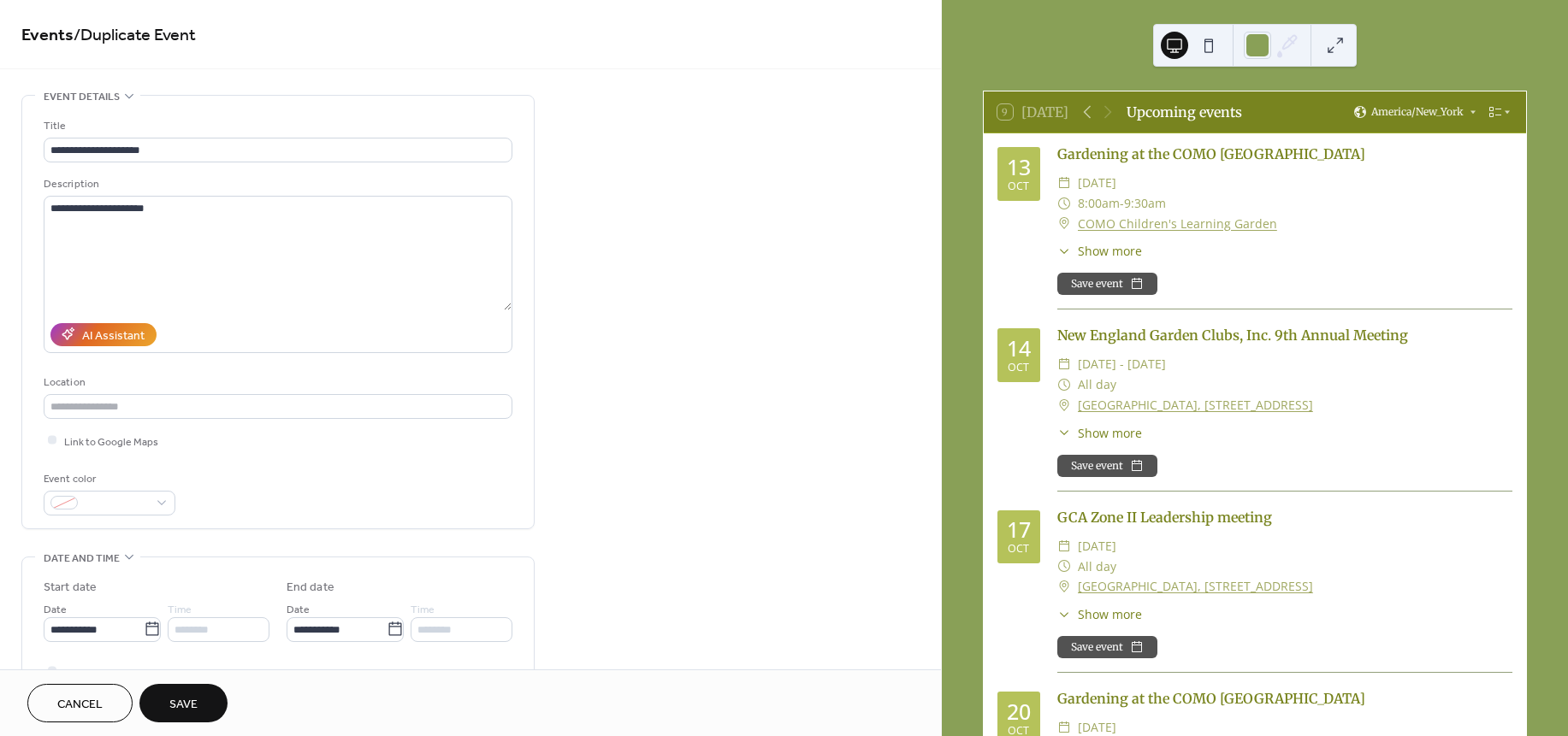
click at [183, 711] on span "Save" at bounding box center [184, 705] width 28 height 18
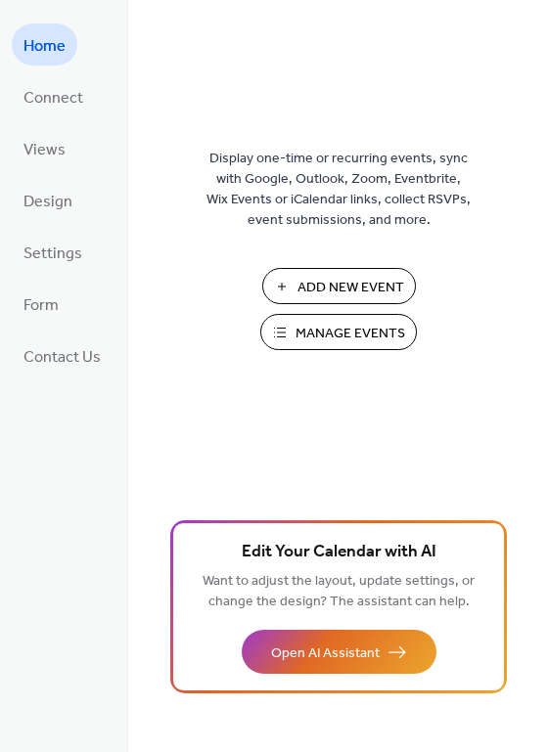
click at [338, 329] on span "Manage Events" at bounding box center [350, 334] width 110 height 21
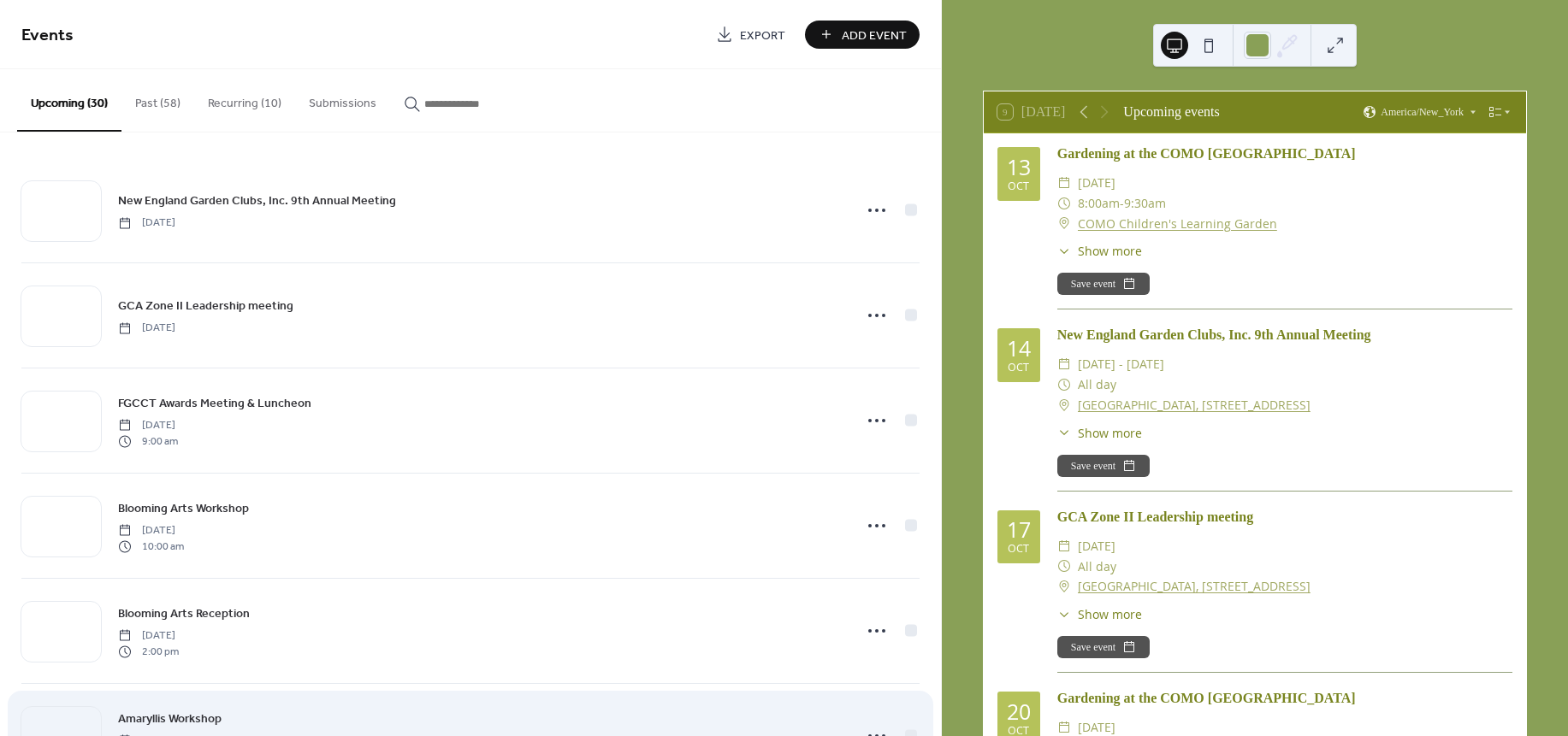
click at [460, 706] on div "Amaryllis Workshop [DATE] 10:00 am" at bounding box center [470, 735] width 898 height 104
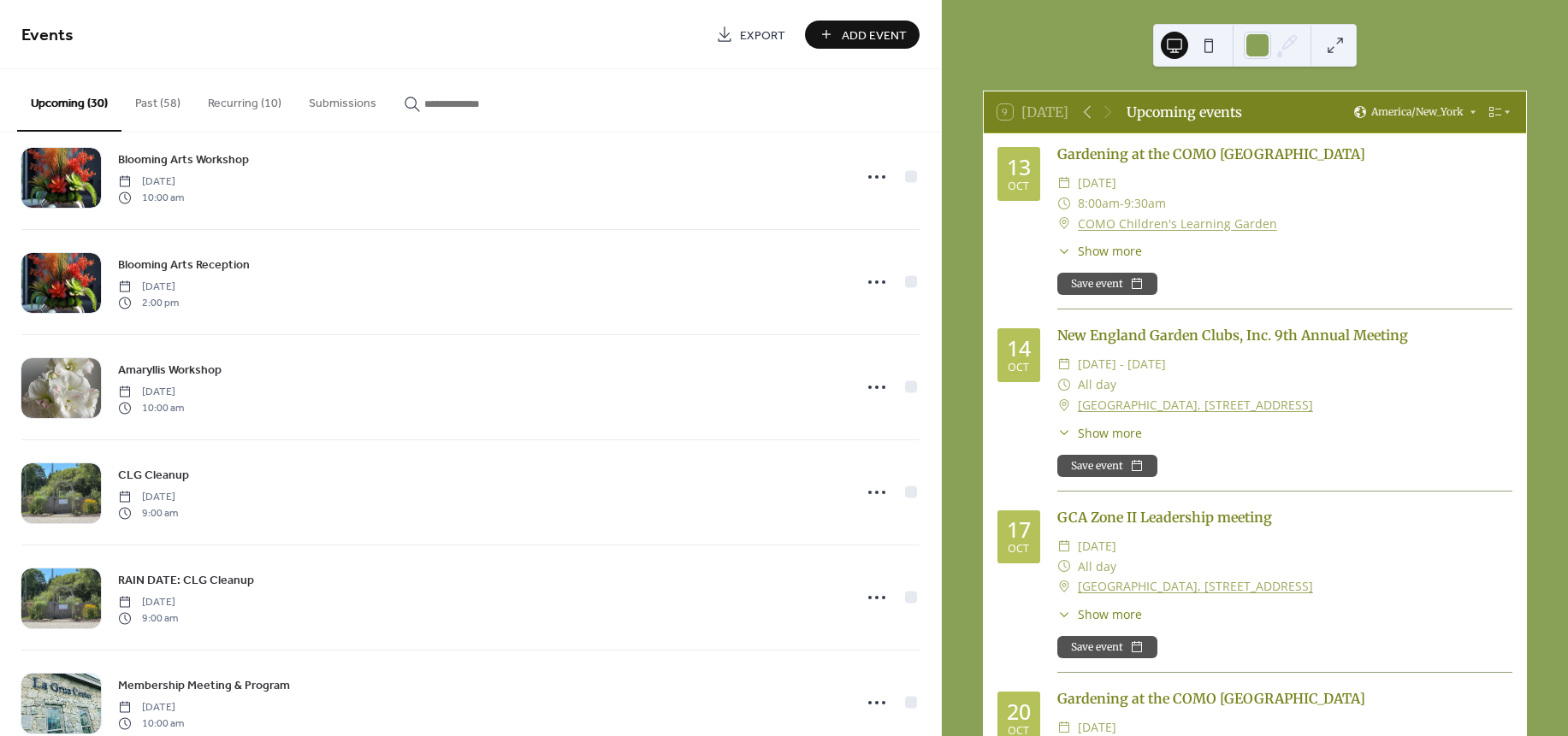
scroll to position [363, 0]
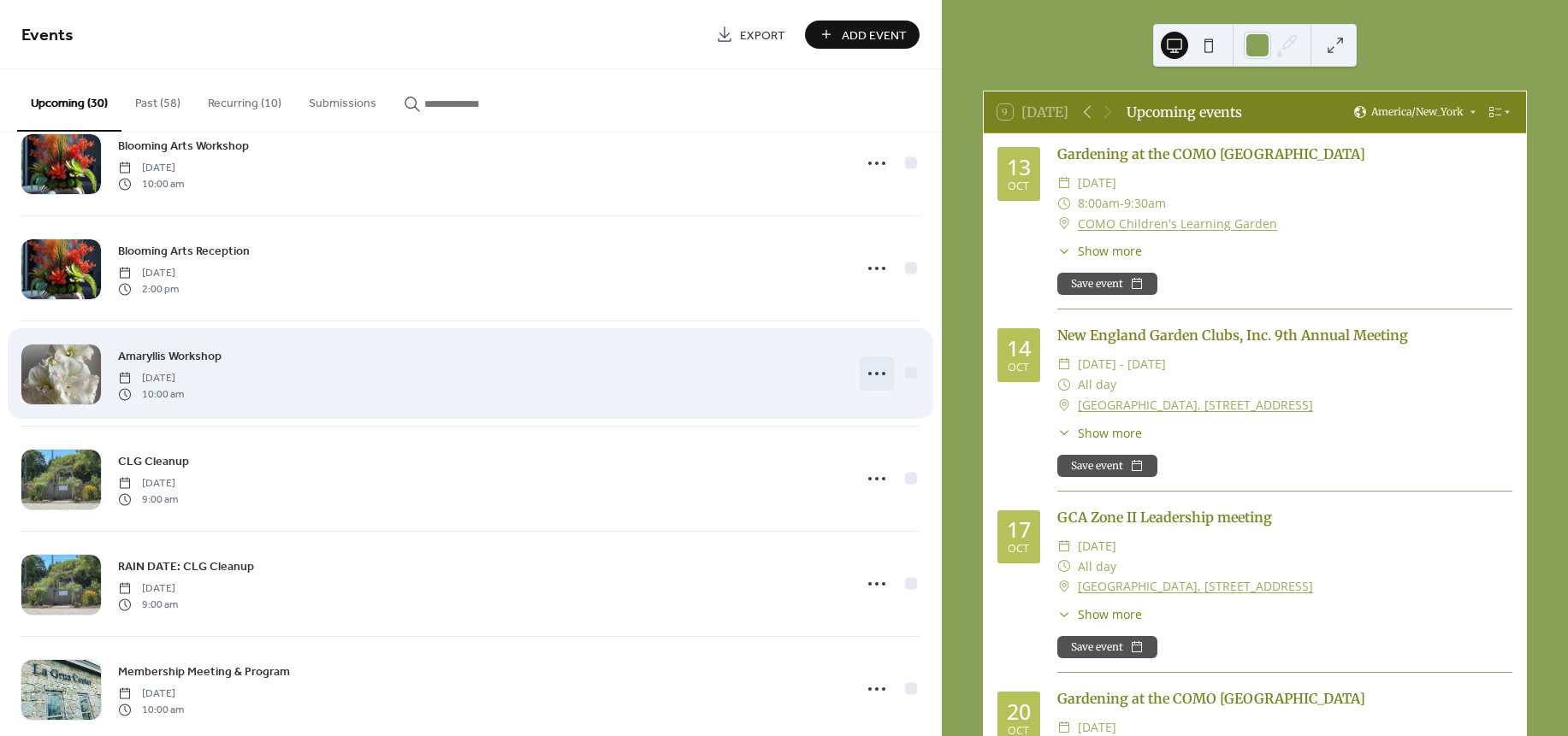
click at [874, 375] on icon at bounding box center [876, 373] width 27 height 27
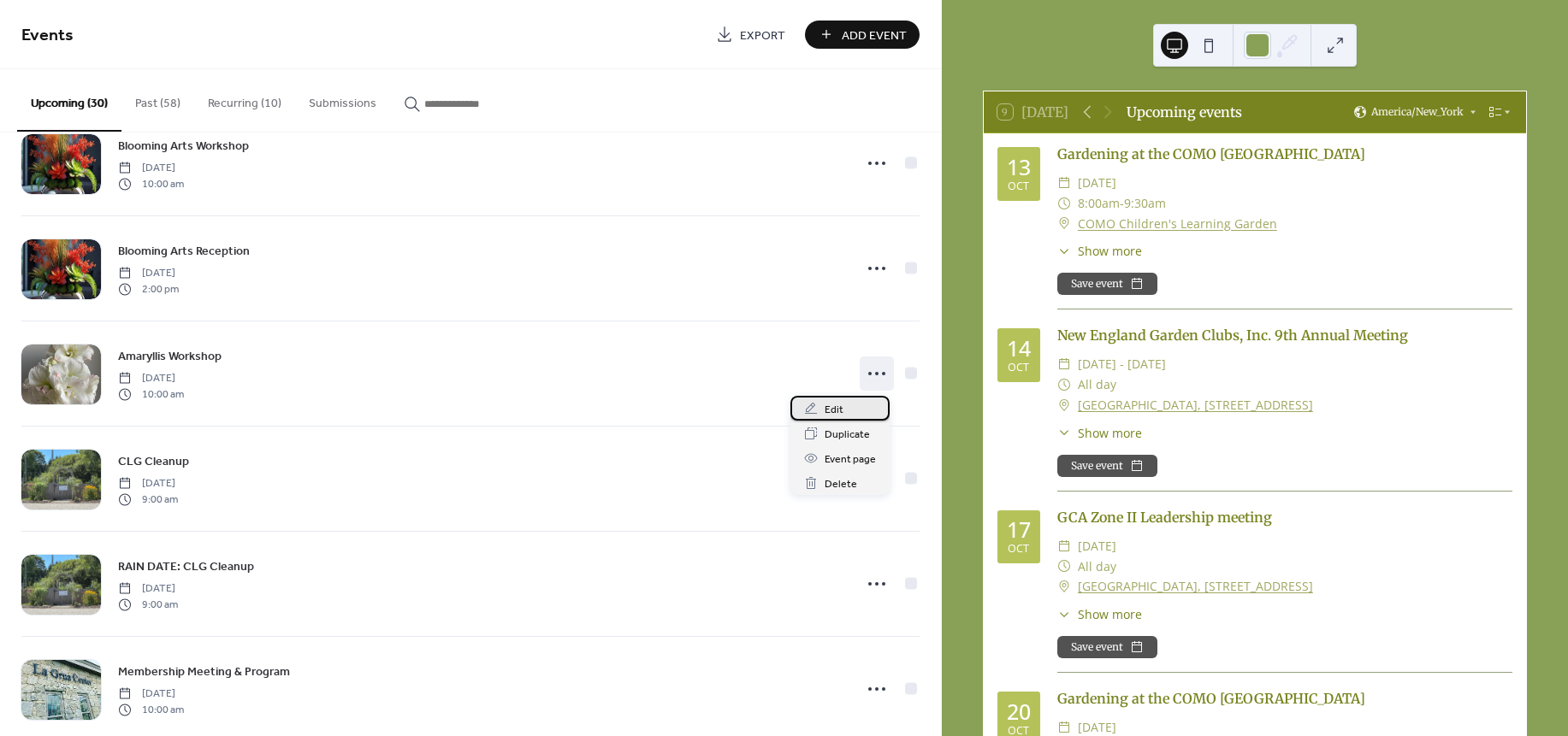
click at [825, 410] on span "Edit" at bounding box center [834, 410] width 19 height 18
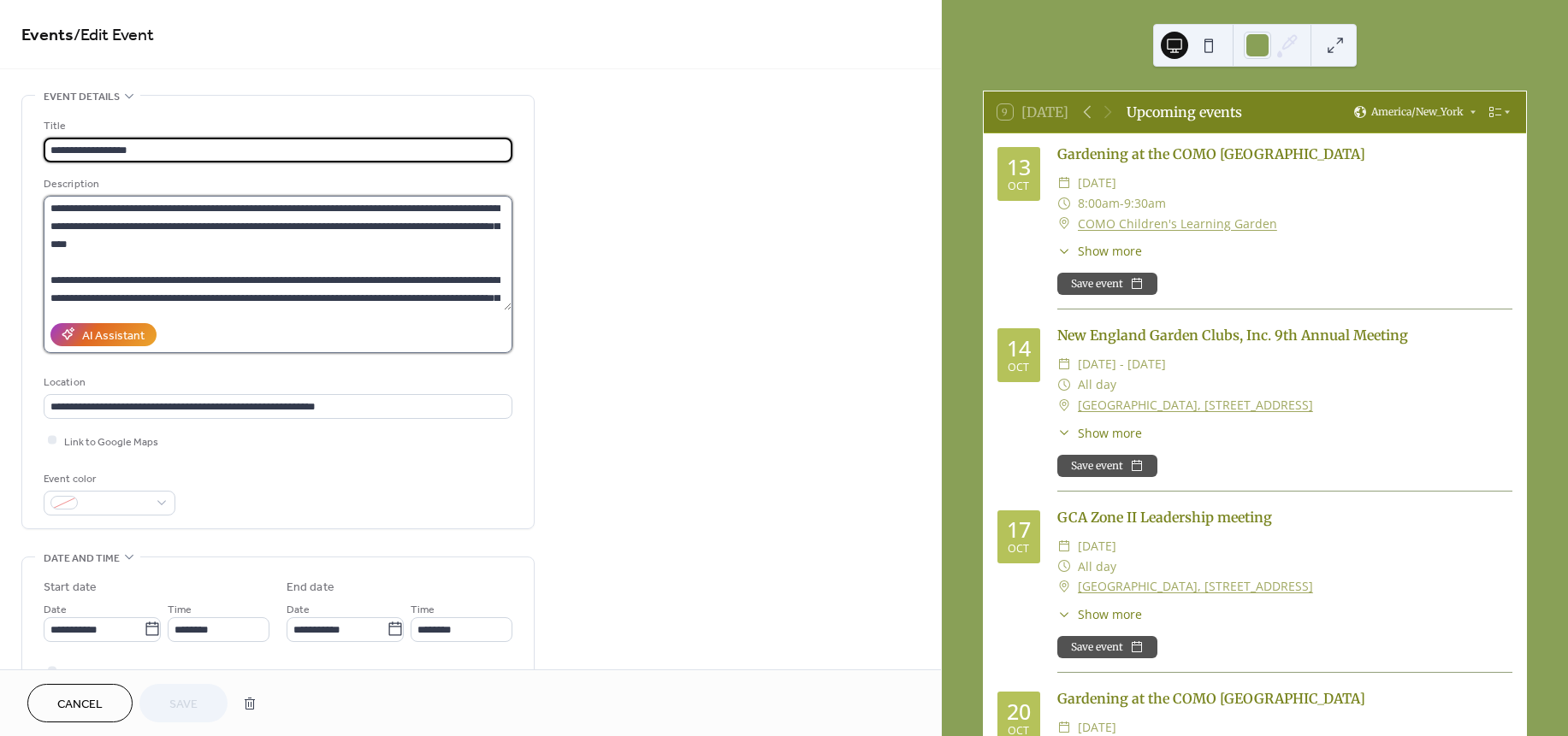
click at [498, 295] on textarea "**********" at bounding box center [277, 253] width 468 height 115
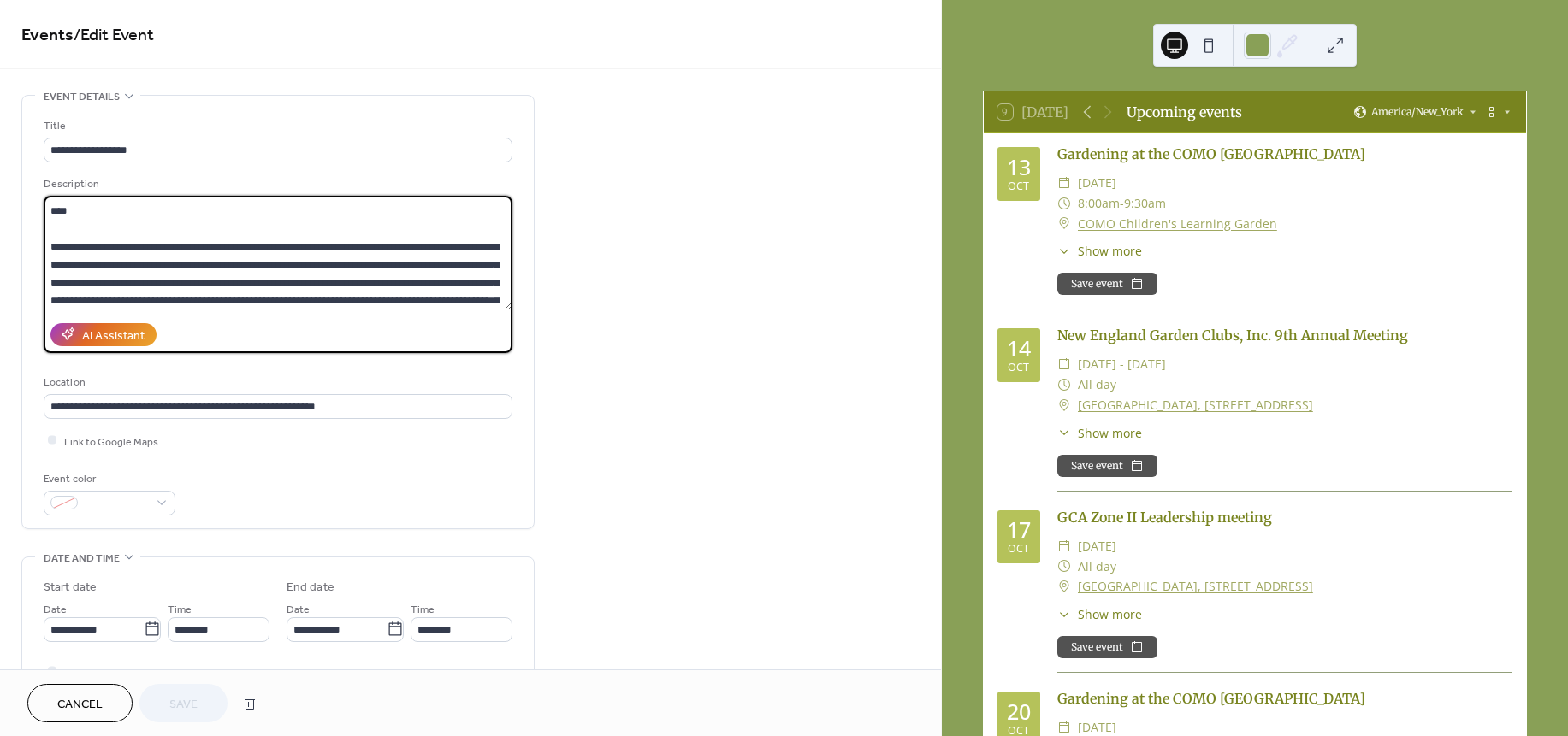
scroll to position [52, 0]
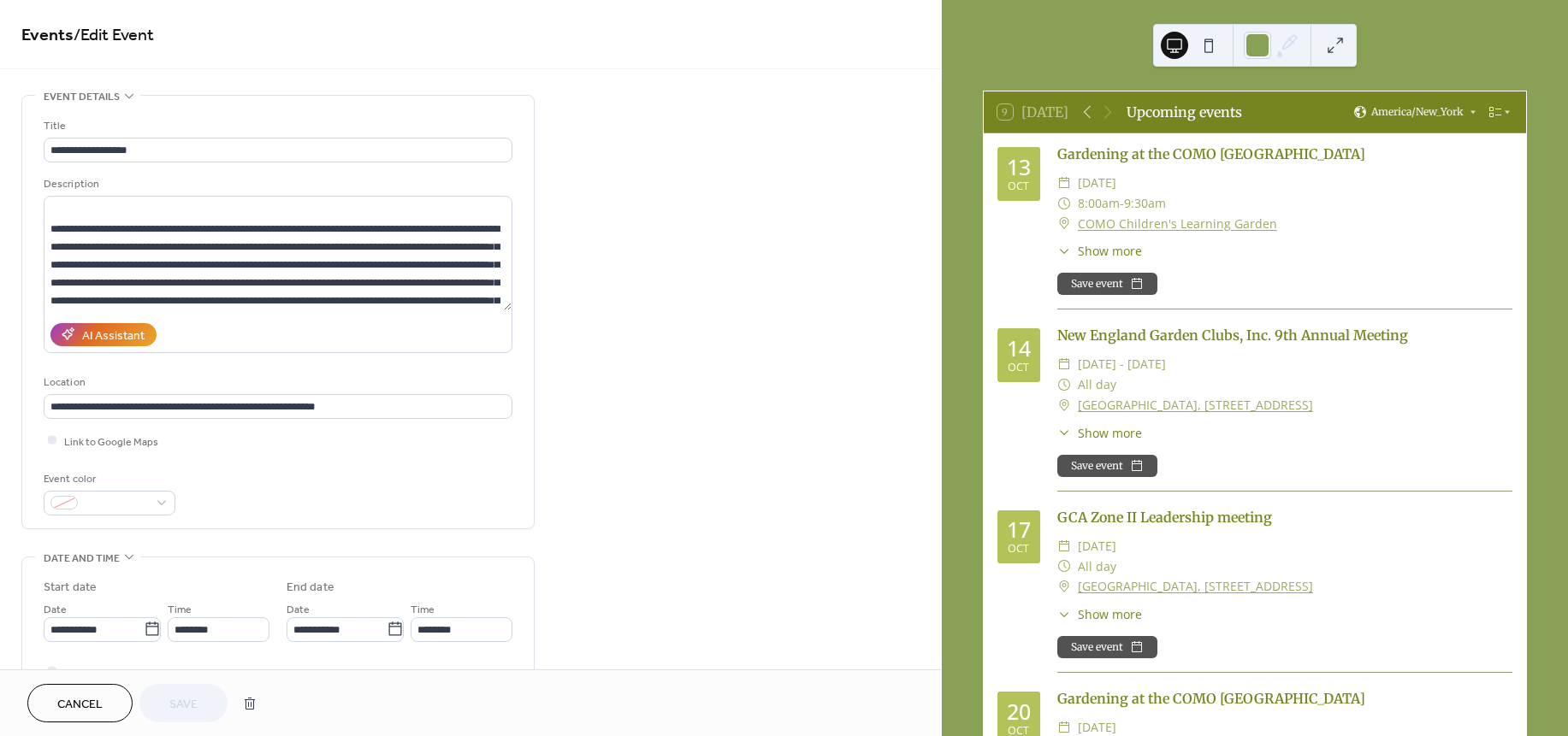
click at [78, 698] on span "Cancel" at bounding box center [80, 705] width 45 height 18
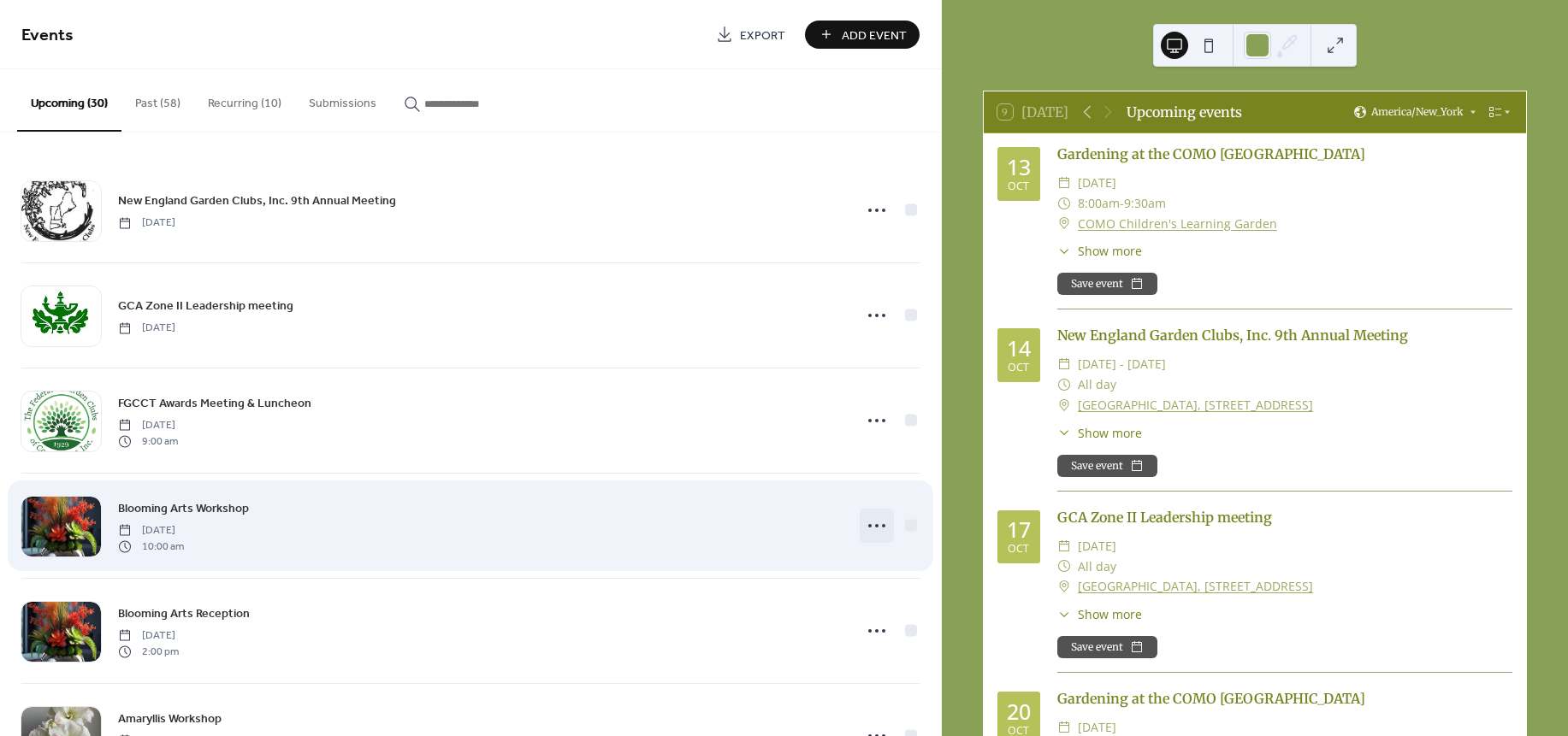
click at [874, 519] on icon at bounding box center [876, 525] width 27 height 27
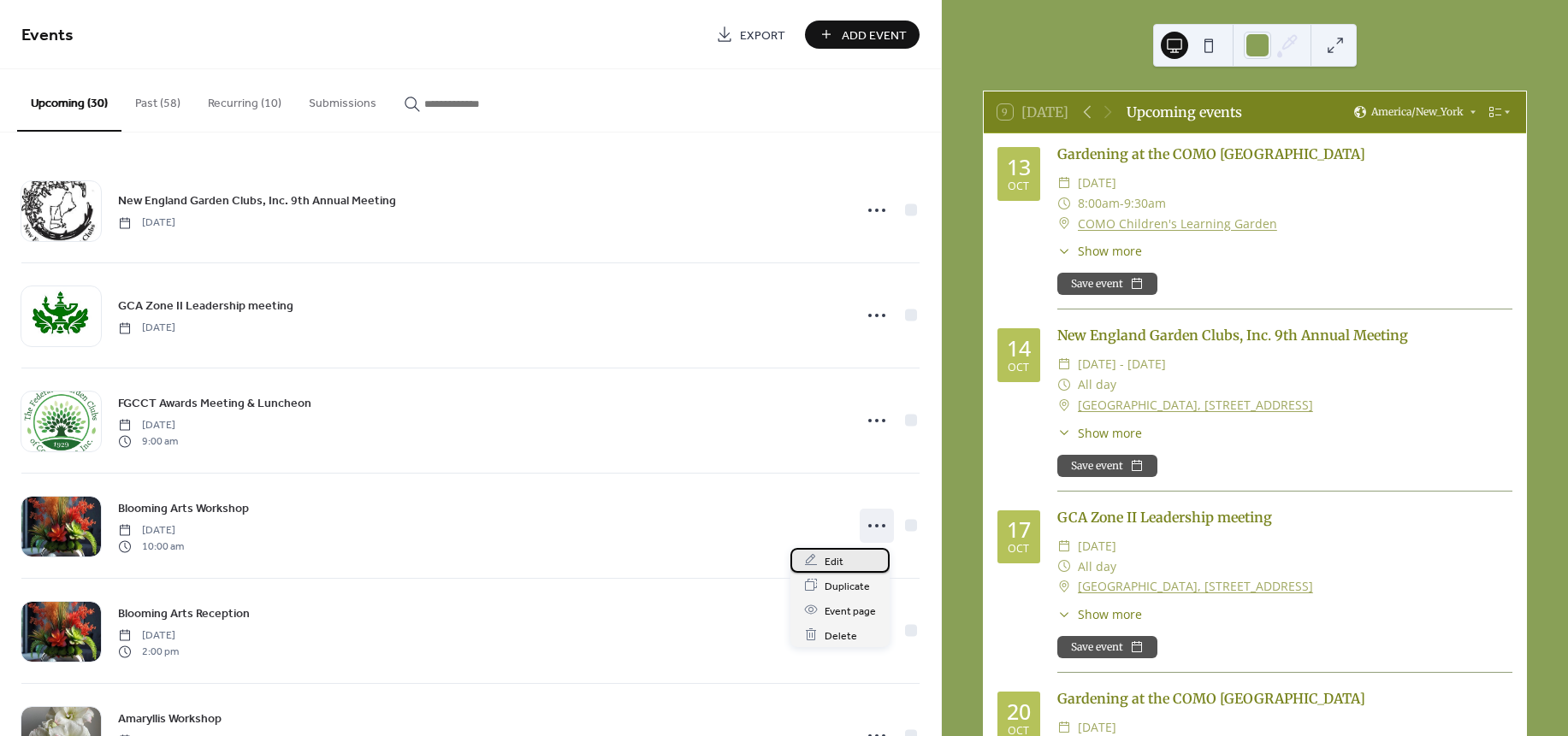
click at [833, 558] on span "Edit" at bounding box center [834, 561] width 19 height 18
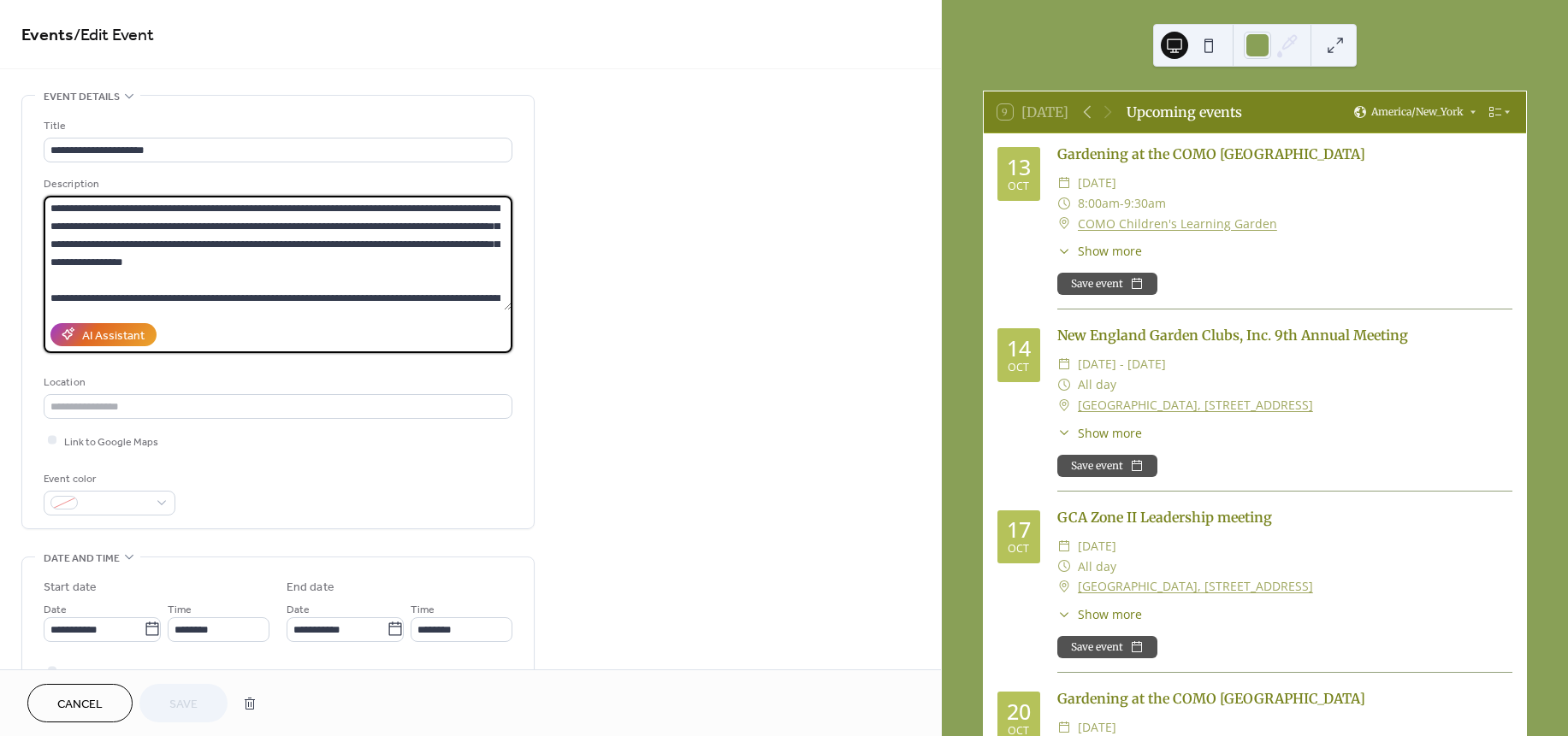
click at [491, 297] on textarea "**********" at bounding box center [277, 253] width 468 height 115
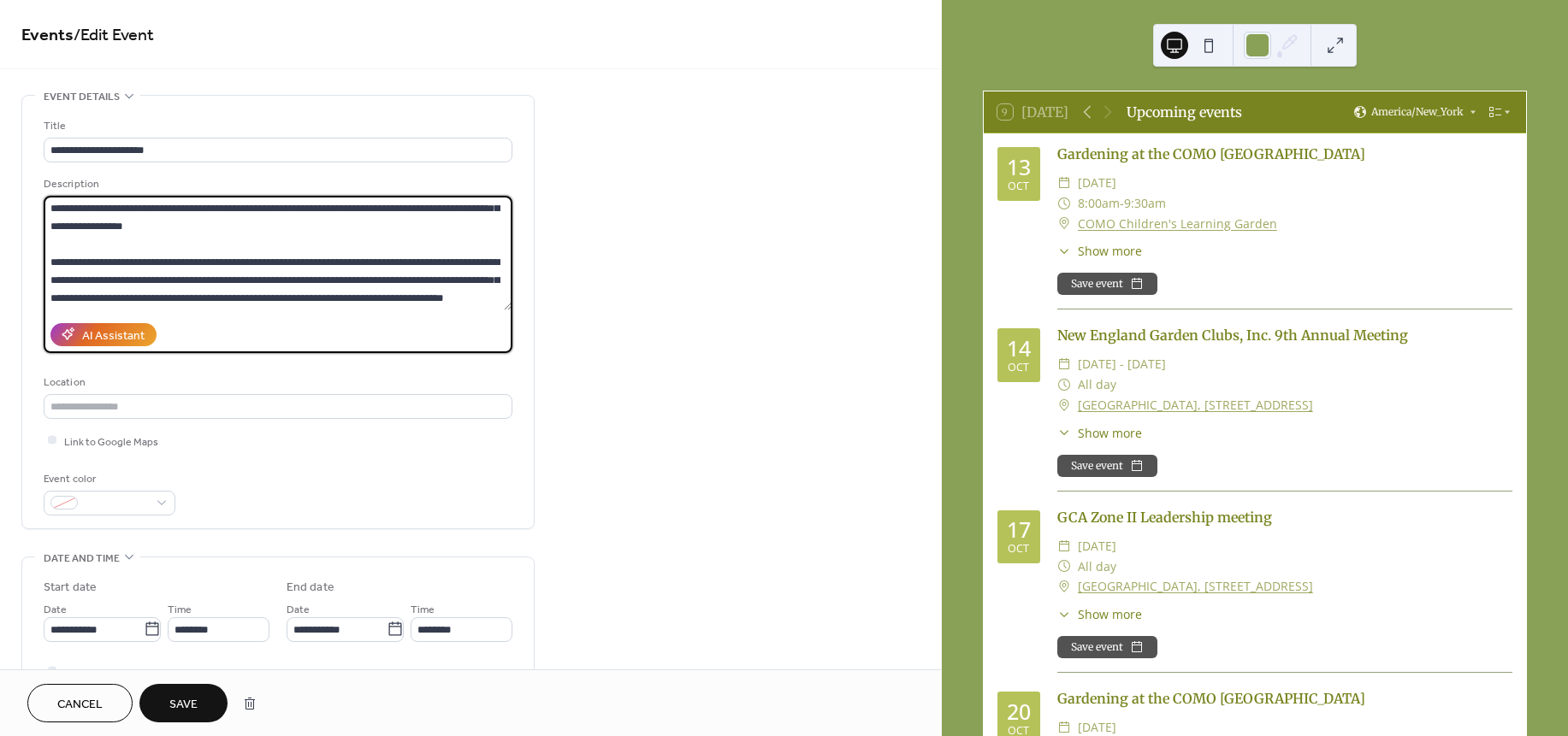
scroll to position [87, 0]
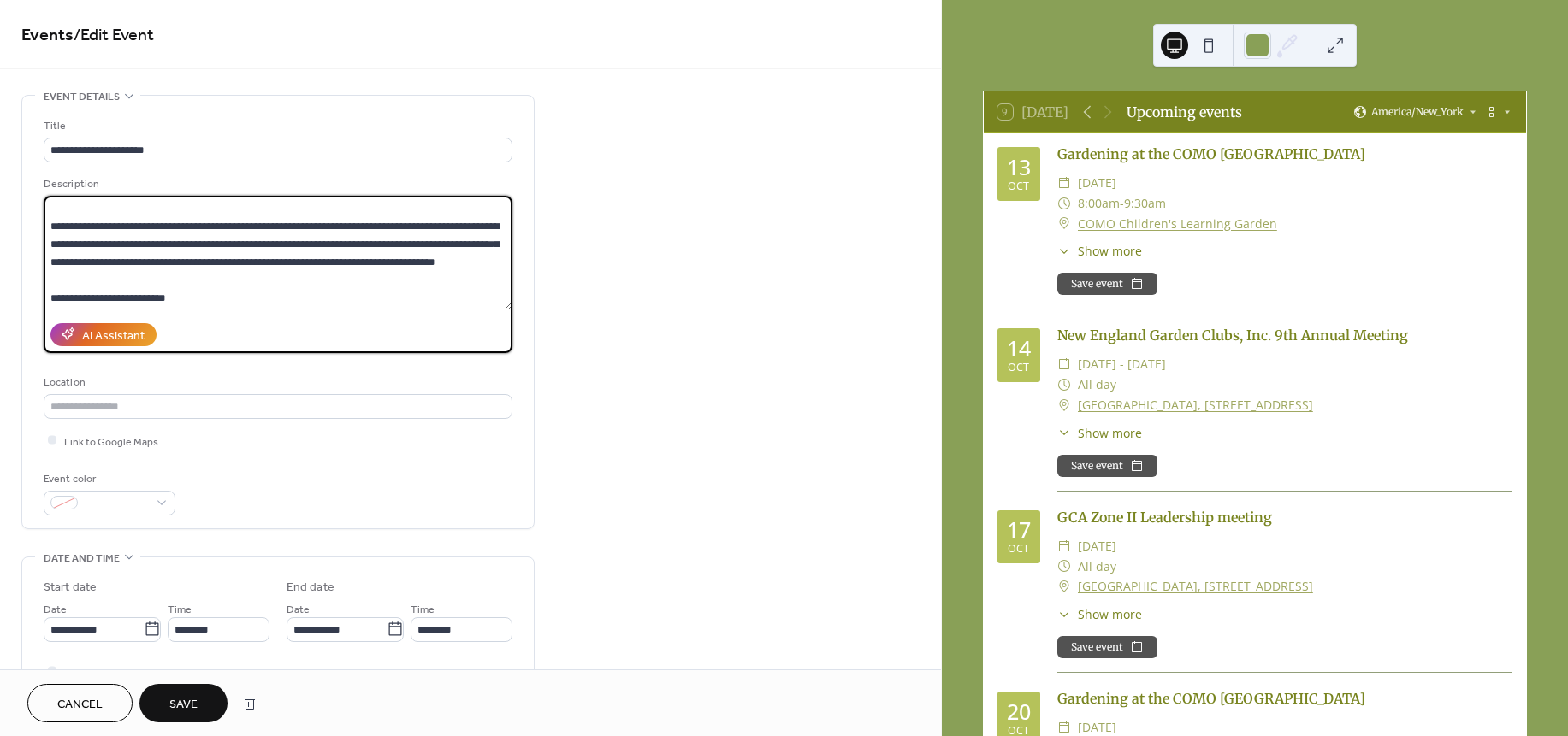
type textarea "**********"
click at [190, 700] on span "Save" at bounding box center [184, 705] width 28 height 18
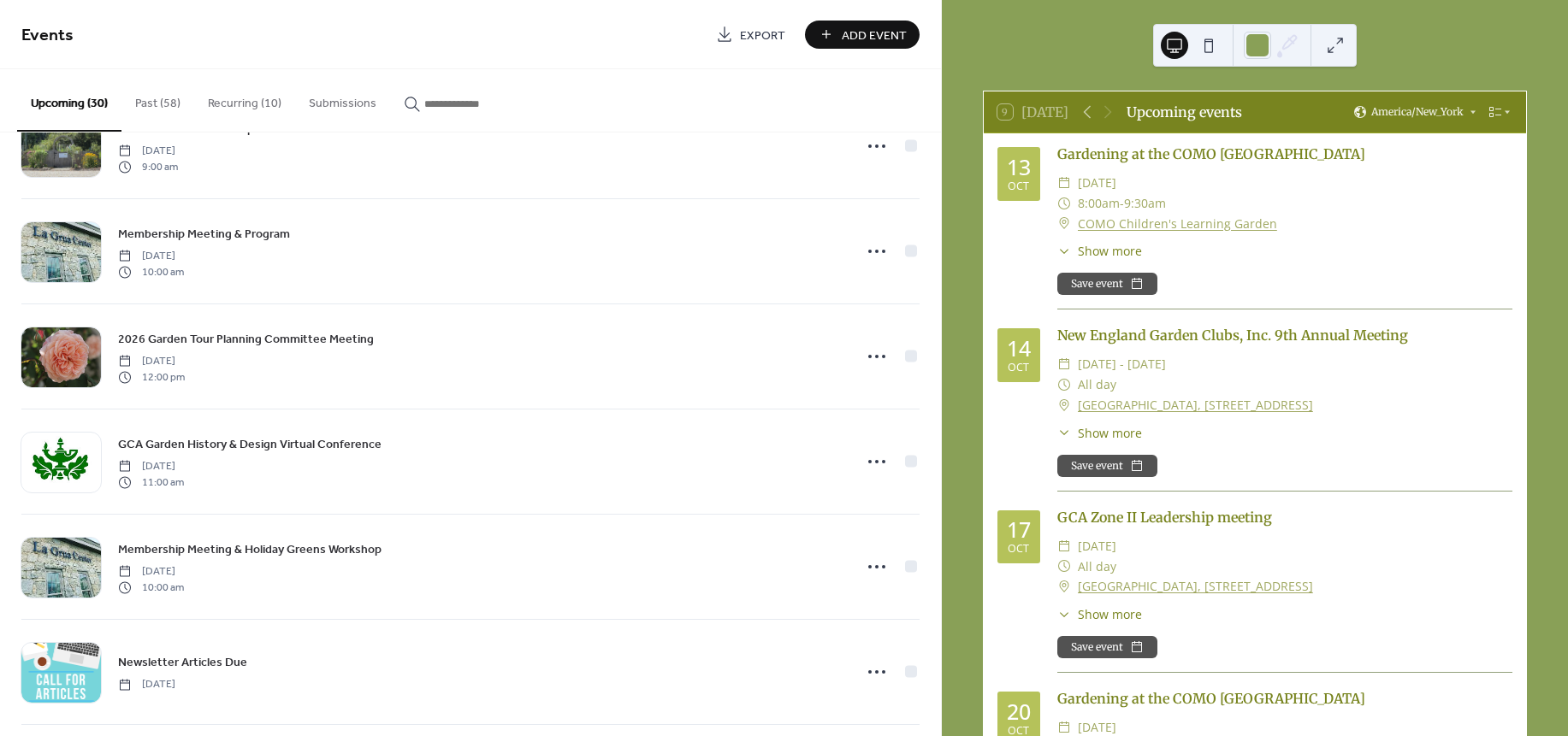
scroll to position [677, 0]
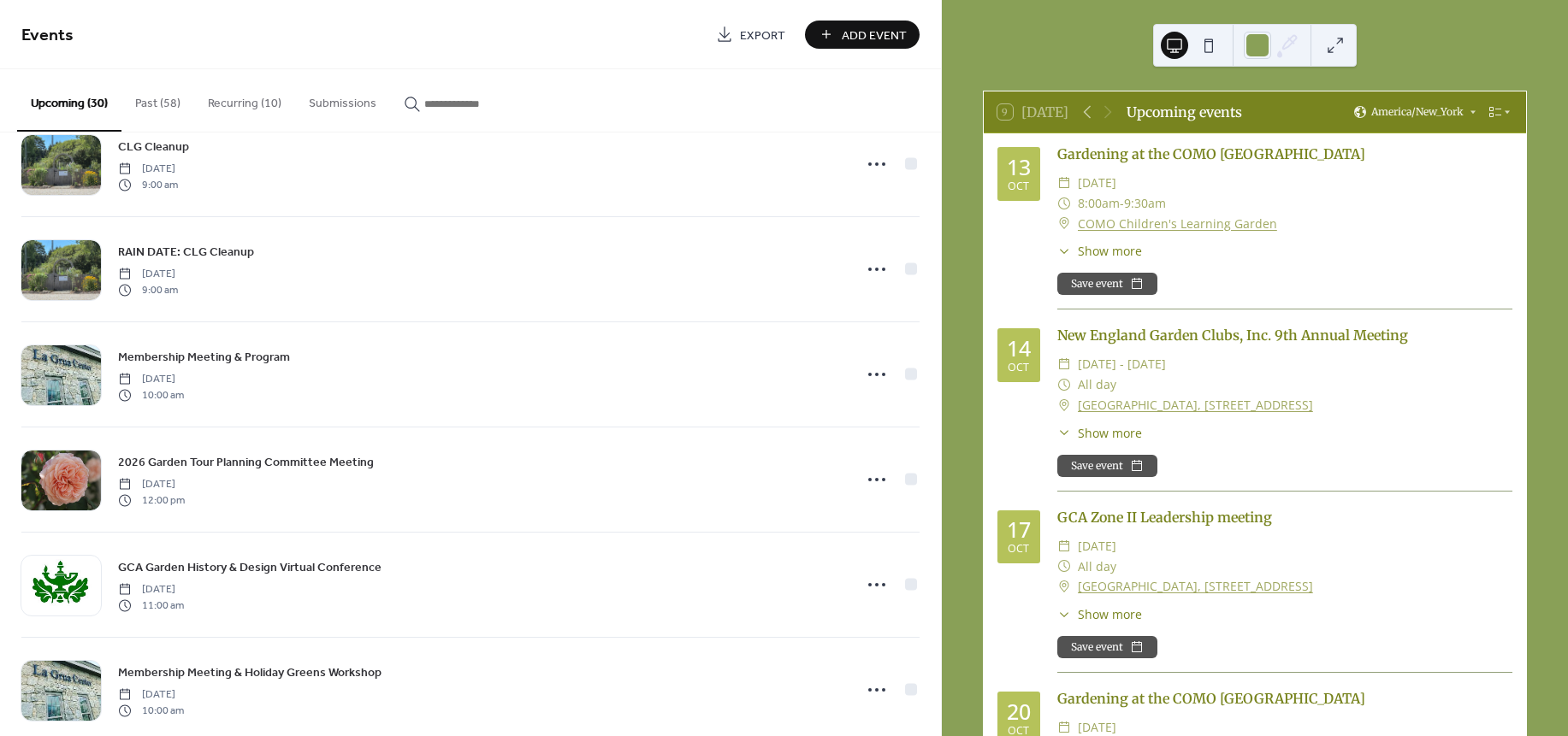
click at [143, 98] on button "Past (58)" at bounding box center [157, 99] width 73 height 60
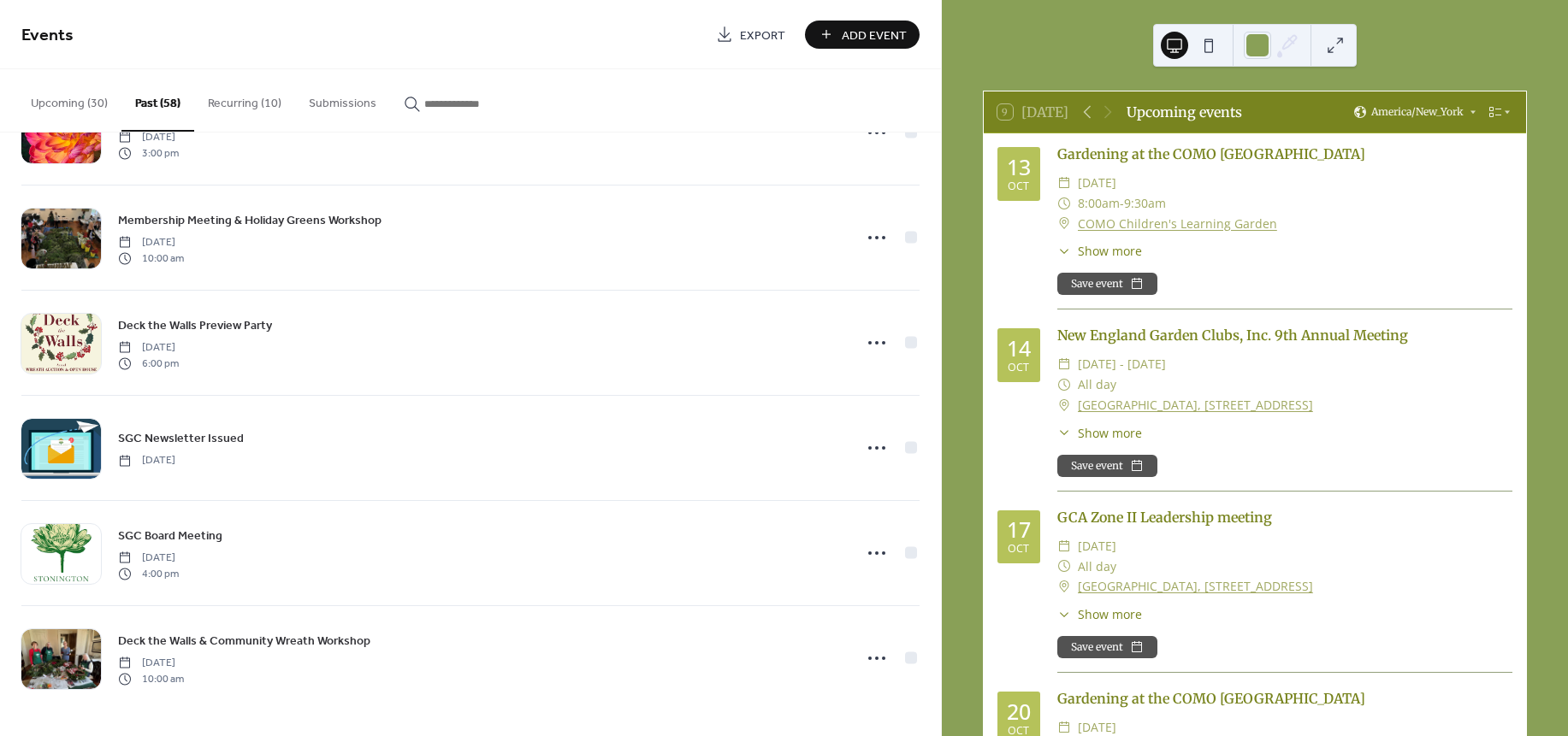
scroll to position [5568, 0]
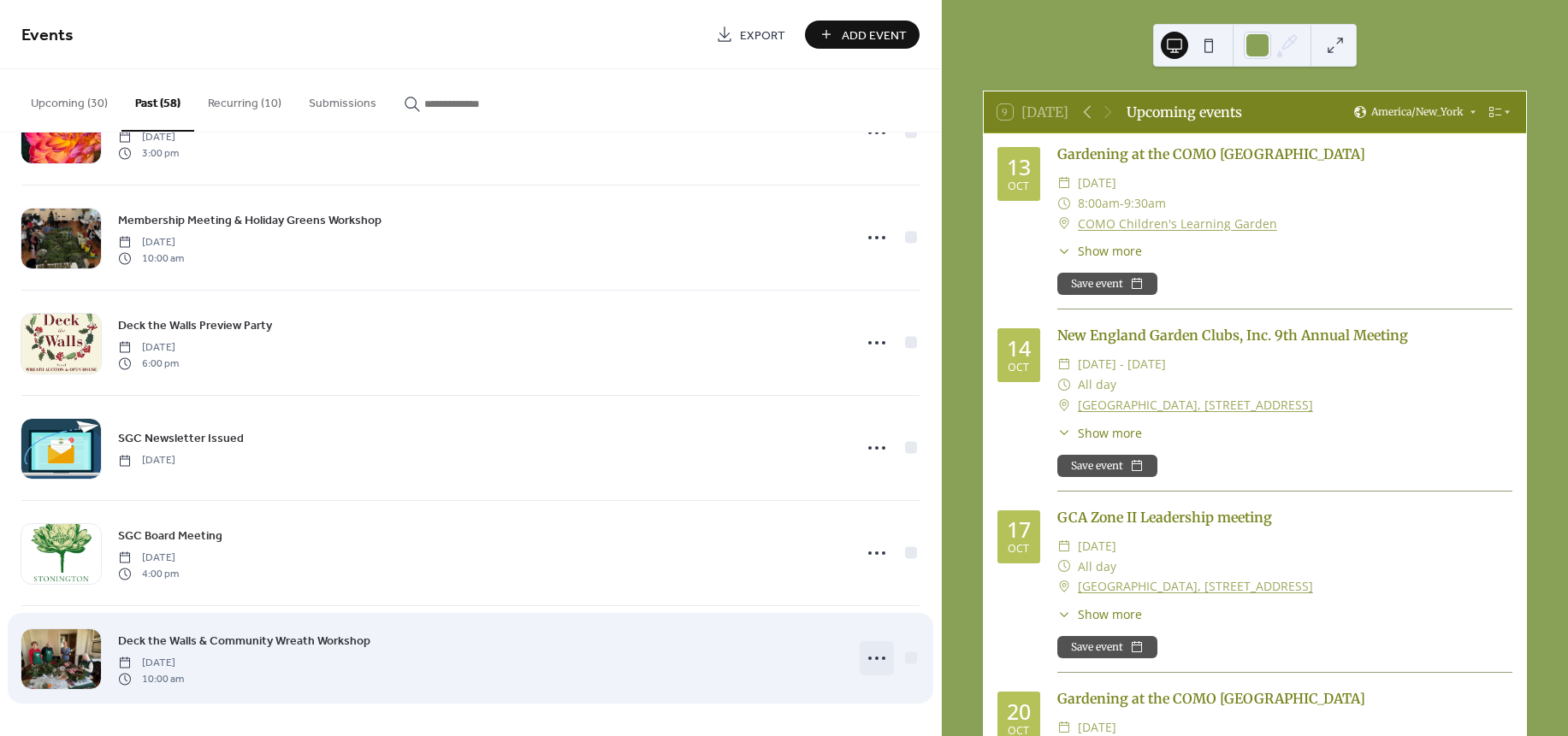
click at [875, 659] on circle at bounding box center [877, 658] width 3 height 3
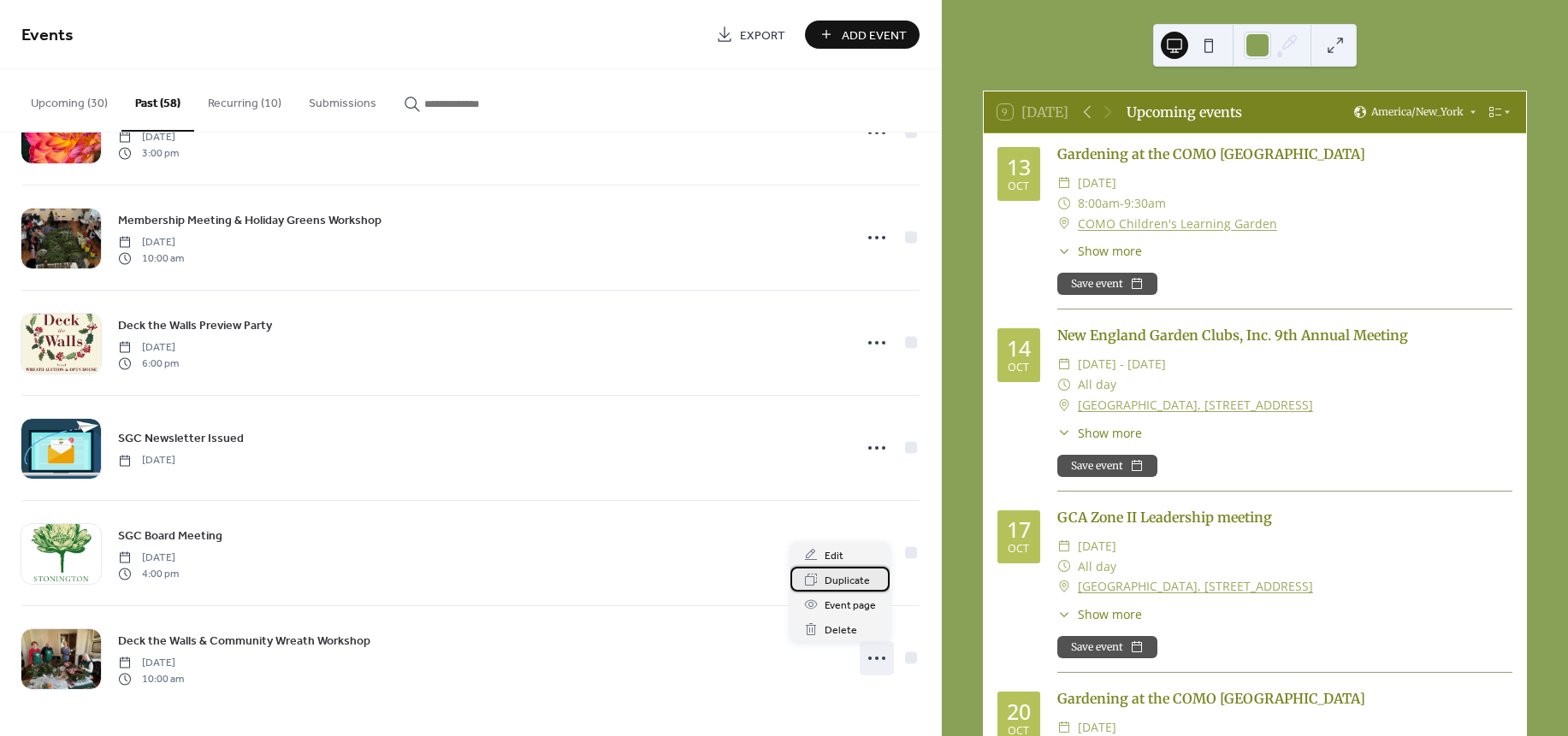
click at [850, 575] on span "Duplicate" at bounding box center [847, 580] width 45 height 18
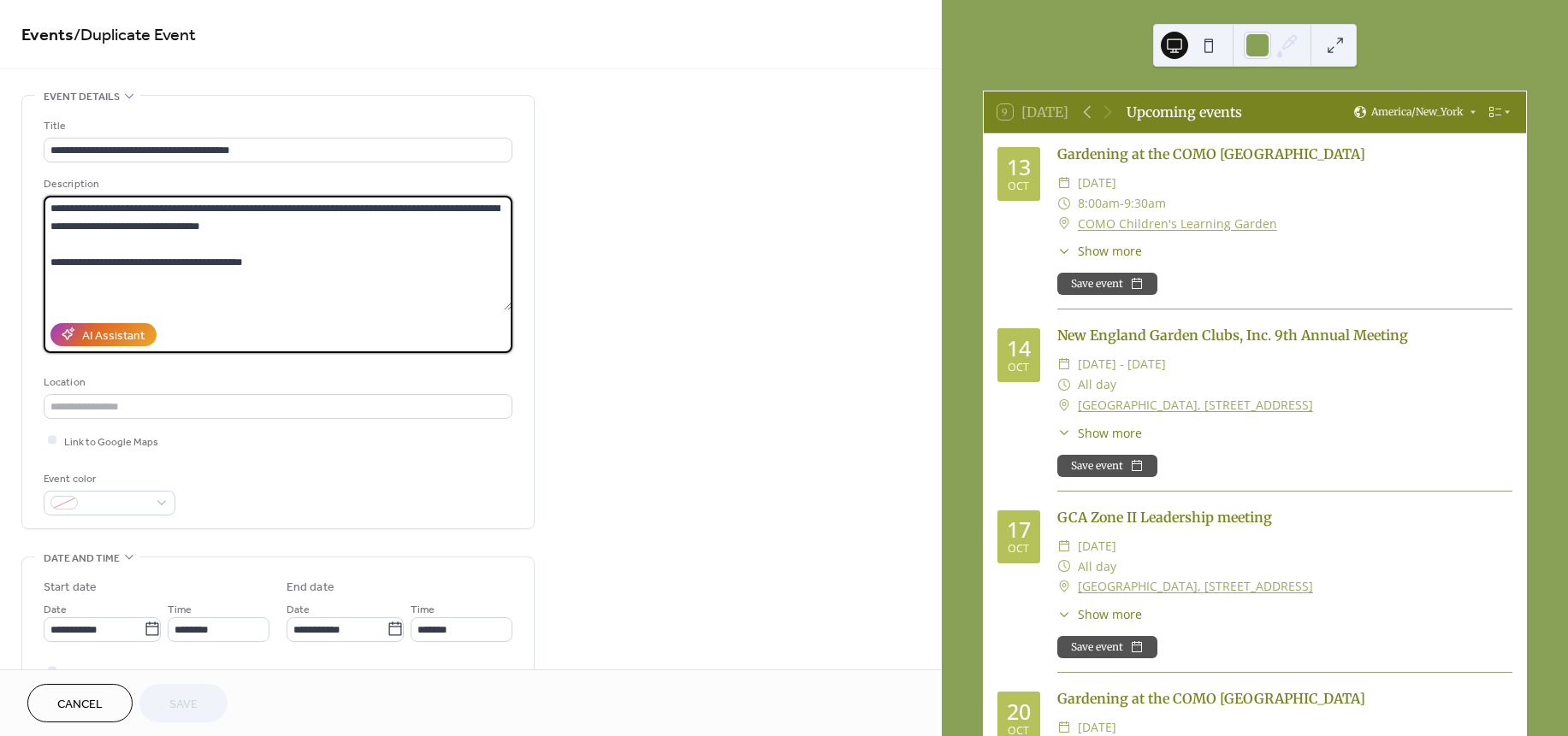
click at [286, 231] on textarea "**********" at bounding box center [277, 253] width 468 height 115
type textarea "**********"
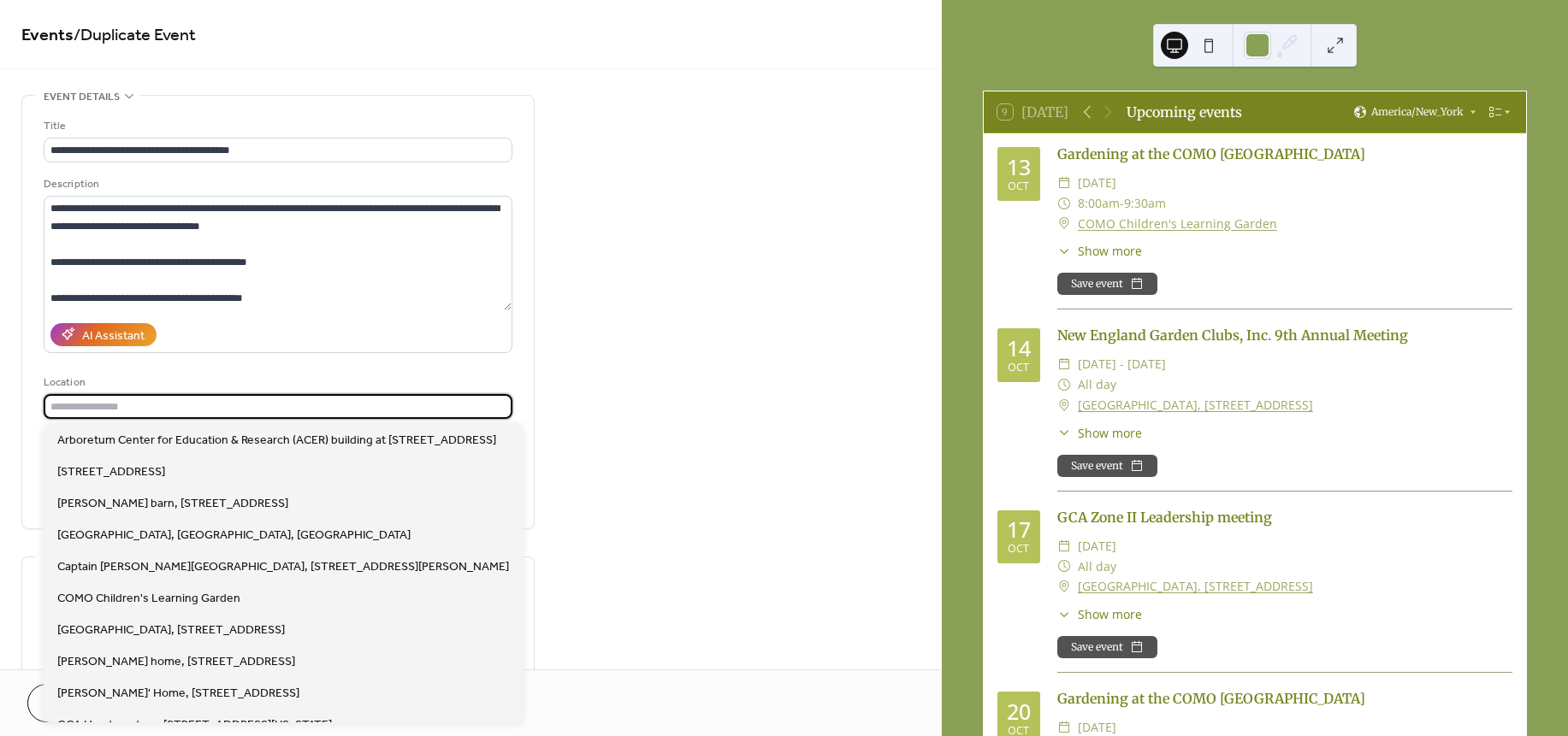
click at [176, 408] on input "text" at bounding box center [278, 406] width 469 height 24
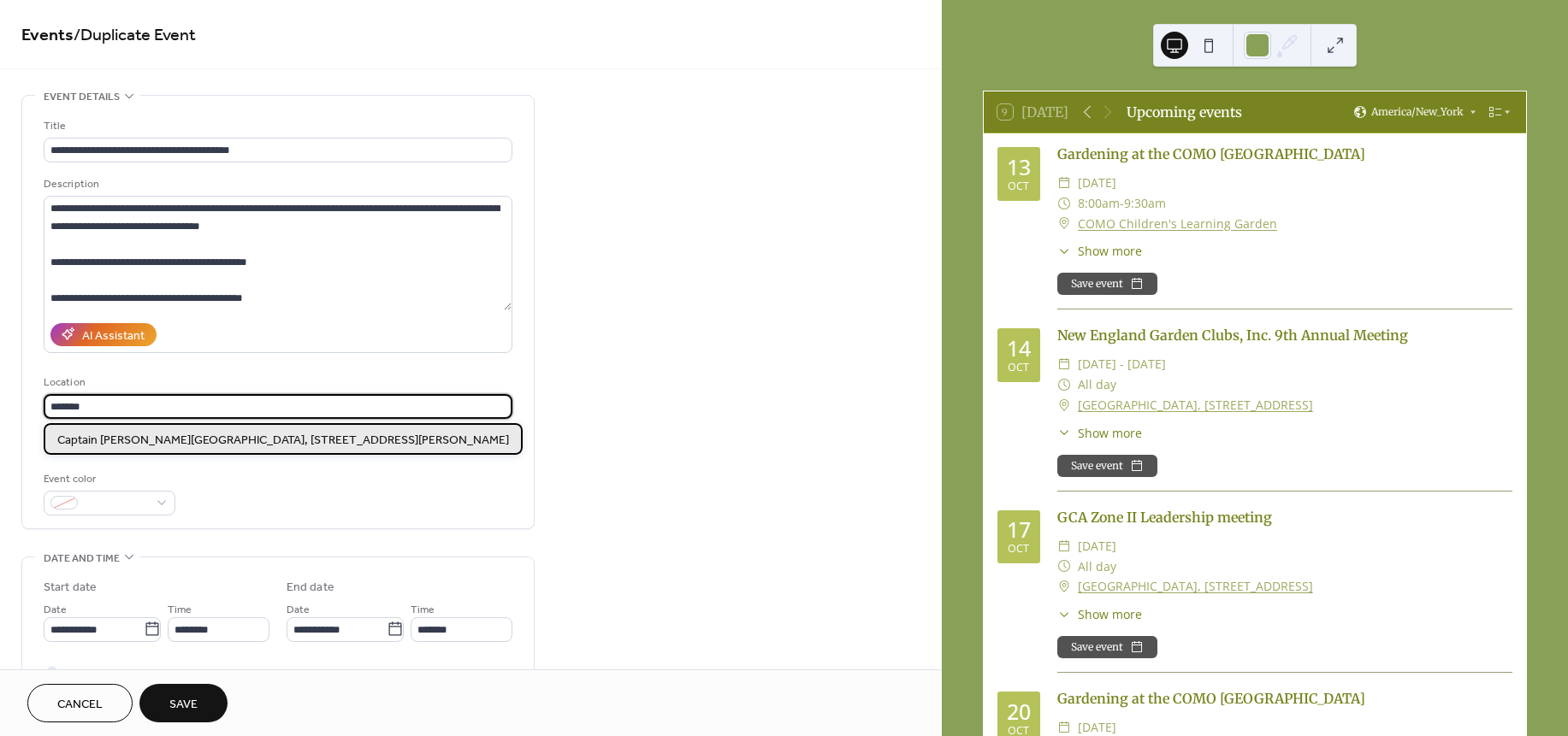
click at [214, 440] on span "Captain Nathaniel Palmer House, 40 Palmer Street, Stonington, CT 06378" at bounding box center [283, 440] width 451 height 18
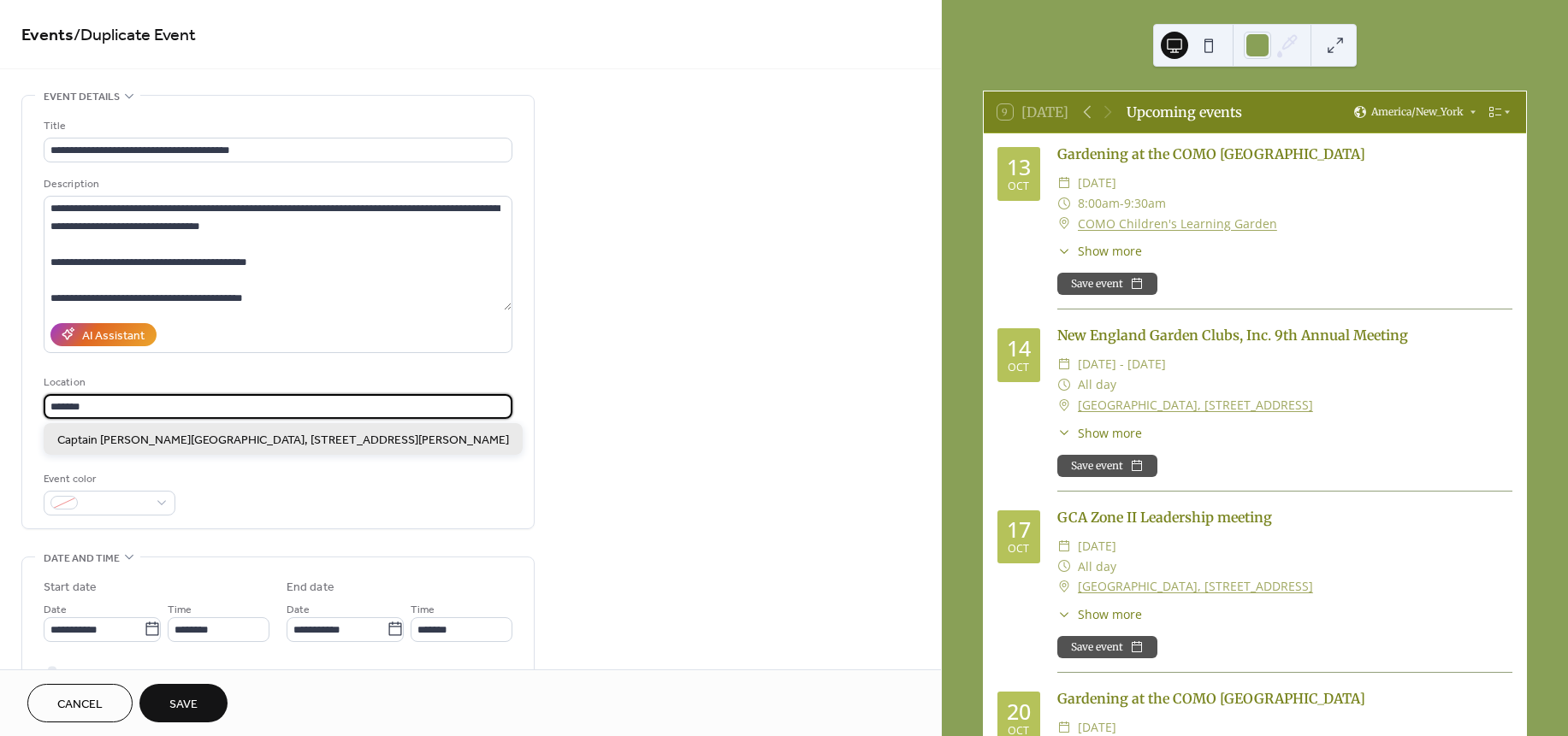
type input "**********"
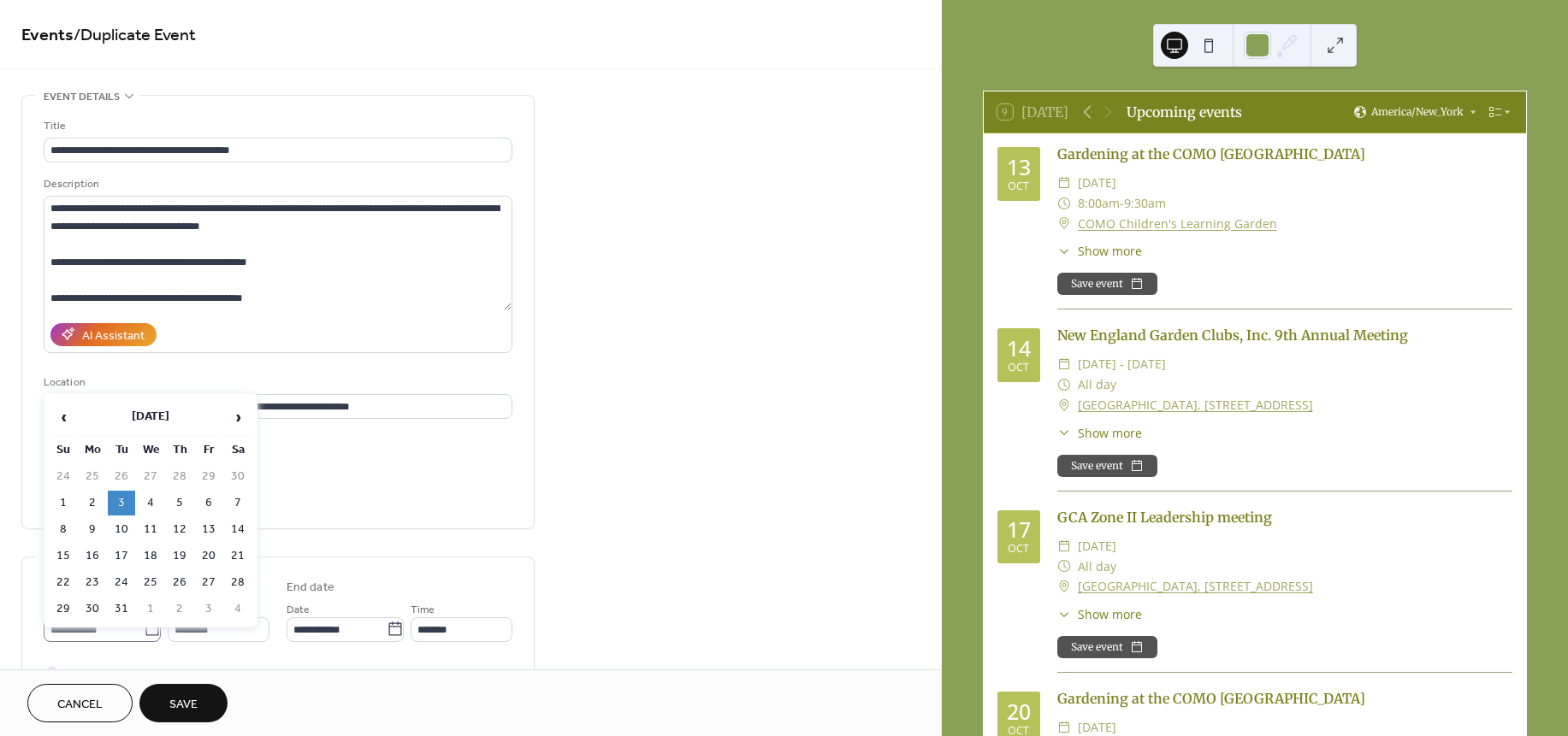
click at [146, 637] on icon at bounding box center [152, 629] width 17 height 17
click at [143, 637] on input "**********" at bounding box center [94, 629] width 100 height 24
click at [242, 419] on span "›" at bounding box center [237, 417] width 25 height 34
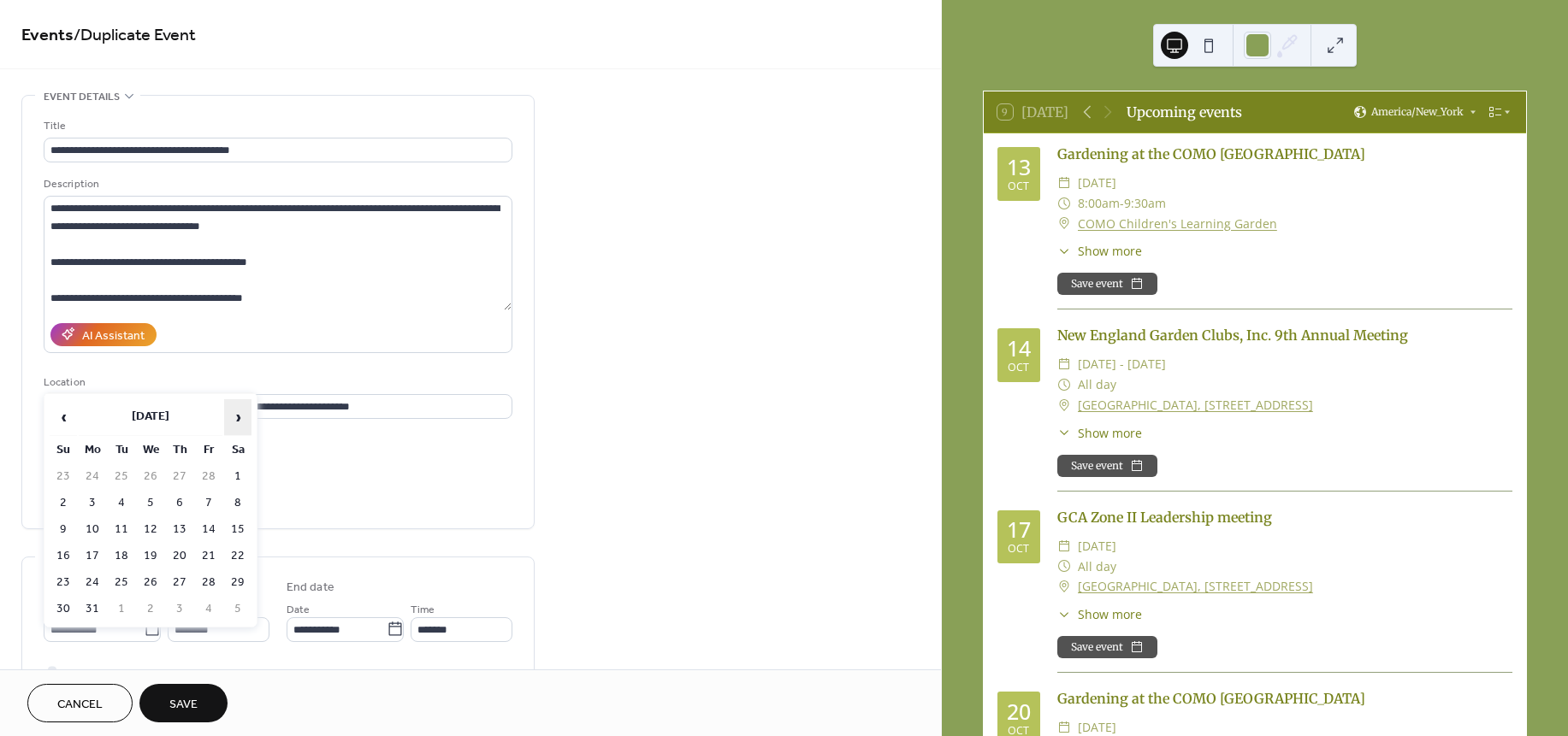
click at [242, 419] on span "›" at bounding box center [237, 417] width 25 height 34
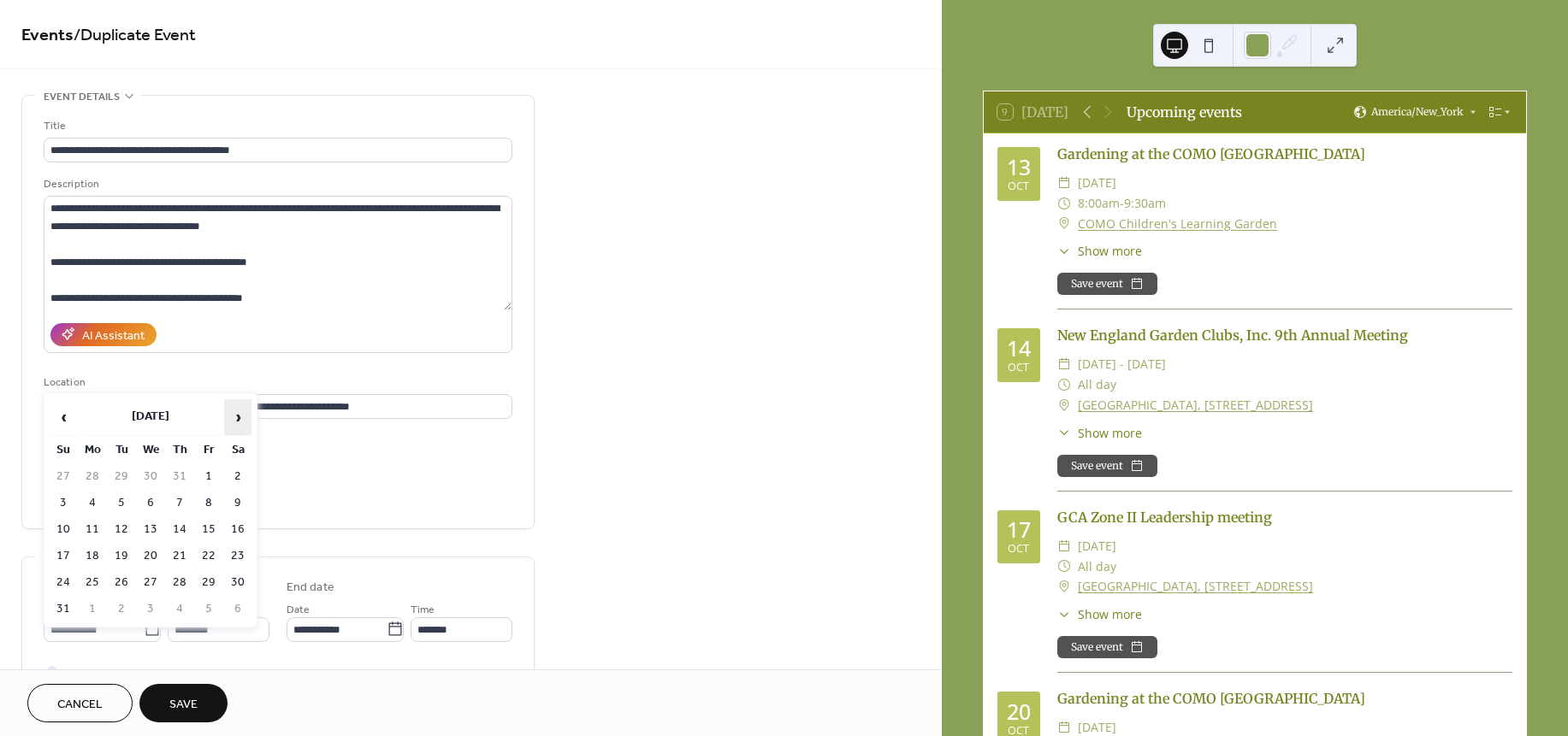
click at [242, 419] on span "›" at bounding box center [237, 417] width 25 height 34
click at [152, 469] on td "3" at bounding box center [150, 476] width 27 height 24
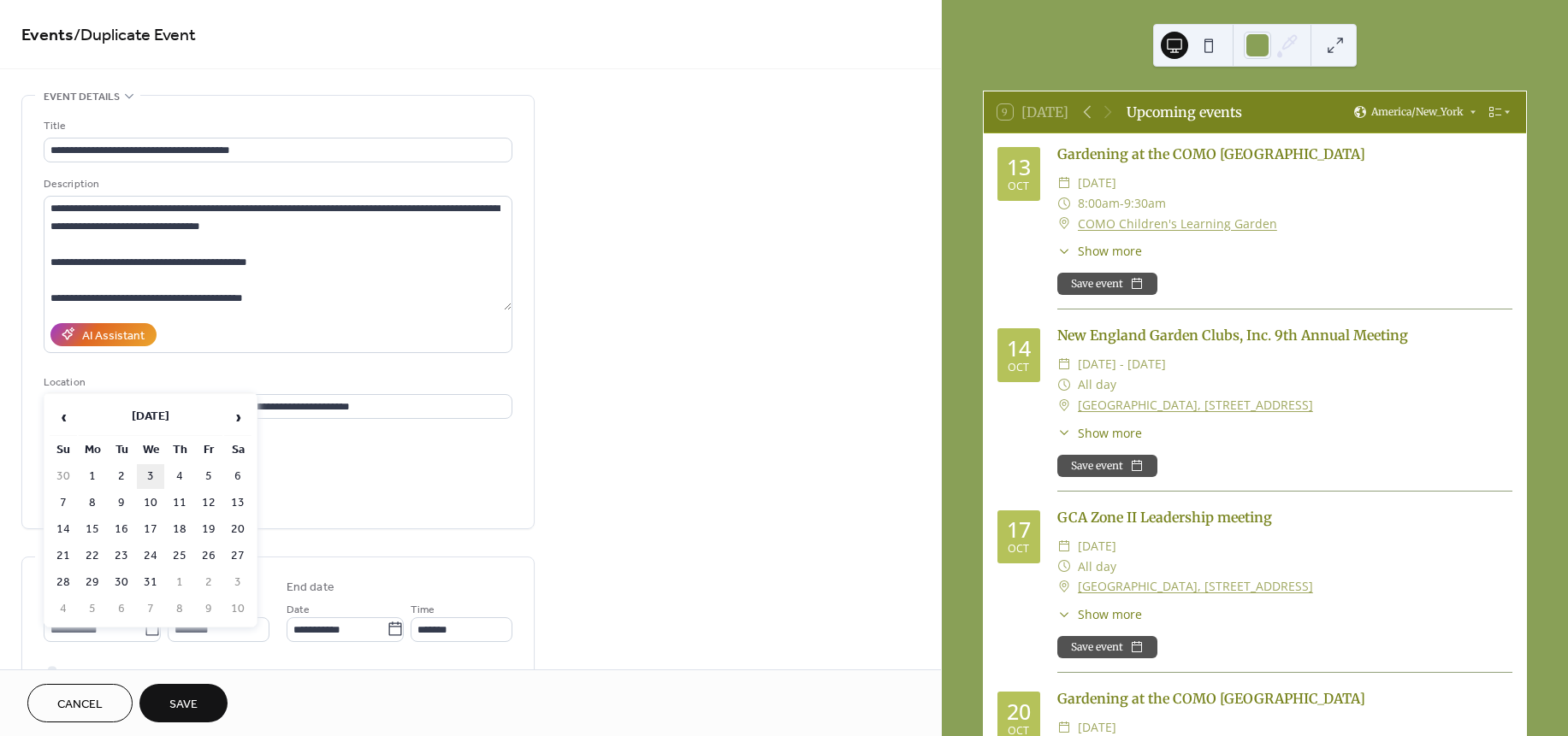
type input "**********"
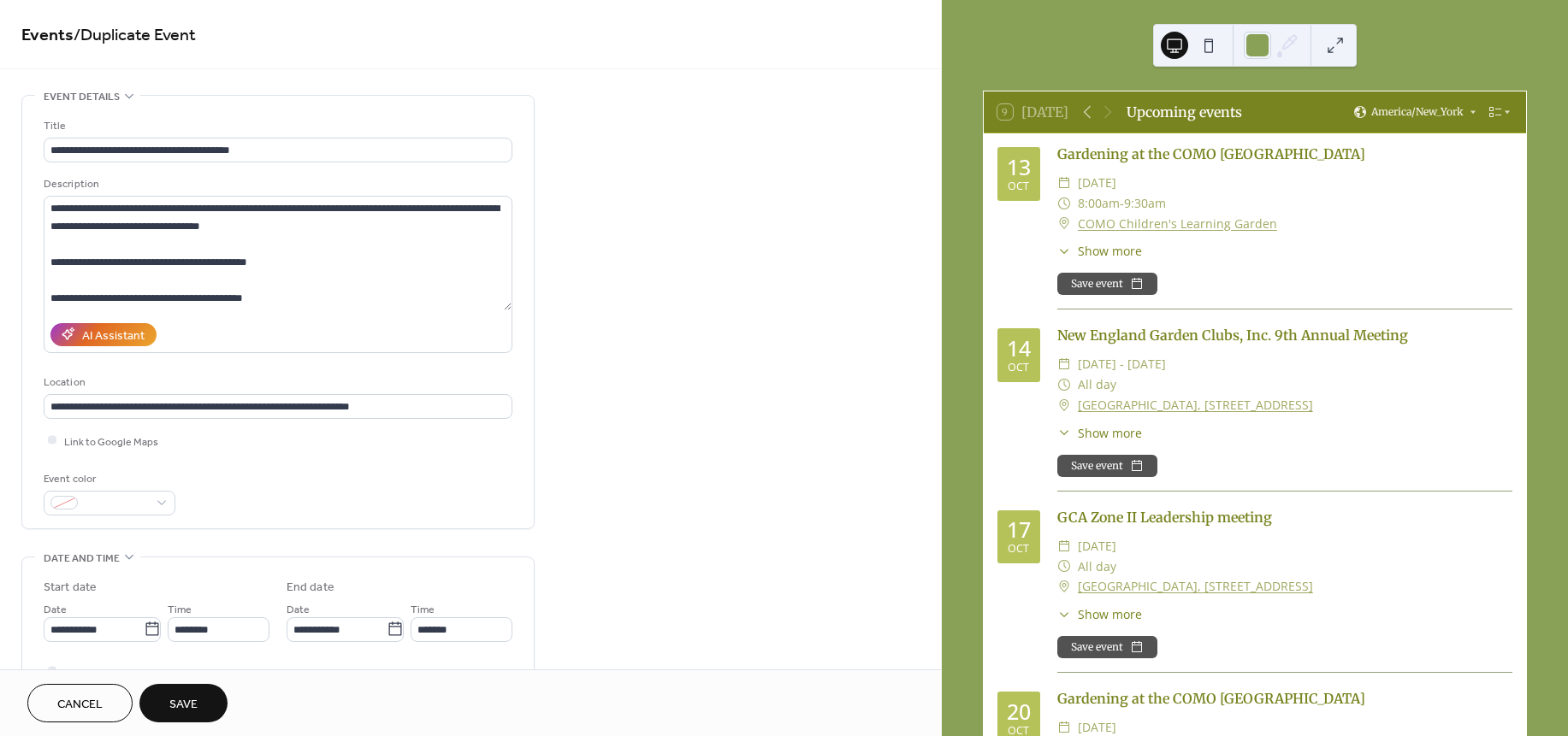
click at [188, 696] on span "Save" at bounding box center [184, 705] width 28 height 18
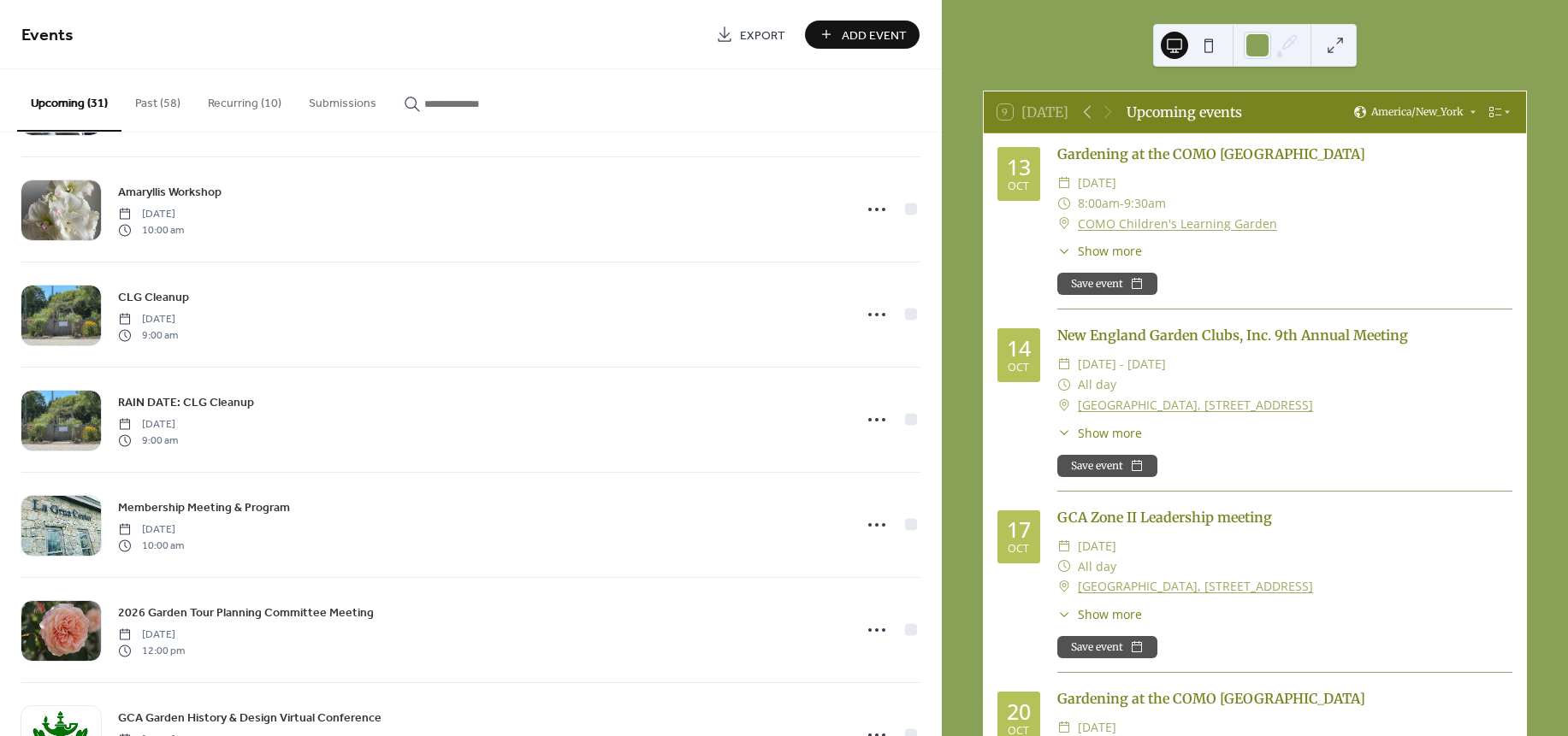
scroll to position [1055, 0]
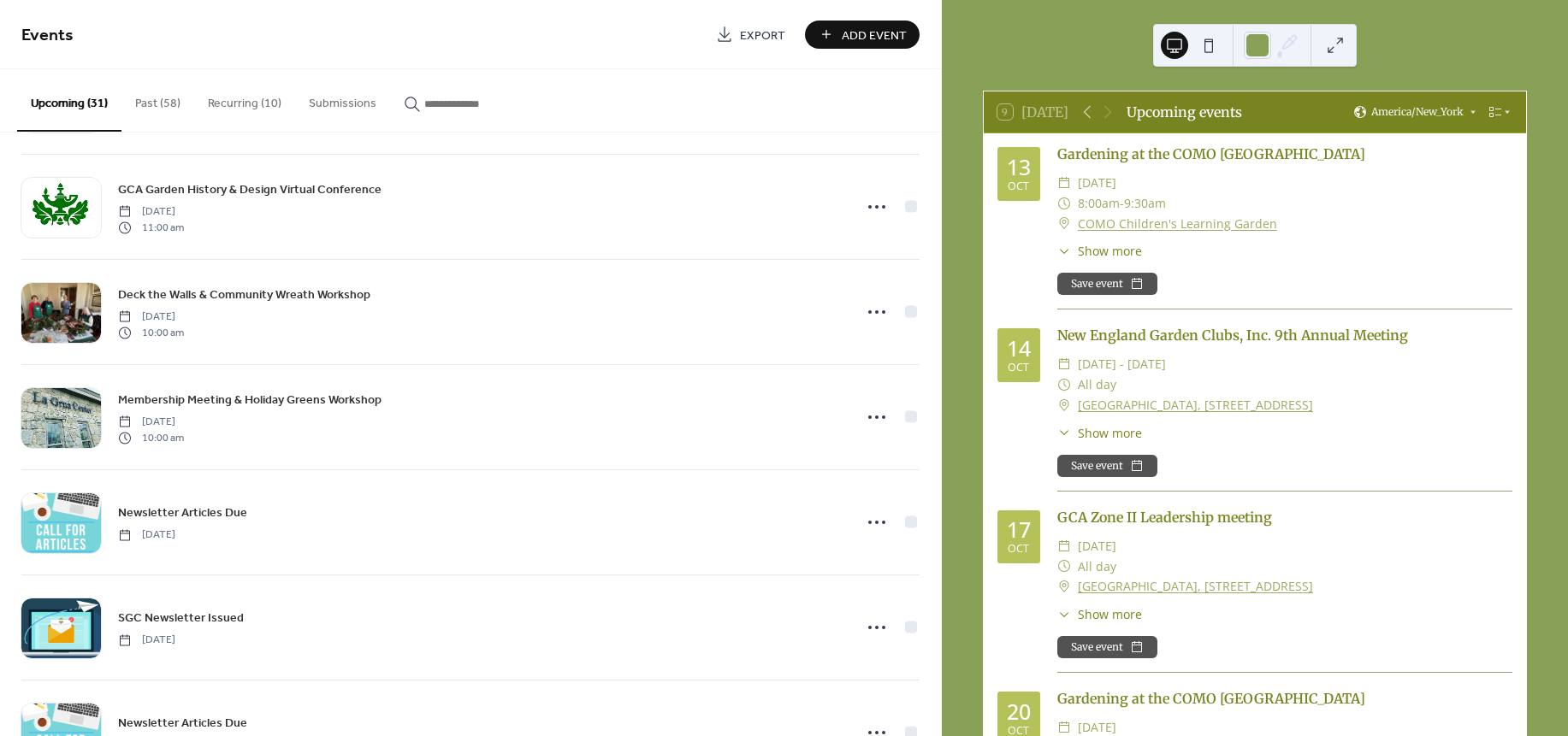
click at [150, 98] on button "Past (58)" at bounding box center [157, 99] width 73 height 60
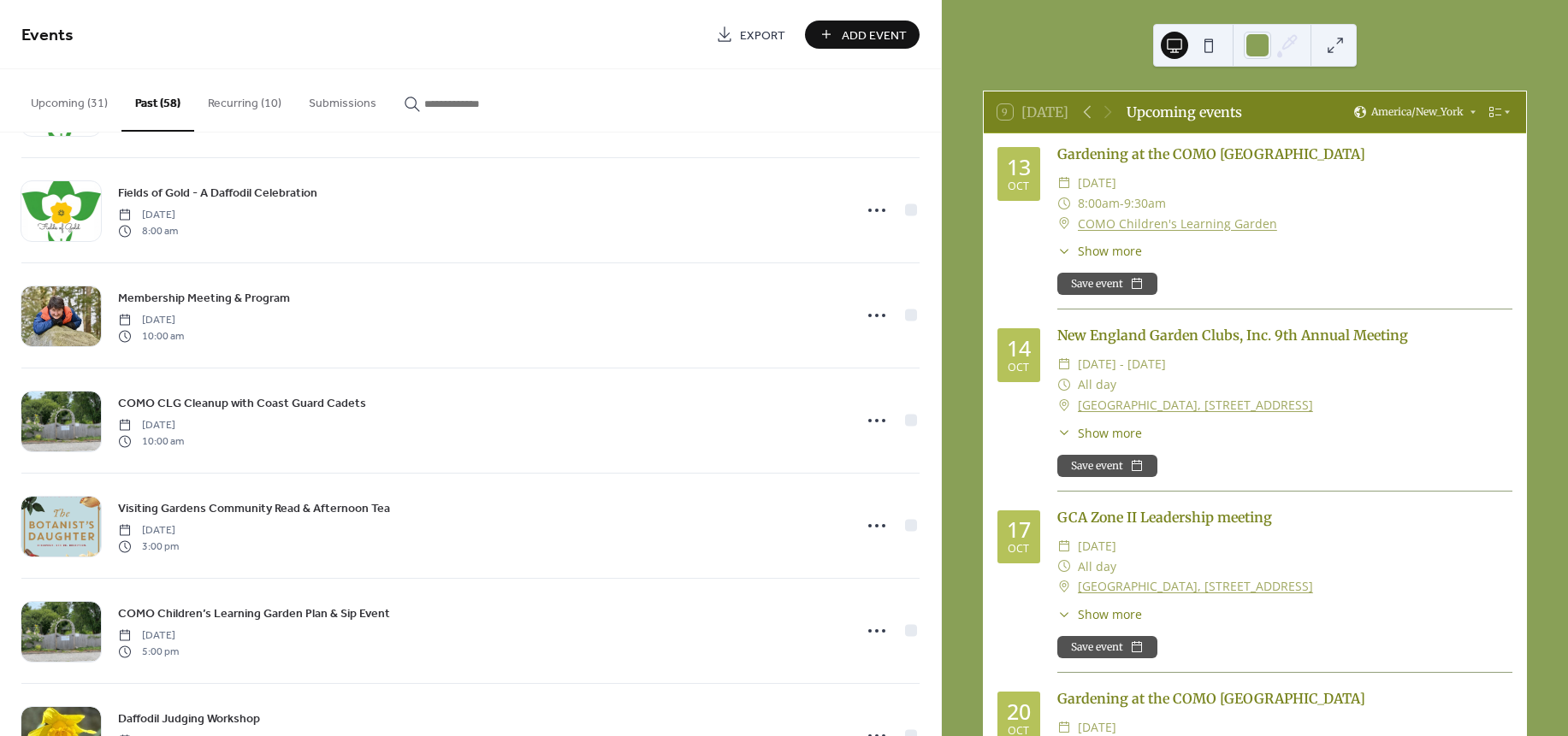
scroll to position [3486, 0]
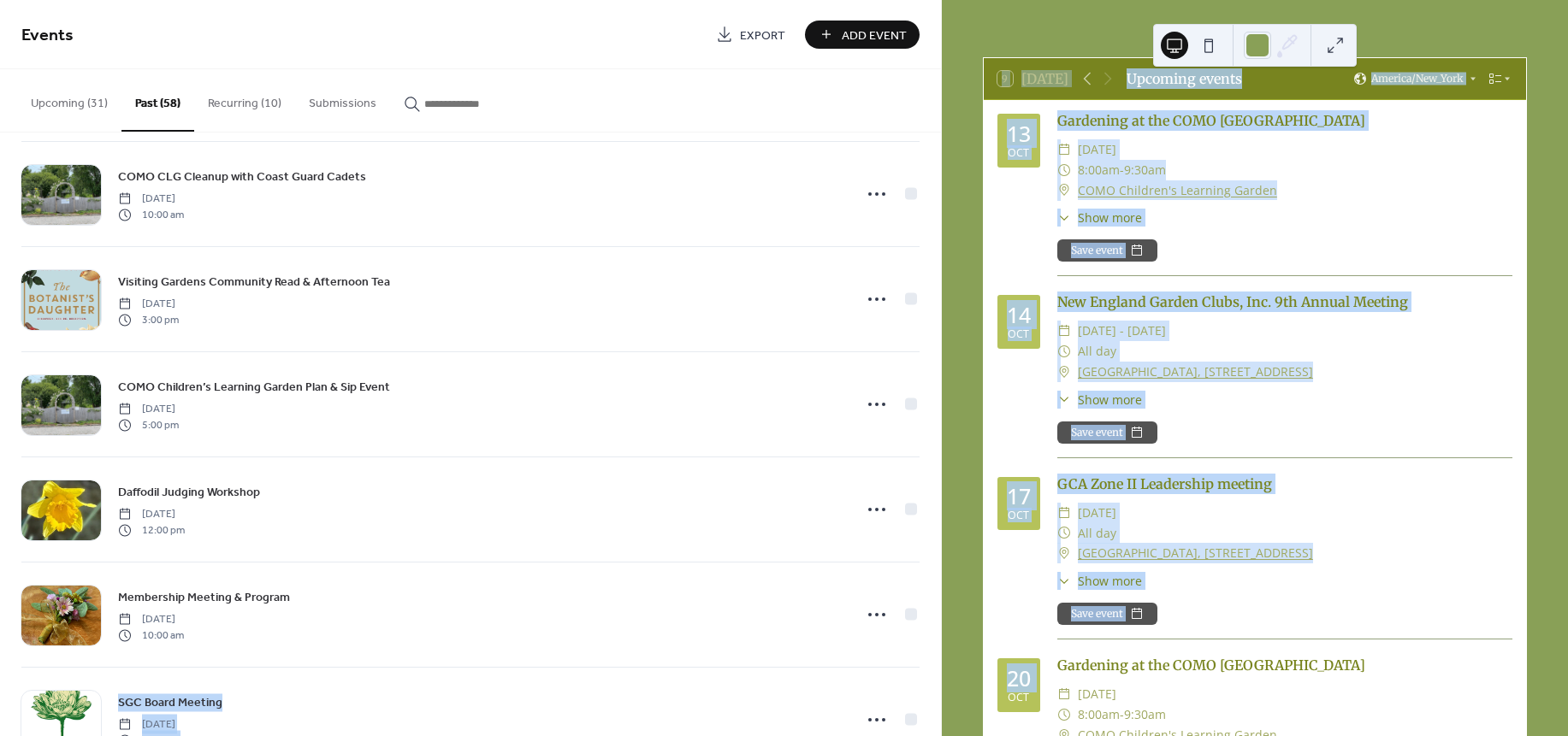
drag, startPoint x: 934, startPoint y: 642, endPoint x: 948, endPoint y: 712, distance: 71.4
click at [948, 712] on div "Events Export Add Event Upcoming (31) Past (58) Recurring (10) Submissions New …" at bounding box center [784, 368] width 1568 height 736
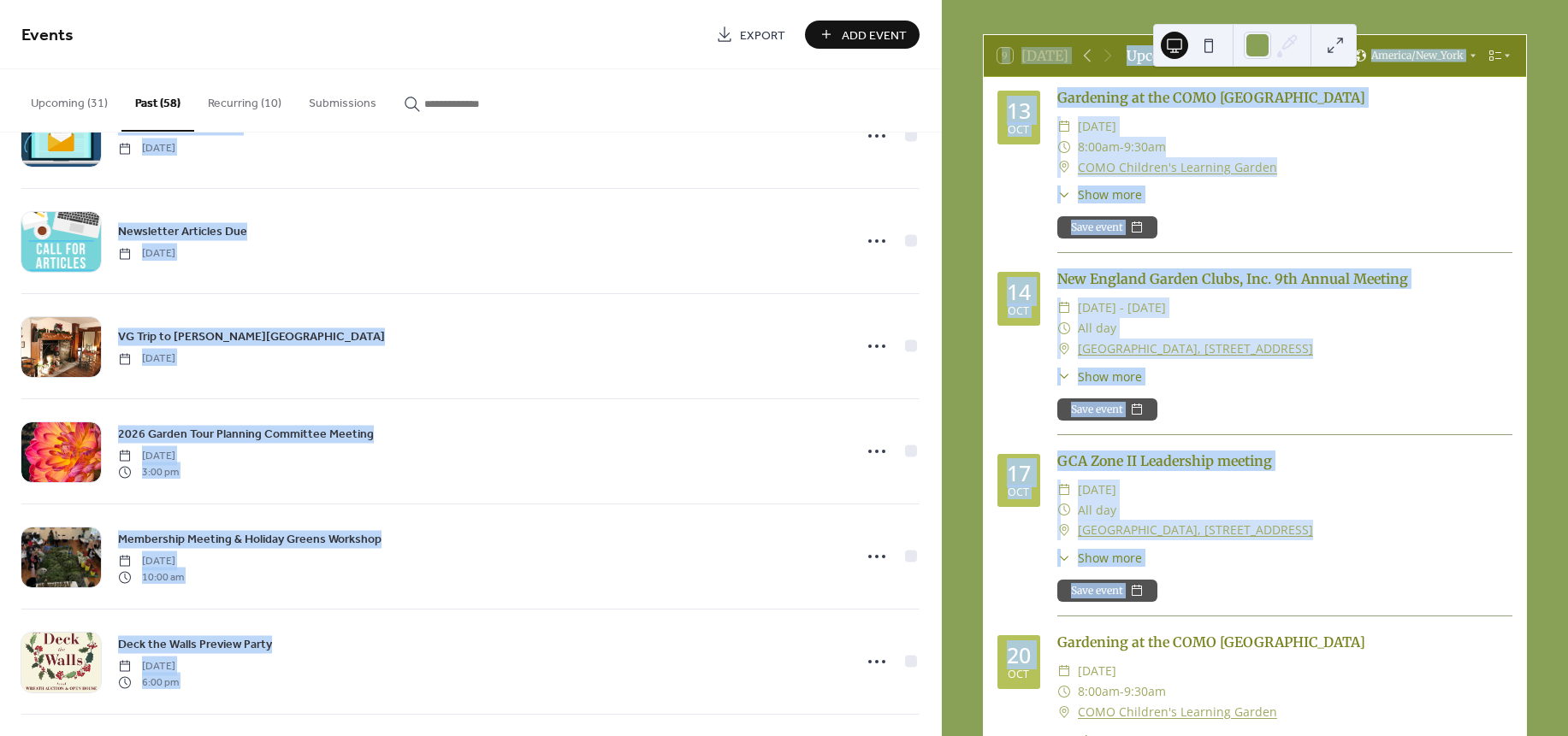
scroll to position [5410, 0]
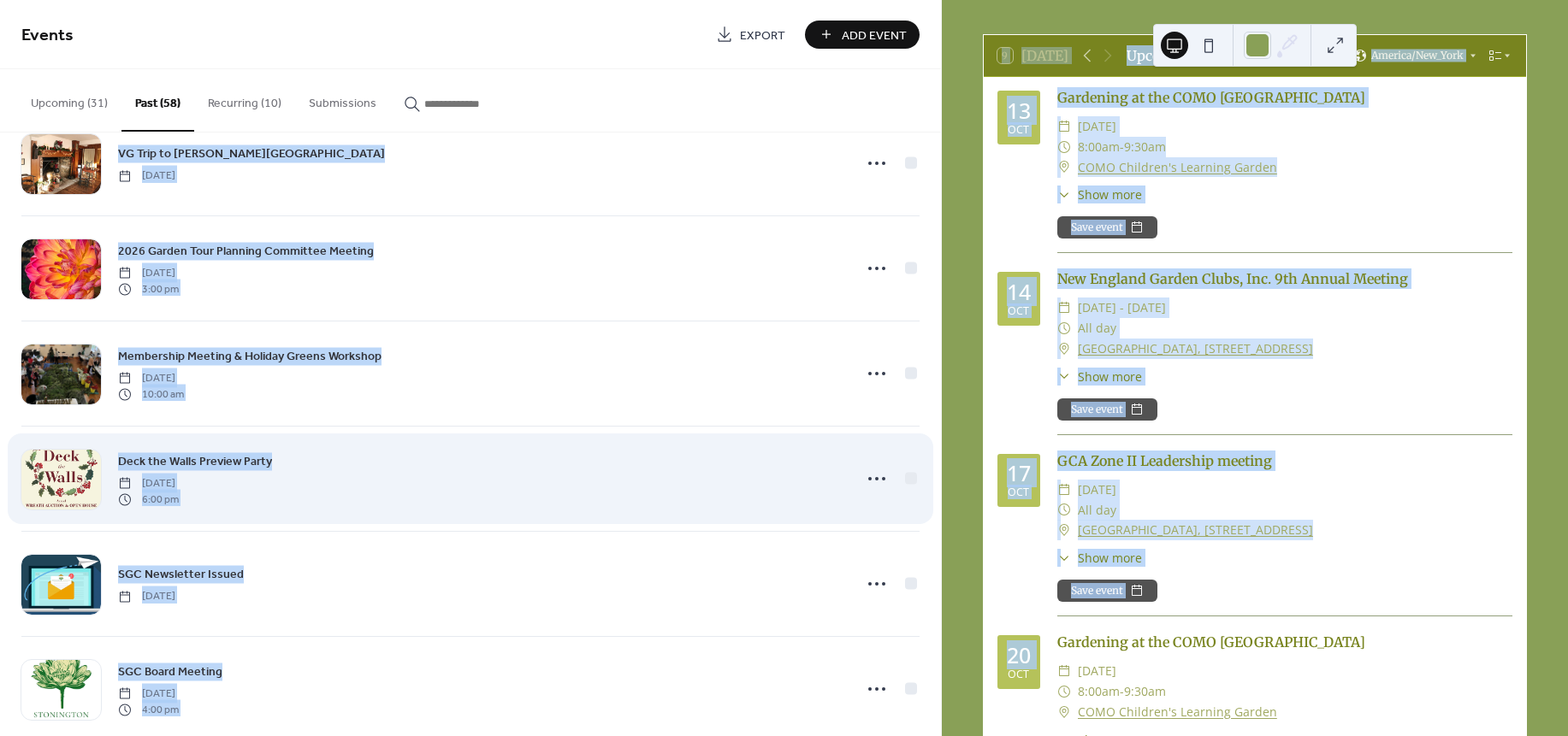
click at [331, 506] on div "Deck the Walls Preview Party Thursday, December 5, 2024 6:00 pm" at bounding box center [479, 478] width 723 height 55
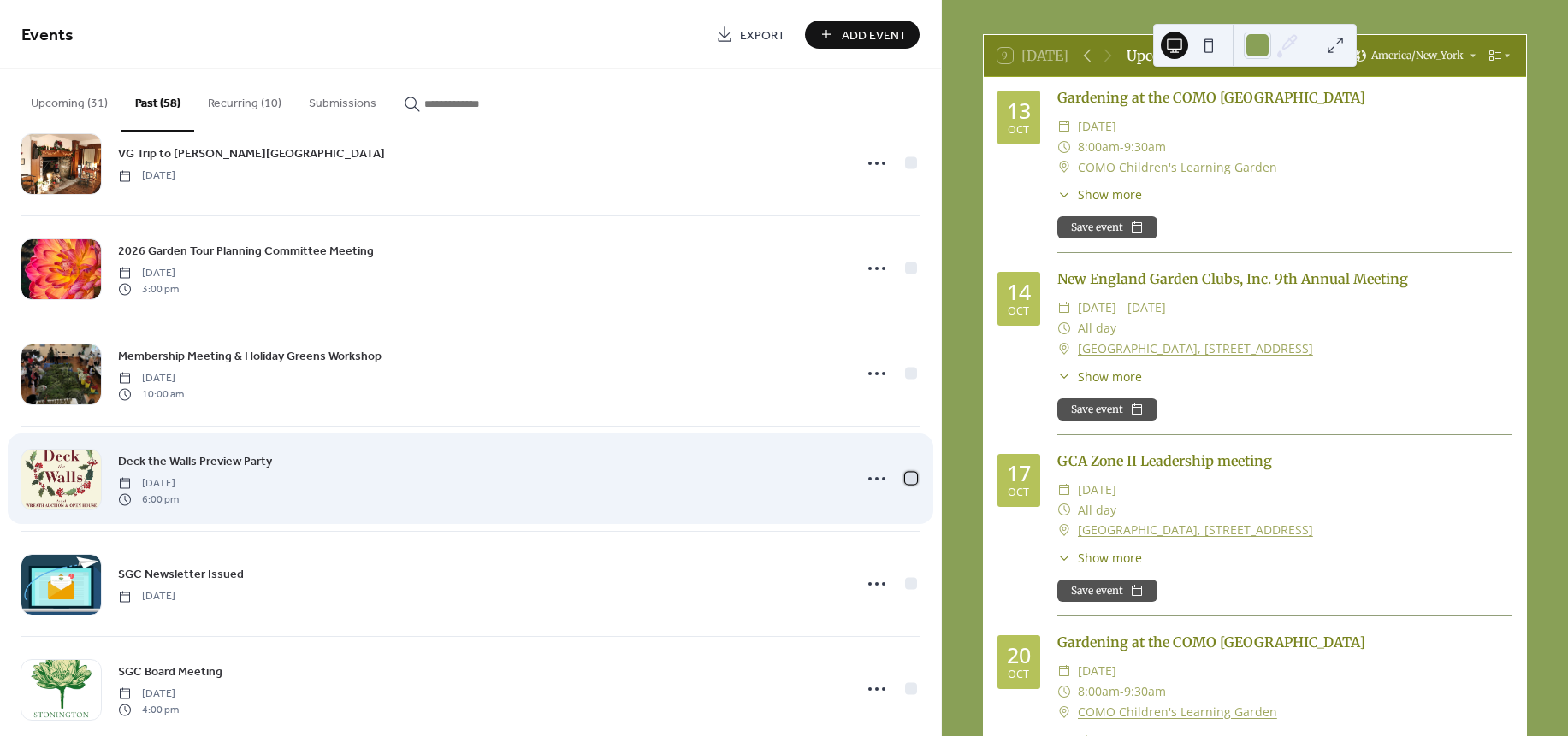
click at [905, 484] on div at bounding box center [911, 478] width 12 height 12
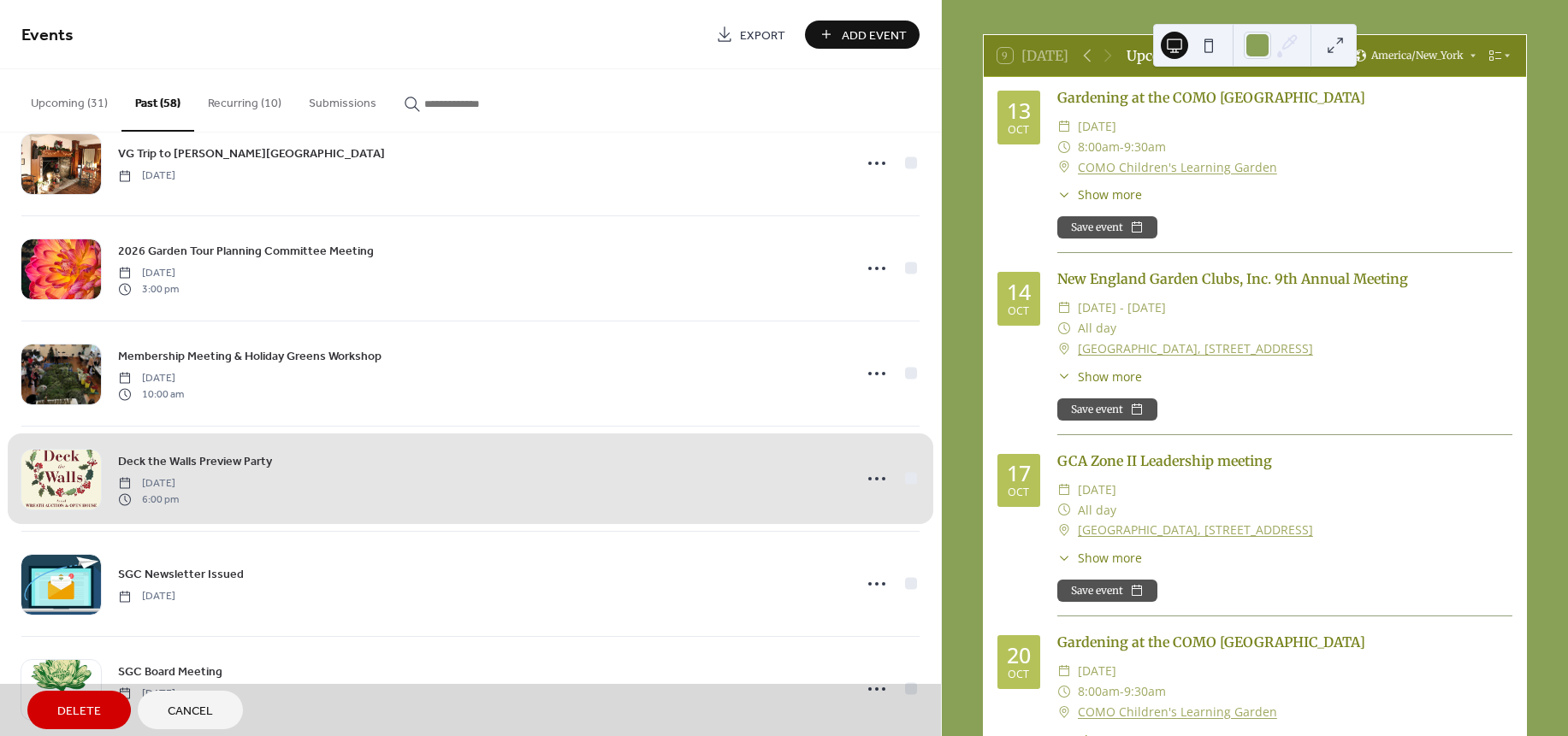
click at [906, 497] on div "Deck the Walls Preview Party Thursday, December 5, 2024 6:00 pm" at bounding box center [470, 478] width 898 height 105
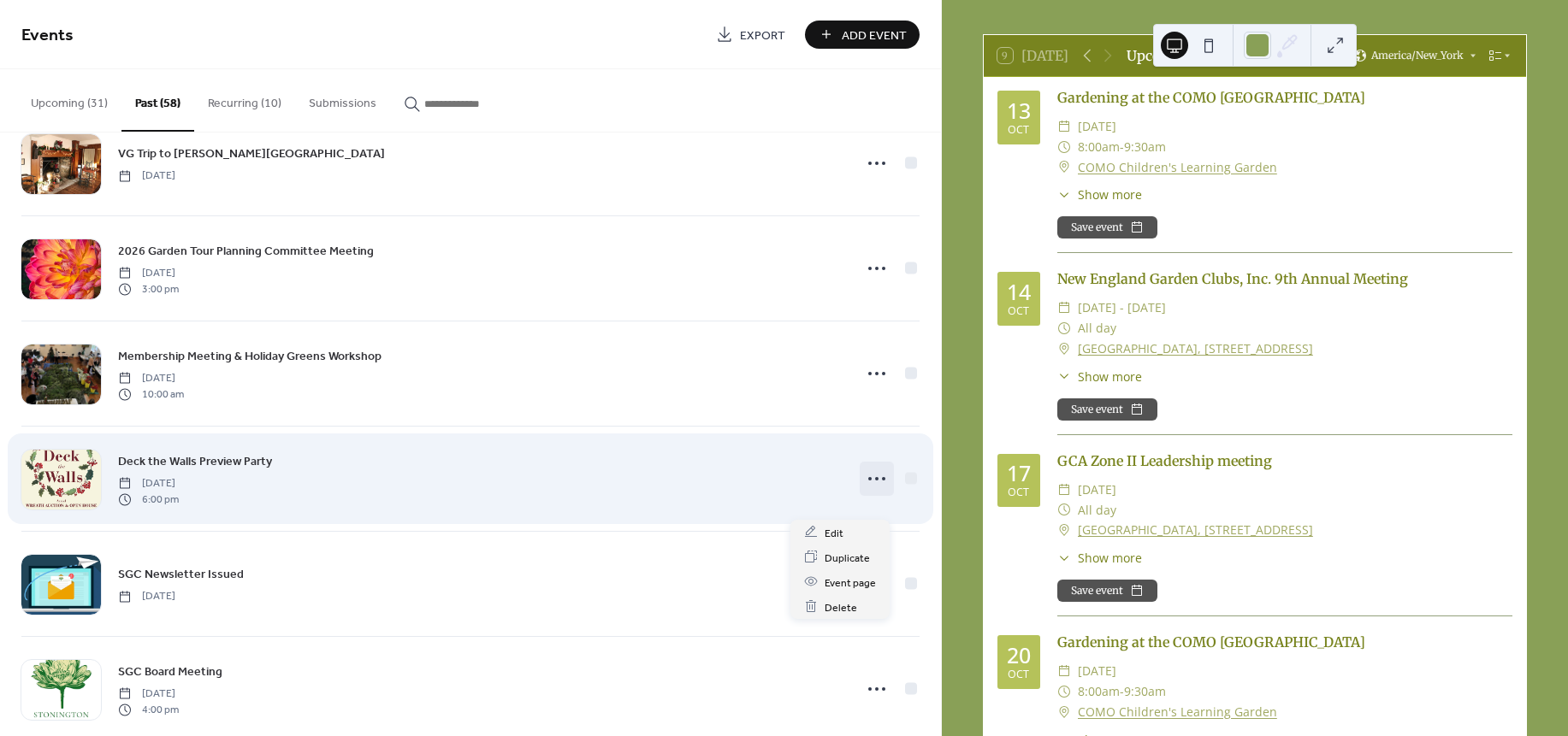
click at [868, 492] on icon at bounding box center [876, 478] width 27 height 27
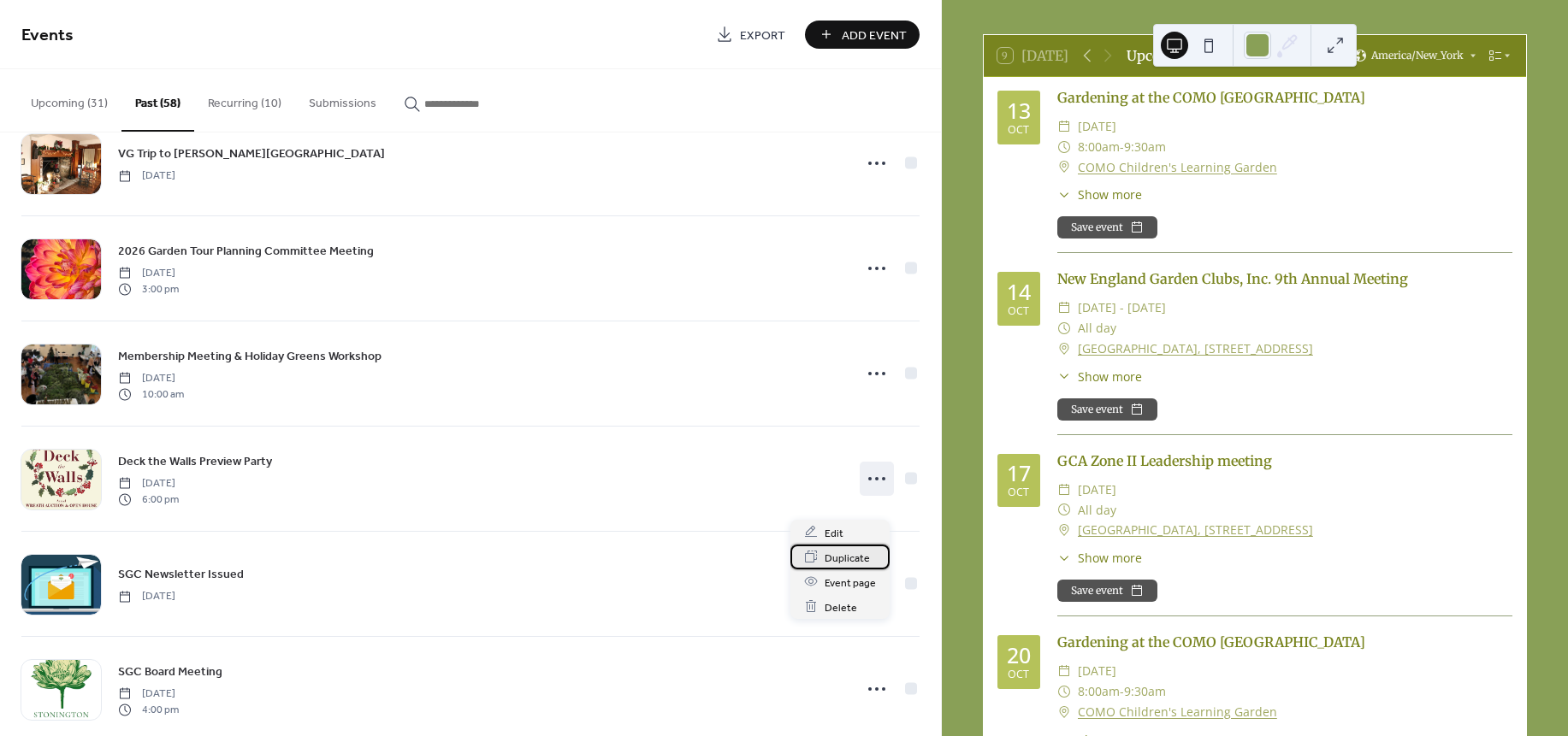
click at [839, 552] on span "Duplicate" at bounding box center [847, 558] width 45 height 18
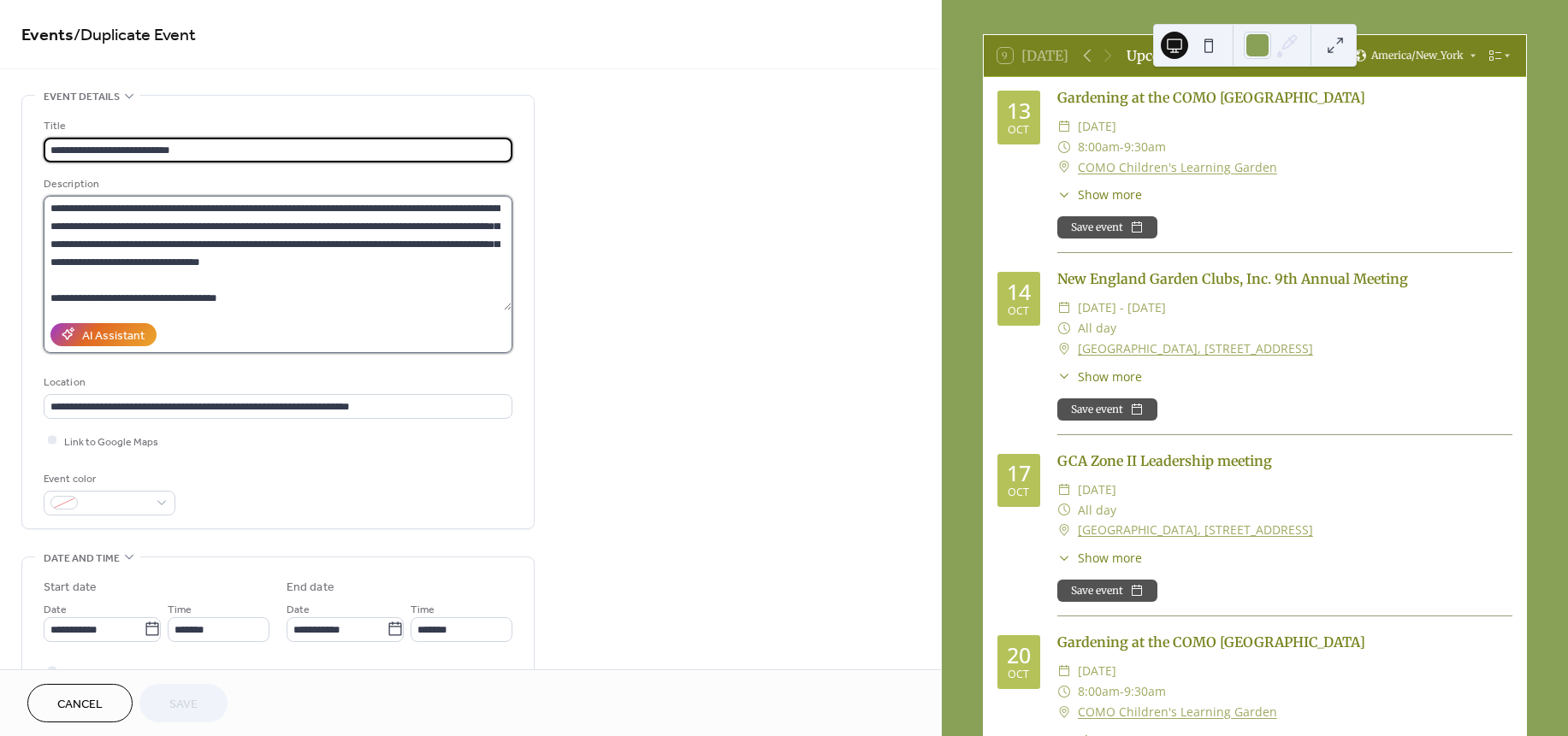
click at [54, 297] on textarea "**********" at bounding box center [277, 253] width 468 height 115
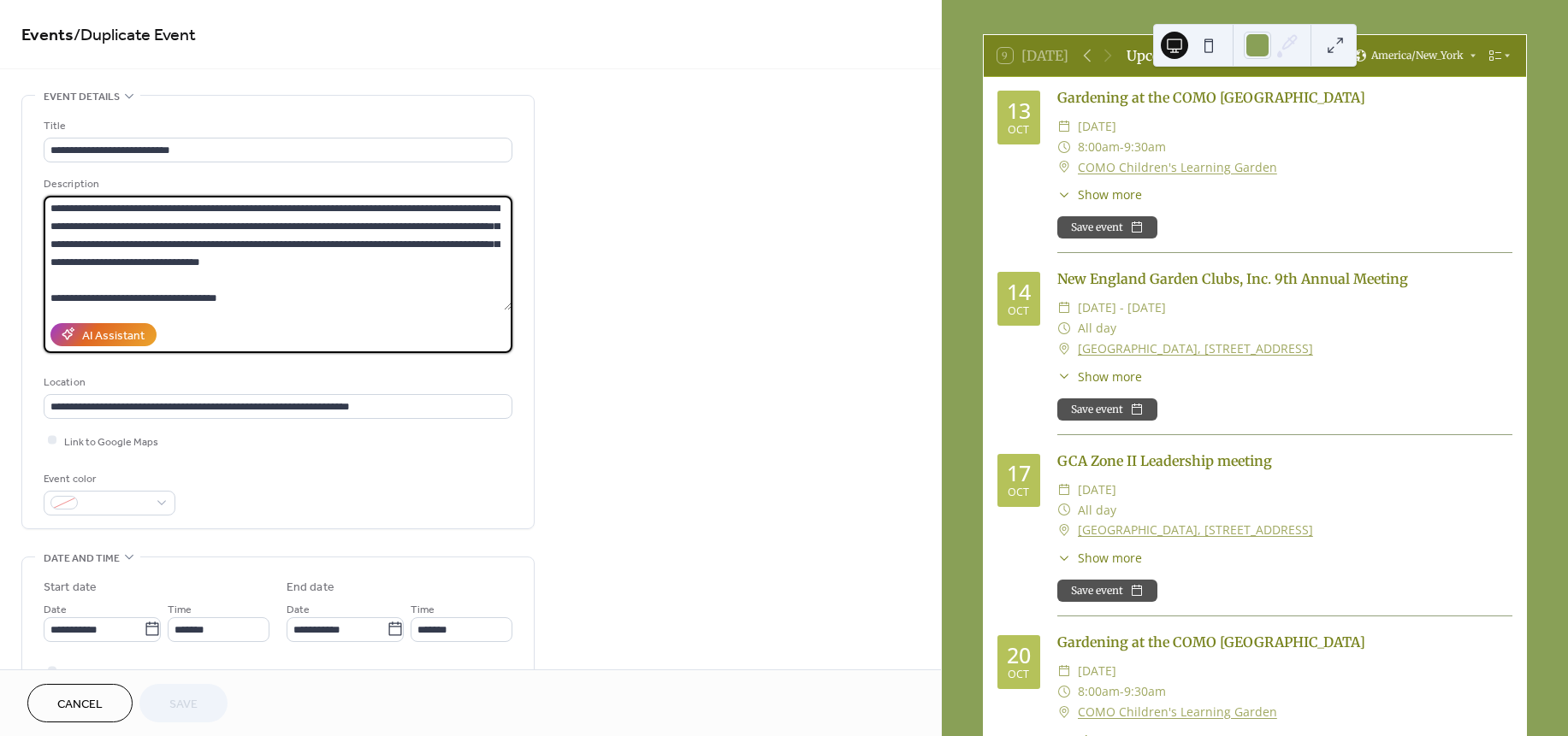
click at [52, 297] on textarea "**********" at bounding box center [277, 253] width 468 height 115
click at [265, 297] on textarea "**********" at bounding box center [277, 253] width 468 height 115
click at [326, 290] on textarea "**********" at bounding box center [277, 253] width 468 height 115
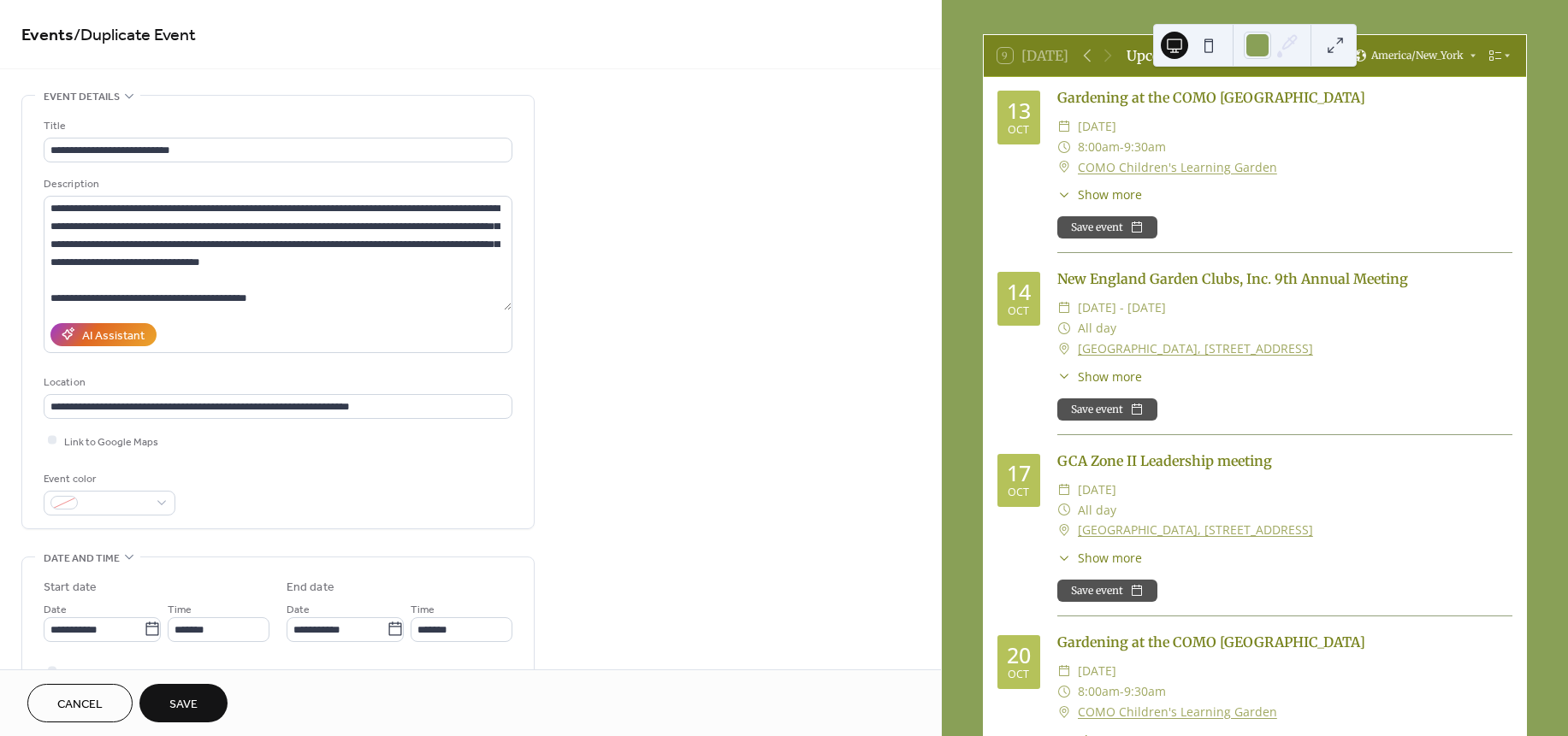
click at [240, 324] on div "AI Assistant" at bounding box center [278, 335] width 469 height 37
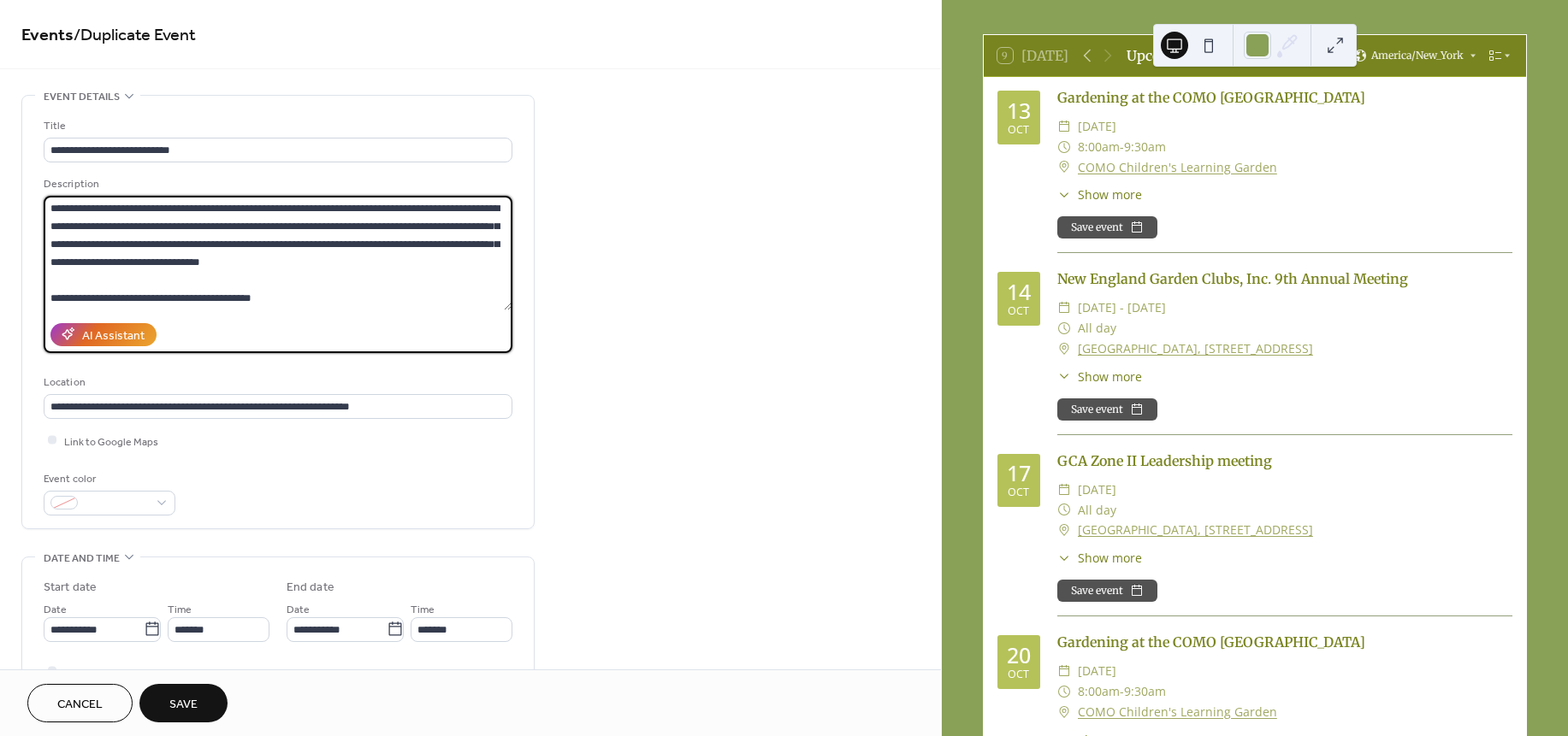
click at [385, 212] on textarea "**********" at bounding box center [277, 253] width 468 height 115
type textarea "**********"
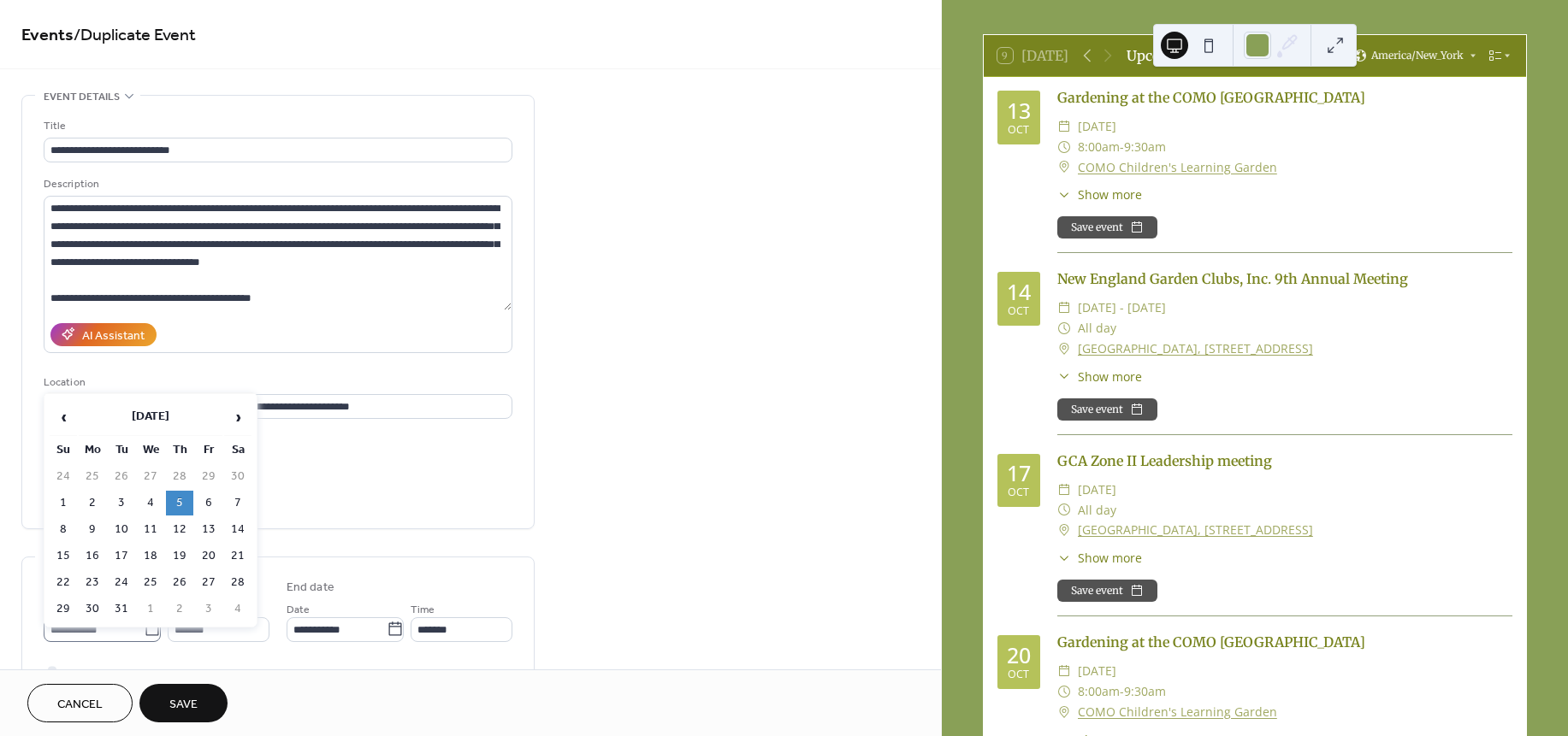
click at [143, 629] on icon at bounding box center [152, 629] width 17 height 17
click at [142, 629] on input "**********" at bounding box center [94, 629] width 100 height 24
click at [234, 421] on span "›" at bounding box center [237, 417] width 25 height 34
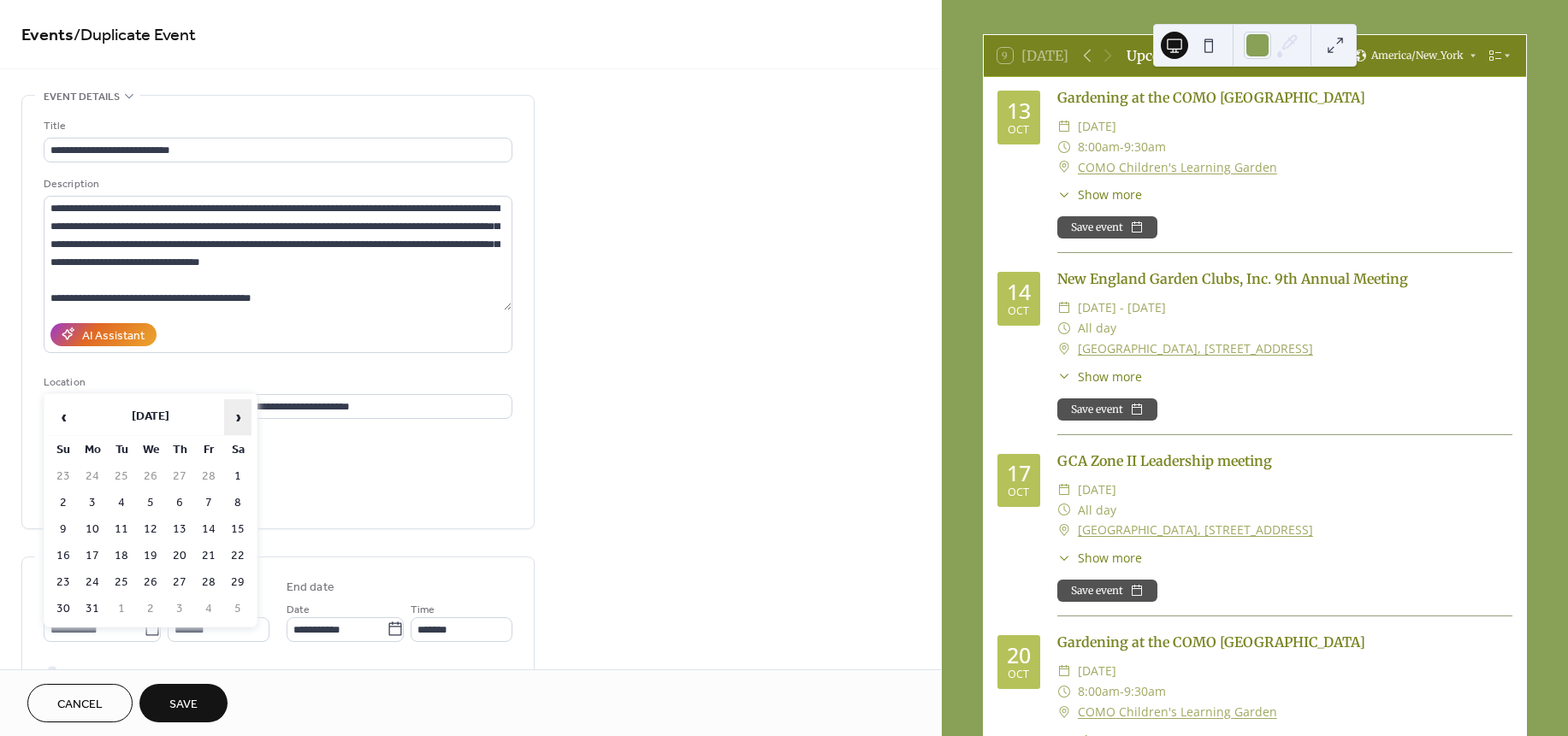
click at [234, 421] on span "›" at bounding box center [237, 417] width 25 height 34
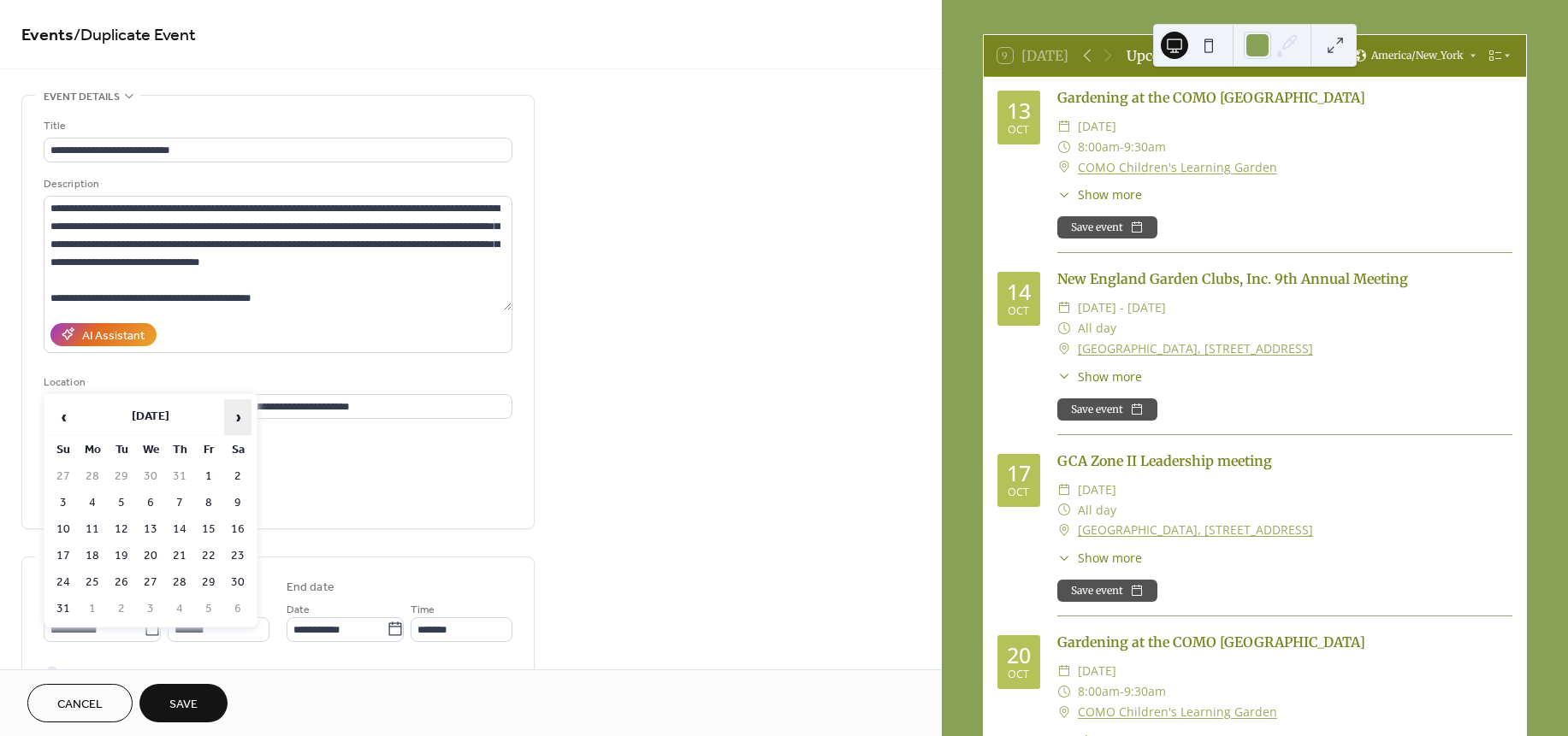
click at [234, 421] on span "›" at bounding box center [237, 417] width 25 height 34
click at [180, 469] on td "4" at bounding box center [179, 476] width 27 height 24
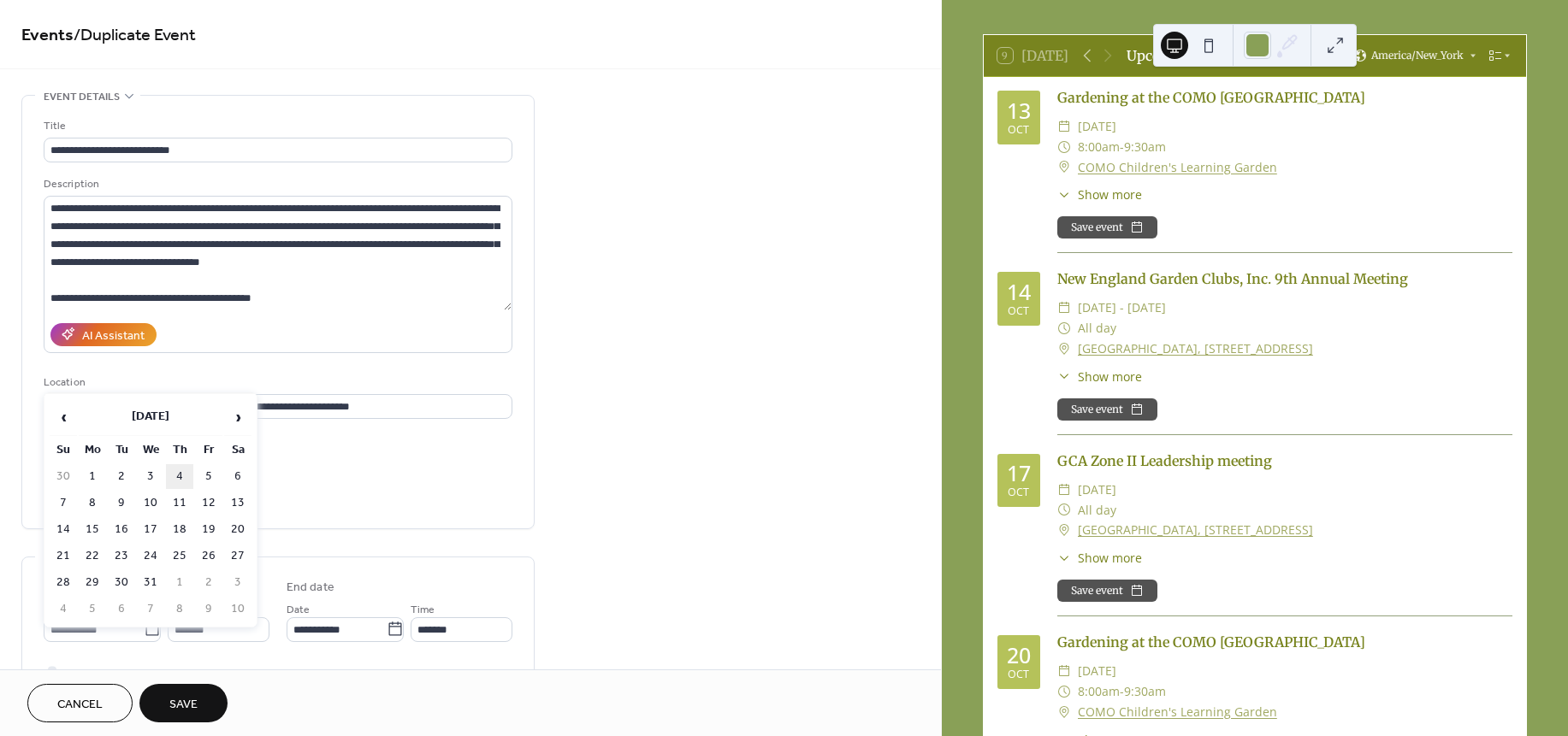
type input "**********"
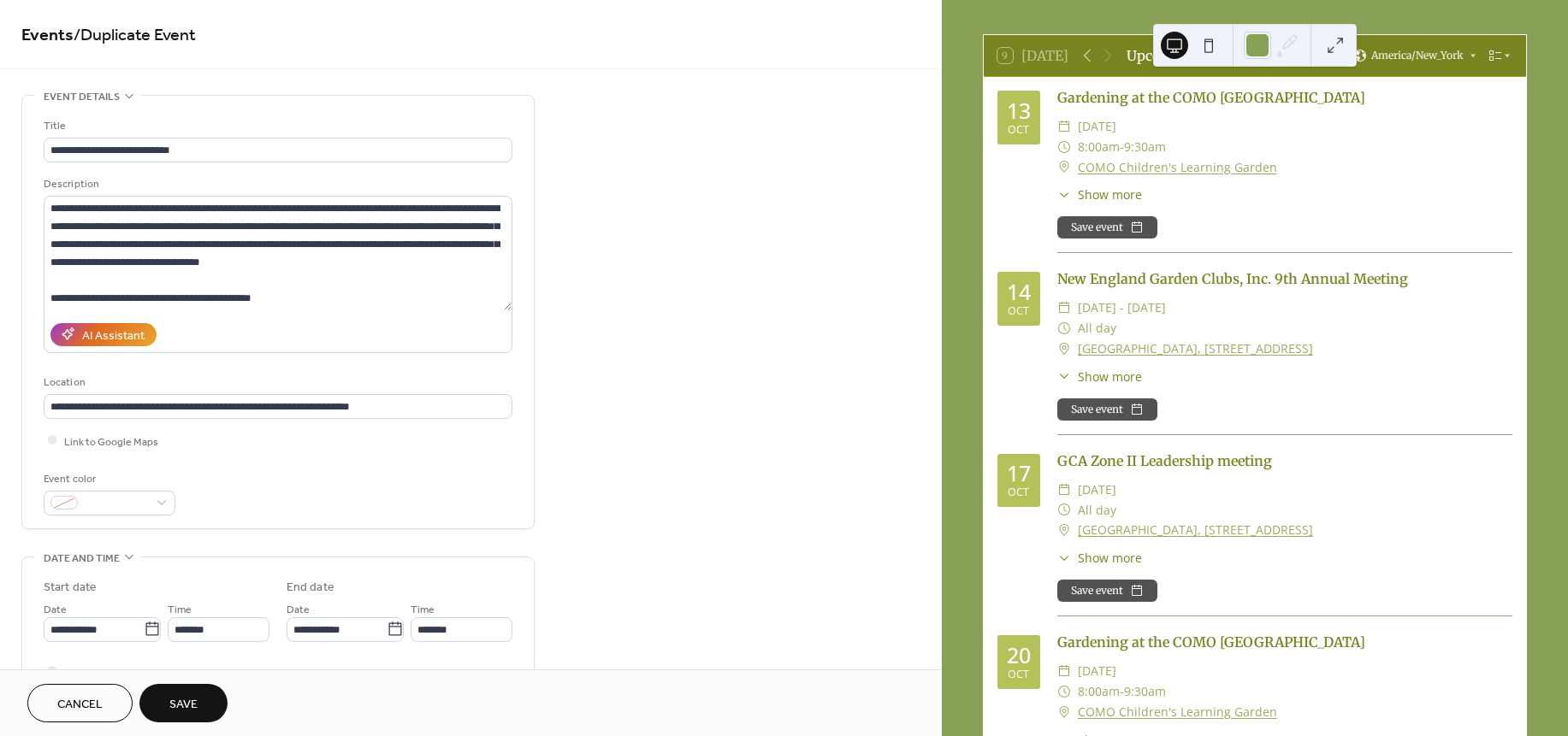
click at [188, 708] on span "Save" at bounding box center [184, 705] width 28 height 18
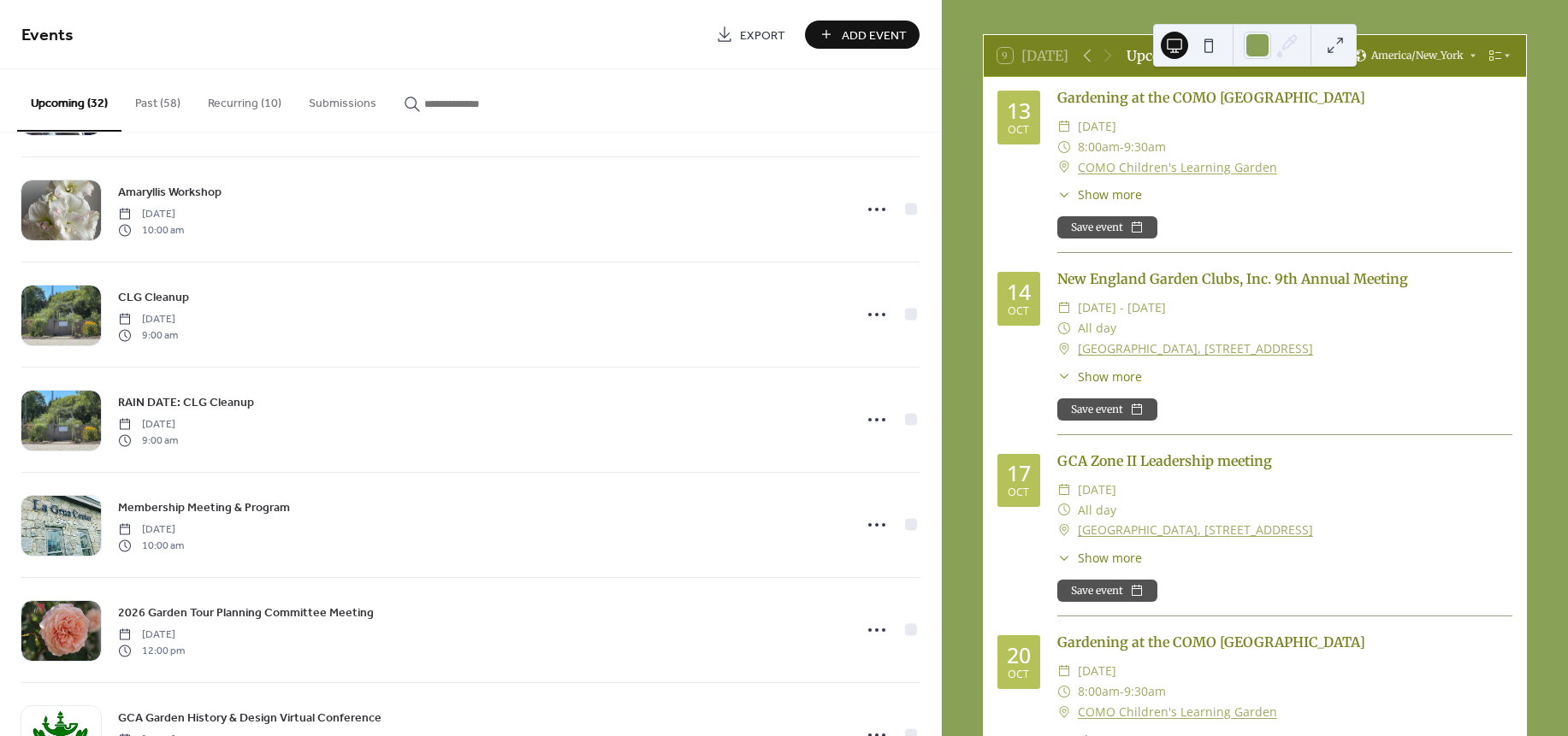
scroll to position [1055, 0]
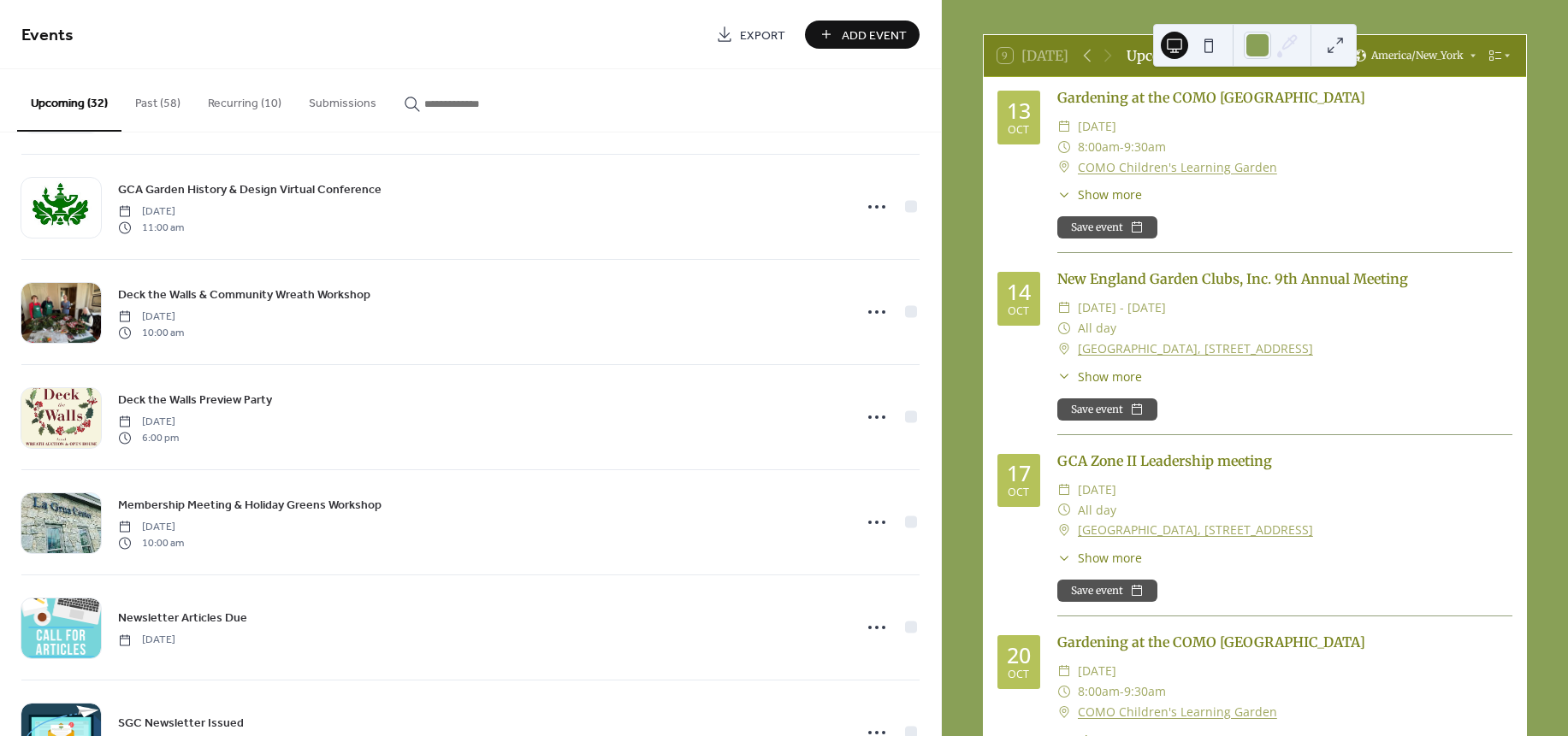
click at [162, 97] on button "Past (58)" at bounding box center [157, 99] width 73 height 60
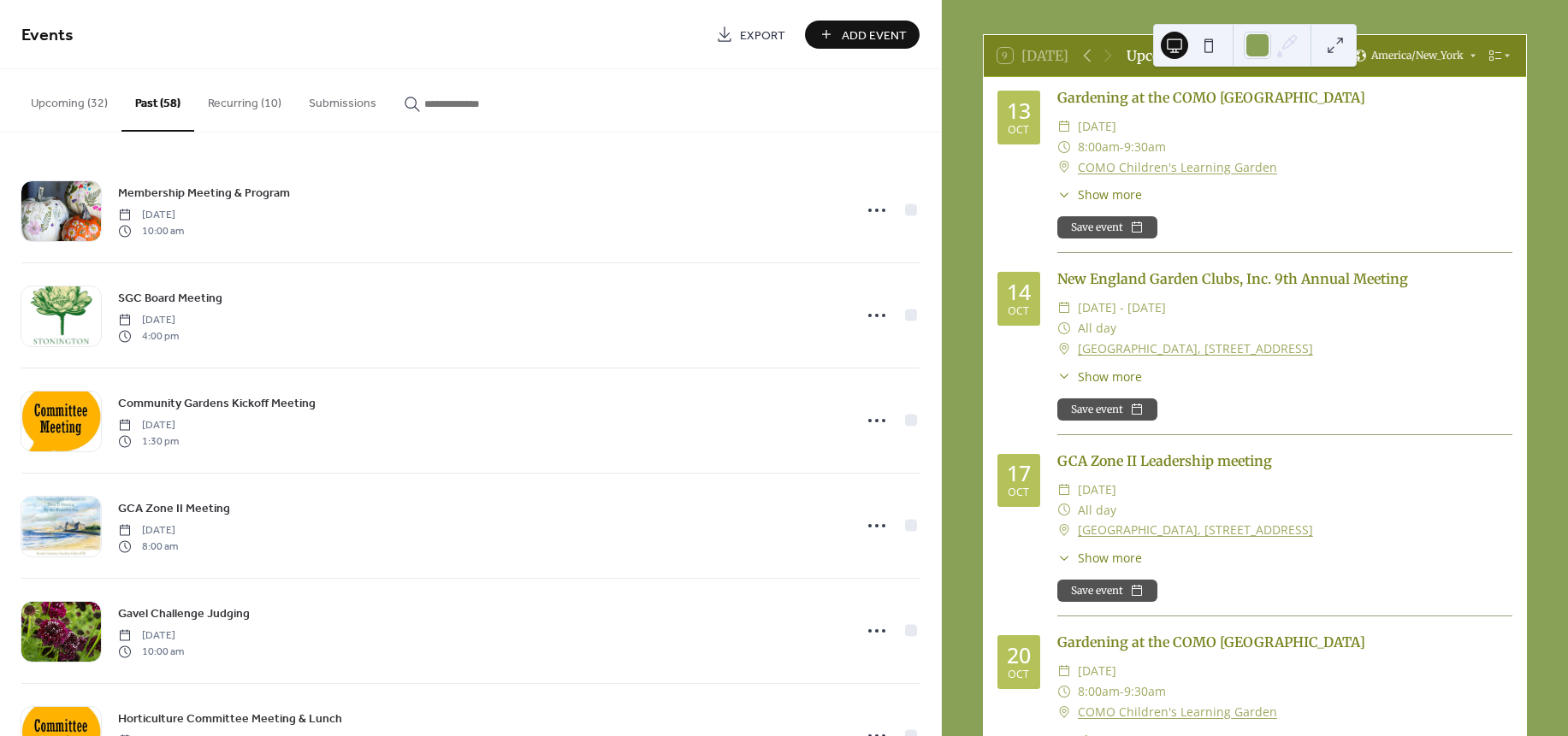
click at [455, 108] on input "button" at bounding box center [475, 104] width 102 height 18
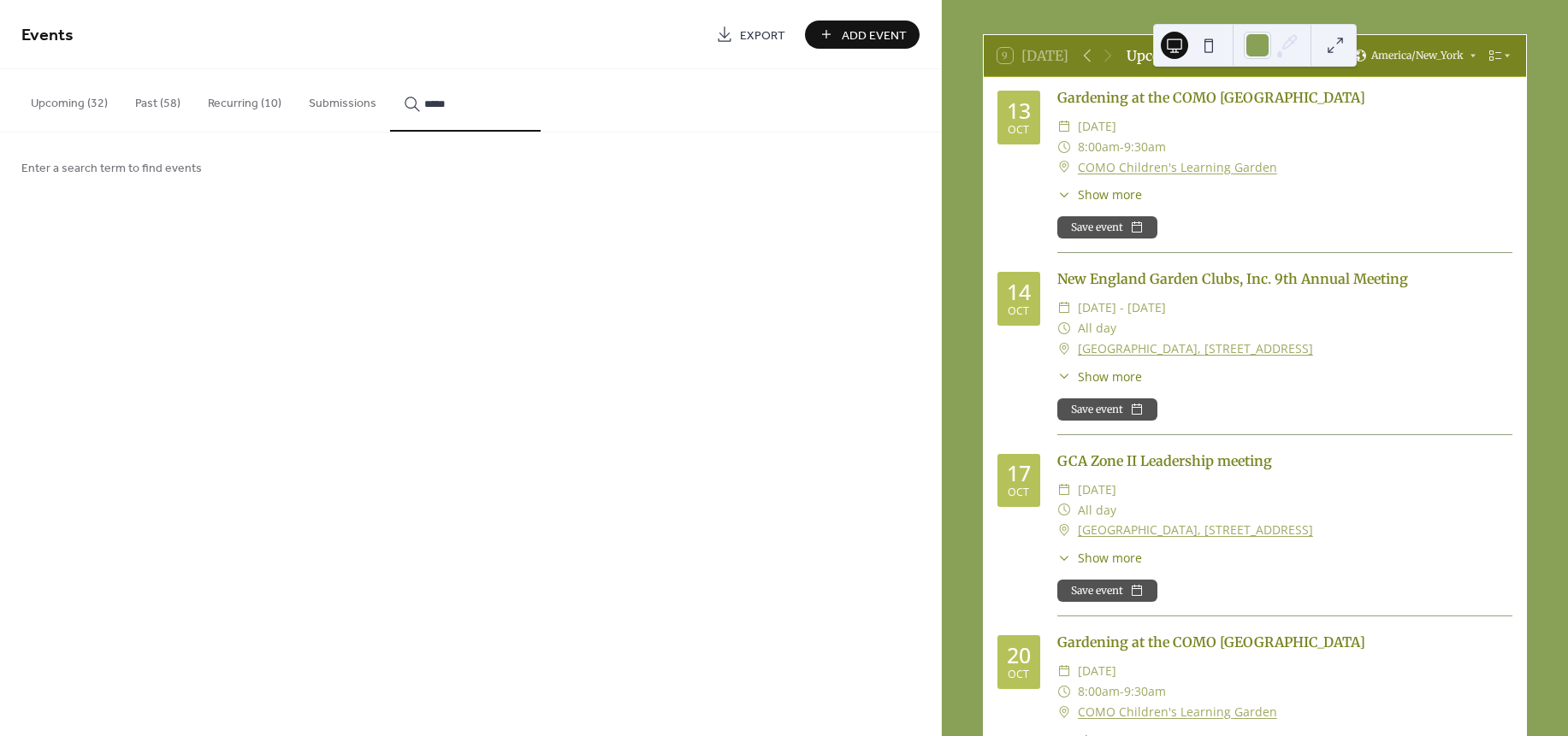
click at [390, 69] on button "****" at bounding box center [465, 100] width 150 height 62
type input "*"
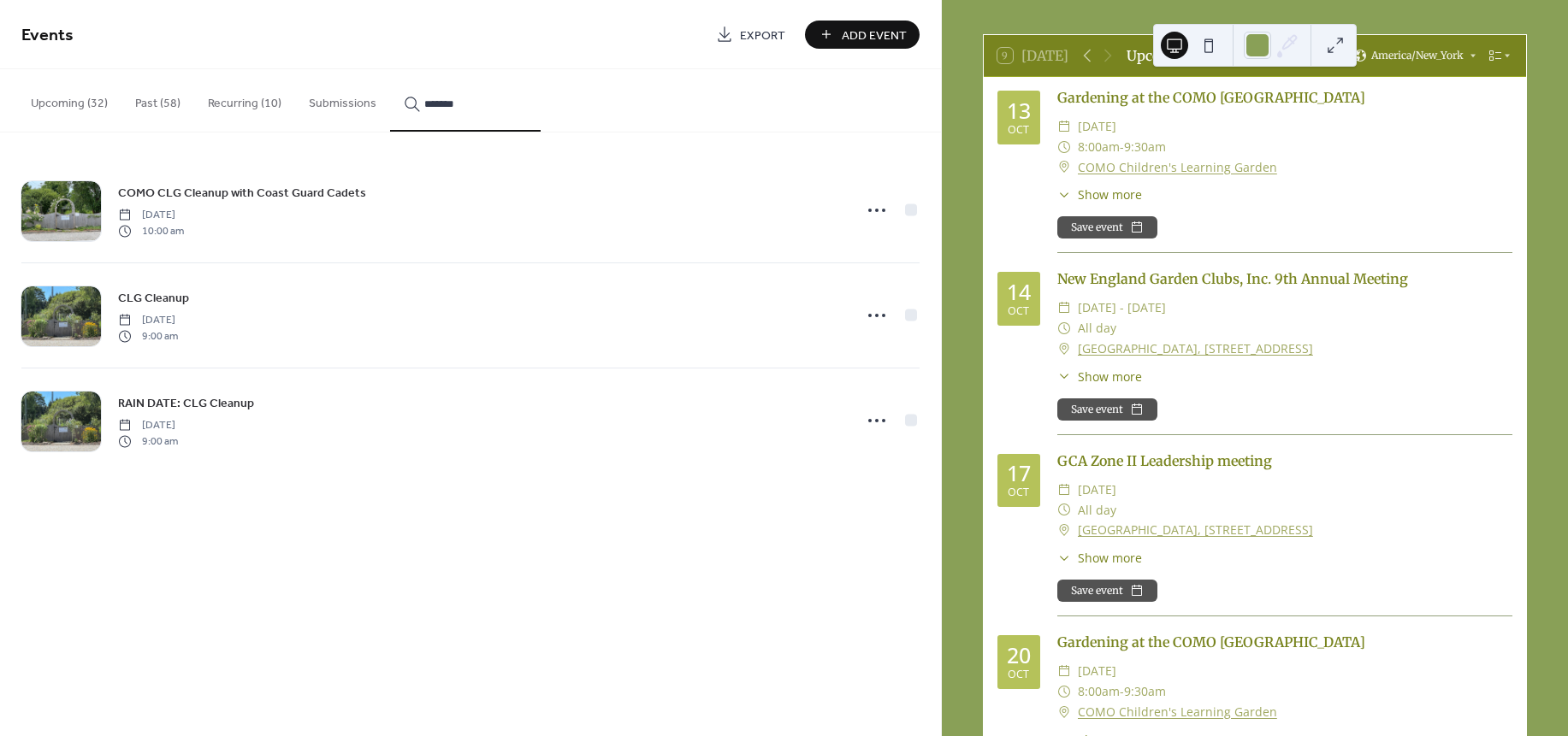
type input "*******"
click at [429, 311] on div "CLG Cleanup Thursday, November 6, 2025 9:00 am" at bounding box center [479, 316] width 723 height 55
click at [52, 105] on button "Upcoming (32)" at bounding box center [69, 99] width 104 height 60
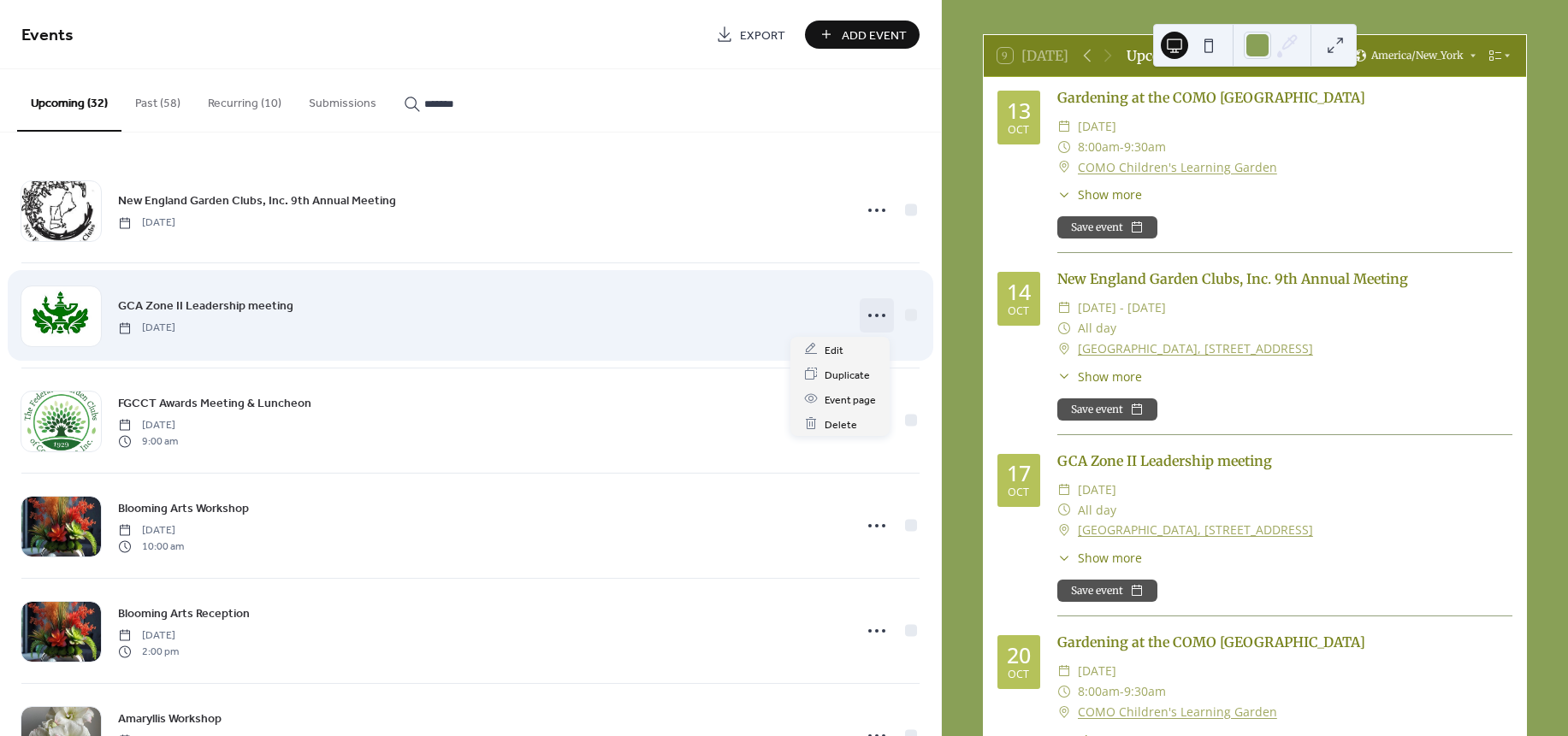
click at [873, 318] on icon at bounding box center [876, 315] width 27 height 27
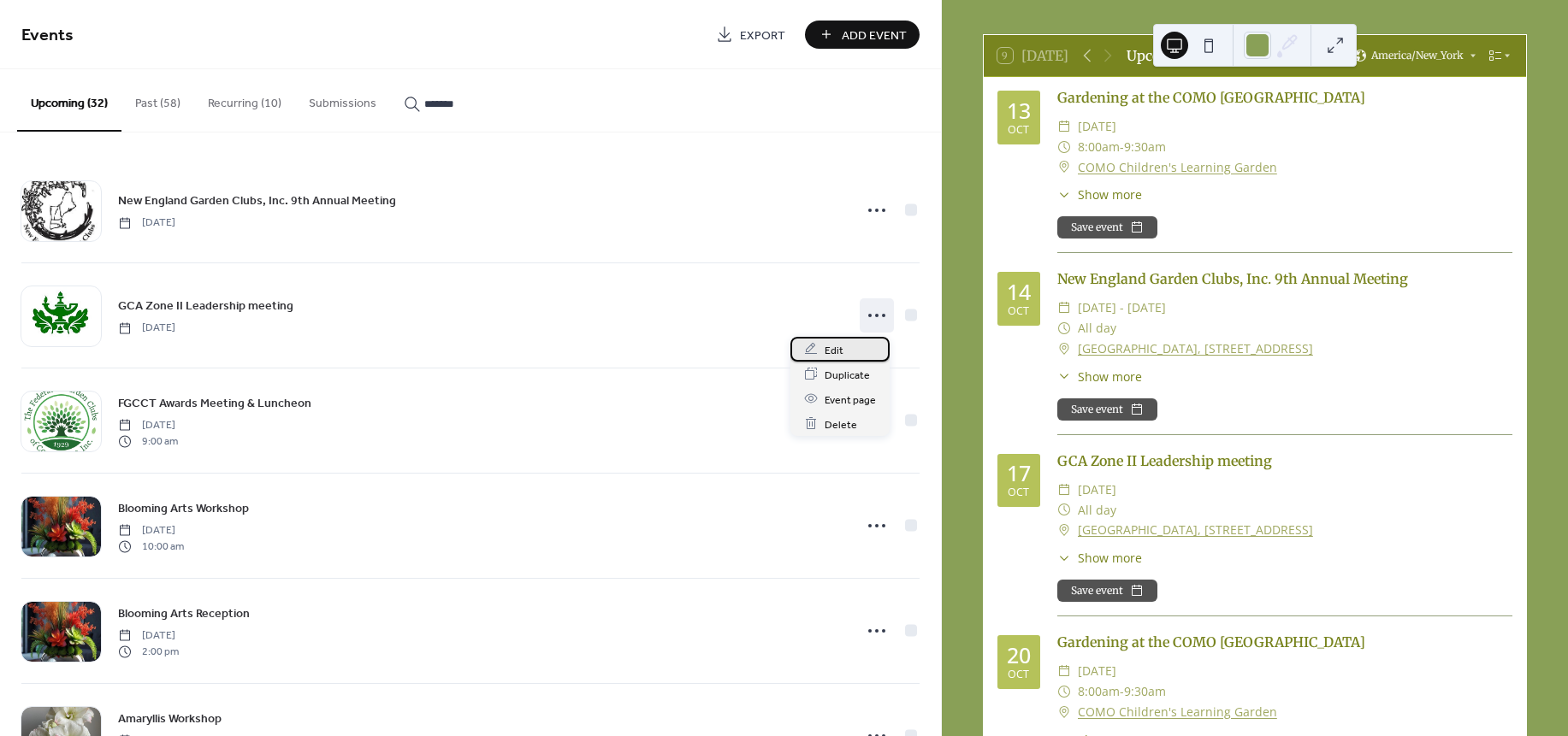
click at [844, 347] on div "Edit" at bounding box center [840, 349] width 99 height 24
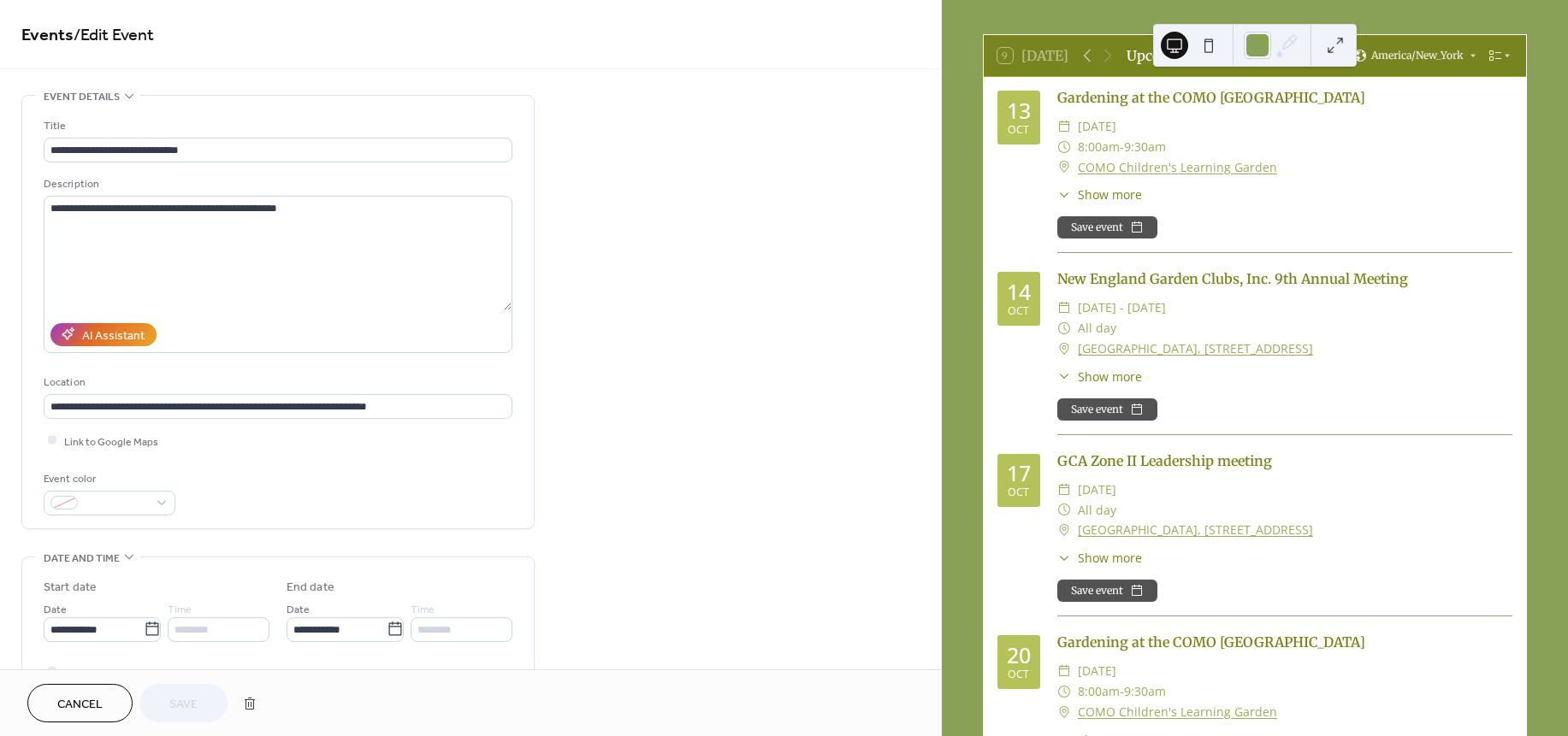
drag, startPoint x: 934, startPoint y: 244, endPoint x: 937, endPoint y: 273, distance: 29.2
click at [937, 273] on div "**********" at bounding box center [470, 335] width 941 height 670
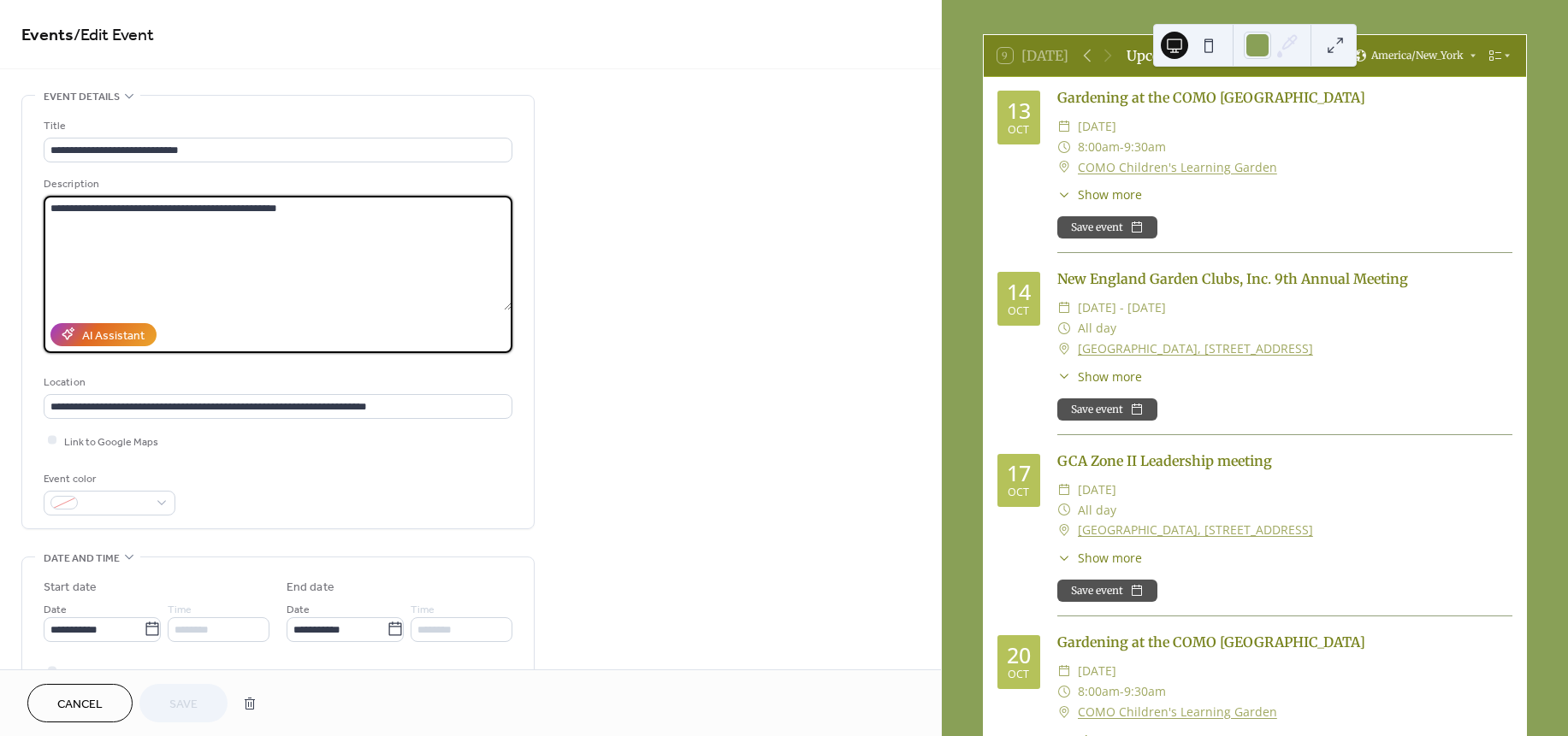
click at [349, 206] on textarea "**********" at bounding box center [277, 253] width 468 height 115
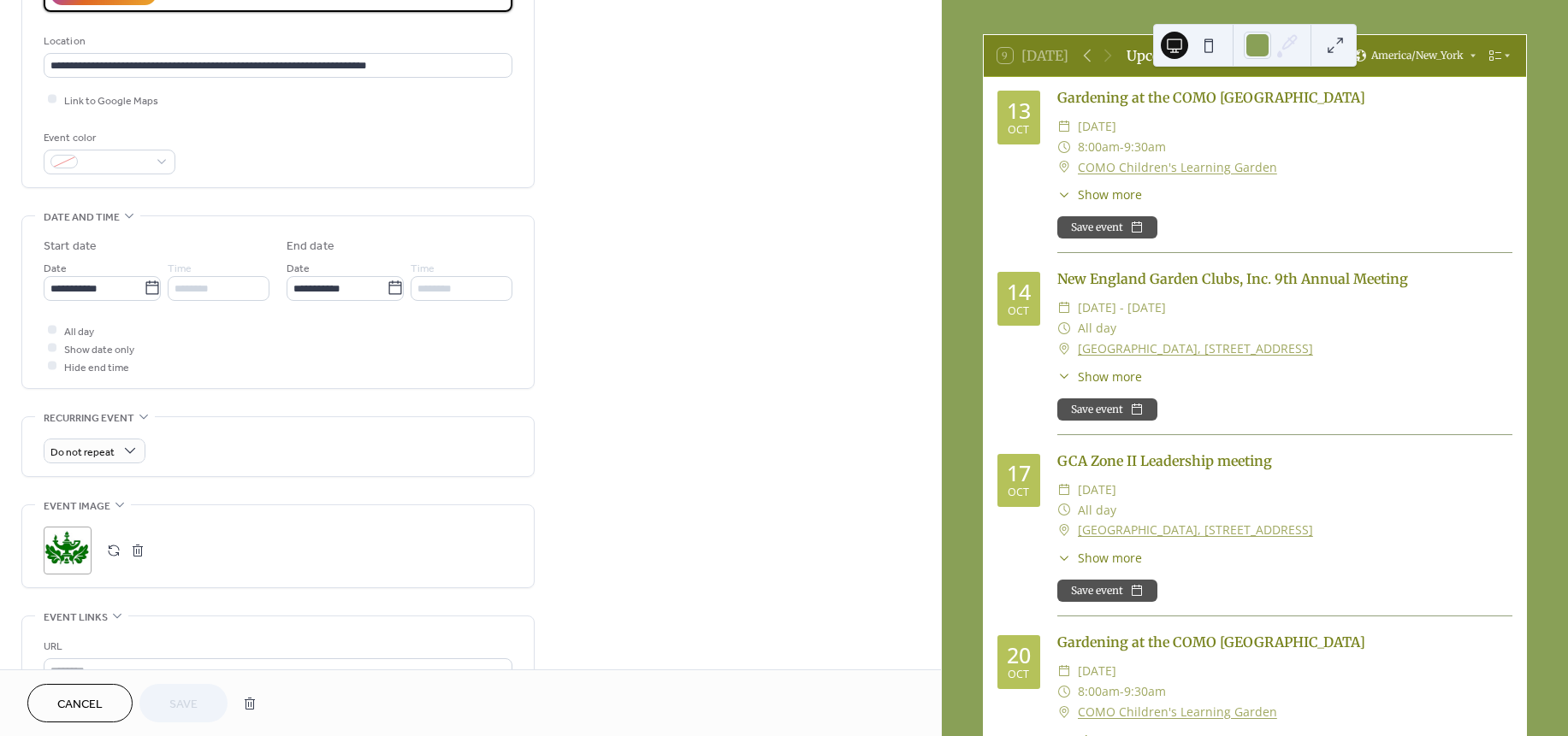
scroll to position [360, 0]
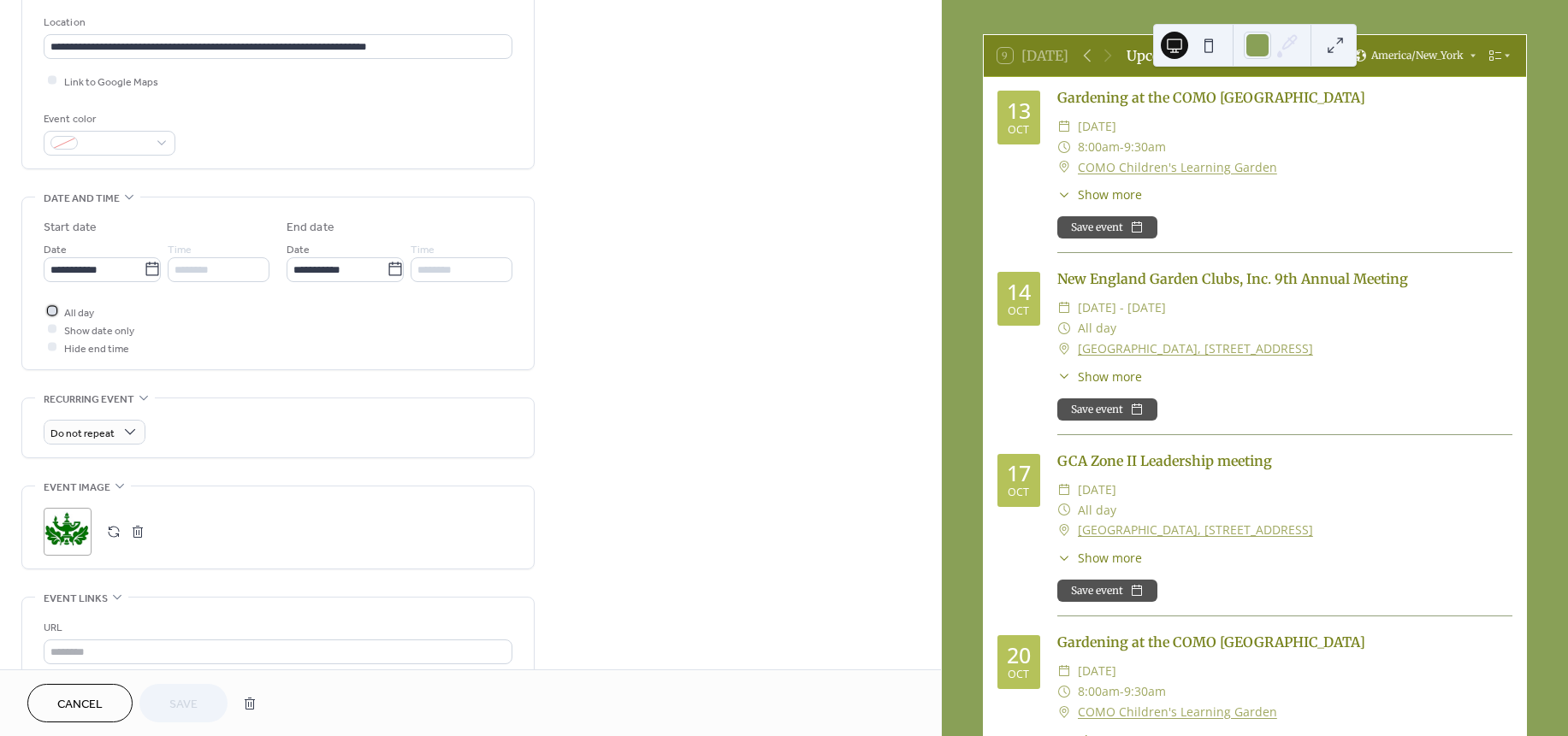
click at [54, 311] on icon at bounding box center [52, 311] width 5 height 5
click at [247, 275] on input "********" at bounding box center [219, 269] width 101 height 24
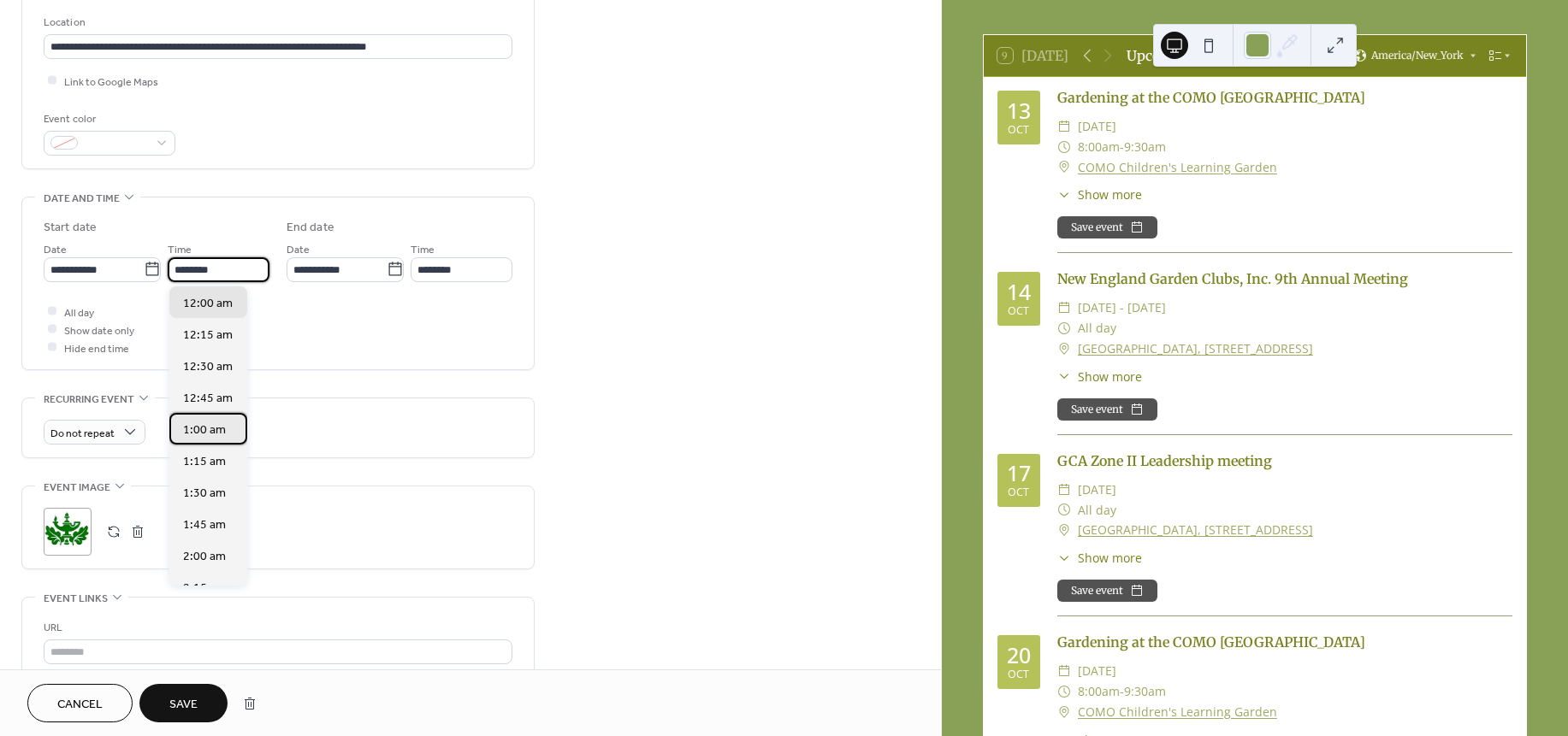
click at [244, 441] on div "1:00 am" at bounding box center [208, 428] width 78 height 31
type input "*******"
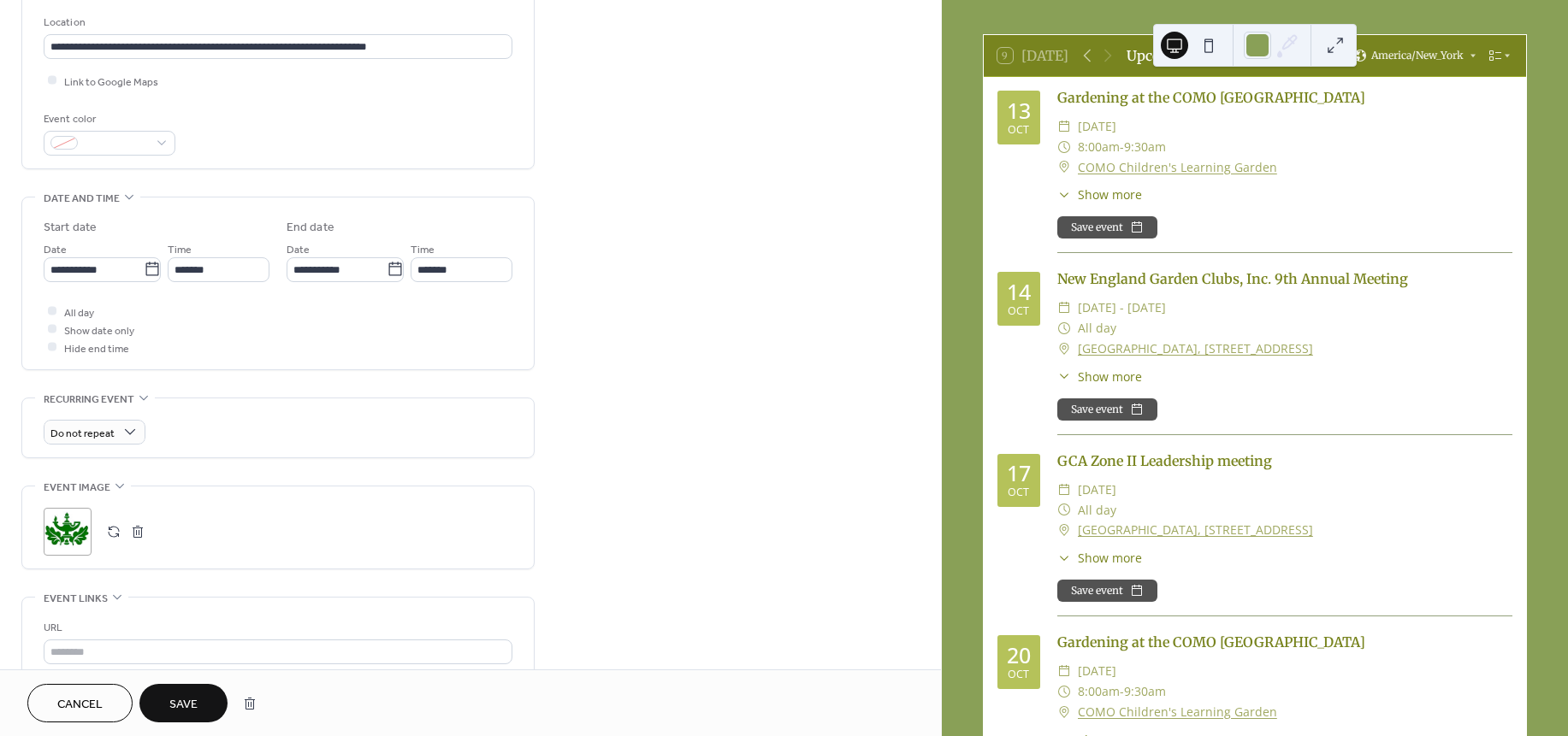
click at [244, 441] on div "Do not repeat" at bounding box center [278, 432] width 469 height 24
click at [216, 274] on input "*******" at bounding box center [219, 269] width 101 height 24
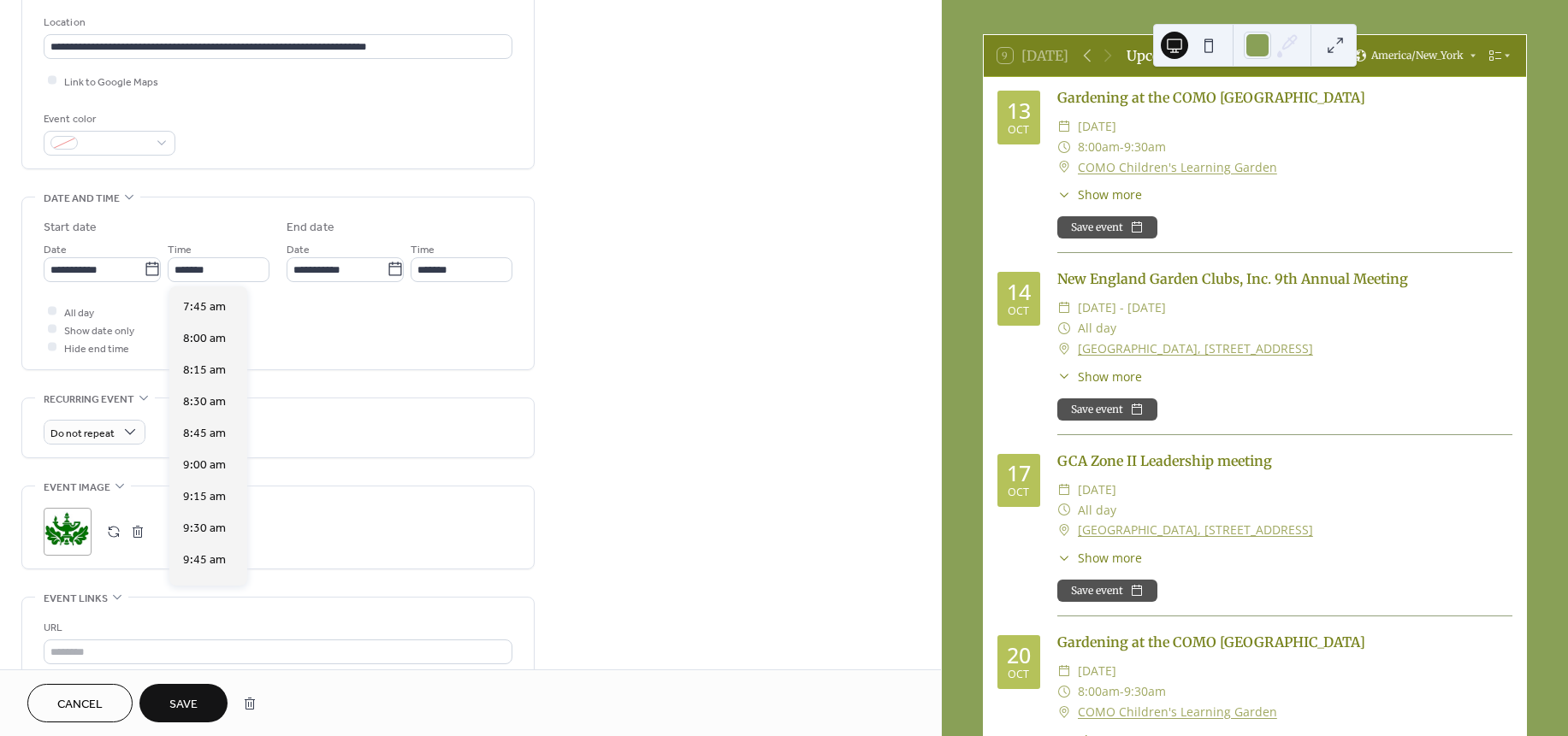
scroll to position [1306, 0]
click at [250, 338] on div "All day Show date only Hide end time" at bounding box center [278, 330] width 469 height 54
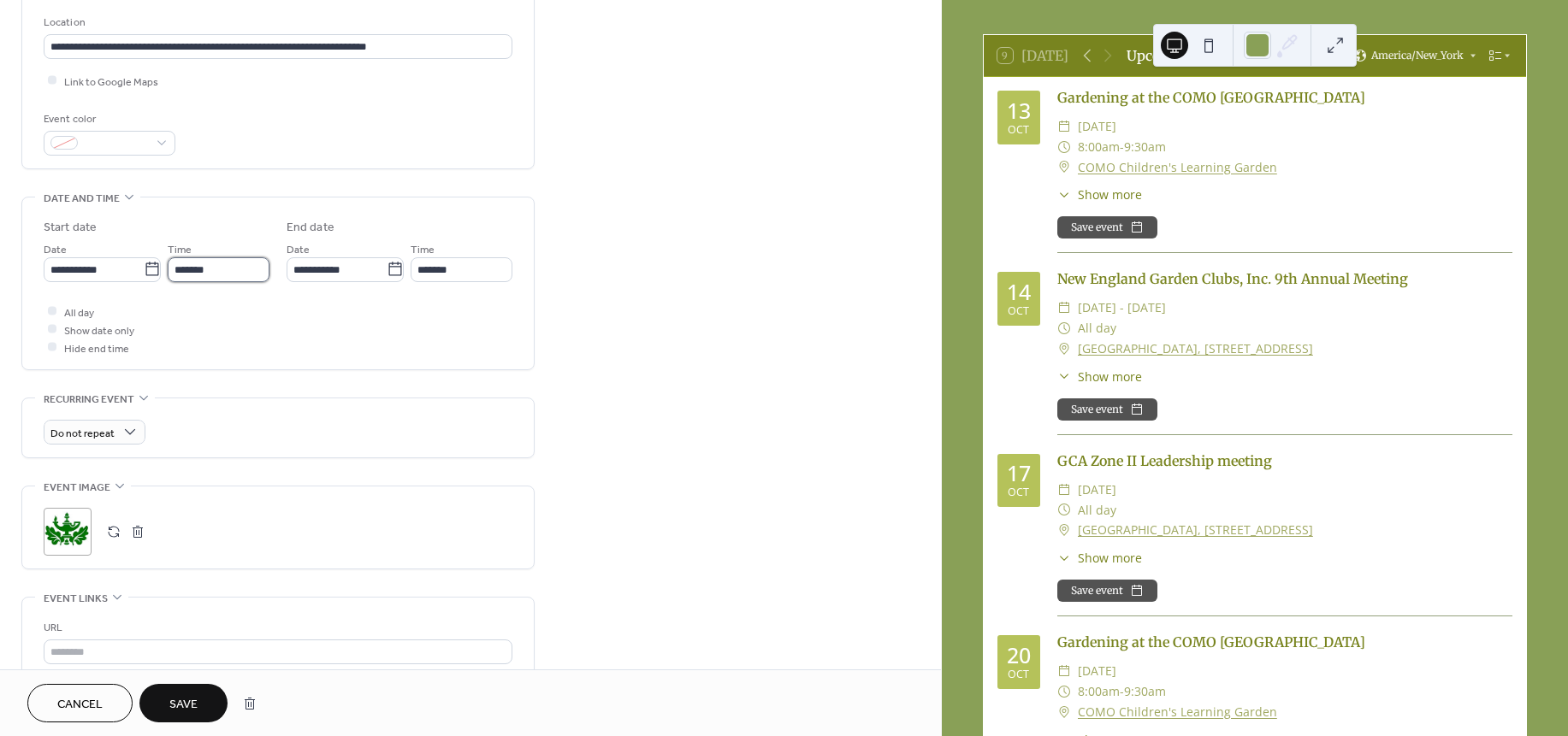
click at [257, 262] on input "*******" at bounding box center [219, 269] width 101 height 24
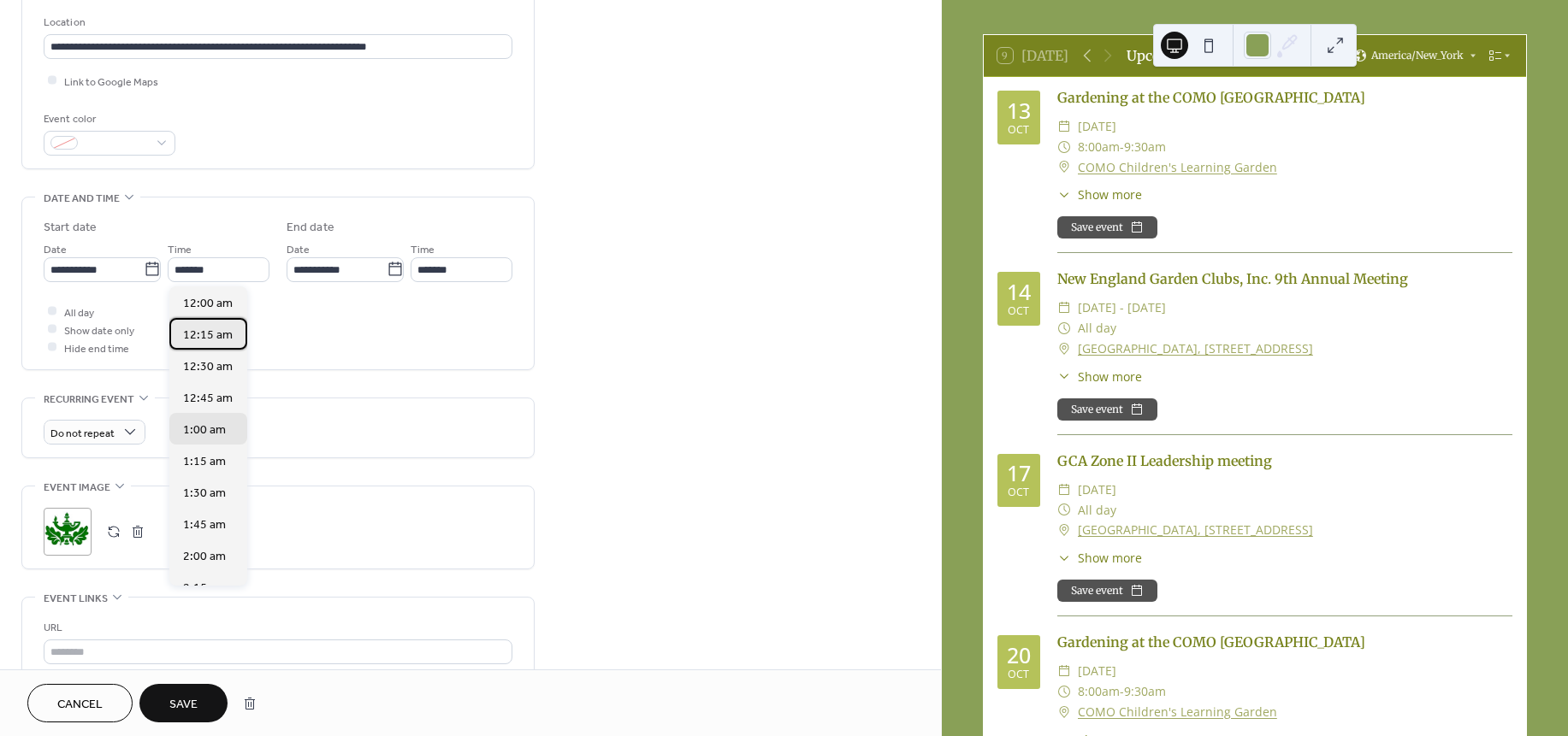
click at [244, 339] on div "12:15 am" at bounding box center [208, 334] width 78 height 31
type input "********"
drag, startPoint x: 226, startPoint y: 273, endPoint x: 201, endPoint y: 277, distance: 25.3
click at [201, 277] on input "********" at bounding box center [219, 269] width 101 height 24
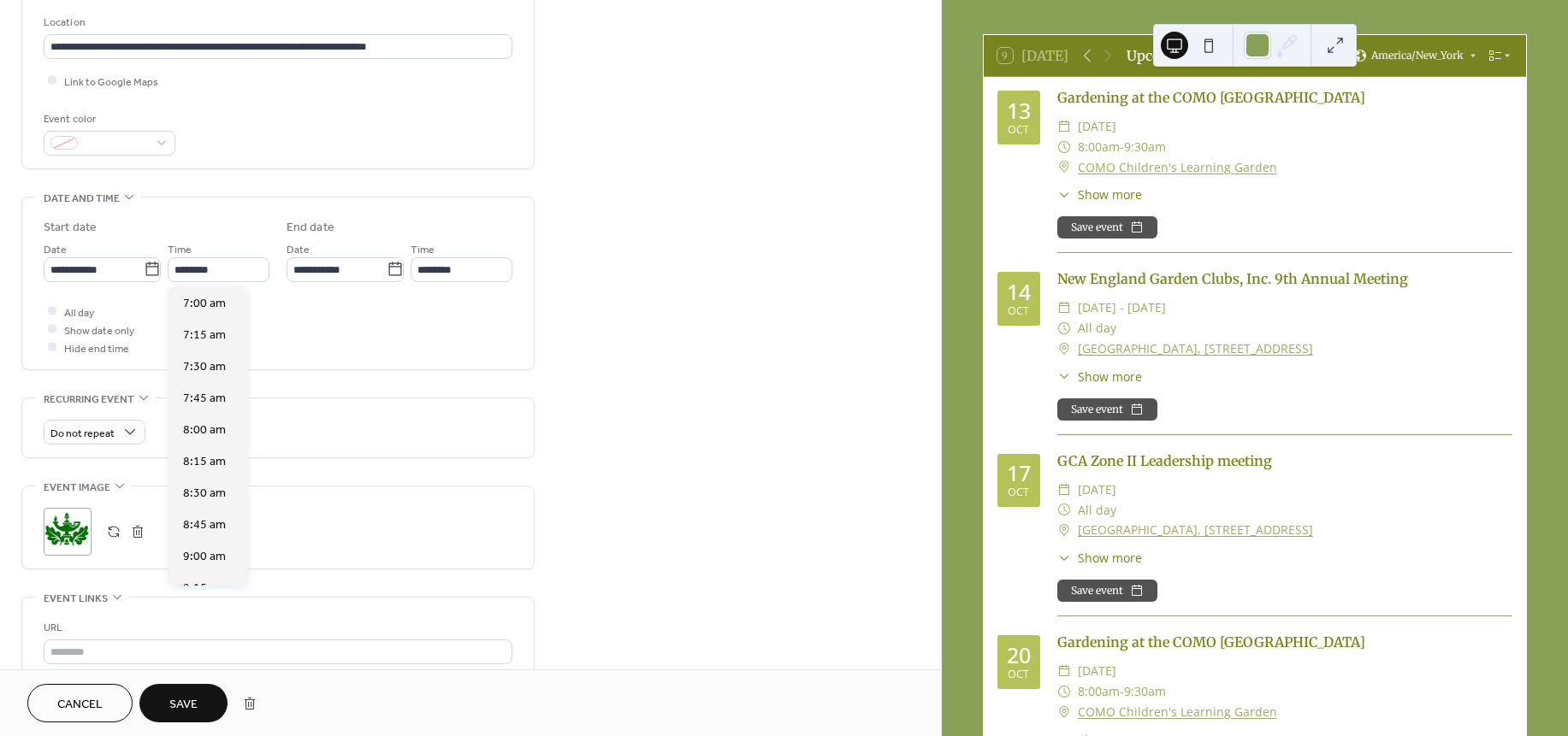
scroll to position [1003, 0]
click at [212, 377] on span "8:30 am" at bounding box center [204, 377] width 43 height 18
type input "*******"
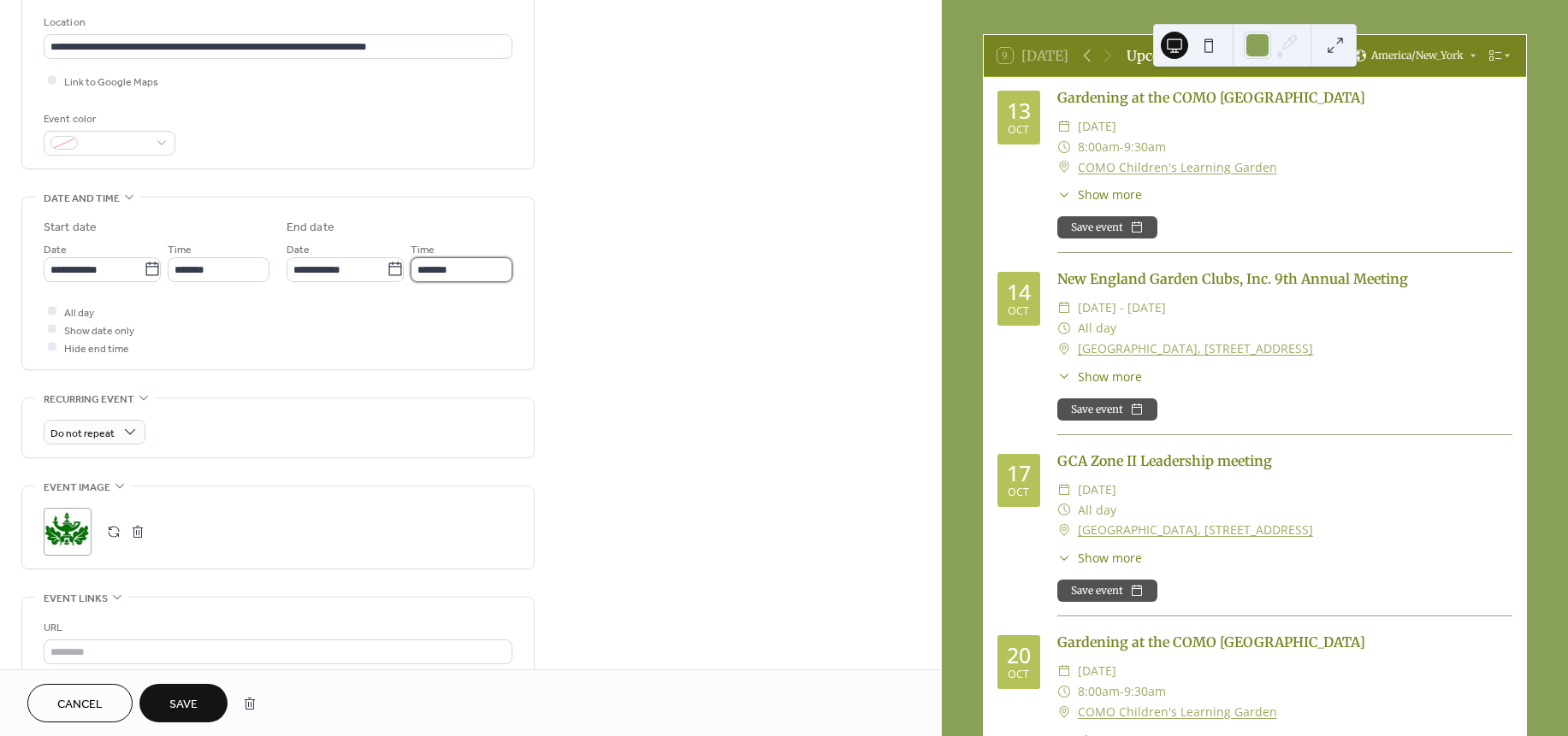
click at [501, 273] on input "*******" at bounding box center [461, 269] width 101 height 24
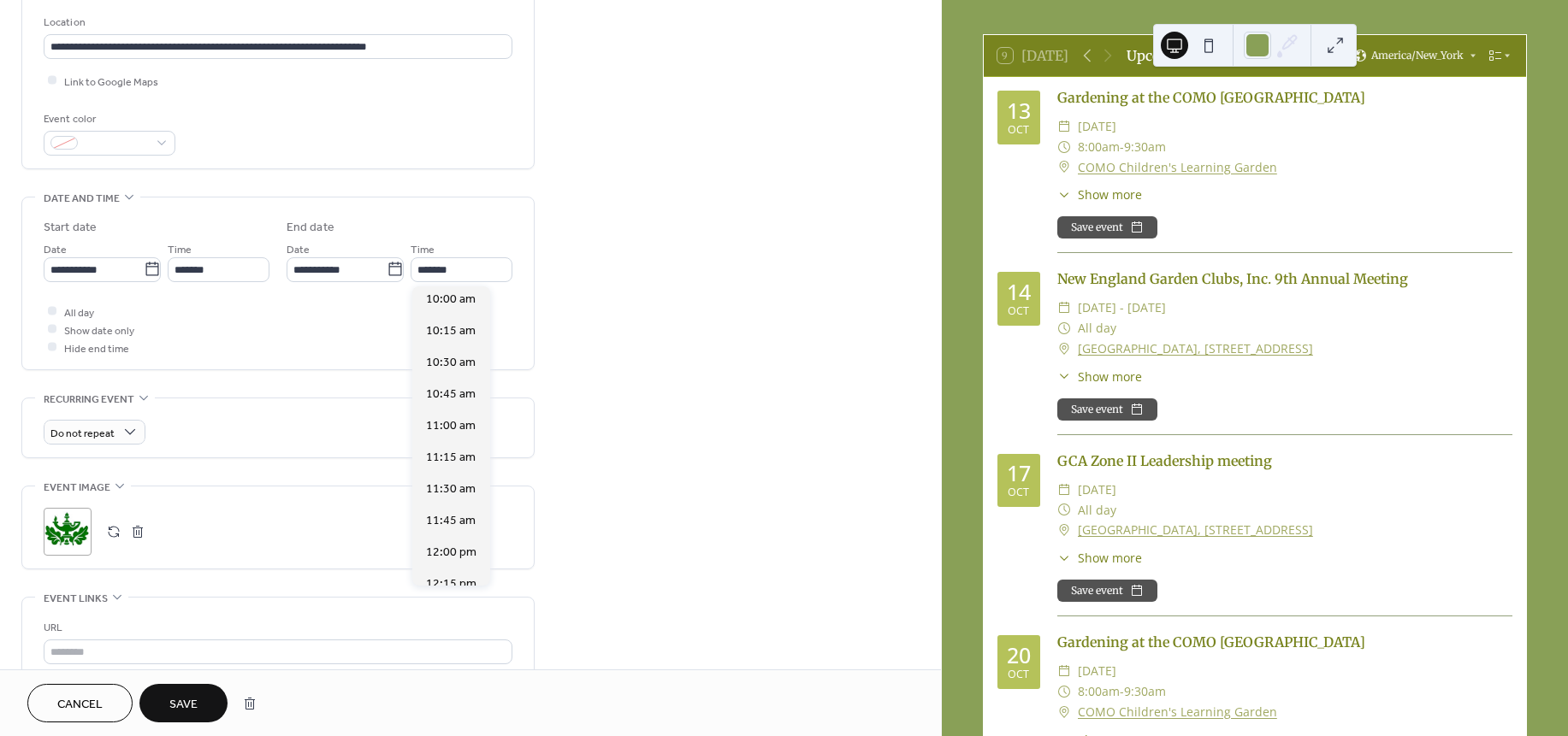
scroll to position [261, 0]
click at [464, 514] on span "12:30 pm" at bounding box center [451, 517] width 51 height 18
type input "********"
click at [490, 261] on input "********" at bounding box center [461, 269] width 101 height 24
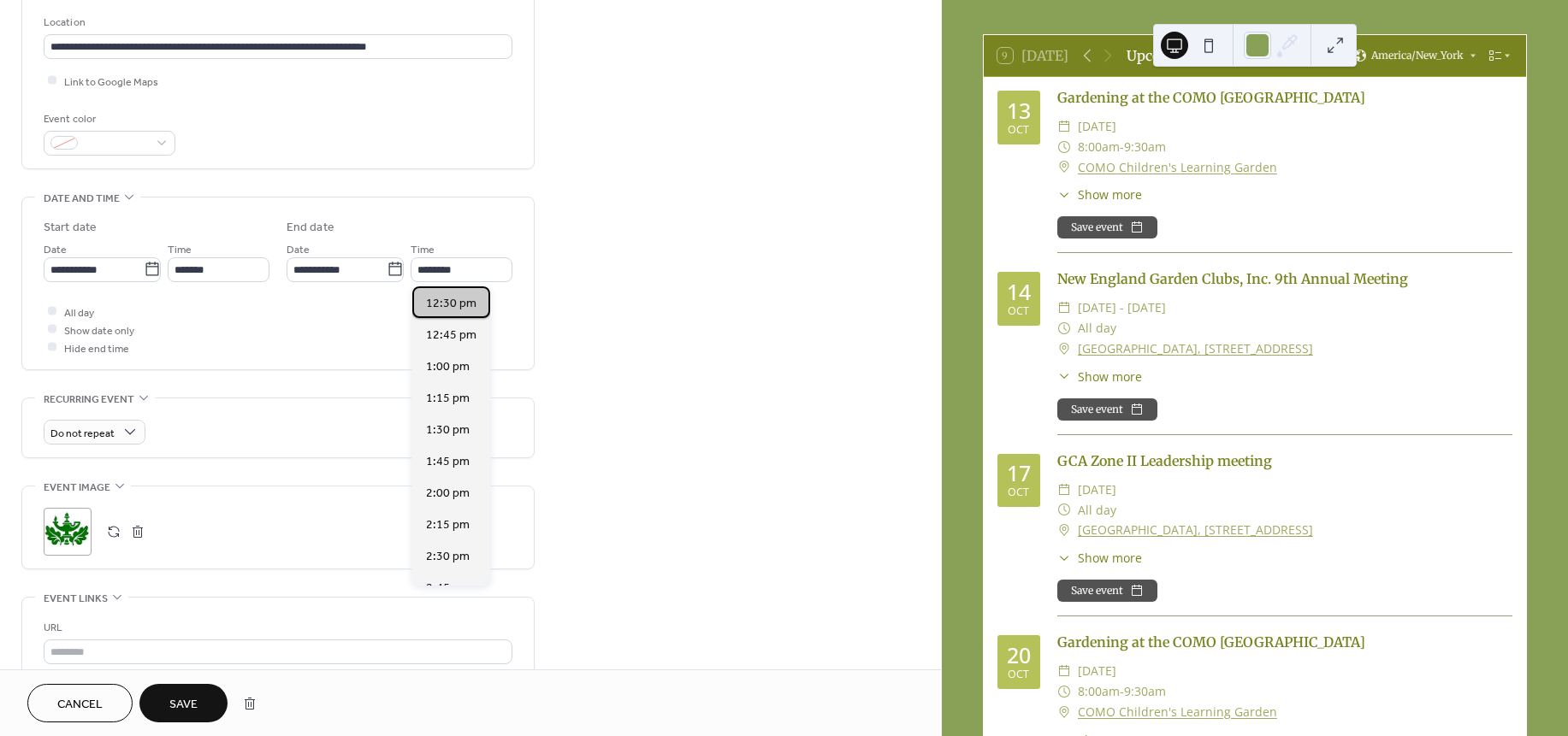
click at [477, 305] on div "12:30 pm" at bounding box center [450, 302] width 78 height 31
drag, startPoint x: 464, startPoint y: 265, endPoint x: 444, endPoint y: 288, distance: 30.5
click at [444, 288] on div "12:30 pm" at bounding box center [450, 302] width 78 height 31
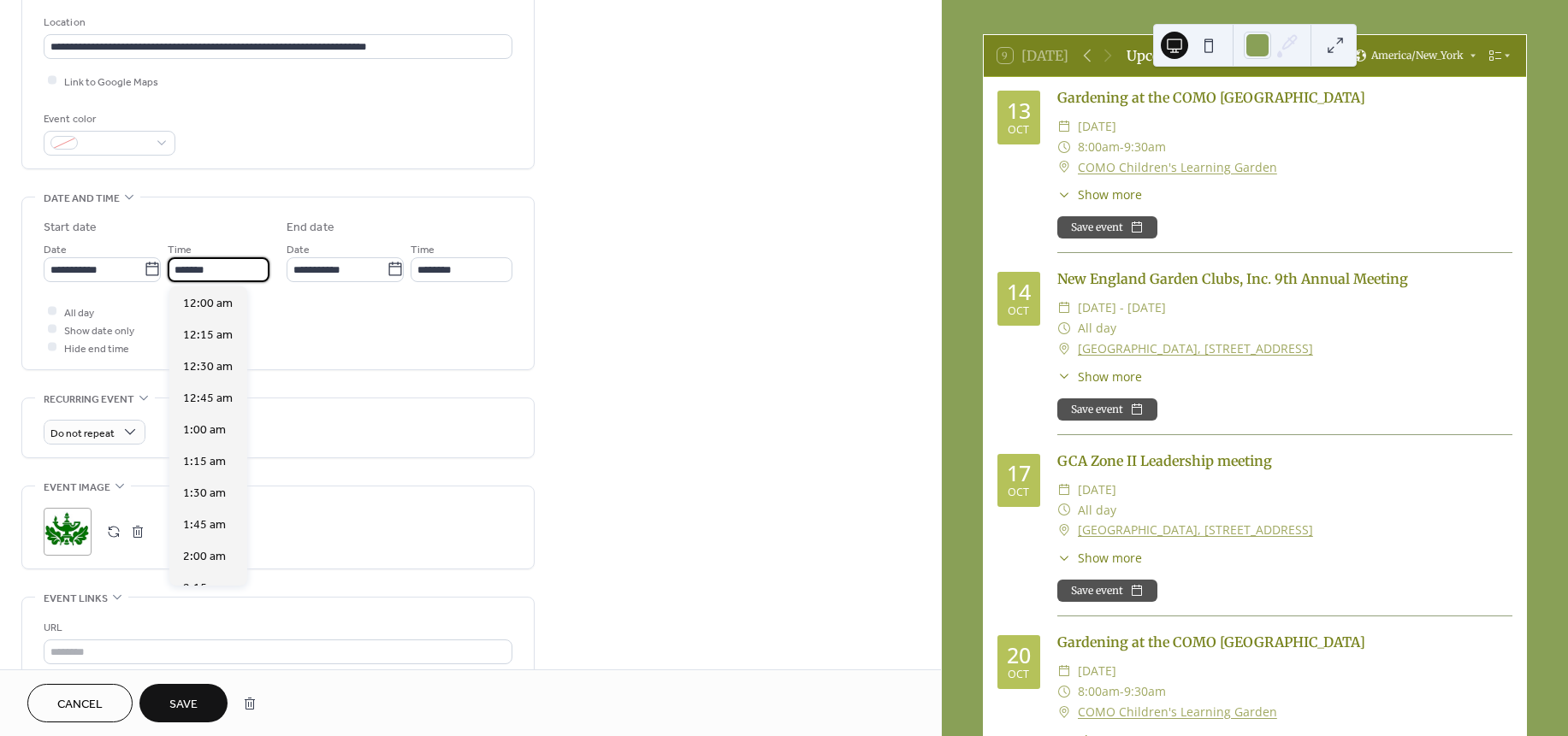
scroll to position [1074, 0]
drag, startPoint x: 232, startPoint y: 270, endPoint x: 195, endPoint y: 308, distance: 53.0
drag, startPoint x: 195, startPoint y: 308, endPoint x: 185, endPoint y: 301, distance: 12.2
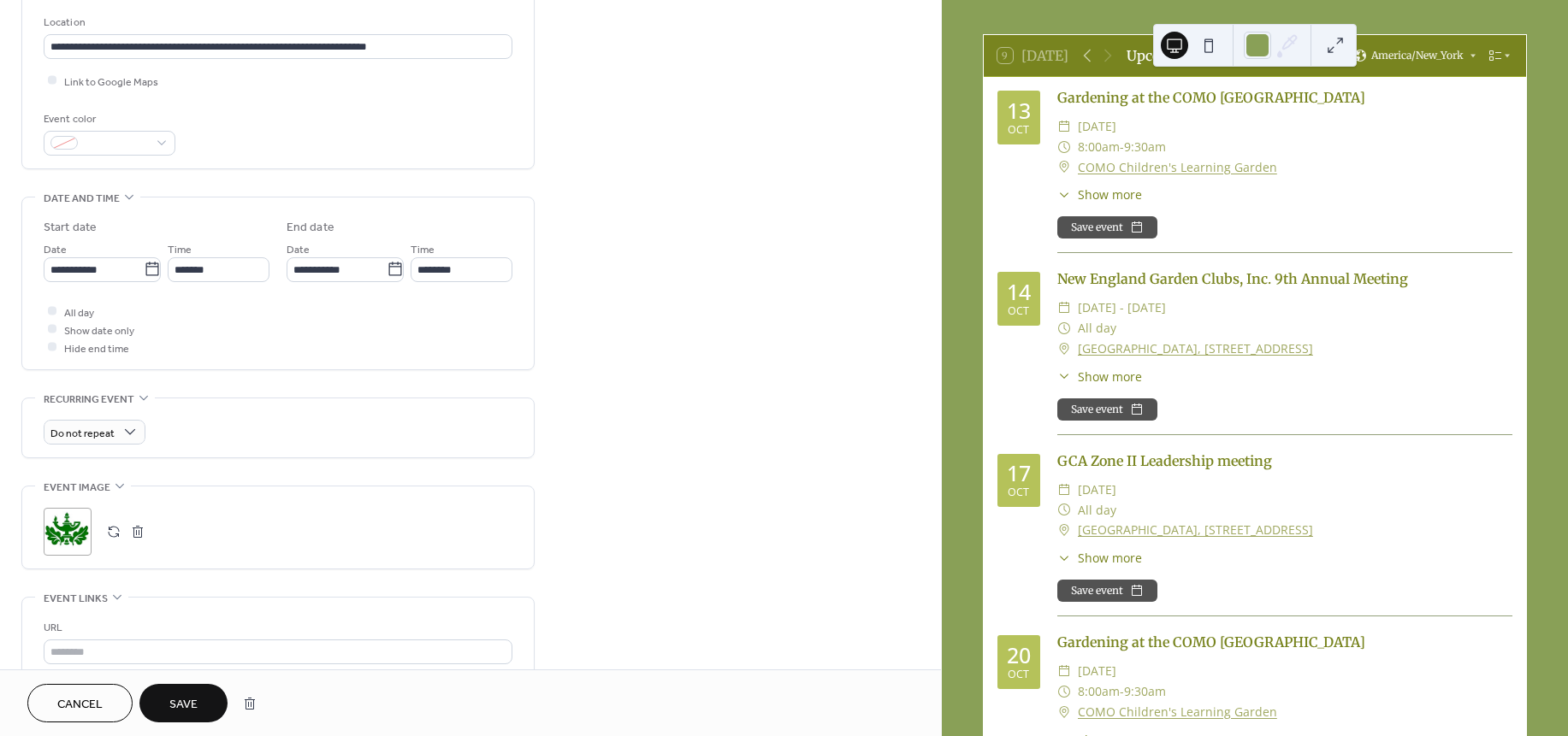
drag, startPoint x: 185, startPoint y: 301, endPoint x: 163, endPoint y: 330, distance: 36.4
click at [163, 330] on div "All day Show date only Hide end time" at bounding box center [278, 330] width 469 height 54
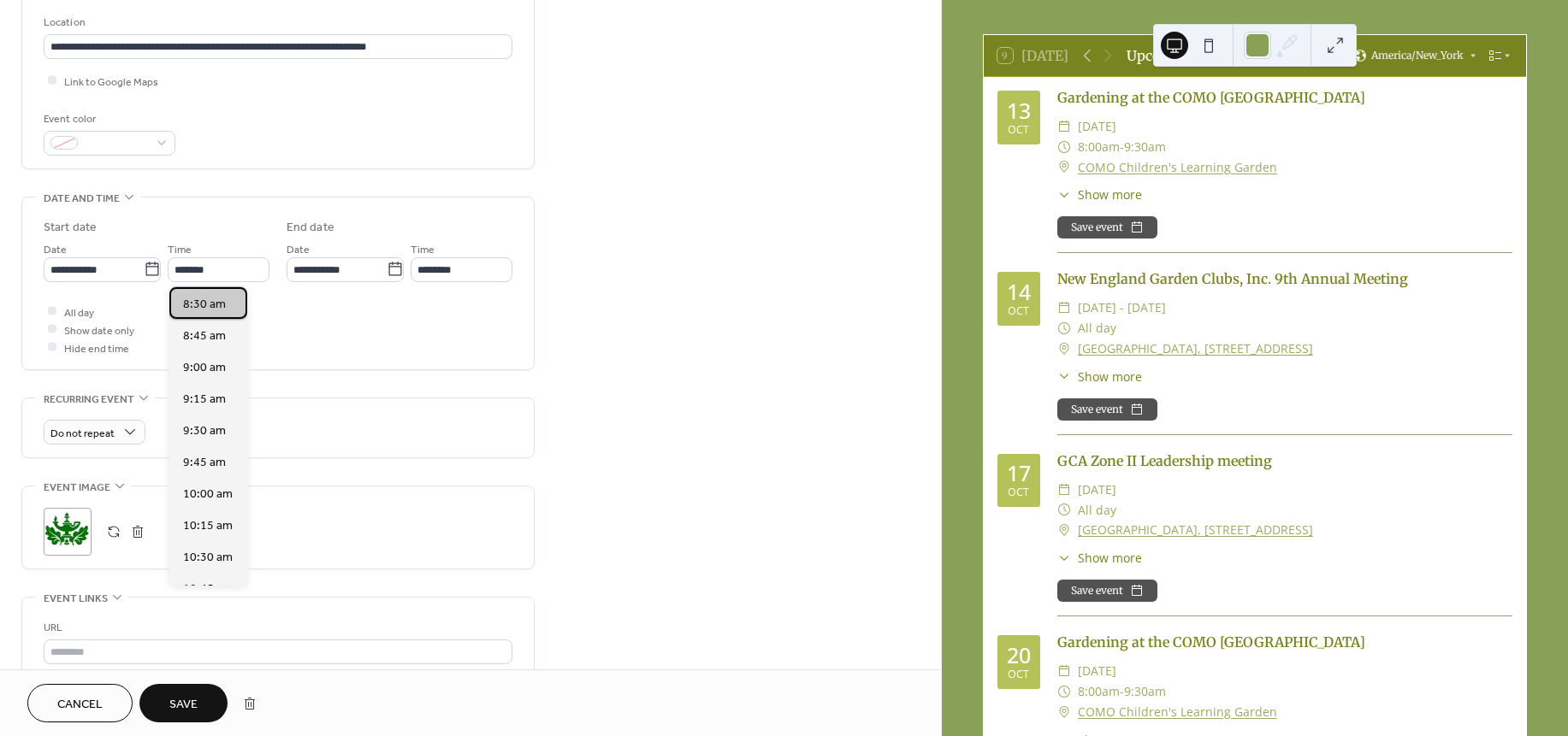
drag, startPoint x: 242, startPoint y: 274, endPoint x: 215, endPoint y: 301, distance: 38.2
drag, startPoint x: 215, startPoint y: 301, endPoint x: 191, endPoint y: 301, distance: 24.0
click at [191, 301] on span "8:30 am" at bounding box center [204, 304] width 43 height 18
click at [216, 269] on input "*******" at bounding box center [219, 269] width 101 height 24
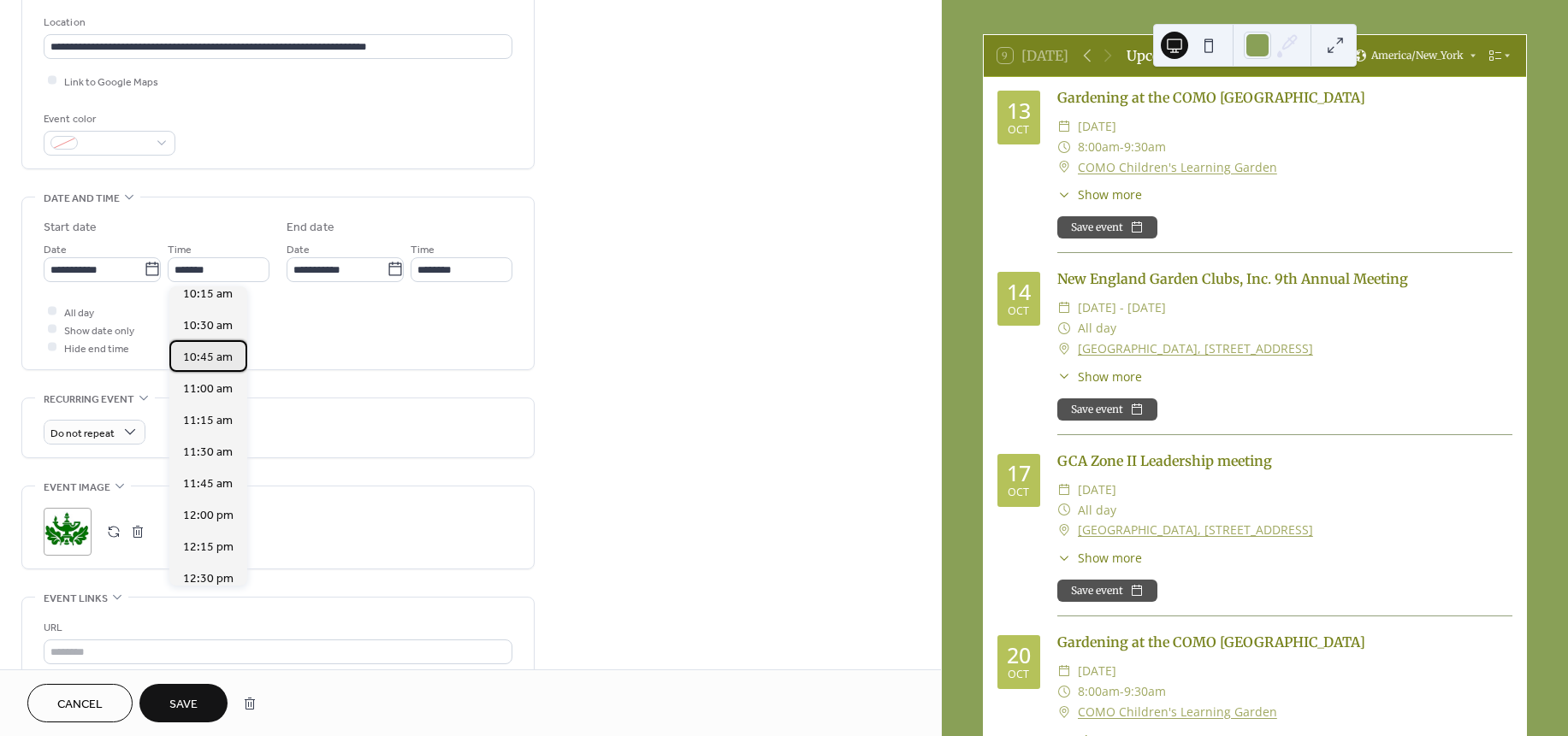
click at [244, 342] on div "10:45 am" at bounding box center [208, 356] width 78 height 31
type input "********"
type input "*******"
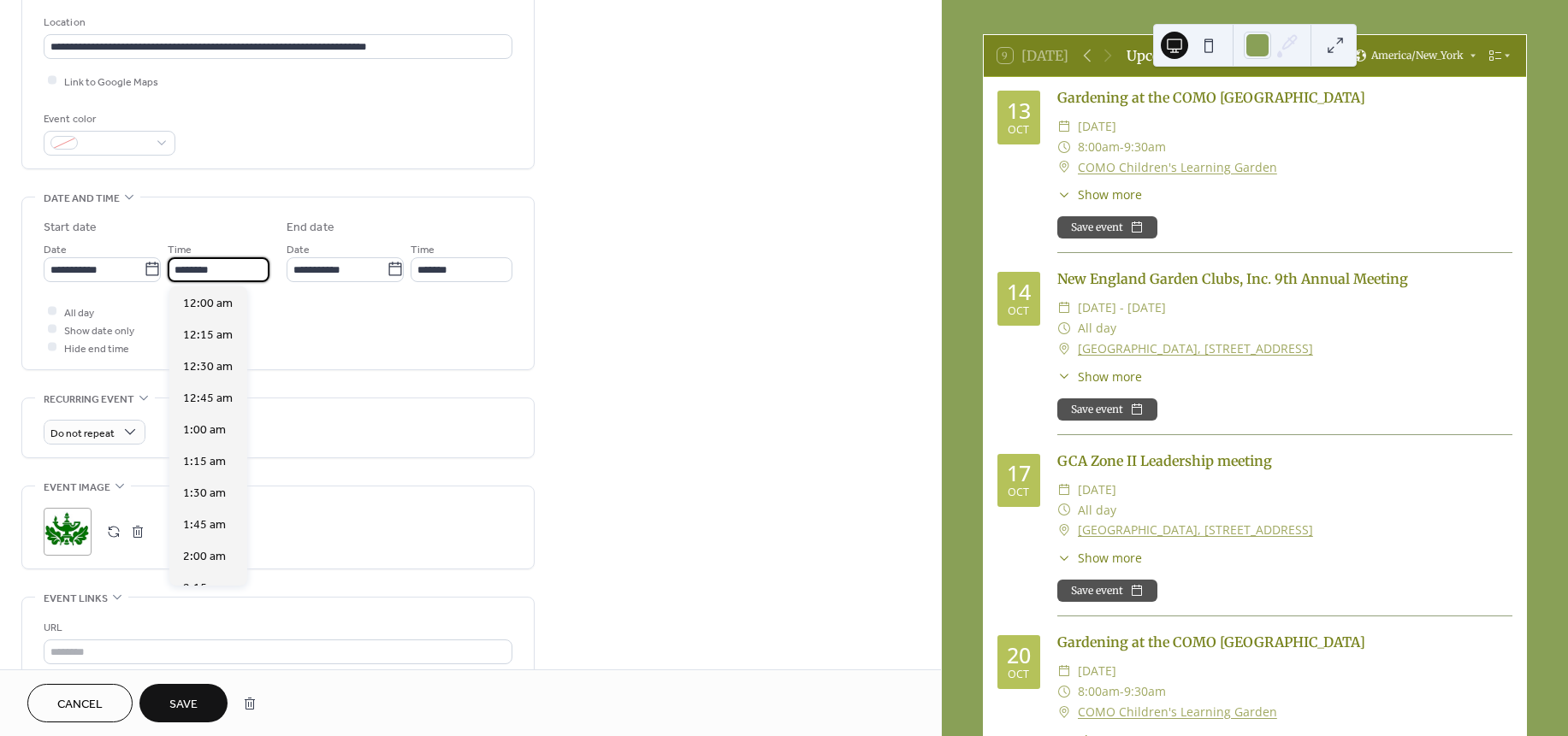
click at [252, 270] on input "********" at bounding box center [219, 269] width 101 height 24
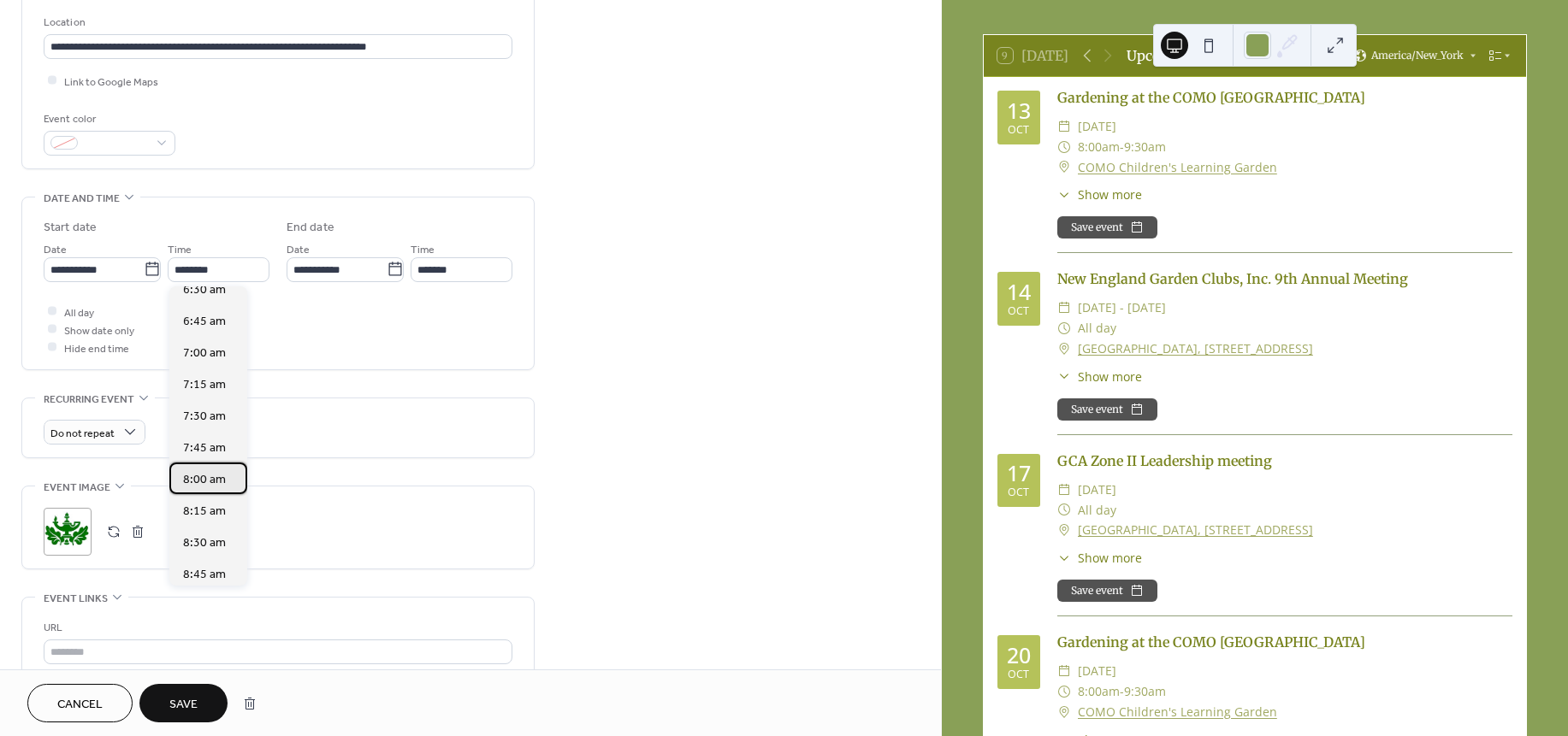
click at [219, 471] on span "8:00 am" at bounding box center [204, 480] width 43 height 18
type input "*******"
type input "********"
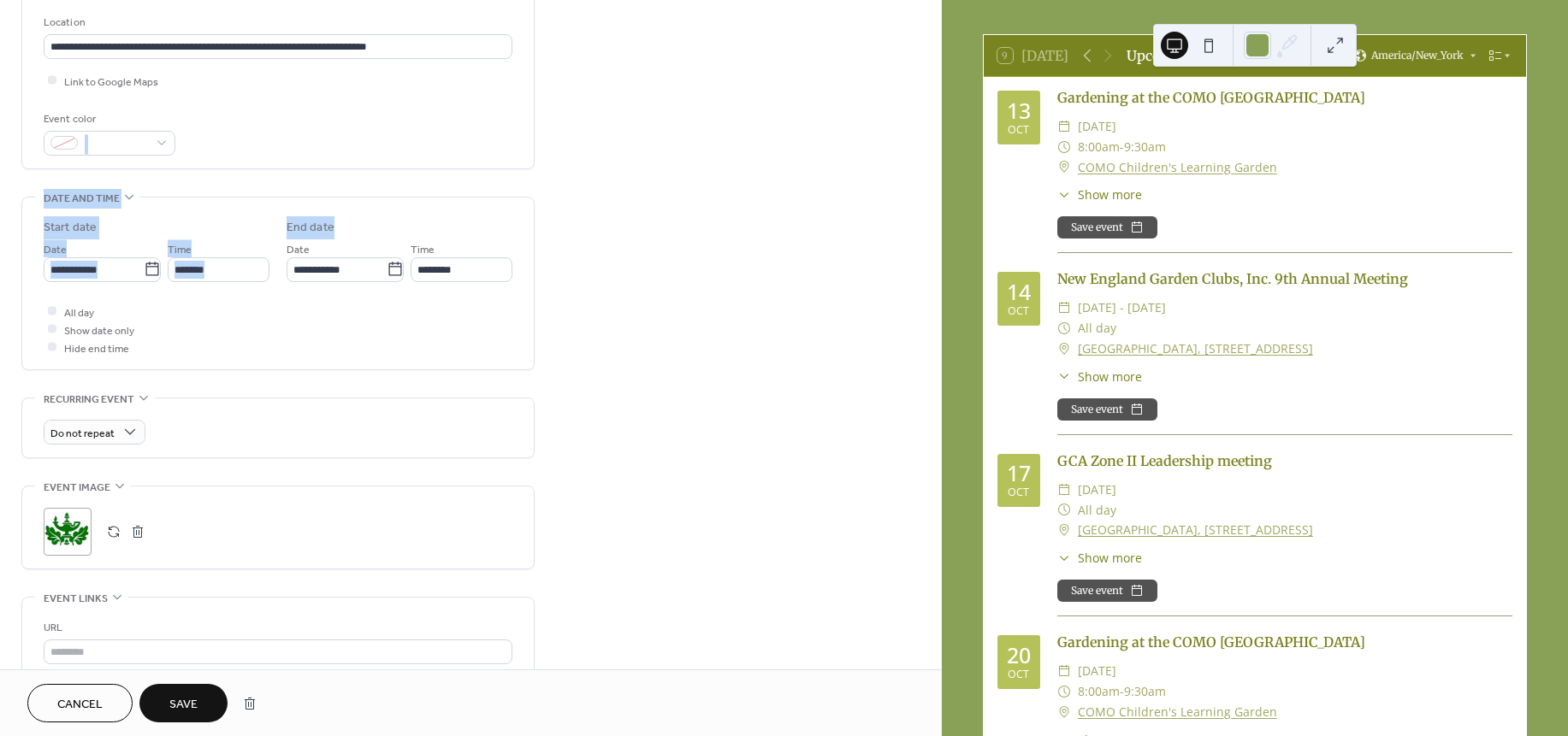
drag, startPoint x: 940, startPoint y: 191, endPoint x: 937, endPoint y: 108, distance: 83.1
click at [937, 108] on div "**********" at bounding box center [470, 335] width 941 height 670
click at [940, 80] on div "**********" at bounding box center [470, 335] width 941 height 670
click at [932, 74] on div "**********" at bounding box center [470, 359] width 941 height 1249
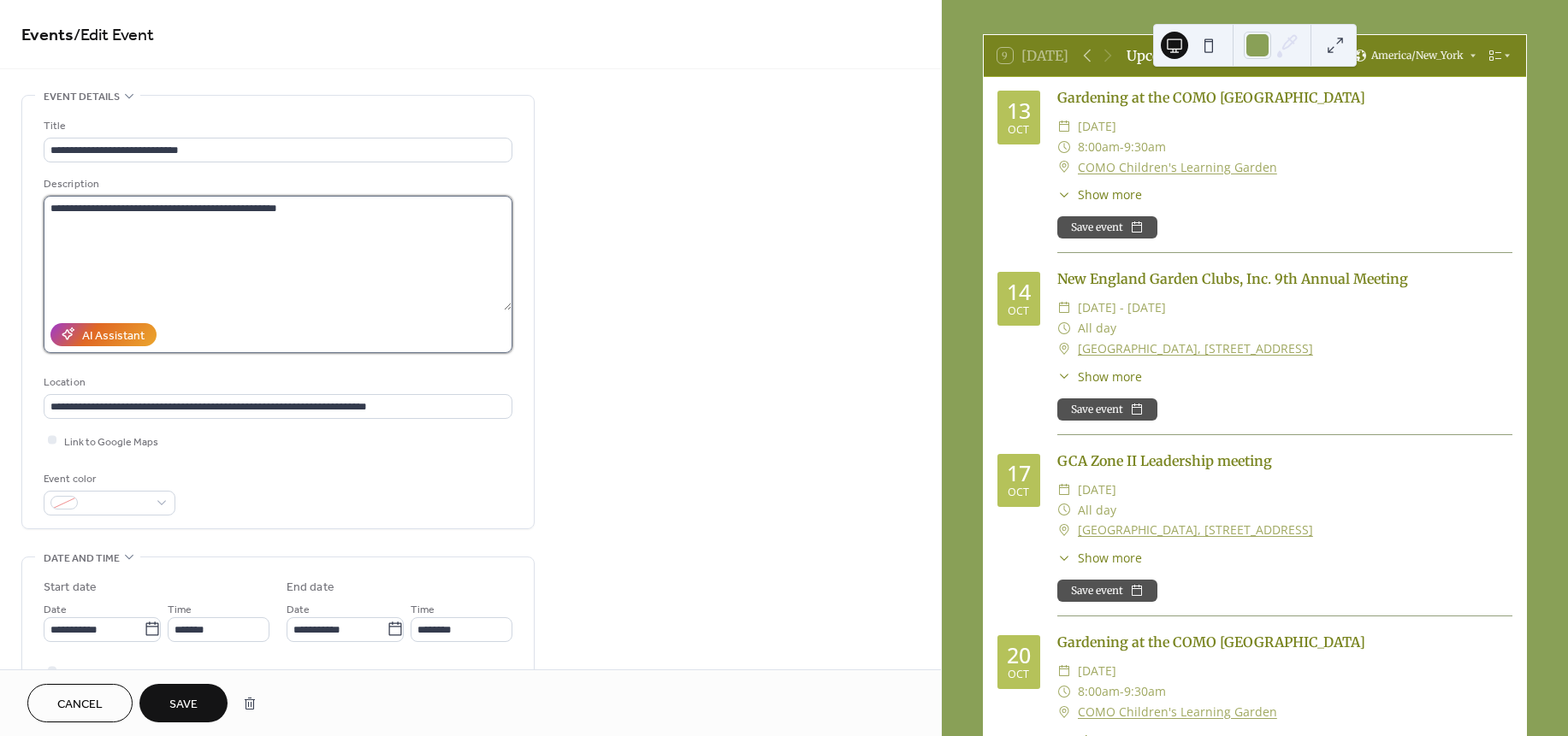
click at [318, 215] on textarea "**********" at bounding box center [277, 253] width 468 height 115
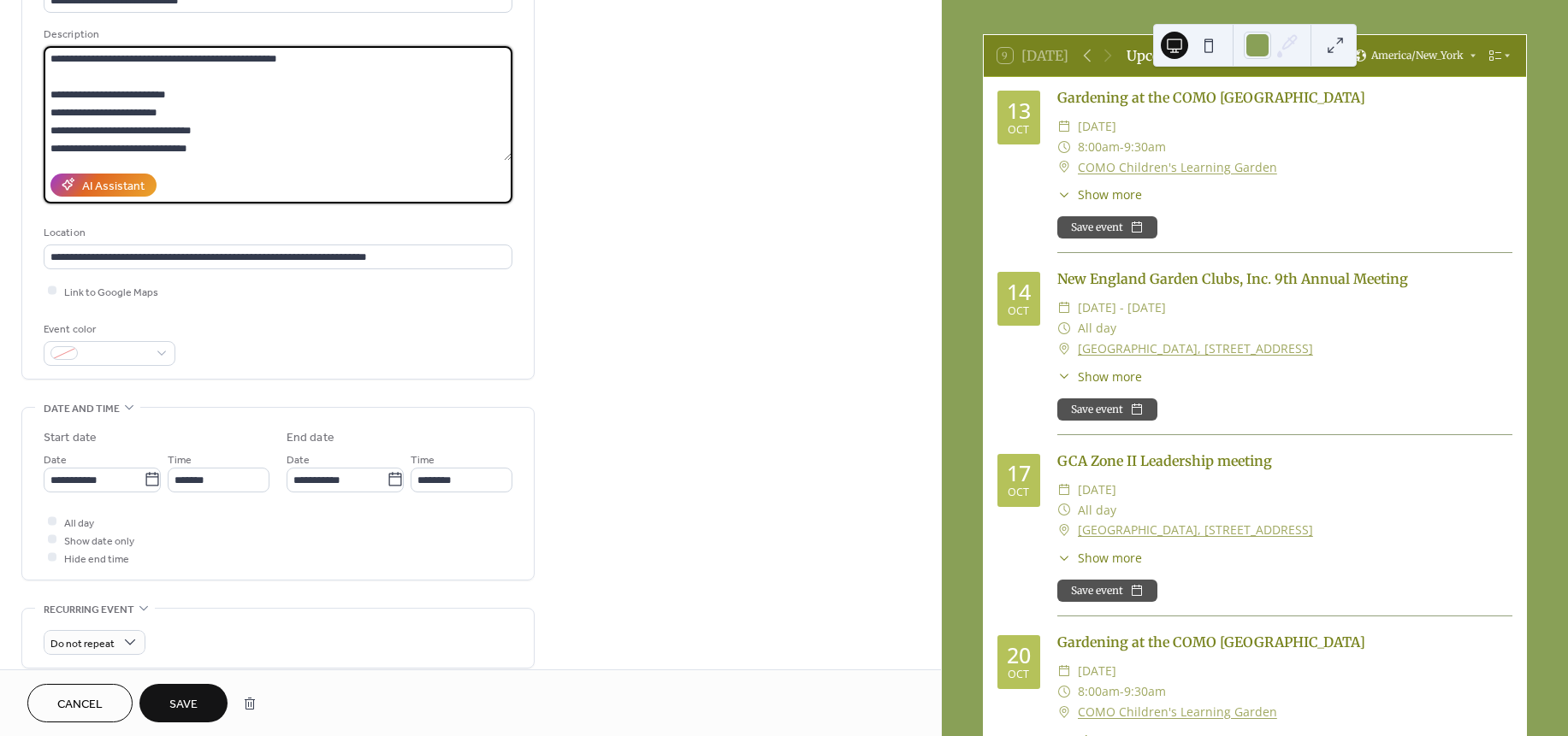
scroll to position [173, 0]
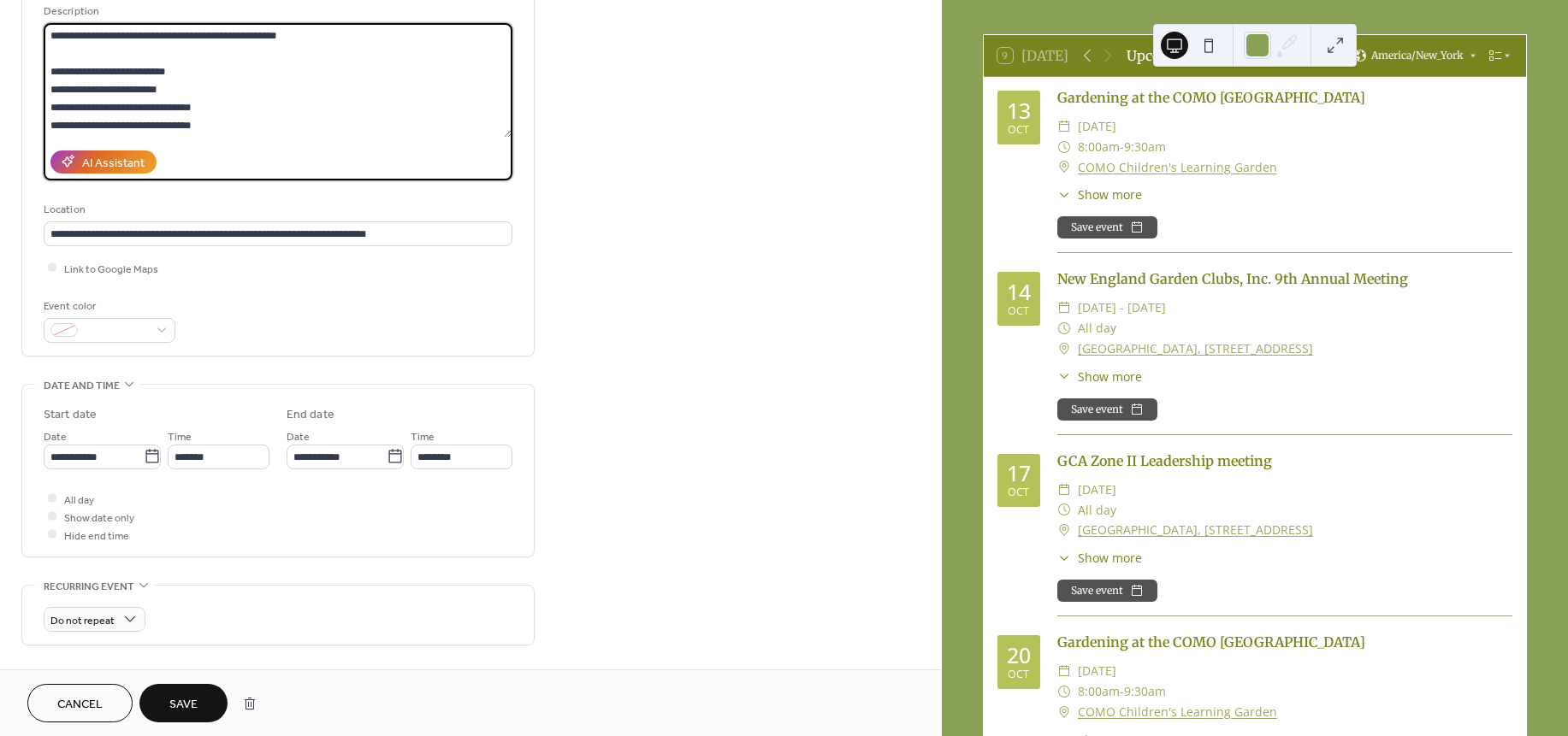
click at [349, 131] on textarea "**********" at bounding box center [277, 80] width 468 height 115
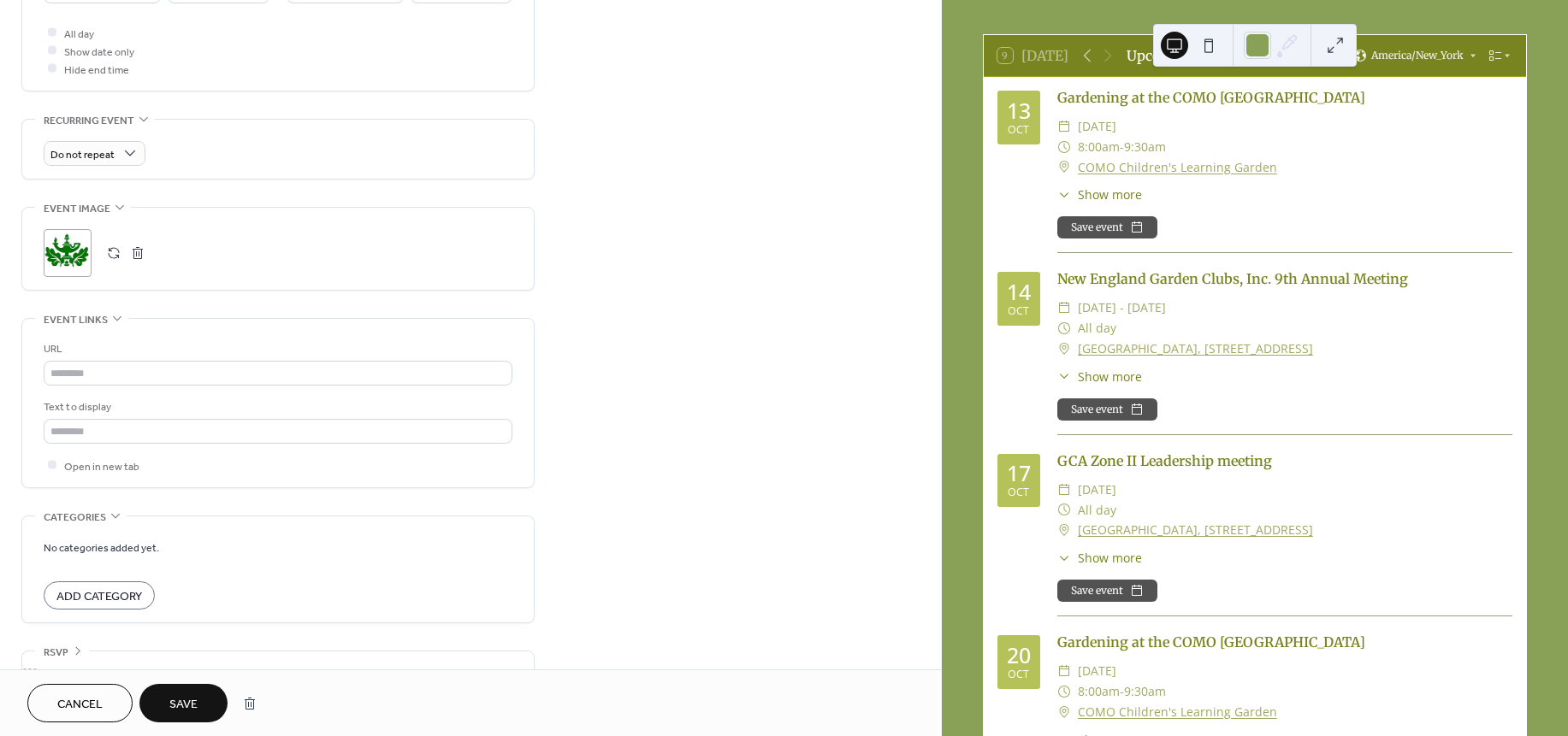
scroll to position [681, 0]
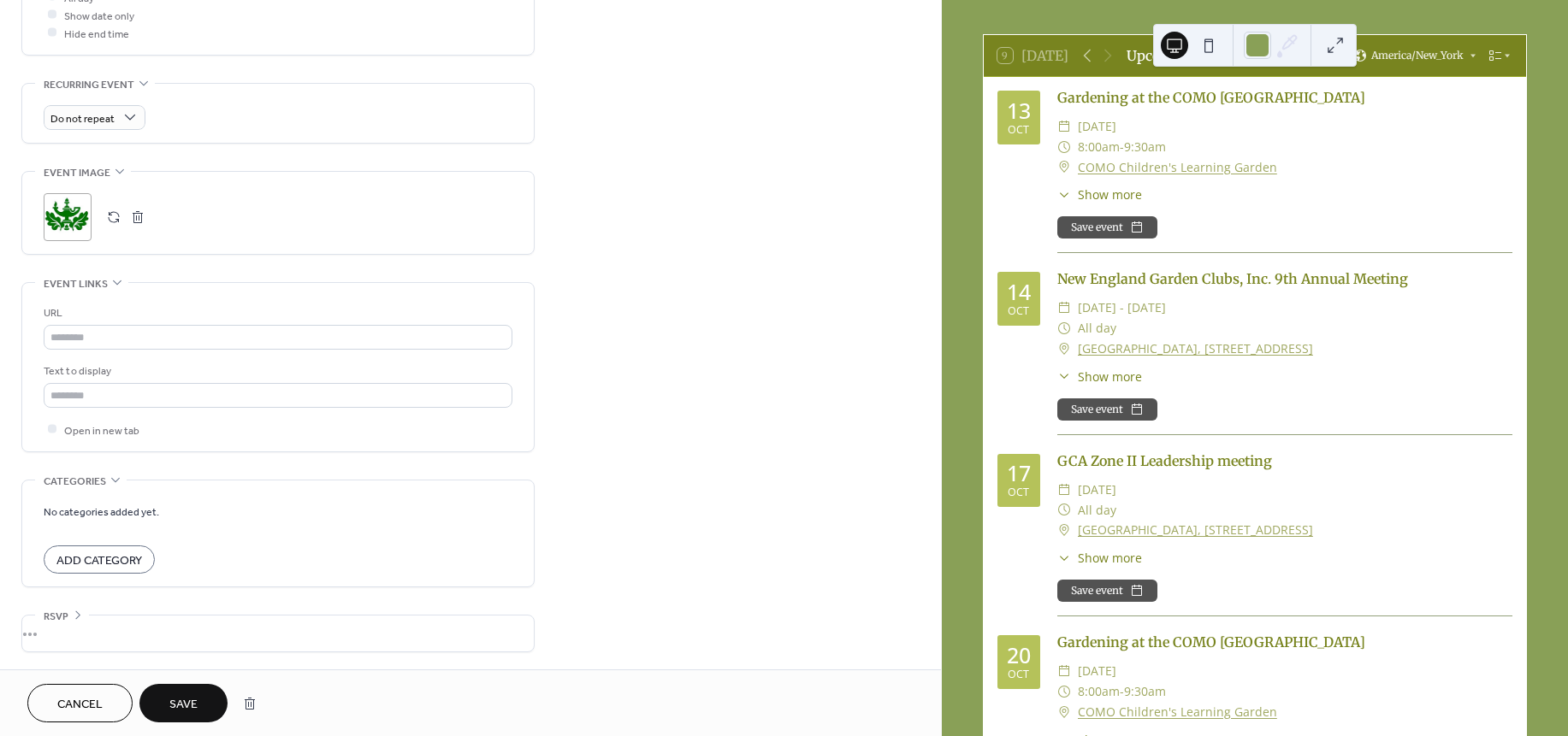
type textarea "**********"
click at [188, 698] on span "Save" at bounding box center [184, 705] width 28 height 18
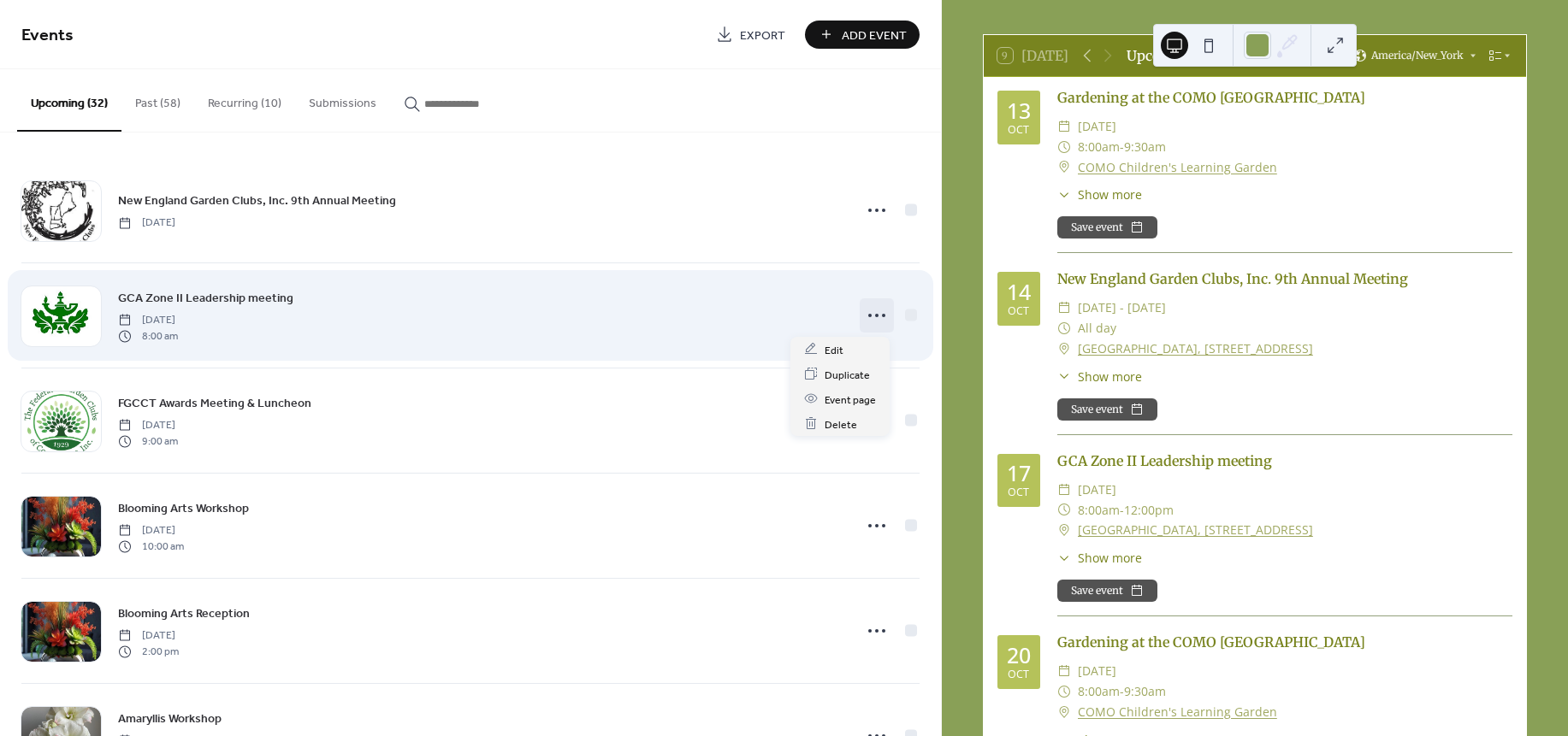
click at [871, 318] on icon at bounding box center [876, 315] width 27 height 27
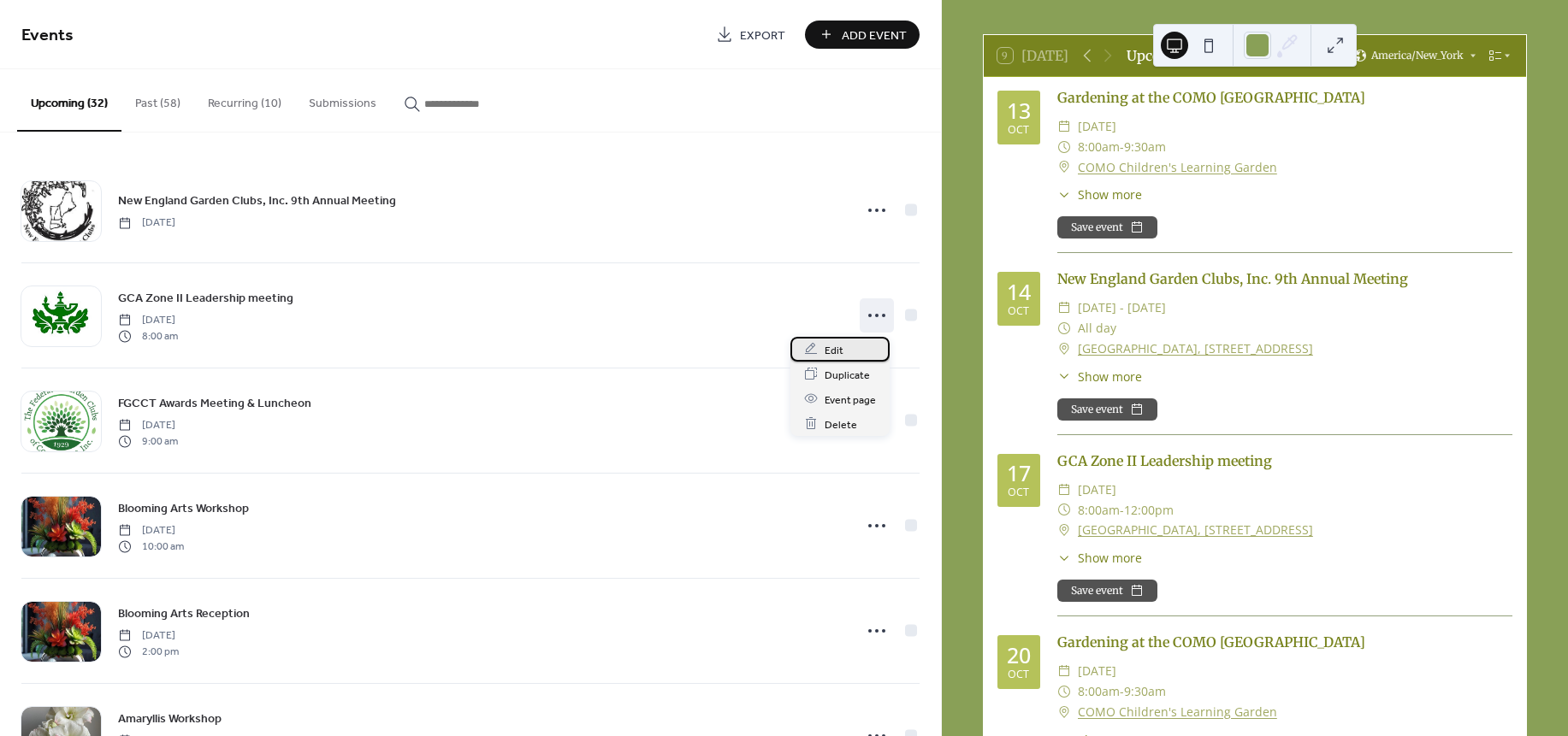
click at [835, 346] on span "Edit" at bounding box center [834, 350] width 19 height 18
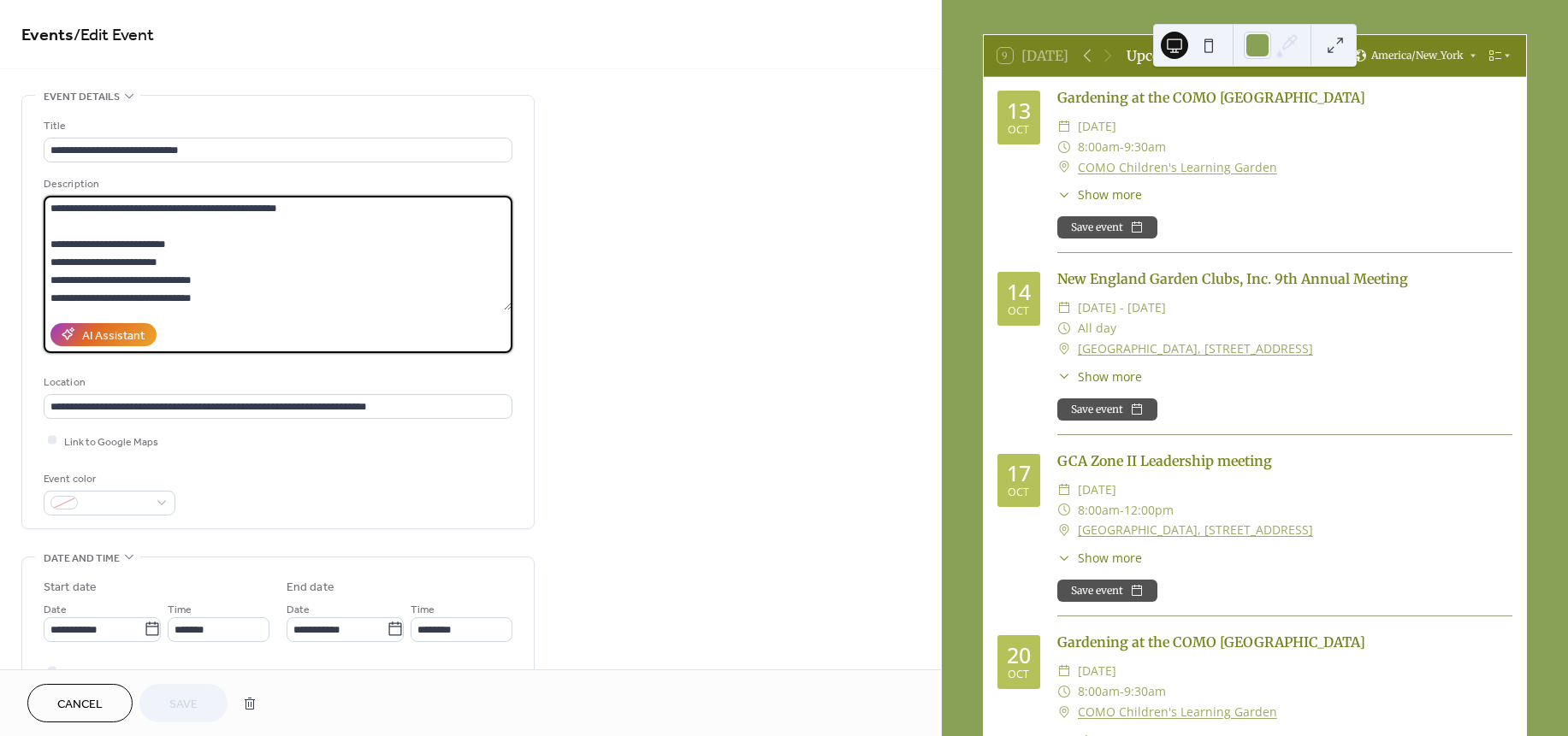
drag, startPoint x: 215, startPoint y: 306, endPoint x: -32, endPoint y: 132, distance: 302.1
click at [0, 132] on html "**********" at bounding box center [784, 368] width 1568 height 736
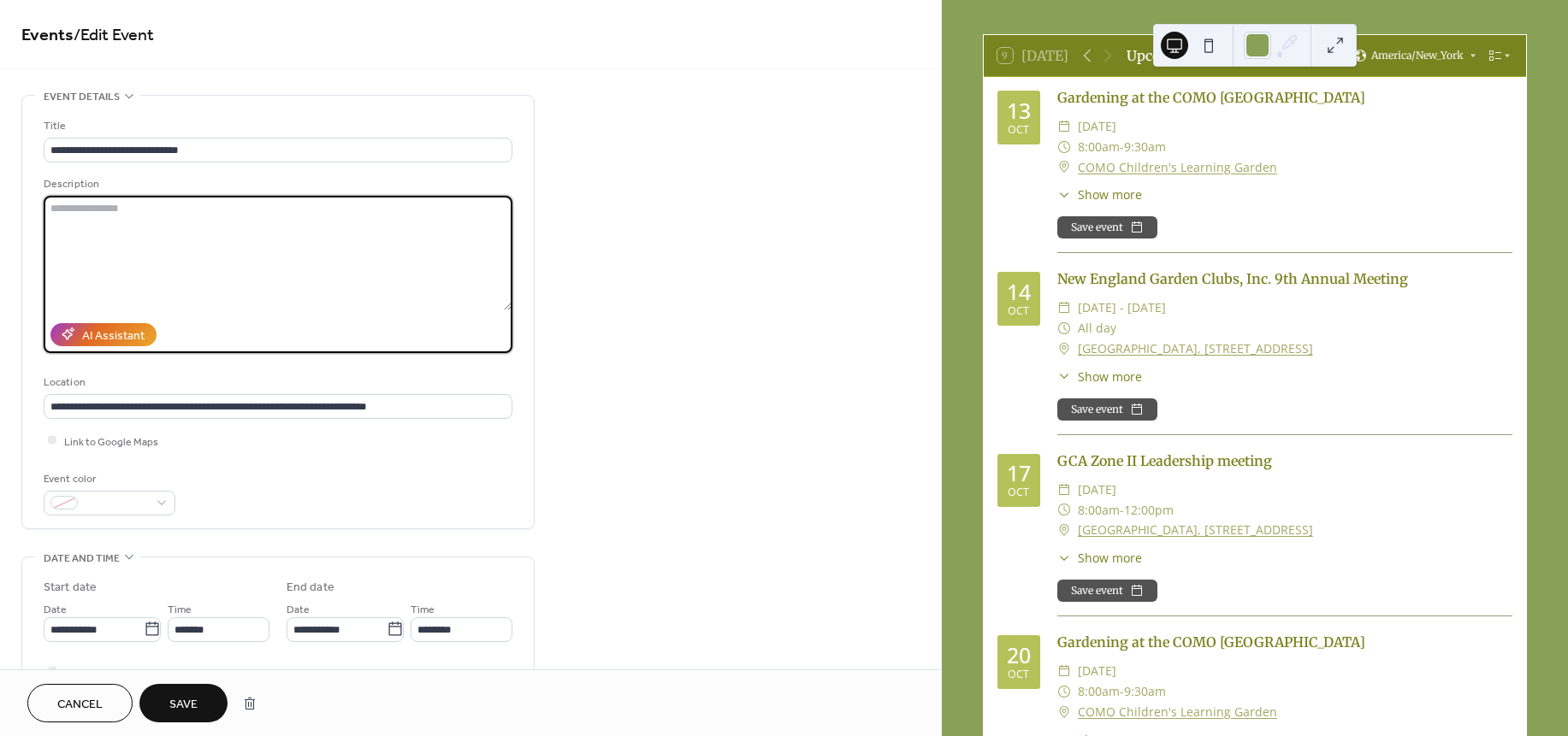
paste textarea "**********"
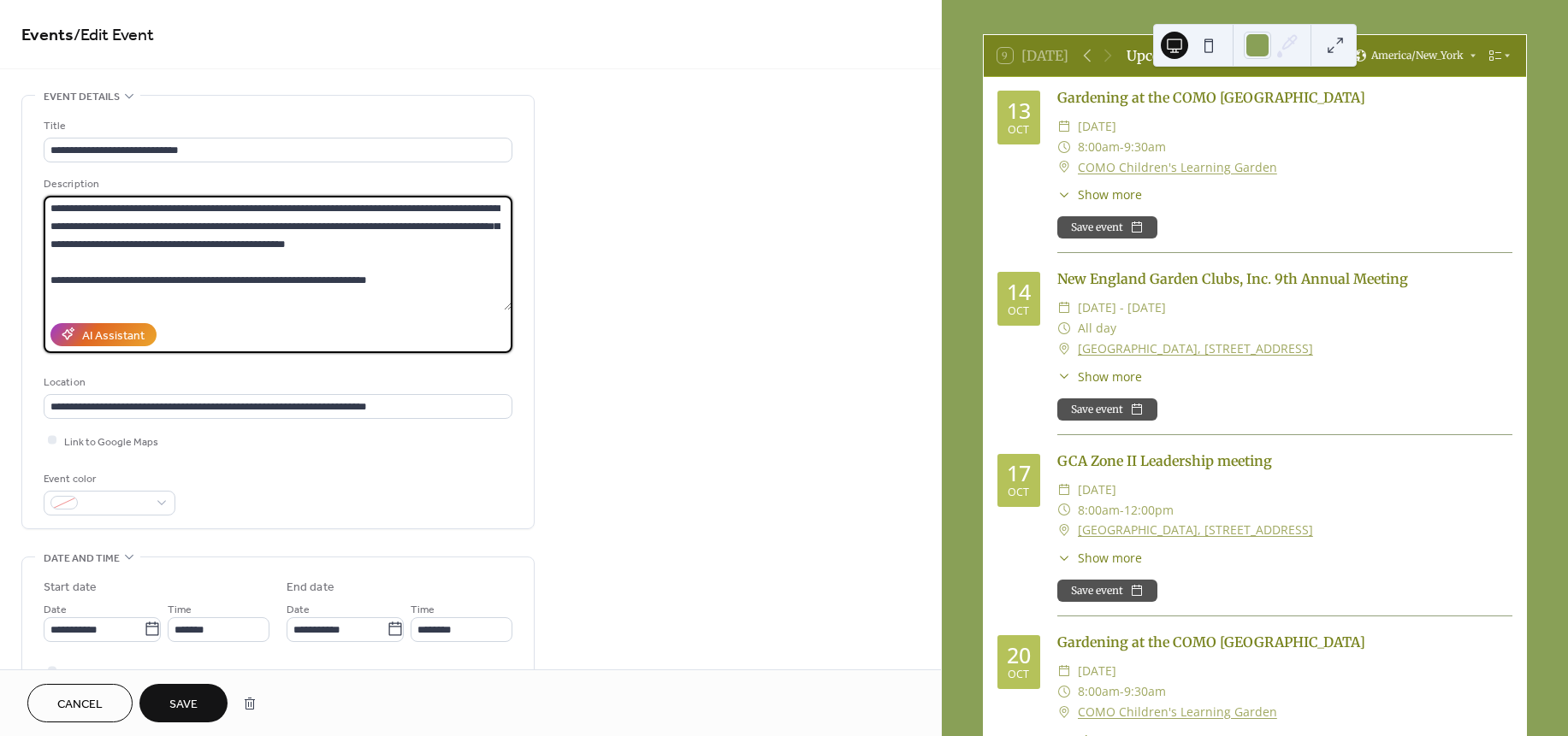
scroll to position [213, 0]
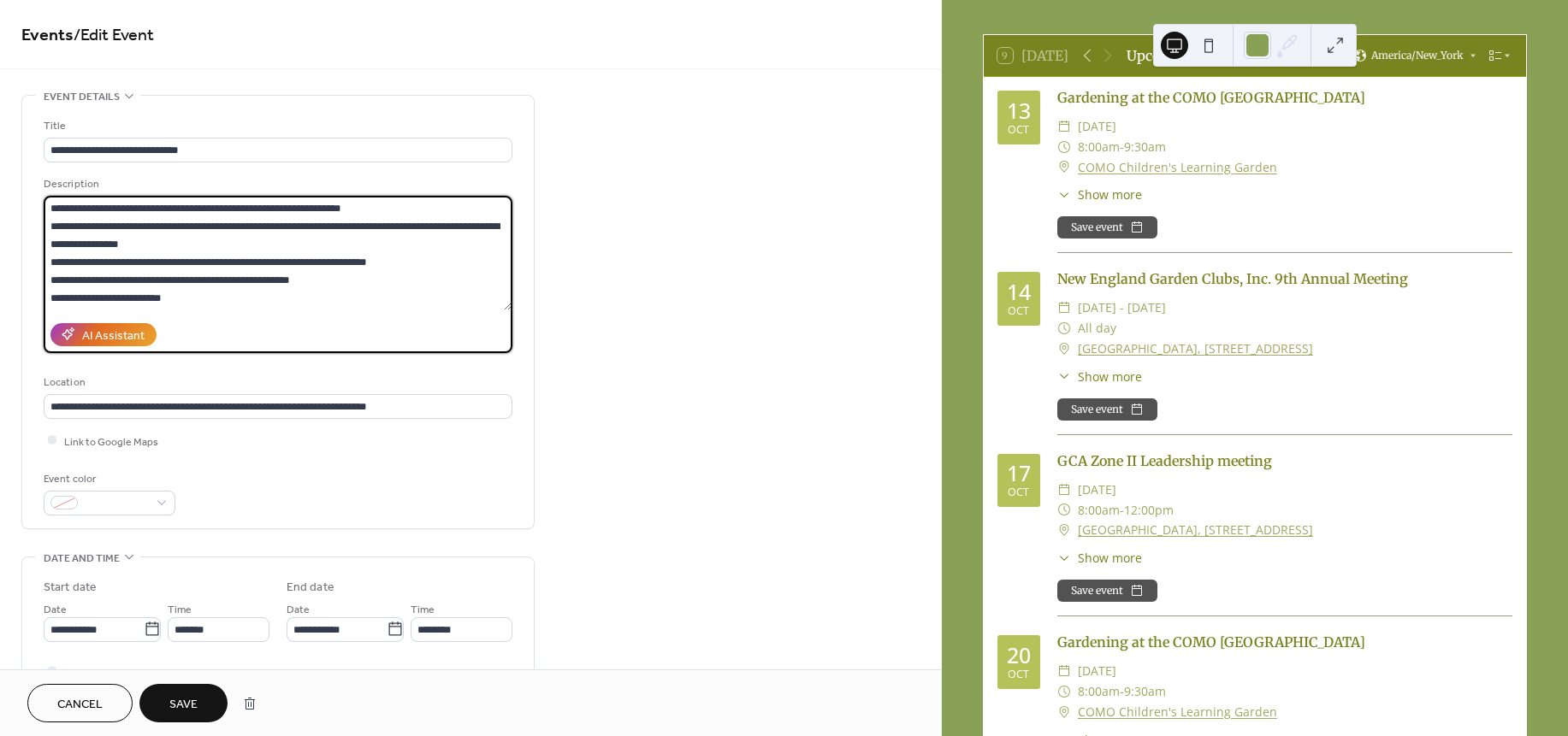
click at [449, 253] on textarea "**********" at bounding box center [277, 253] width 468 height 115
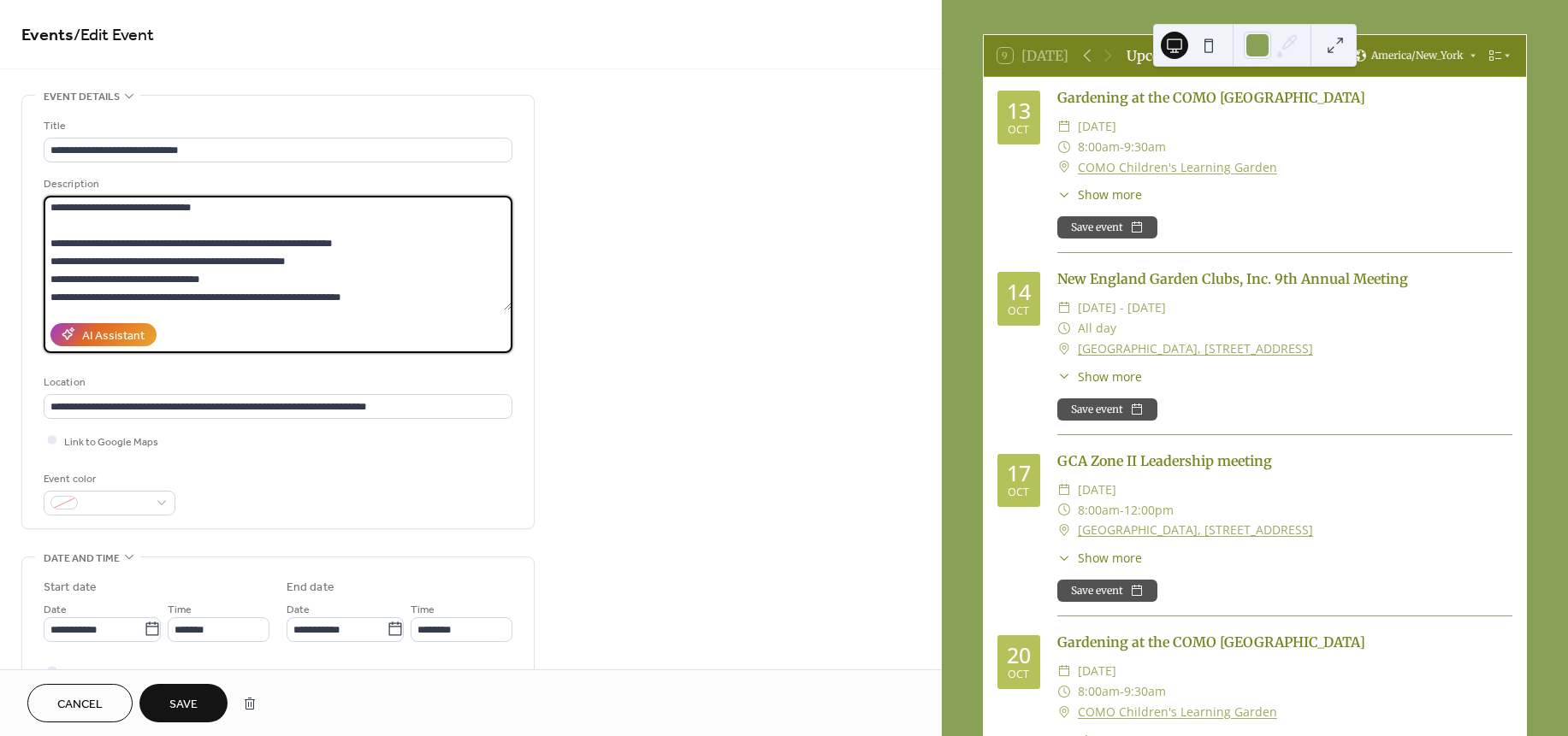
scroll to position [1, 0]
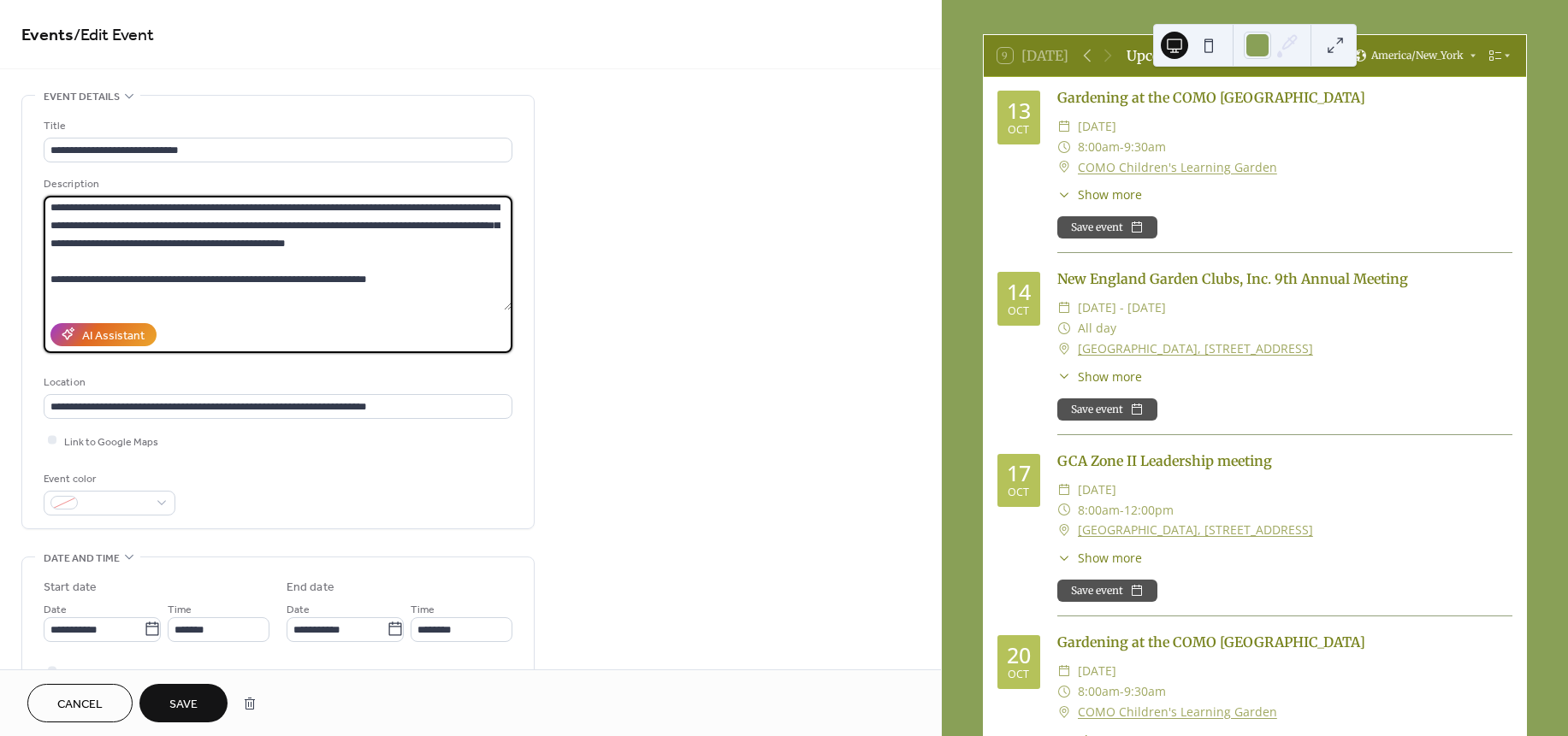
drag, startPoint x: 152, startPoint y: 260, endPoint x: 57, endPoint y: 239, distance: 97.3
click at [57, 239] on textarea "**********" at bounding box center [277, 253] width 468 height 115
click at [448, 295] on textarea "**********" at bounding box center [277, 253] width 468 height 115
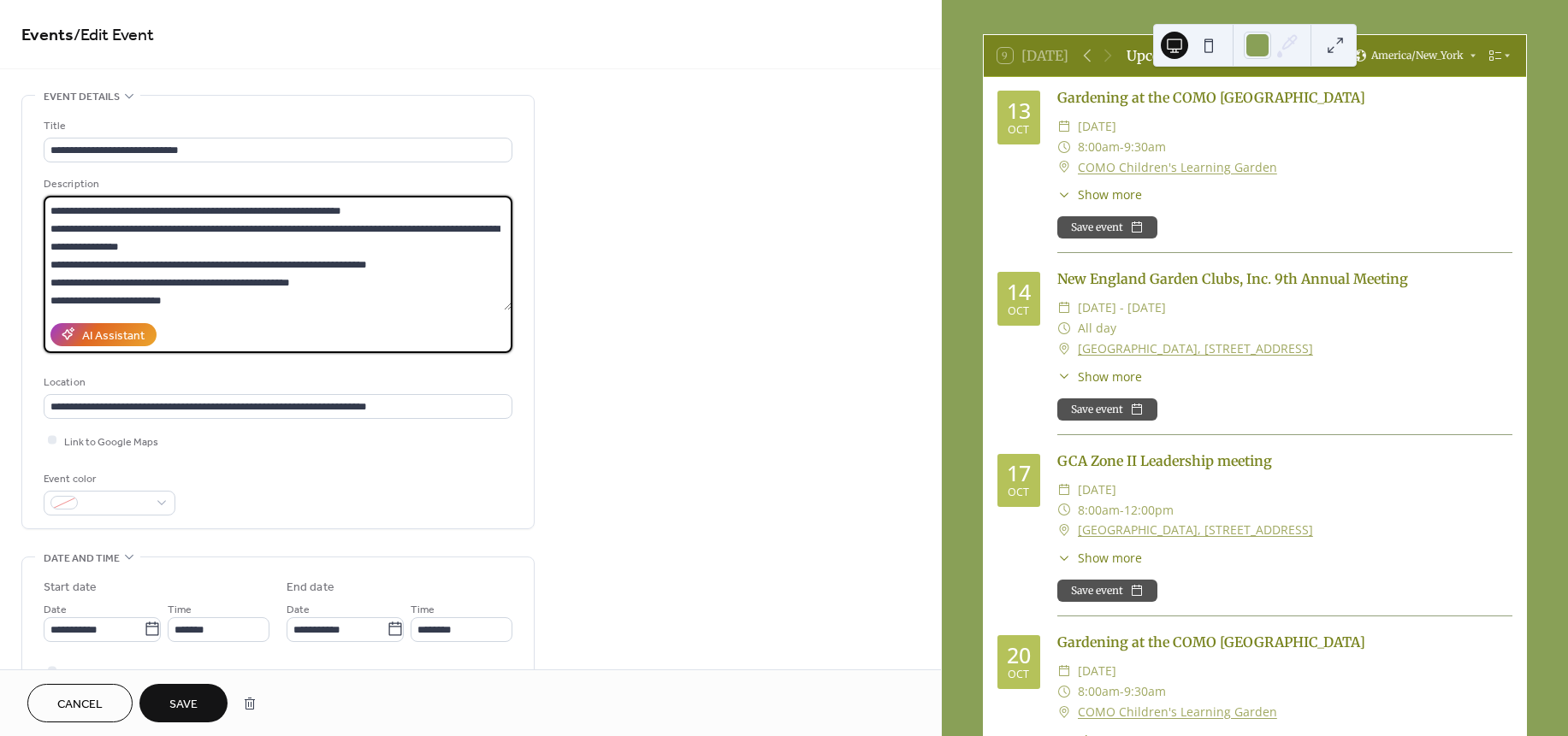
scroll to position [213, 0]
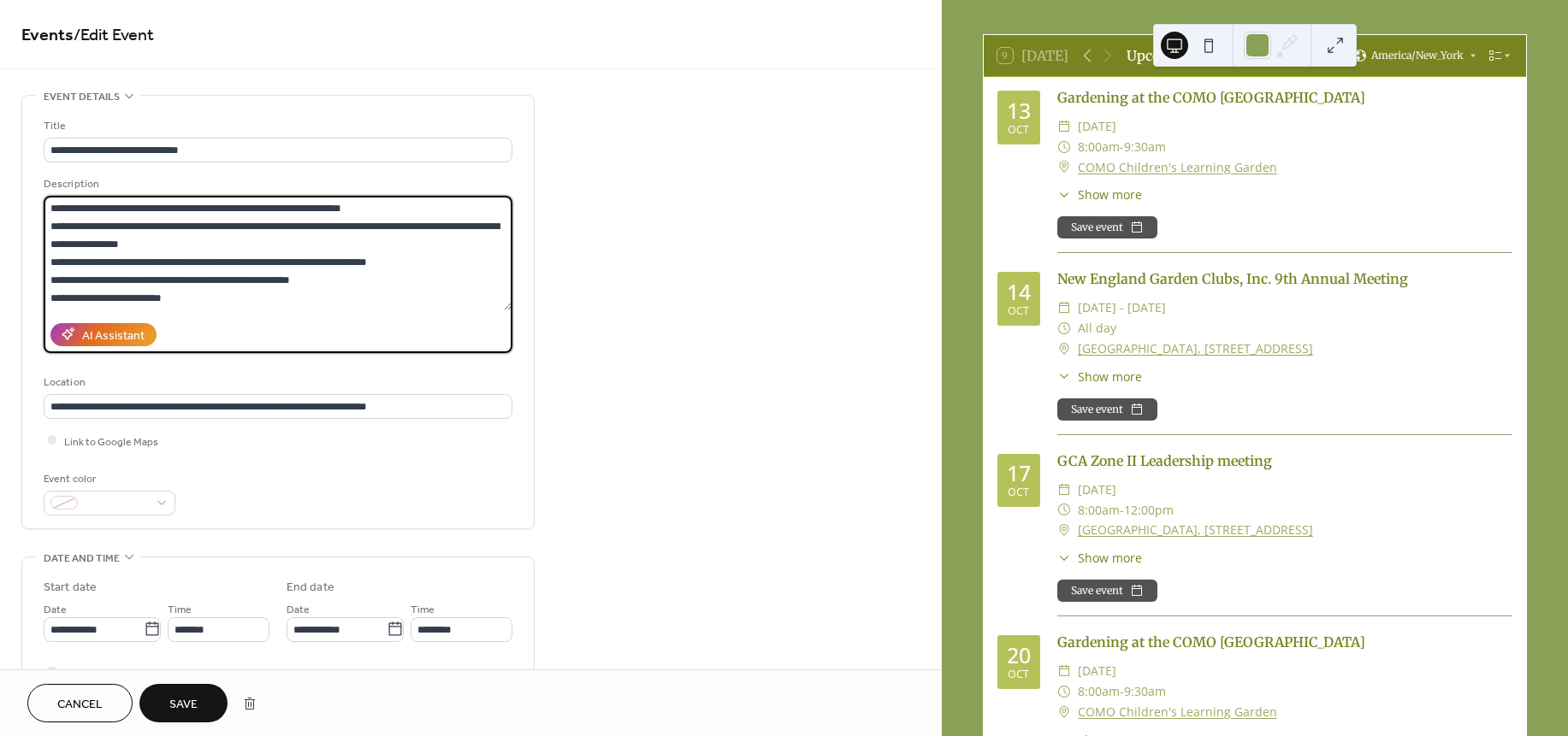
type textarea "**********"
click at [171, 711] on span "Save" at bounding box center [184, 705] width 28 height 18
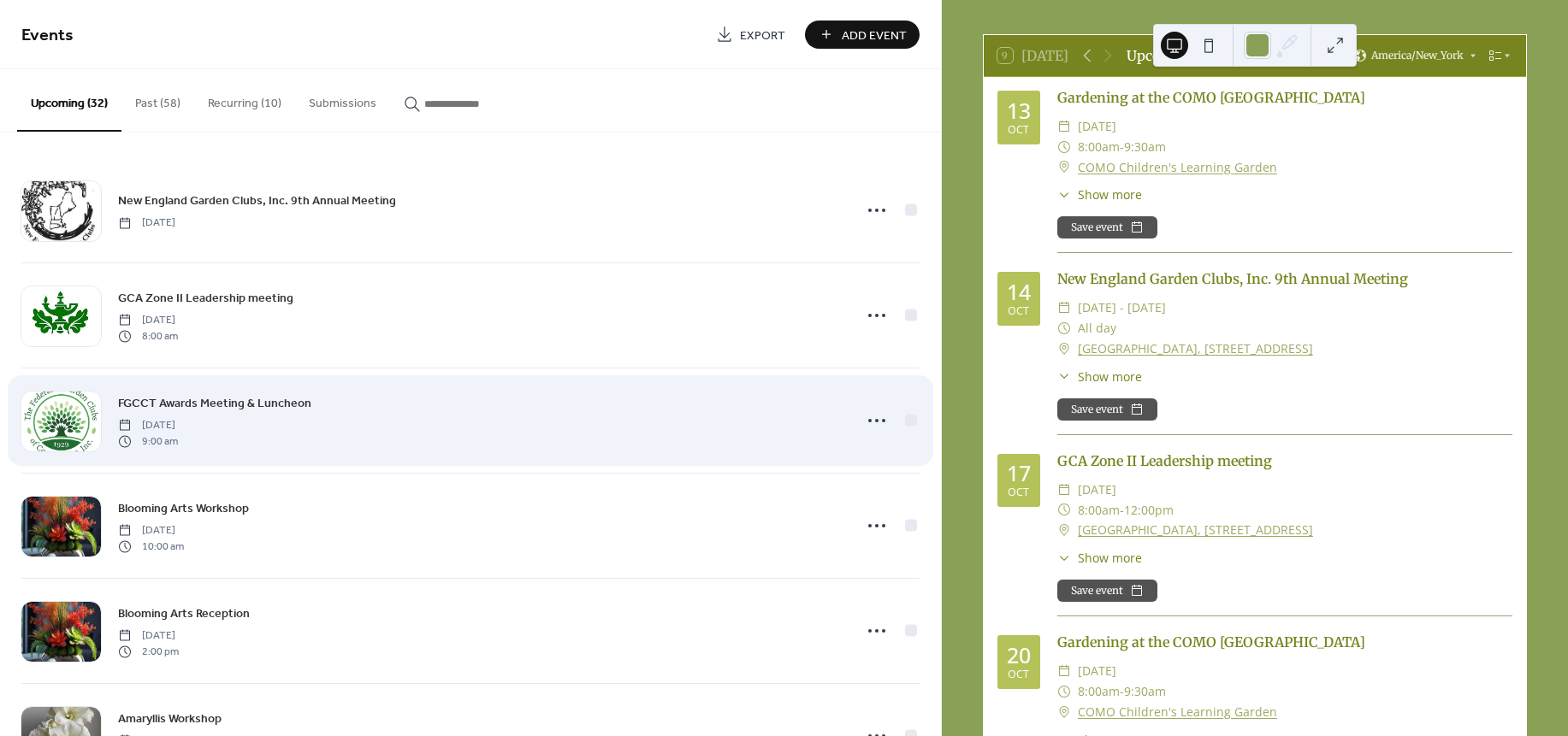
click at [682, 426] on div "FGCCT Awards Meeting & Luncheon Wednesday, October 22, 2025 9:00 am" at bounding box center [479, 420] width 723 height 55
click at [873, 419] on icon at bounding box center [876, 420] width 27 height 27
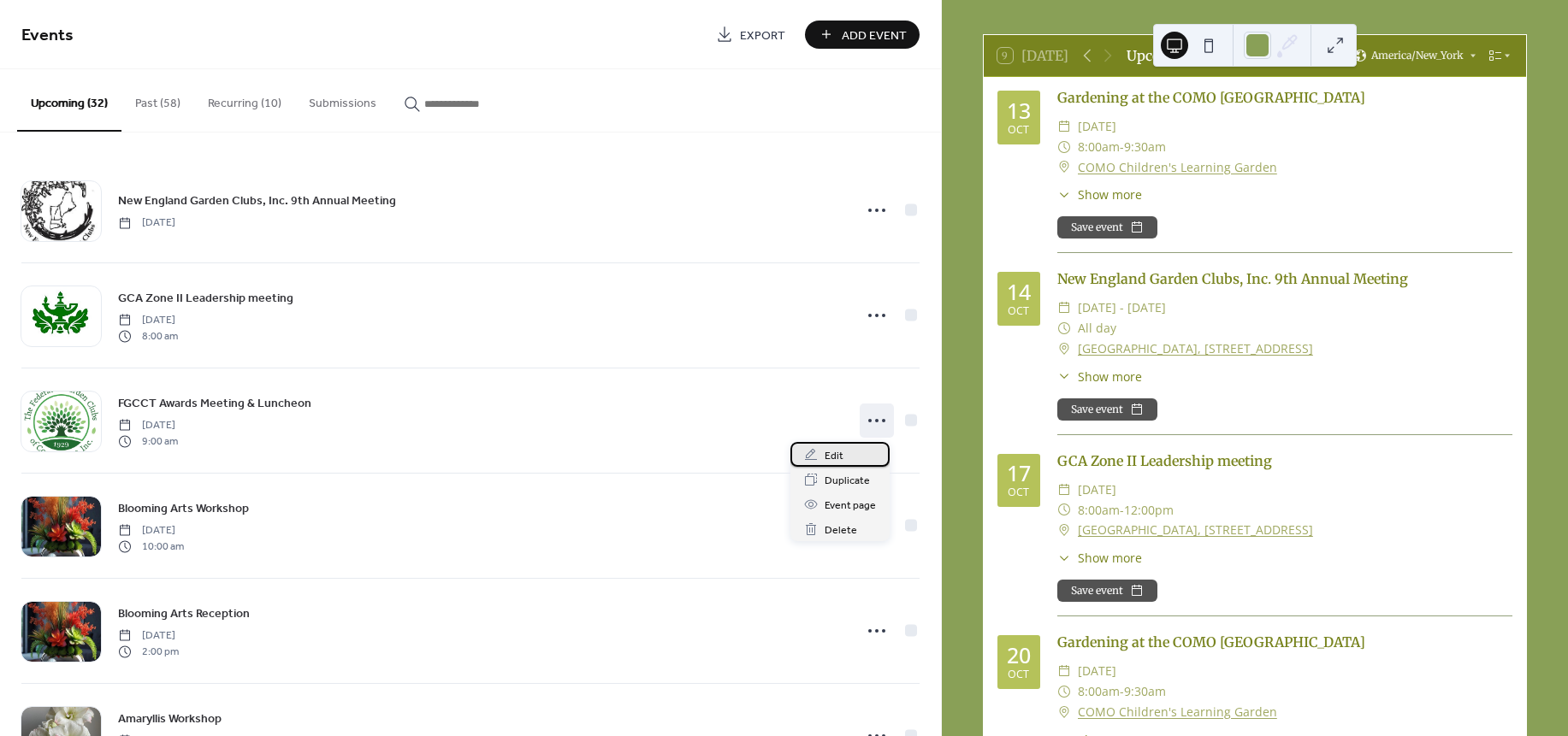
click at [834, 449] on span "Edit" at bounding box center [834, 456] width 19 height 18
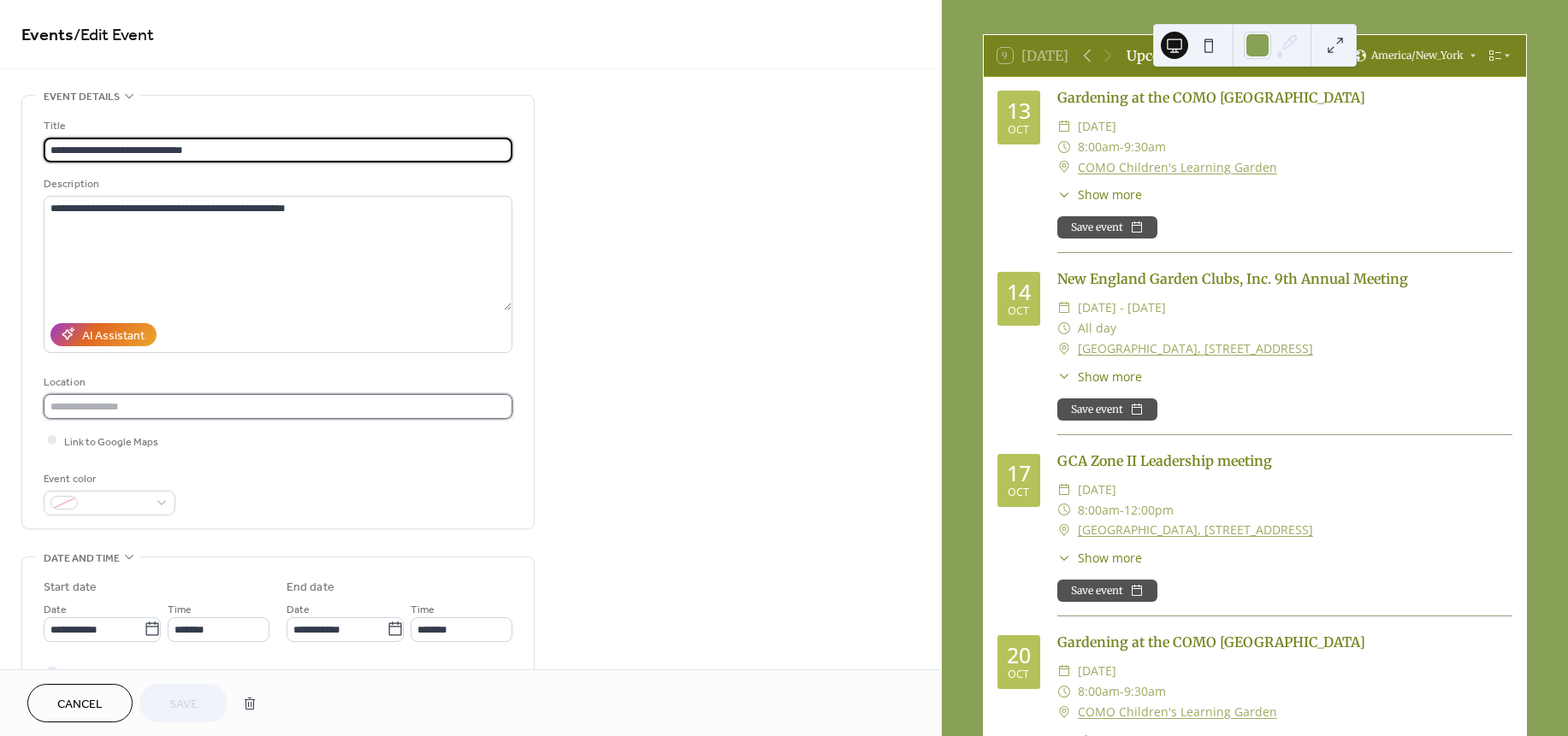
click at [254, 400] on input "text" at bounding box center [278, 406] width 469 height 24
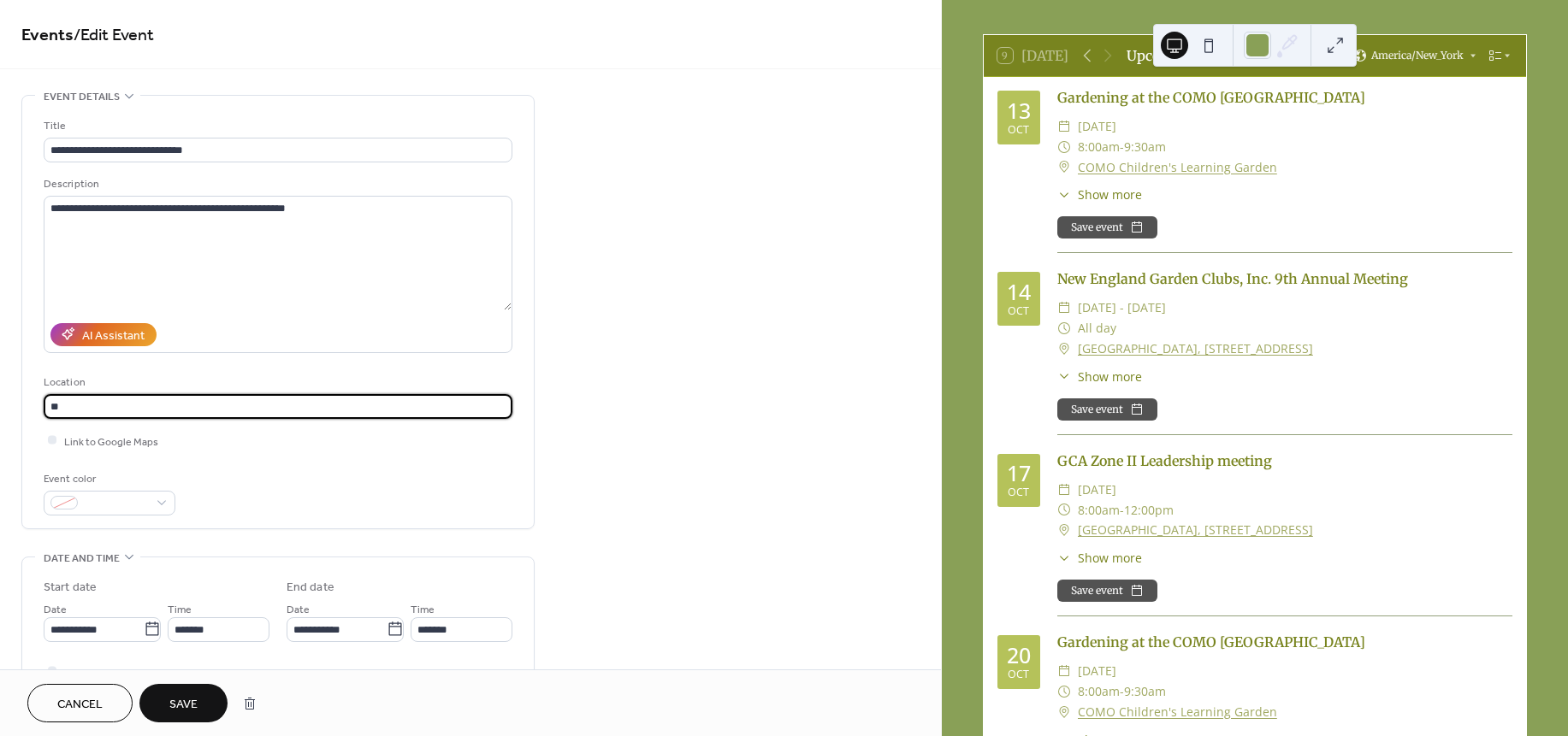
type input "*"
type input "**********"
click at [52, 445] on div at bounding box center [52, 441] width 17 height 17
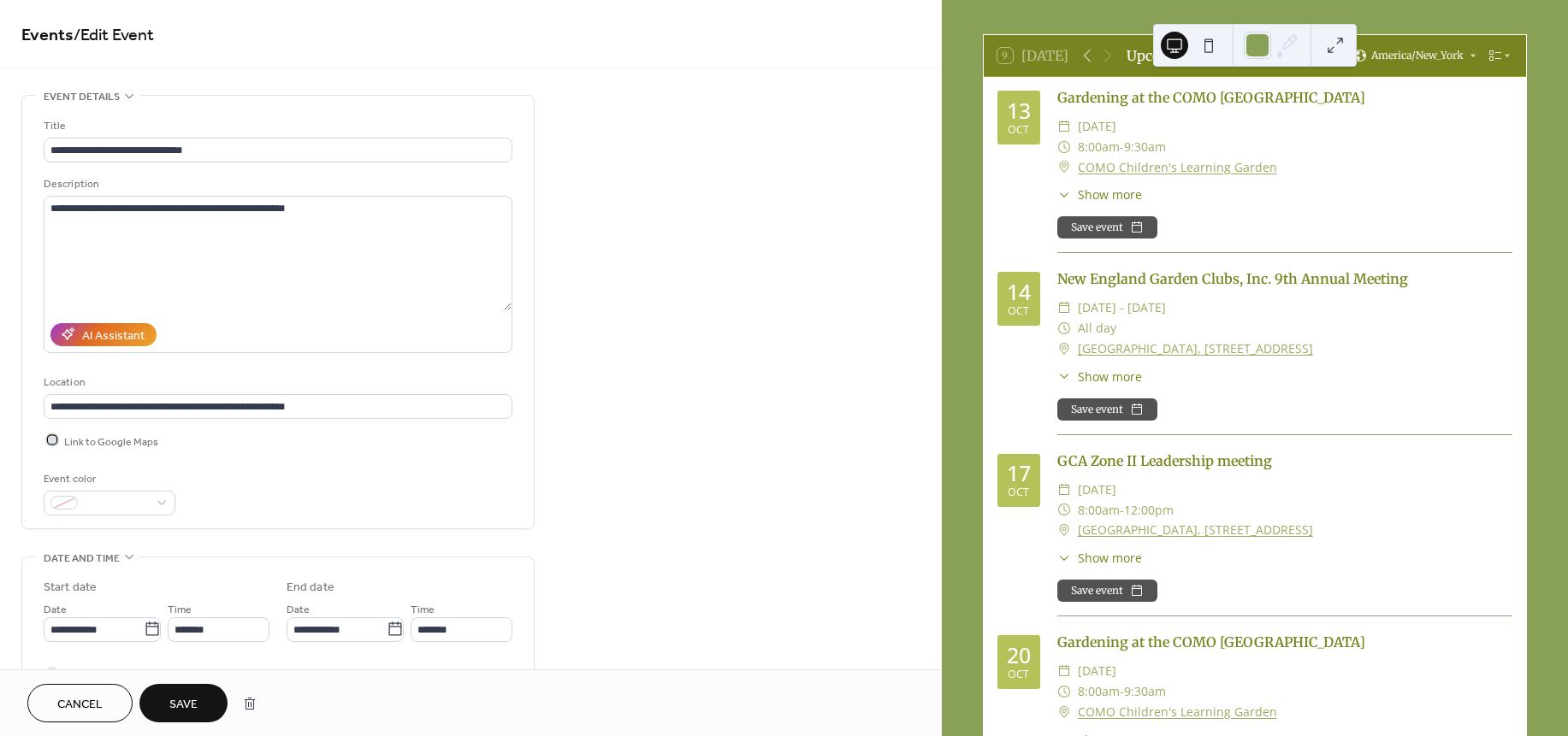
click at [55, 444] on div at bounding box center [52, 441] width 9 height 9
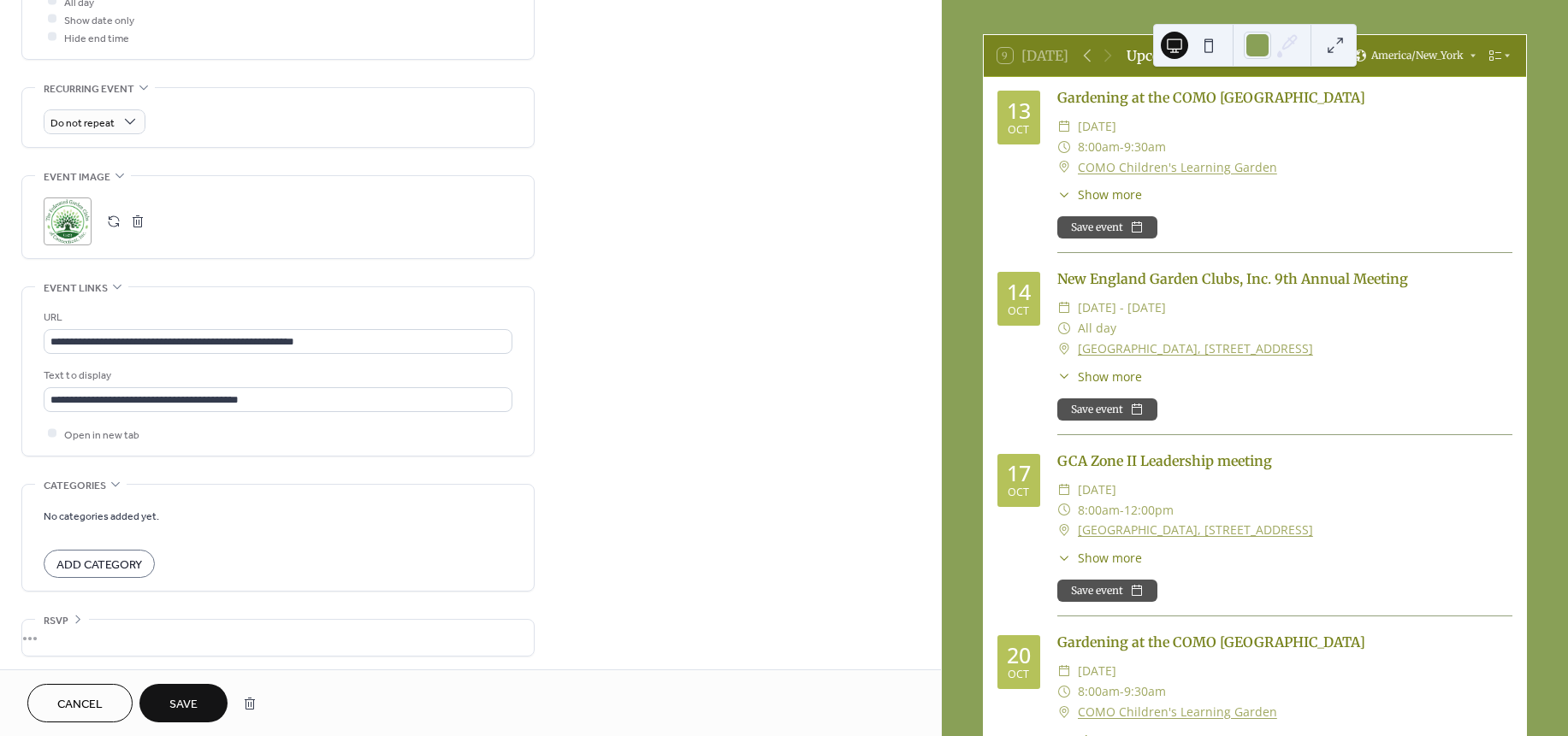
scroll to position [676, 0]
click at [191, 691] on button "Save" at bounding box center [183, 703] width 88 height 38
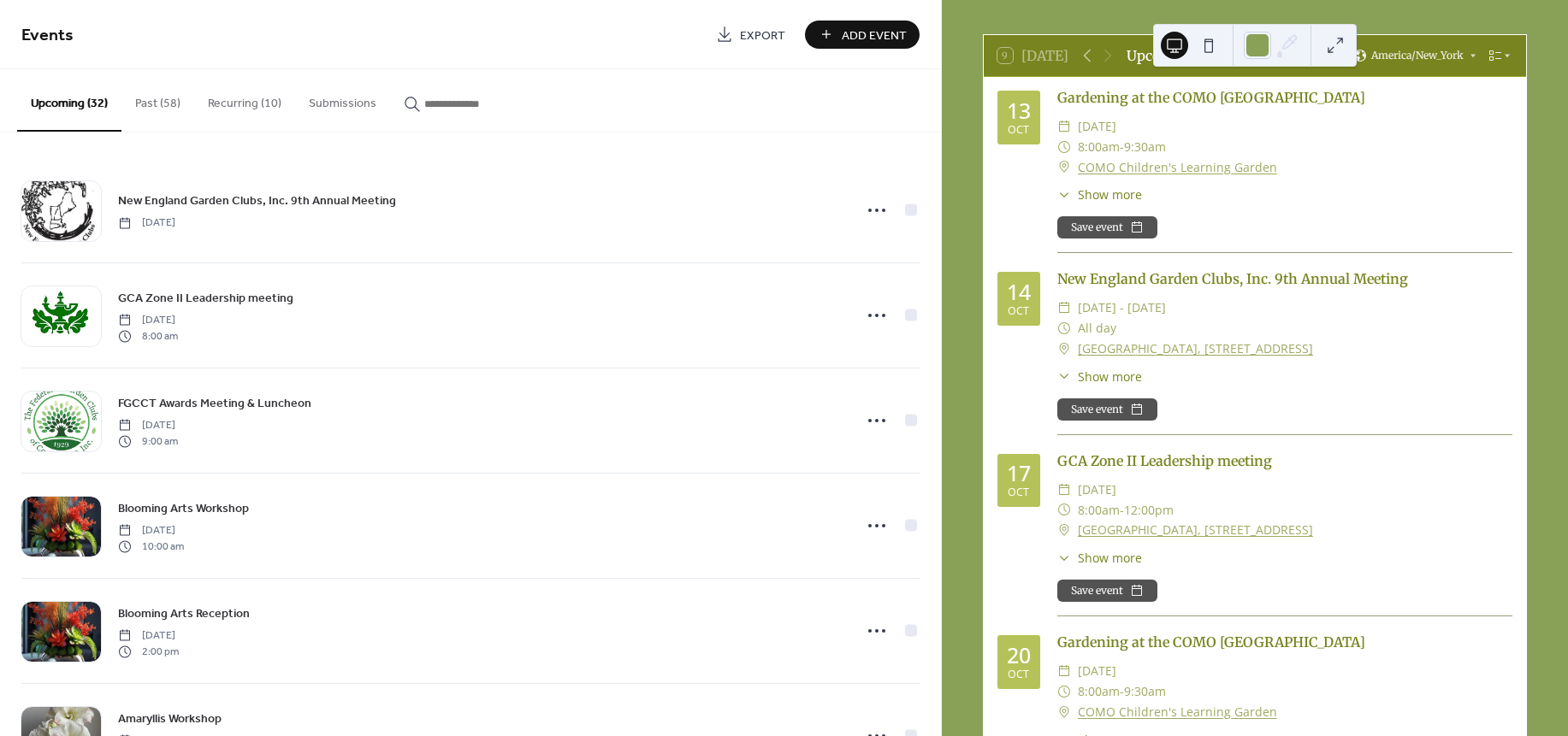
click at [1445, 677] on div "​ Monday, October 20, 2025" at bounding box center [1285, 670] width 455 height 20
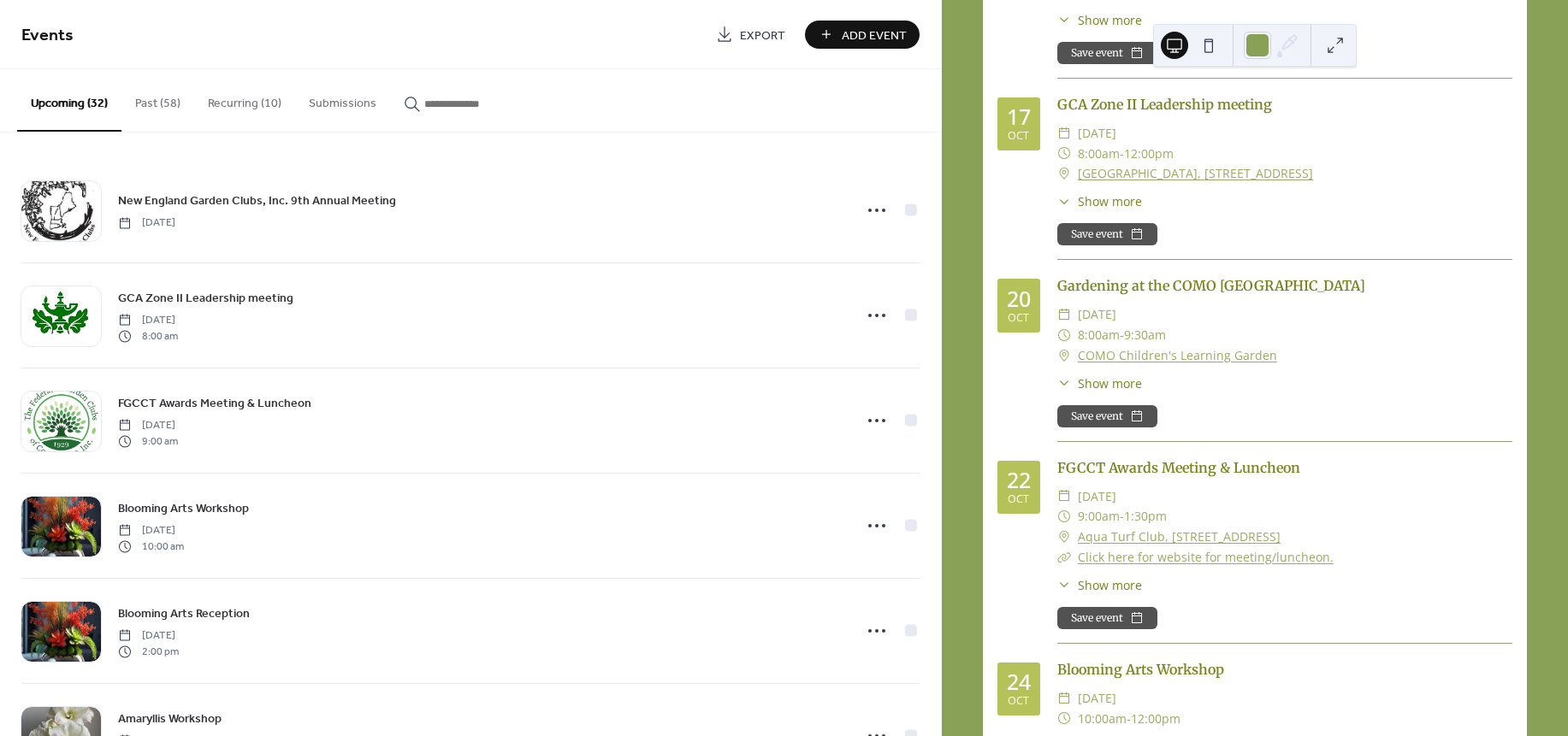
scroll to position [415, 0]
